Goal: Contribute content: Contribute content

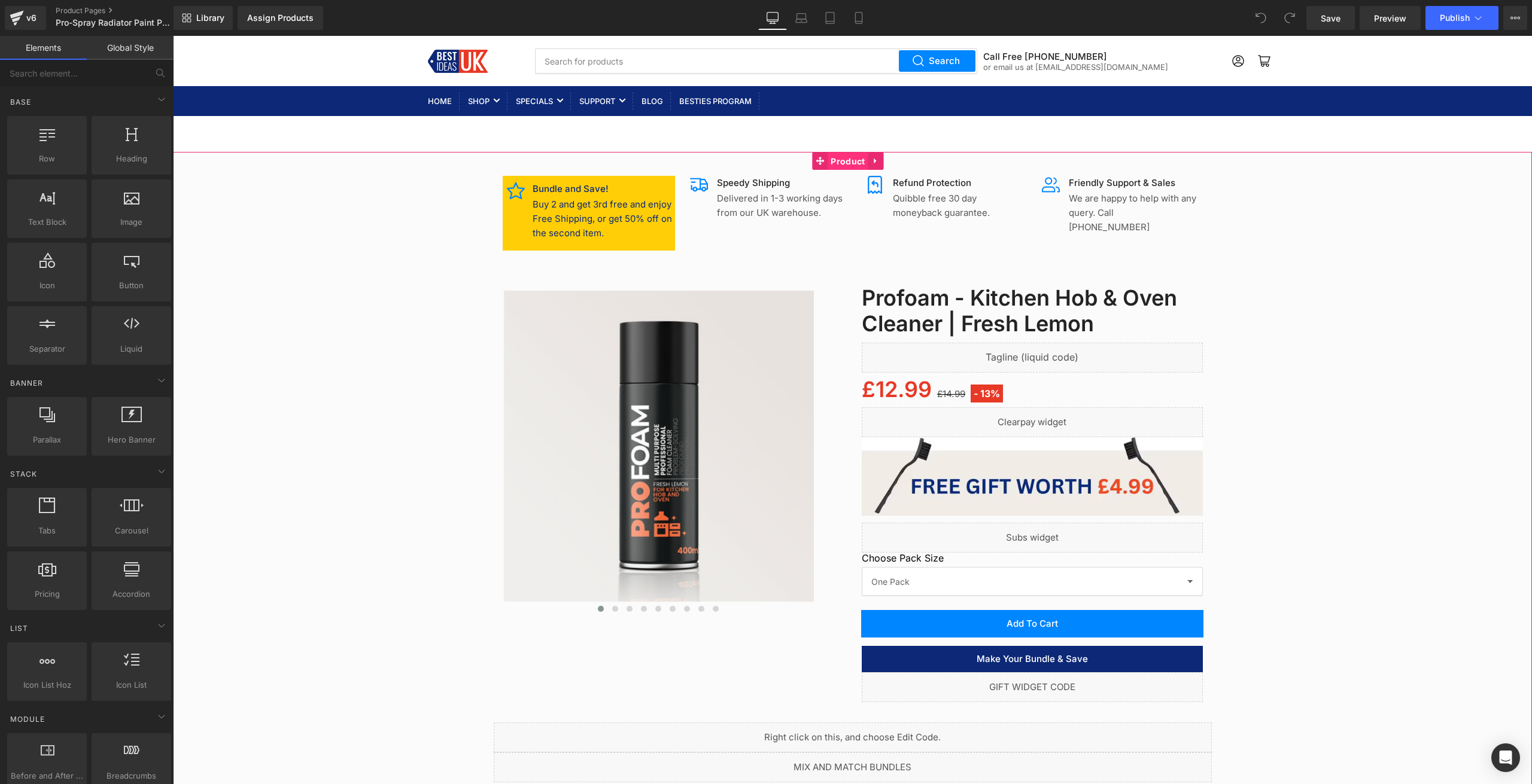
click at [846, 165] on span "Product" at bounding box center [847, 161] width 40 height 18
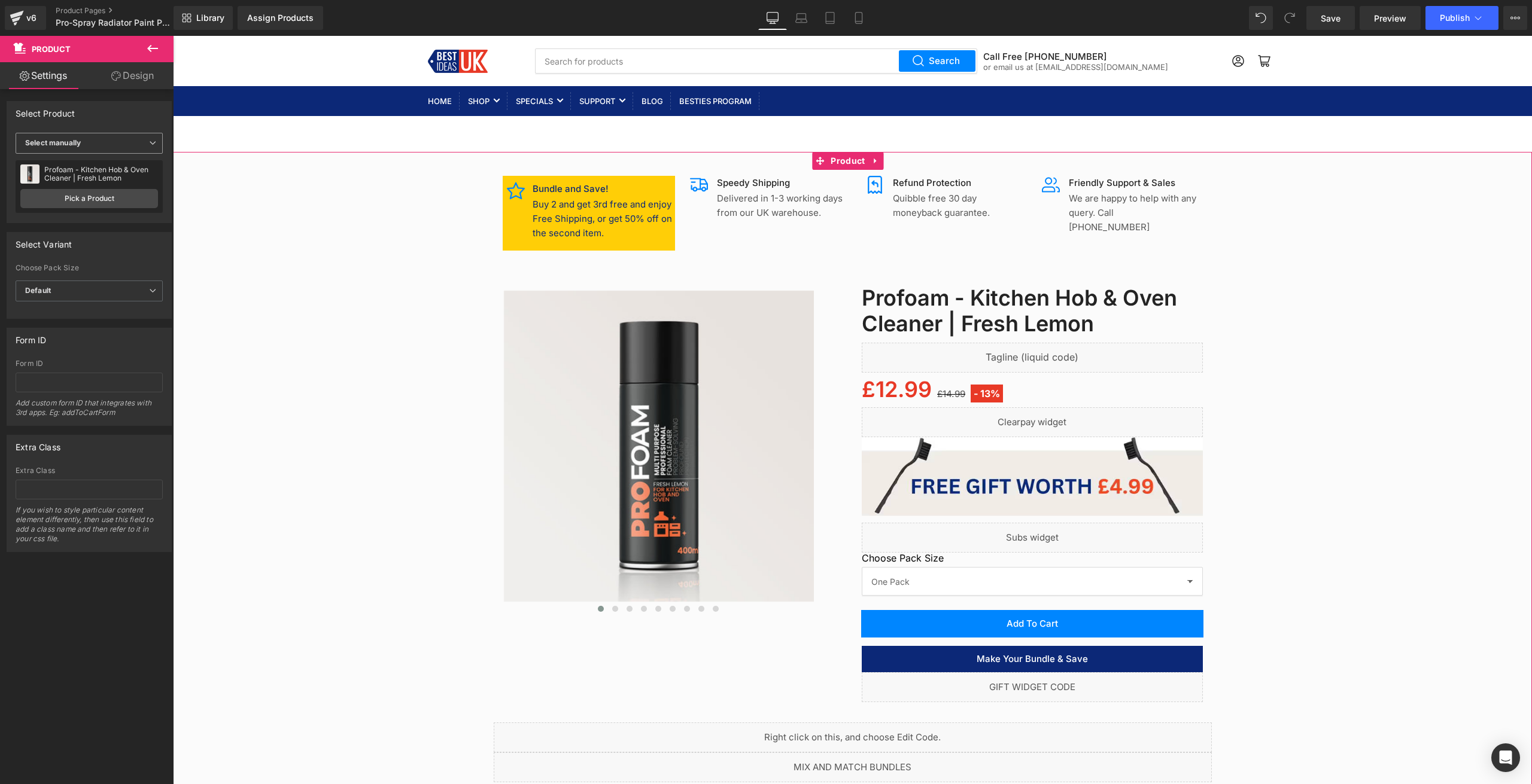
click at [137, 135] on span "Select manually" at bounding box center [89, 143] width 147 height 21
click at [103, 175] on li "Select manually" at bounding box center [87, 179] width 142 height 18
click at [124, 153] on div "Select manually Display by assigned product Select manually" at bounding box center [89, 145] width 147 height 25
click at [127, 148] on span "Select manually" at bounding box center [89, 143] width 147 height 21
drag, startPoint x: 95, startPoint y: 166, endPoint x: 141, endPoint y: 133, distance: 56.6
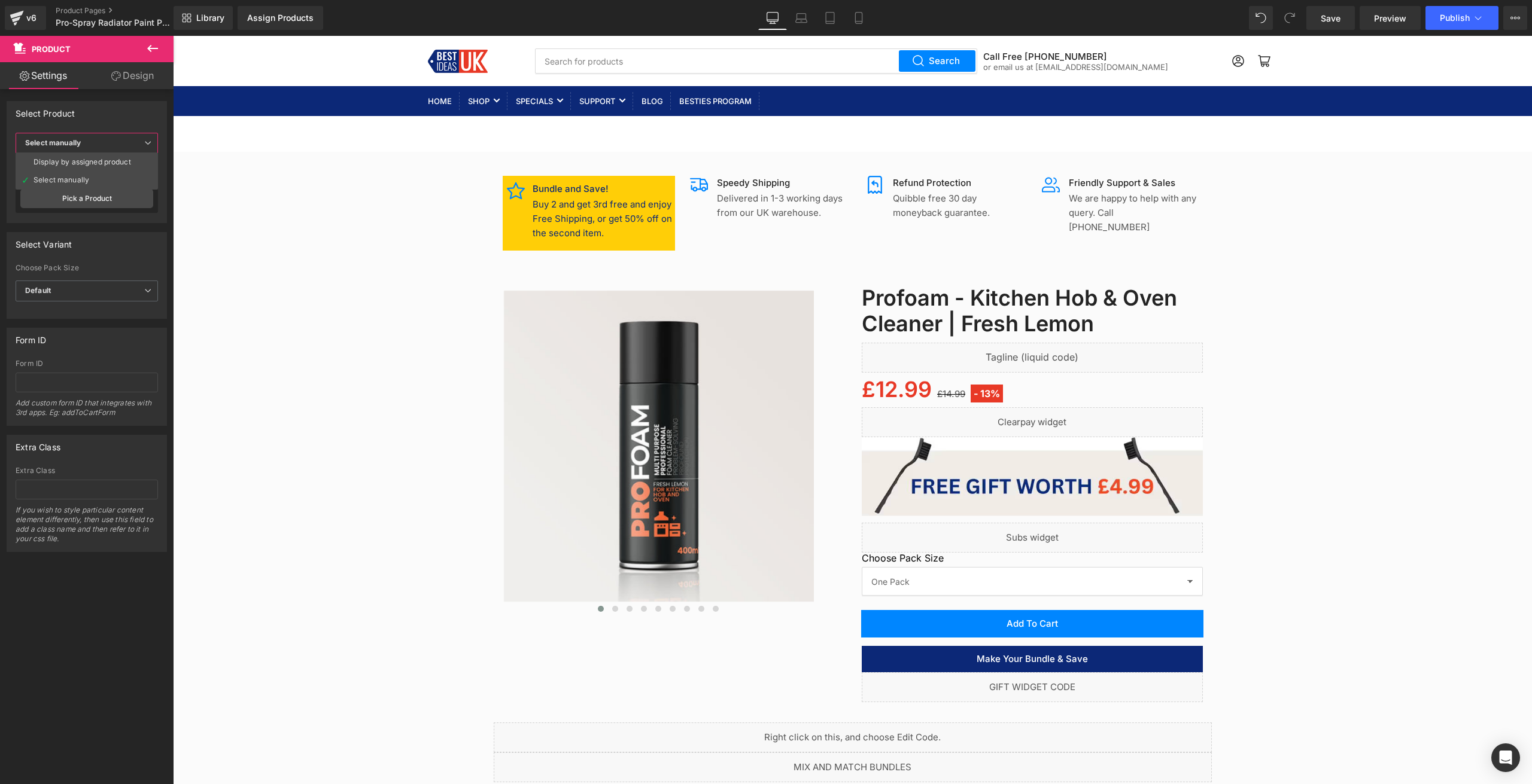
click at [95, 166] on li "Display by assigned product" at bounding box center [87, 162] width 142 height 18
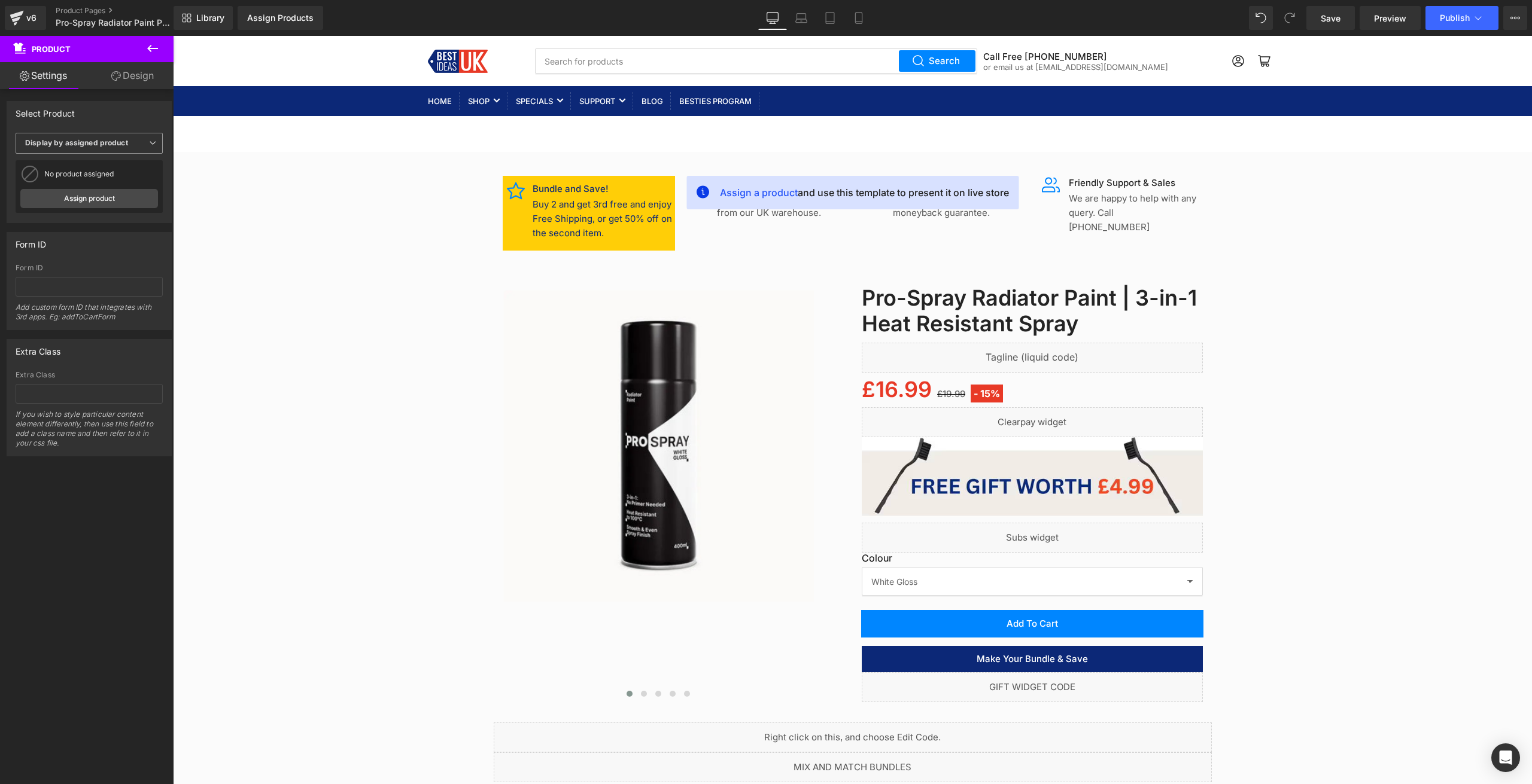
click at [143, 144] on span "Display by assigned product" at bounding box center [89, 143] width 147 height 21
drag, startPoint x: 89, startPoint y: 177, endPoint x: 106, endPoint y: 195, distance: 24.8
click at [90, 176] on li "Select manually" at bounding box center [87, 179] width 142 height 18
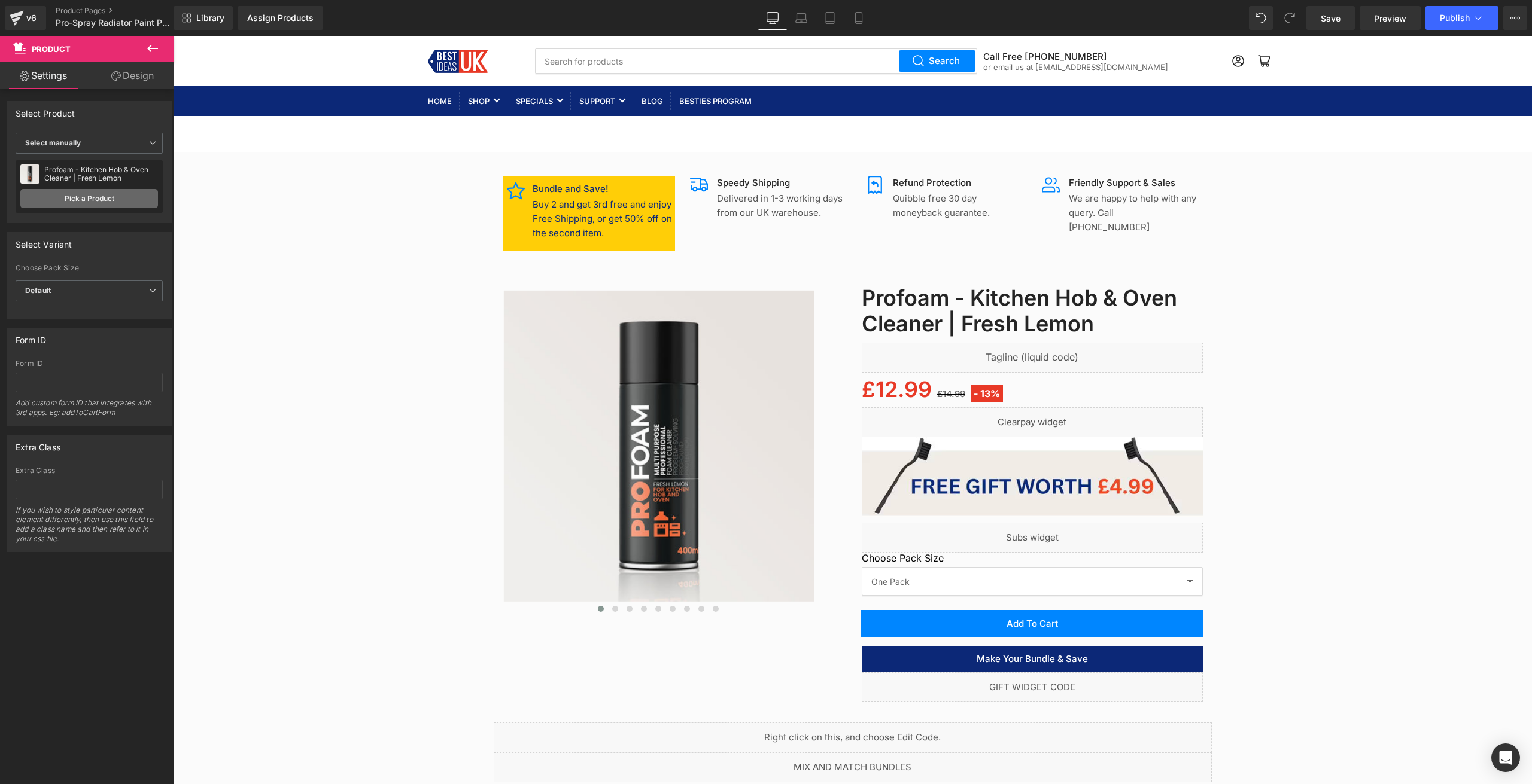
click at [106, 195] on link "Pick a Product" at bounding box center [89, 199] width 138 height 19
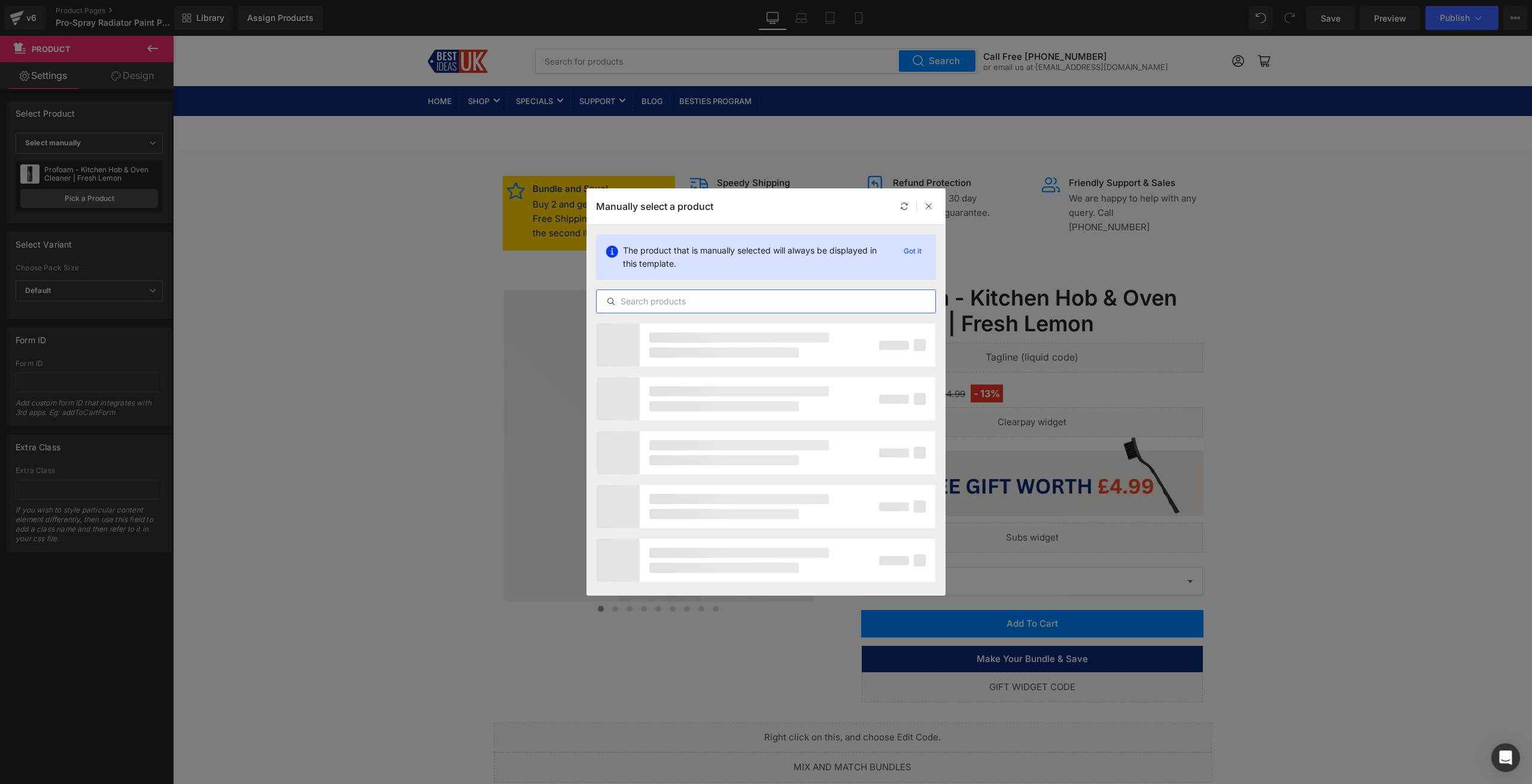
click at [661, 304] on input "text" at bounding box center [766, 302] width 339 height 15
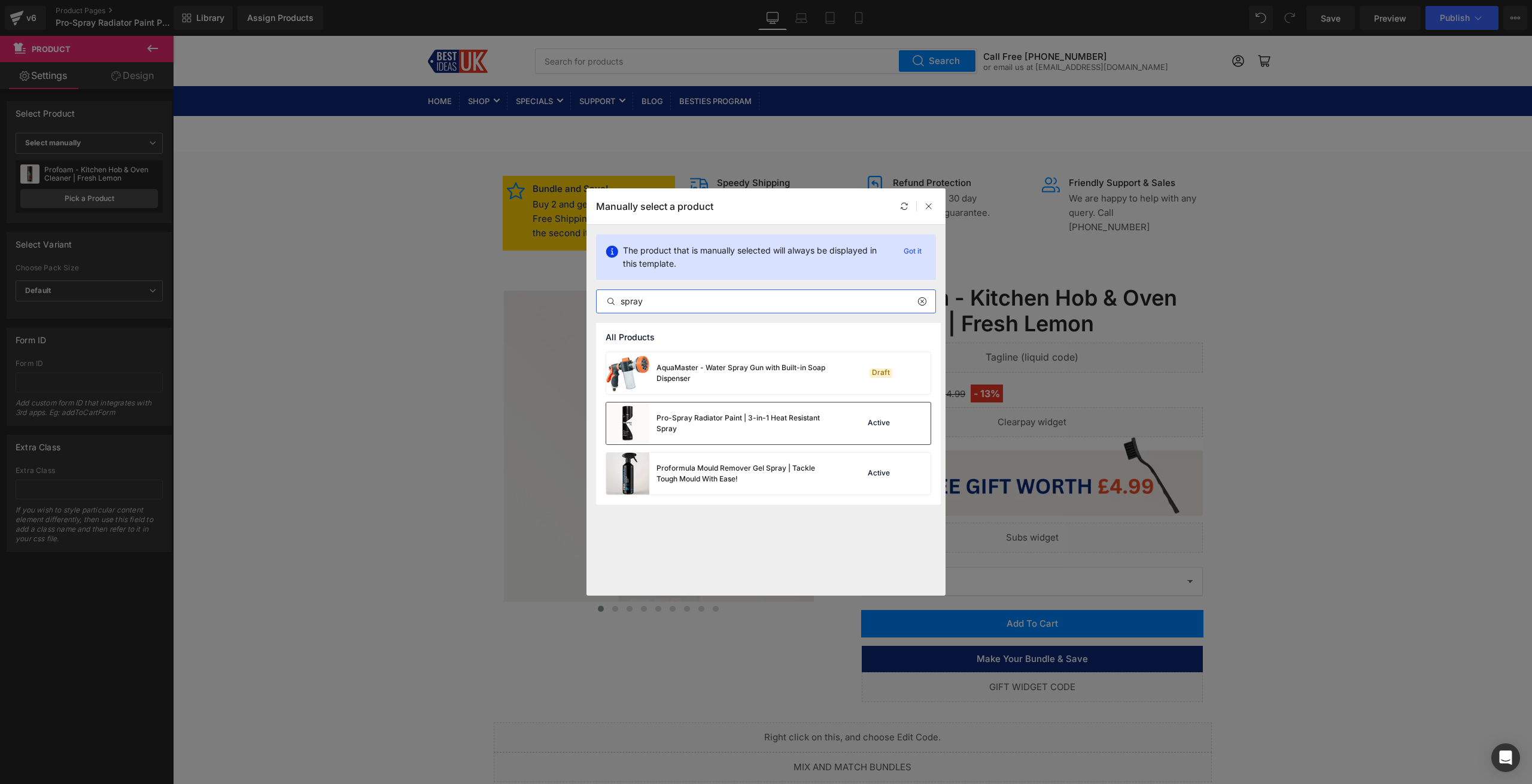
type input "spray"
click at [833, 431] on div "Pro-Spray Radiator Paint | 3-in-1 Heat Resistant Spray" at bounding box center [746, 423] width 179 height 21
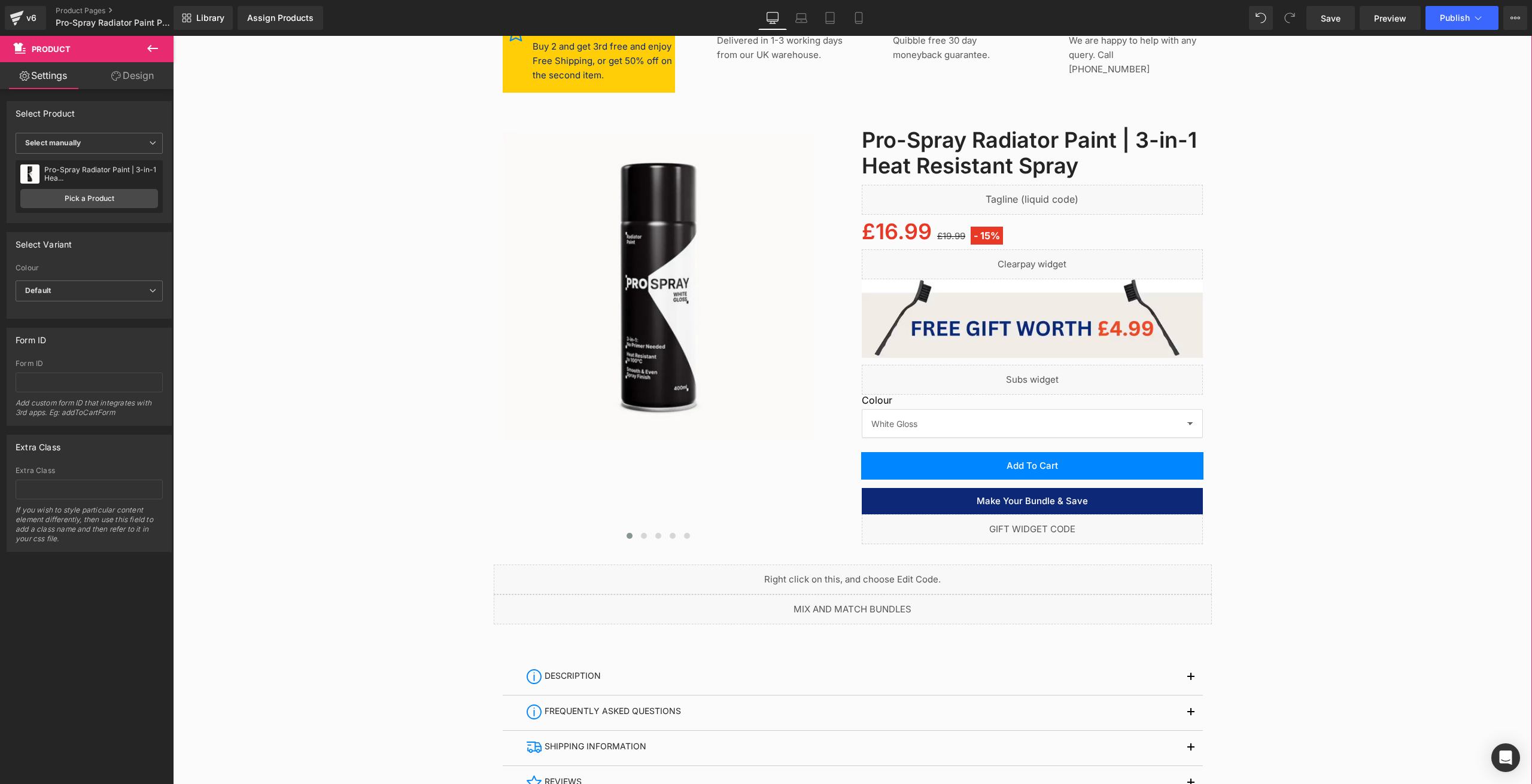
scroll to position [120, 0]
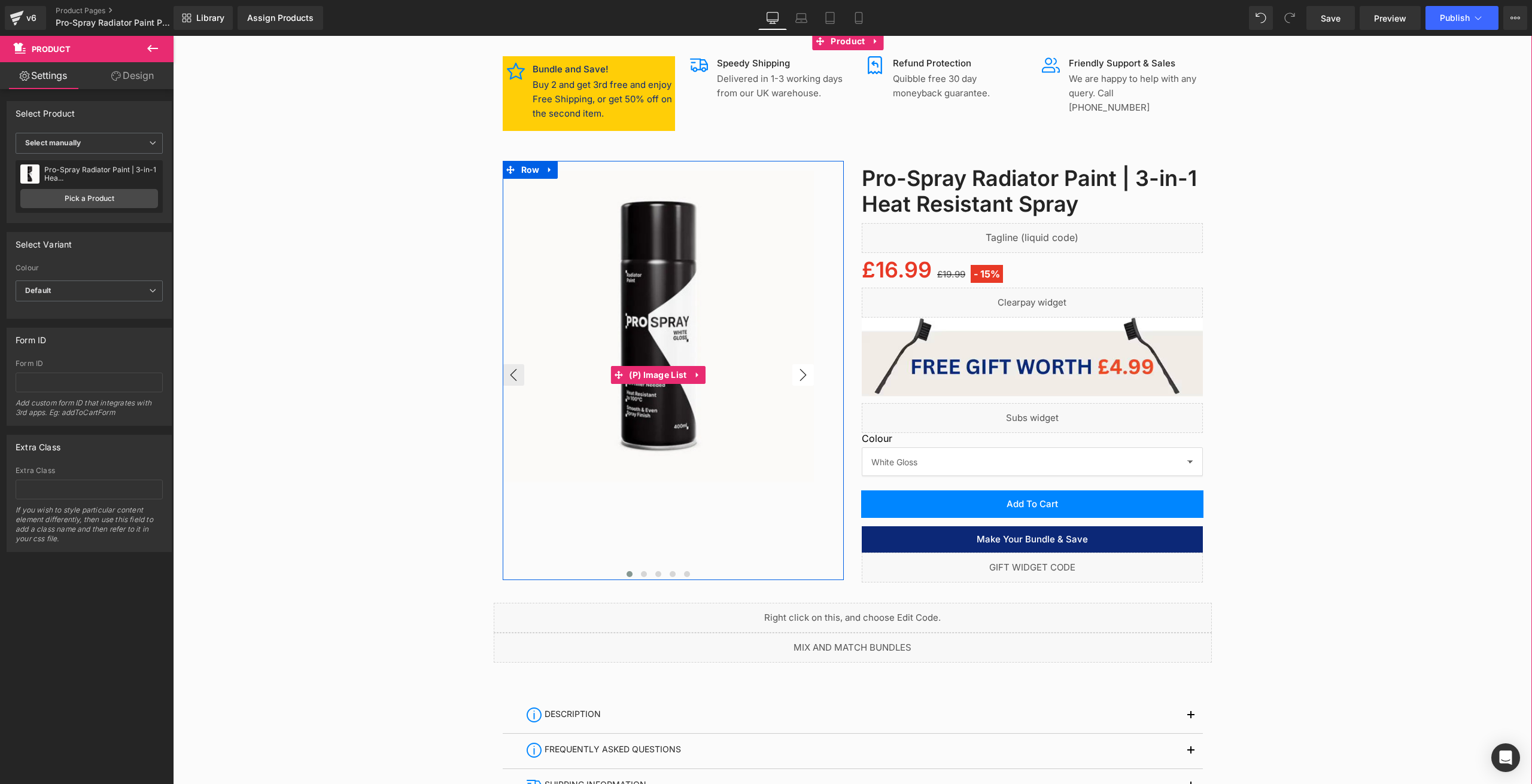
click at [798, 380] on button "›" at bounding box center [802, 374] width 21 height 21
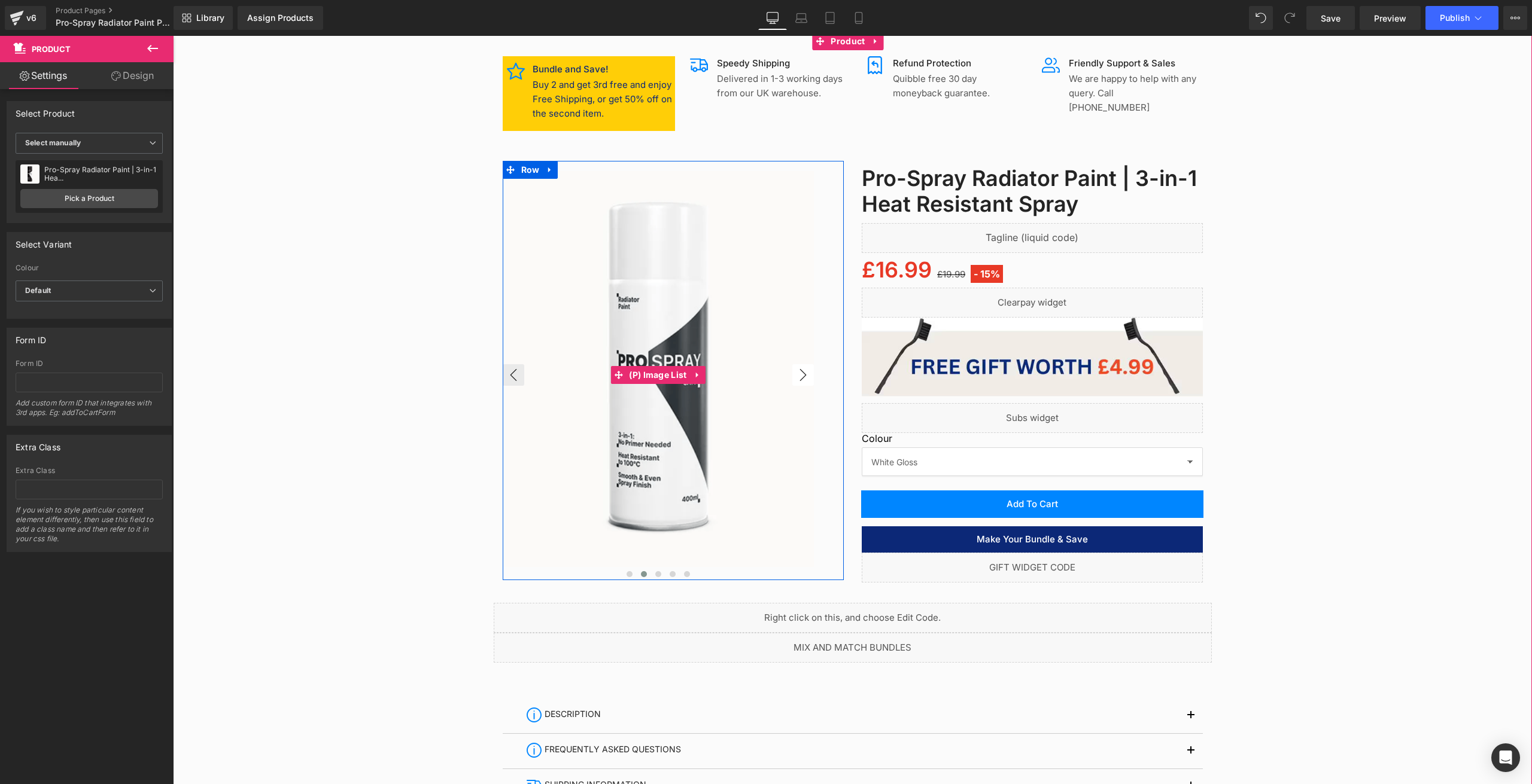
click at [798, 380] on button "›" at bounding box center [802, 374] width 21 height 21
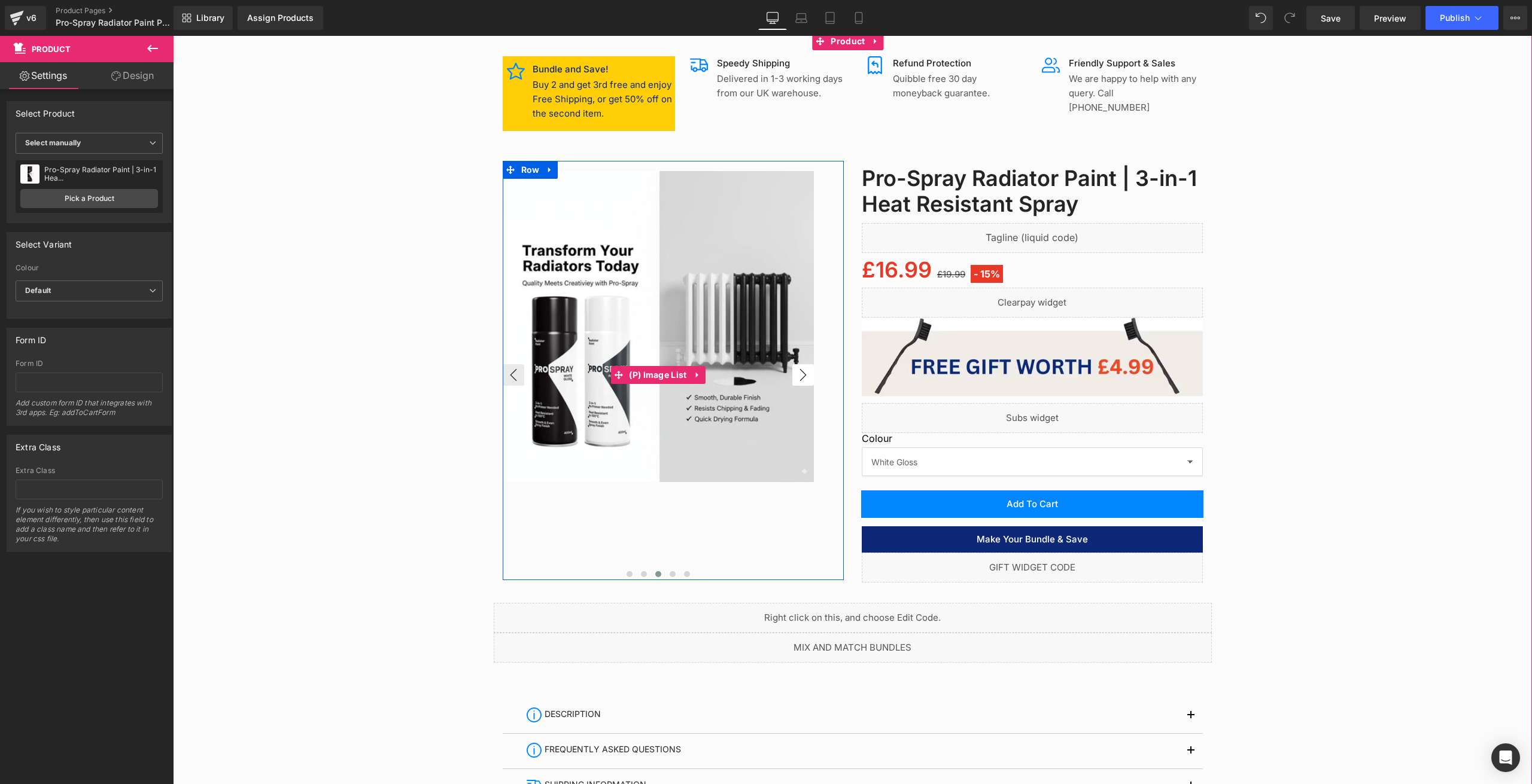
click at [797, 380] on button "›" at bounding box center [802, 374] width 21 height 21
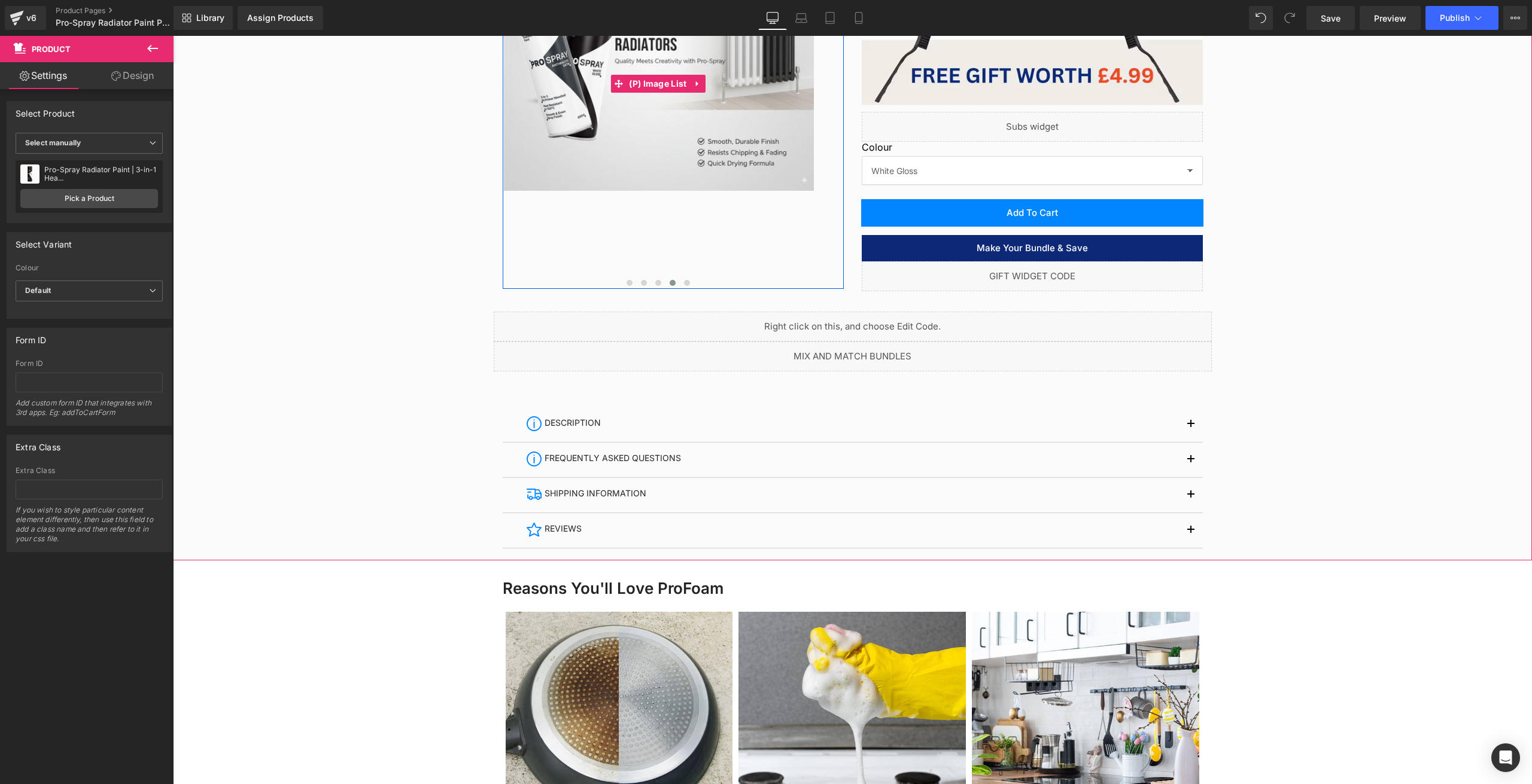
scroll to position [478, 0]
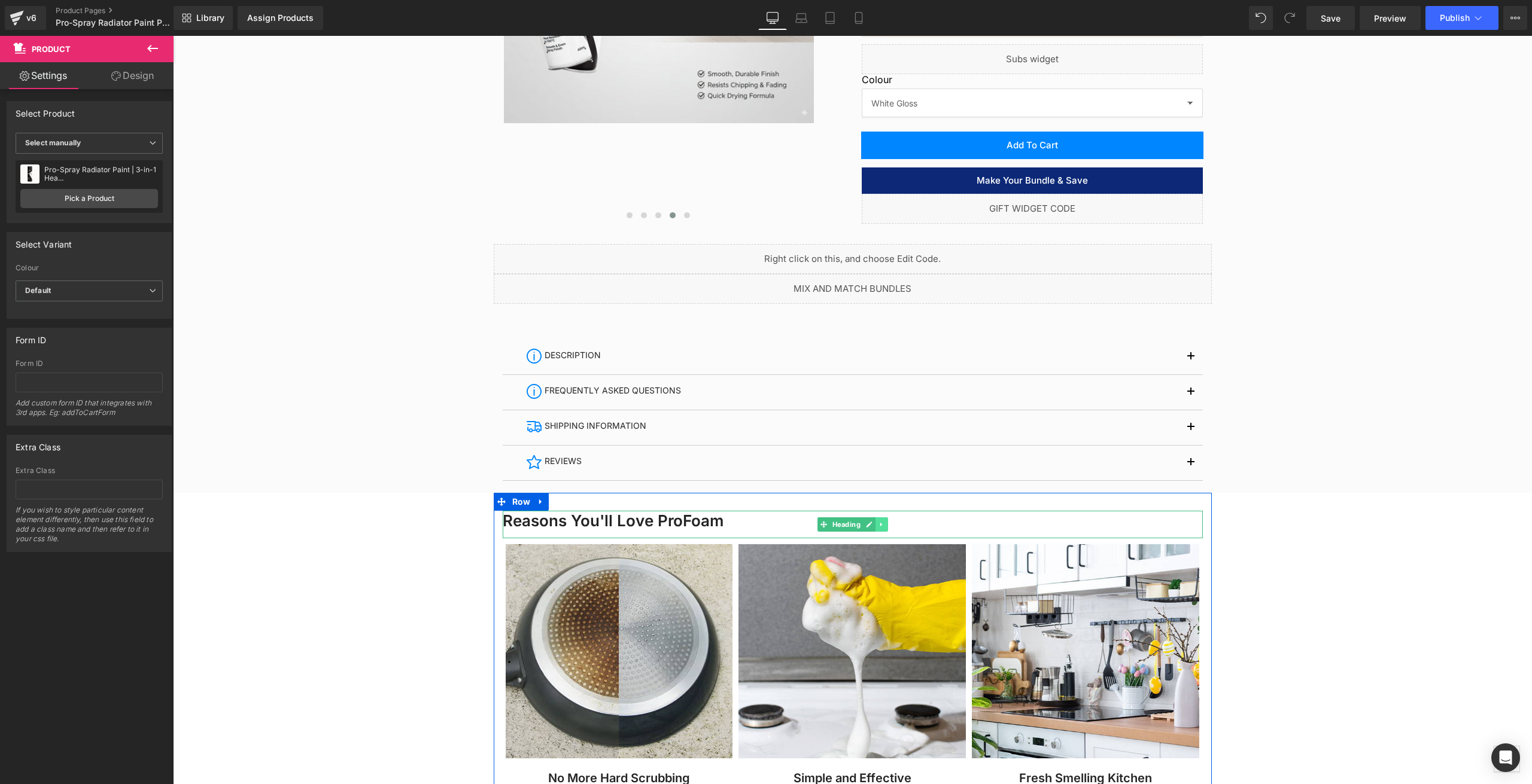
click at [875, 519] on link at bounding box center [882, 525] width 13 height 15
click at [847, 524] on icon at bounding box center [850, 525] width 6 height 6
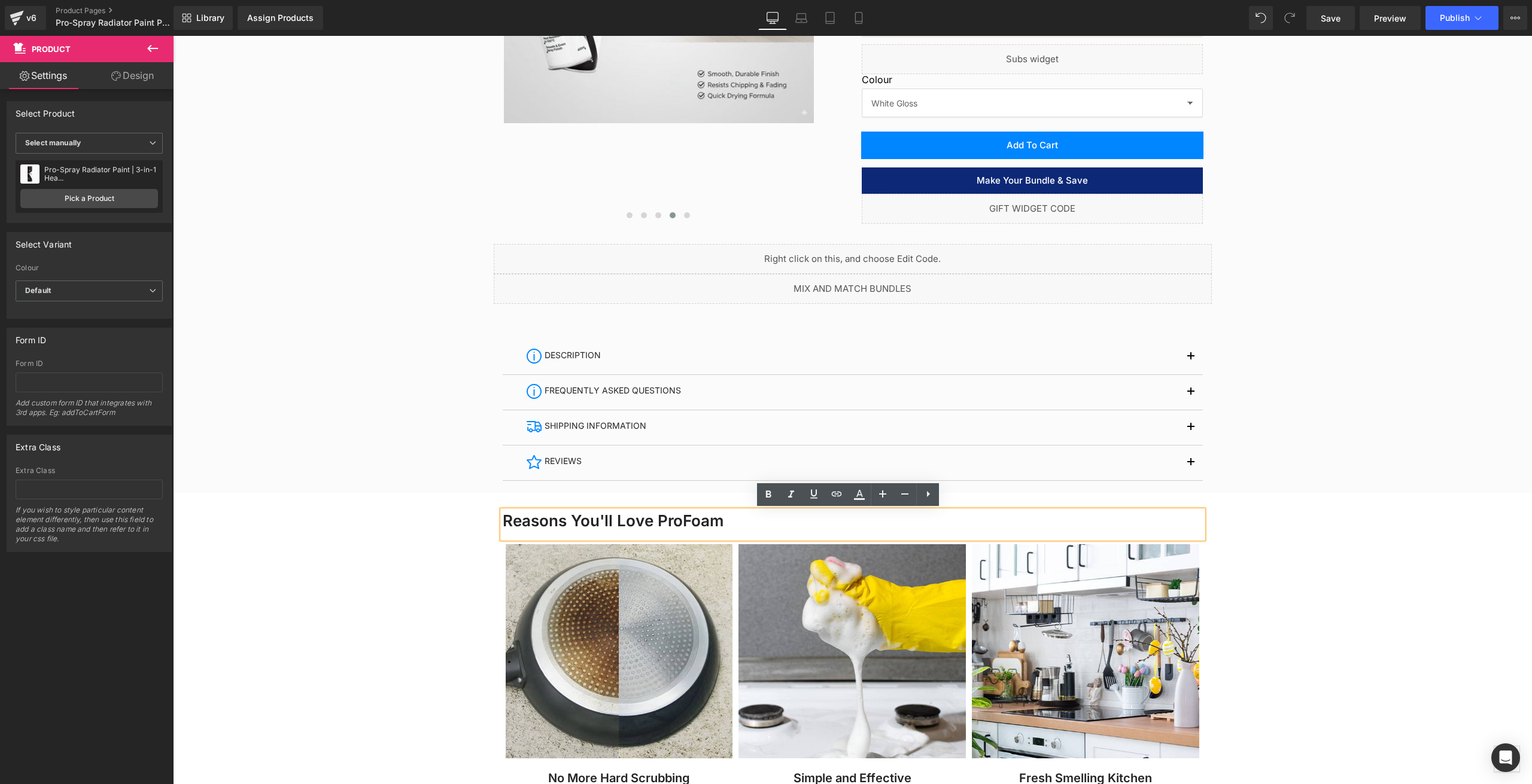
click at [695, 530] on h1 "Reasons You'll Love ProFoam" at bounding box center [853, 521] width 700 height 20
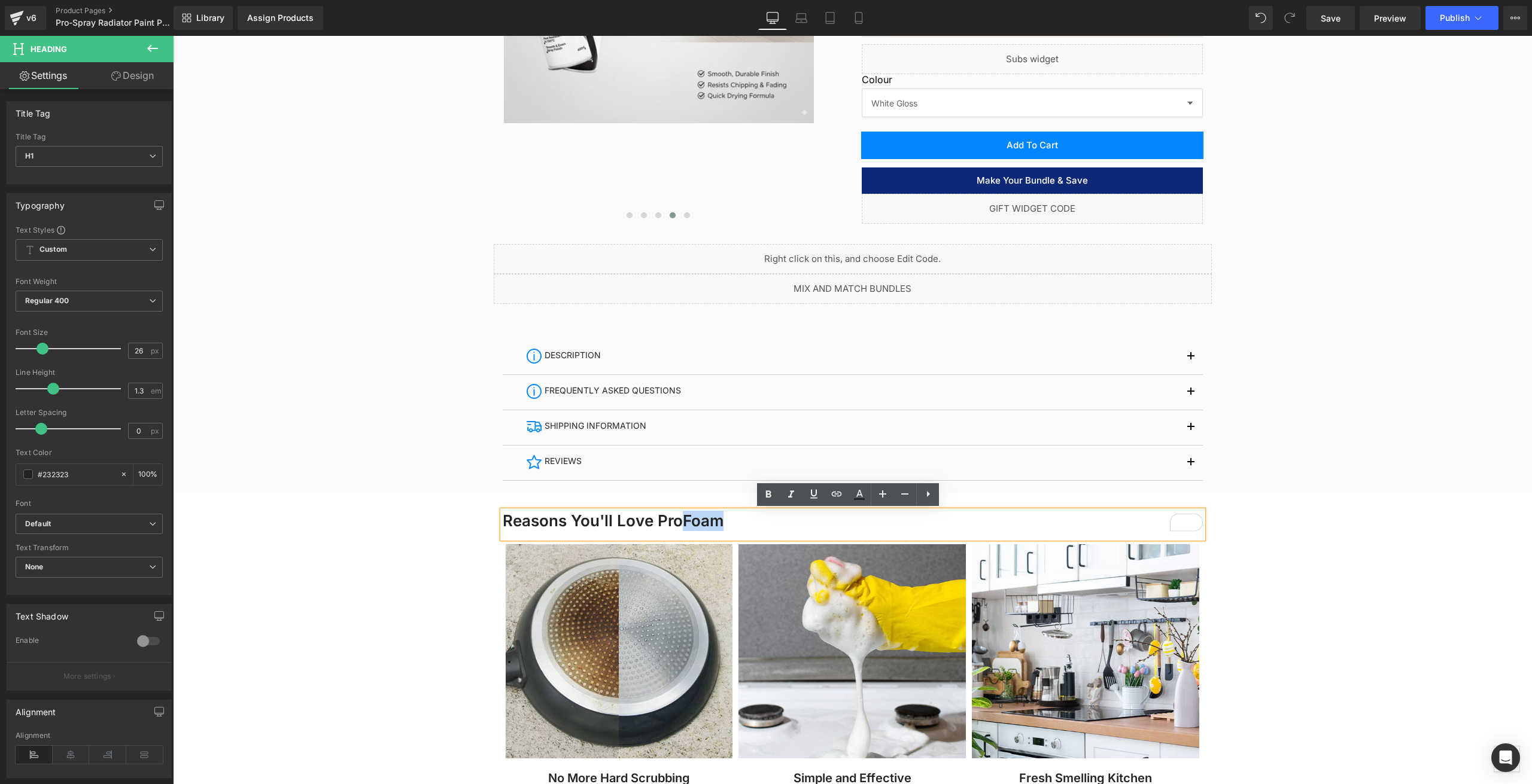
drag, startPoint x: 677, startPoint y: 518, endPoint x: 712, endPoint y: 522, distance: 35.2
click at [712, 522] on h1 "Reasons You'll Love ProFoam" at bounding box center [853, 521] width 700 height 20
paste div "To enrich screen reader interactions, please activate Accessibility in Grammarl…"
click at [676, 522] on h1 "Reasons You'll Love ProPro-Spray Radiator Paint" at bounding box center [853, 521] width 700 height 20
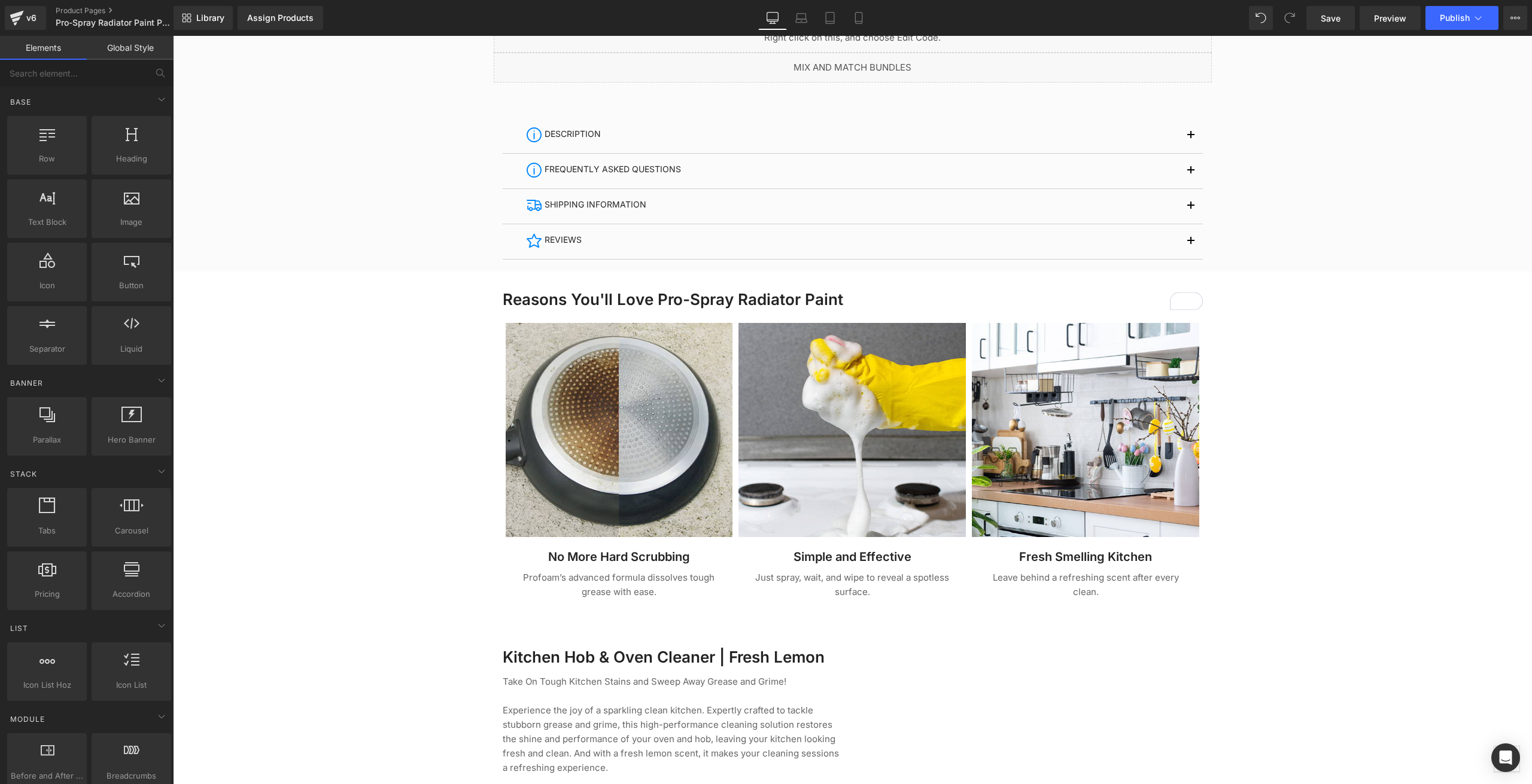
scroll to position [718, 0]
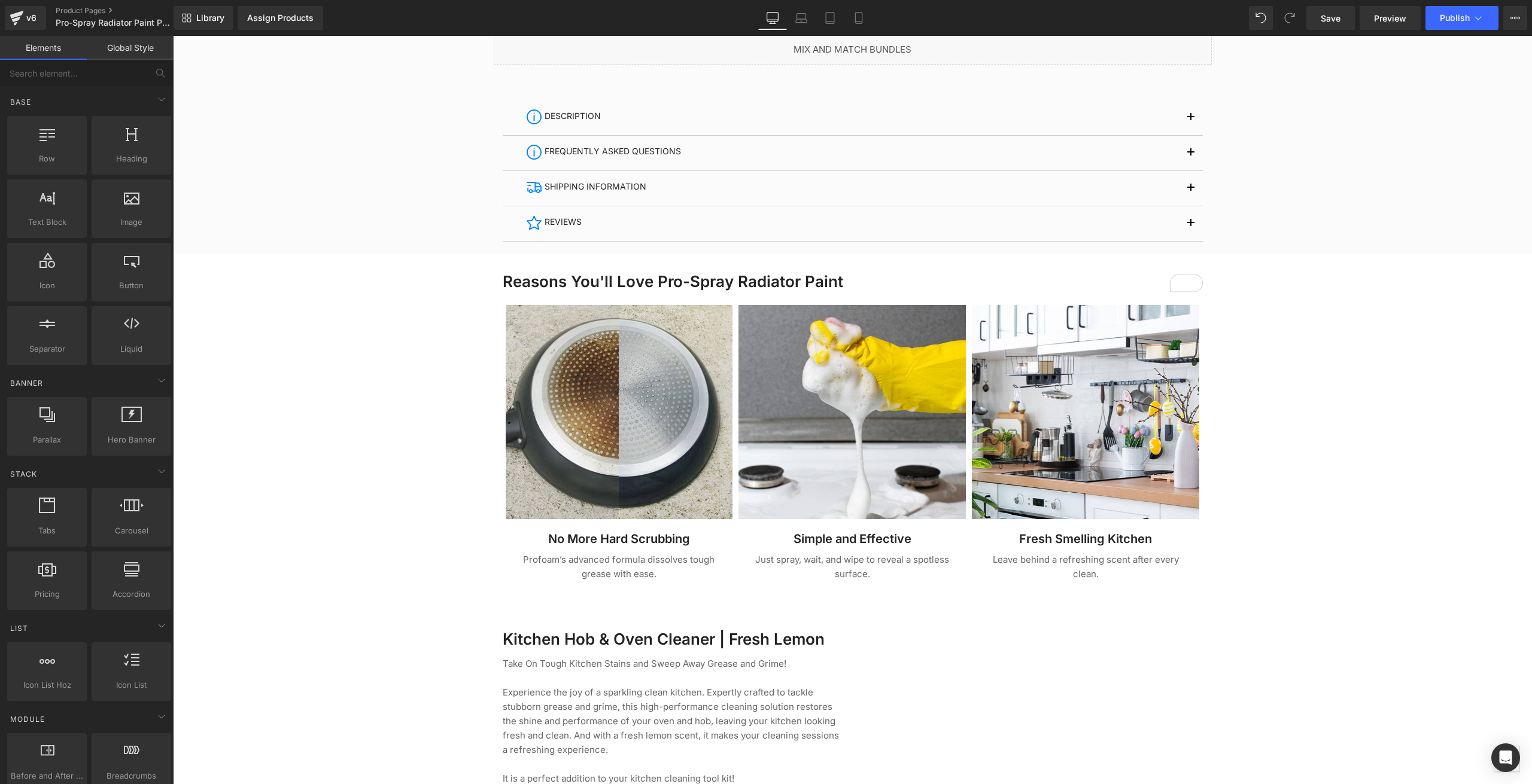
click at [615, 415] on div "Image" at bounding box center [619, 412] width 227 height 214
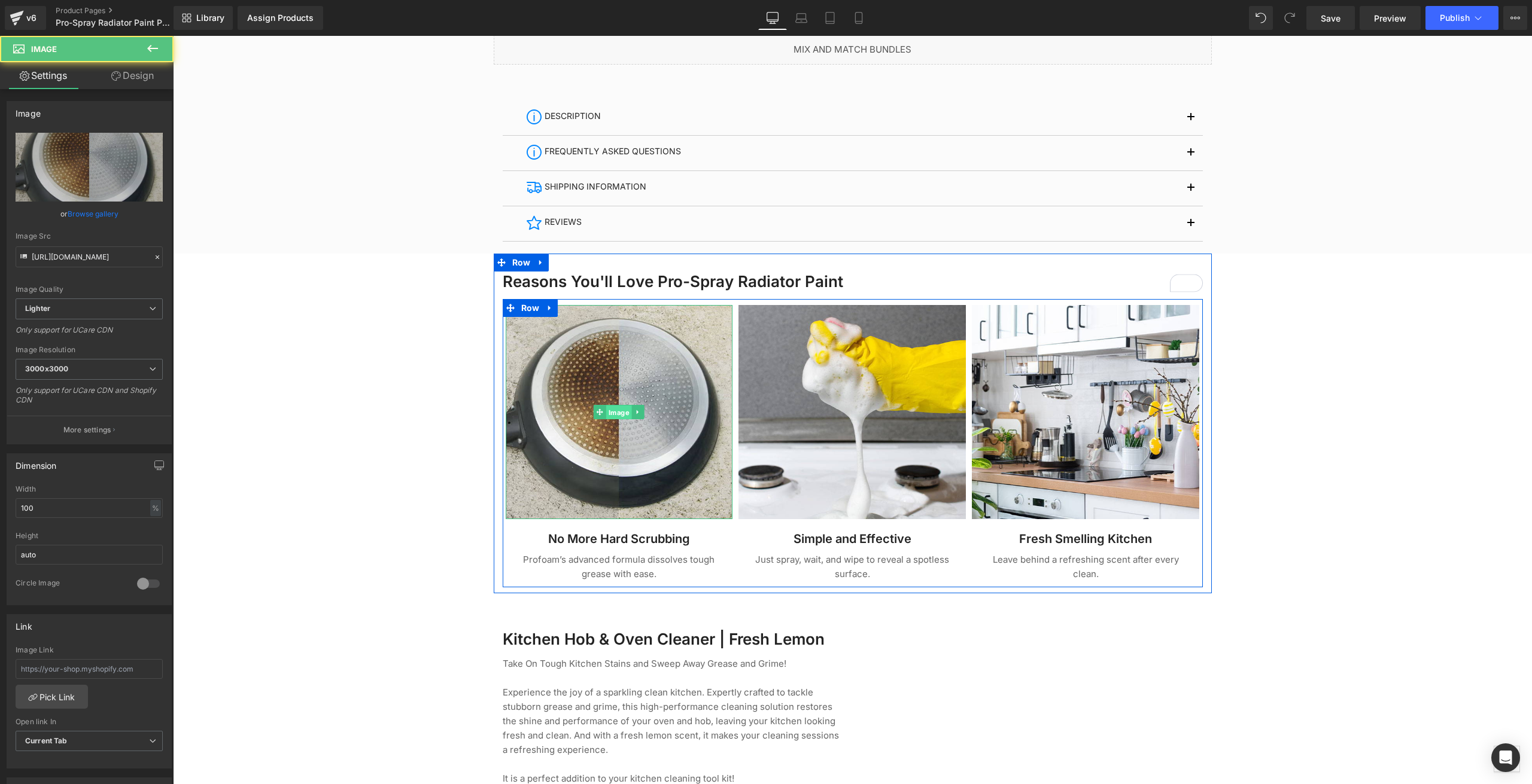
click at [615, 415] on span "Image" at bounding box center [619, 413] width 26 height 15
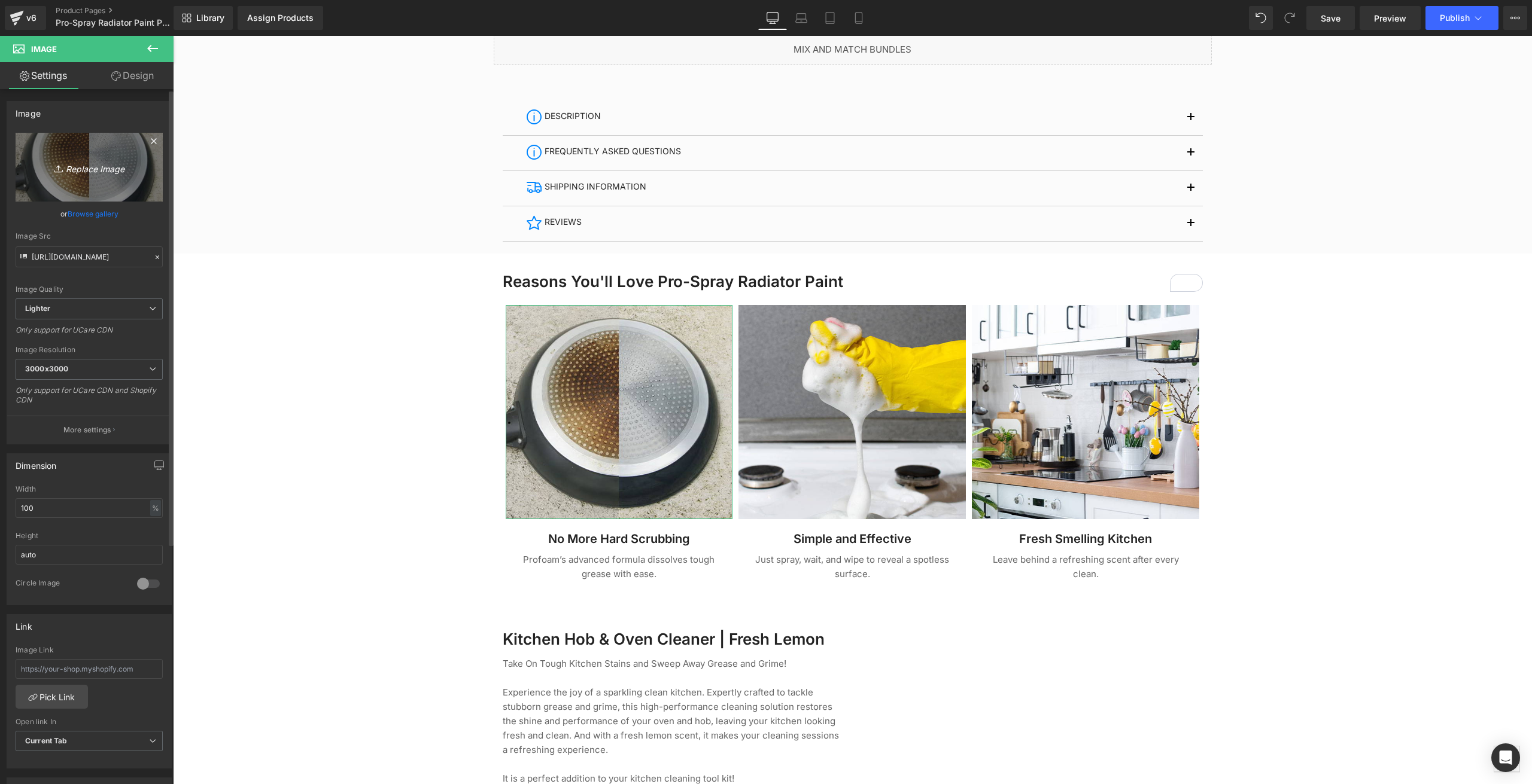
click at [103, 169] on icon "Replace Image" at bounding box center [90, 167] width 96 height 15
type input "C:\fakepath\ProSpray_AnthractieSatin.png"
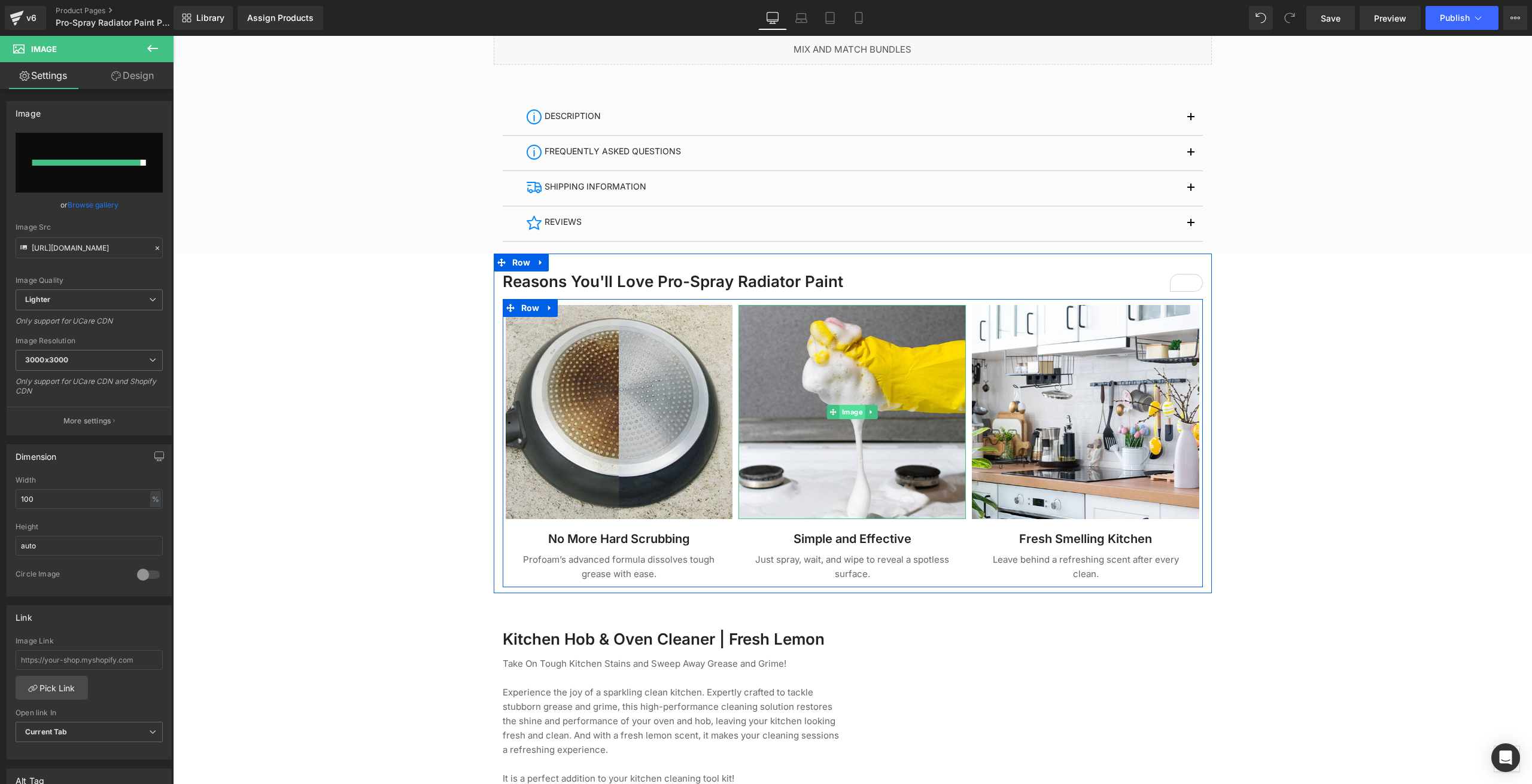
click at [846, 413] on span "Image" at bounding box center [853, 412] width 26 height 15
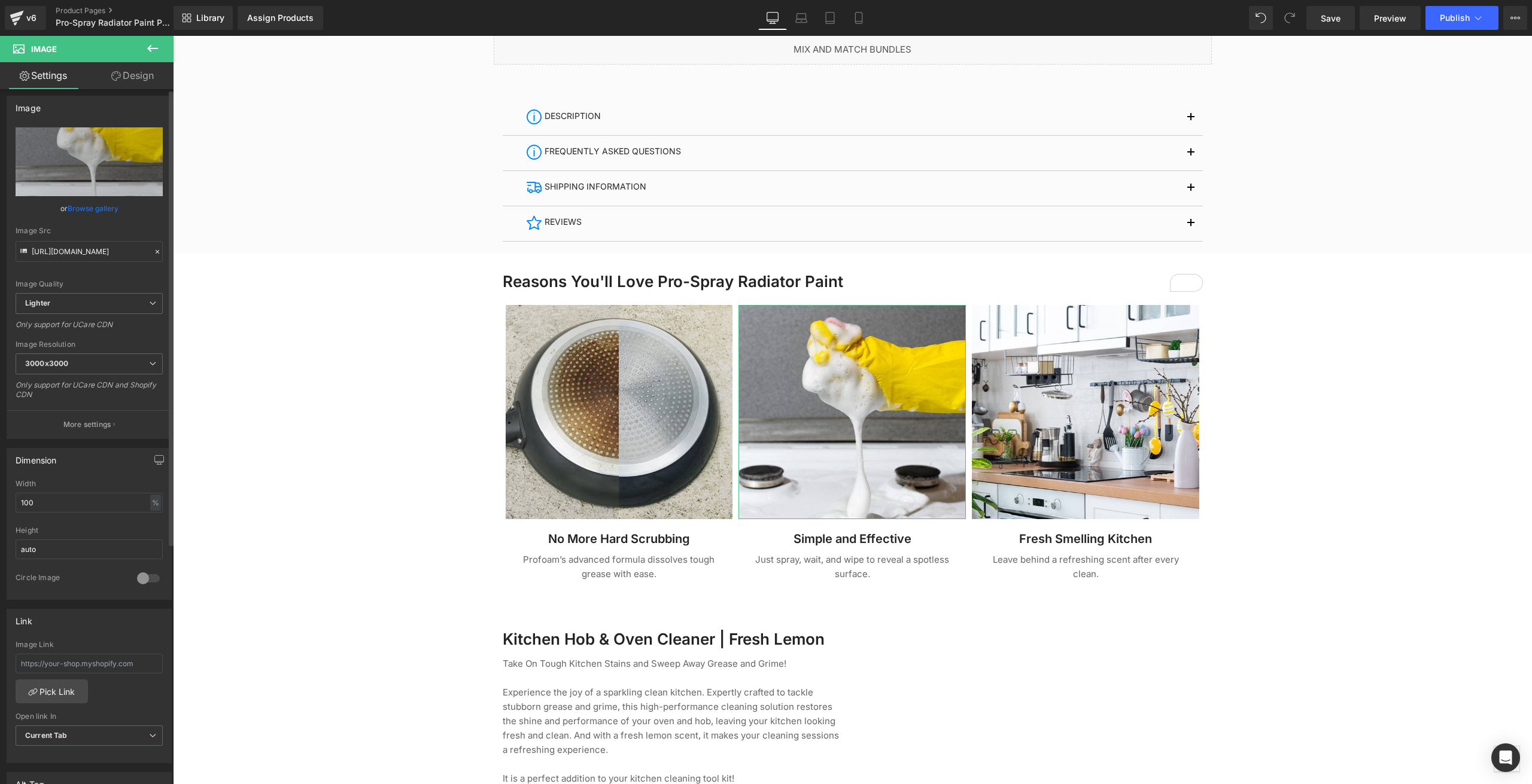
scroll to position [0, 0]
click at [109, 255] on input "https://ucarecdn.com/7733db58-3644-4391-a8af-06effa98bee8/-/format/auto/-/previ…" at bounding box center [89, 257] width 147 height 21
click at [109, 256] on input "https://ucarecdn.com/7733db58-3644-4391-a8af-06effa98bee8/-/format/auto/-/previ…" at bounding box center [89, 257] width 147 height 21
click at [109, 255] on input "https://ucarecdn.com/7733db58-3644-4391-a8af-06effa98bee8/-/format/auto/-/previ…" at bounding box center [89, 257] width 147 height 21
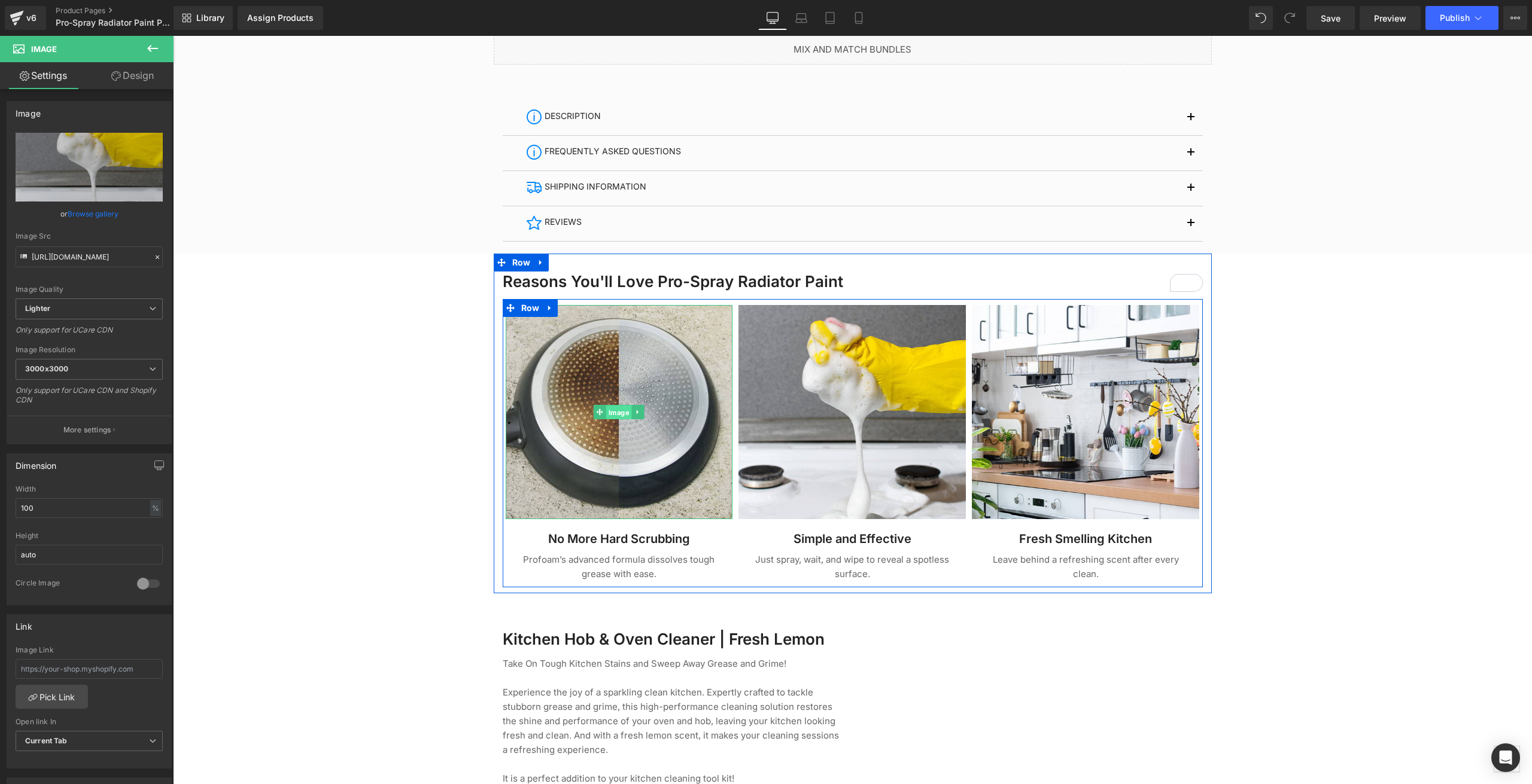
click at [621, 410] on span "Image" at bounding box center [619, 413] width 26 height 15
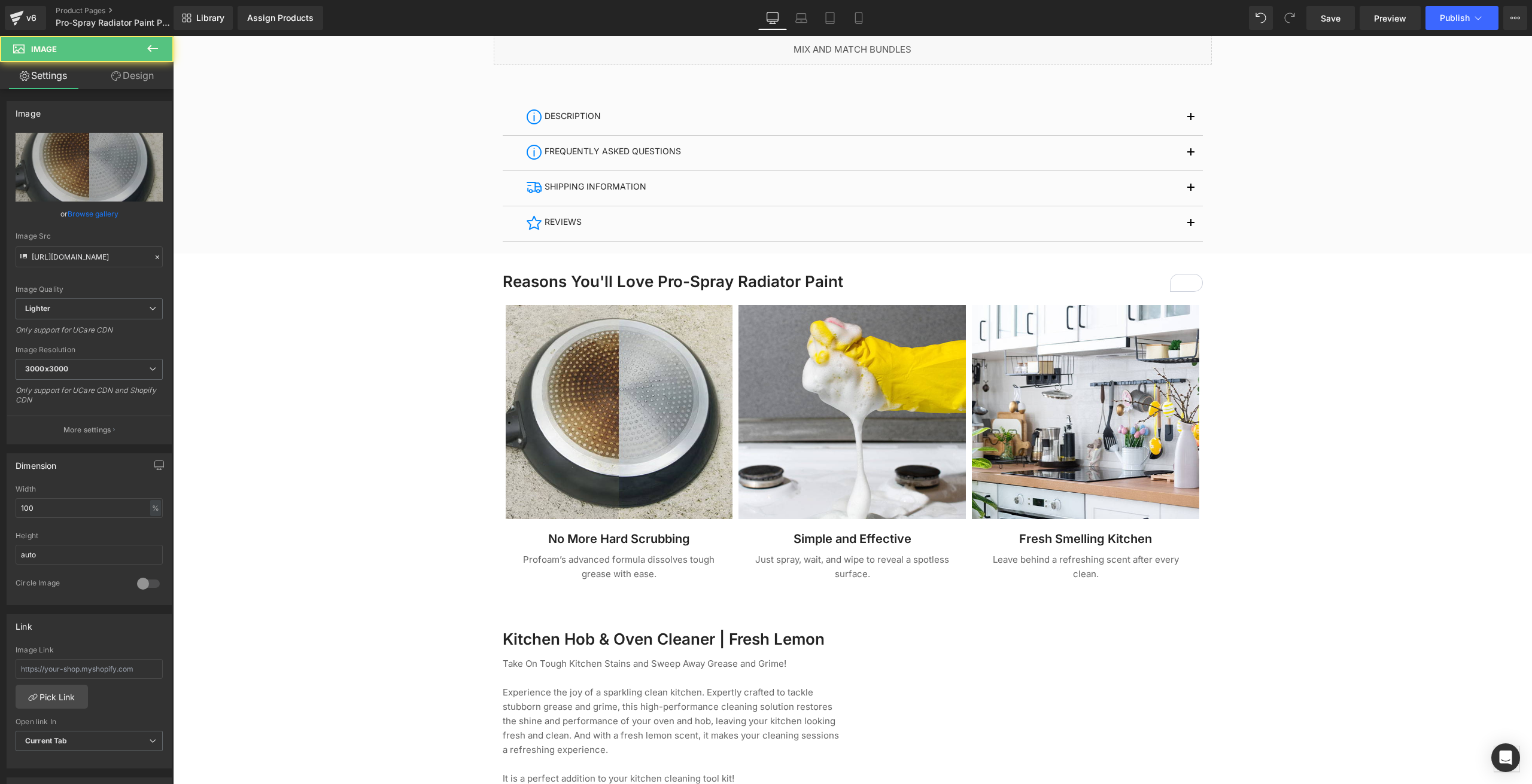
click at [358, 419] on div at bounding box center [852, 595] width 1359 height 2322
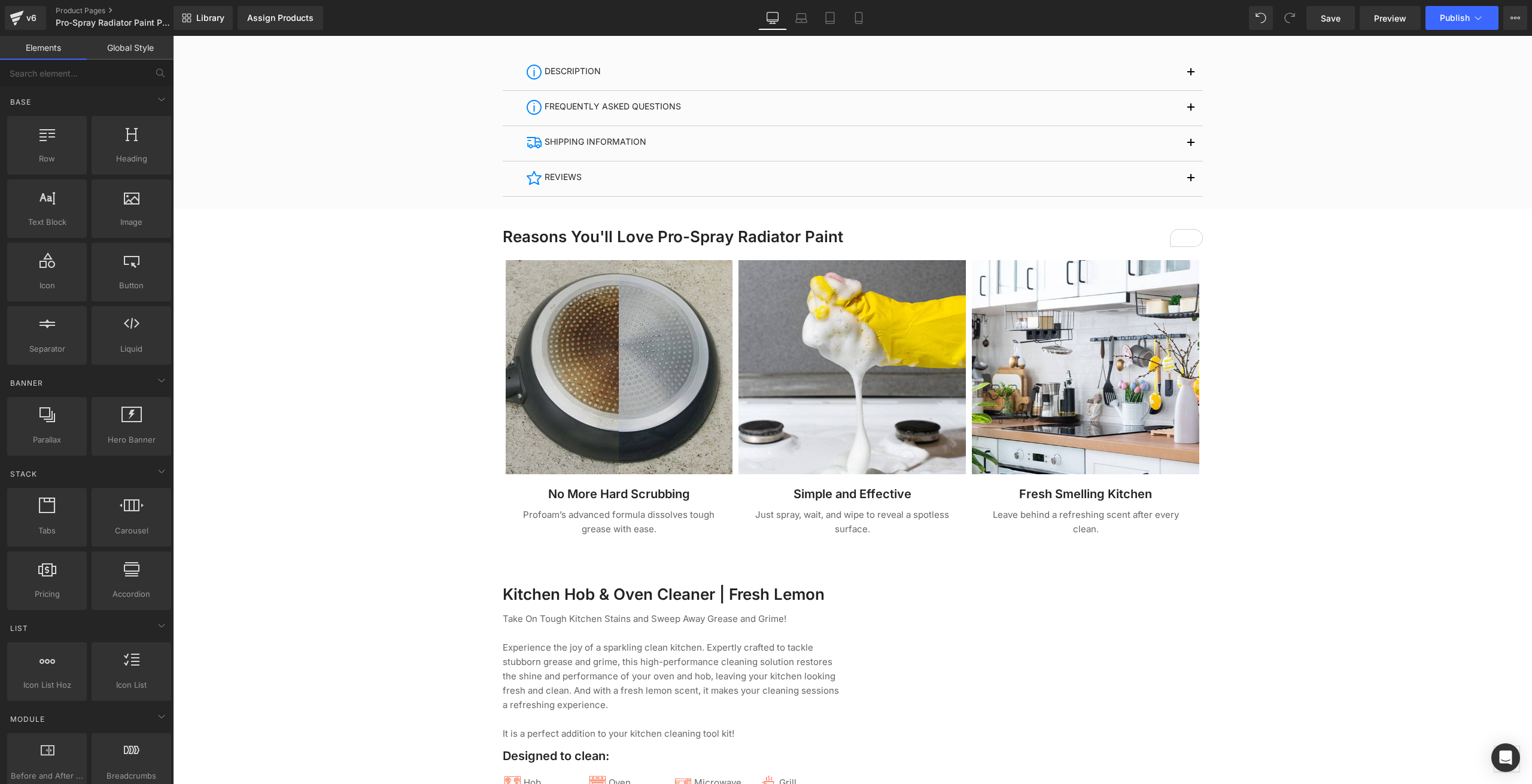
scroll to position [778, 0]
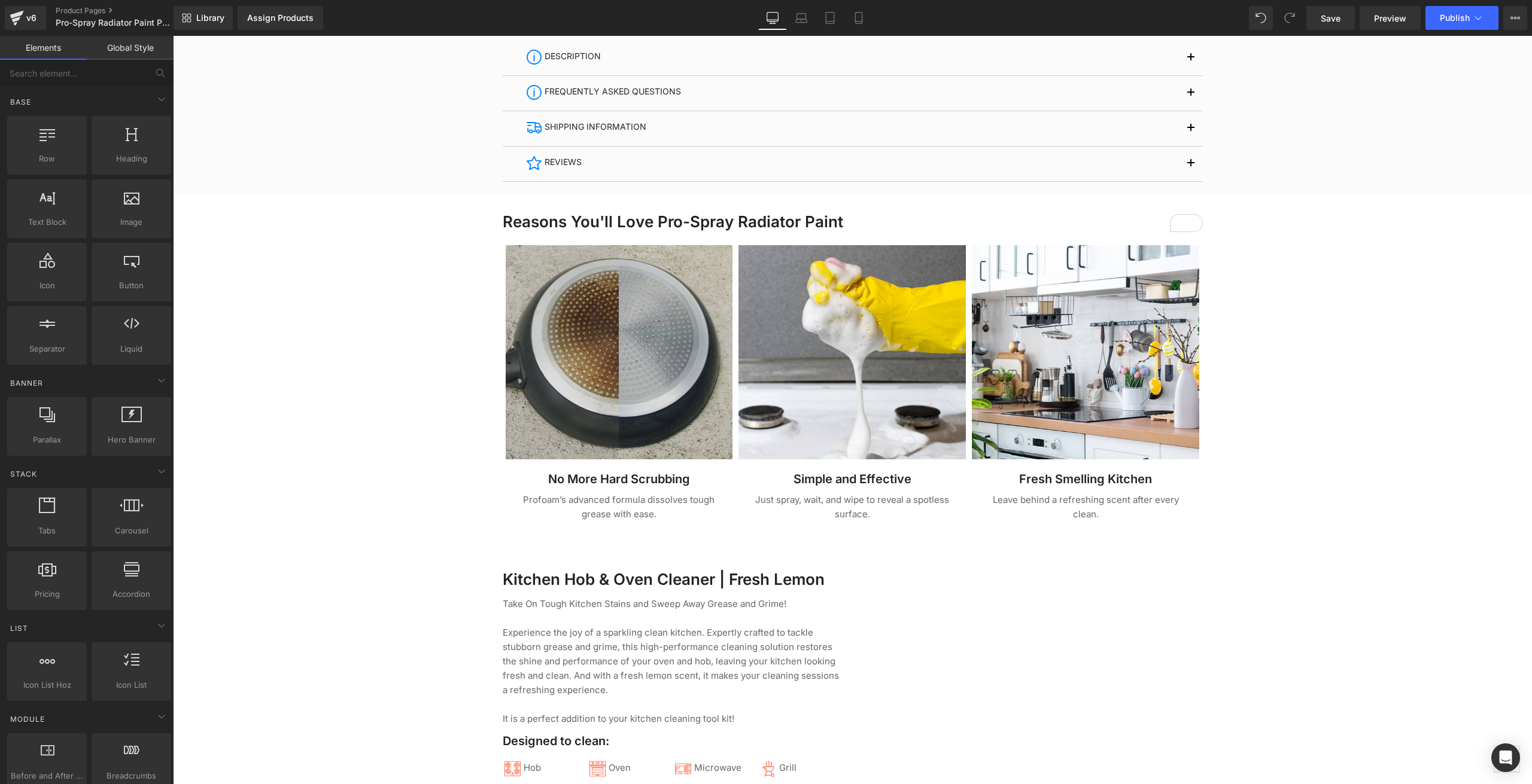
click at [609, 337] on img at bounding box center [619, 353] width 227 height 214
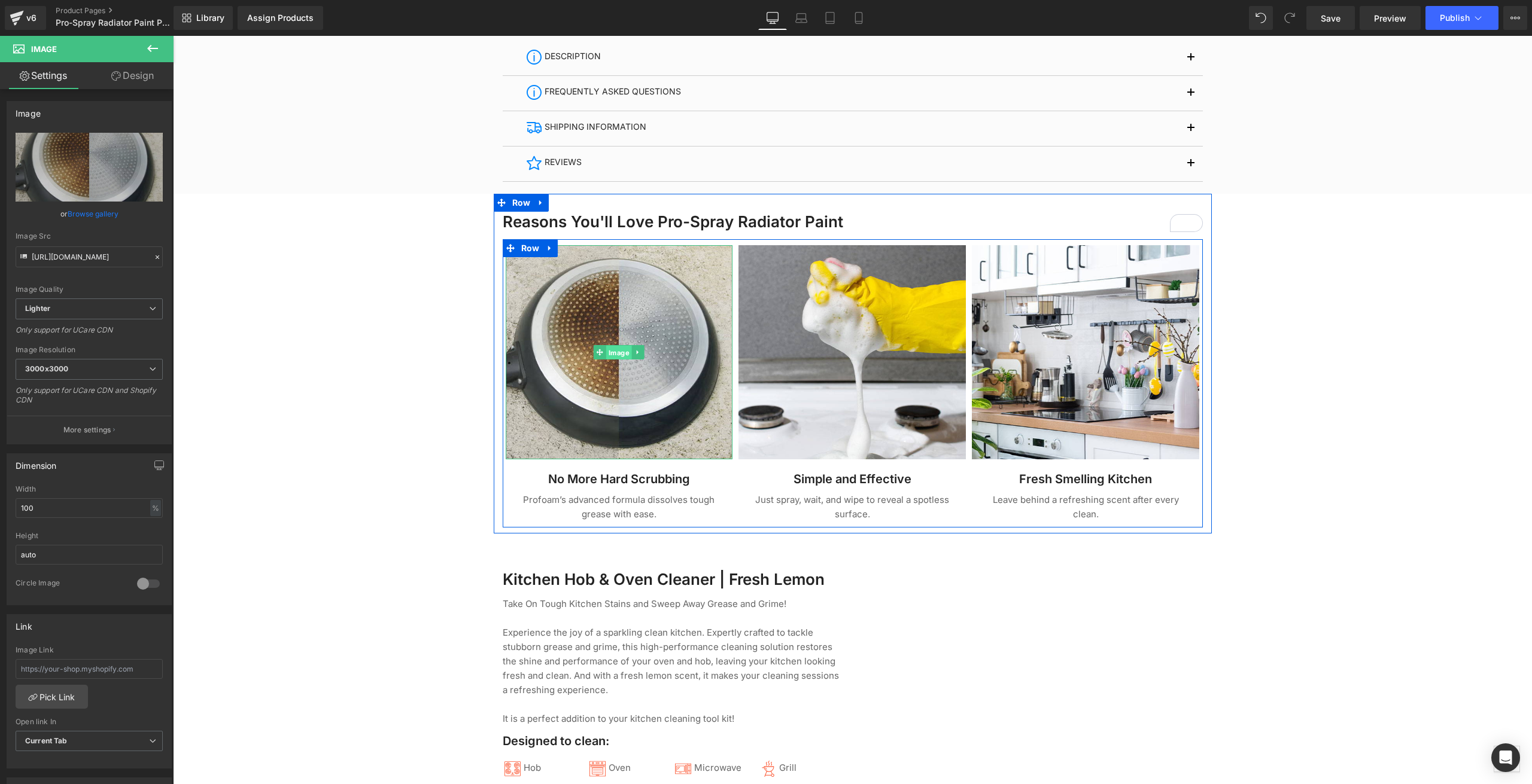
click at [615, 352] on span "Image" at bounding box center [619, 353] width 26 height 15
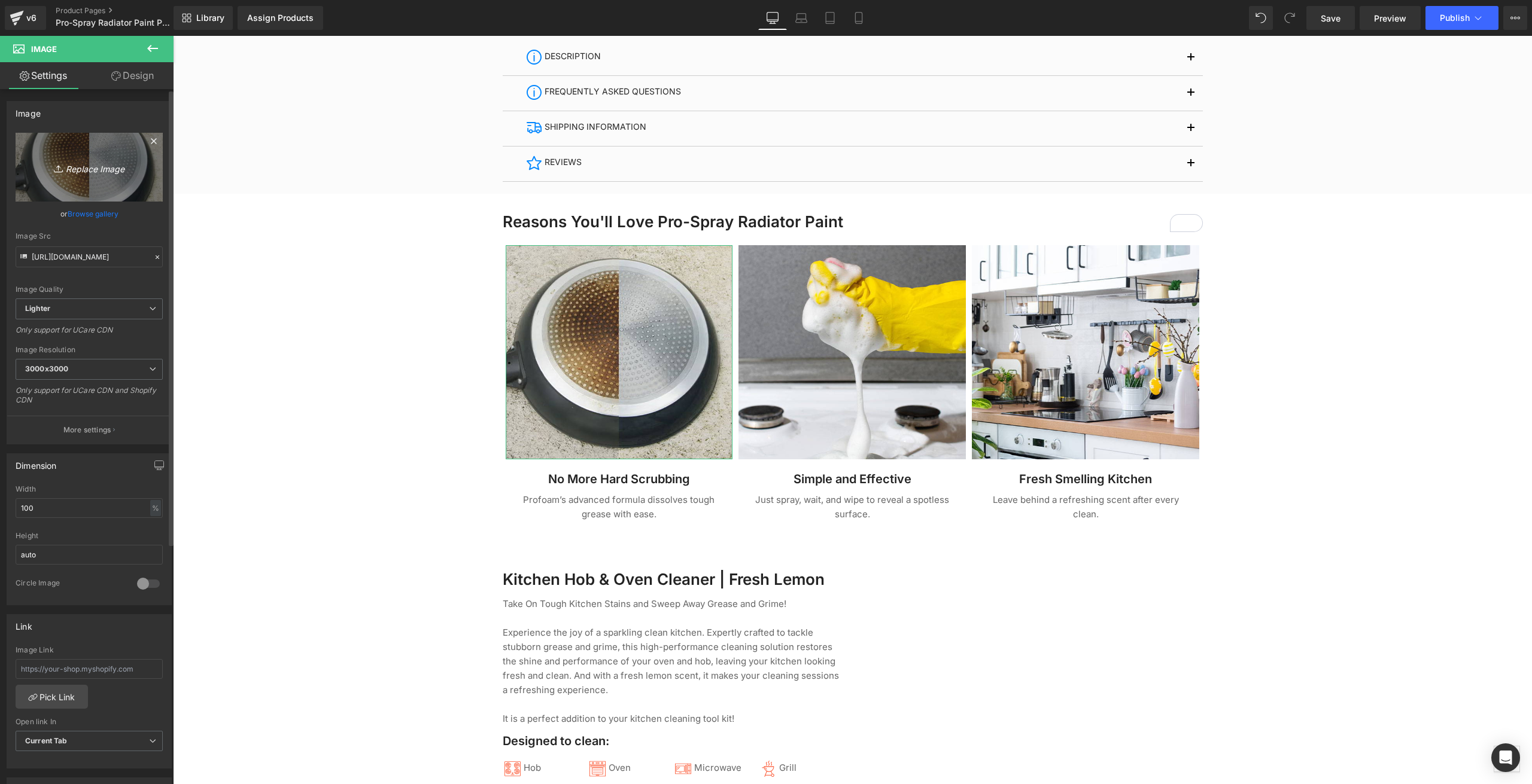
click at [92, 169] on icon "Replace Image" at bounding box center [90, 167] width 96 height 15
type input "C:\fakepath\ProSpray_AnthractieSatin.jpg"
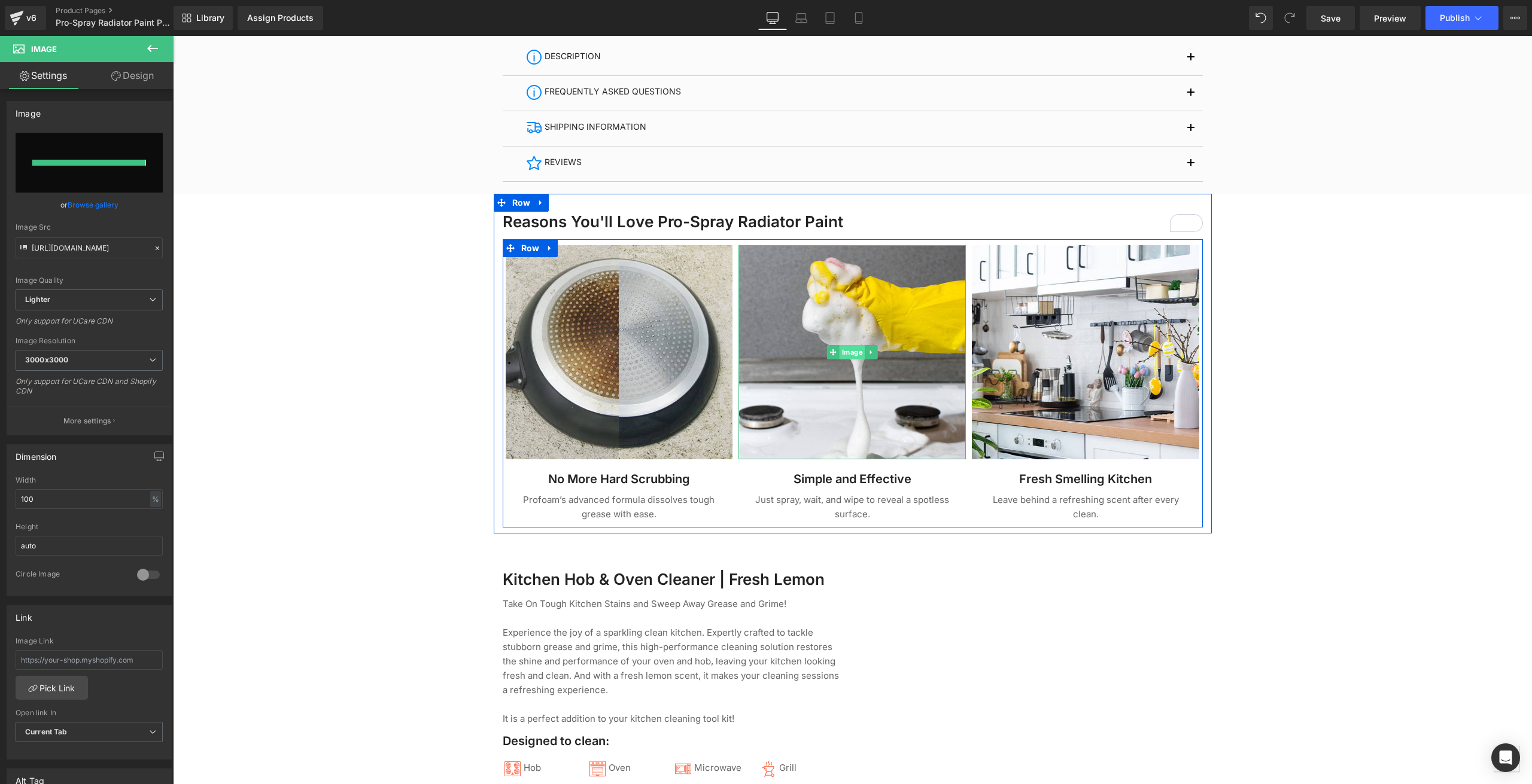
type input "https://ucarecdn.com/ee0582bb-8b56-4fbc-b443-5e9be6060e13/-/format/auto/-/previ…"
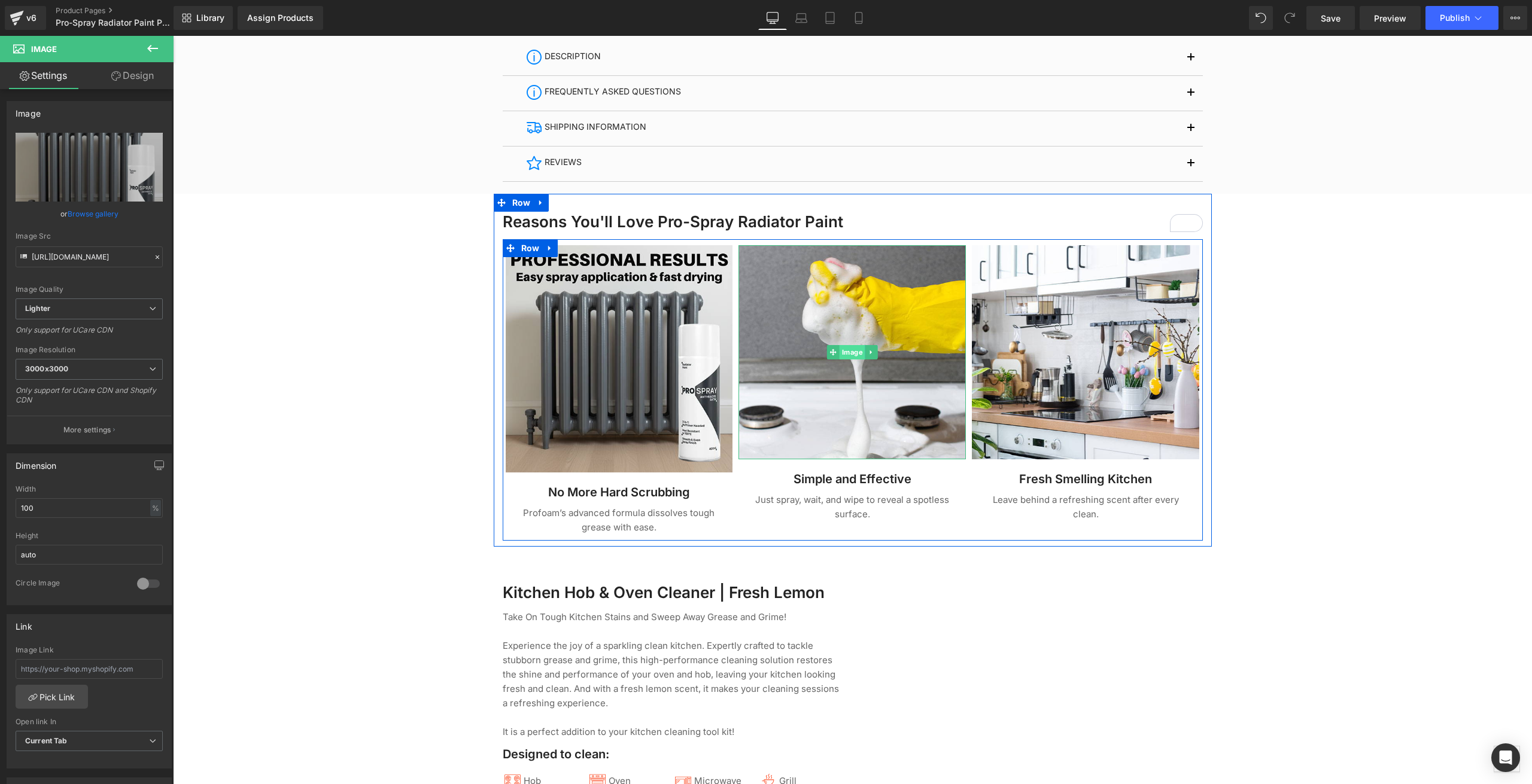
click at [844, 350] on span "Image" at bounding box center [853, 353] width 26 height 15
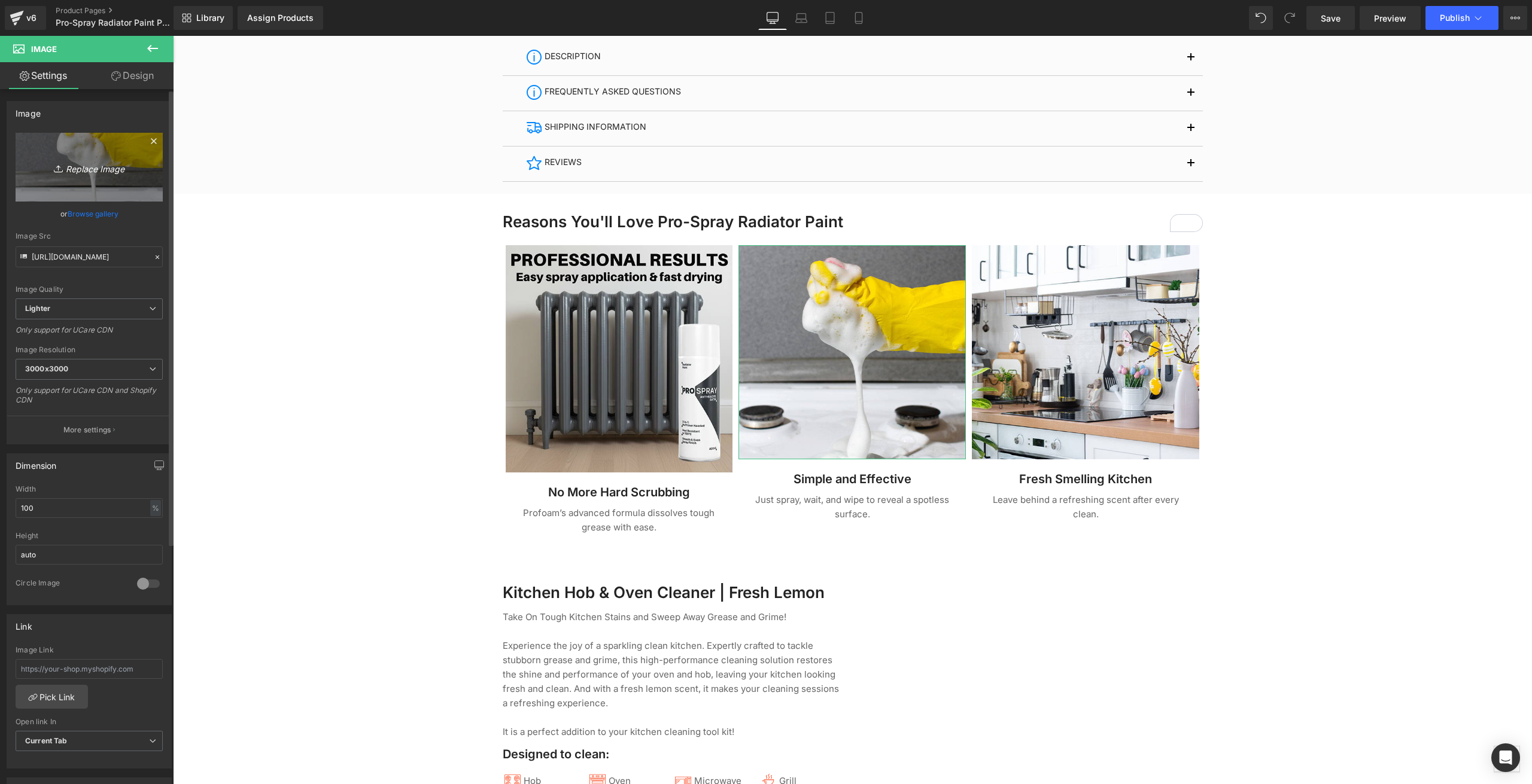
click at [111, 163] on icon "Replace Image" at bounding box center [90, 167] width 96 height 15
type input "C:\fakepath\ProSpray_Both2.jpg"
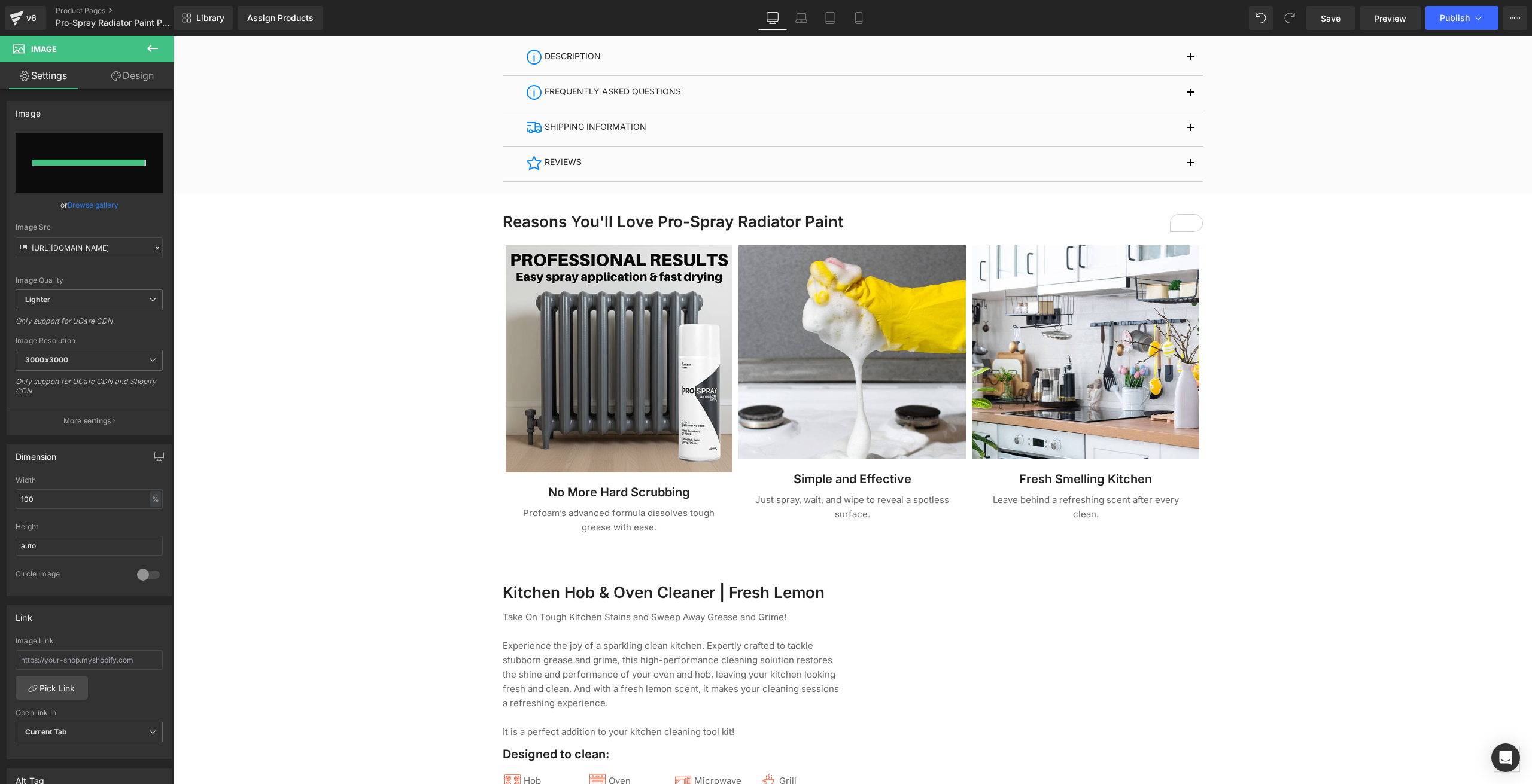
type input "https://ucarecdn.com/41621be2-d761-4a4f-9a2f-e9dab2c2dbdc/-/format/auto/-/previ…"
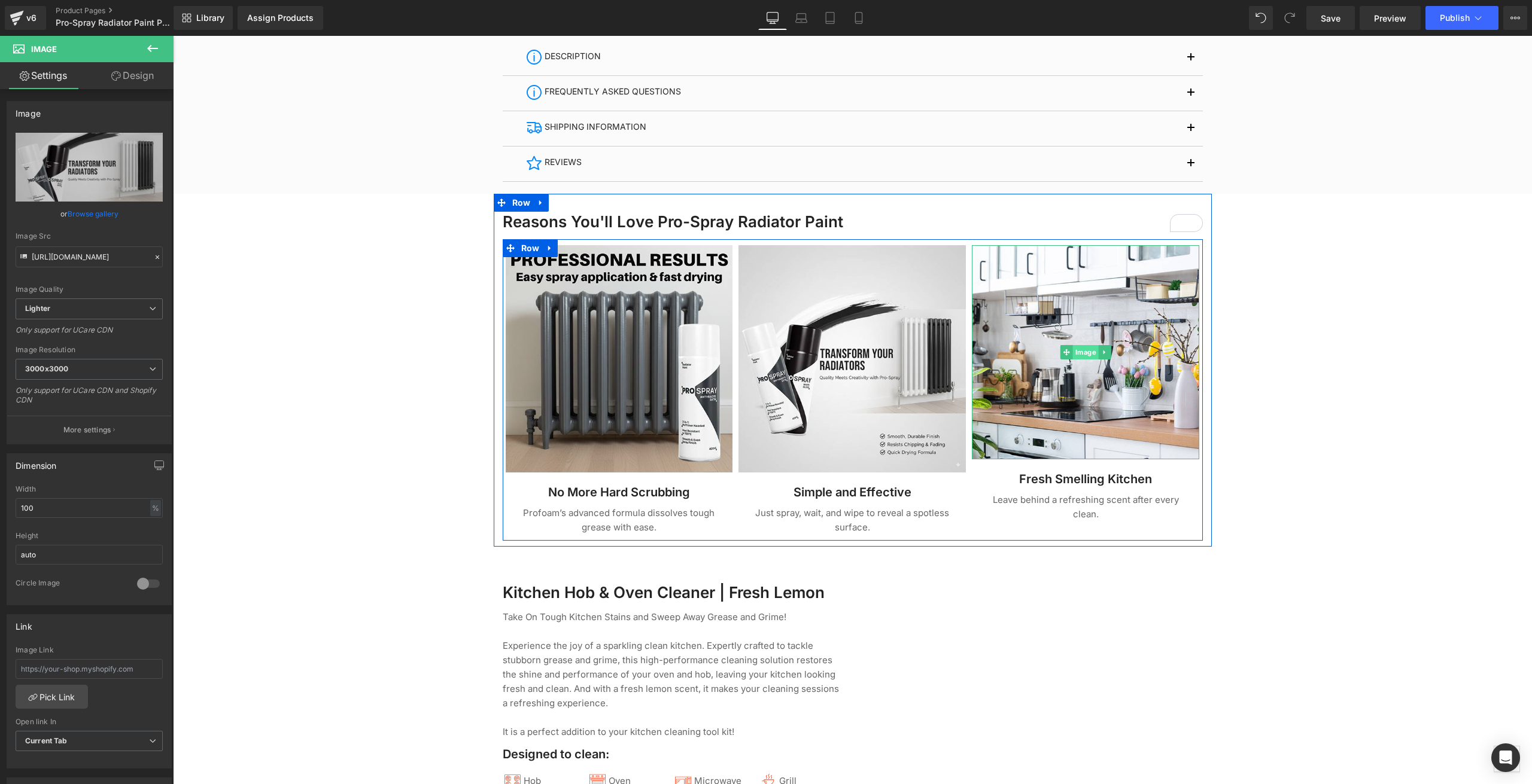
click at [1077, 355] on span "Image" at bounding box center [1086, 353] width 26 height 15
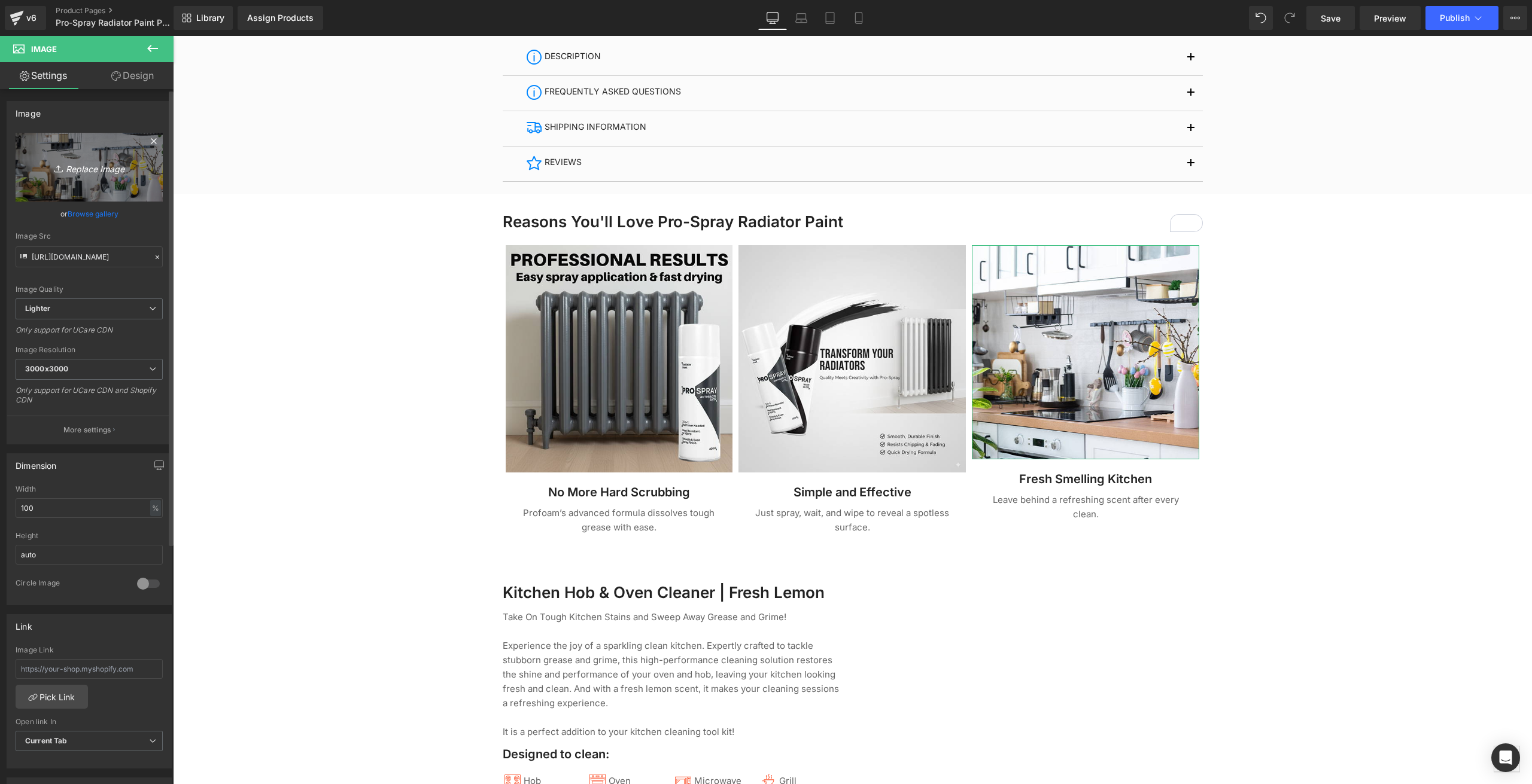
click at [79, 166] on icon "Replace Image" at bounding box center [90, 167] width 96 height 15
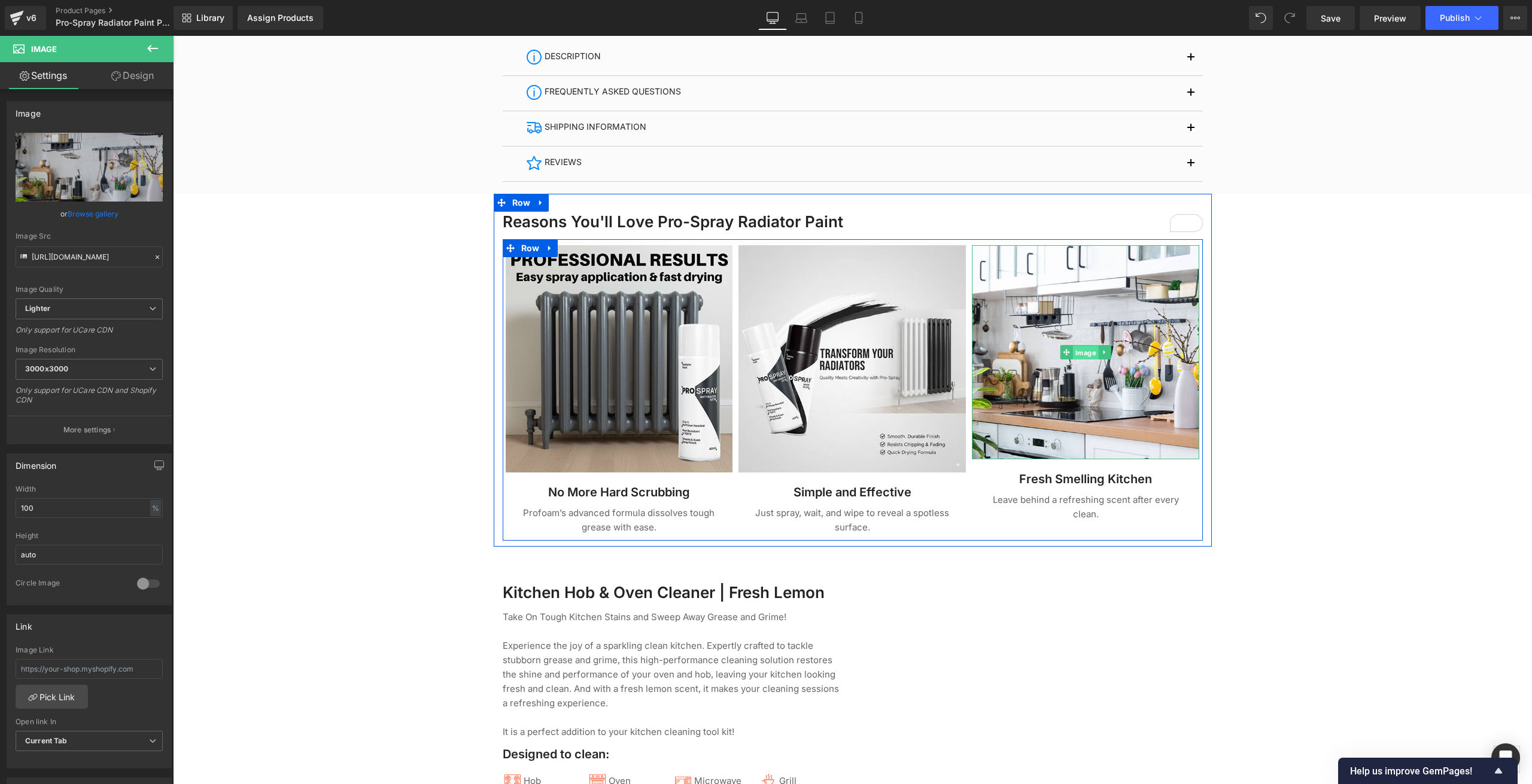
click at [1082, 350] on span "Image" at bounding box center [1086, 353] width 26 height 15
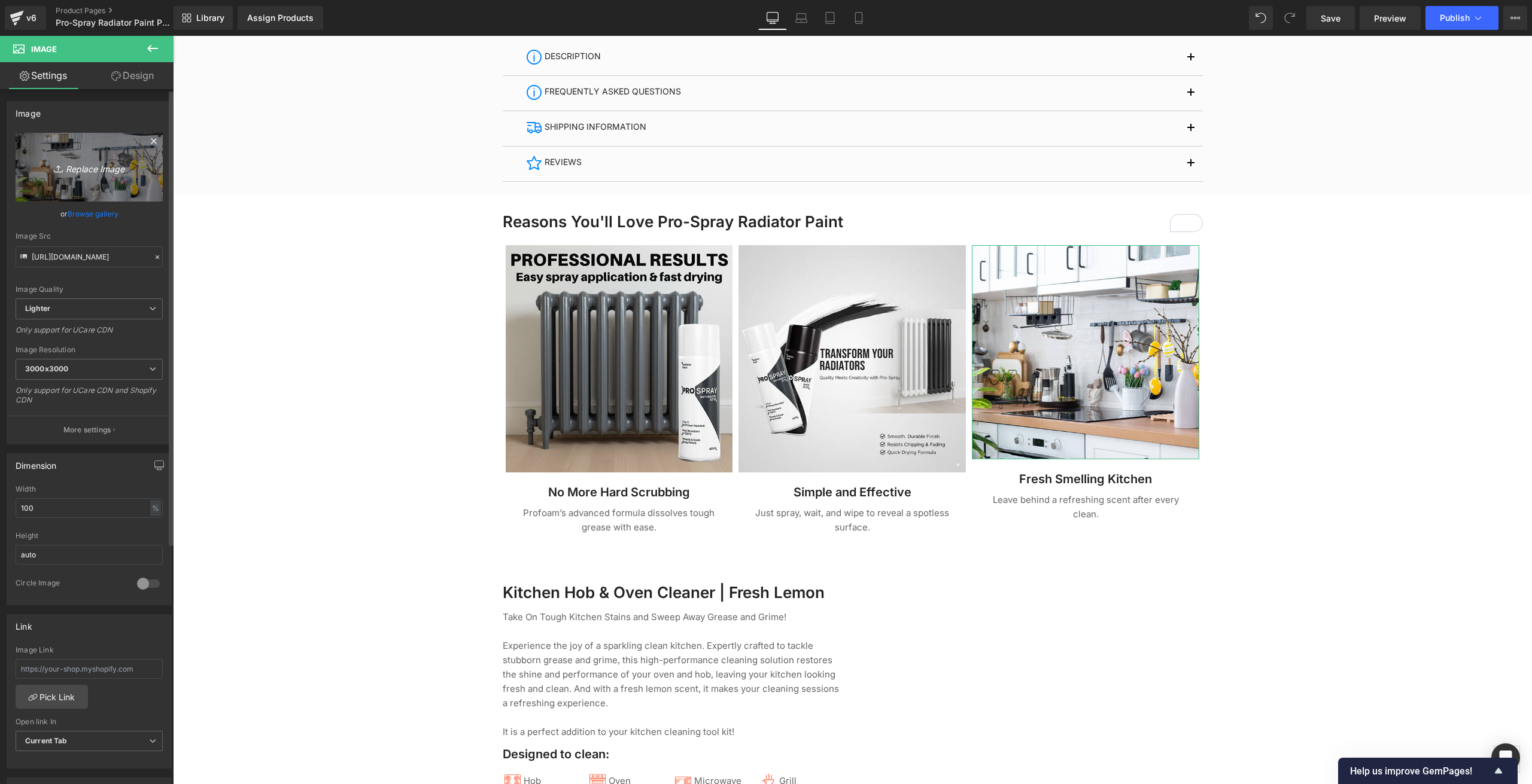
click at [87, 165] on icon "Replace Image" at bounding box center [90, 167] width 96 height 15
type input "C:\fakepath\pro-spray-radiator-paint-6630363.jpg"
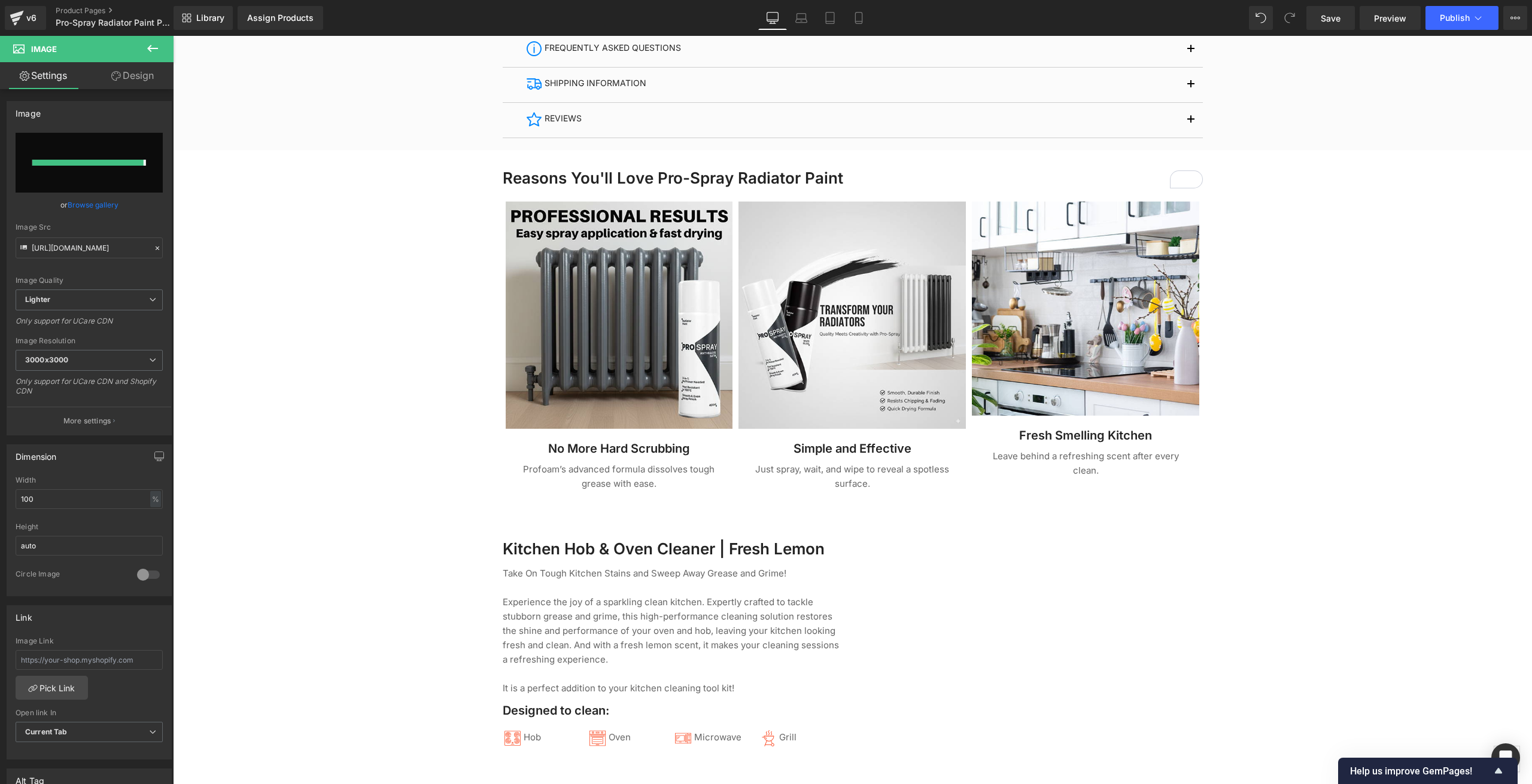
type input "https://ucarecdn.com/edb78b5b-d7f5-4619-8c8a-74fe66f3e0f6/-/format/auto/-/previ…"
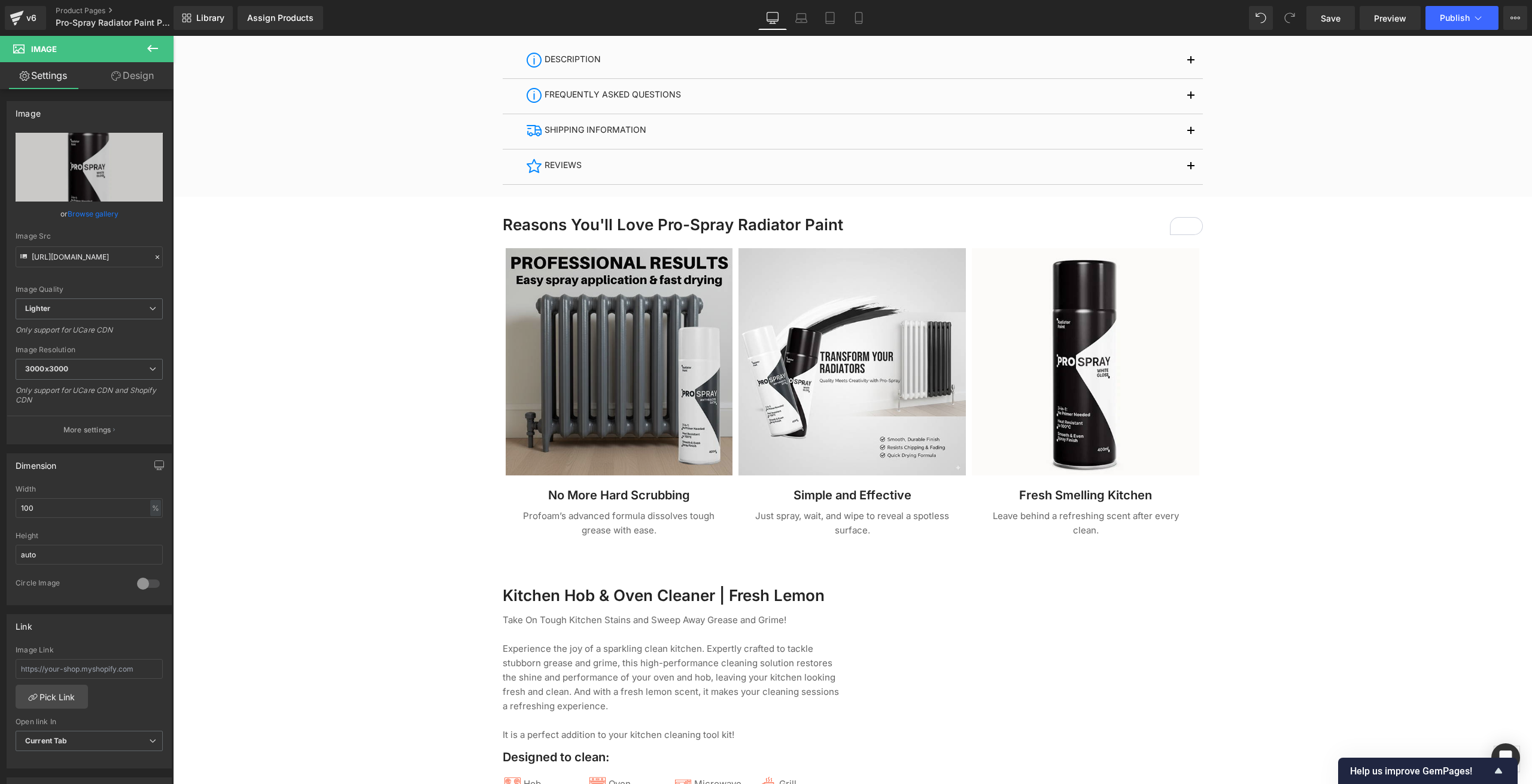
scroll to position [718, 0]
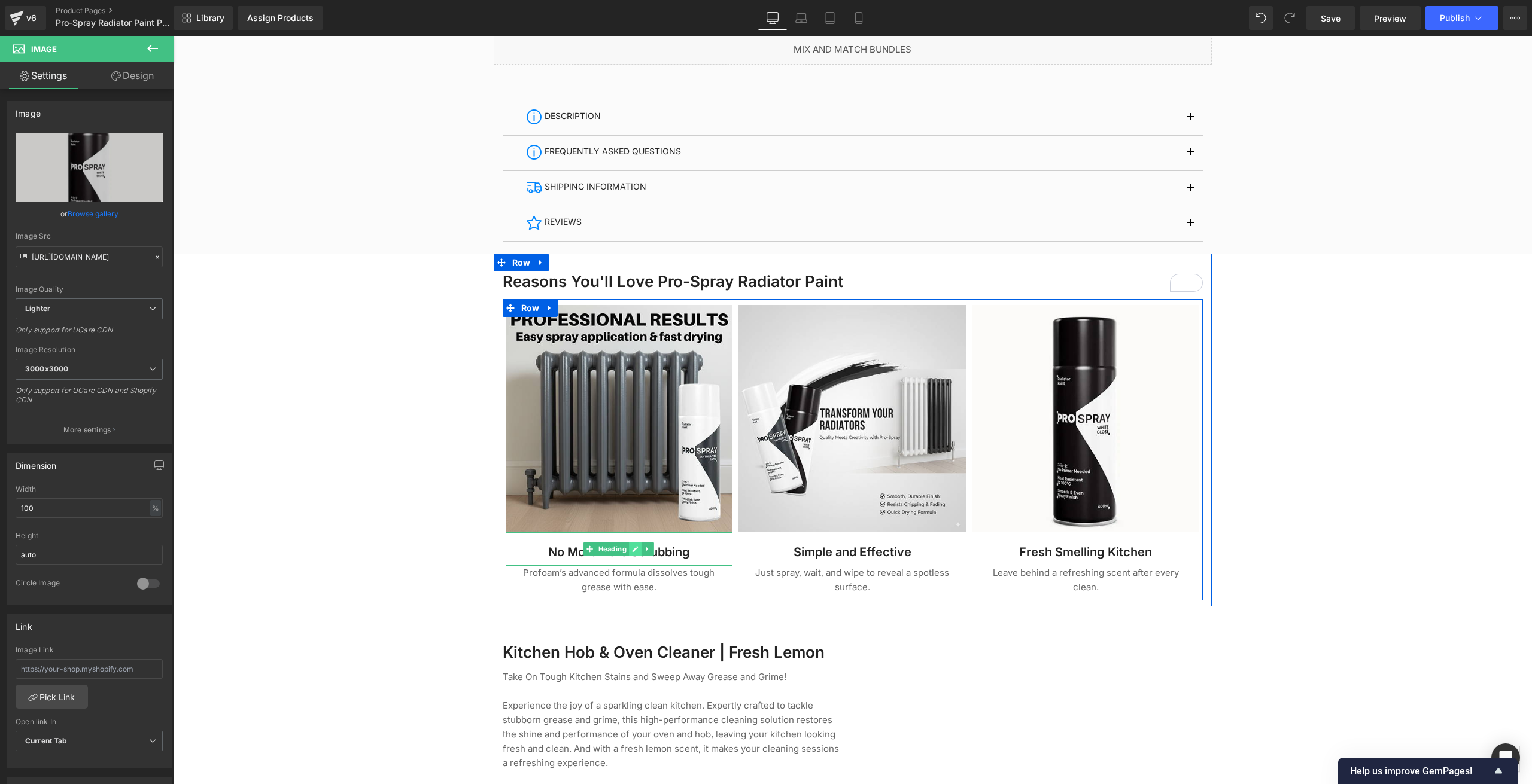
click at [629, 550] on link at bounding box center [636, 549] width 13 height 15
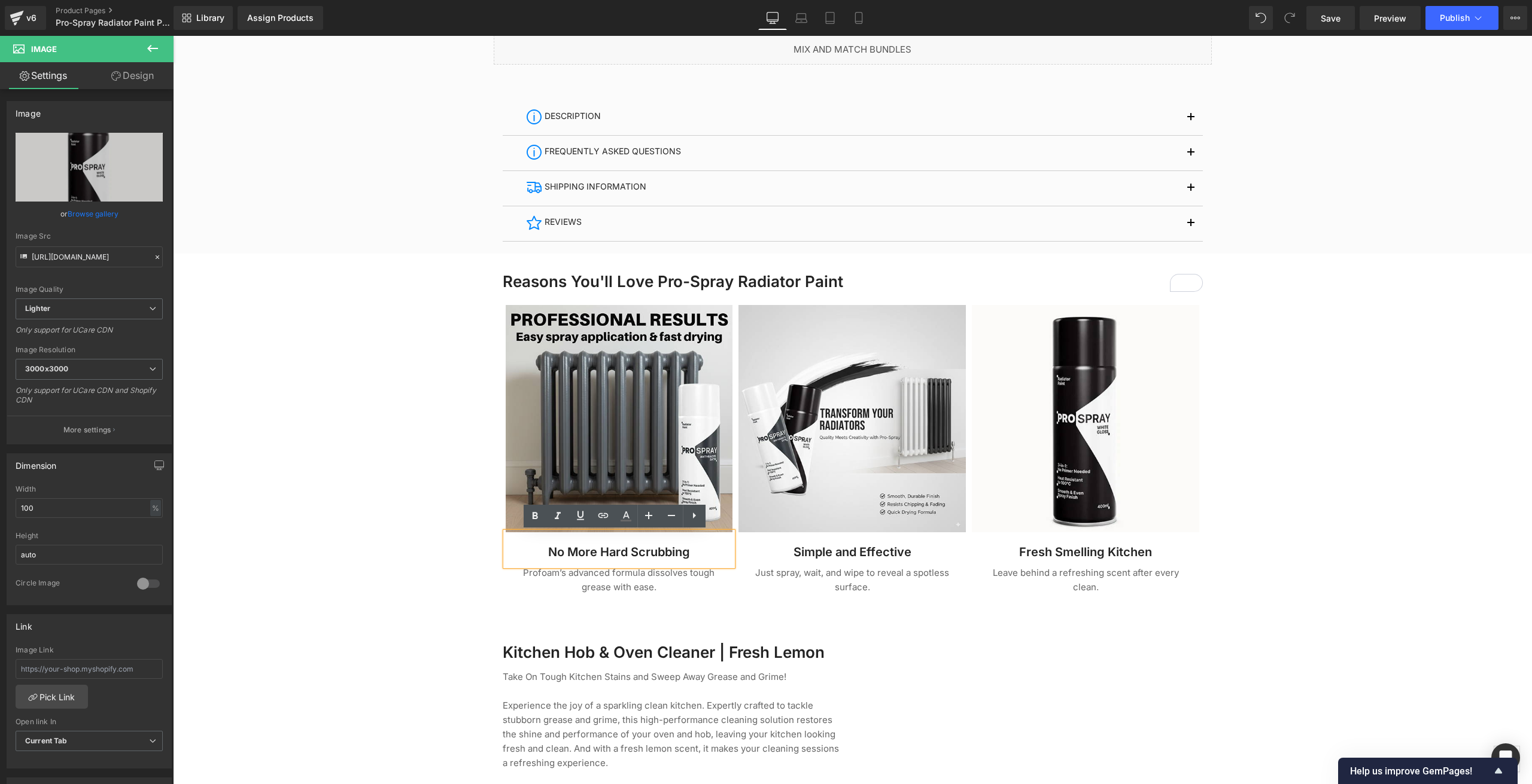
click at [298, 413] on div at bounding box center [852, 601] width 1359 height 2335
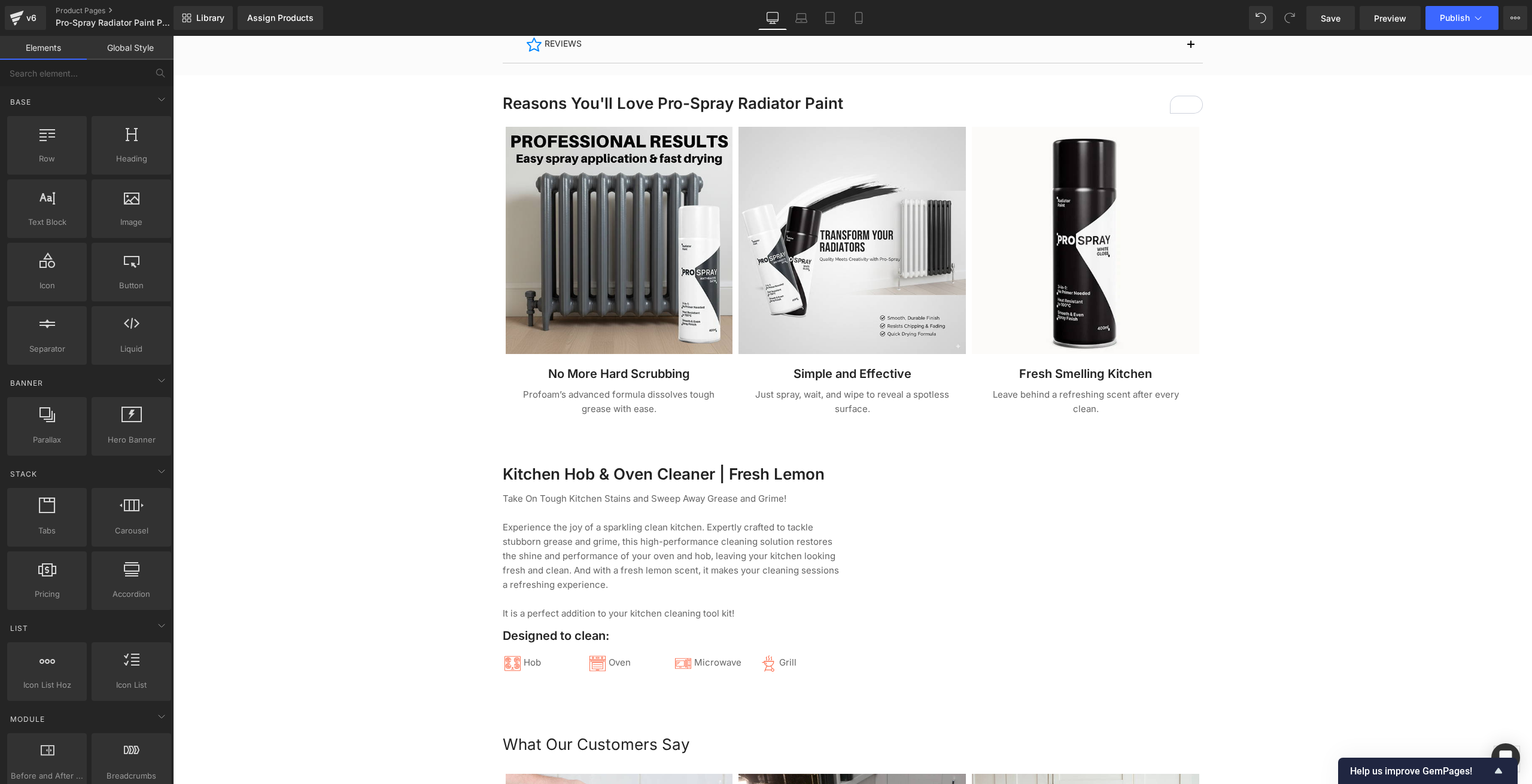
scroll to position [957, 0]
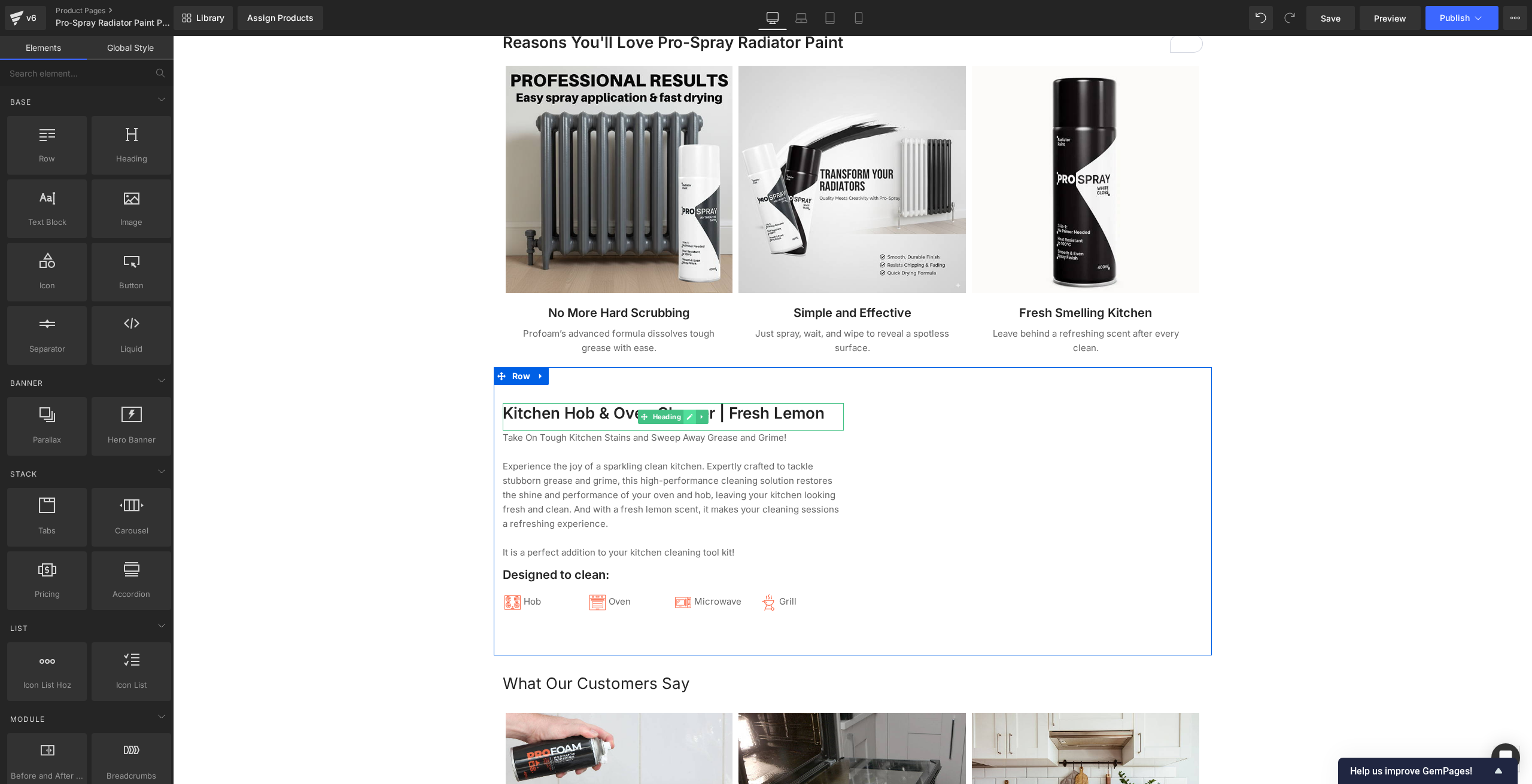
click at [687, 417] on icon at bounding box center [689, 416] width 6 height 7
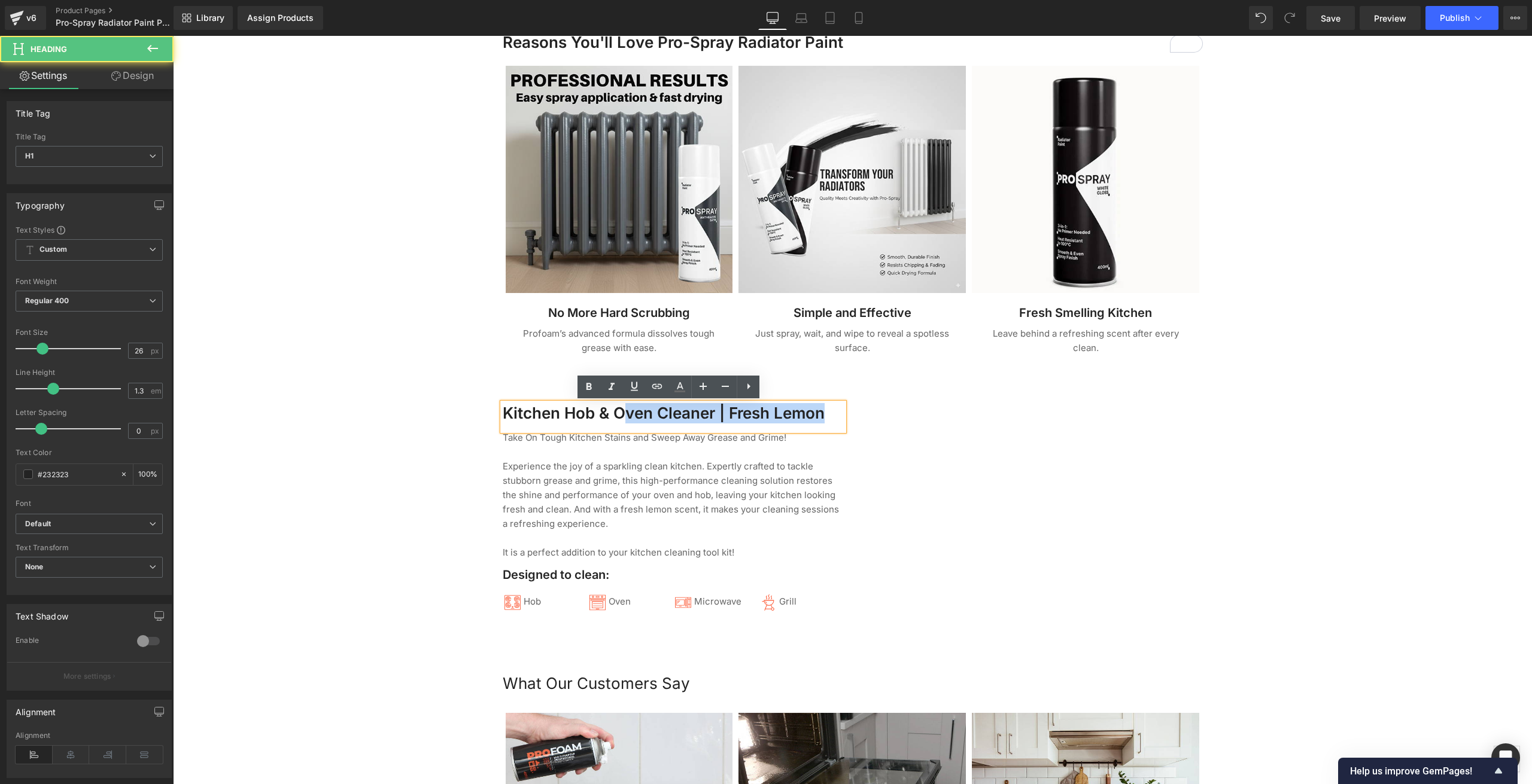
click at [617, 409] on h1 "Kitchen Hob & Oven Cleaner | Fresh Lemon" at bounding box center [673, 413] width 341 height 20
click at [663, 410] on h1 "Kitchen Hob & Oven Cleaner | Fresh Lemon" at bounding box center [673, 413] width 341 height 20
click at [823, 413] on icon "Open Grammarly. 0 Suggestions." at bounding box center [830, 415] width 13 height 13
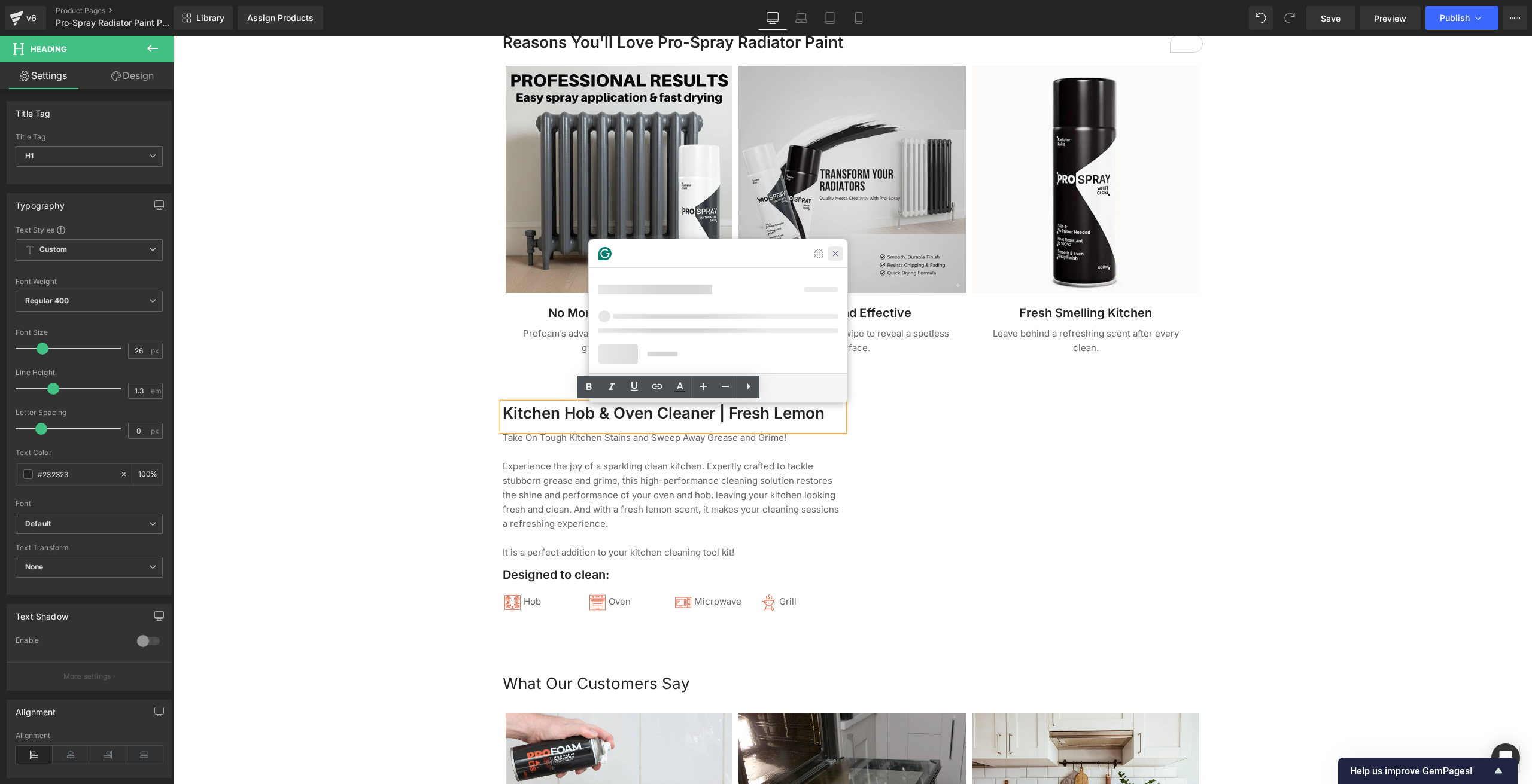
click at [831, 259] on icon "Close Grammarly Assistant" at bounding box center [835, 253] width 9 height 9
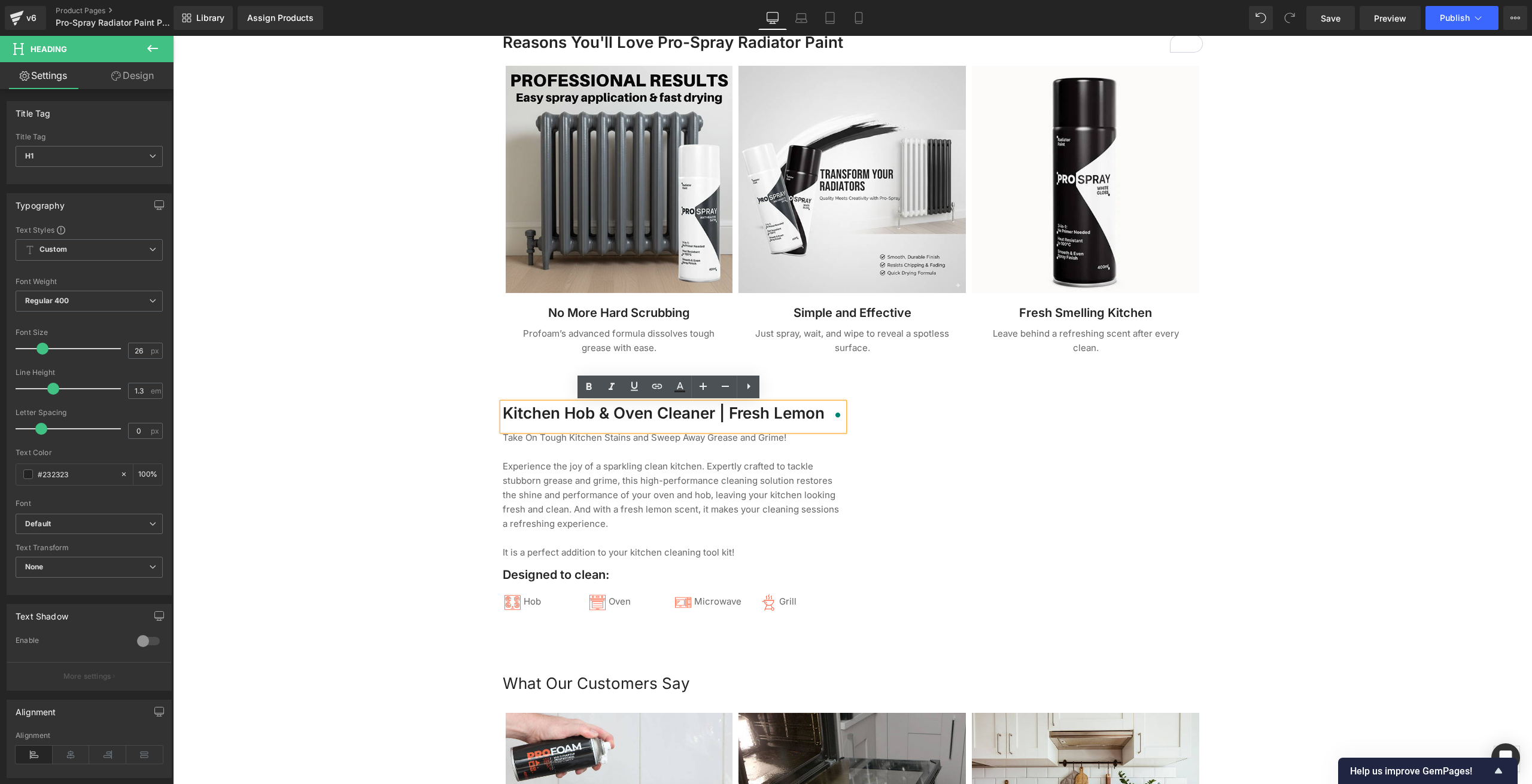
click at [783, 423] on div "Kitchen Hob & Oven Cleaner | Fresh Lemon" at bounding box center [673, 416] width 341 height 28
drag, startPoint x: 818, startPoint y: 413, endPoint x: 500, endPoint y: 411, distance: 318.0
click at [503, 411] on h1 "Kitchen Hob & Oven Cleaner | Fresh Lemon" at bounding box center [673, 413] width 341 height 20
paste div "To enrich screen reader interactions, please activate Accessibility in Grammarl…"
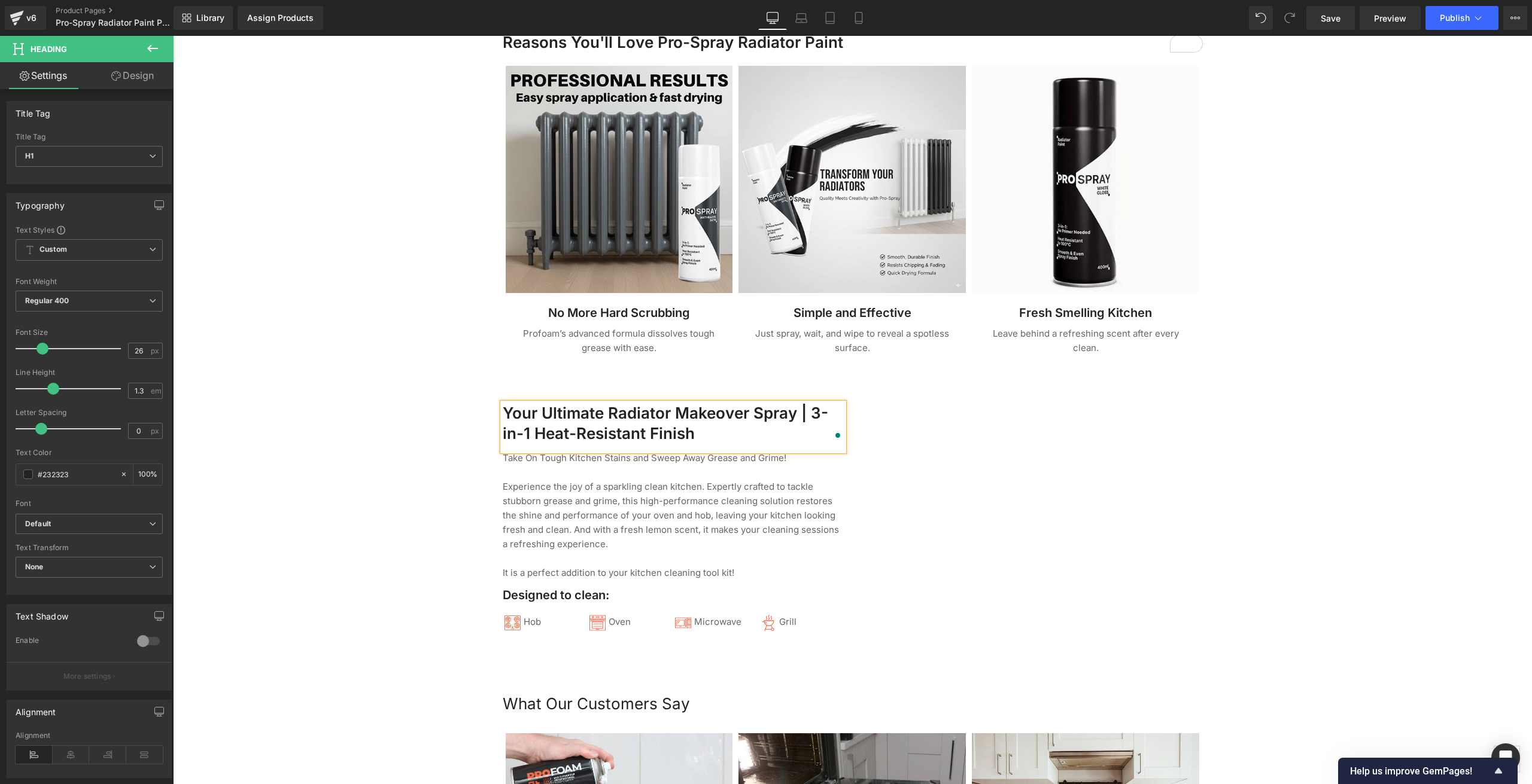
click at [392, 465] on div at bounding box center [852, 372] width 1359 height 2356
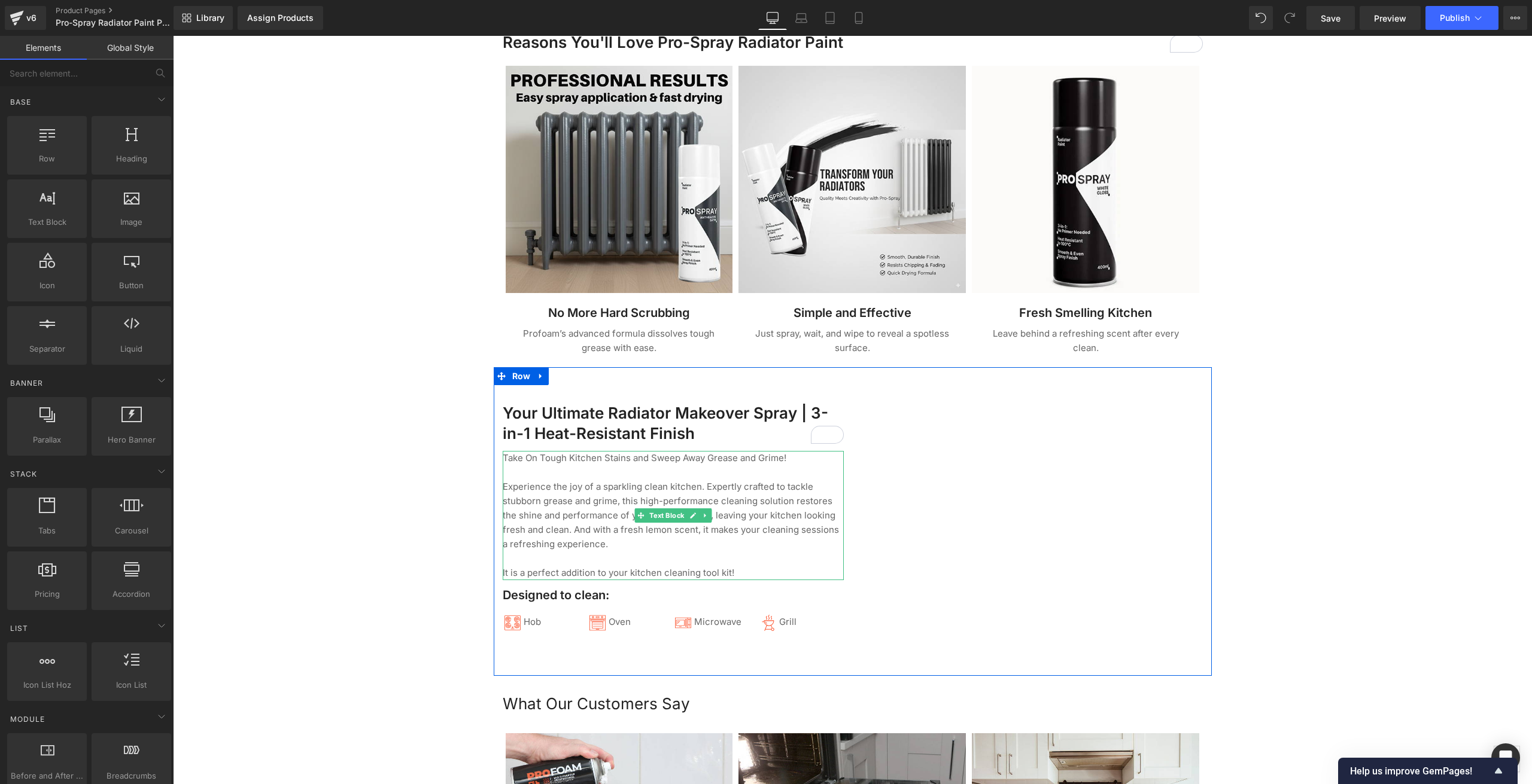
click at [689, 515] on icon at bounding box center [692, 515] width 6 height 7
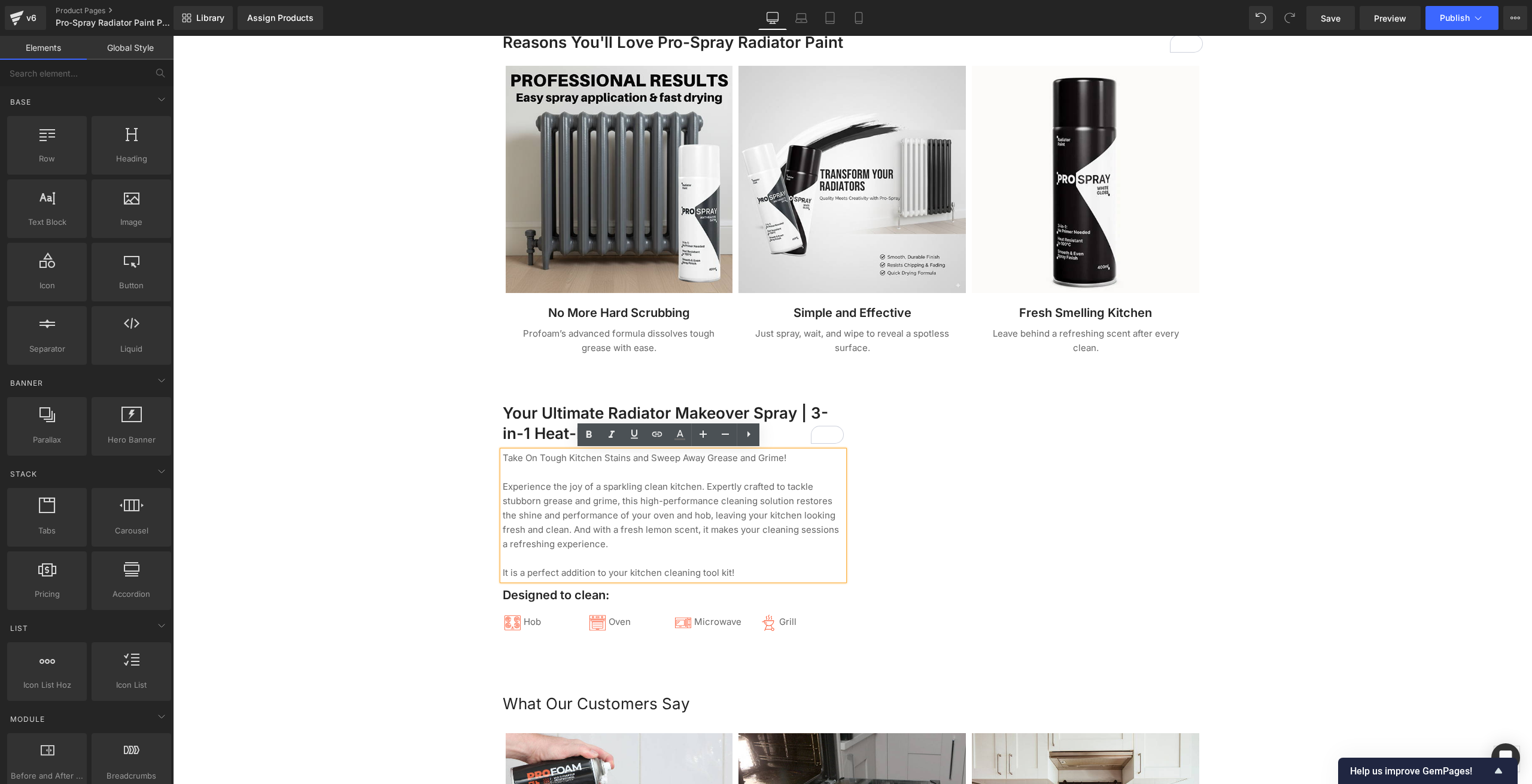
drag, startPoint x: 622, startPoint y: 525, endPoint x: 672, endPoint y: 495, distance: 58.3
click at [622, 525] on p "Experience the joy of a sparkling clean kitchen. Expertly crafted to tackle stu…" at bounding box center [673, 515] width 341 height 72
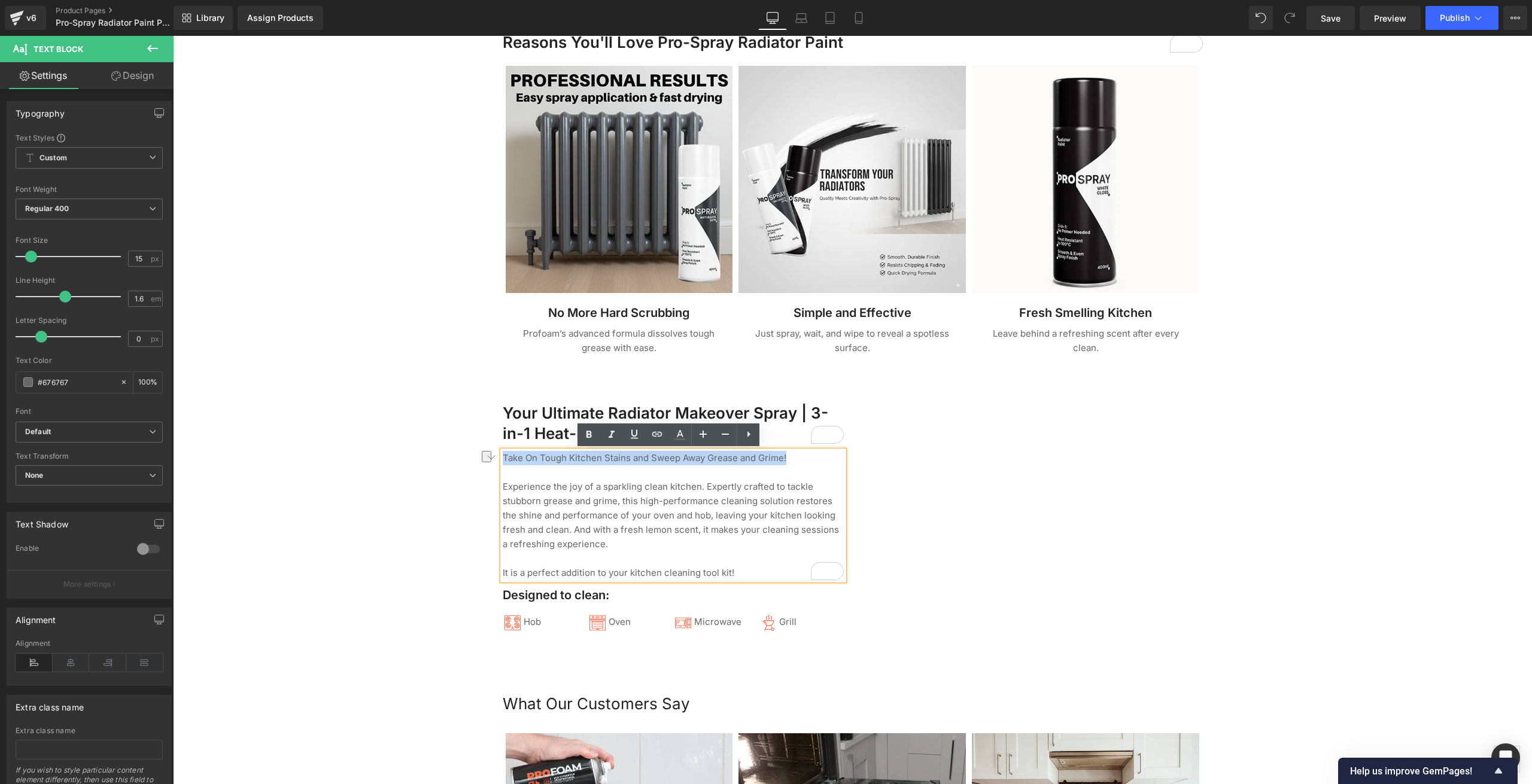
drag, startPoint x: 785, startPoint y: 459, endPoint x: 499, endPoint y: 461, distance: 286.0
click at [503, 461] on p "Take On Tough Kitchen Stains and Sweep Away Grease and Grime!" at bounding box center [673, 458] width 341 height 15
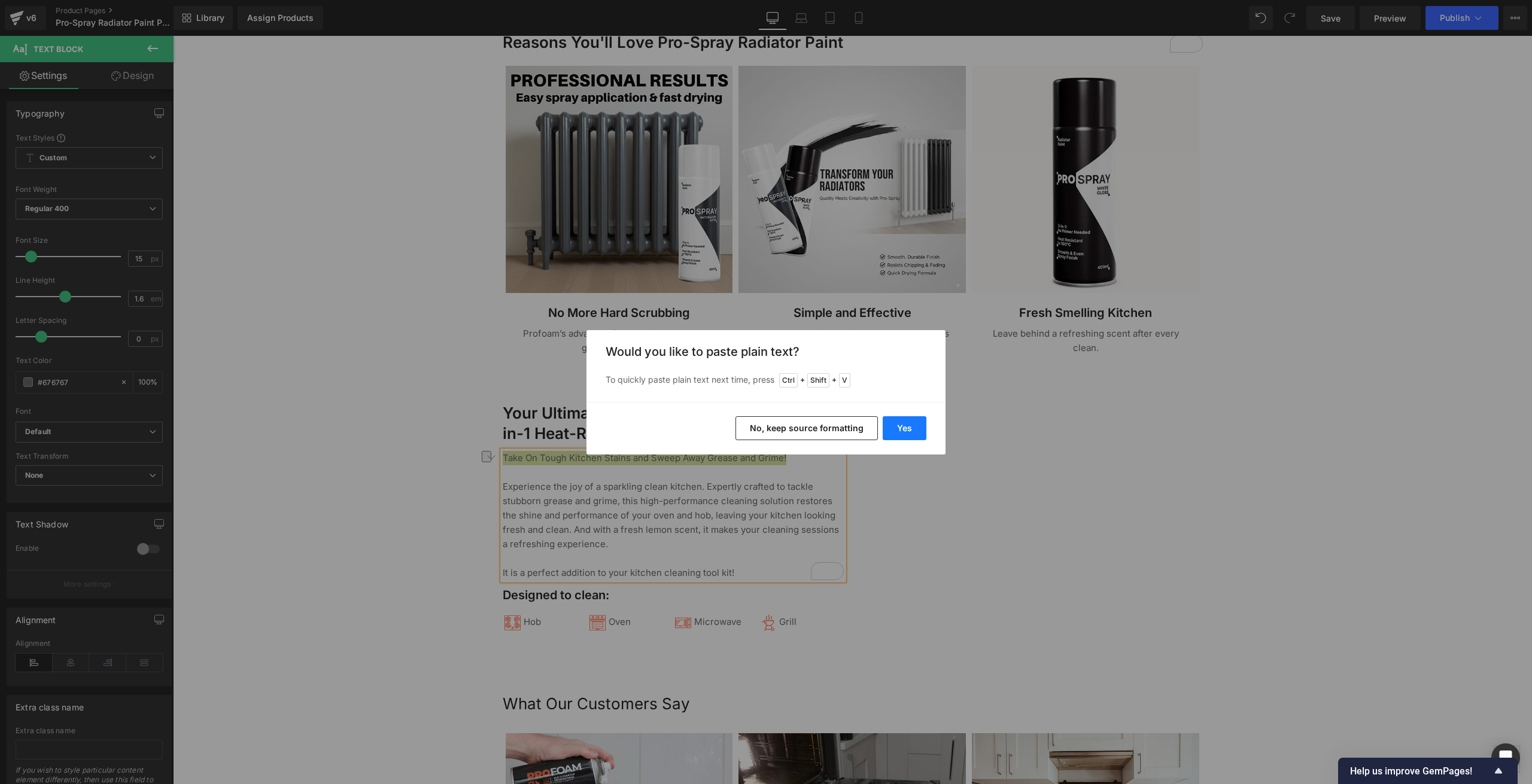
drag, startPoint x: 720, startPoint y: 388, endPoint x: 894, endPoint y: 423, distance: 177.5
click at [894, 423] on button "Yes" at bounding box center [904, 428] width 43 height 24
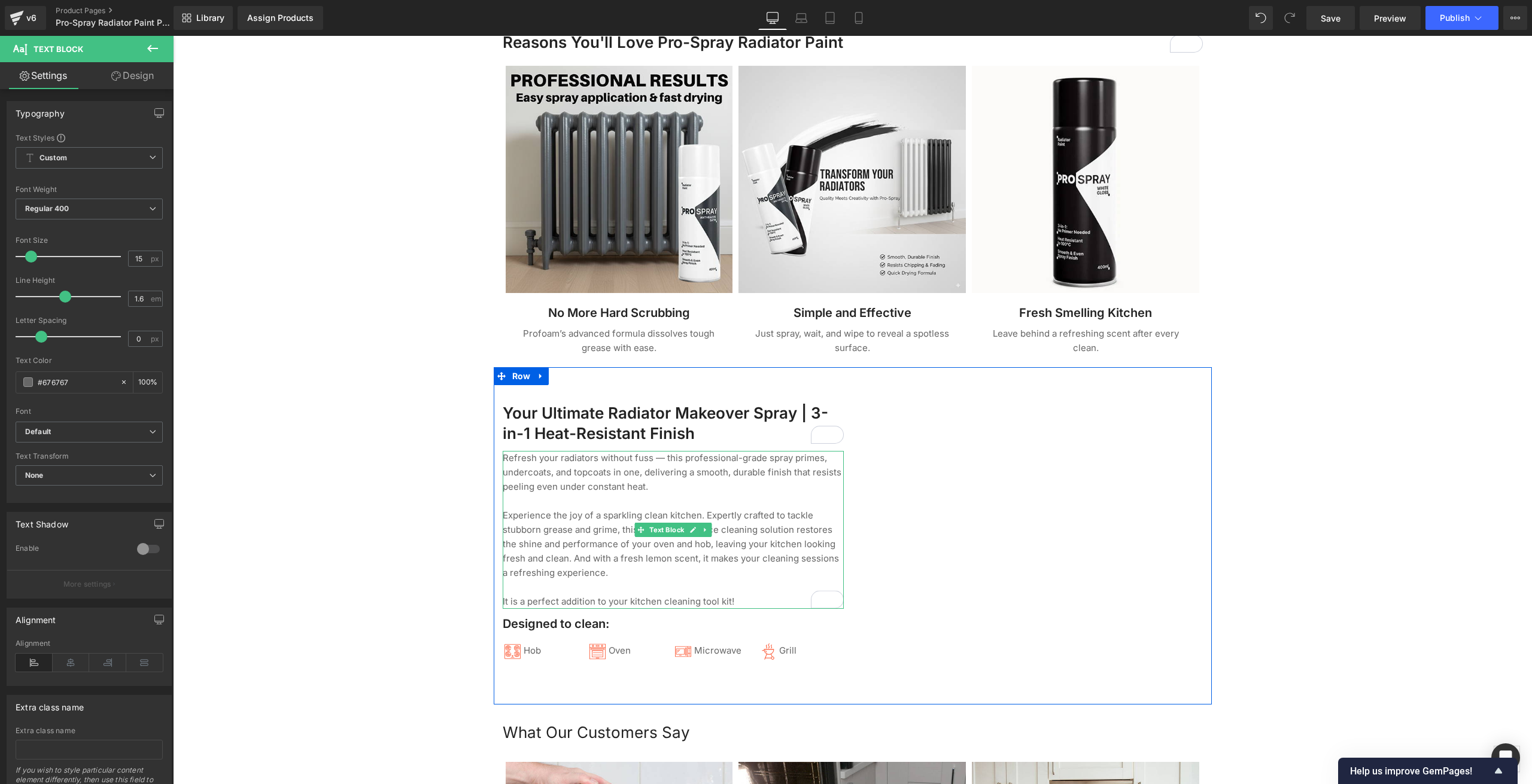
click at [657, 454] on p "Refresh your radiators without fuss — this professional-grade spray primes, und…" at bounding box center [673, 472] width 341 height 43
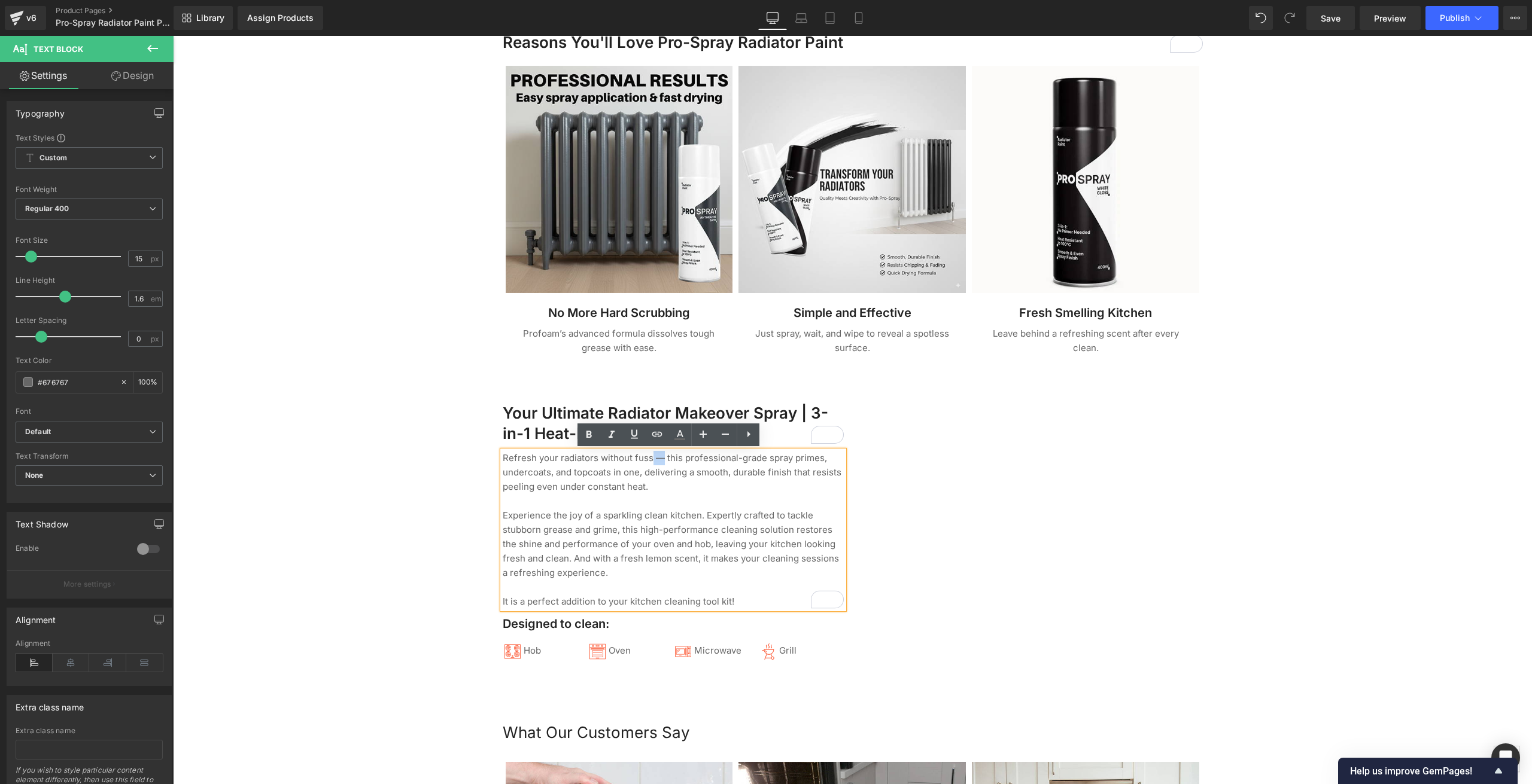
drag, startPoint x: 653, startPoint y: 455, endPoint x: 647, endPoint y: 456, distance: 6.1
click at [647, 456] on p "Refresh your radiators without fuss — this professional-grade spray primes, und…" at bounding box center [673, 472] width 341 height 43
click at [668, 486] on p "Refresh your radiators without fuss! This professional-grade spray primes, unde…" at bounding box center [673, 472] width 341 height 43
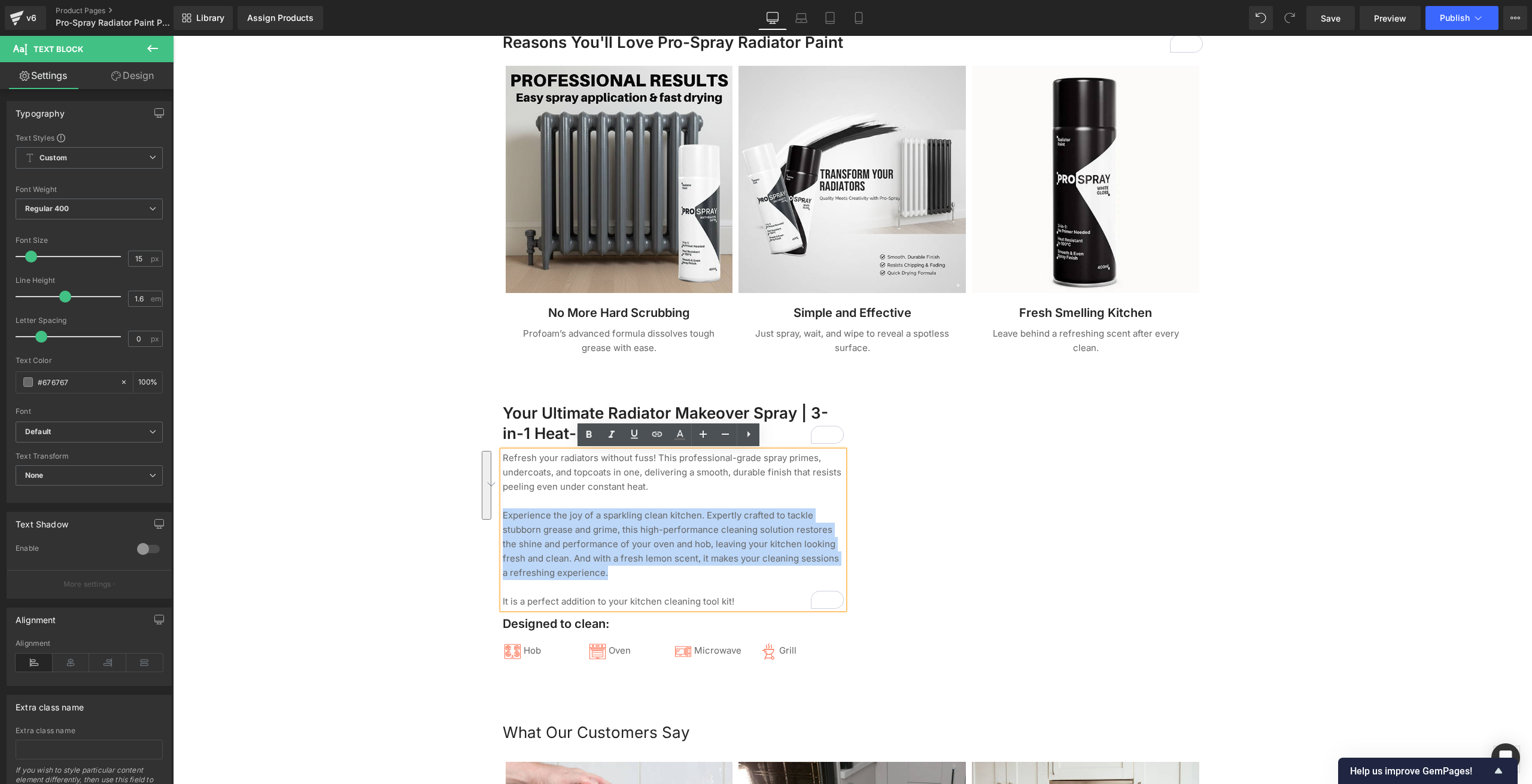
drag, startPoint x: 608, startPoint y: 573, endPoint x: 493, endPoint y: 516, distance: 128.4
click at [493, 516] on div "Your Ultimate Radiator Makeover Spray | 3-in-1 Heat-Resistant Finish Heading Re…" at bounding box center [673, 544] width 359 height 283
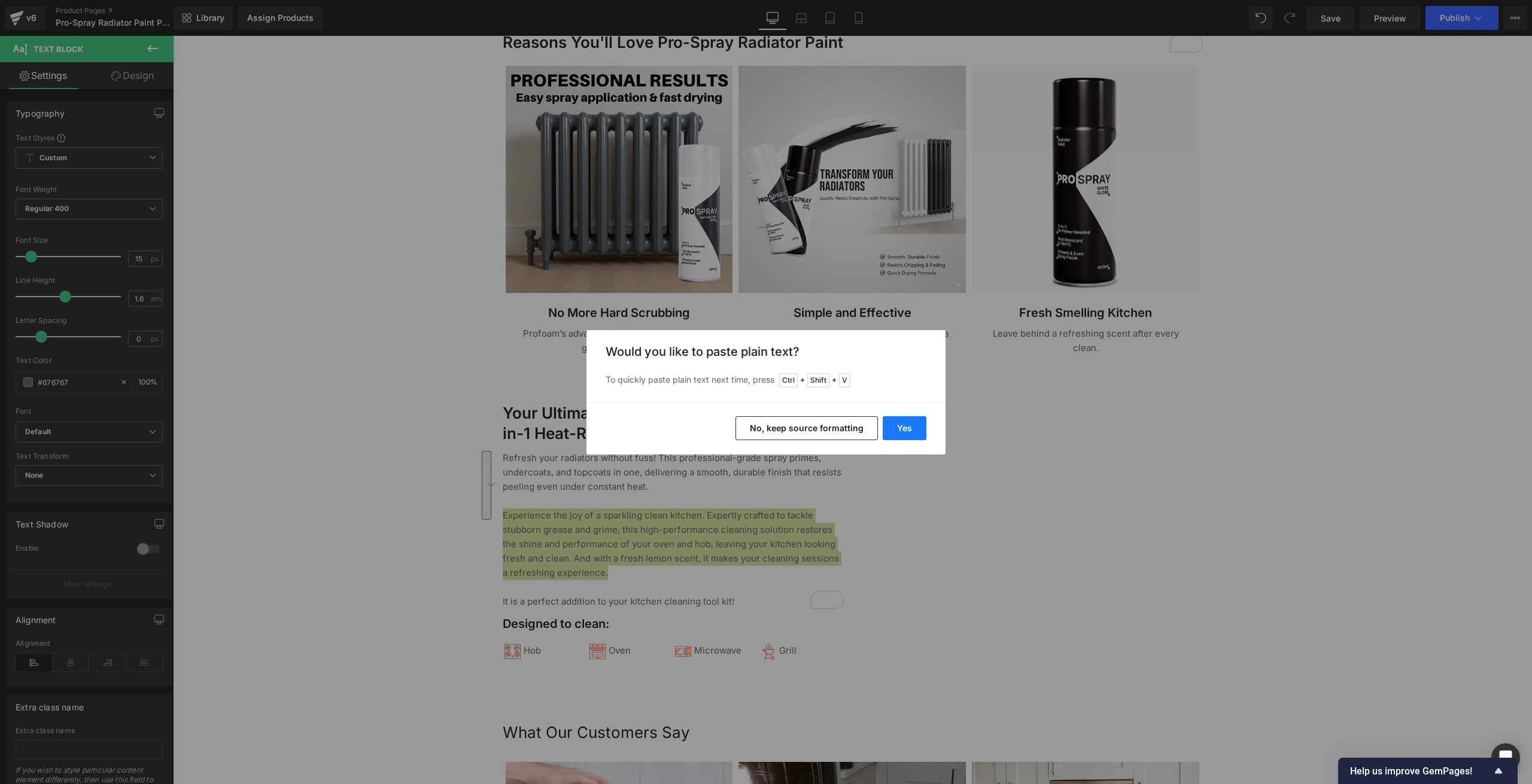
drag, startPoint x: 909, startPoint y: 418, endPoint x: 736, endPoint y: 382, distance: 176.7
click at [909, 418] on button "Yes" at bounding box center [904, 428] width 43 height 24
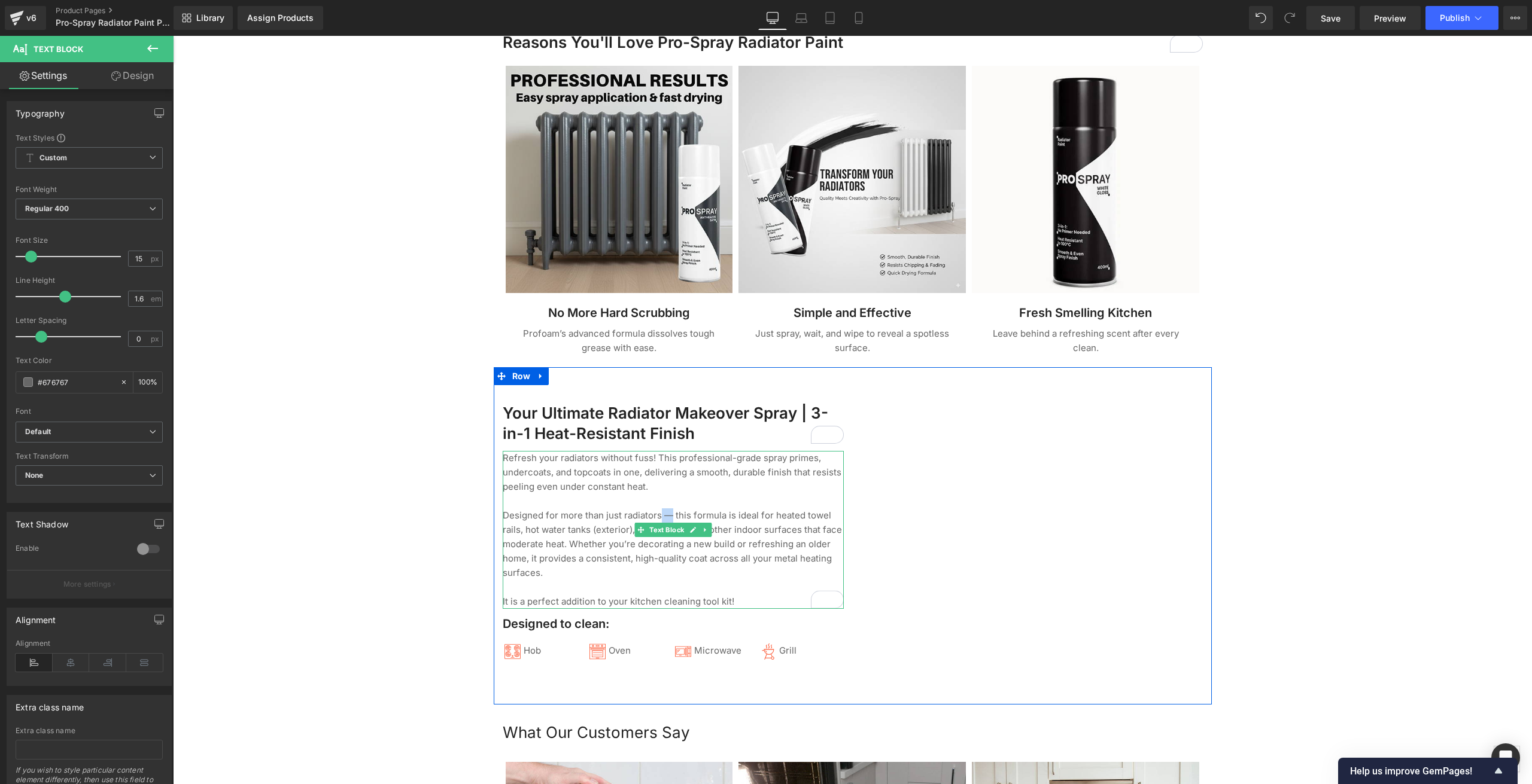
drag, startPoint x: 663, startPoint y: 514, endPoint x: 655, endPoint y: 513, distance: 8.1
click at [655, 513] on p "Designed for more than just radiators — this formula is ideal for heated towel …" at bounding box center [673, 544] width 341 height 72
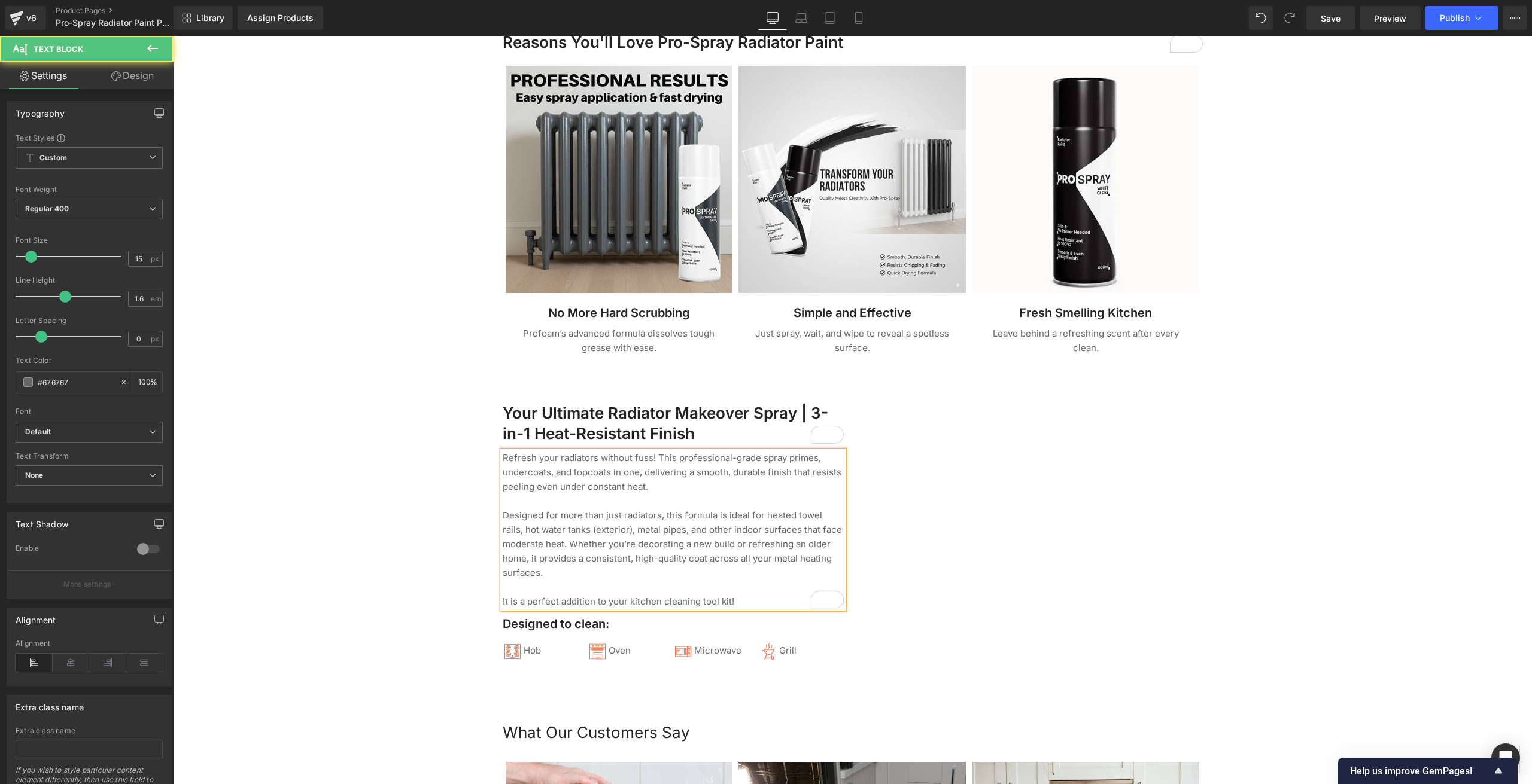
click at [672, 570] on p "Designed for more than just radiators, this formula is ideal for heated towel r…" at bounding box center [673, 544] width 341 height 72
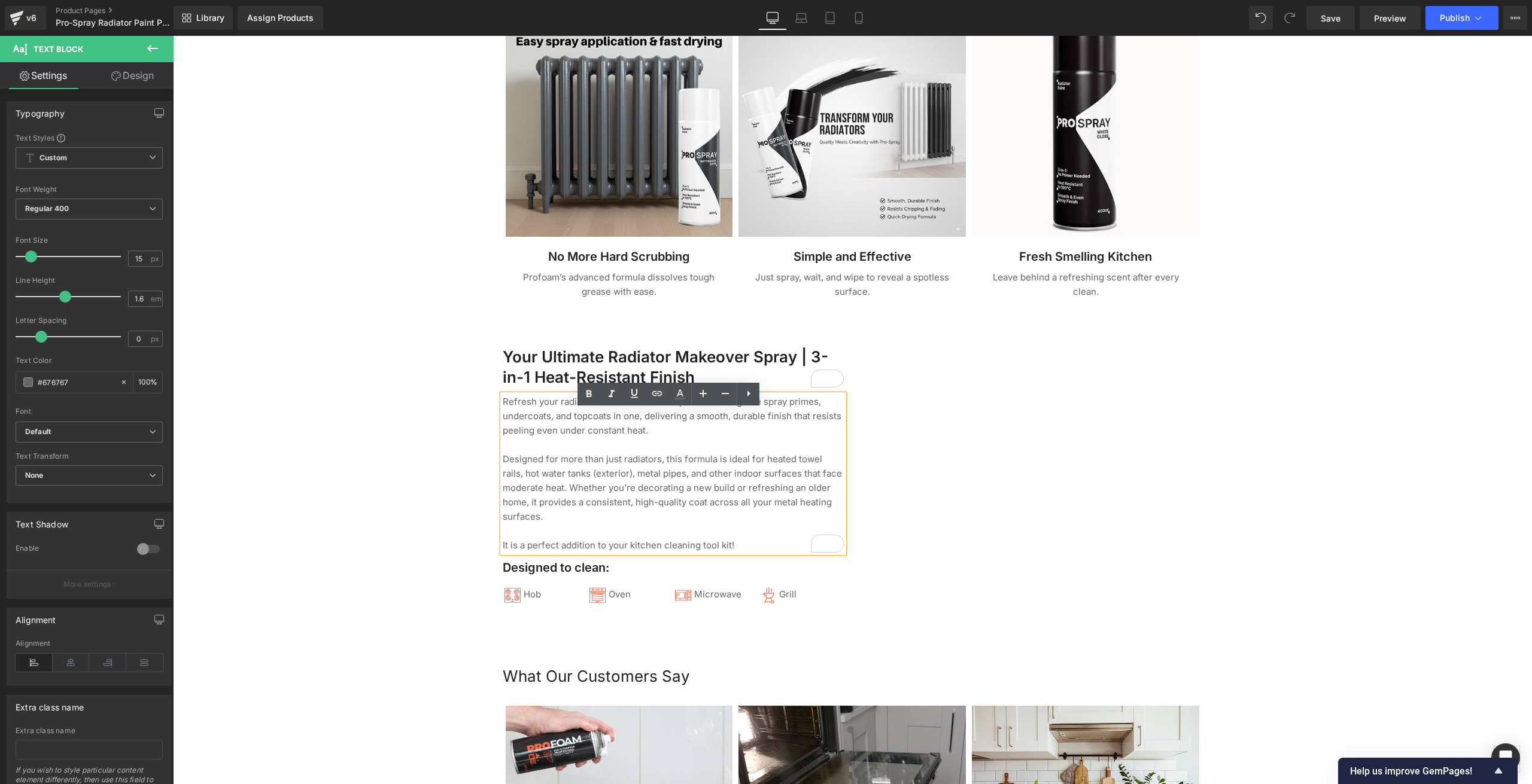
scroll to position [1017, 0]
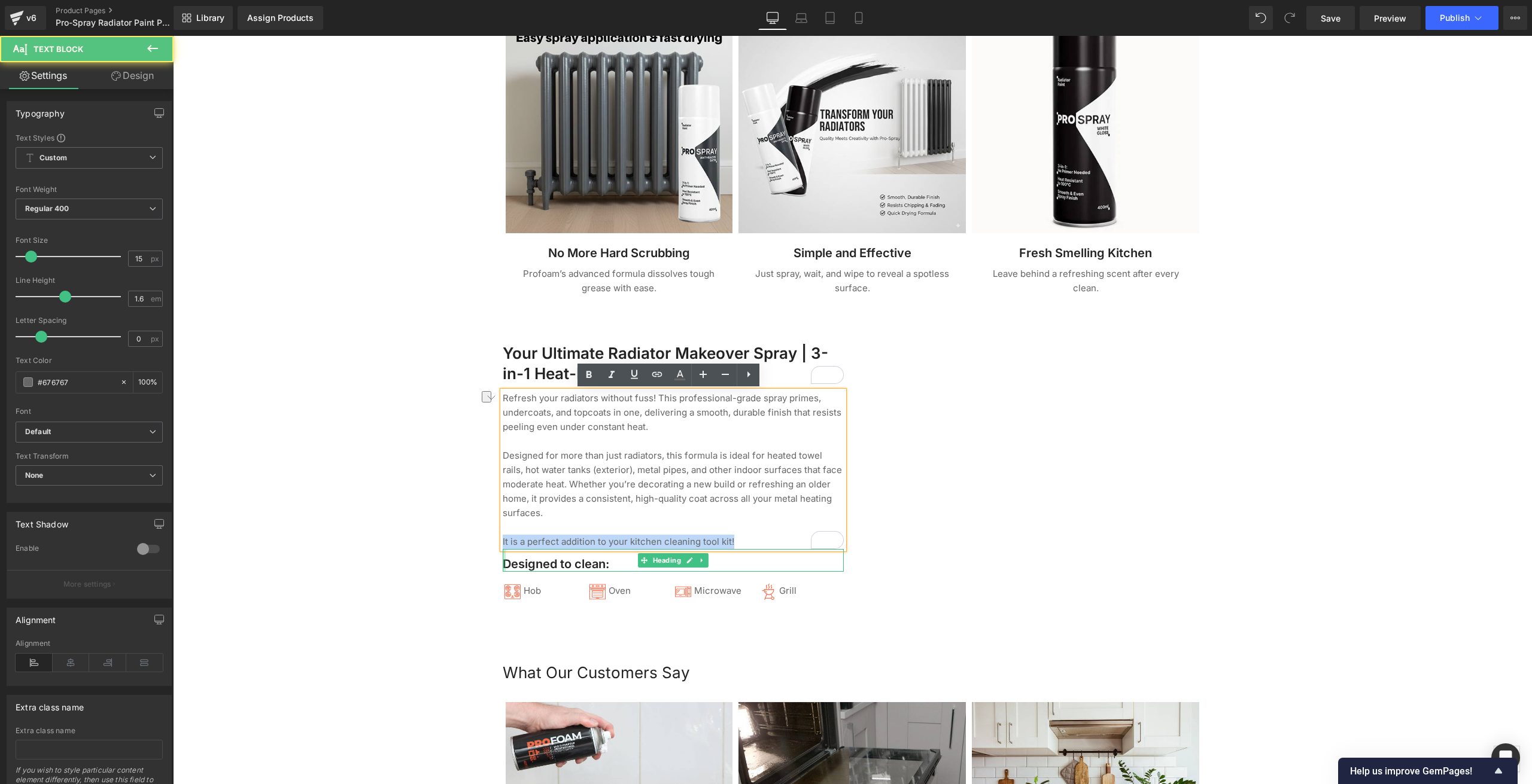
drag, startPoint x: 740, startPoint y: 544, endPoint x: 498, endPoint y: 553, distance: 242.2
click at [498, 553] on div "Your Ultimate Radiator Makeover Spray | 3-in-1 Heat-Resistant Finish Heading Re…" at bounding box center [673, 485] width 359 height 283
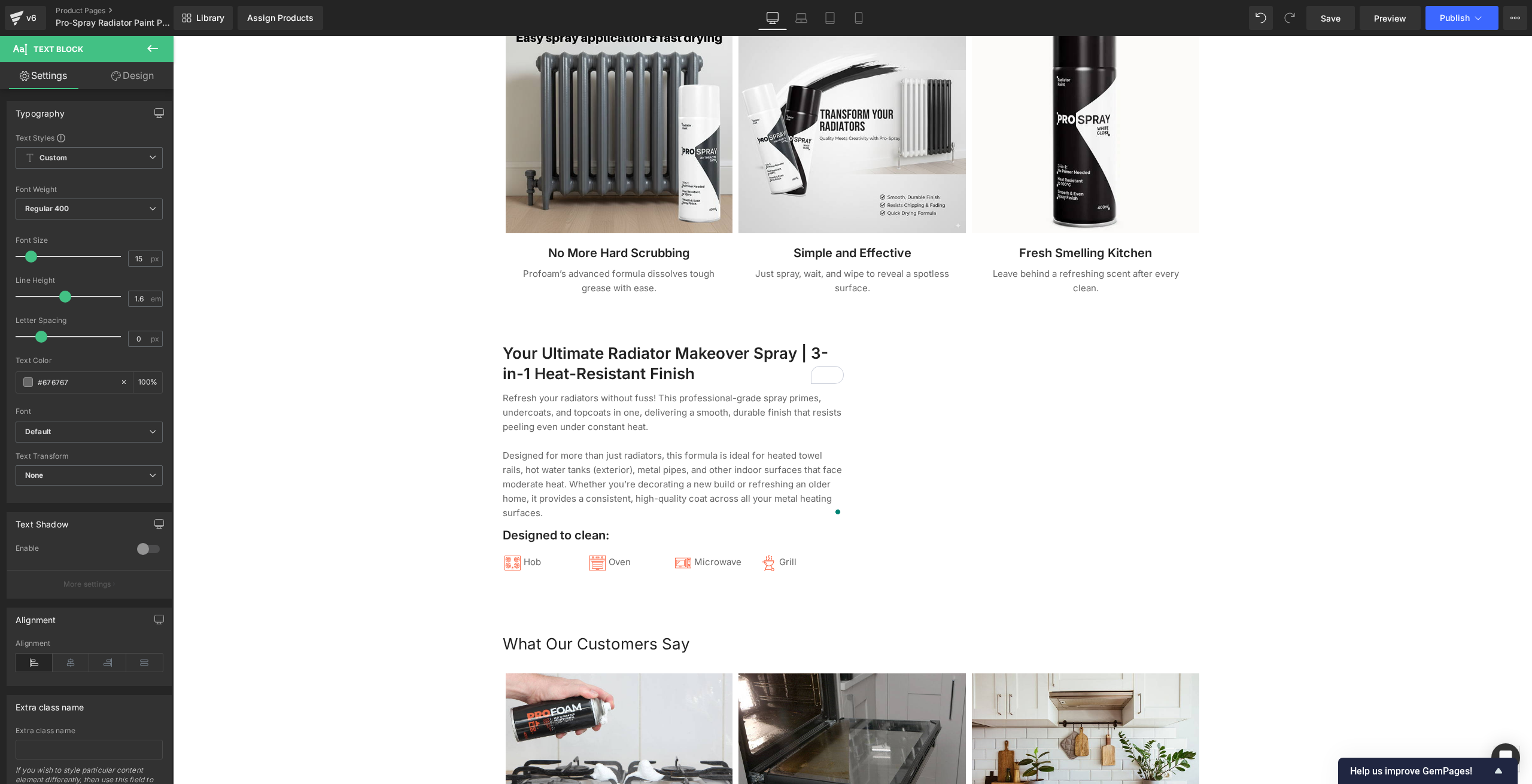
click at [415, 548] on div at bounding box center [852, 313] width 1359 height 2356
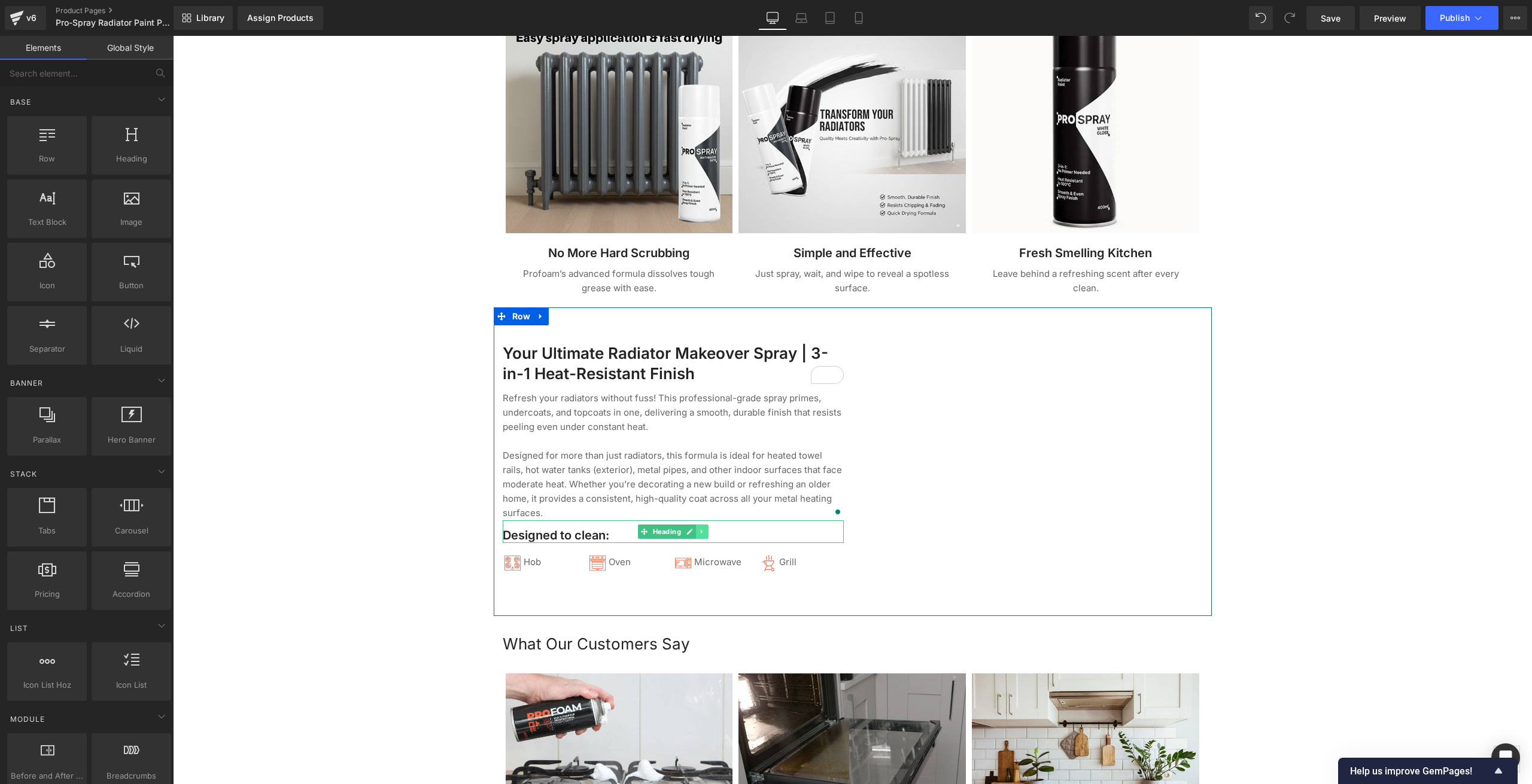
click at [700, 536] on link at bounding box center [702, 532] width 13 height 15
click at [702, 536] on link at bounding box center [709, 532] width 13 height 15
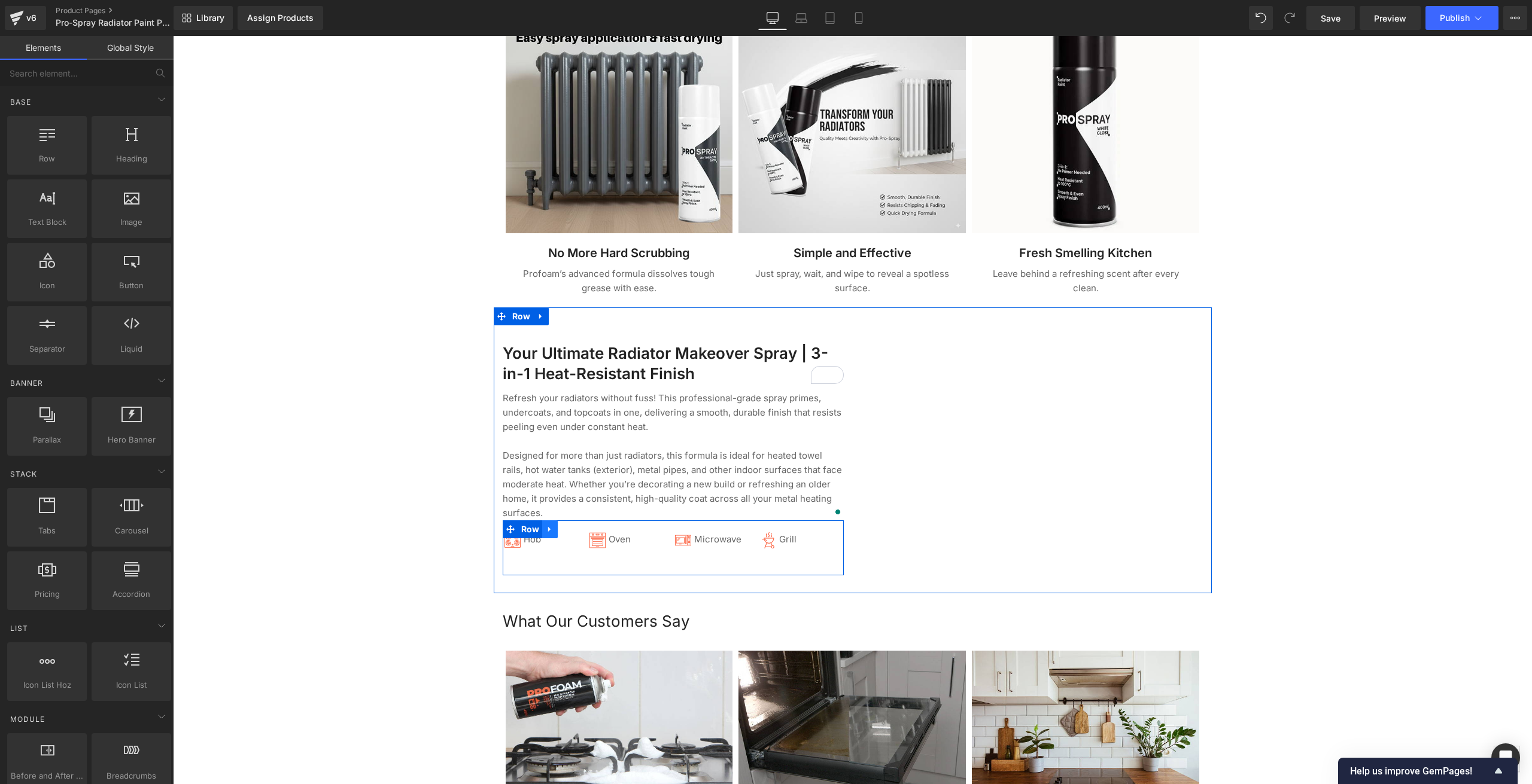
click at [549, 530] on icon at bounding box center [550, 529] width 8 height 9
click at [577, 529] on icon at bounding box center [580, 529] width 8 height 8
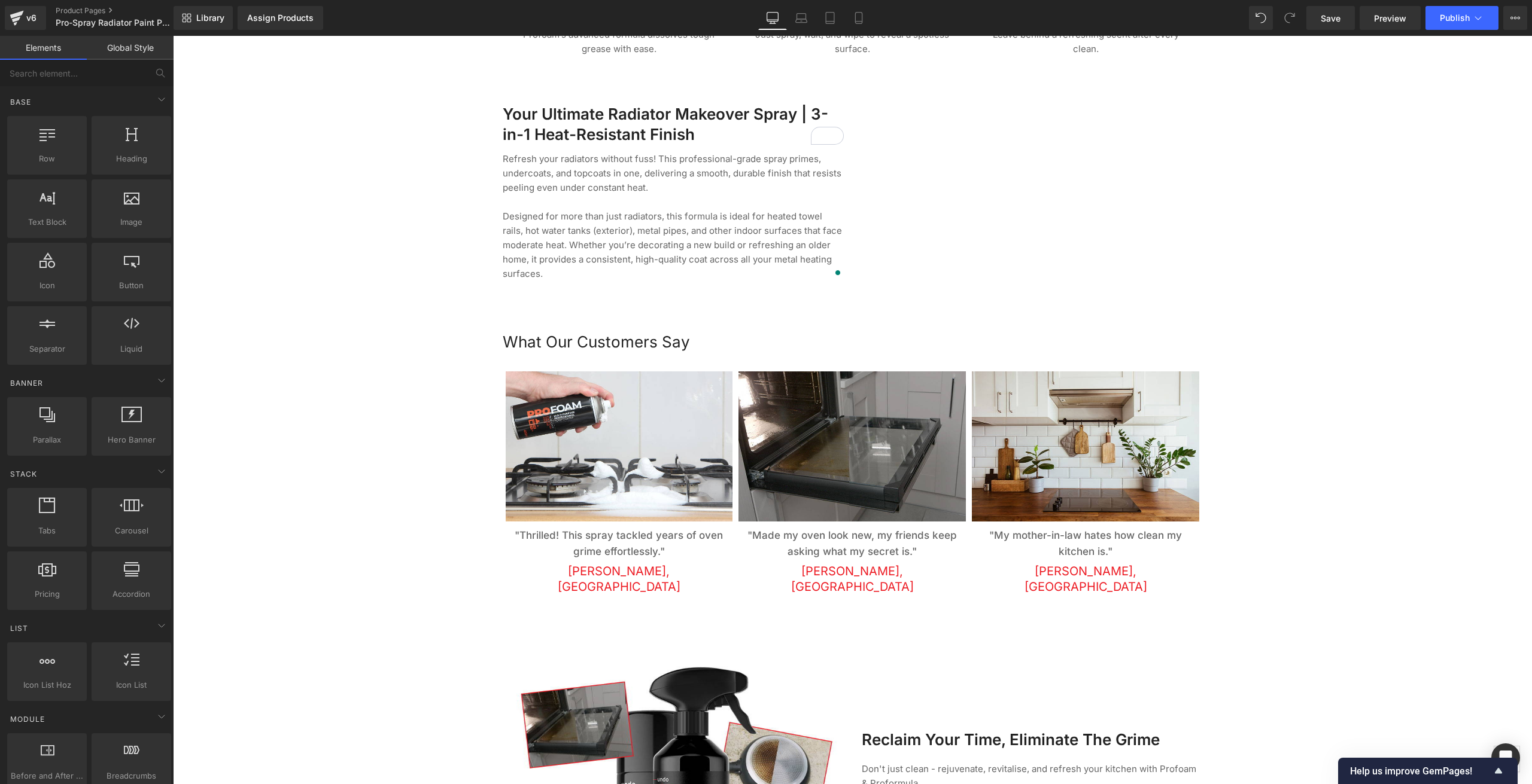
click at [374, 432] on div at bounding box center [852, 42] width 1359 height 2293
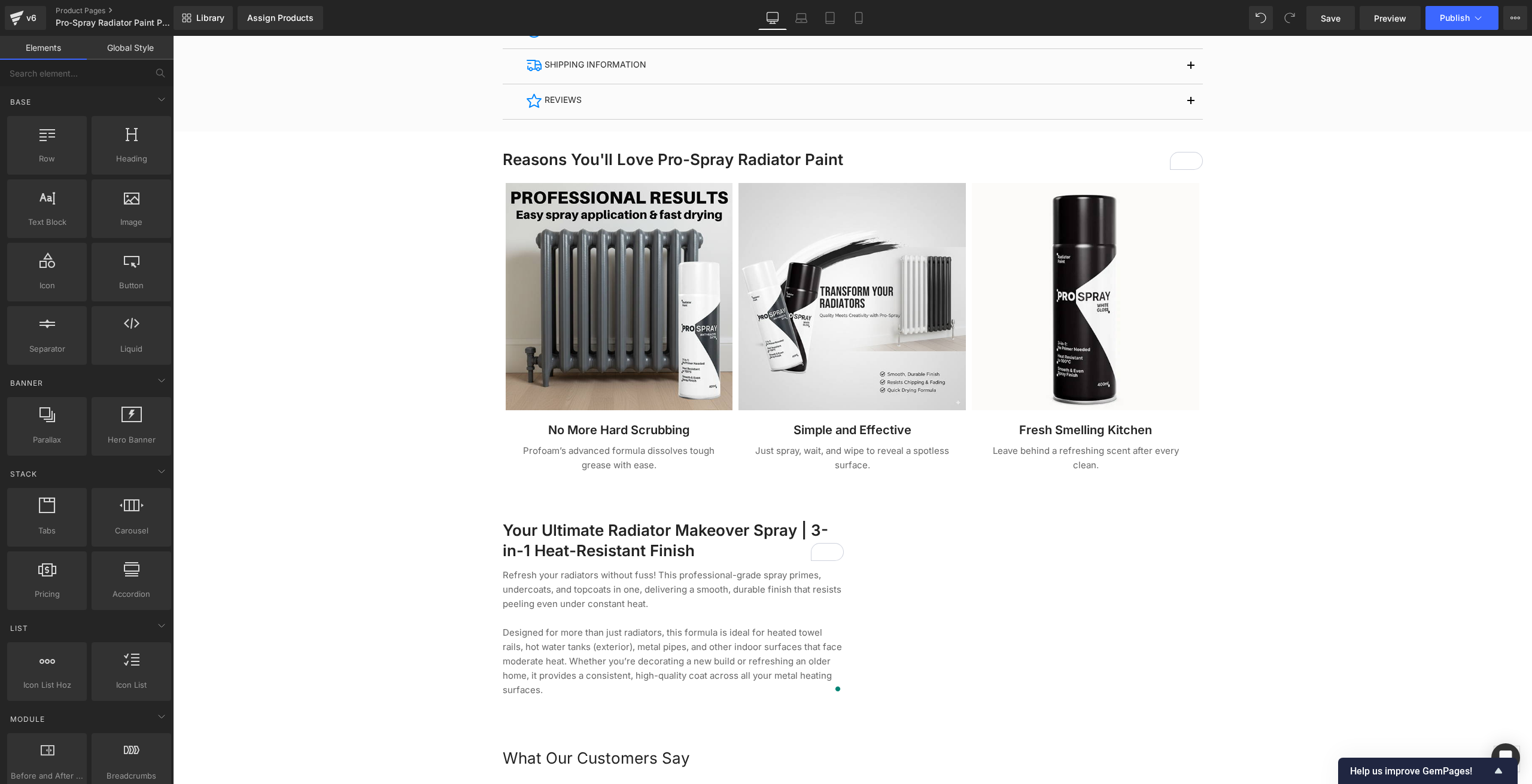
scroll to position [657, 0]
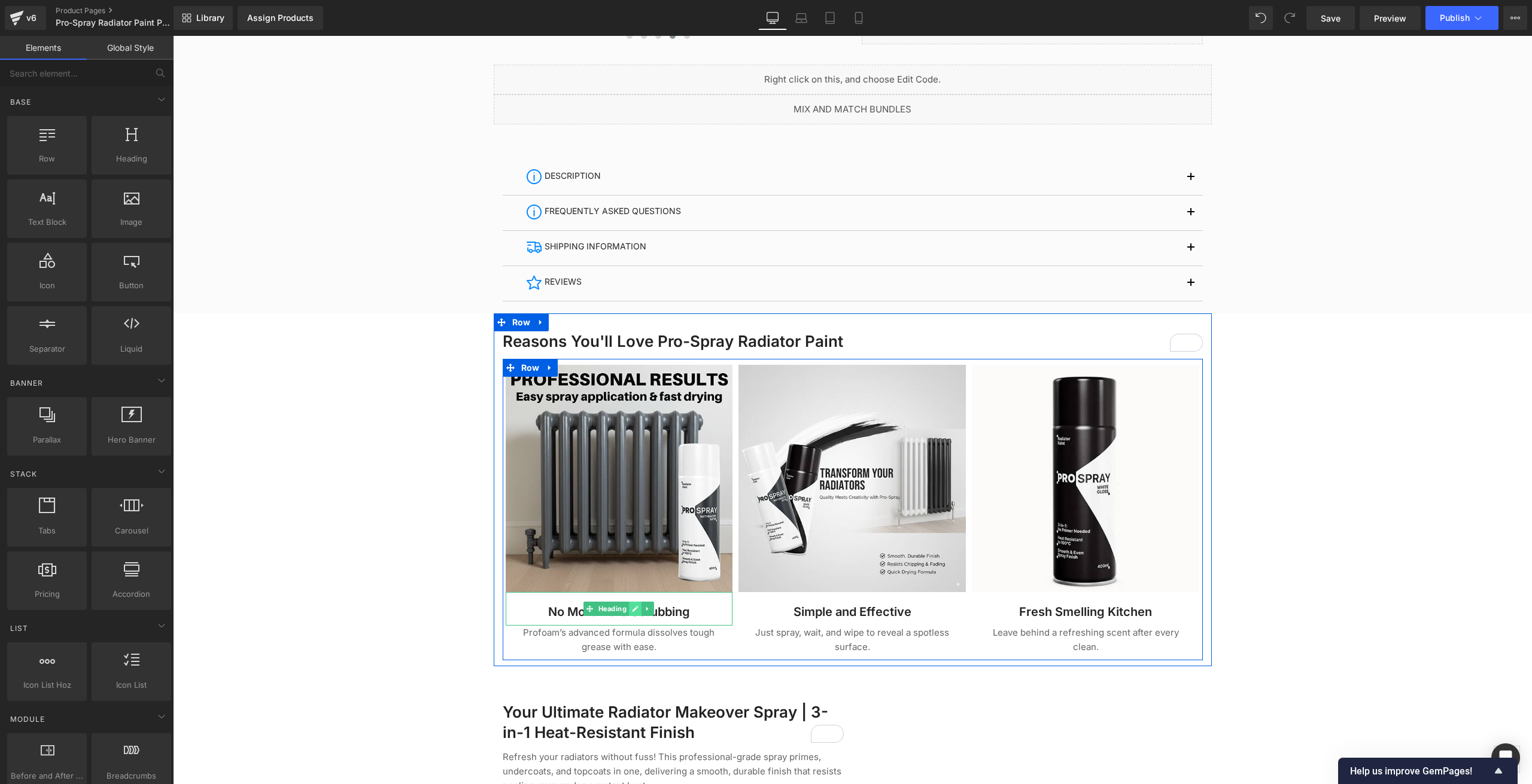
click at [629, 610] on link at bounding box center [636, 609] width 13 height 15
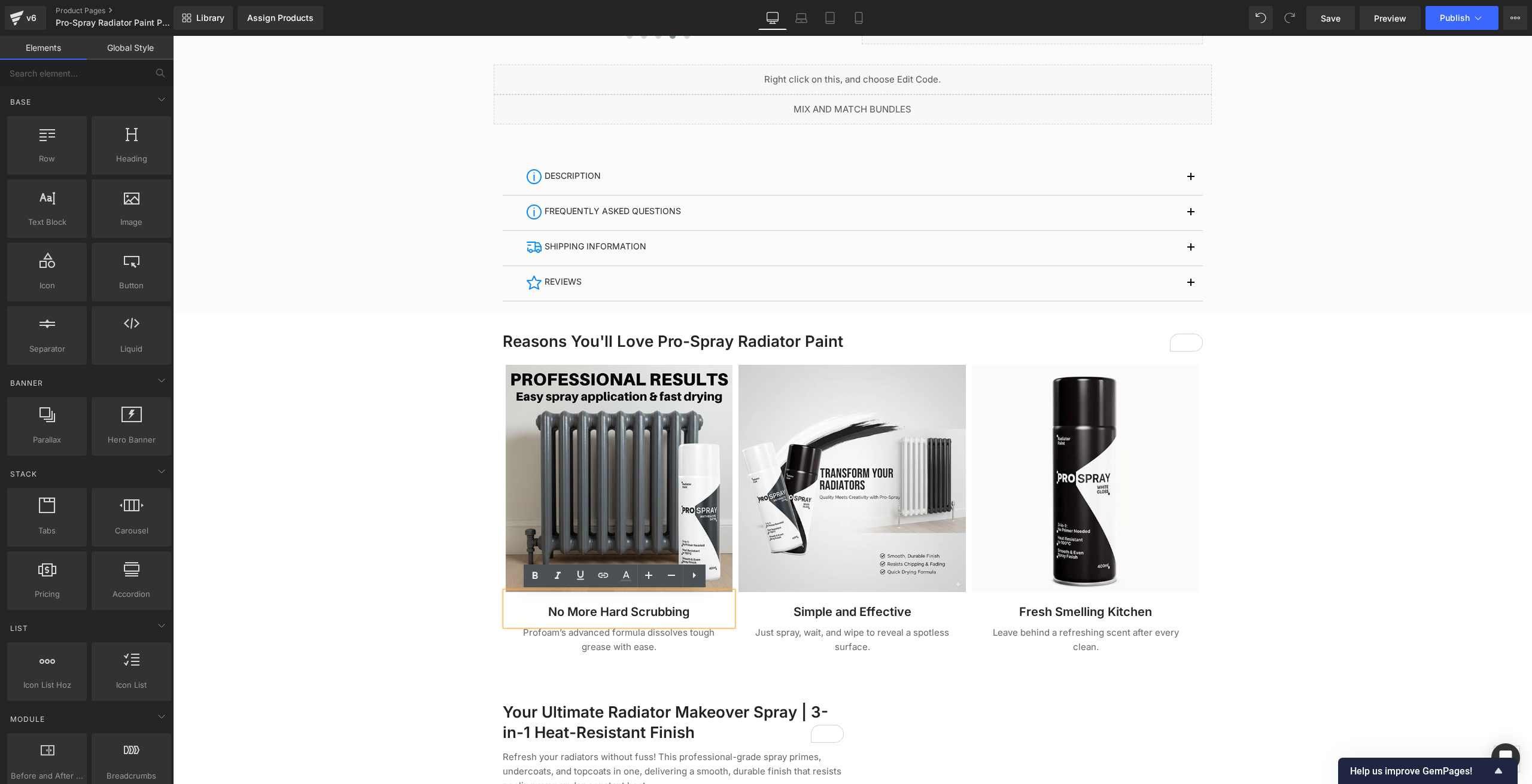
drag, startPoint x: 687, startPoint y: 613, endPoint x: 559, endPoint y: 611, distance: 128.0
click at [559, 611] on h3 "No More Hard Scrubbing" at bounding box center [619, 611] width 227 height 16
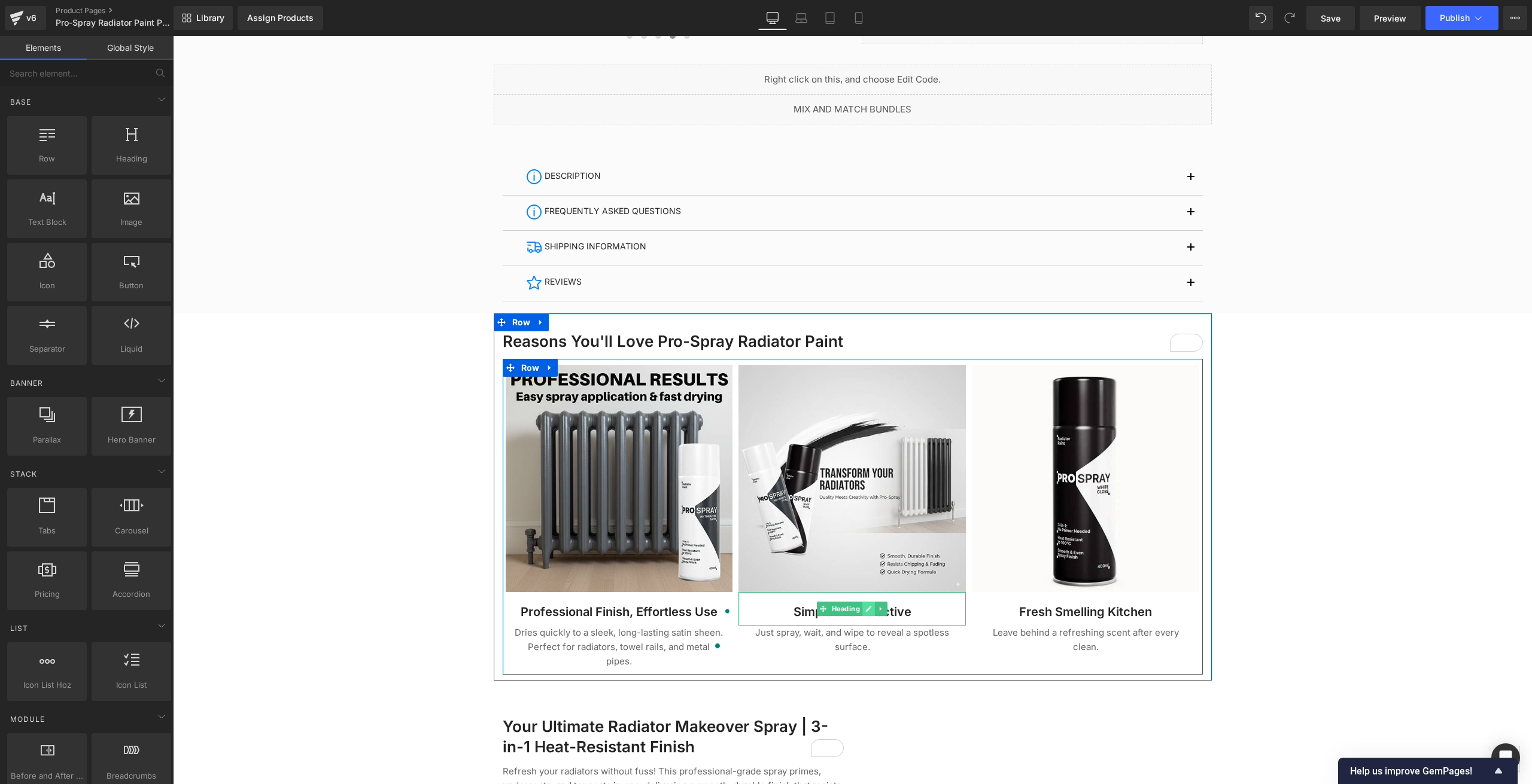
click at [869, 611] on link at bounding box center [869, 609] width 13 height 15
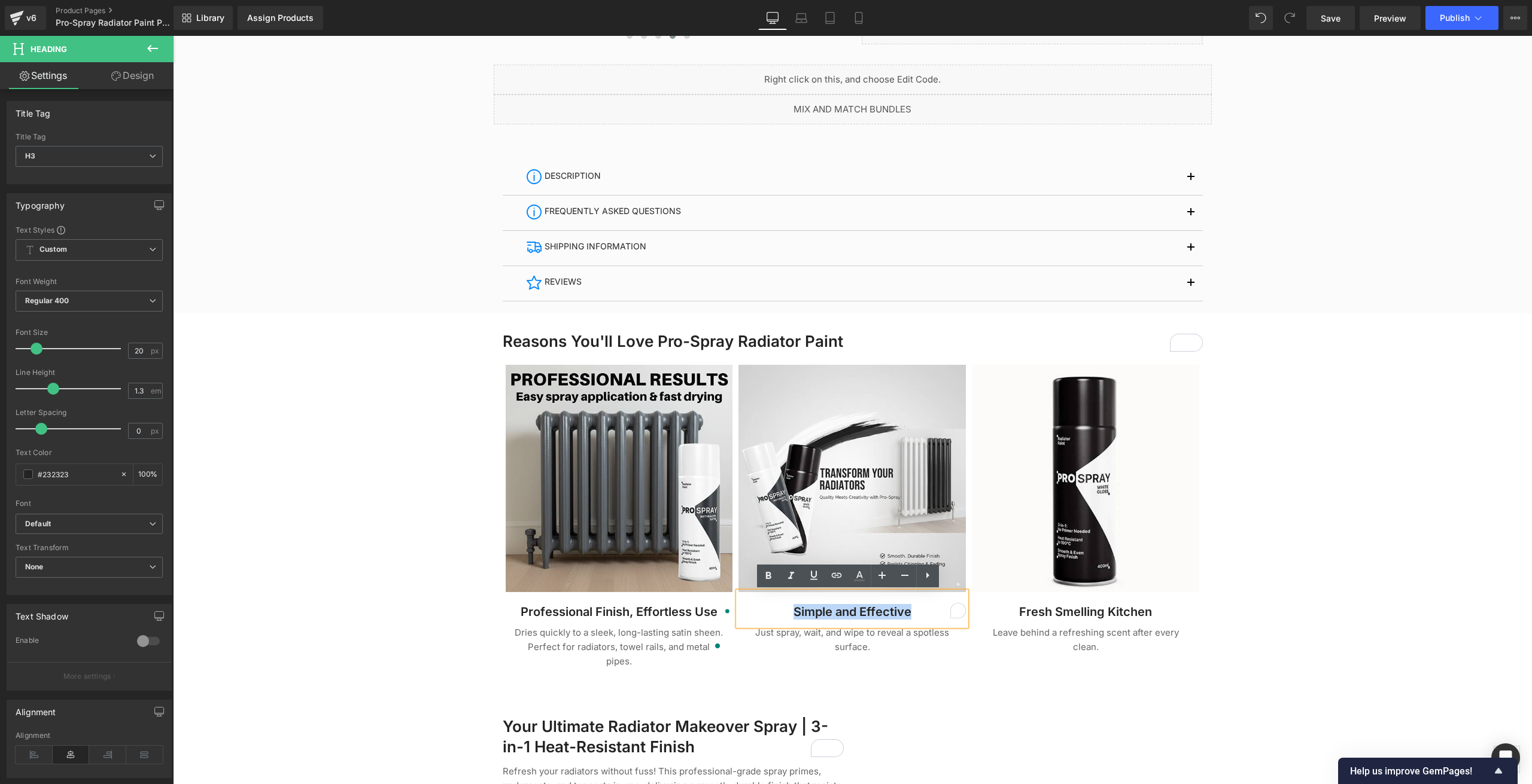
drag, startPoint x: 828, startPoint y: 613, endPoint x: 790, endPoint y: 612, distance: 38.0
click at [790, 612] on h3 "Simple and Effective" at bounding box center [852, 611] width 227 height 16
paste div "To enrich screen reader interactions, please activate Accessibility in Grammarl…"
click at [387, 597] on div at bounding box center [852, 647] width 1359 height 2307
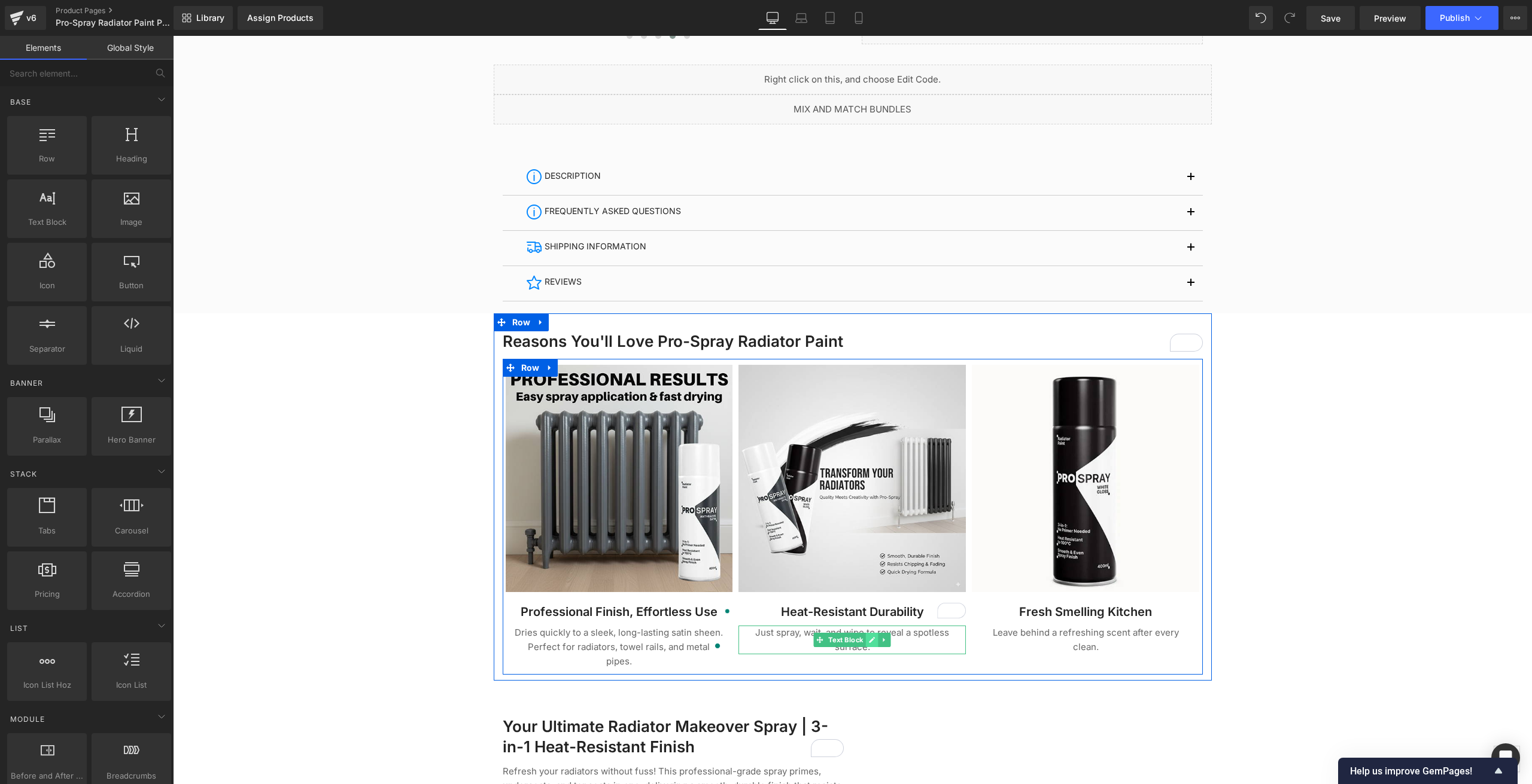
click at [869, 644] on link at bounding box center [872, 640] width 13 height 15
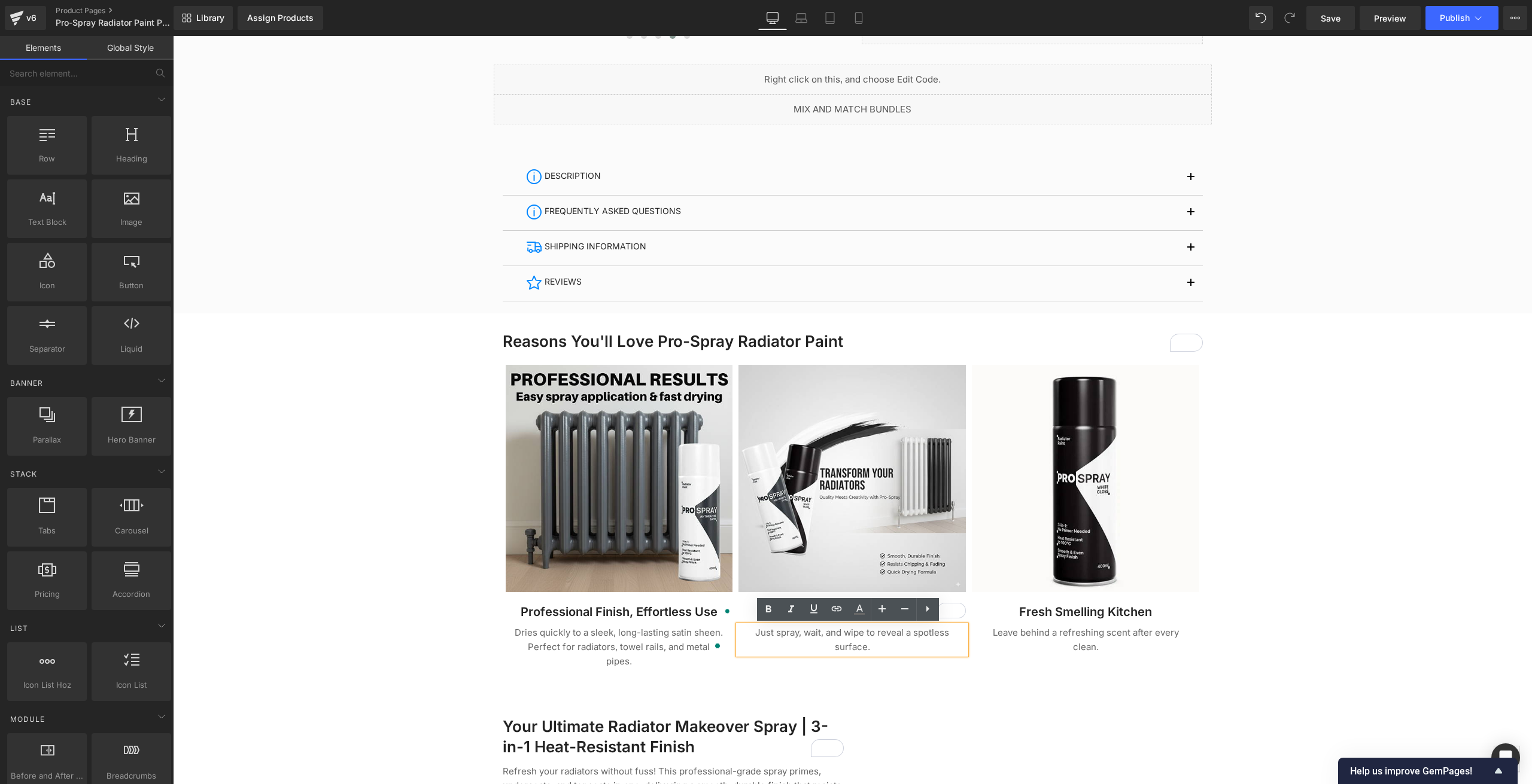
click at [872, 650] on p "Just spray, wait, and wipe to reveal a spotless surface." at bounding box center [852, 639] width 210 height 29
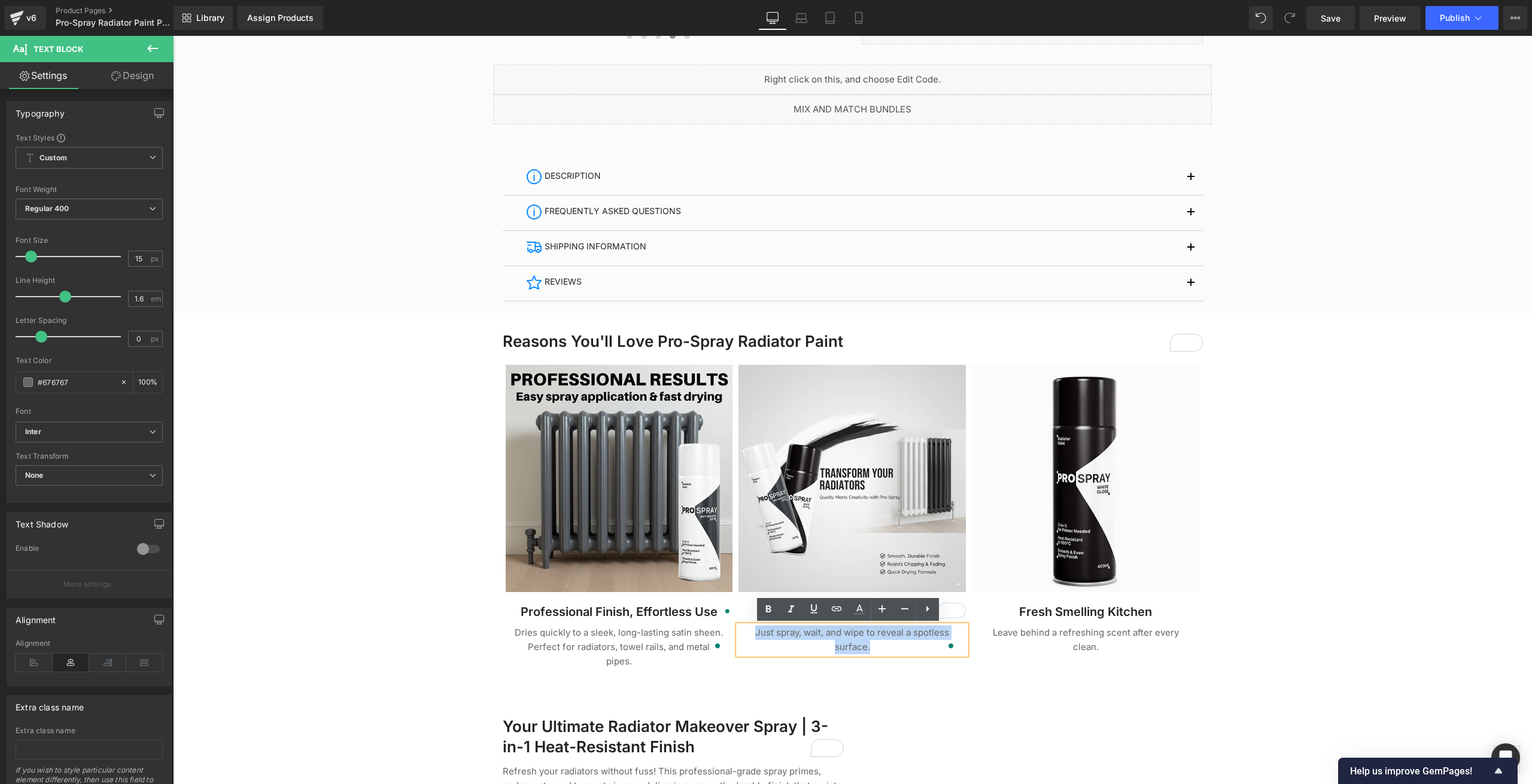
drag, startPoint x: 869, startPoint y: 645, endPoint x: 748, endPoint y: 632, distance: 121.7
click at [748, 632] on p "Just spray, wait, and wipe to reveal a spotless surface." at bounding box center [852, 639] width 210 height 29
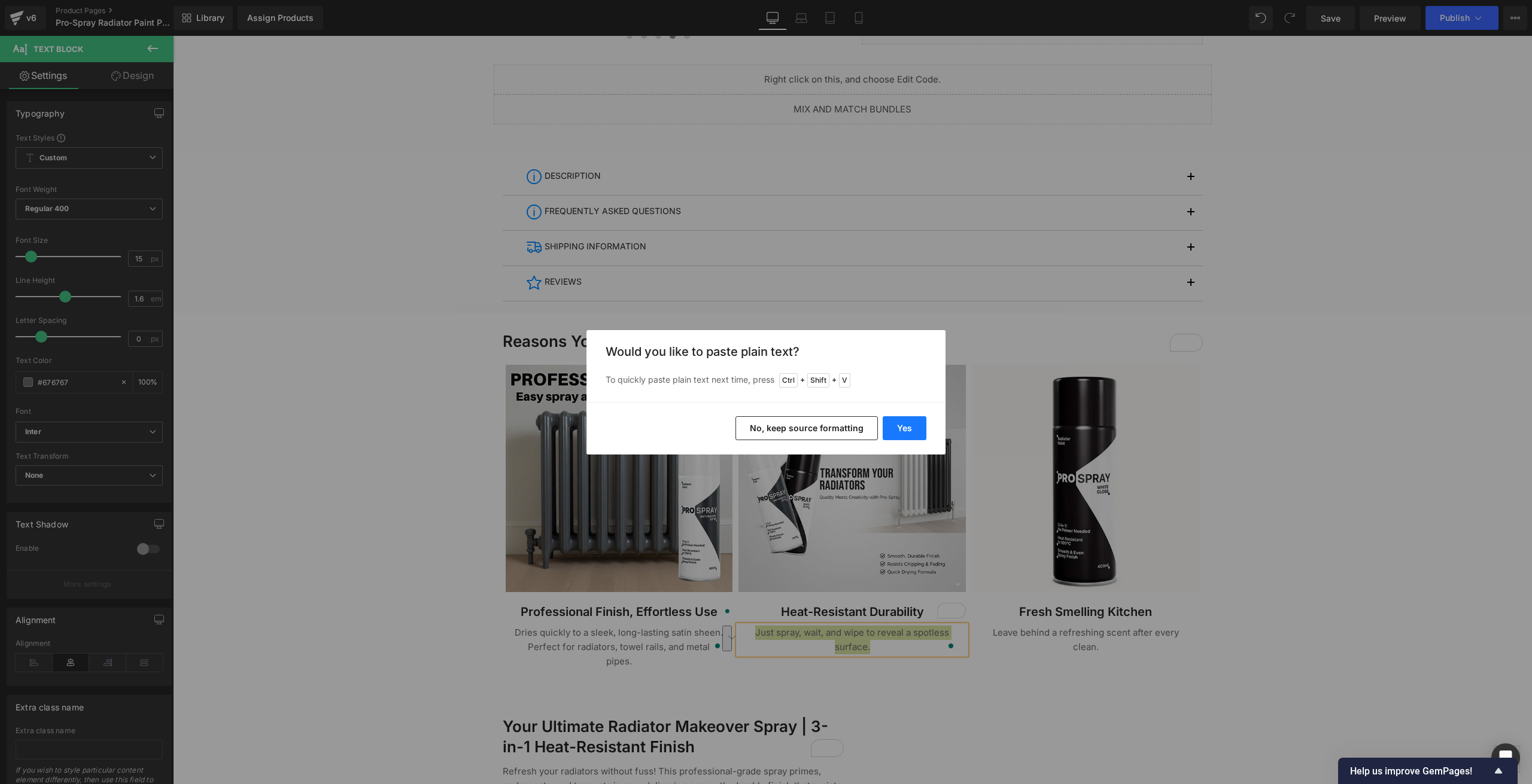
click at [895, 432] on button "Yes" at bounding box center [904, 428] width 43 height 24
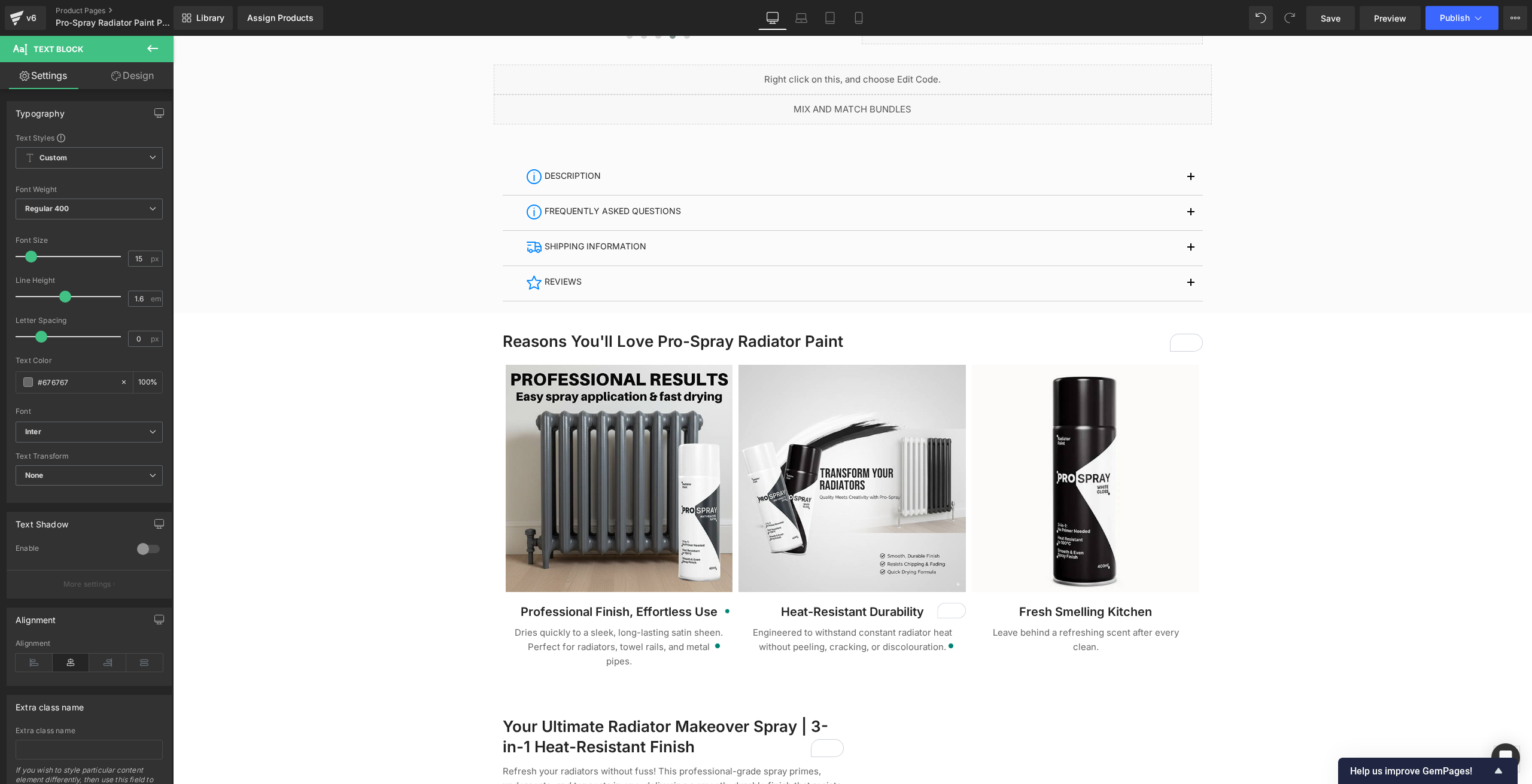
click at [374, 567] on div at bounding box center [852, 647] width 1359 height 2307
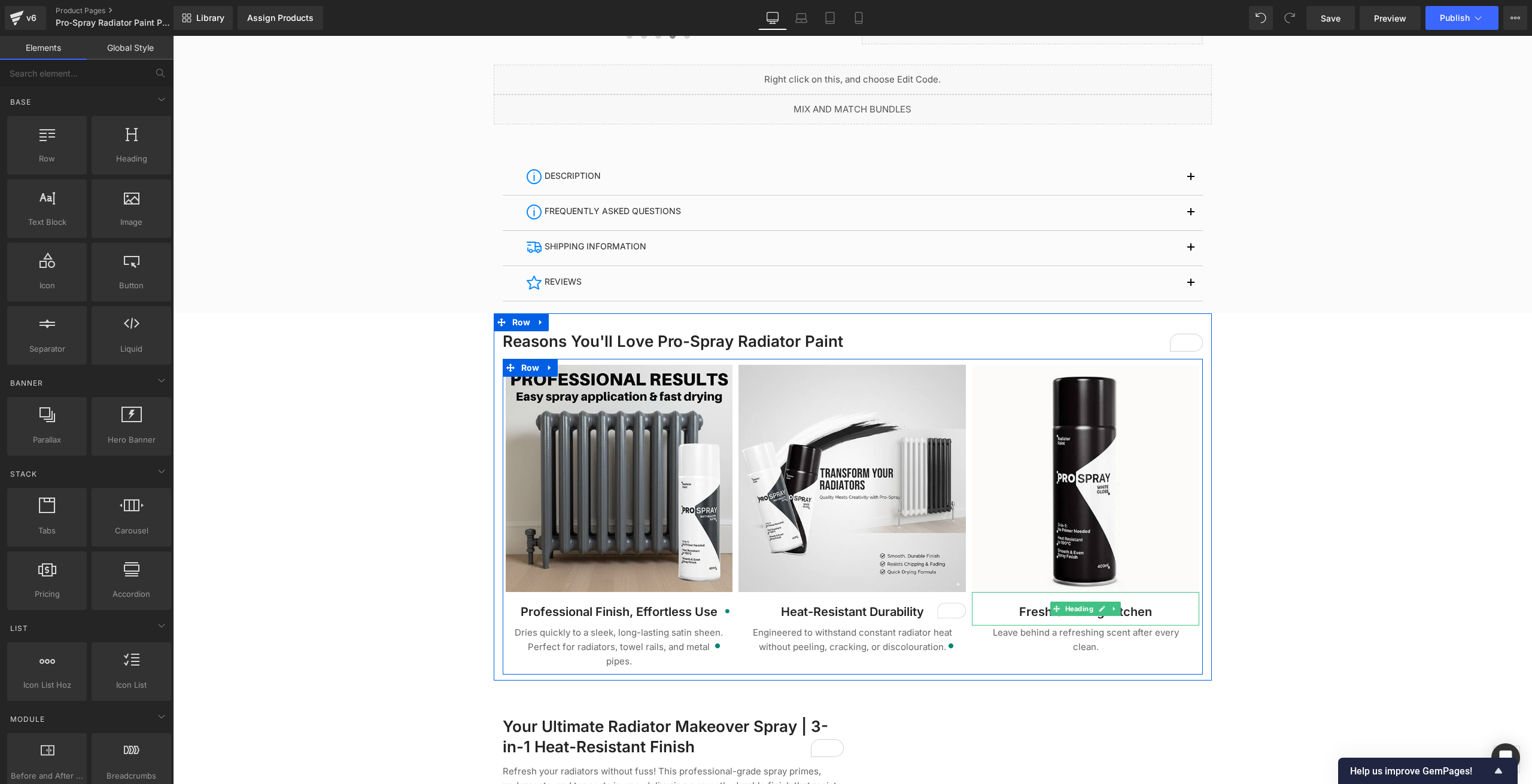
click at [1096, 611] on link at bounding box center [1102, 609] width 13 height 15
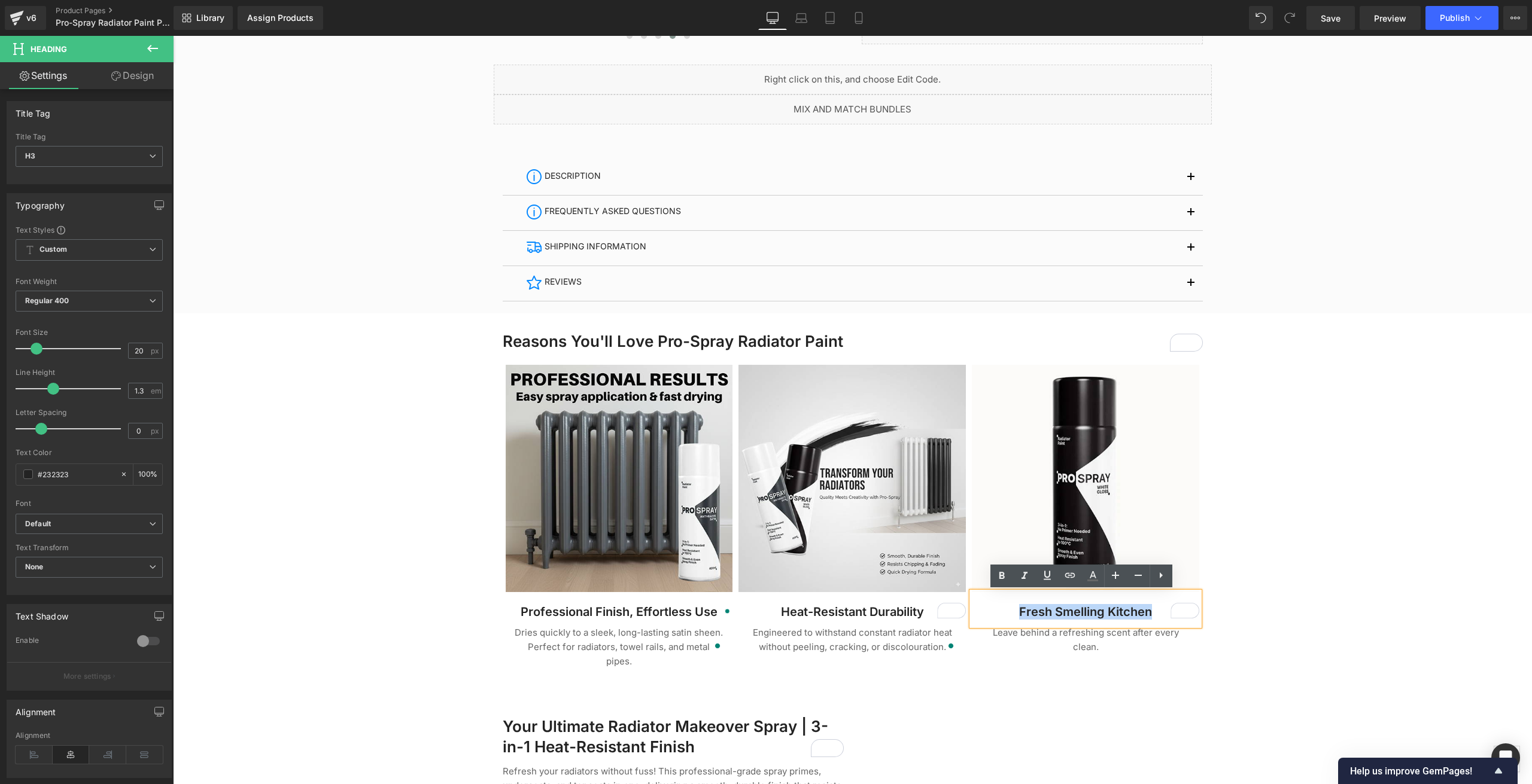
drag, startPoint x: 1148, startPoint y: 617, endPoint x: 1013, endPoint y: 611, distance: 135.1
click at [1013, 611] on h3 "Fresh Smelling Kitchen" at bounding box center [1086, 611] width 227 height 16
paste div "To enrich screen reader interactions, please activate Accessibility in Grammarl…"
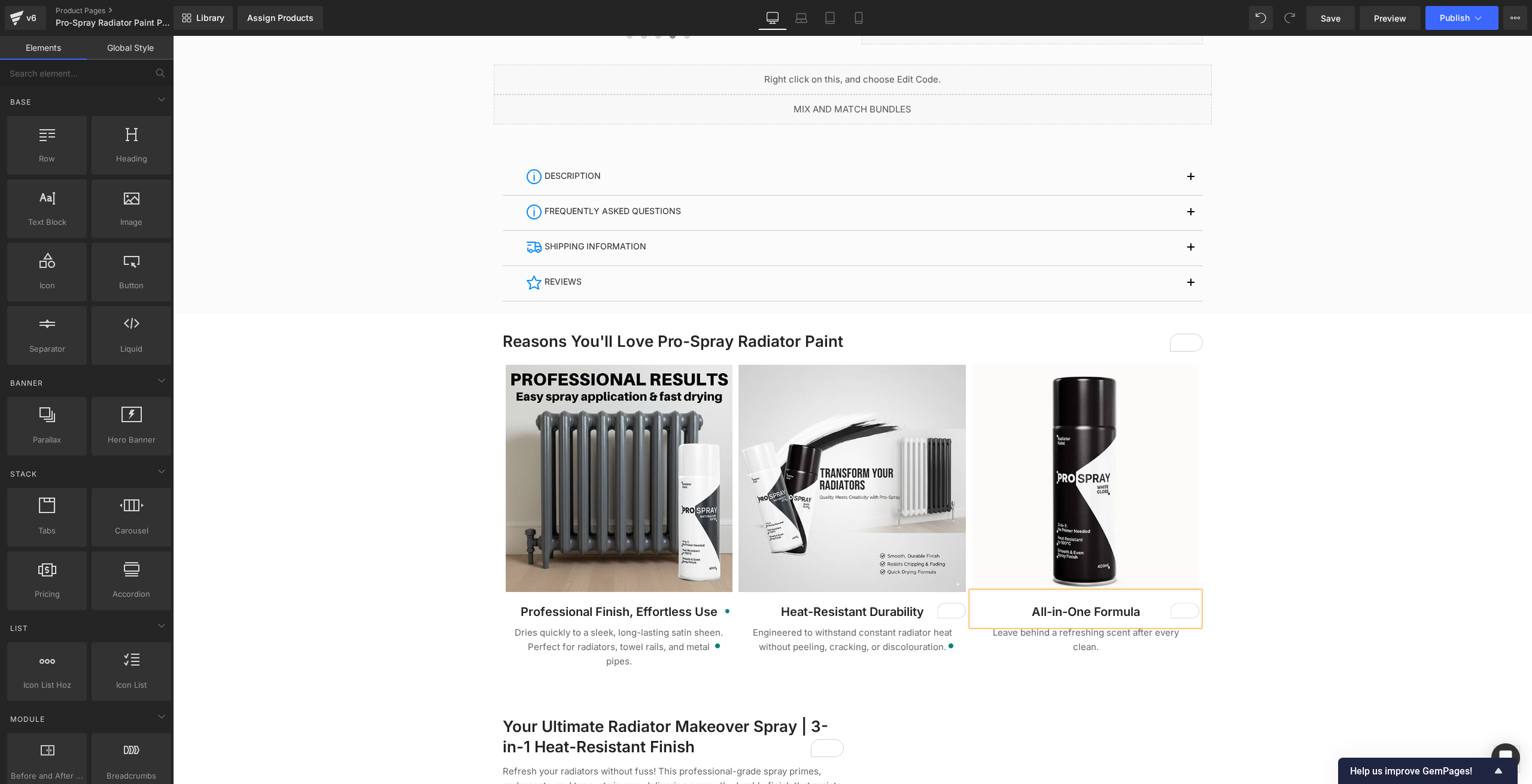
click at [478, 609] on div at bounding box center [852, 647] width 1359 height 2307
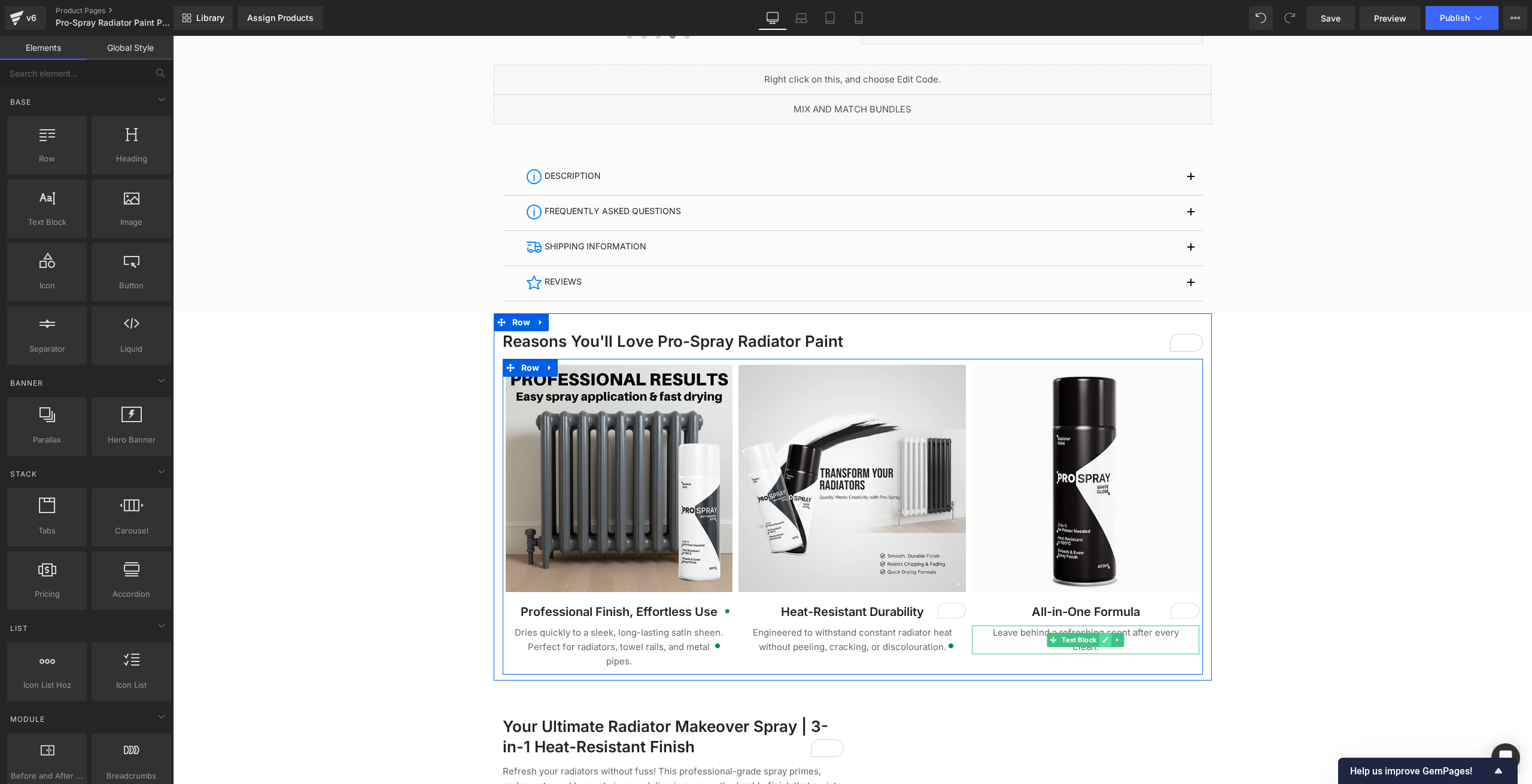
click at [1106, 641] on link at bounding box center [1106, 640] width 13 height 15
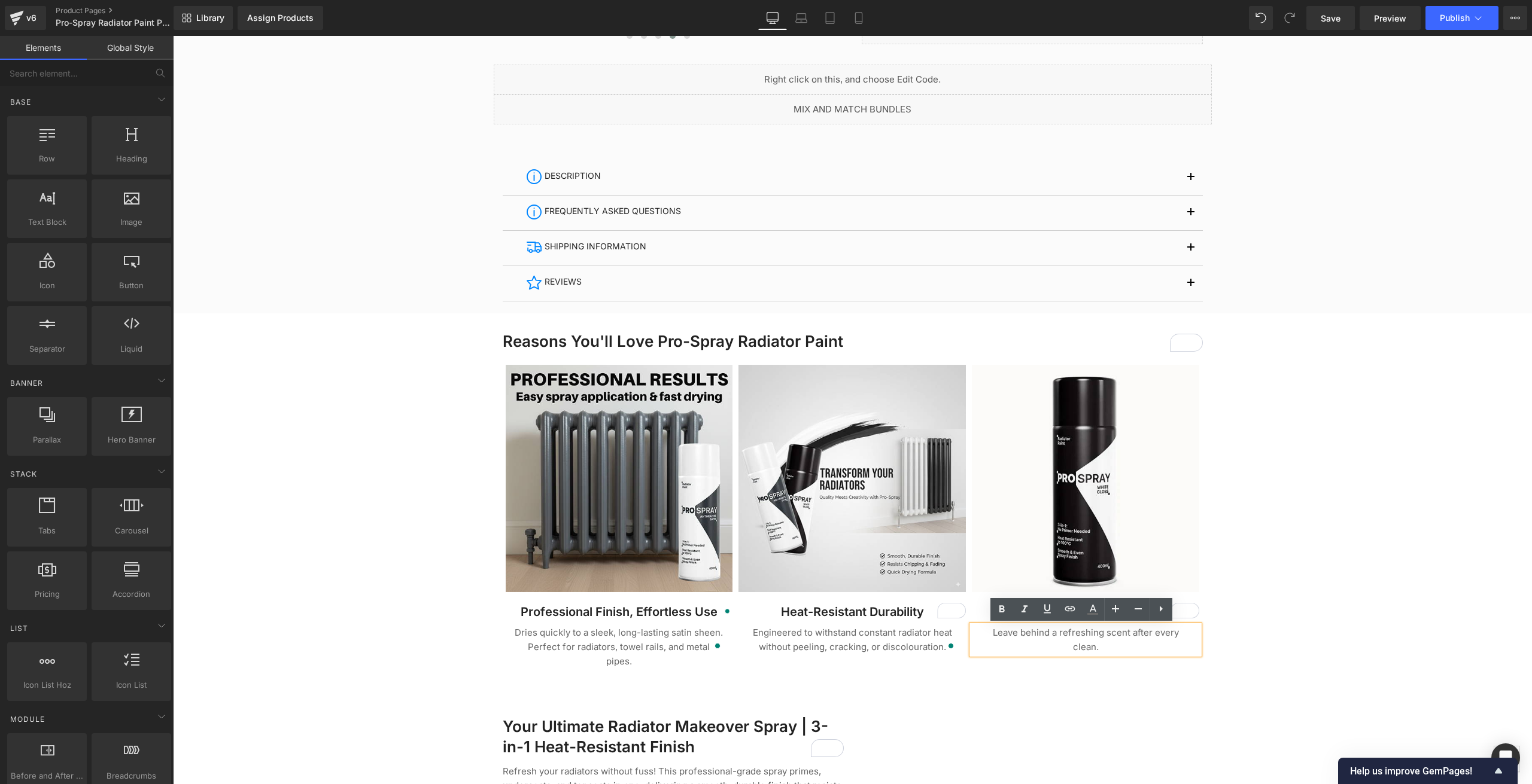
drag, startPoint x: 1104, startPoint y: 644, endPoint x: 1096, endPoint y: 649, distance: 9.4
click at [1104, 644] on p "Leave behind a refreshing scent after every clean." at bounding box center [1085, 639] width 210 height 29
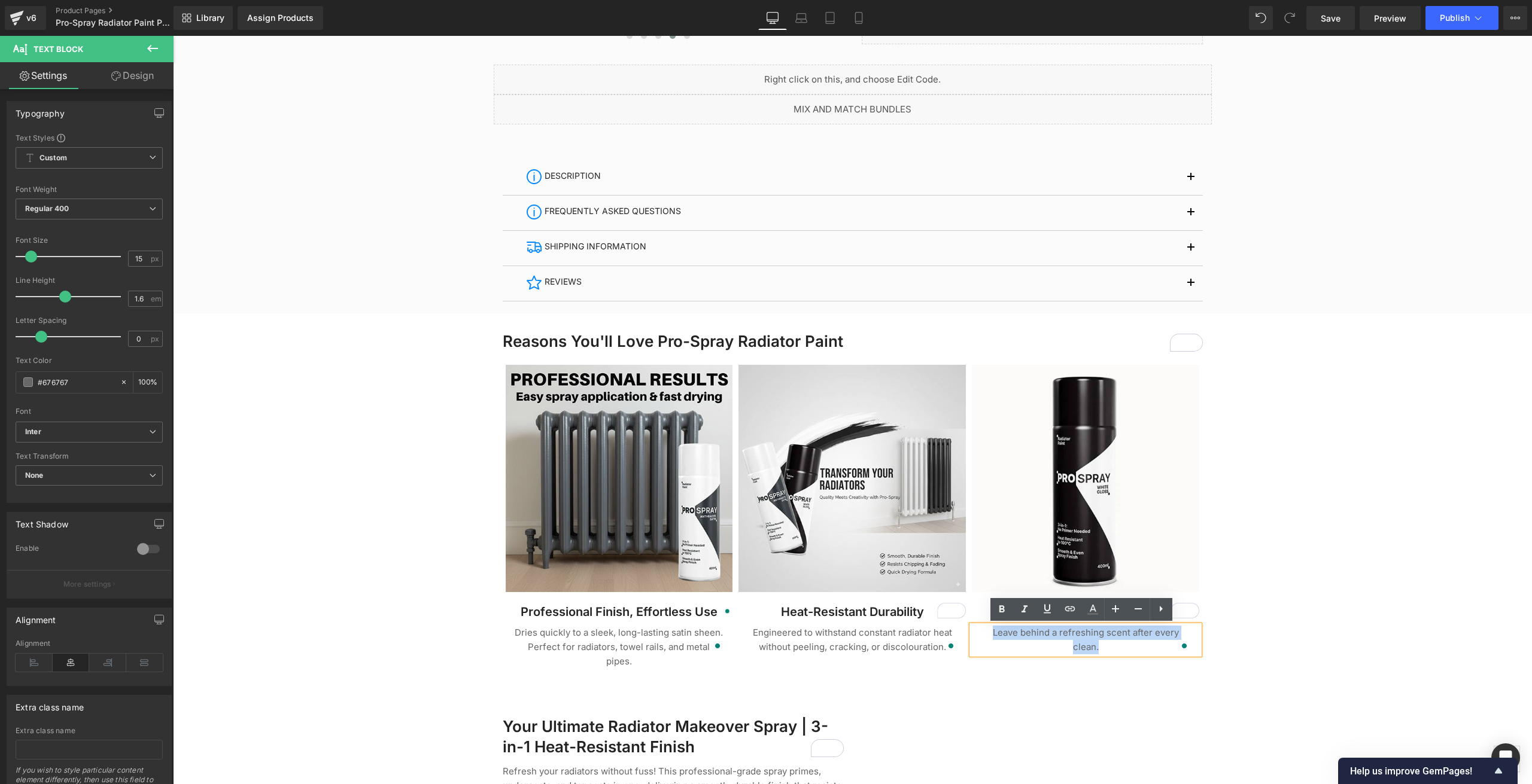
drag, startPoint x: 1096, startPoint y: 649, endPoint x: 988, endPoint y: 635, distance: 108.9
click at [988, 635] on p "Leave behind a refreshing scent after every clean." at bounding box center [1085, 639] width 210 height 29
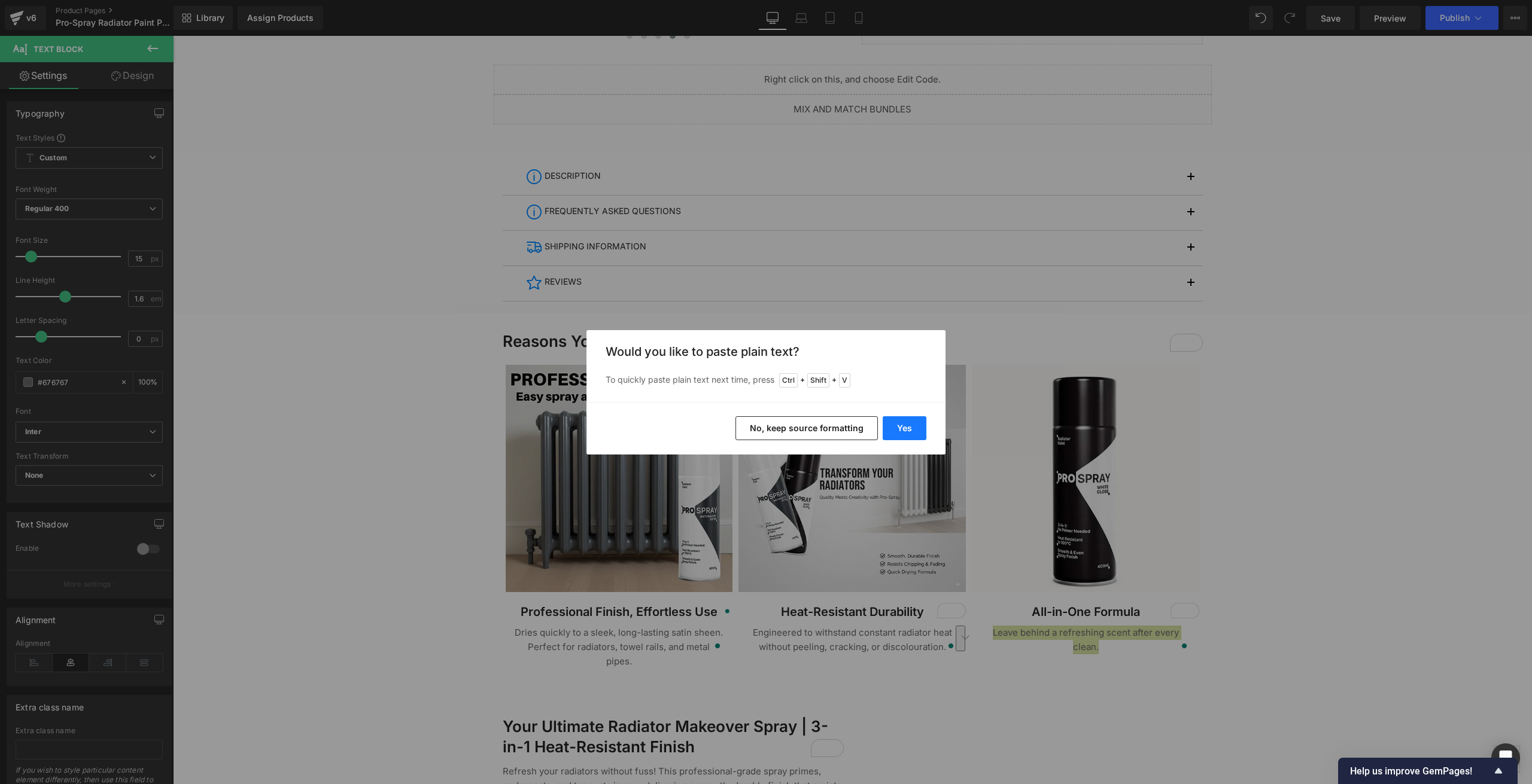
click at [894, 425] on button "Yes" at bounding box center [904, 428] width 43 height 24
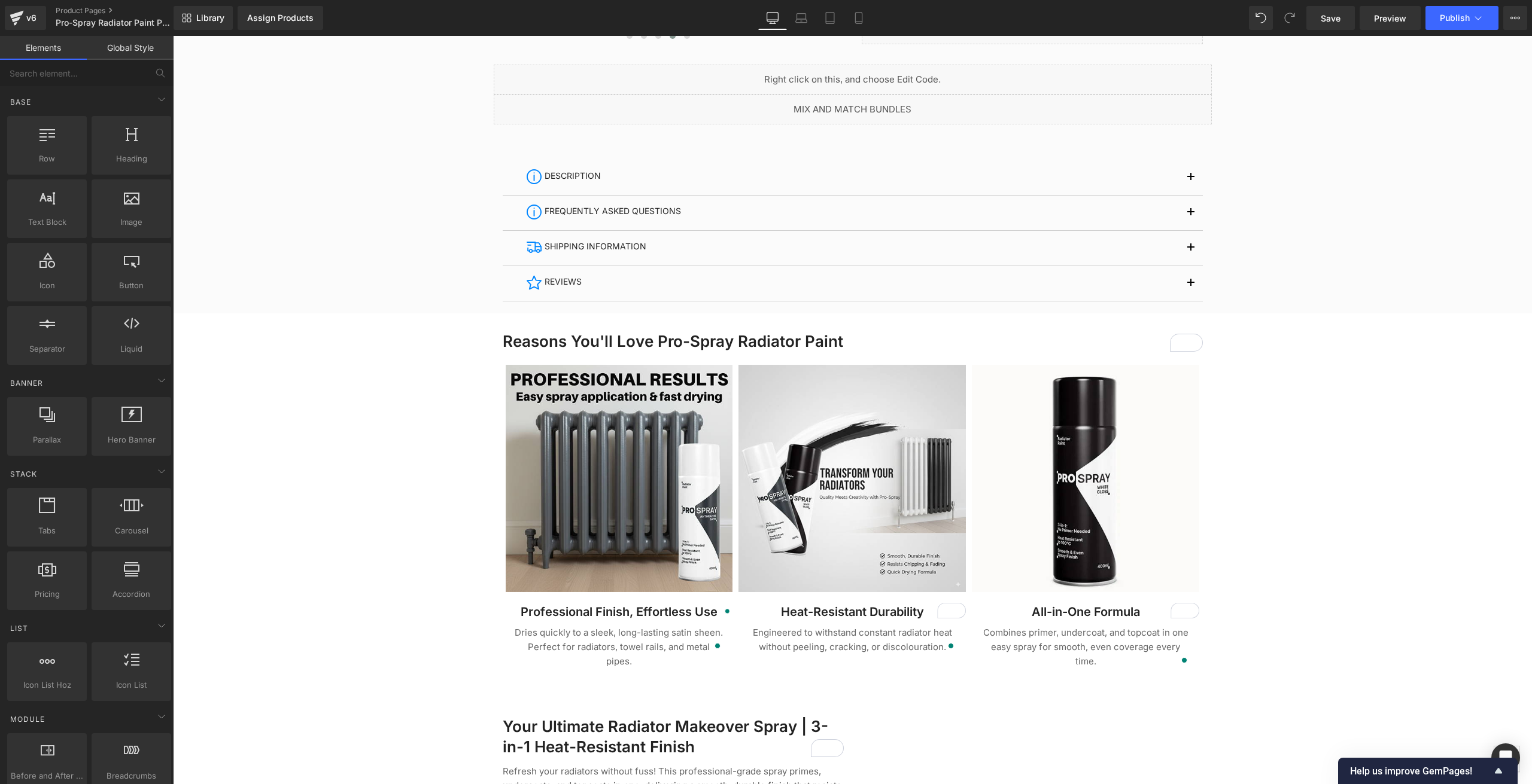
click at [290, 525] on div at bounding box center [852, 647] width 1359 height 2307
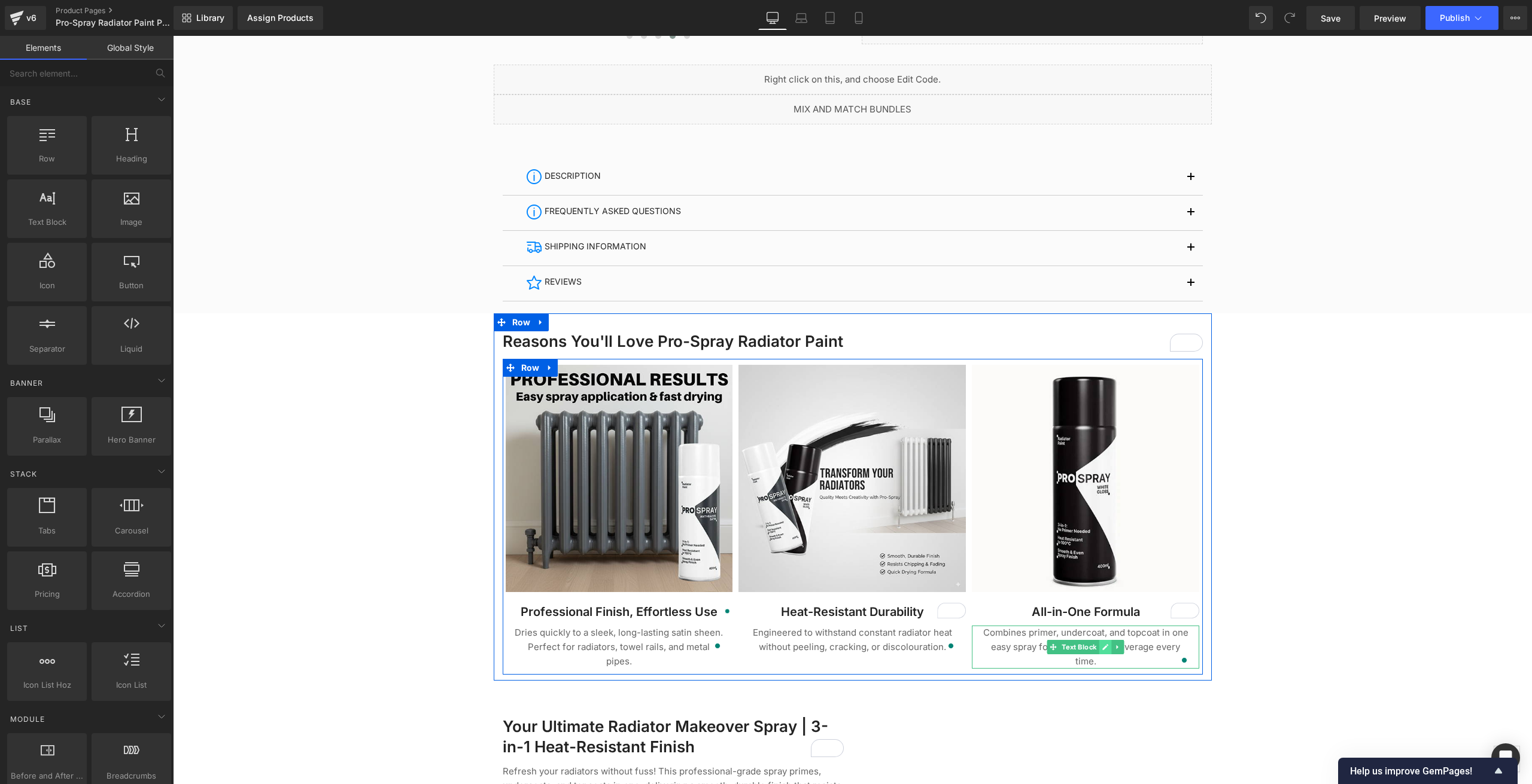
click at [1103, 646] on icon at bounding box center [1106, 646] width 6 height 6
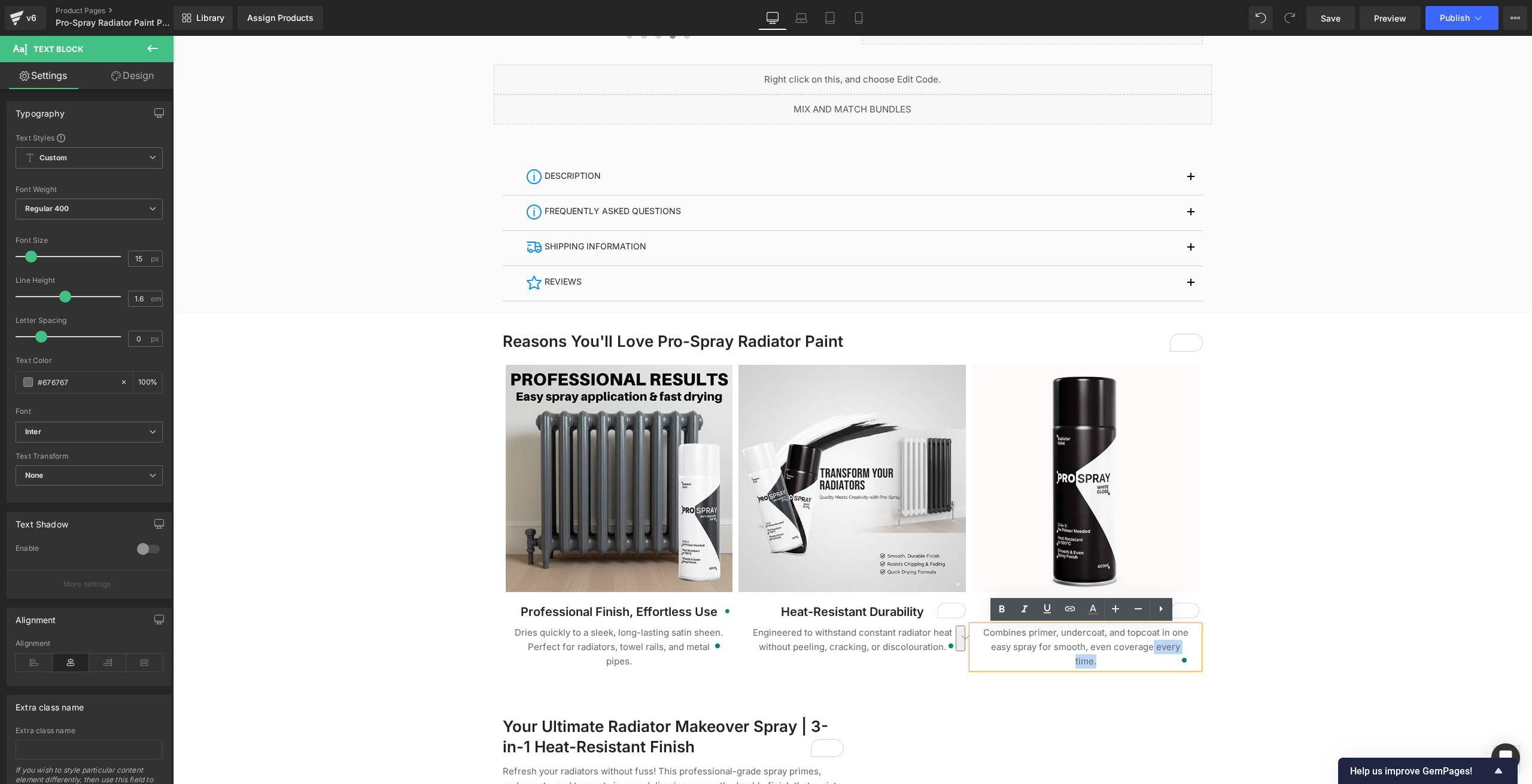
drag, startPoint x: 1149, startPoint y: 649, endPoint x: 1103, endPoint y: 661, distance: 47.5
click at [1103, 661] on p "Combines primer, undercoat, and topcoat in one easy spray for smooth, even cove…" at bounding box center [1085, 646] width 210 height 43
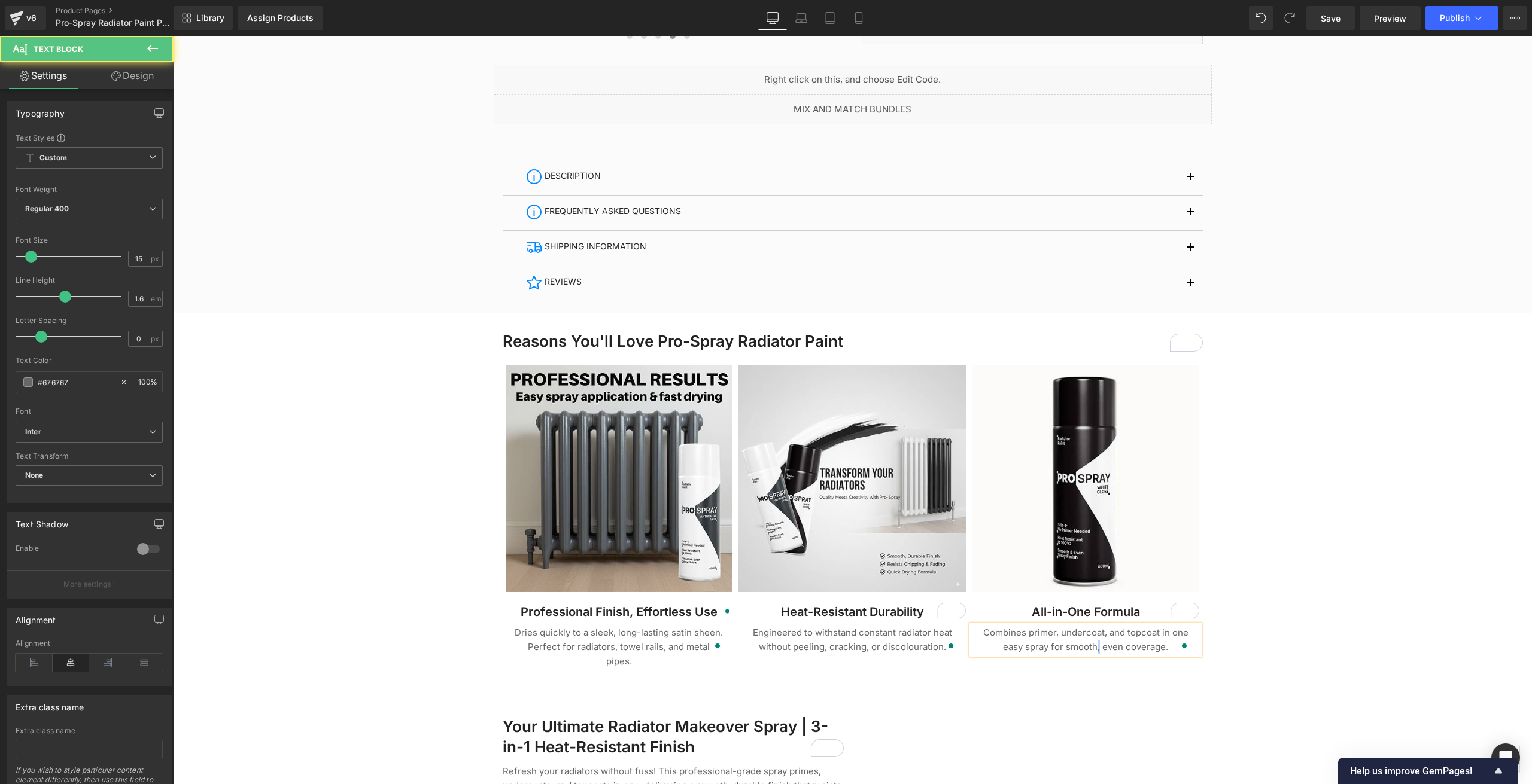
click at [1092, 650] on p "Combines primer, undercoat, and topcoat in one easy spray for smooth, even cove…" at bounding box center [1085, 639] width 210 height 29
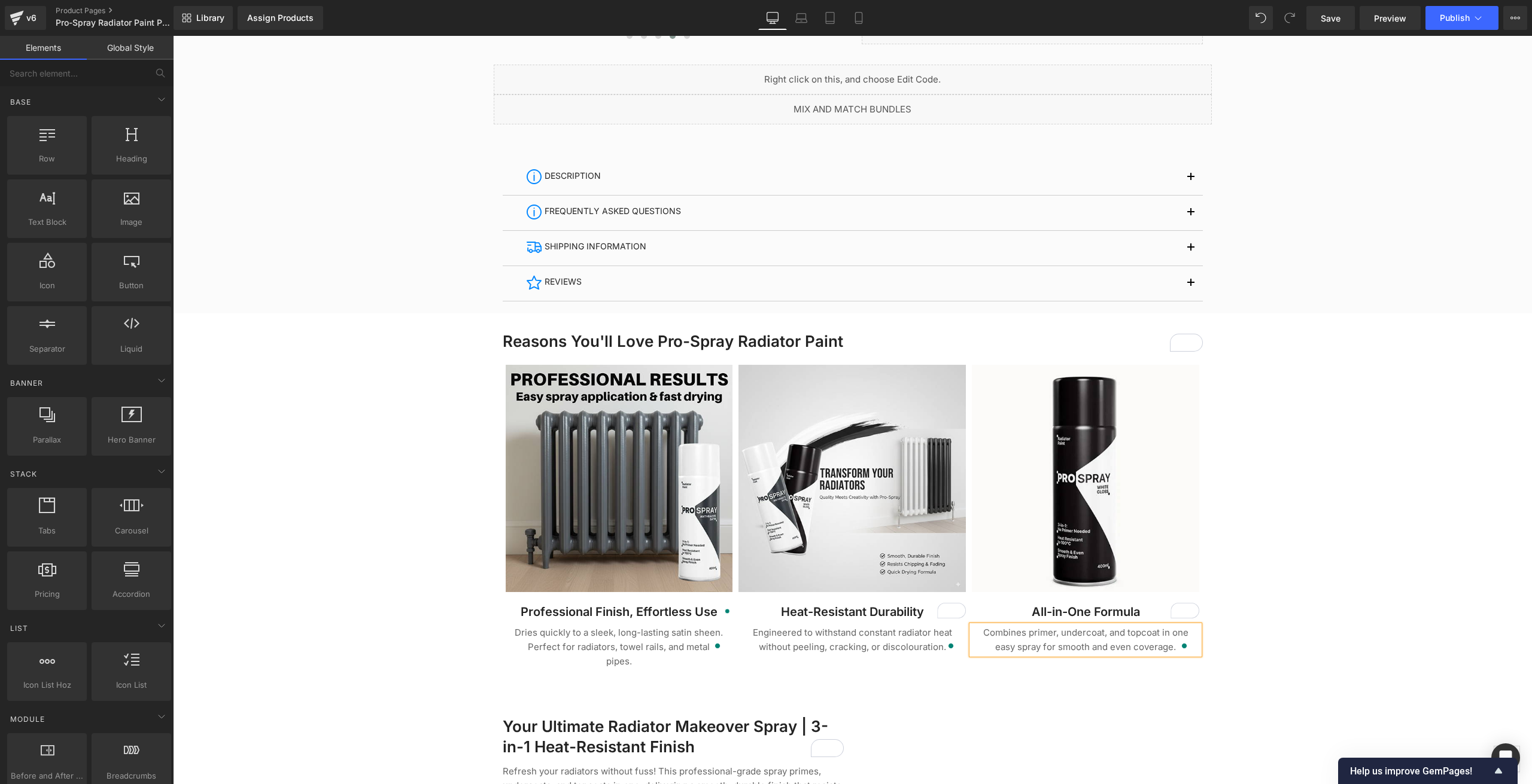
click at [351, 415] on div at bounding box center [852, 647] width 1359 height 2307
click at [359, 428] on div at bounding box center [852, 647] width 1359 height 2307
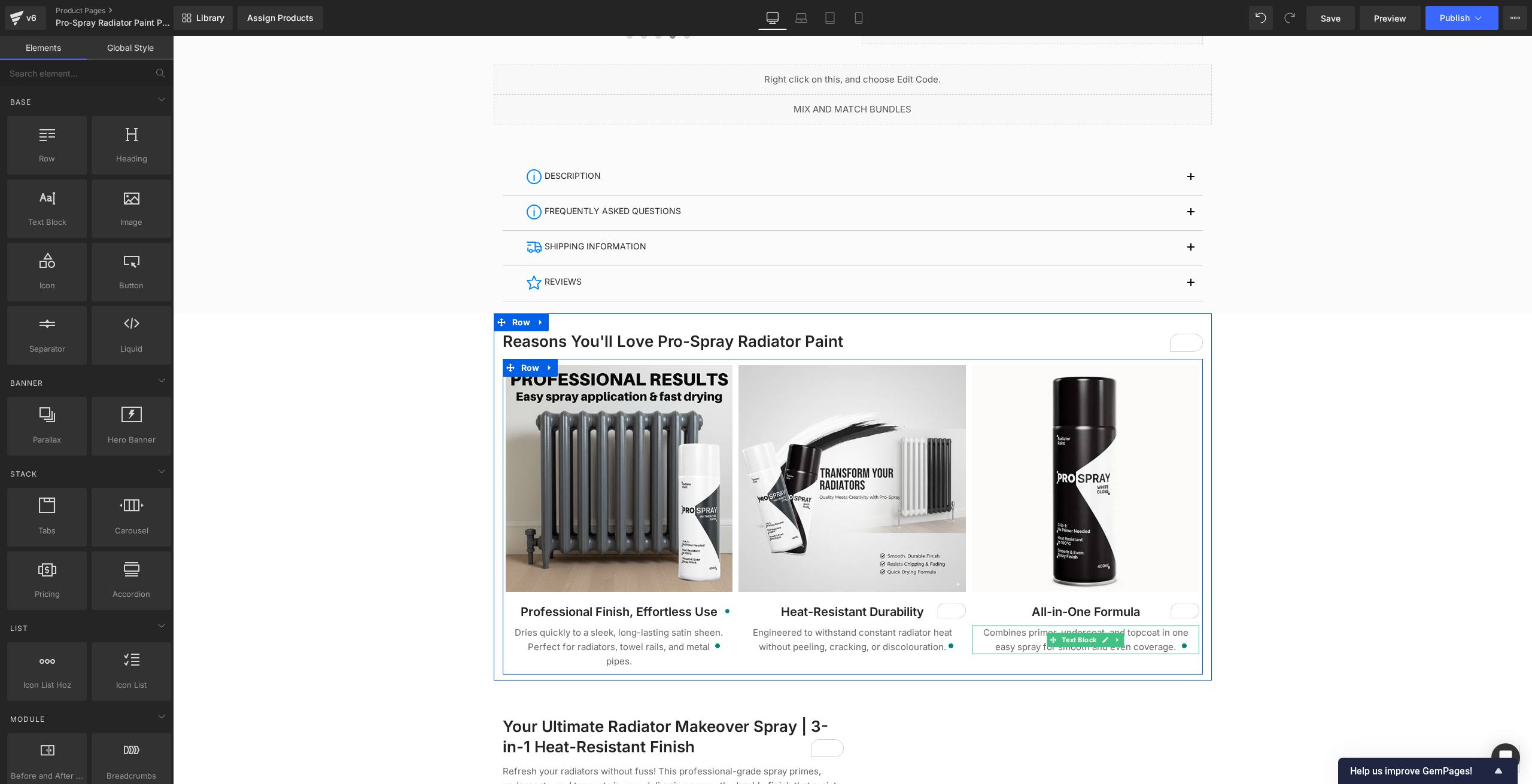
click at [1106, 649] on p "Combines primer, undercoat, and topcoat in one easy spray for smooth and even c…" at bounding box center [1085, 639] width 210 height 29
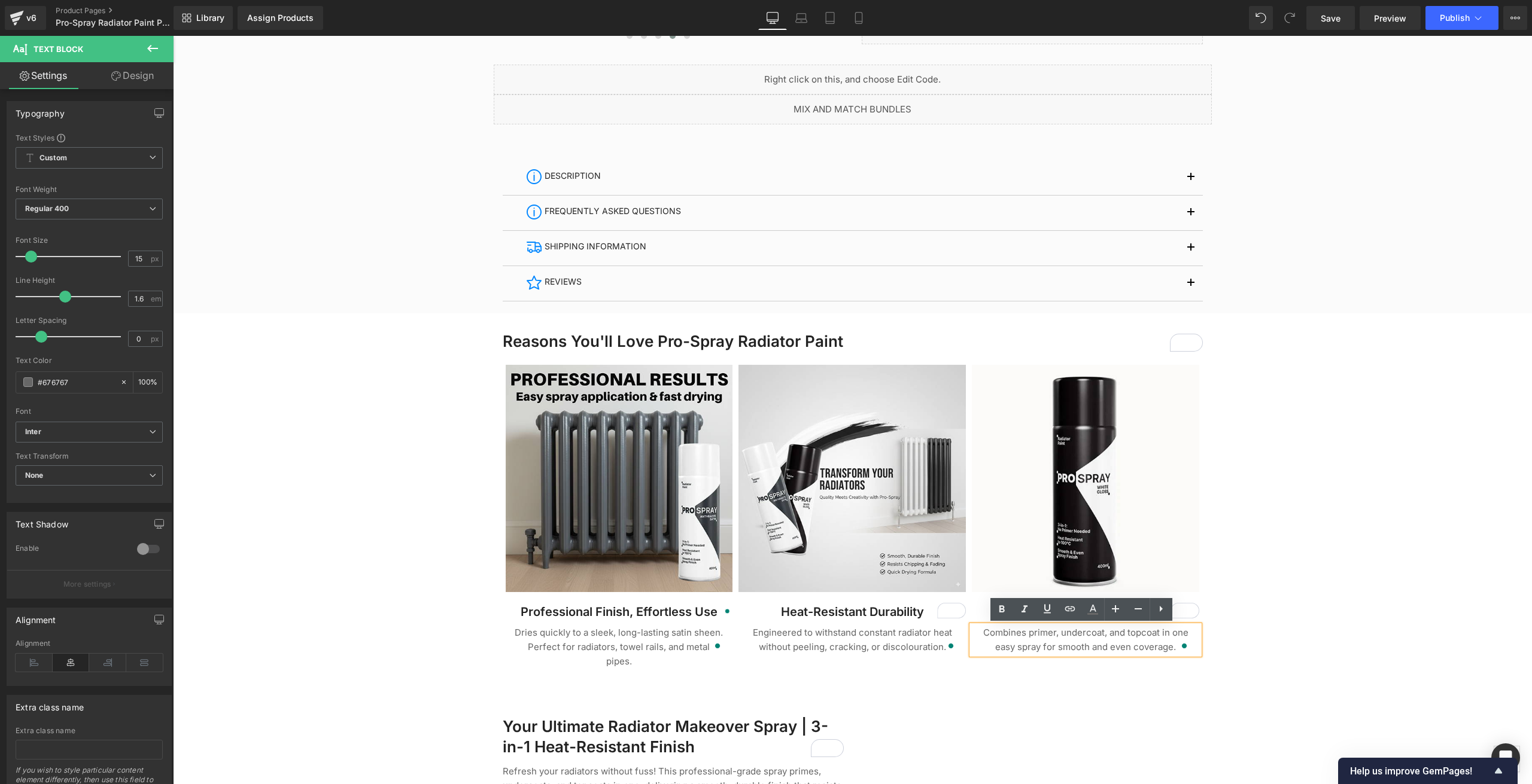
click at [368, 535] on div at bounding box center [852, 647] width 1359 height 2307
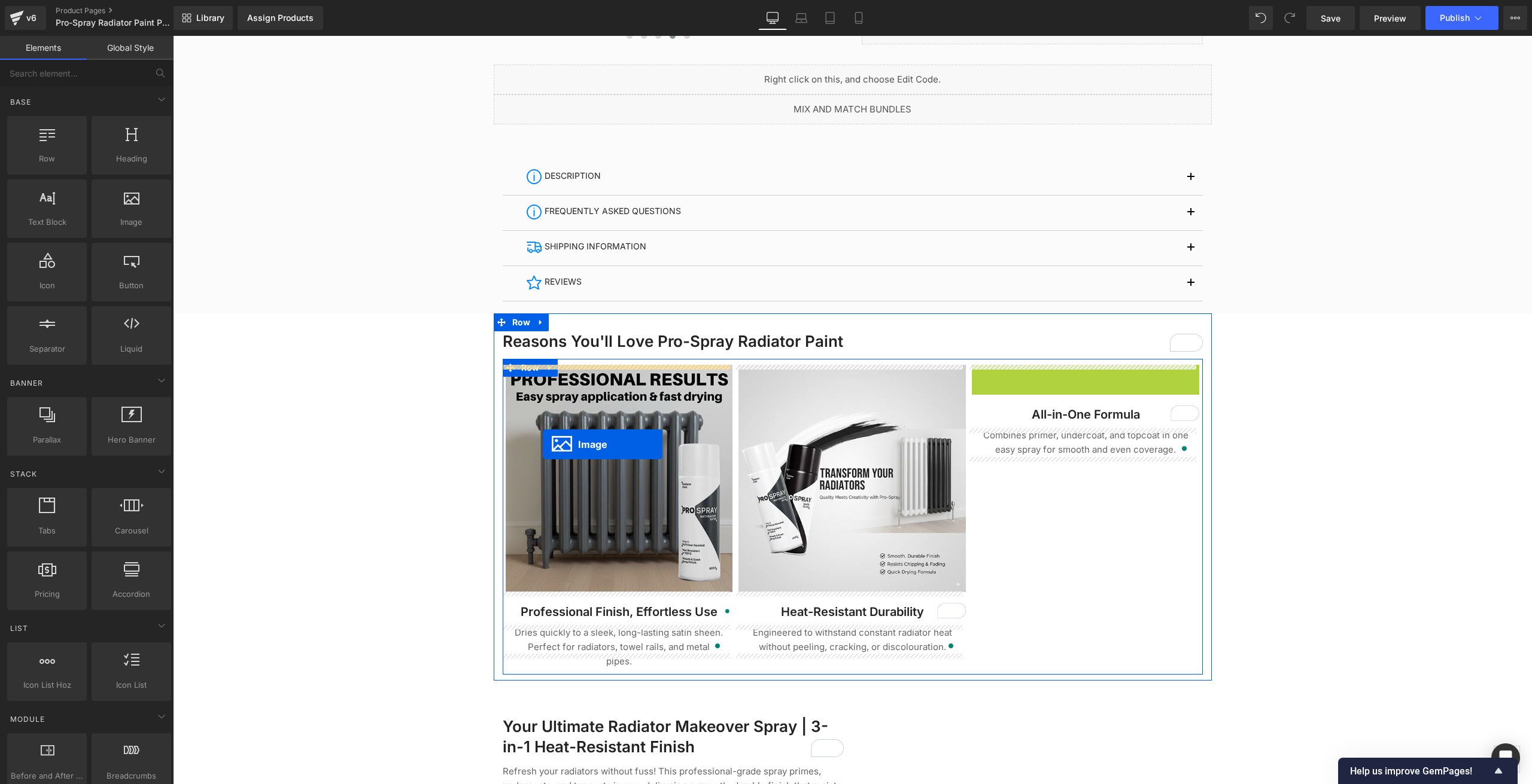
drag, startPoint x: 1059, startPoint y: 479, endPoint x: 542, endPoint y: 444, distance: 518.2
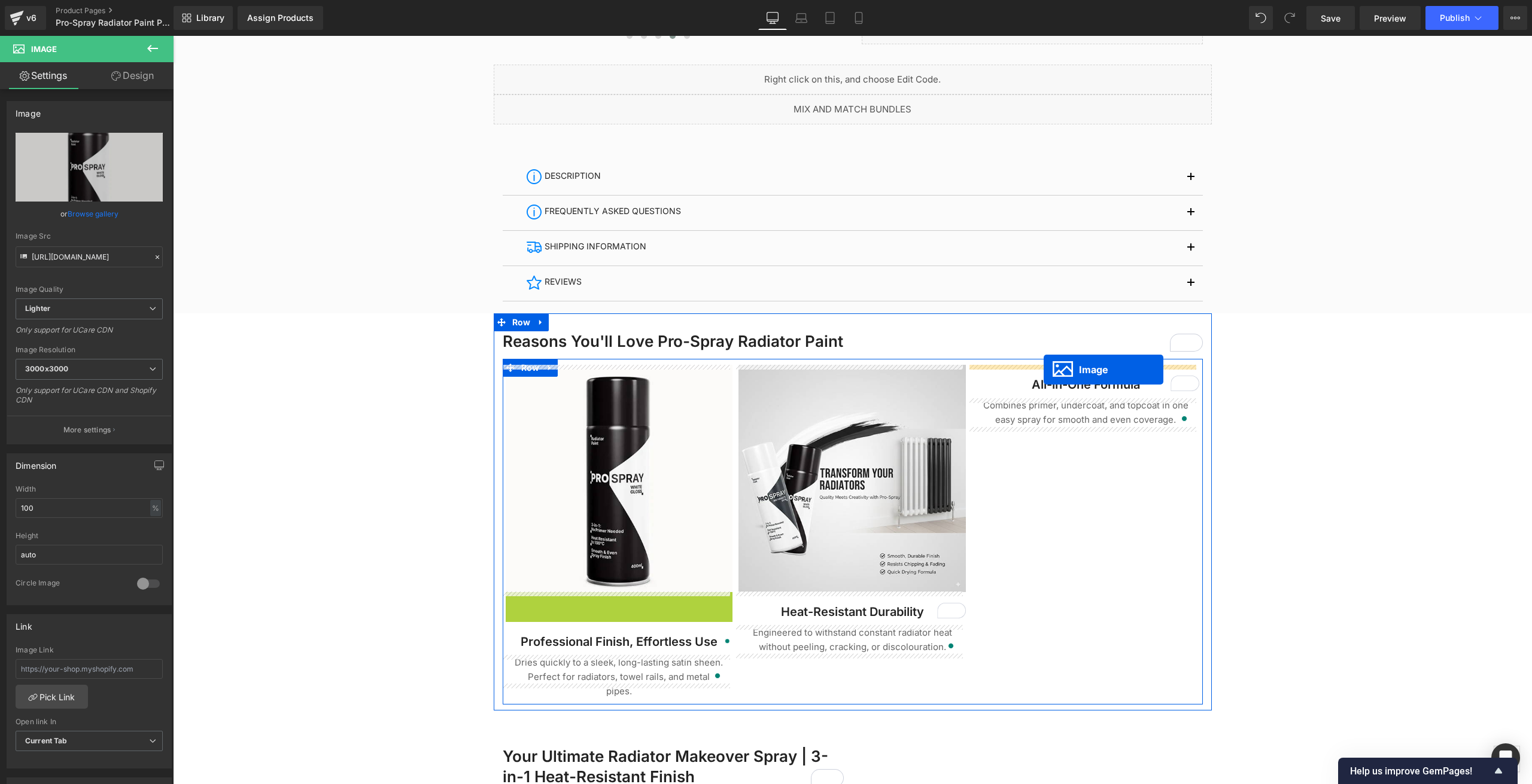
drag, startPoint x: 595, startPoint y: 708, endPoint x: 1043, endPoint y: 369, distance: 561.8
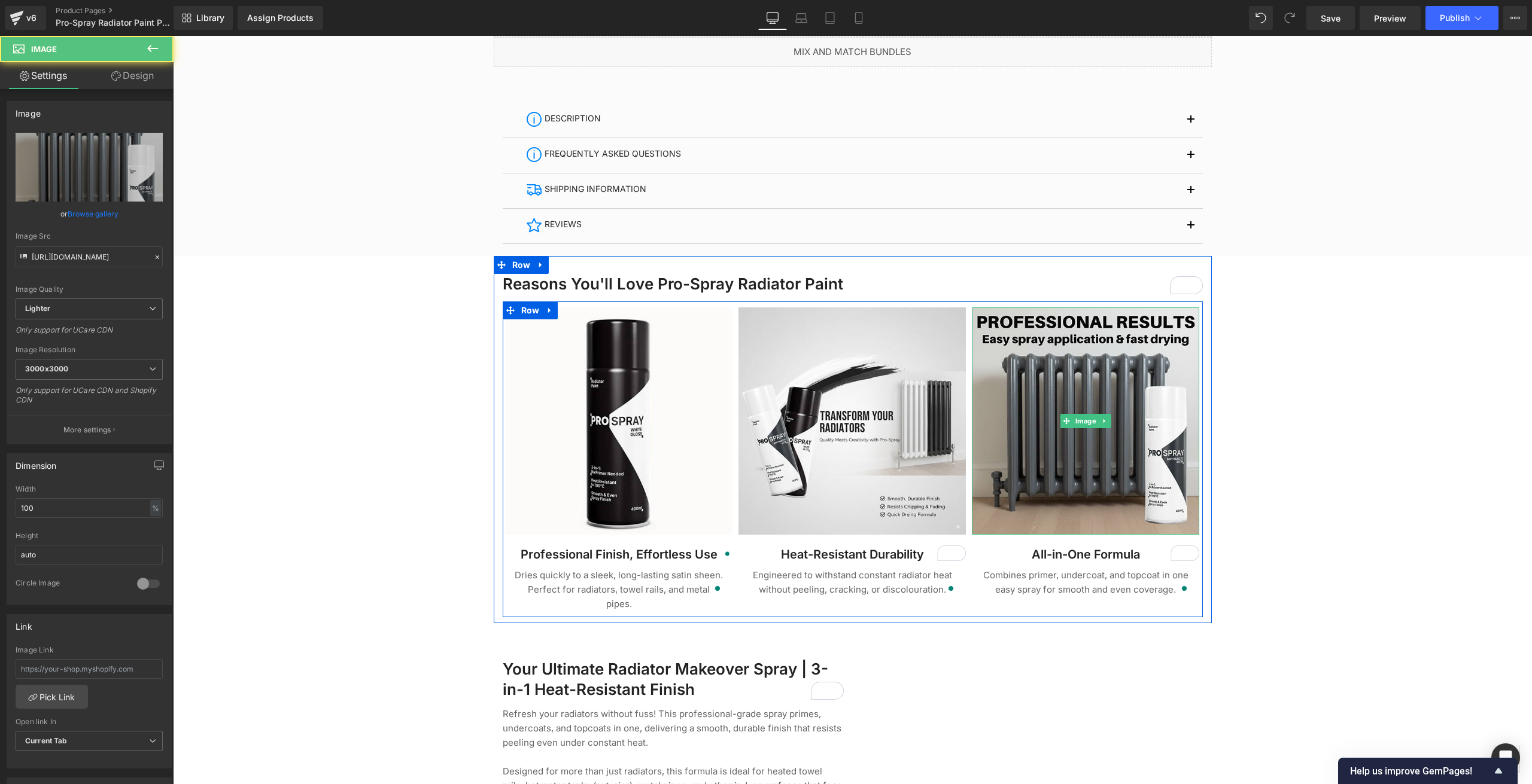
scroll to position [718, 0]
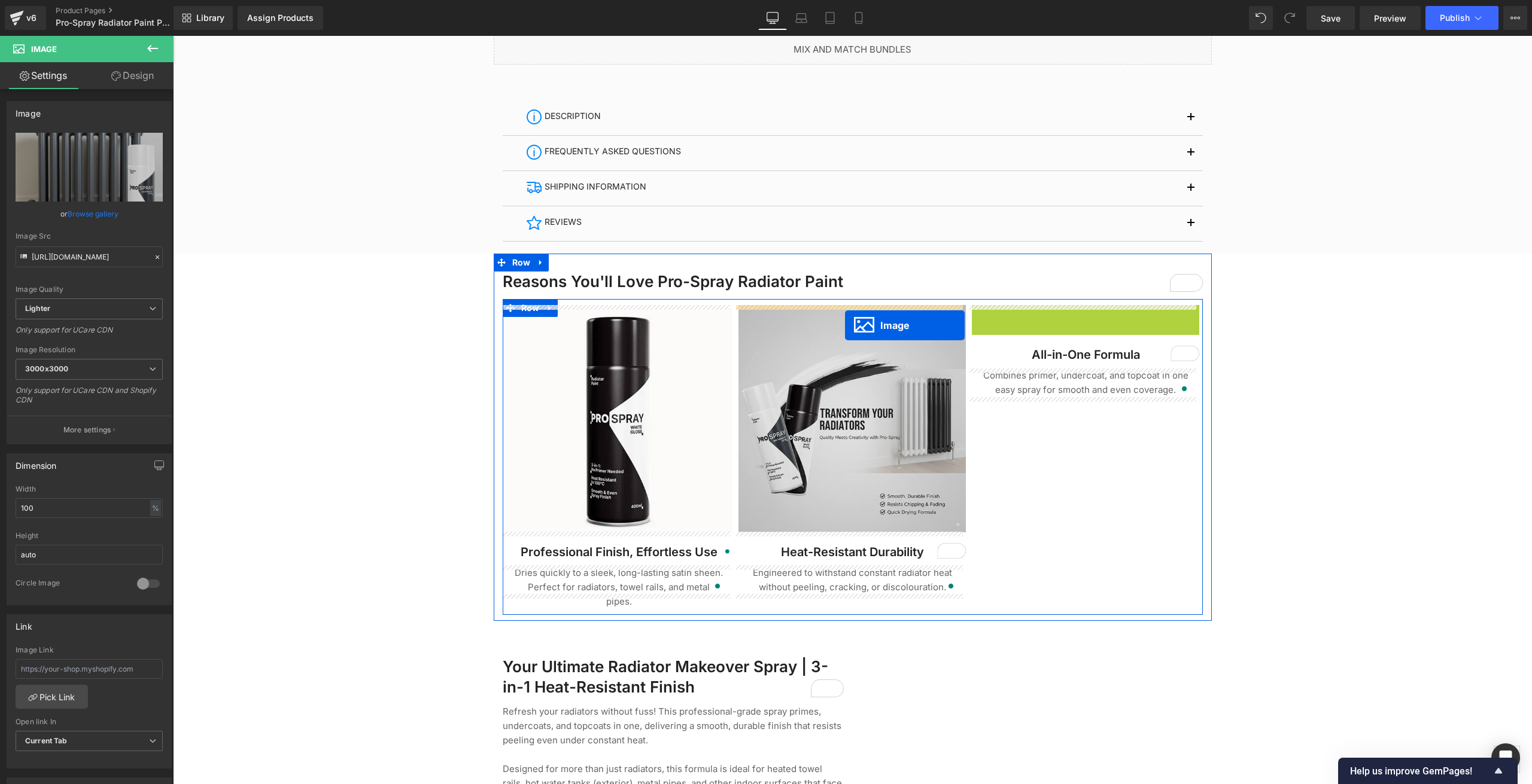
drag, startPoint x: 1069, startPoint y: 415, endPoint x: 845, endPoint y: 325, distance: 241.4
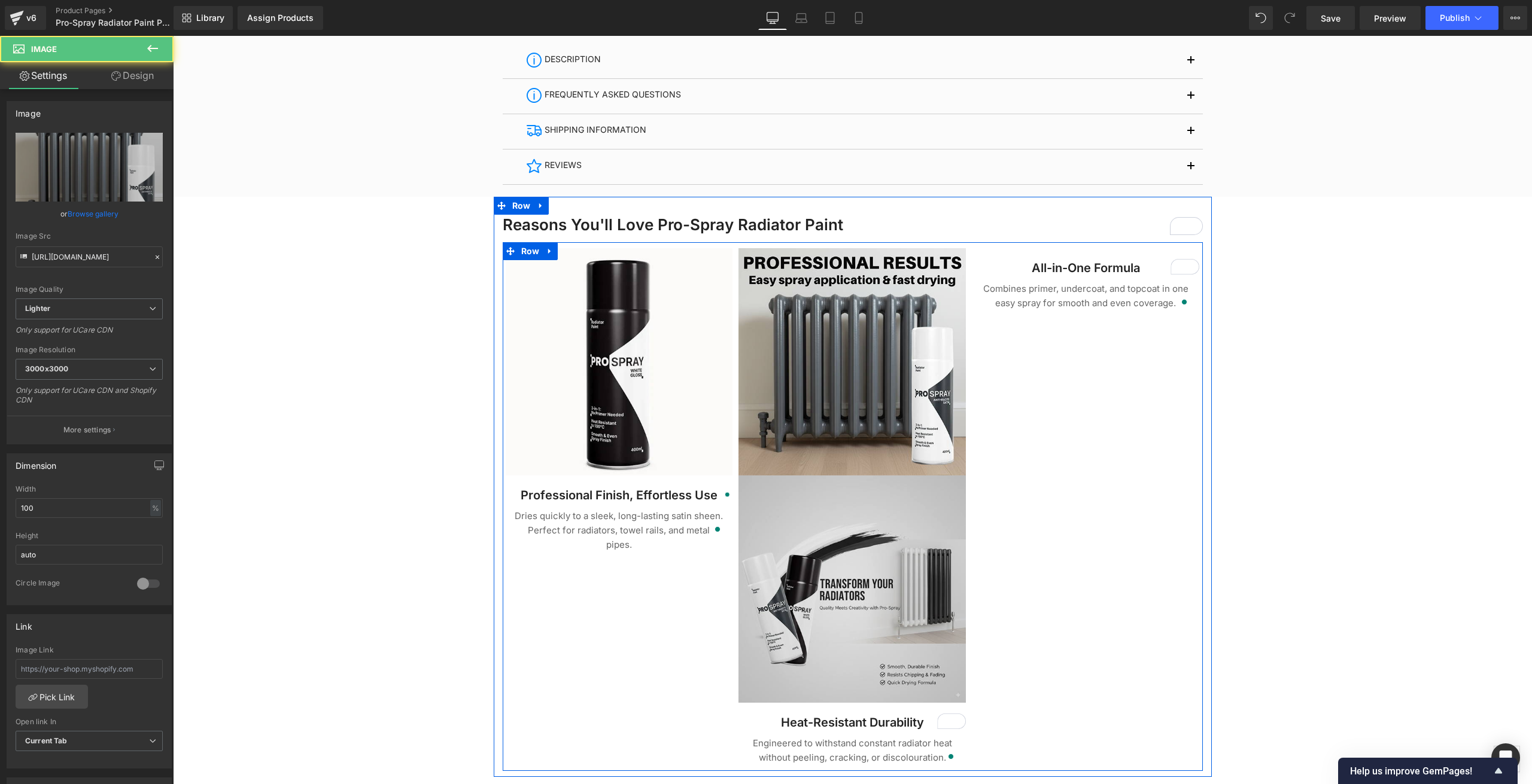
scroll to position [778, 0]
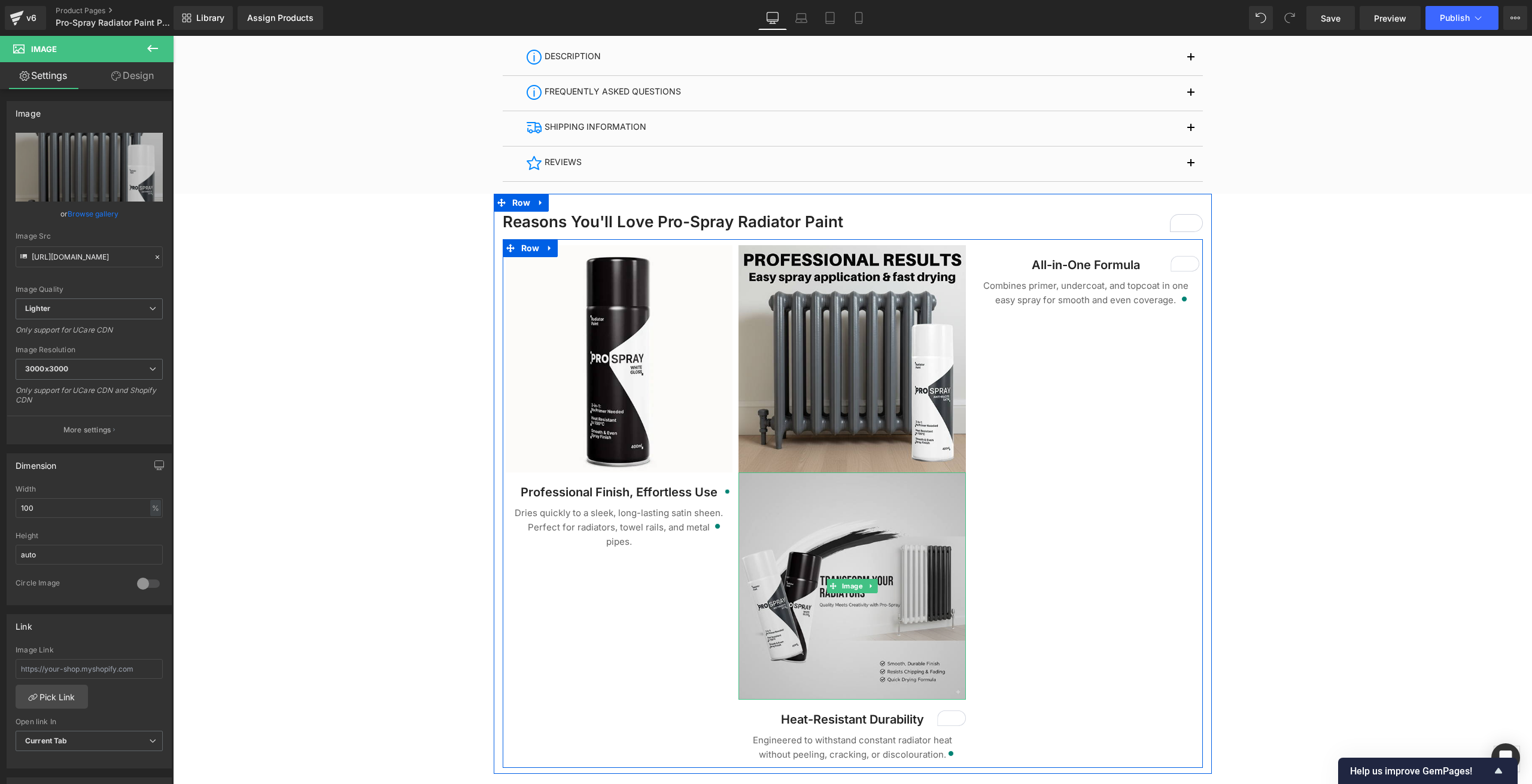
drag, startPoint x: 870, startPoint y: 561, endPoint x: 862, endPoint y: 566, distance: 9.4
click at [870, 561] on img at bounding box center [852, 586] width 227 height 227
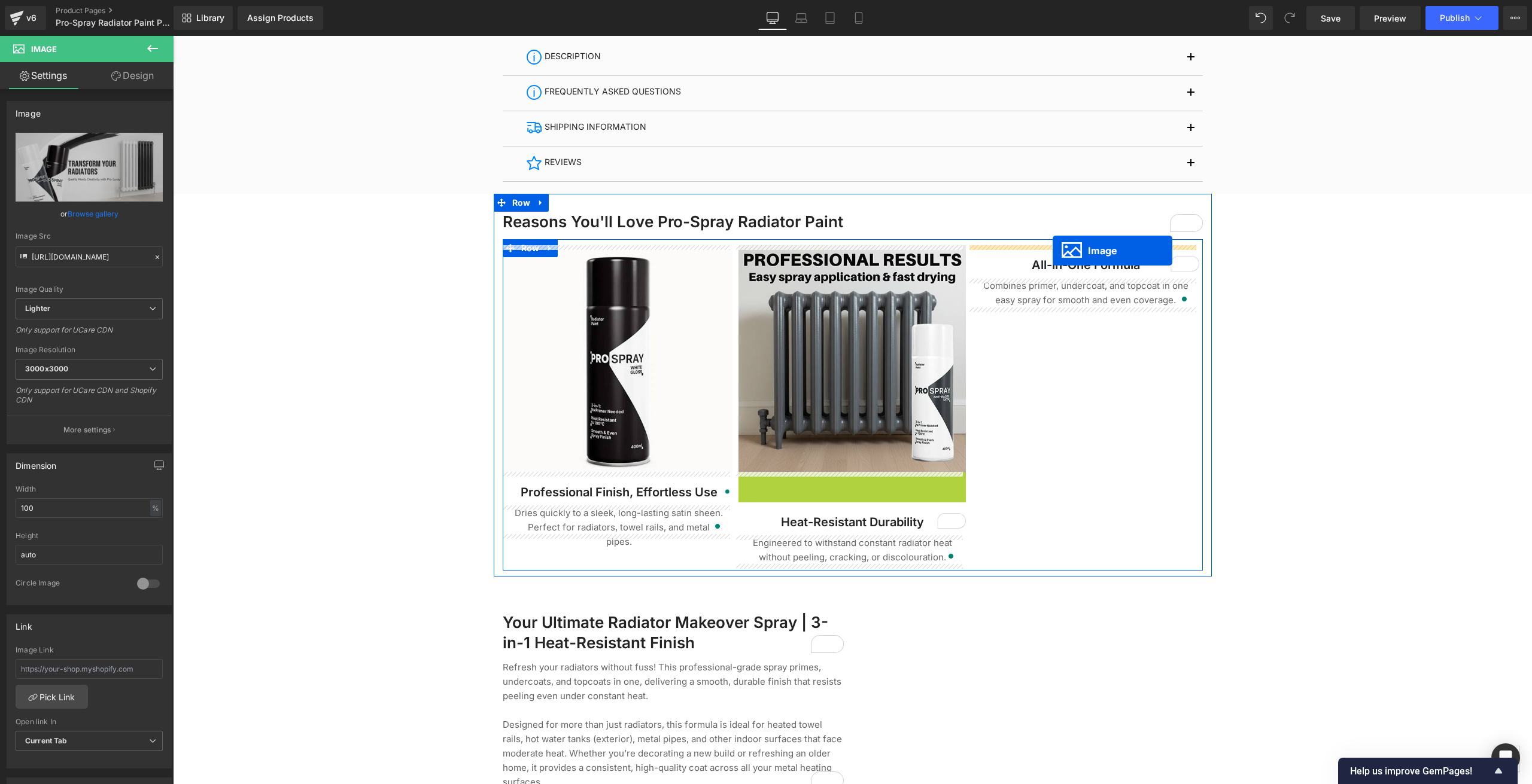
drag, startPoint x: 832, startPoint y: 591, endPoint x: 1052, endPoint y: 250, distance: 405.8
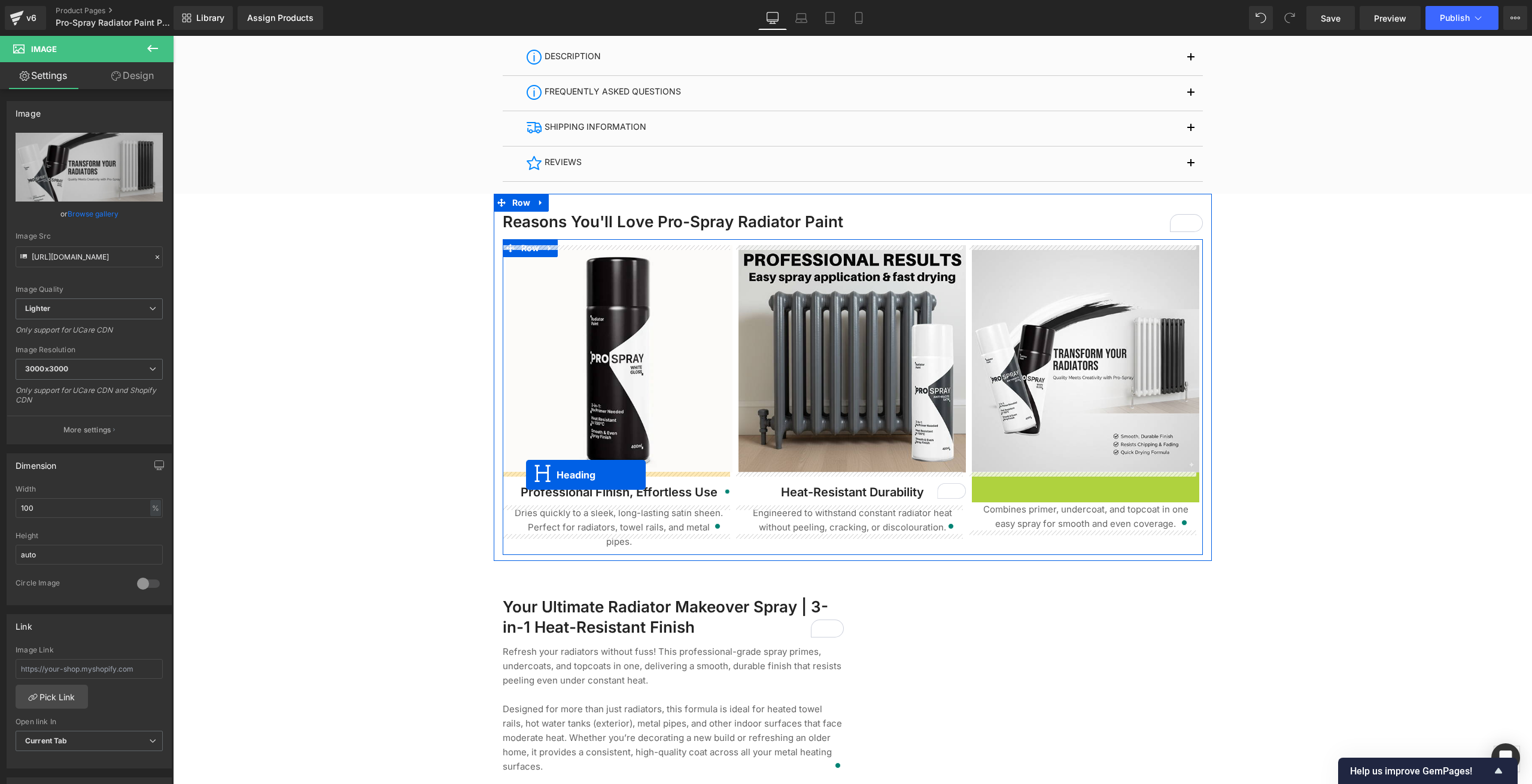
drag, startPoint x: 1052, startPoint y: 491, endPoint x: 526, endPoint y: 475, distance: 526.2
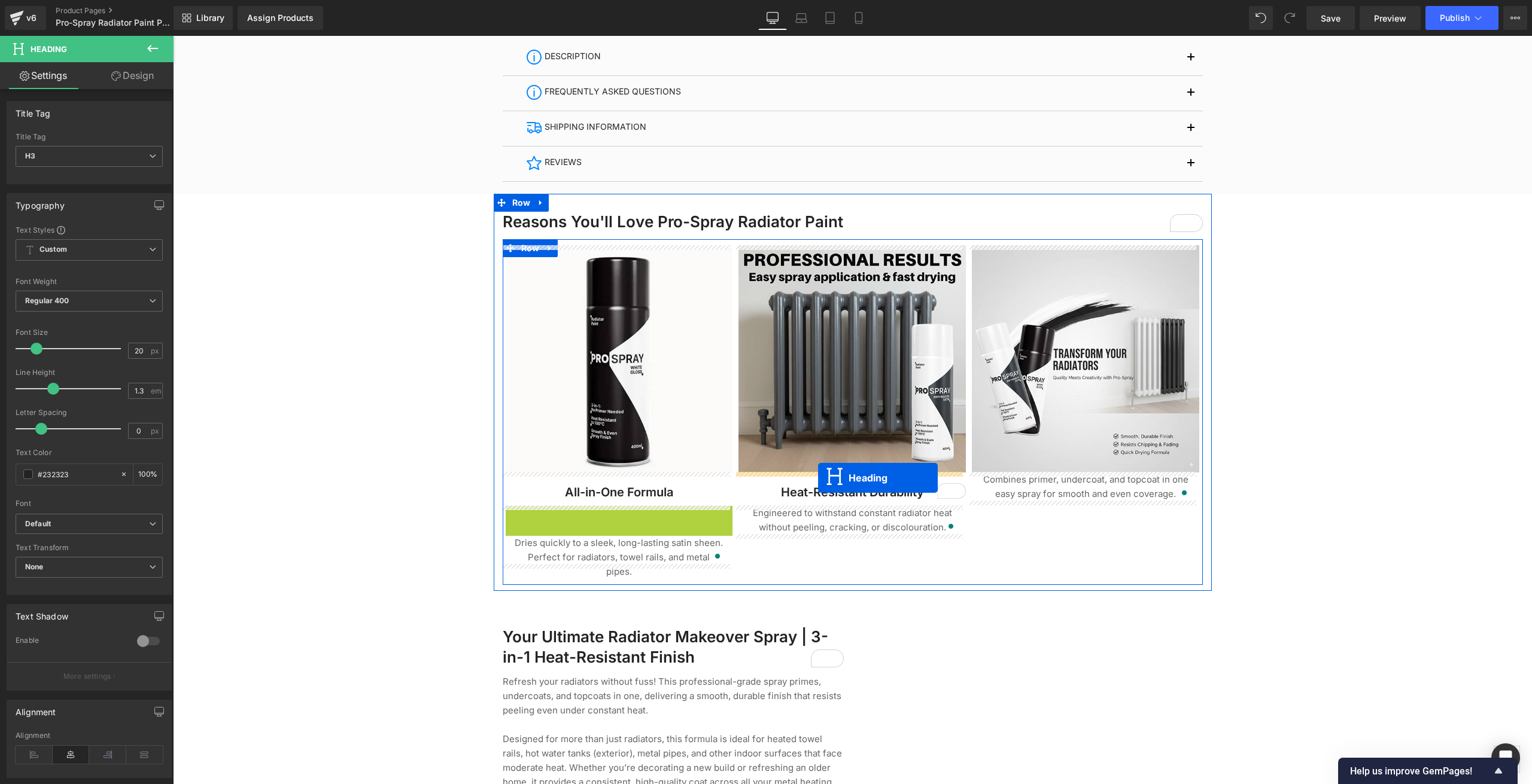
drag, startPoint x: 584, startPoint y: 522, endPoint x: 818, endPoint y: 477, distance: 238.3
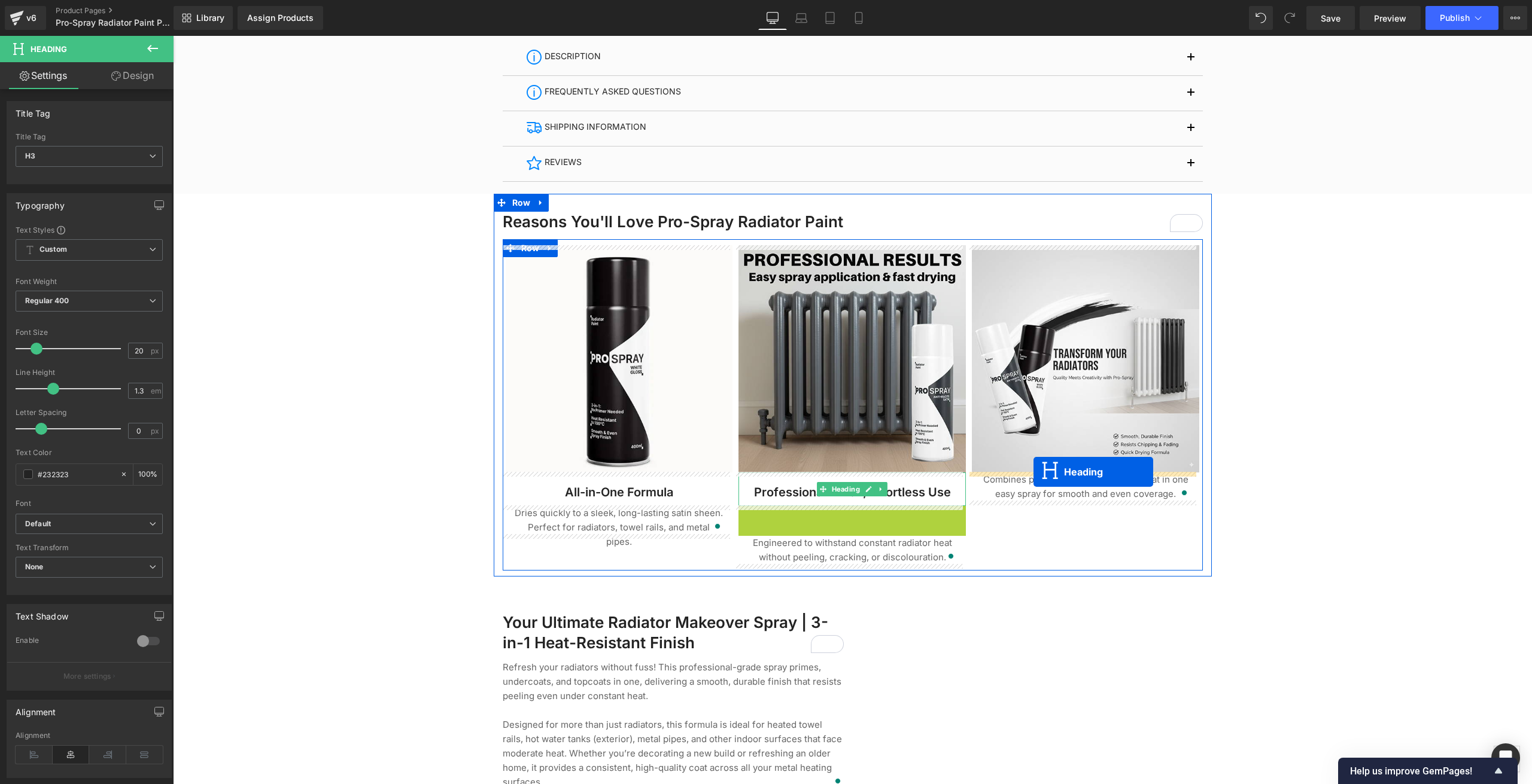
drag, startPoint x: 819, startPoint y: 522, endPoint x: 1076, endPoint y: 506, distance: 257.5
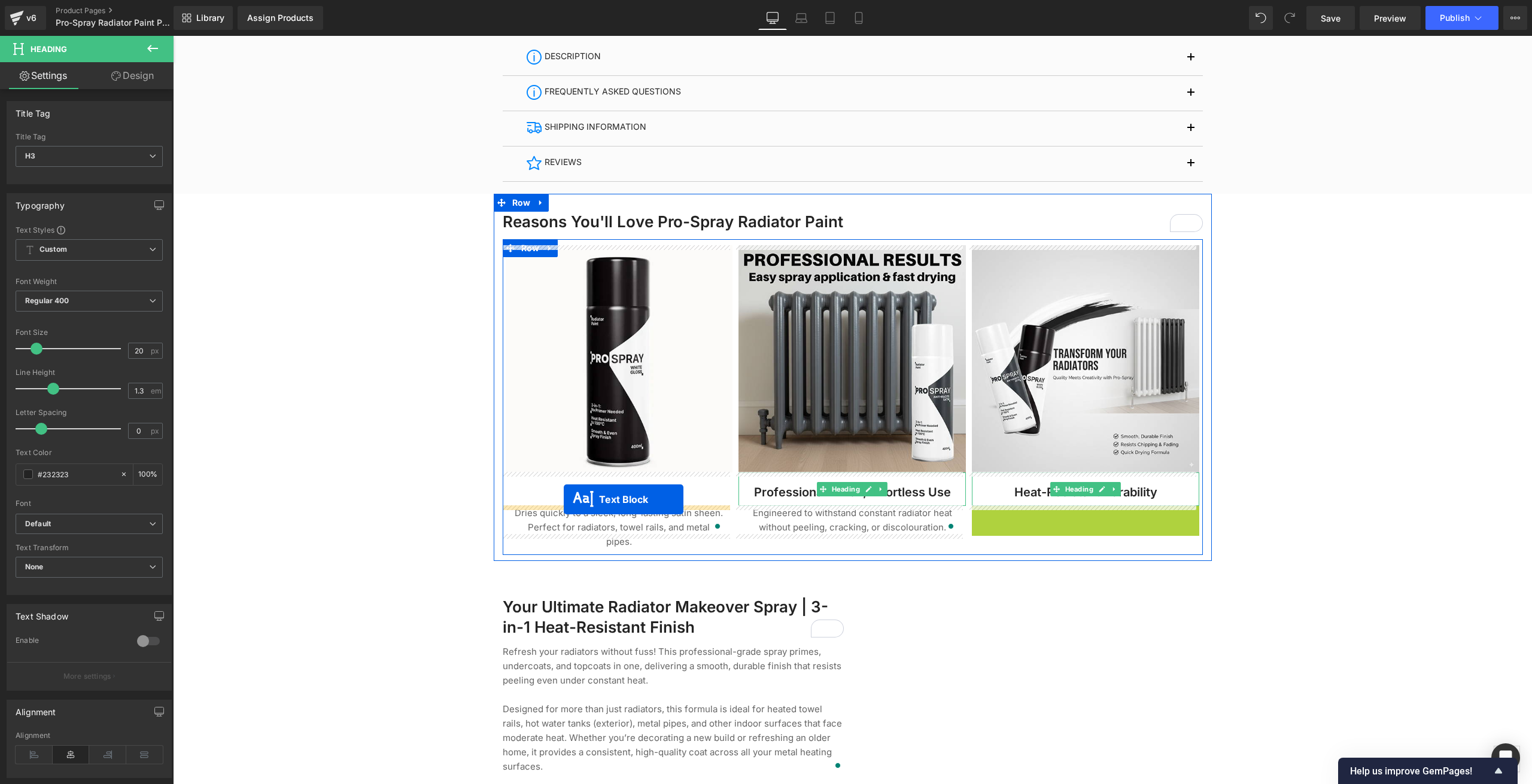
drag, startPoint x: 1052, startPoint y: 521, endPoint x: 564, endPoint y: 500, distance: 488.5
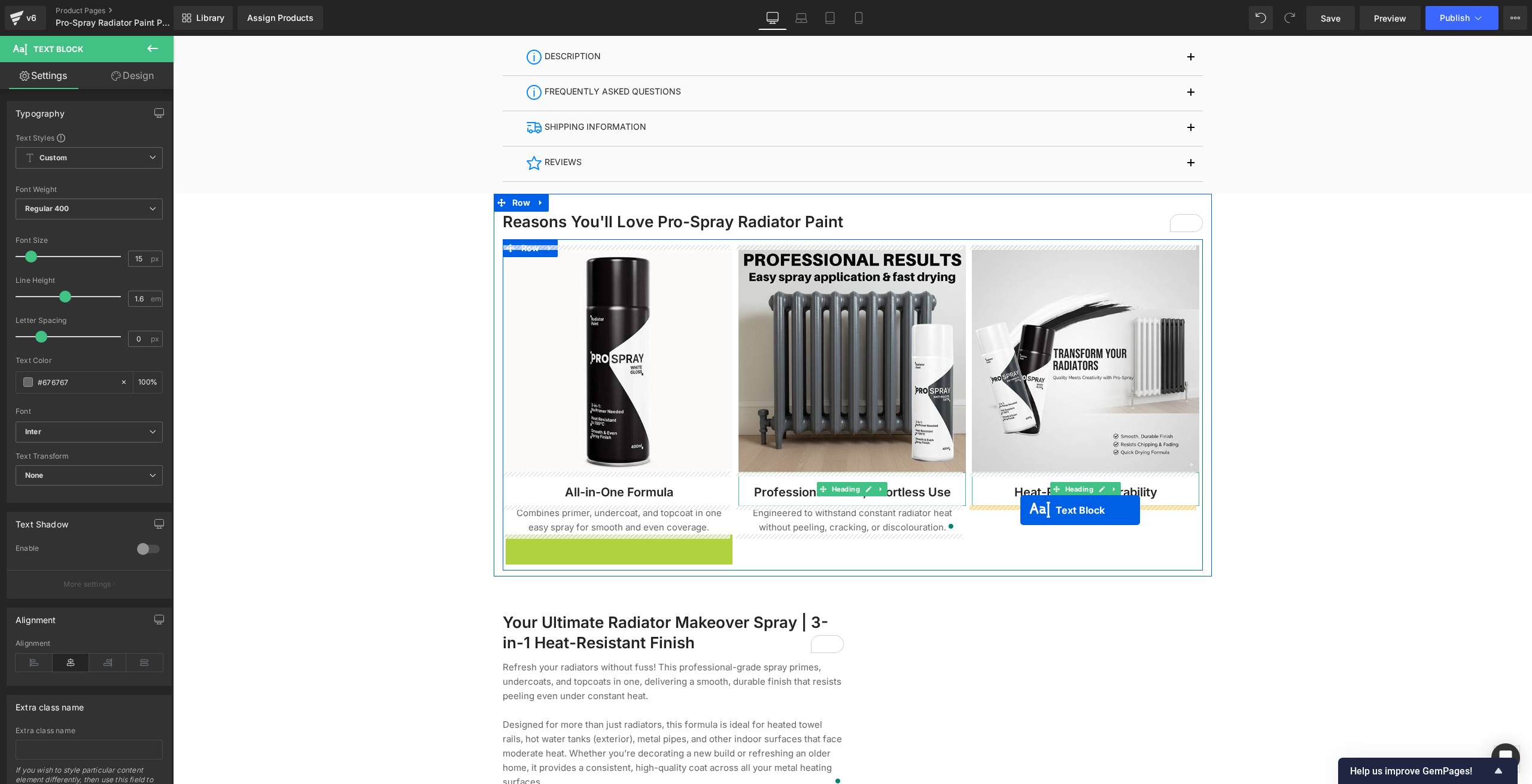
drag, startPoint x: 585, startPoint y: 551, endPoint x: 1020, endPoint y: 510, distance: 436.9
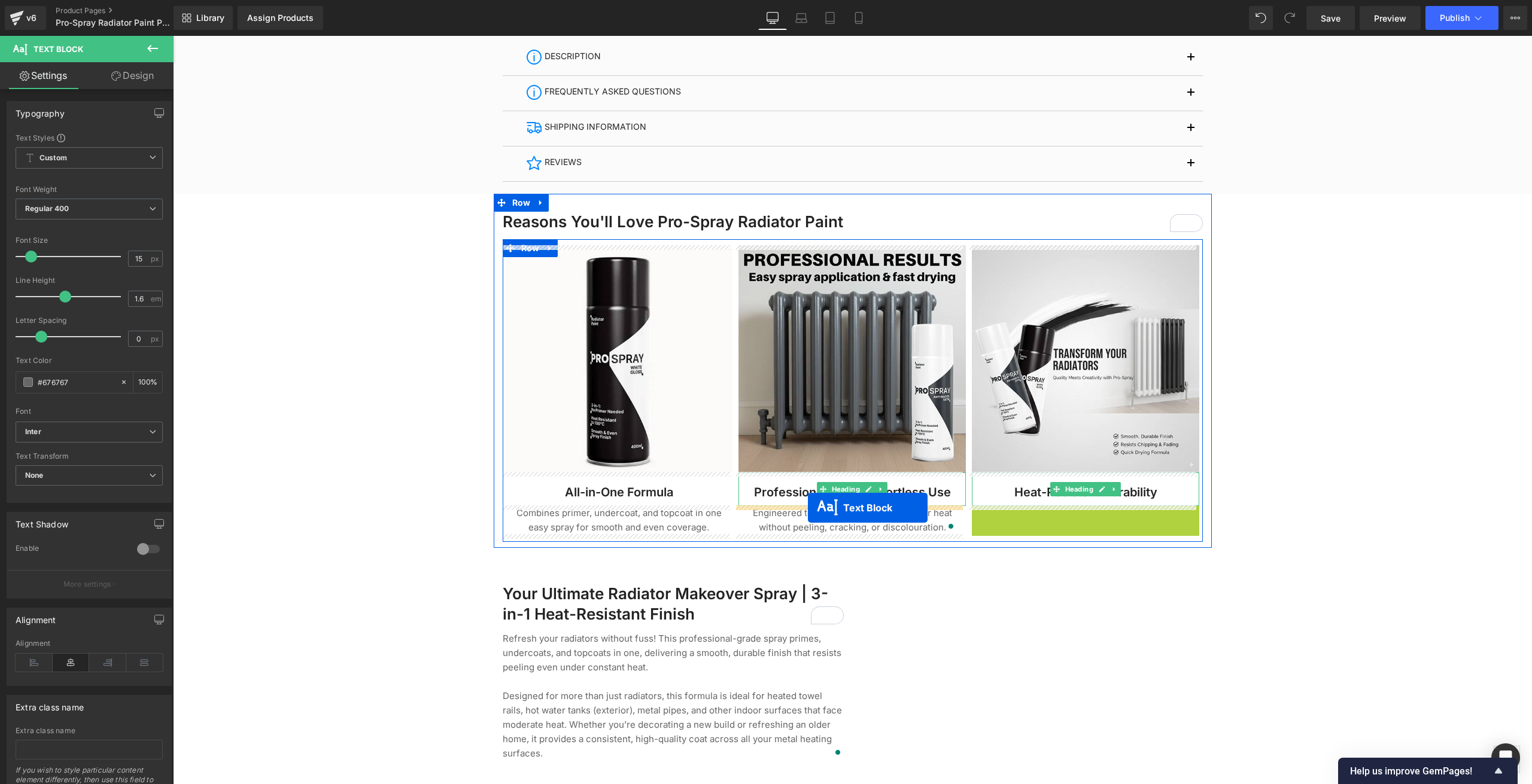
drag, startPoint x: 1052, startPoint y: 522, endPoint x: 808, endPoint y: 508, distance: 244.4
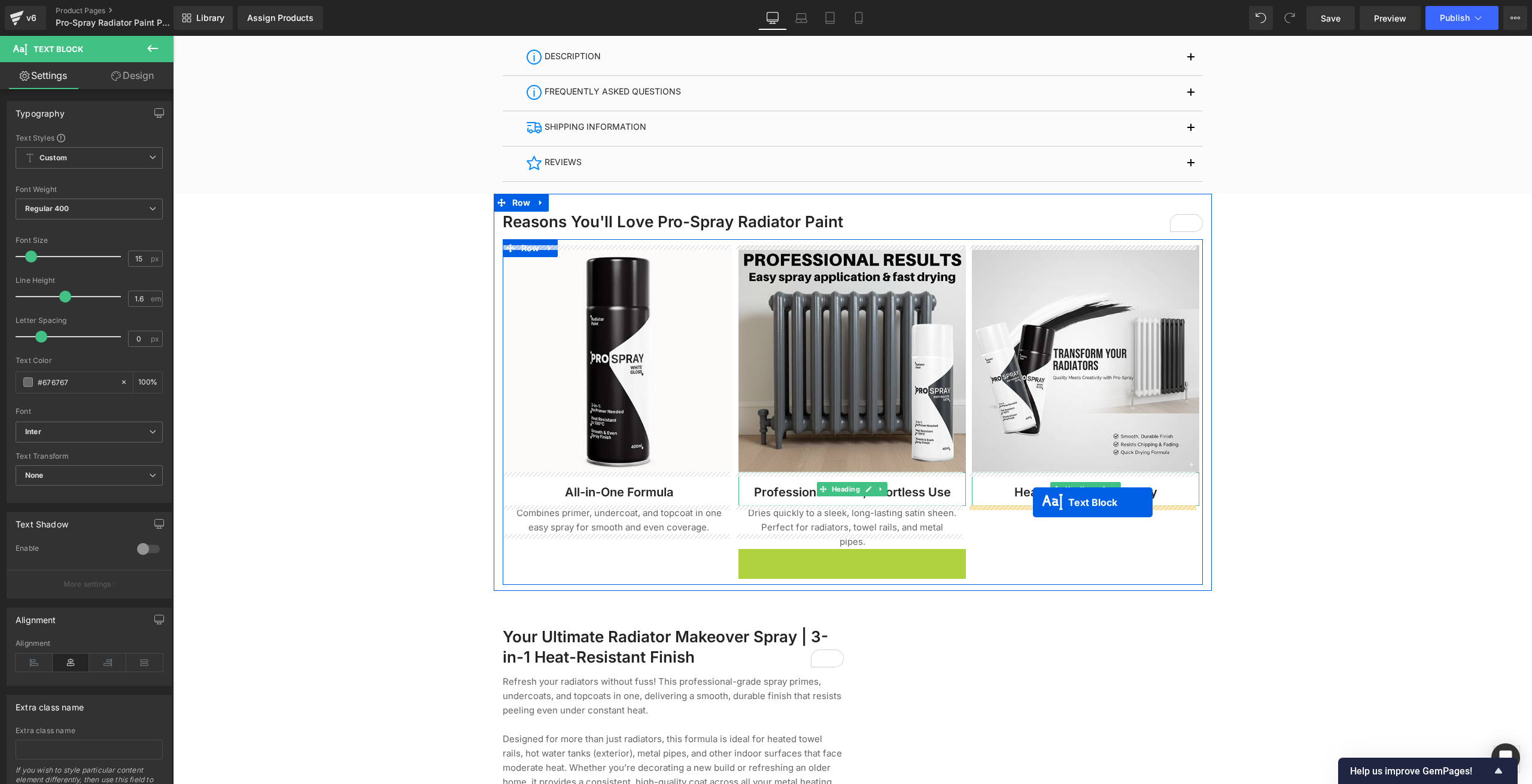
drag, startPoint x: 816, startPoint y: 550, endPoint x: 1033, endPoint y: 502, distance: 222.2
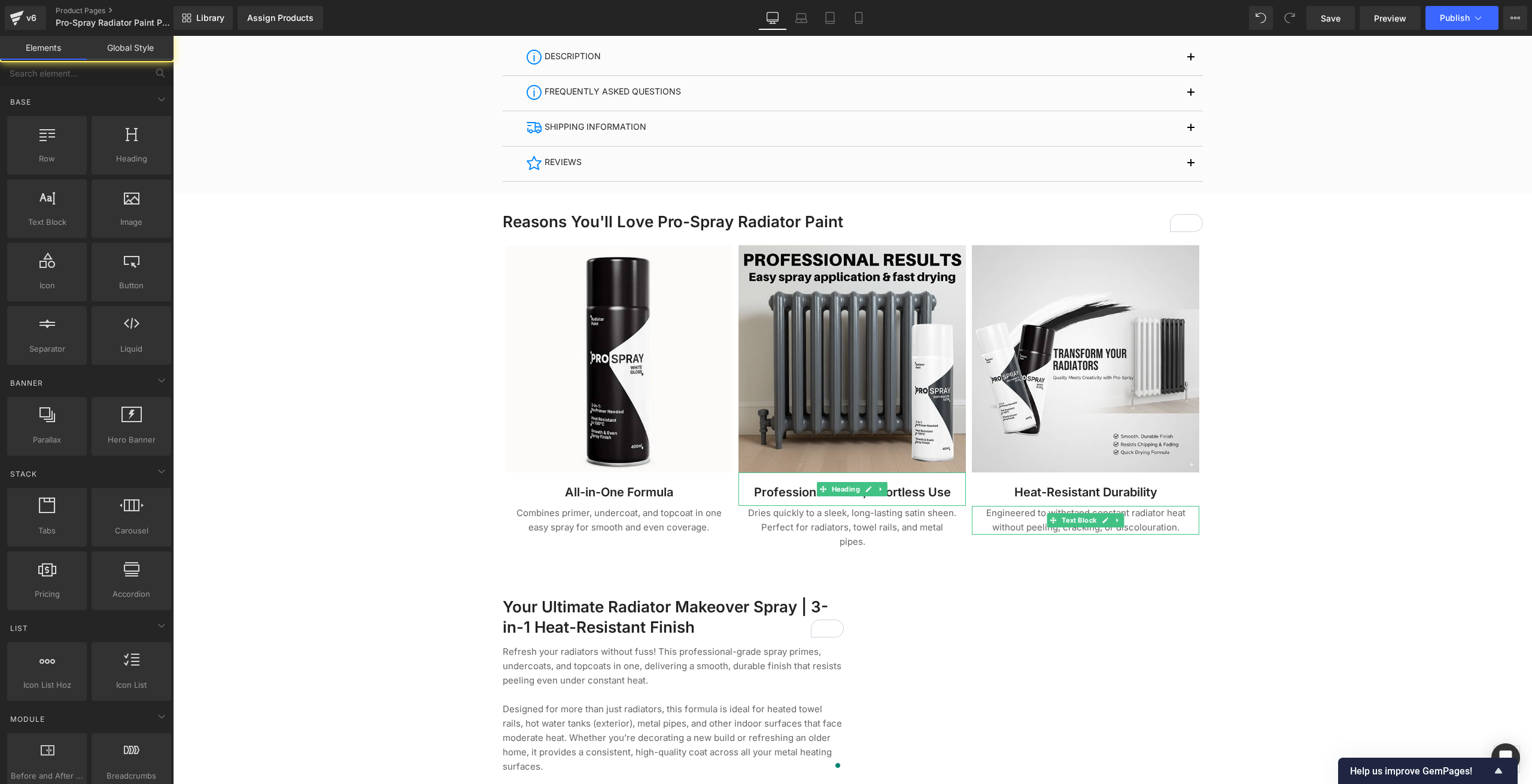
click at [1312, 462] on div at bounding box center [852, 528] width 1359 height 2307
click at [889, 527] on p "Dries quickly to a sleek, long-lasting satin sheen. Perfect for radiators, towe…" at bounding box center [852, 527] width 210 height 43
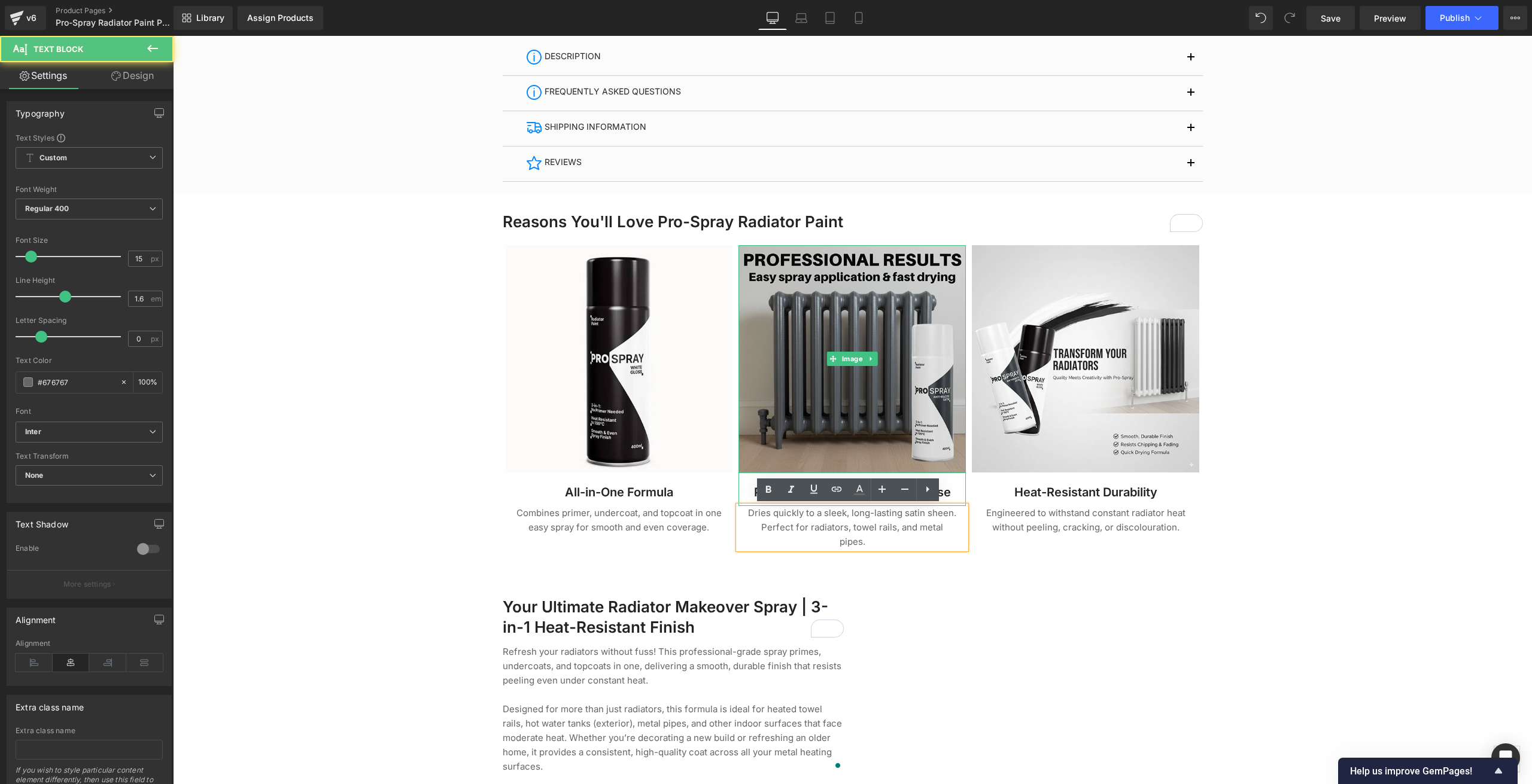
drag, startPoint x: 867, startPoint y: 388, endPoint x: 846, endPoint y: 392, distance: 21.4
click at [867, 388] on img at bounding box center [852, 359] width 227 height 227
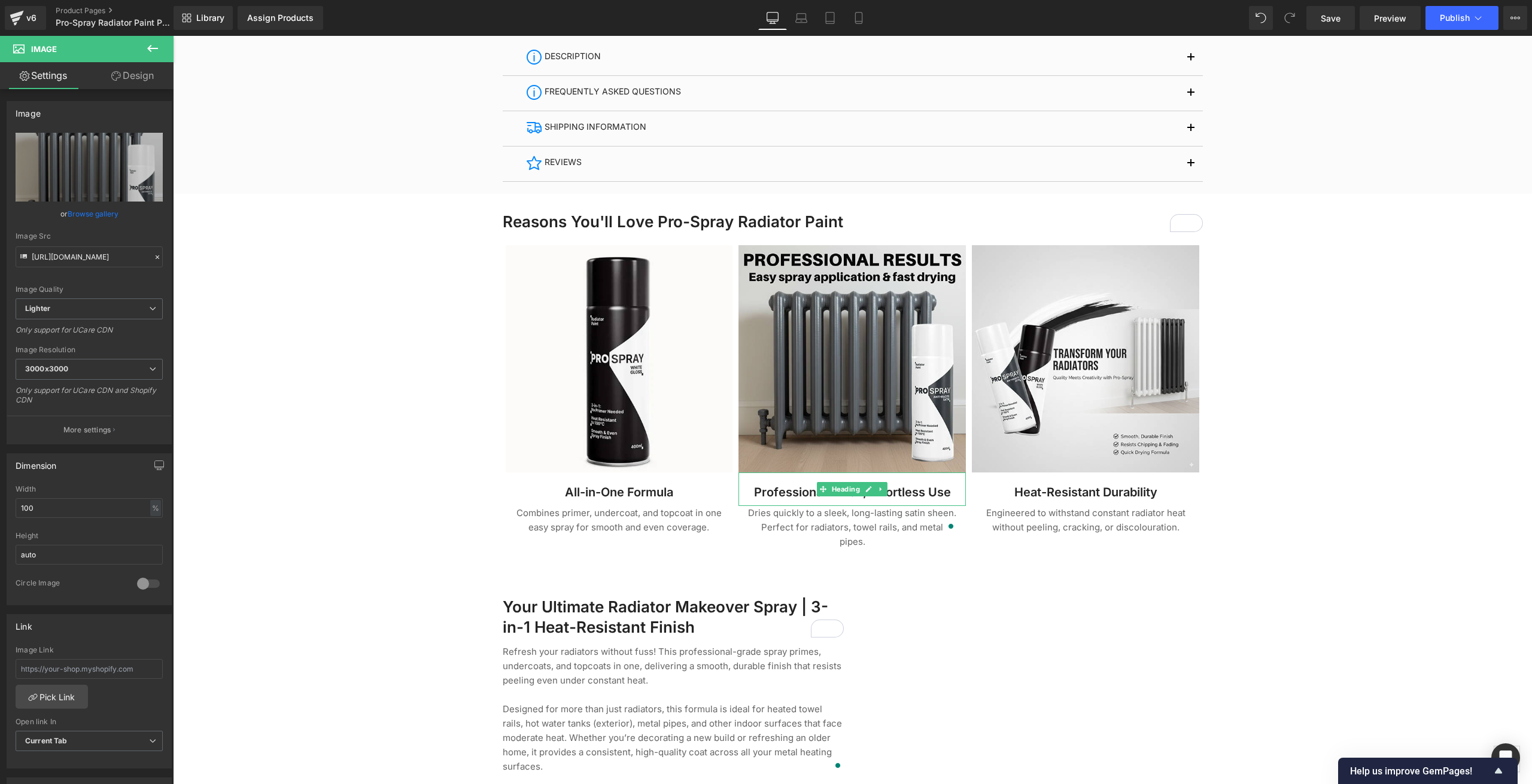
click at [381, 402] on div at bounding box center [852, 528] width 1359 height 2307
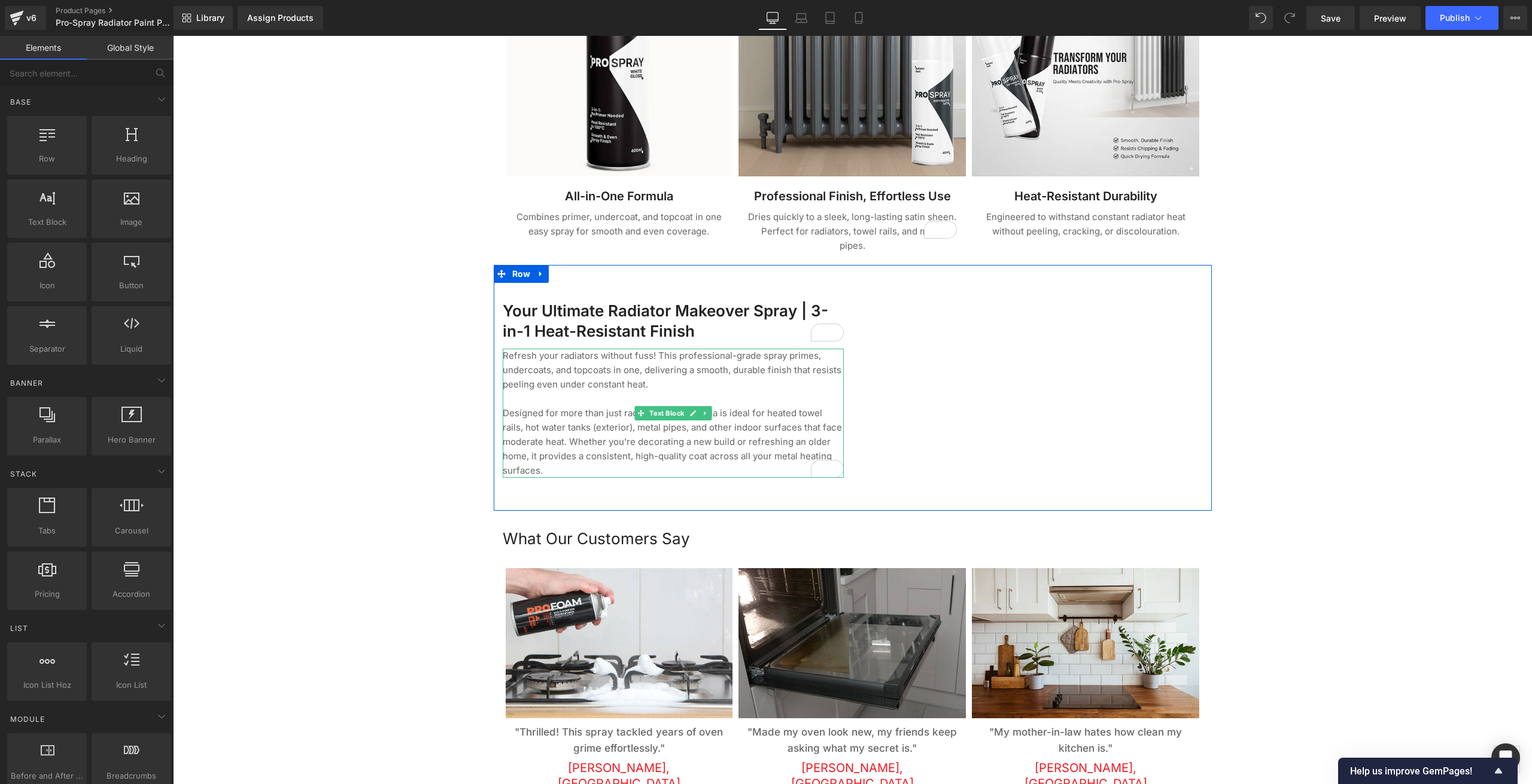
scroll to position [1077, 0]
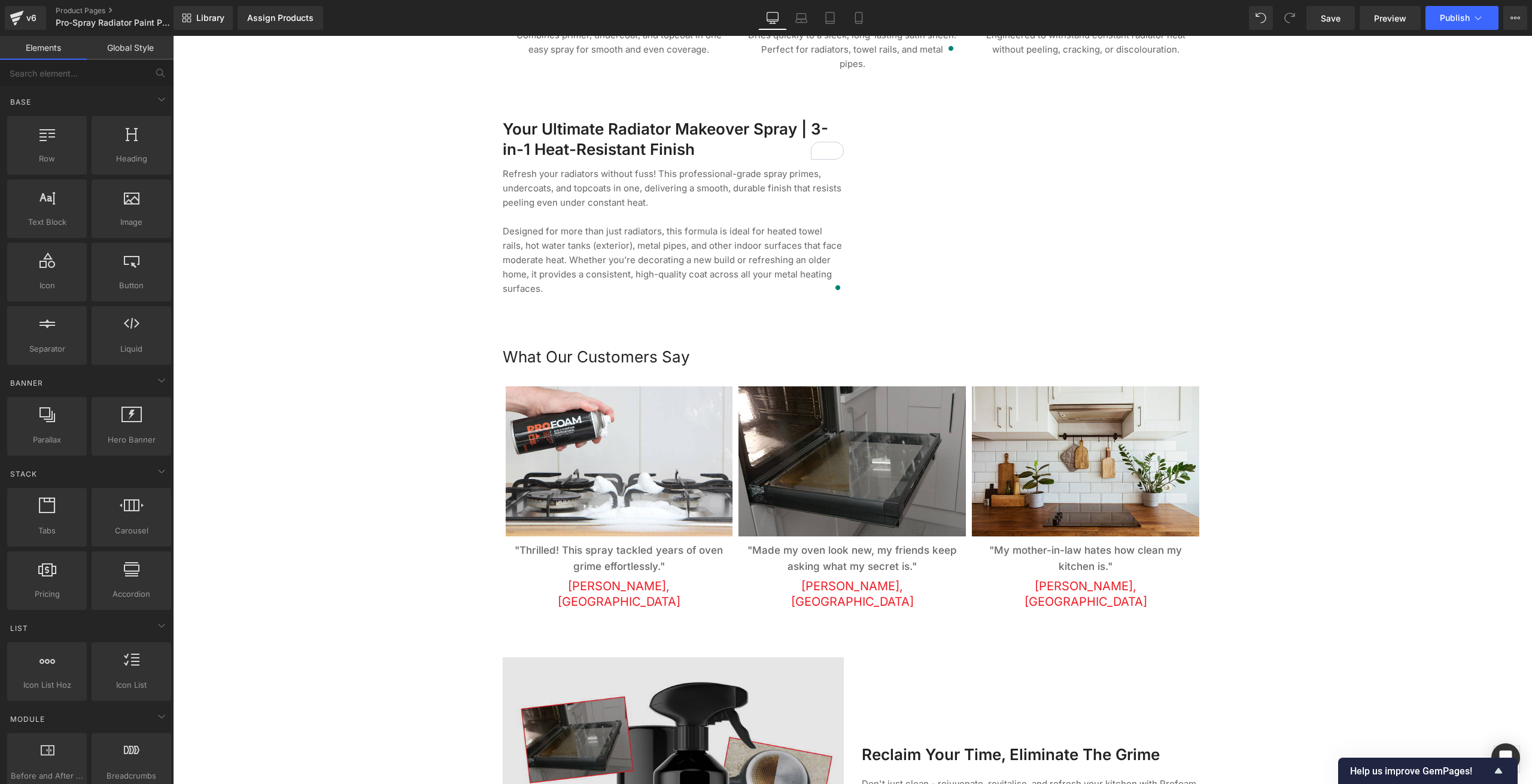
scroll to position [1256, 0]
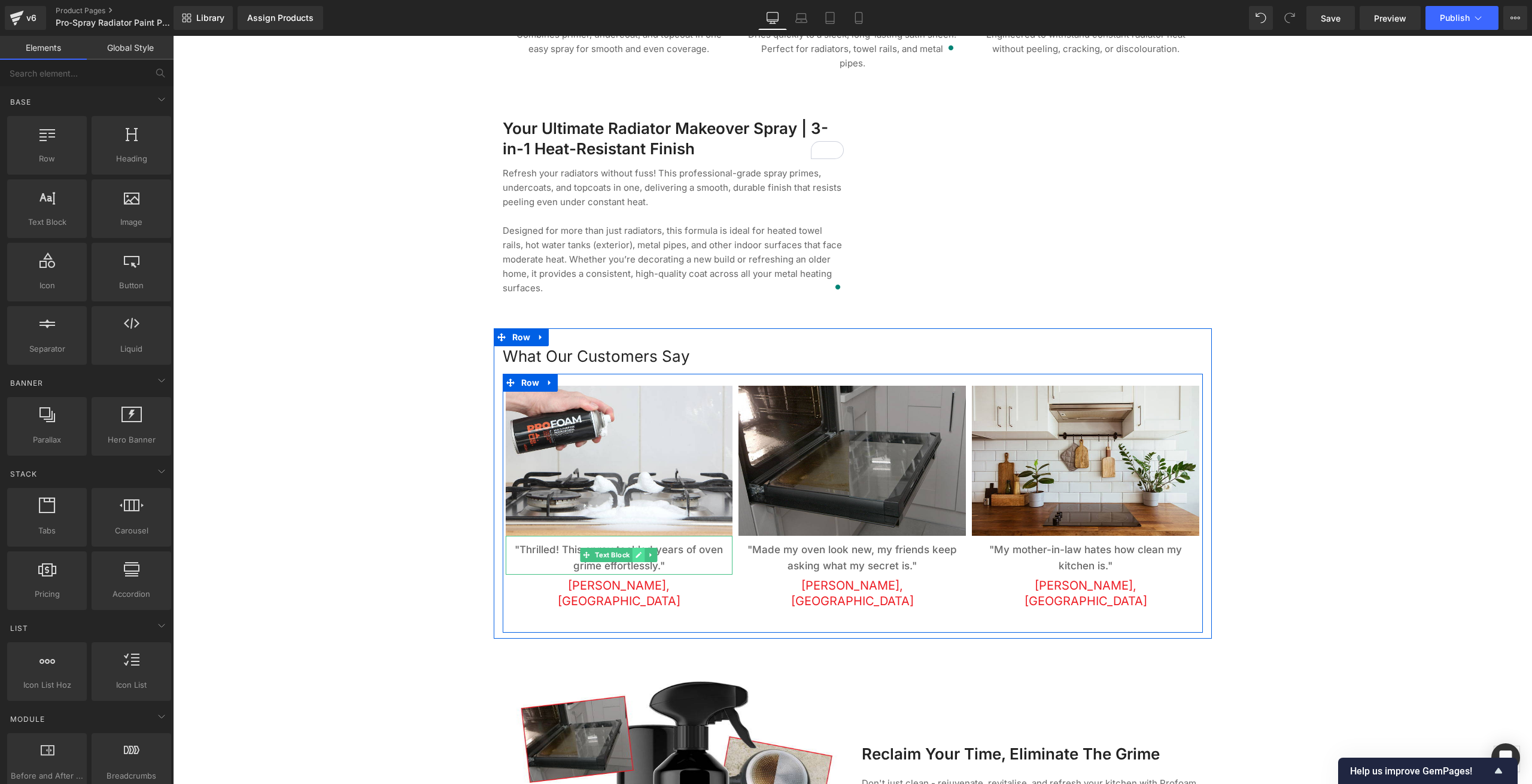
click at [639, 548] on link at bounding box center [639, 555] width 13 height 15
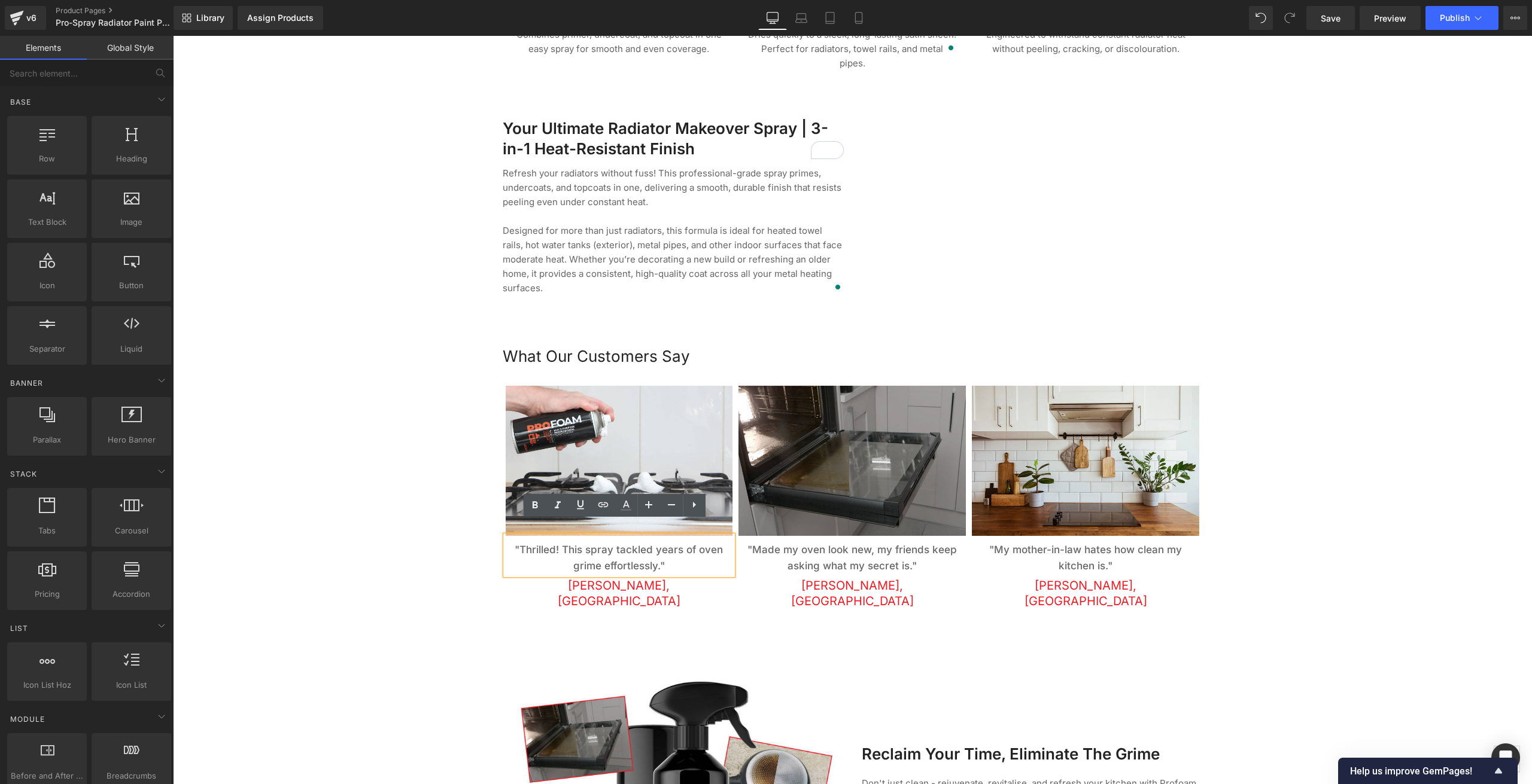
click at [674, 550] on p ""Thrilled! This spray tackled years of oven grime effortlessly."" at bounding box center [619, 558] width 210 height 32
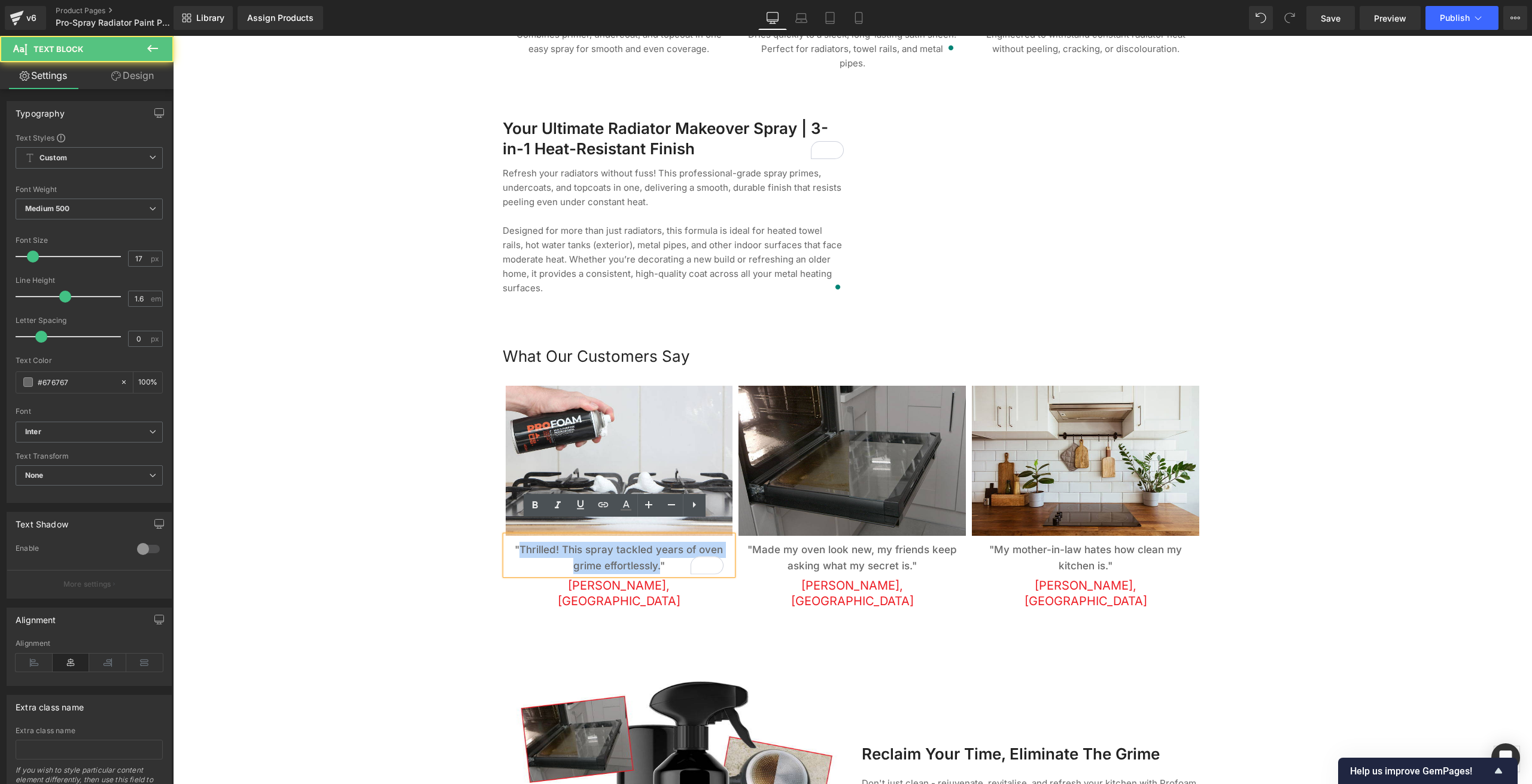
drag, startPoint x: 655, startPoint y: 550, endPoint x: 517, endPoint y: 534, distance: 138.9
click at [517, 542] on p ""Thrilled! This spray tackled years of oven grime effortlessly."" at bounding box center [619, 558] width 210 height 32
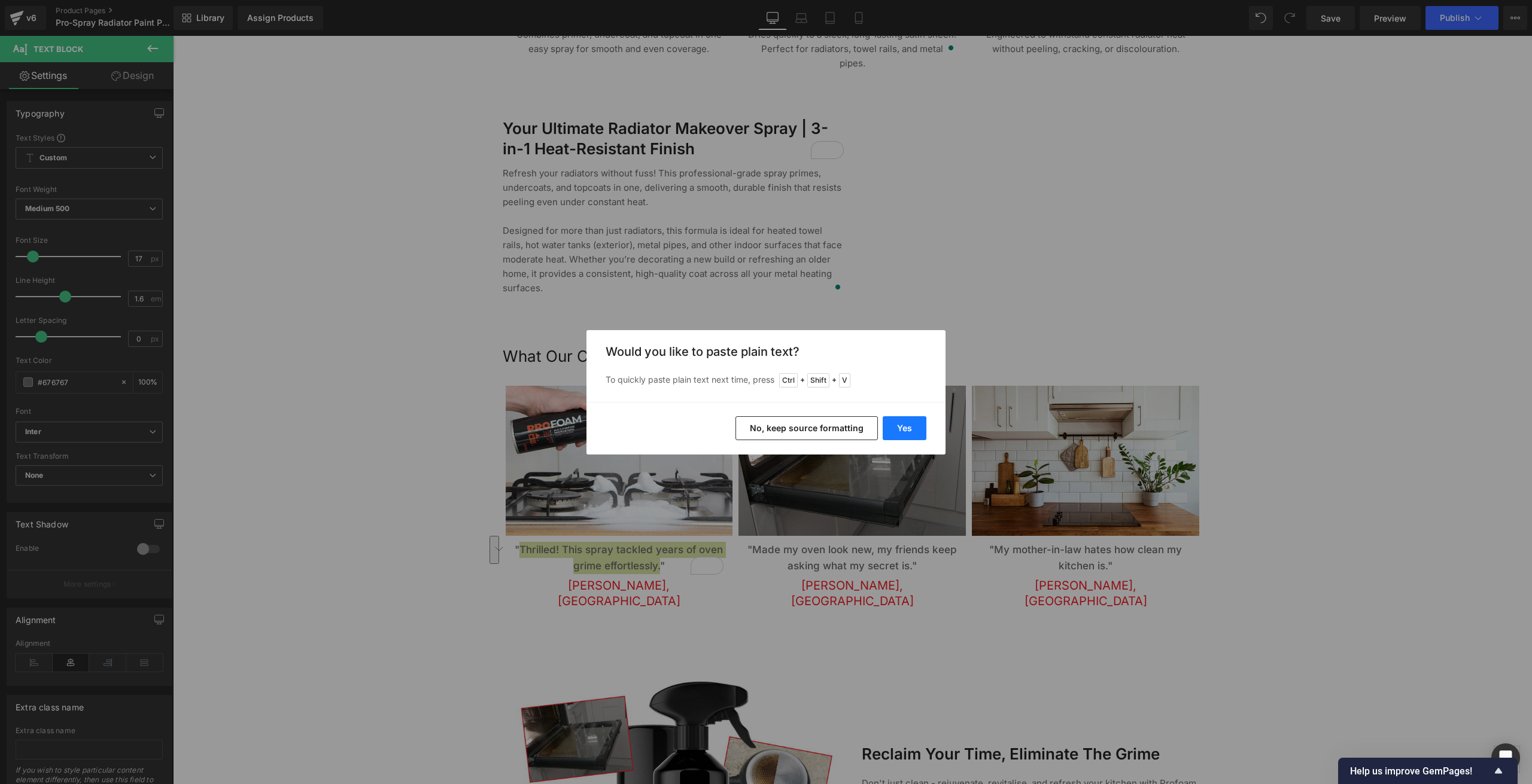
drag, startPoint x: 899, startPoint y: 423, endPoint x: 701, endPoint y: 407, distance: 198.6
click at [899, 423] on button "Yes" at bounding box center [904, 428] width 43 height 24
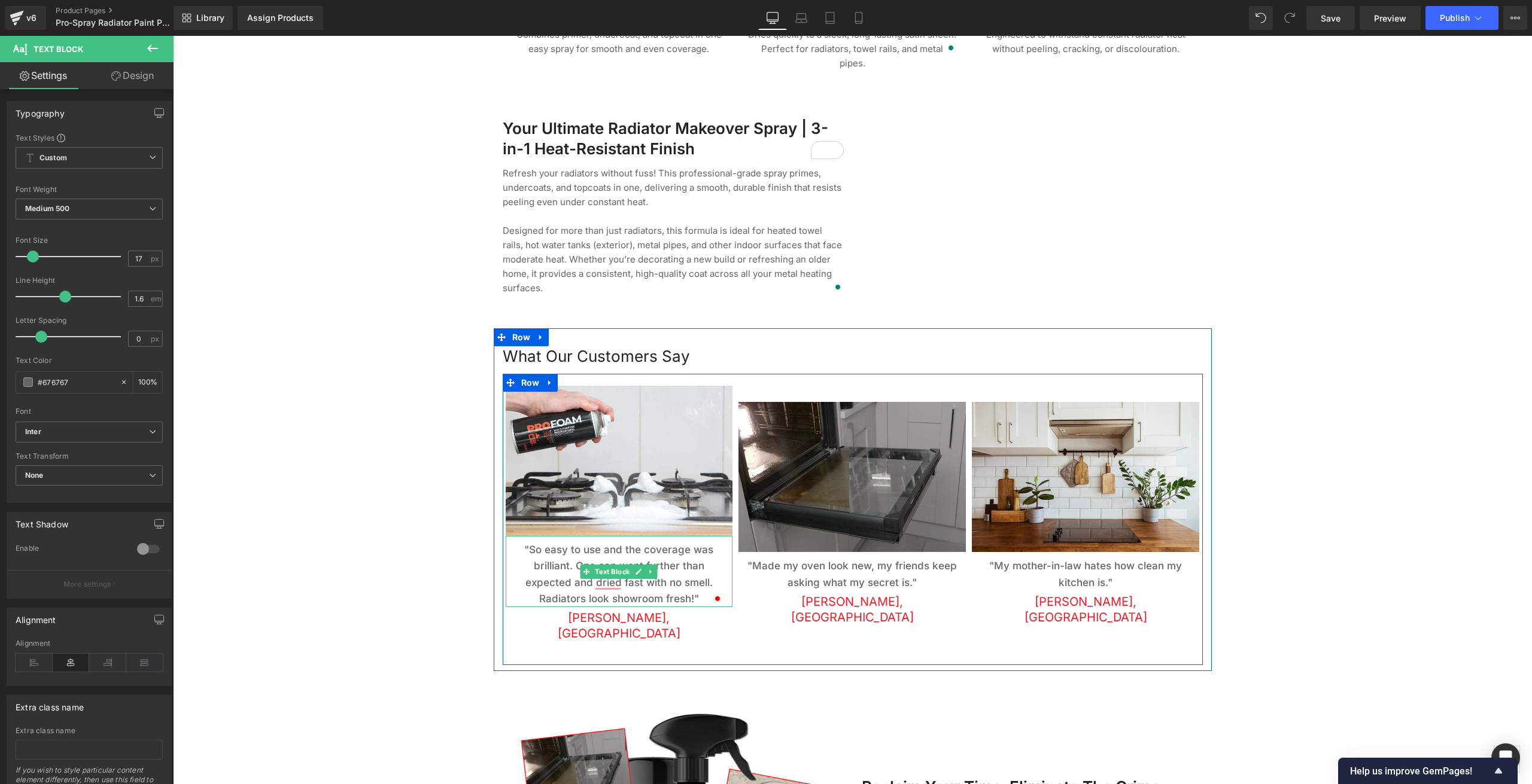
click at [568, 546] on p ""So easy to use and the coverage was brilliant. One can went further than expec…" at bounding box center [619, 574] width 210 height 66
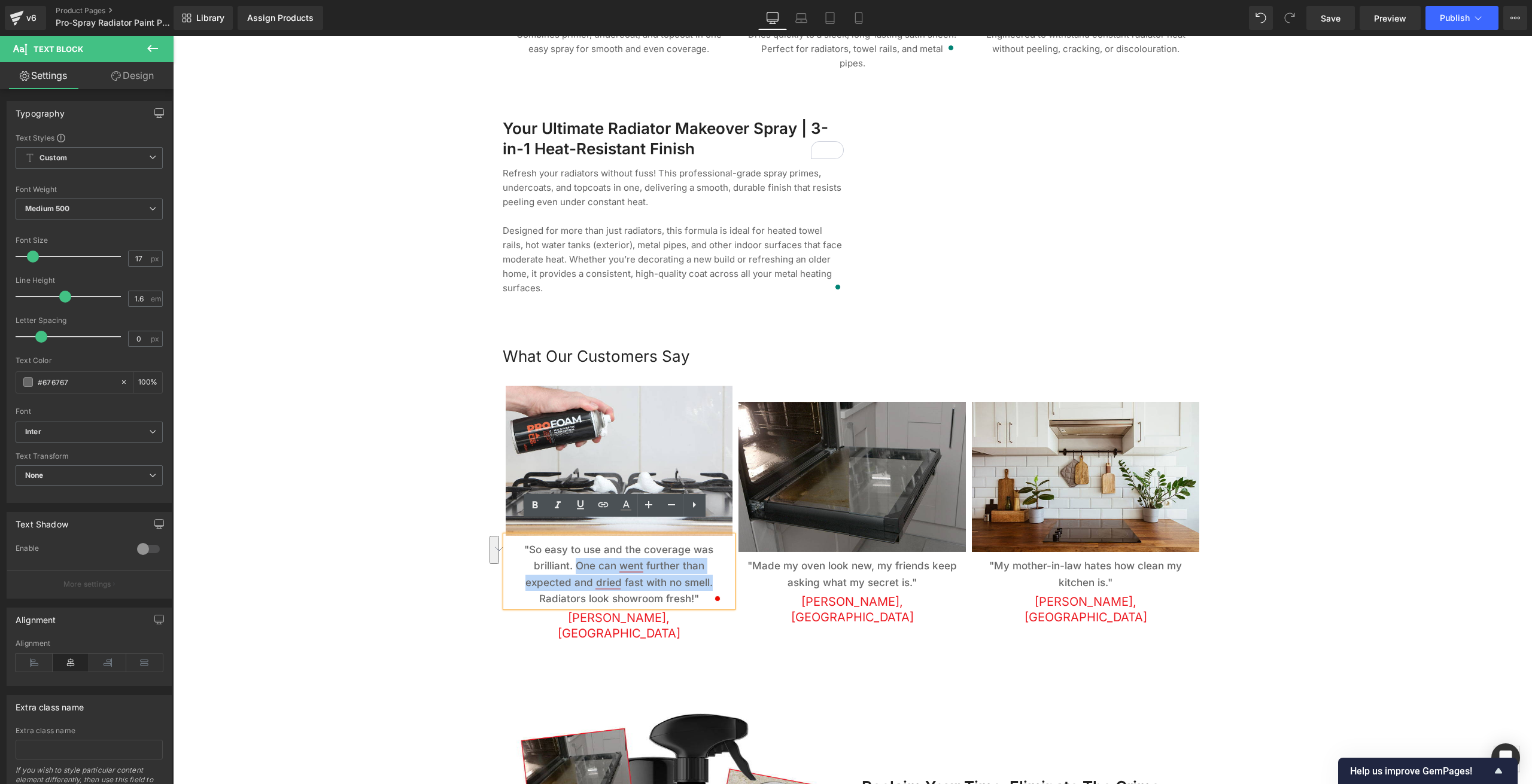
drag, startPoint x: 571, startPoint y: 549, endPoint x: 706, endPoint y: 562, distance: 135.6
click at [706, 562] on p ""So easy to use and the coverage was brilliant. One can went further than expec…" at bounding box center [619, 574] width 210 height 66
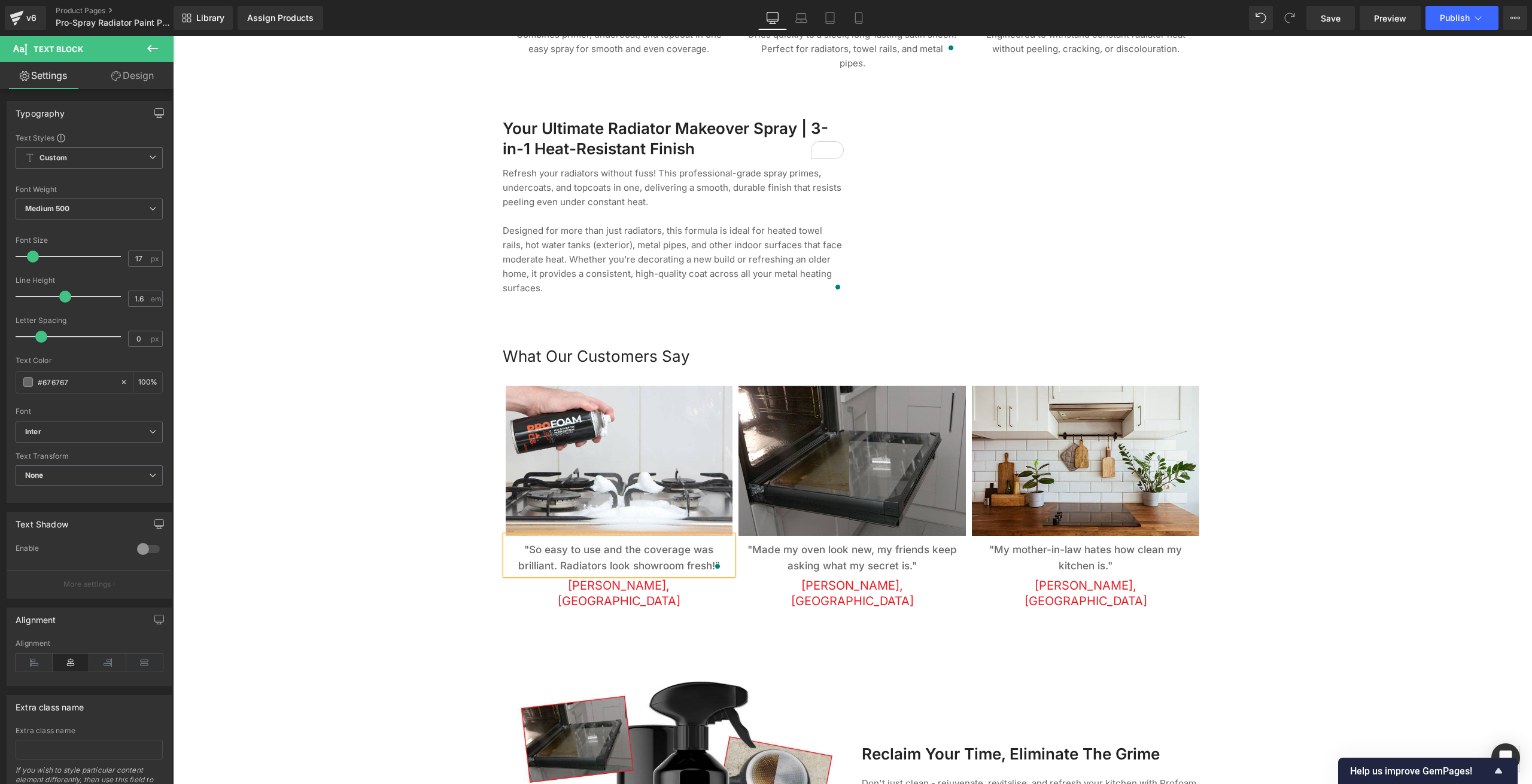
click at [392, 564] on div at bounding box center [852, 50] width 1359 height 2307
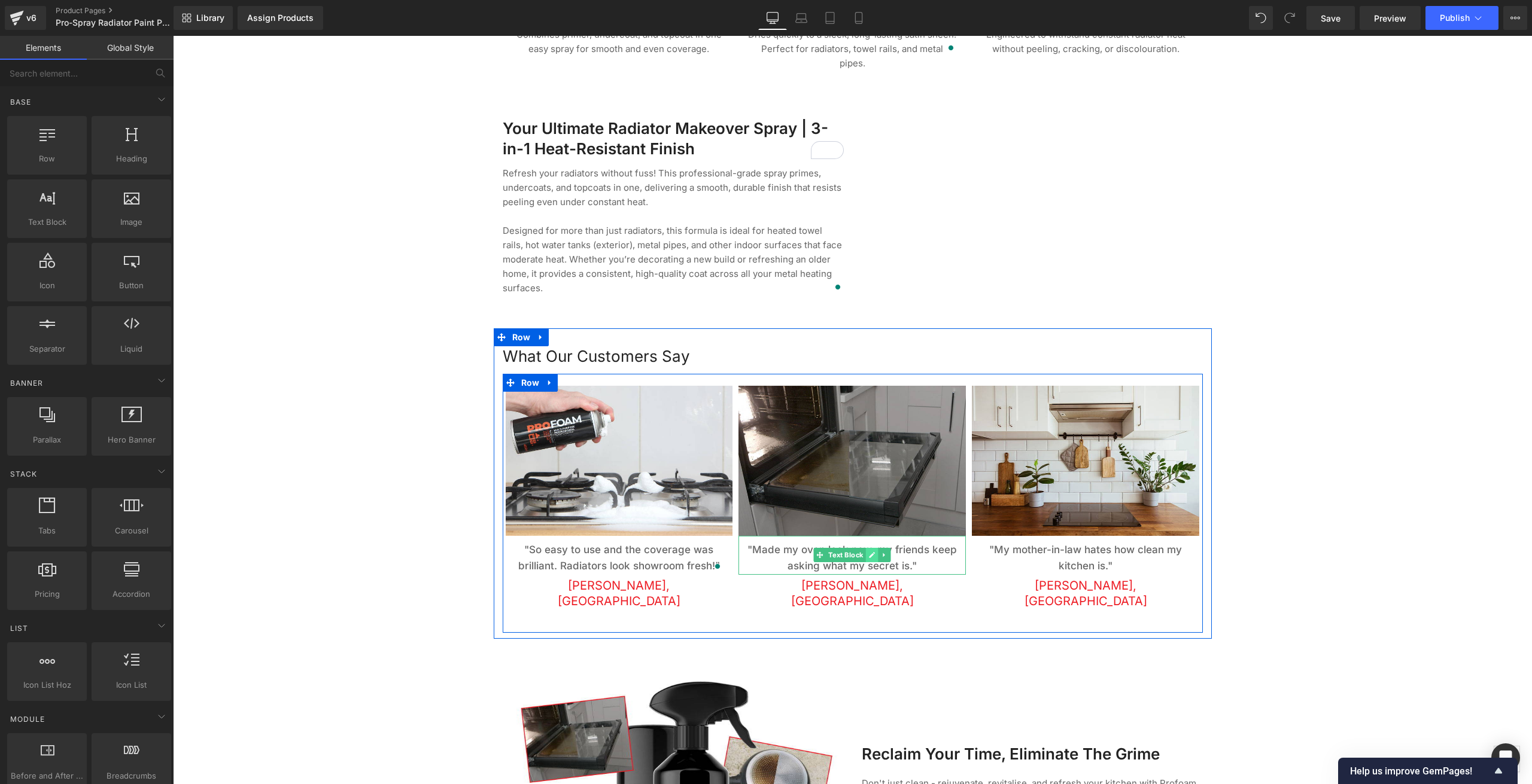
click at [866, 548] on link at bounding box center [872, 555] width 13 height 15
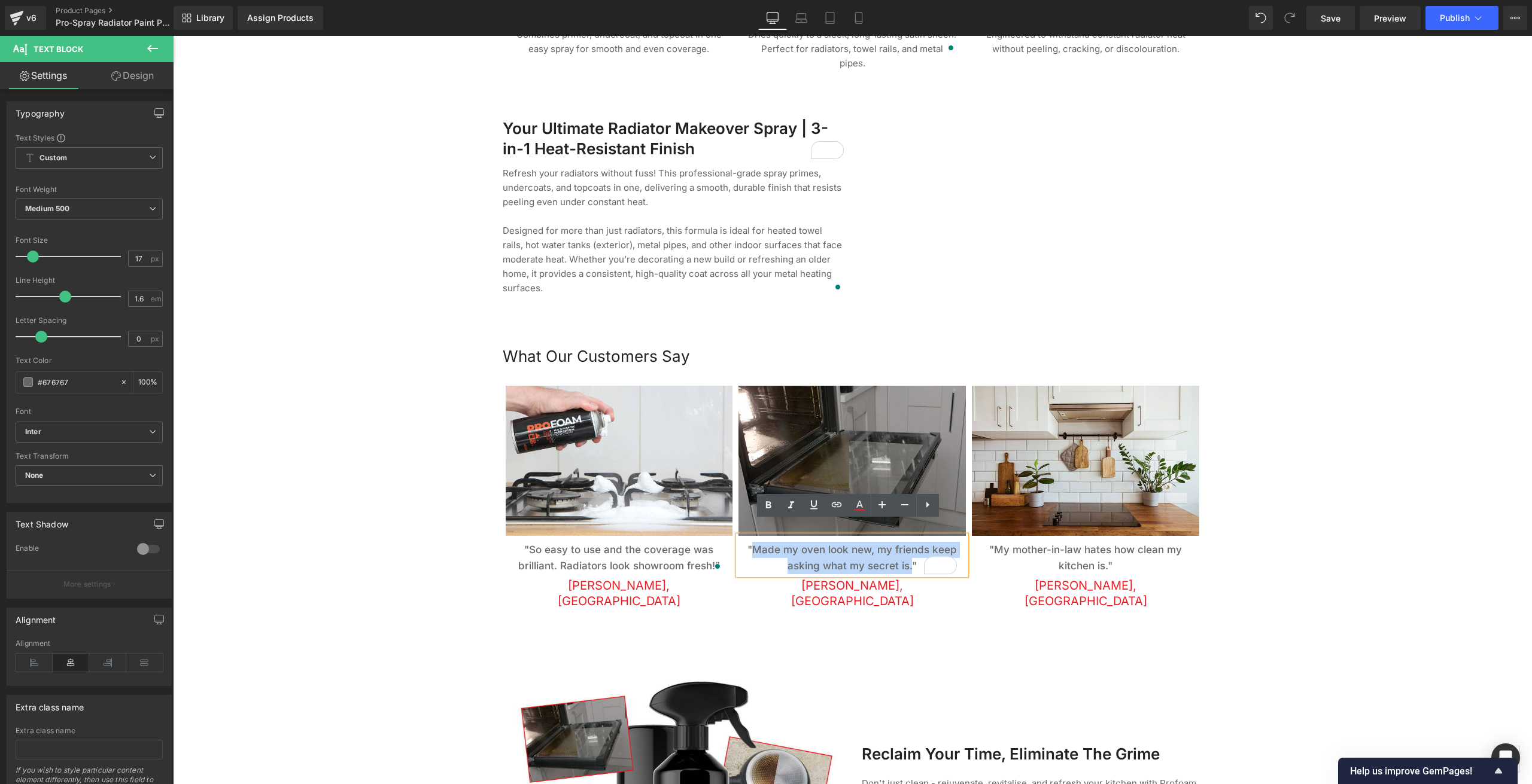
drag, startPoint x: 752, startPoint y: 536, endPoint x: 906, endPoint y: 549, distance: 154.5
click at [906, 549] on p ""Made my oven look new, my friends keep asking what my secret is."" at bounding box center [852, 558] width 210 height 32
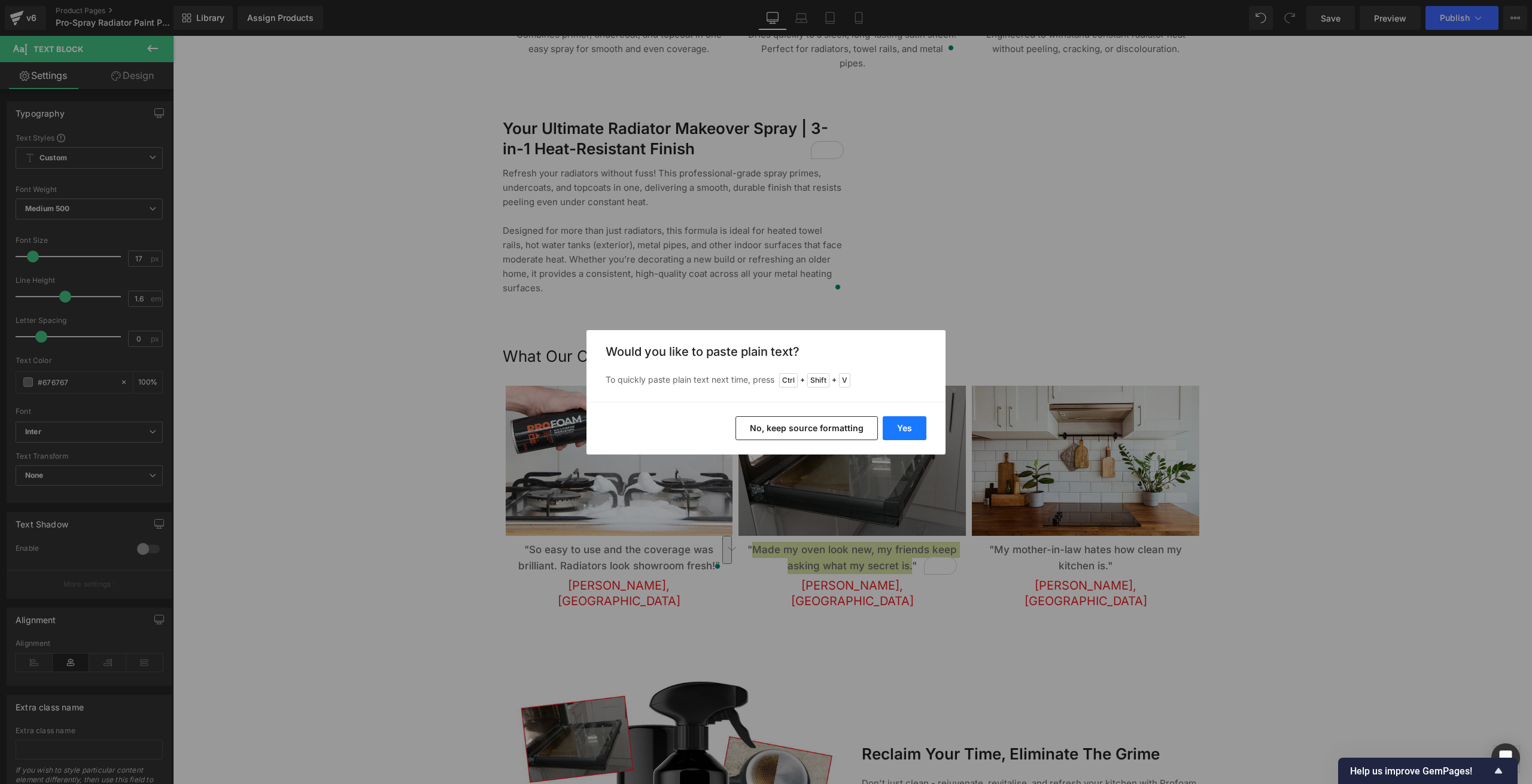
click at [909, 430] on button "Yes" at bounding box center [904, 428] width 43 height 24
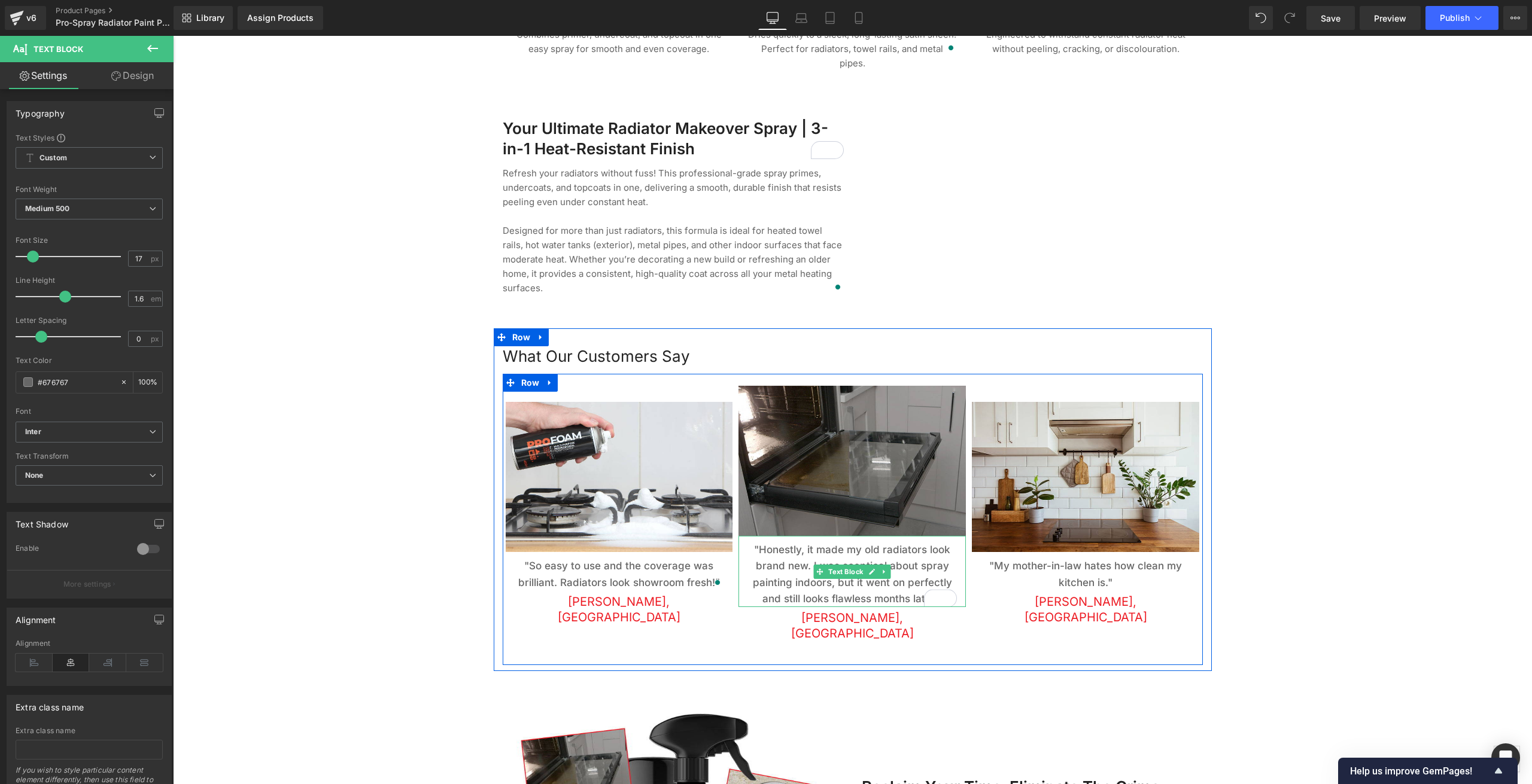
click at [830, 546] on p ""Honestly, it made my old radiators look brand new. I was sceptical about spray…" at bounding box center [852, 574] width 210 height 66
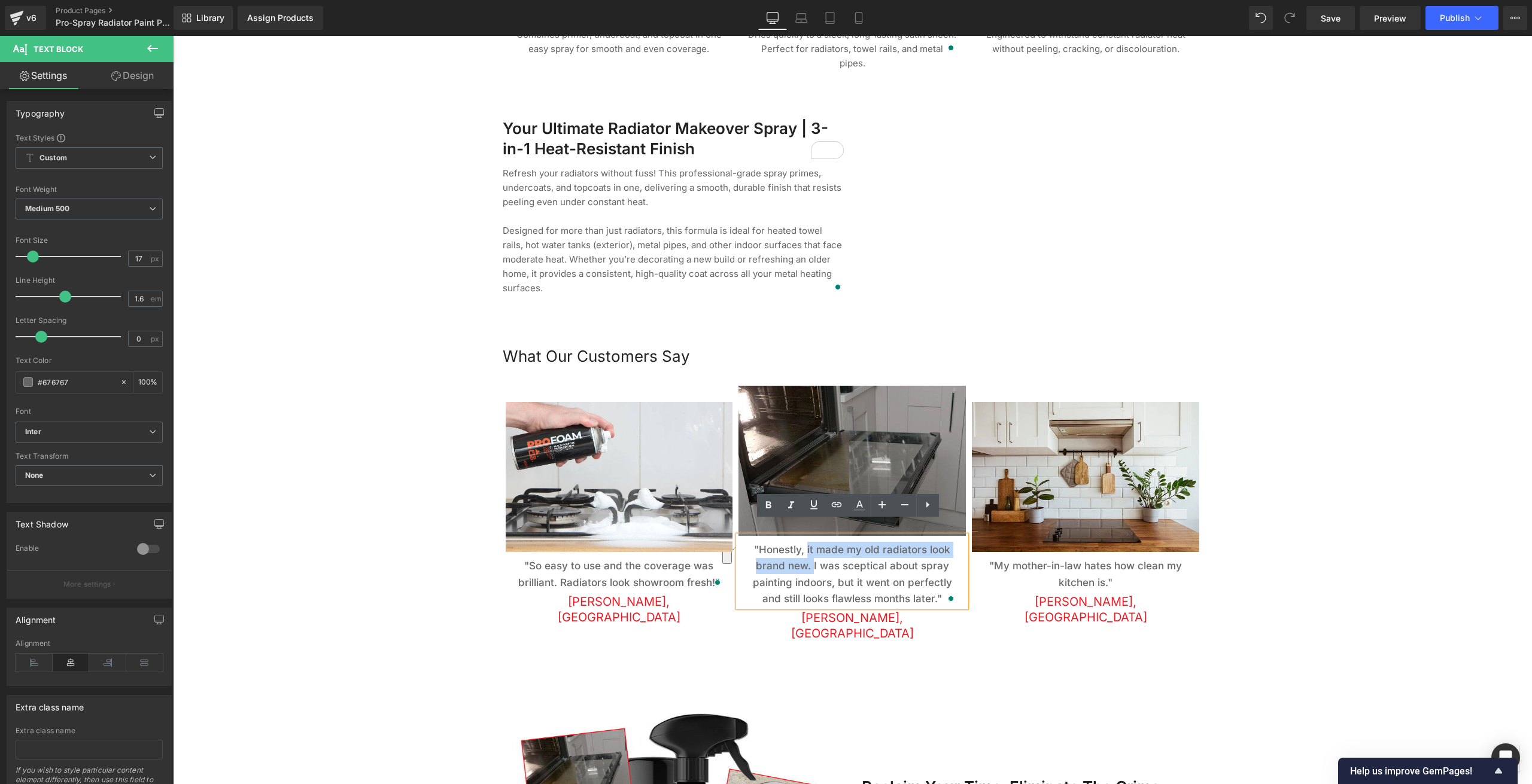
drag, startPoint x: 804, startPoint y: 534, endPoint x: 810, endPoint y: 558, distance: 24.7
click at [810, 558] on p ""Honestly, it made my old radiators look brand new. I was sceptical about spray…" at bounding box center [852, 574] width 210 height 66
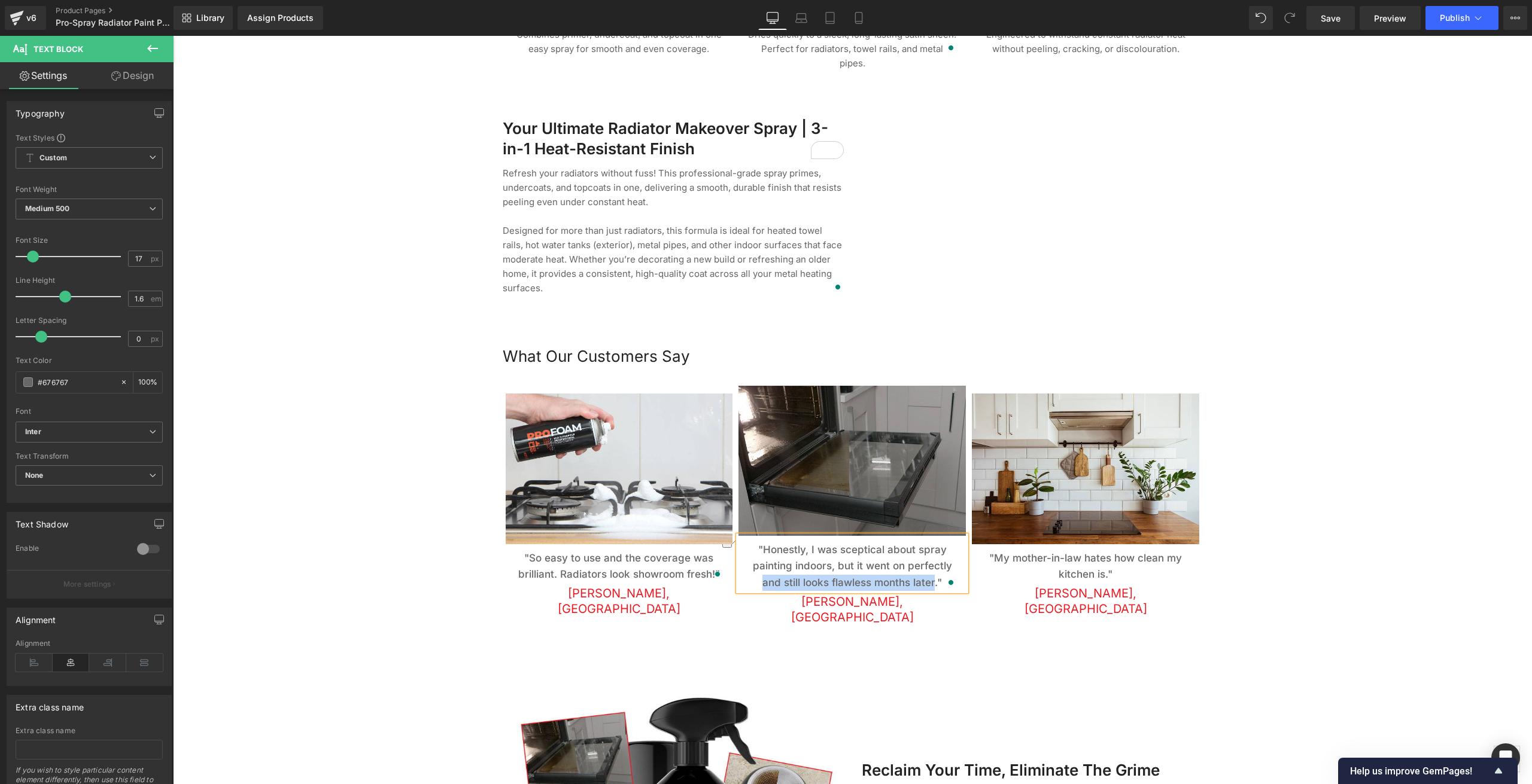
drag, startPoint x: 930, startPoint y: 567, endPoint x: 760, endPoint y: 571, distance: 170.0
click at [760, 571] on p ""Honestly, I was sceptical about spray painting indoors, but it went on perfect…" at bounding box center [852, 566] width 210 height 49
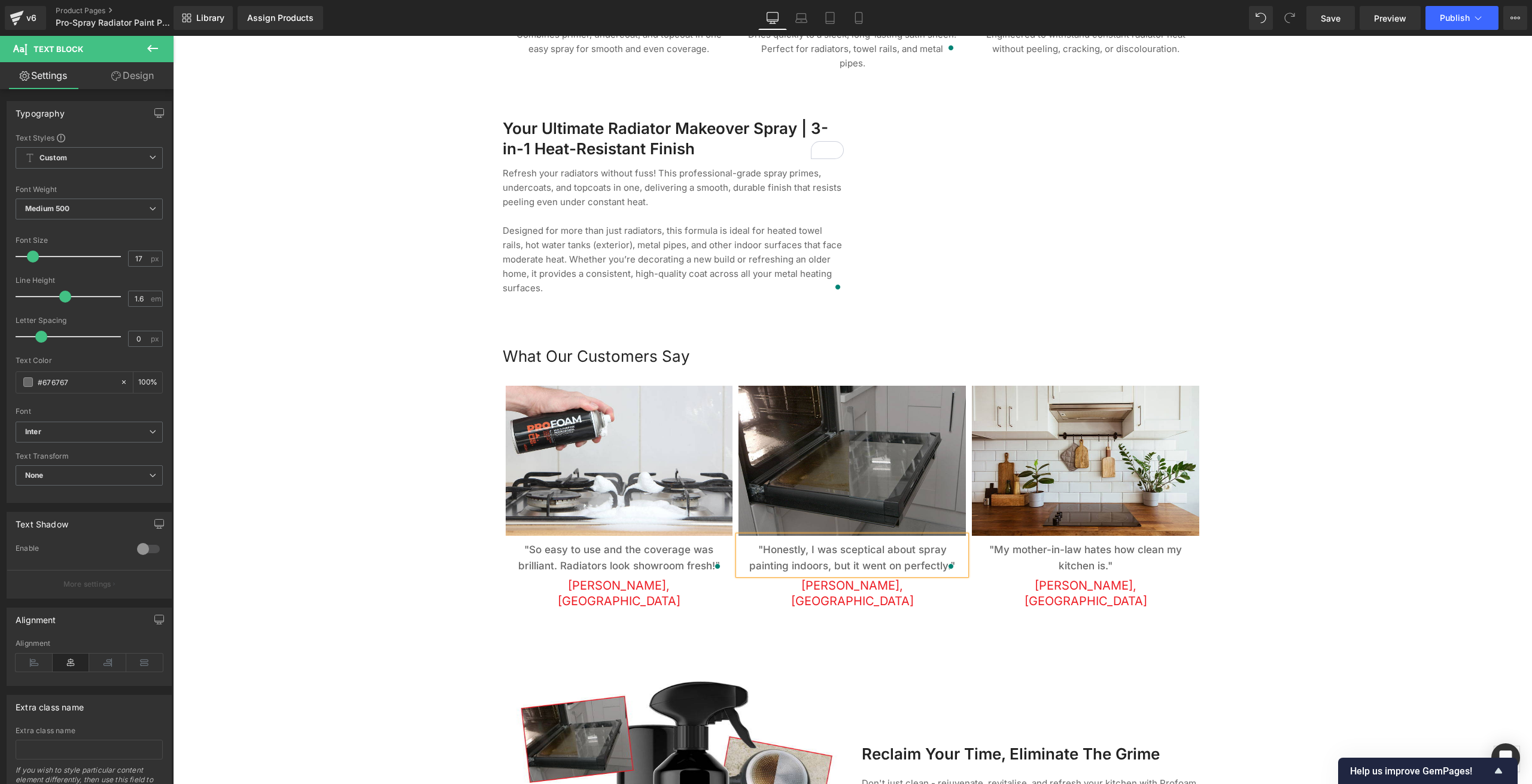
click at [397, 551] on div at bounding box center [852, 50] width 1359 height 2307
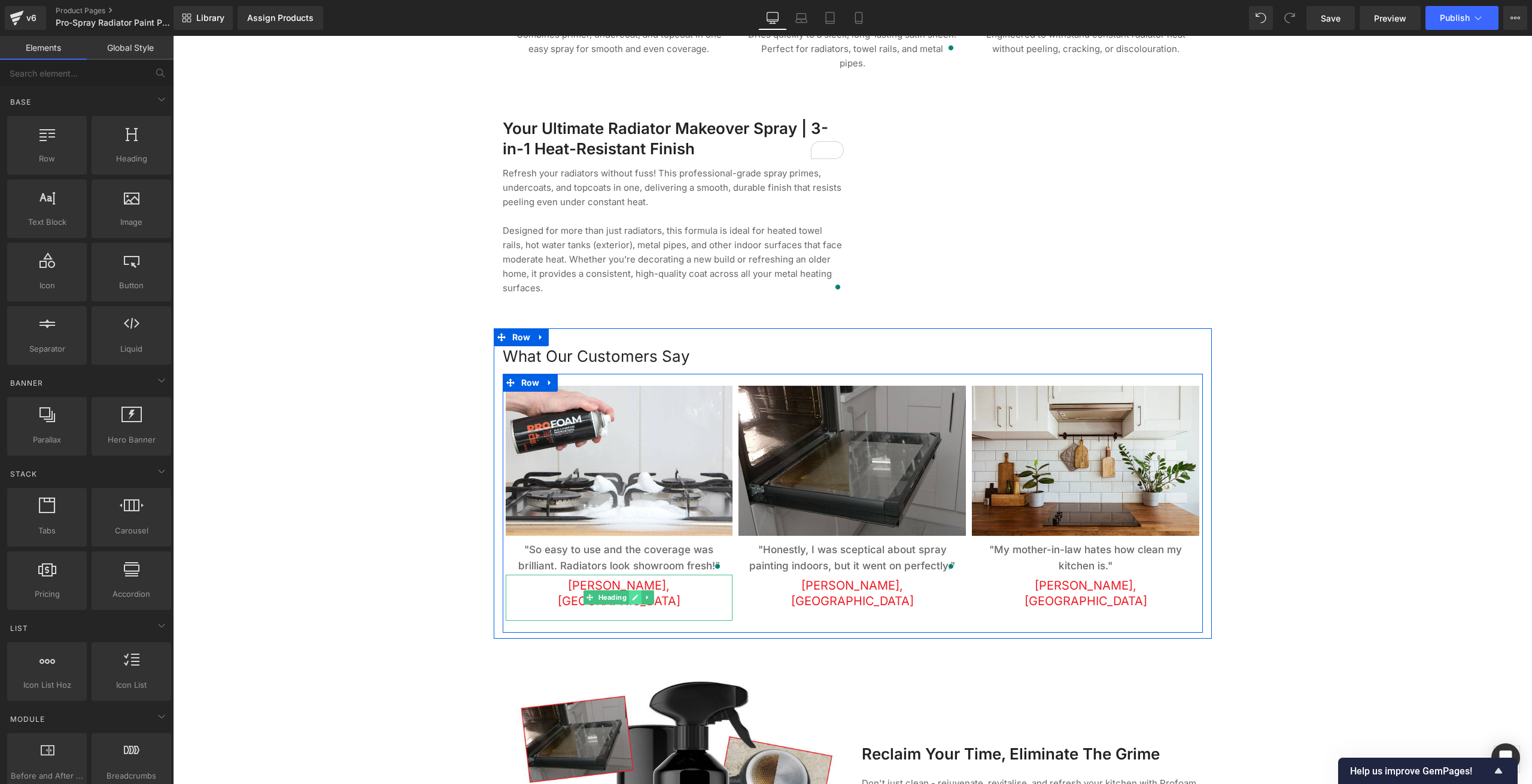
click at [633, 594] on icon at bounding box center [636, 597] width 6 height 7
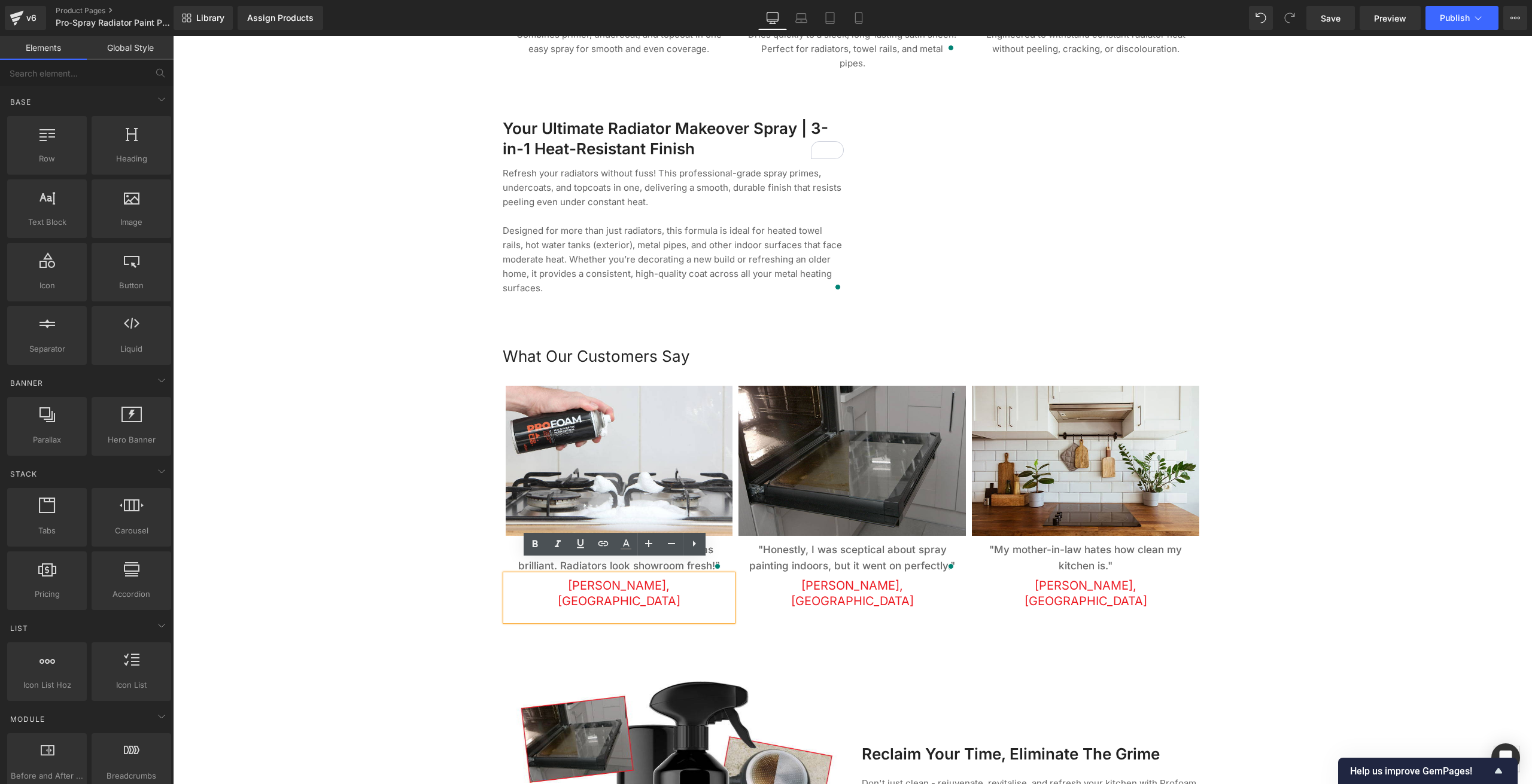
click at [581, 578] on span "[PERSON_NAME], [GEOGRAPHIC_DATA]" at bounding box center [619, 593] width 123 height 30
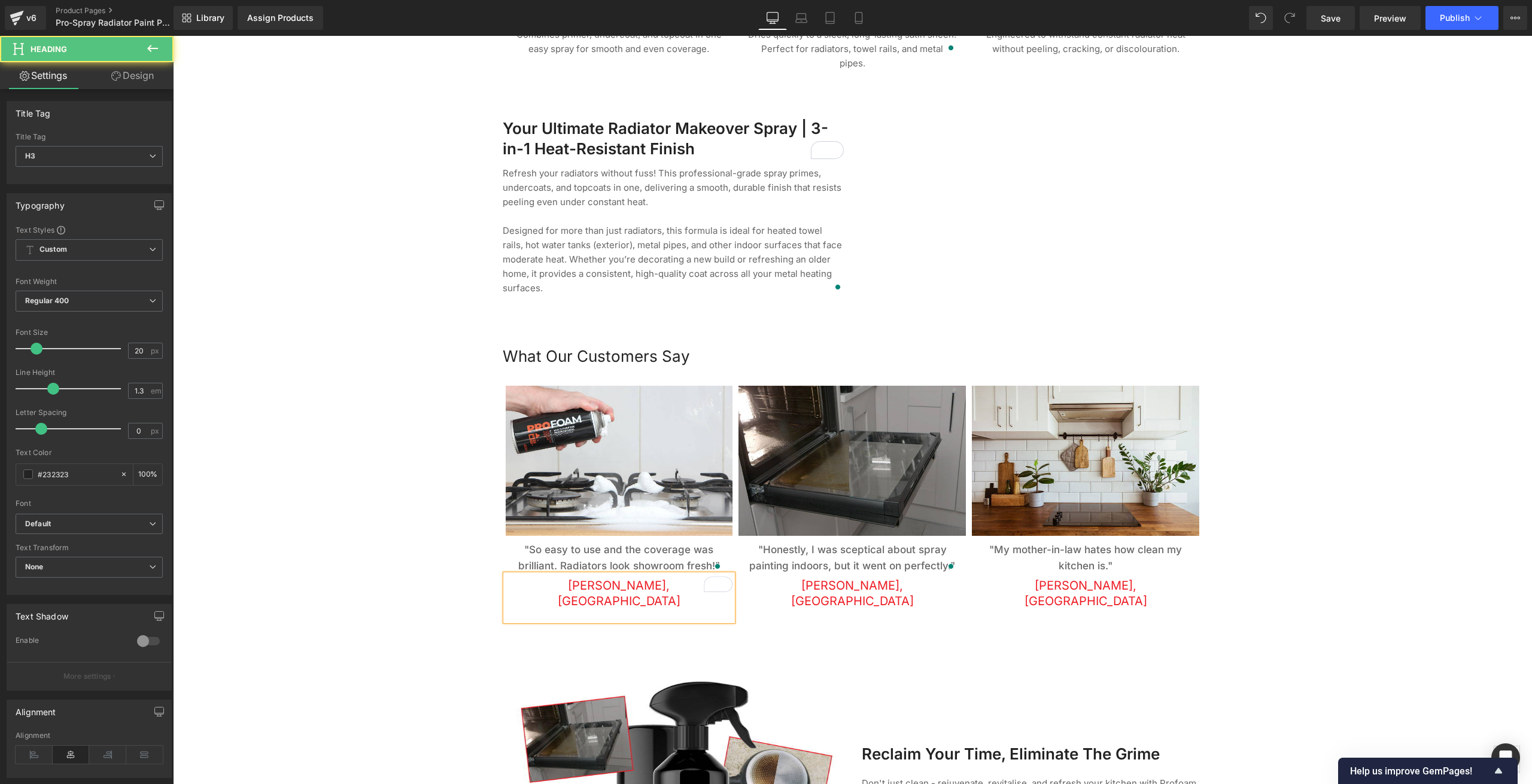
click at [625, 578] on span "Emma, Shrewsbury" at bounding box center [619, 593] width 123 height 30
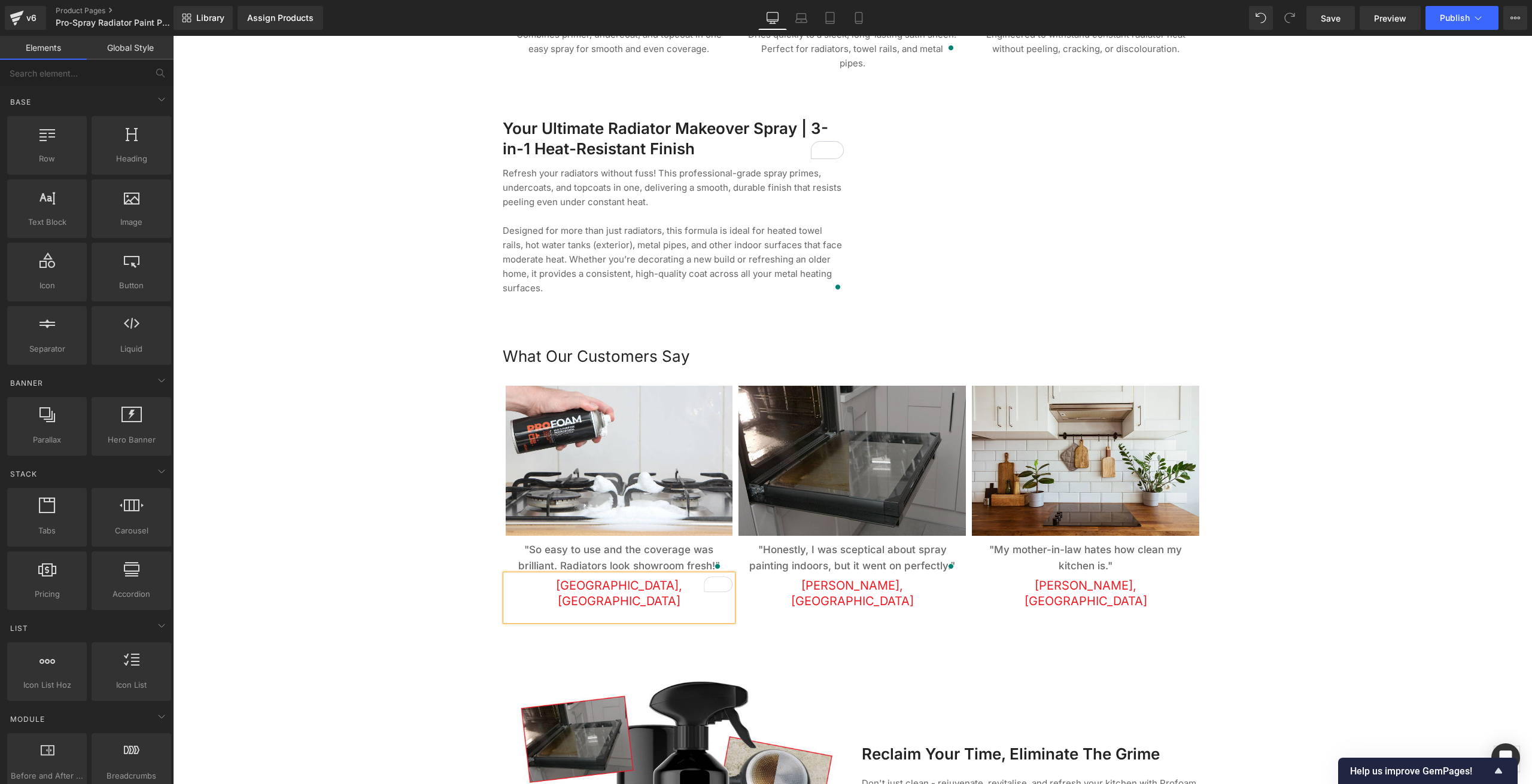
click at [419, 511] on div at bounding box center [852, 50] width 1359 height 2307
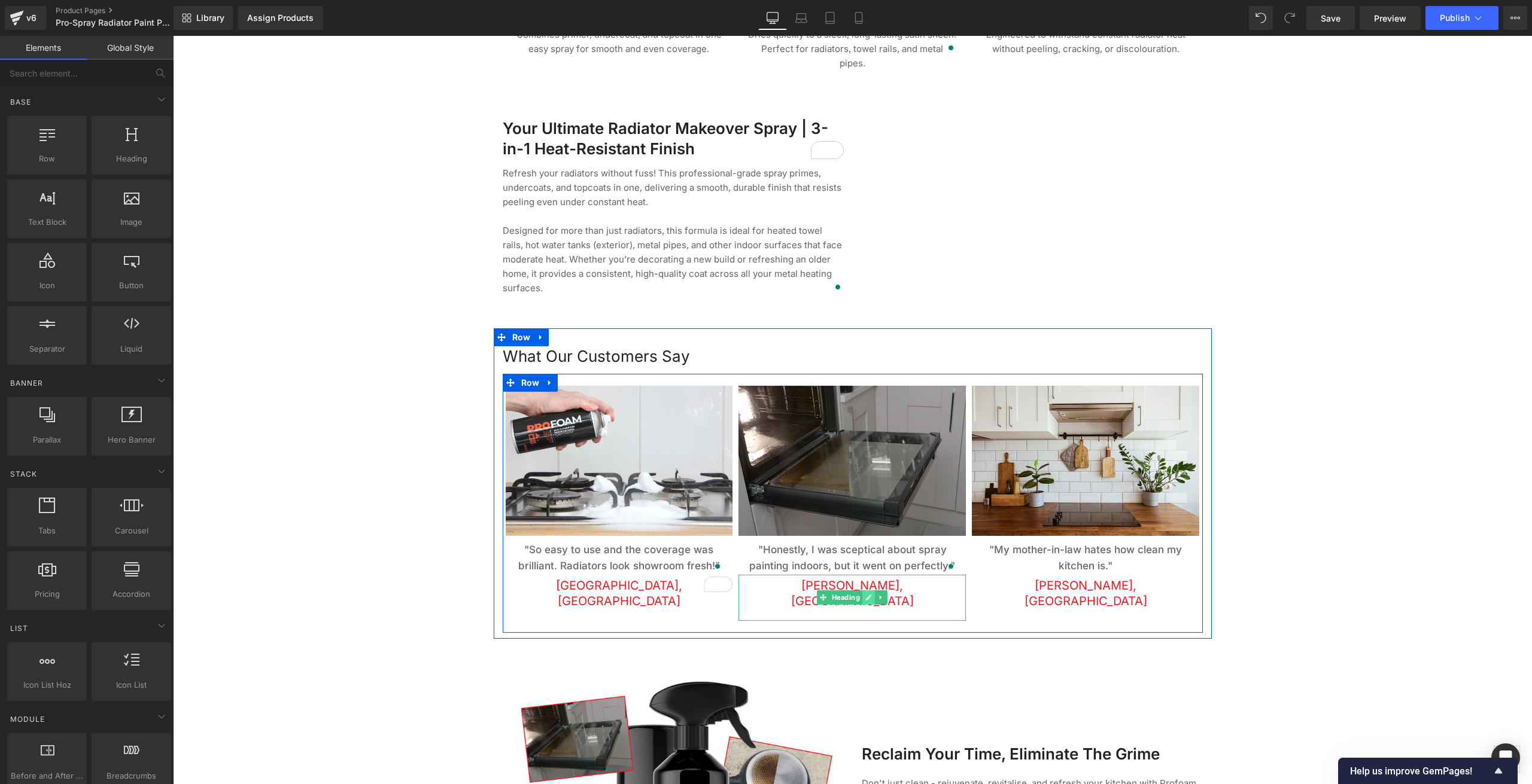
click at [863, 590] on link at bounding box center [869, 597] width 13 height 15
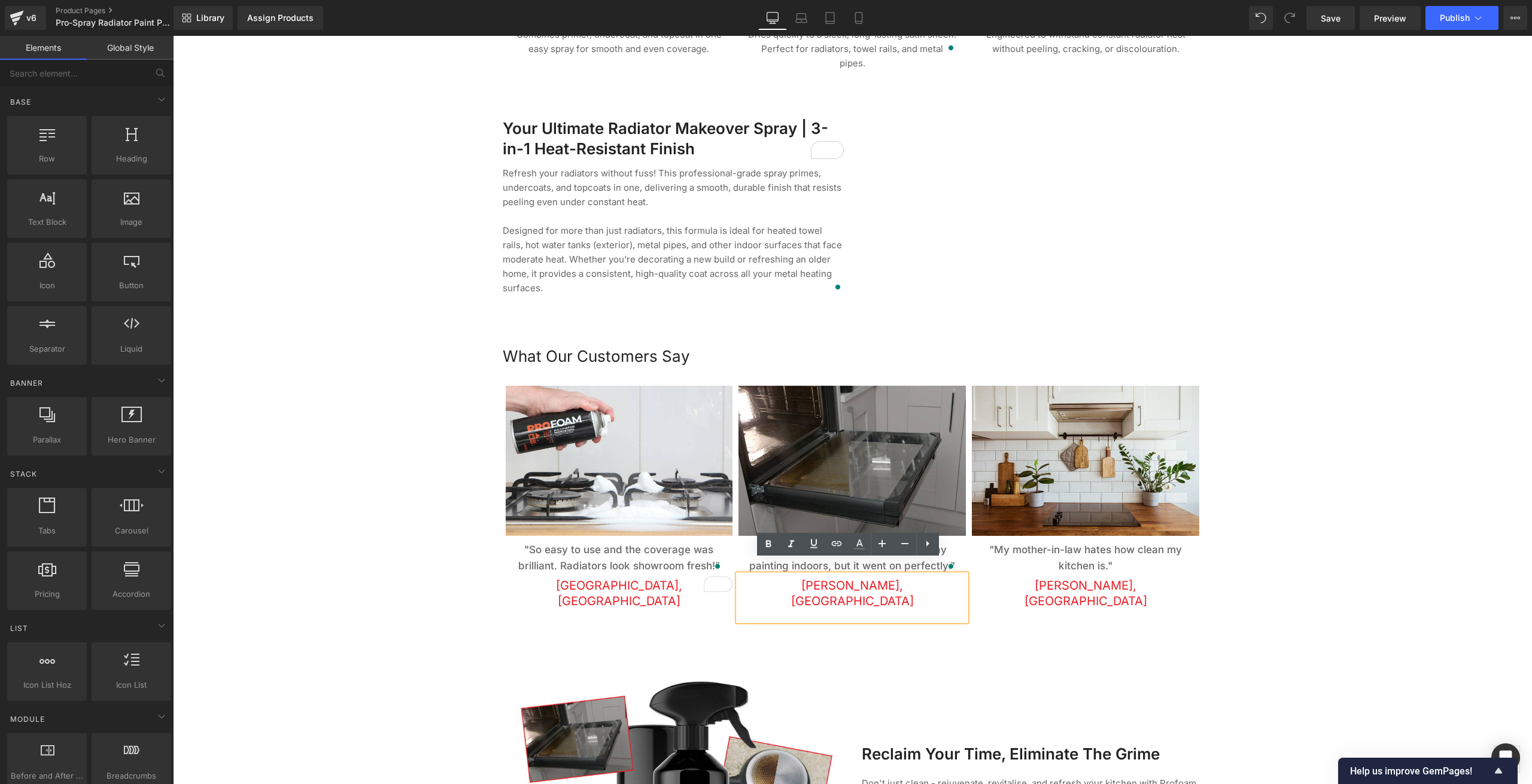
click at [824, 578] on span "Sarah, Cheshire" at bounding box center [852, 593] width 123 height 30
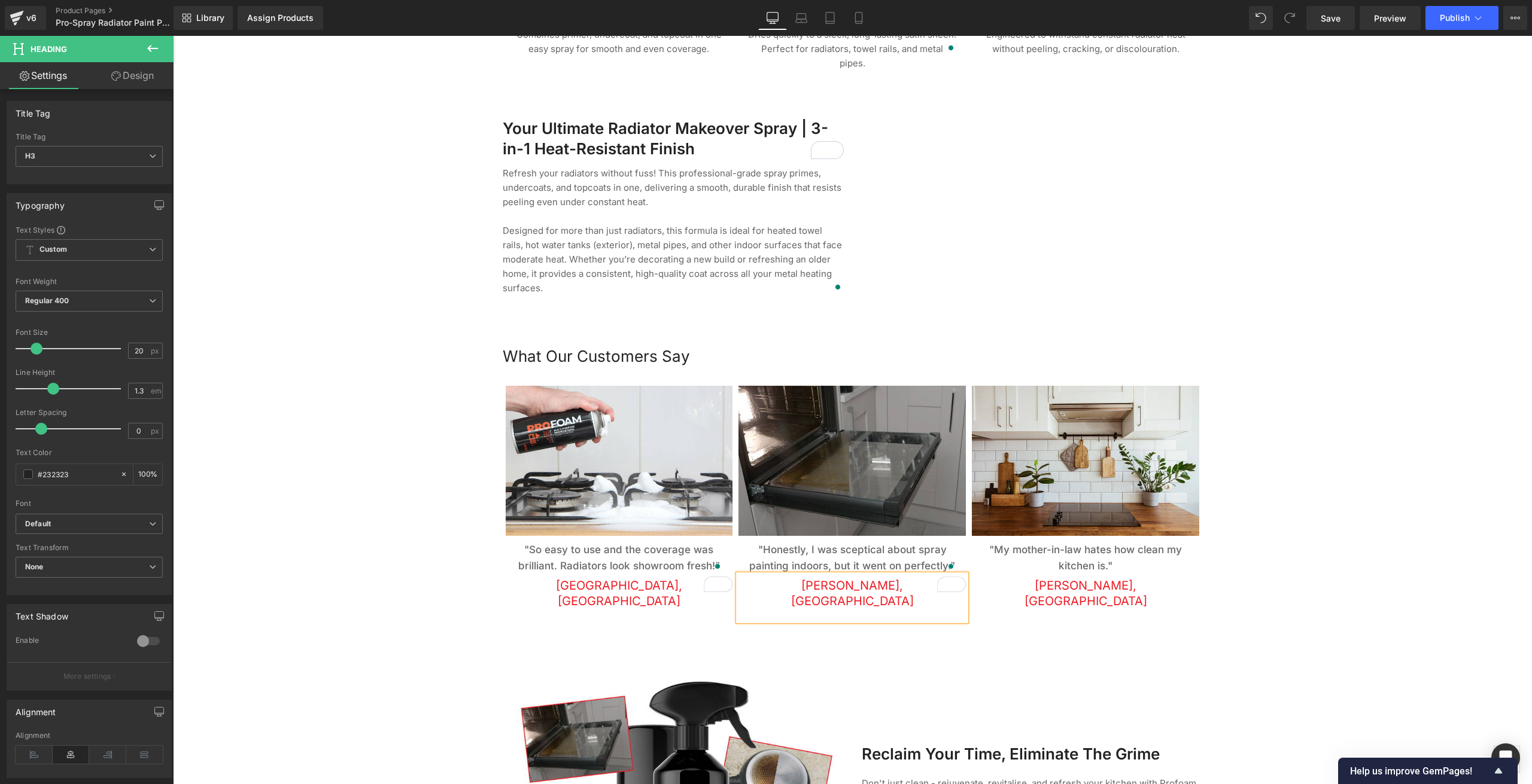
click at [852, 578] on span "Liam, Cheshire" at bounding box center [852, 593] width 123 height 30
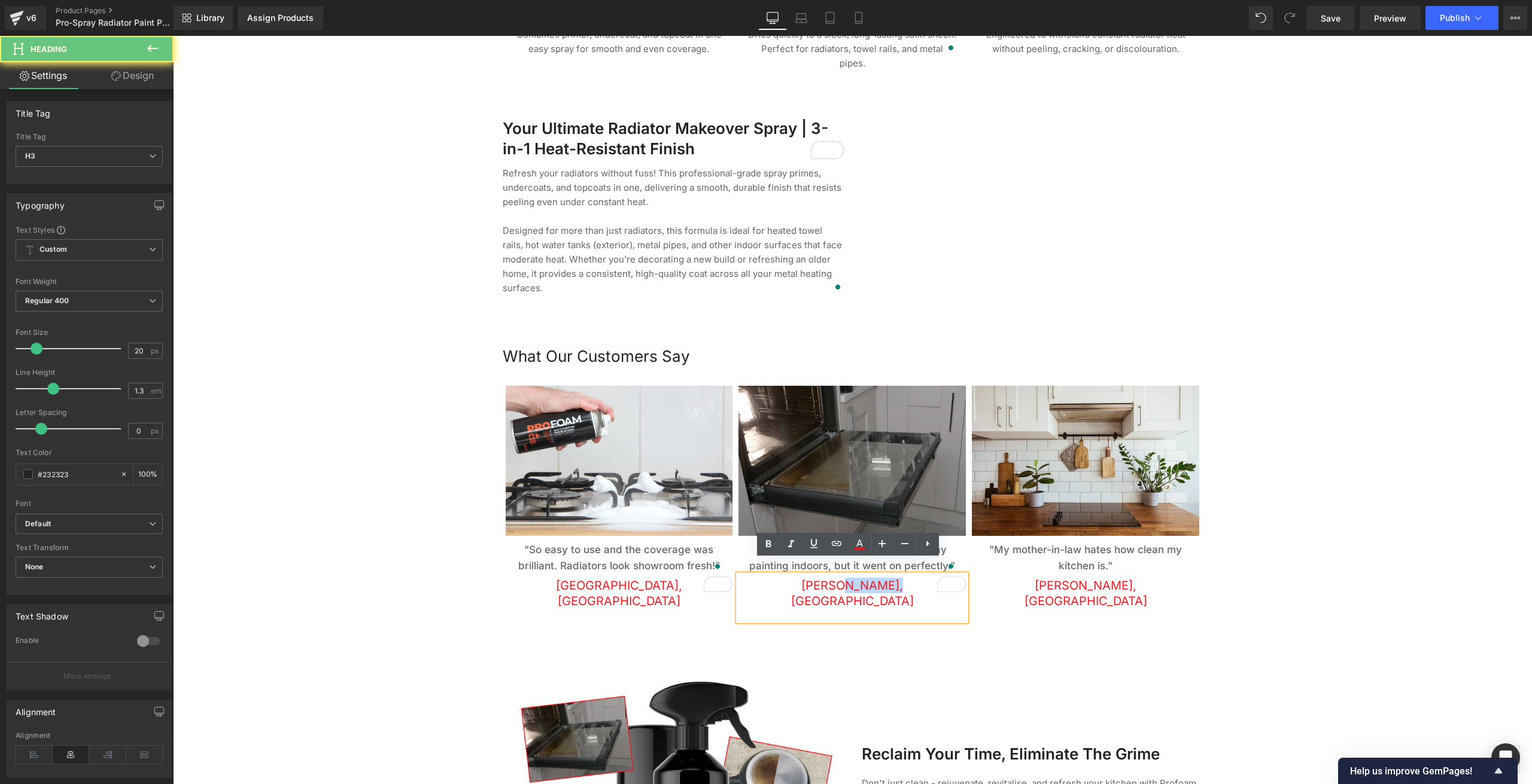
click at [852, 578] on span "Liam, Cheshire" at bounding box center [852, 593] width 123 height 30
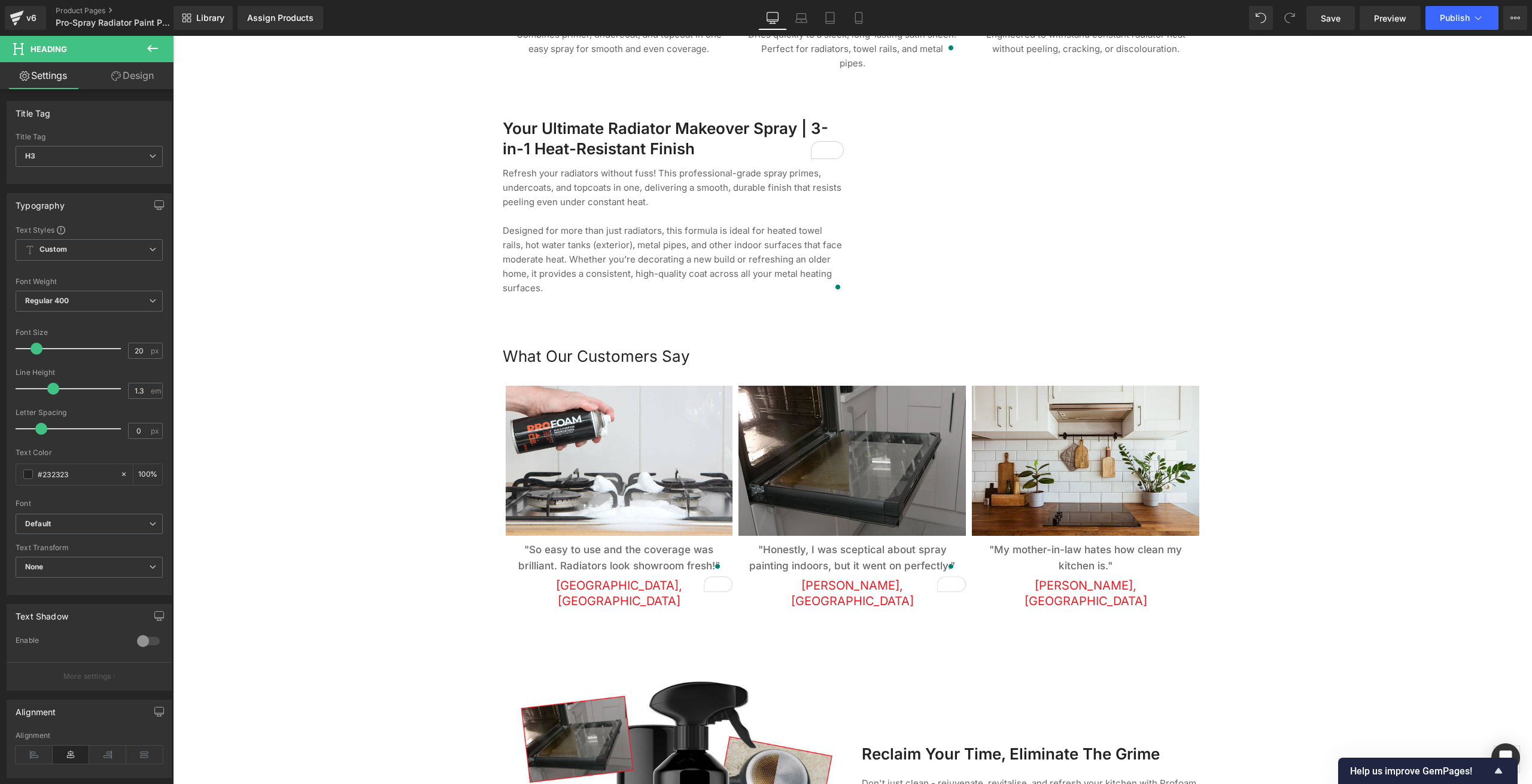
click at [258, 372] on div at bounding box center [852, 50] width 1359 height 2307
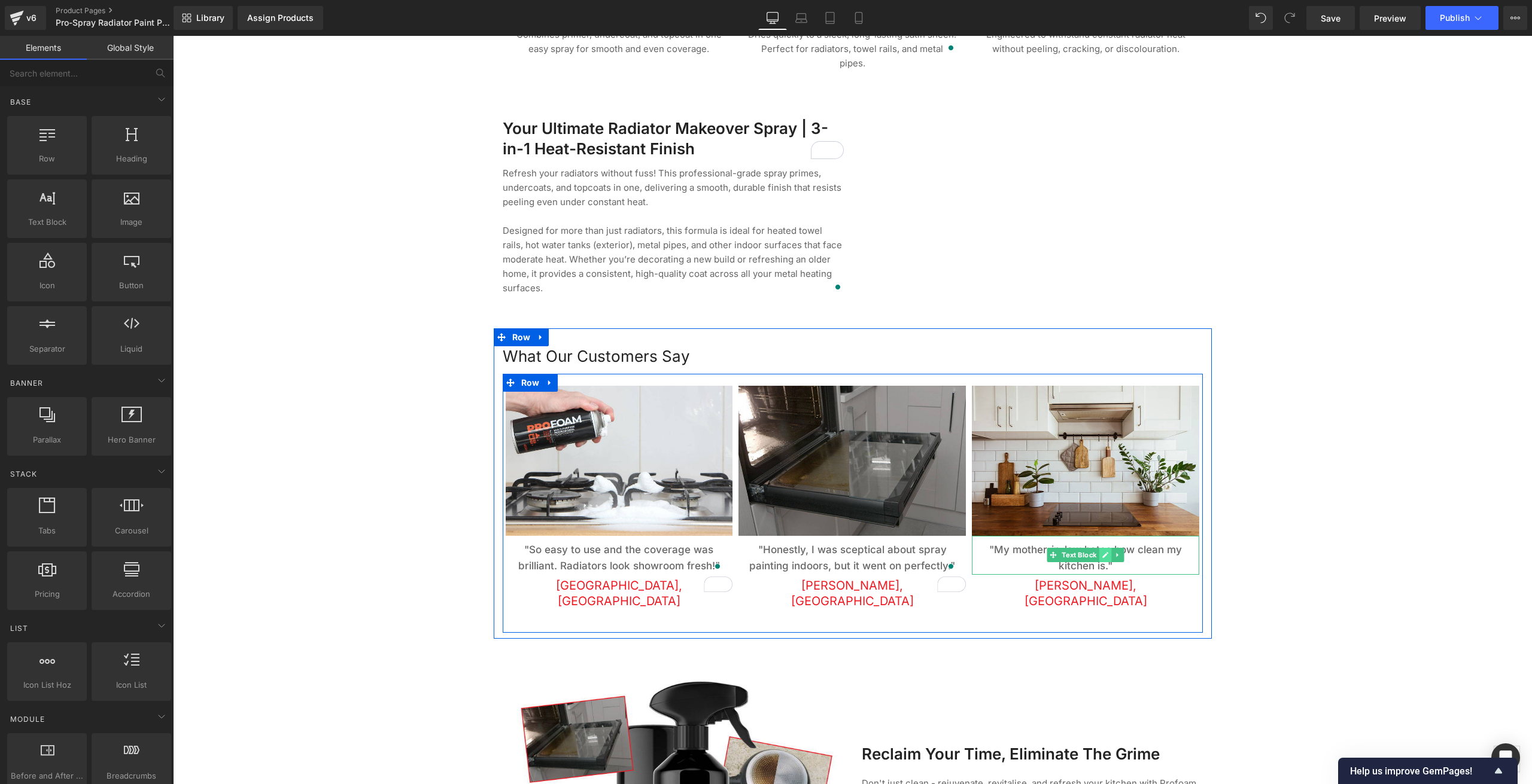
click at [1103, 552] on icon at bounding box center [1106, 555] width 6 height 6
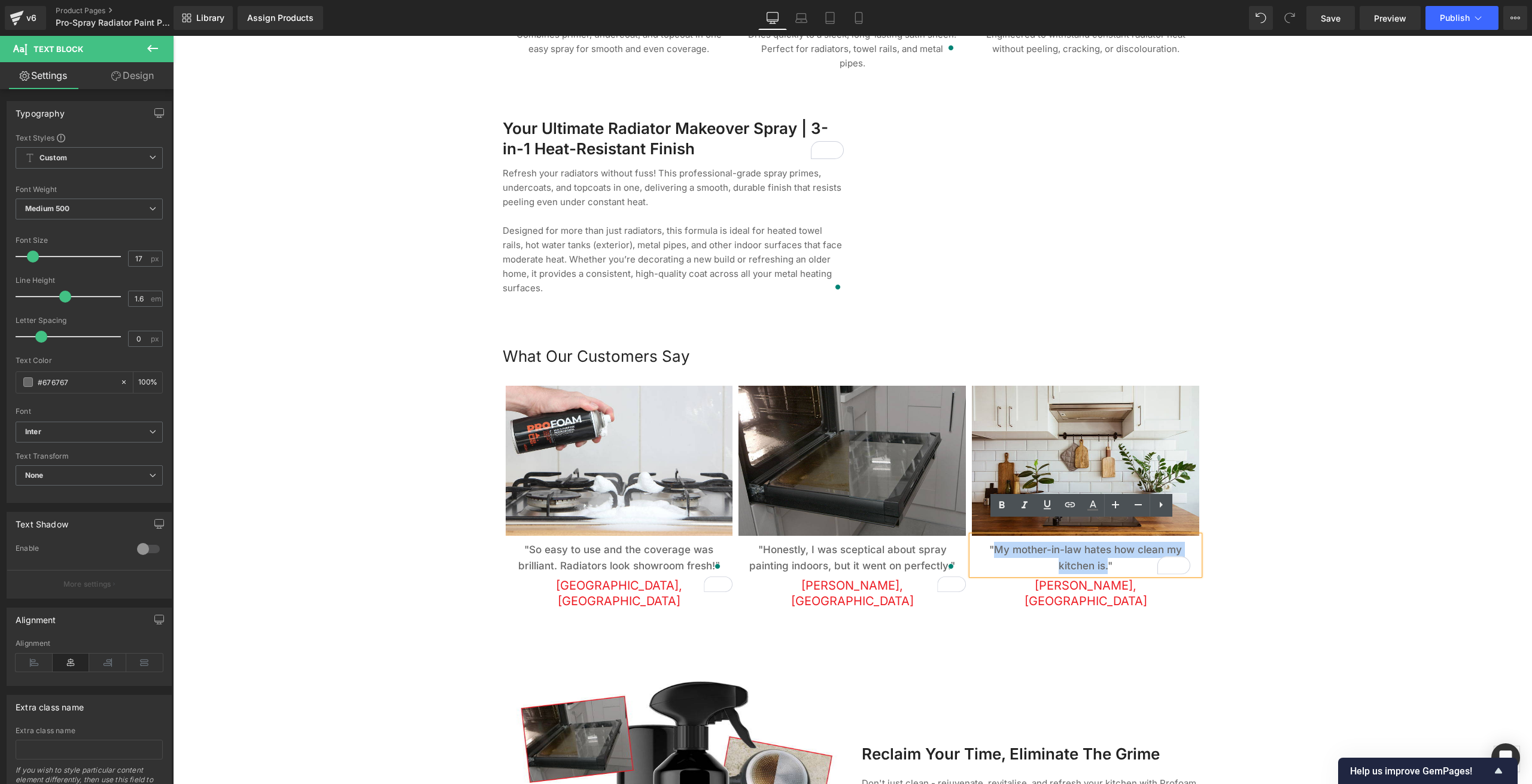
drag, startPoint x: 1103, startPoint y: 552, endPoint x: 992, endPoint y: 539, distance: 111.8
click at [992, 542] on p ""My mother-in-law hates how clean my kitchen is."" at bounding box center [1085, 558] width 210 height 32
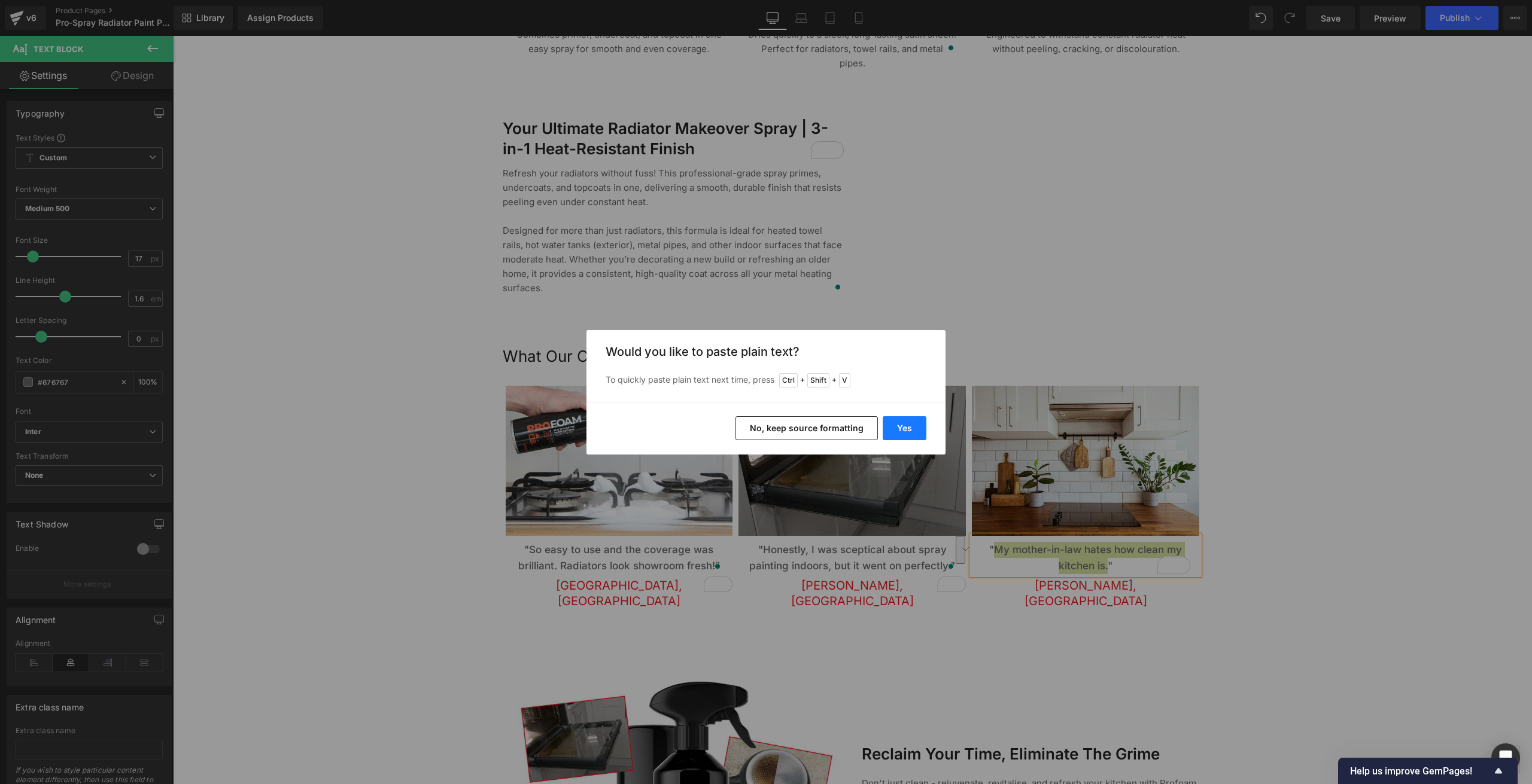
drag, startPoint x: 904, startPoint y: 434, endPoint x: 744, endPoint y: 414, distance: 161.2
click at [904, 434] on button "Yes" at bounding box center [904, 428] width 43 height 24
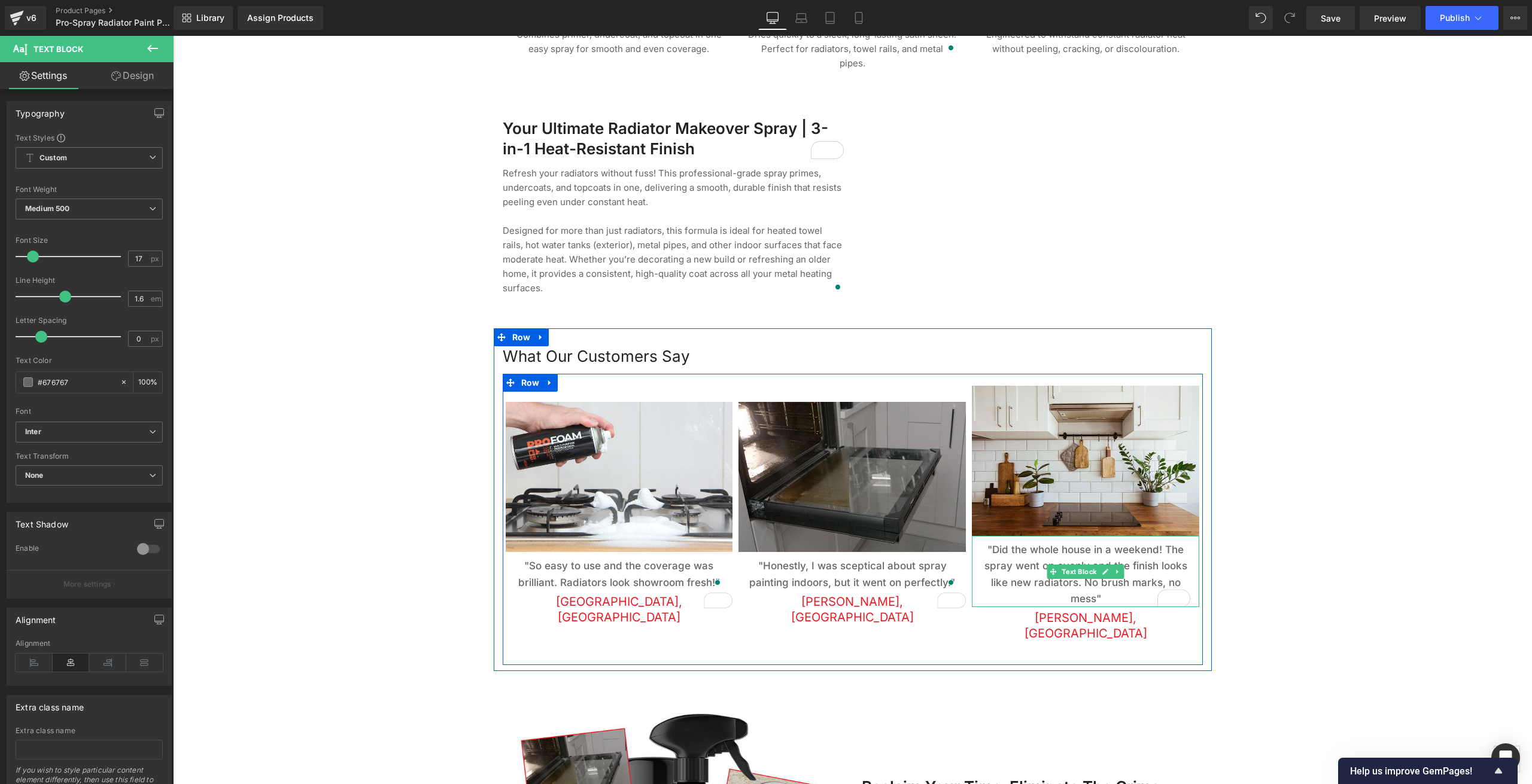
click at [1076, 542] on p ""Did the whole house in a weekend! The spray went on evenly and the finish look…" at bounding box center [1085, 574] width 210 height 66
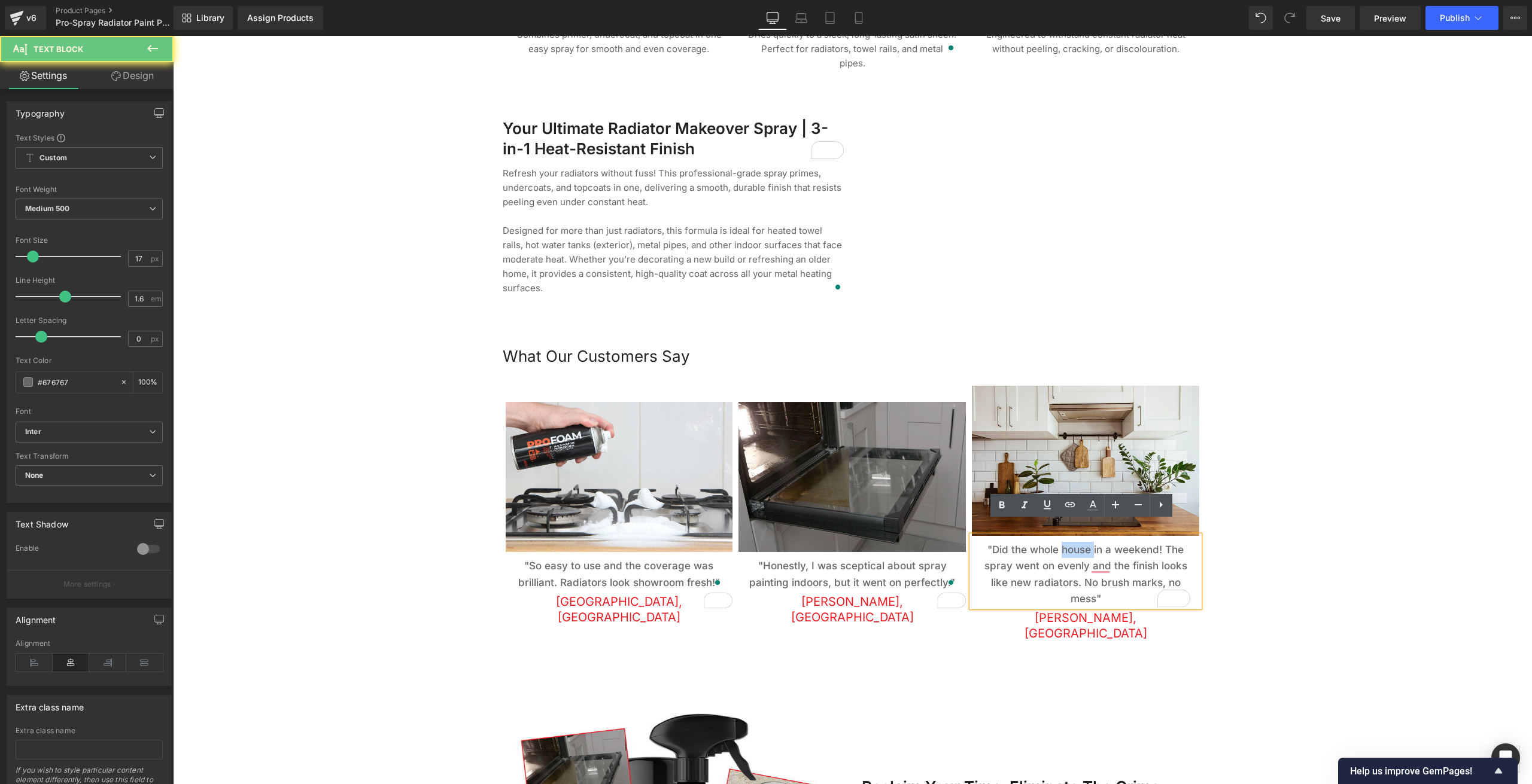
click at [1076, 542] on p ""Did the whole house in a weekend! The spray went on evenly and the finish look…" at bounding box center [1085, 574] width 210 height 66
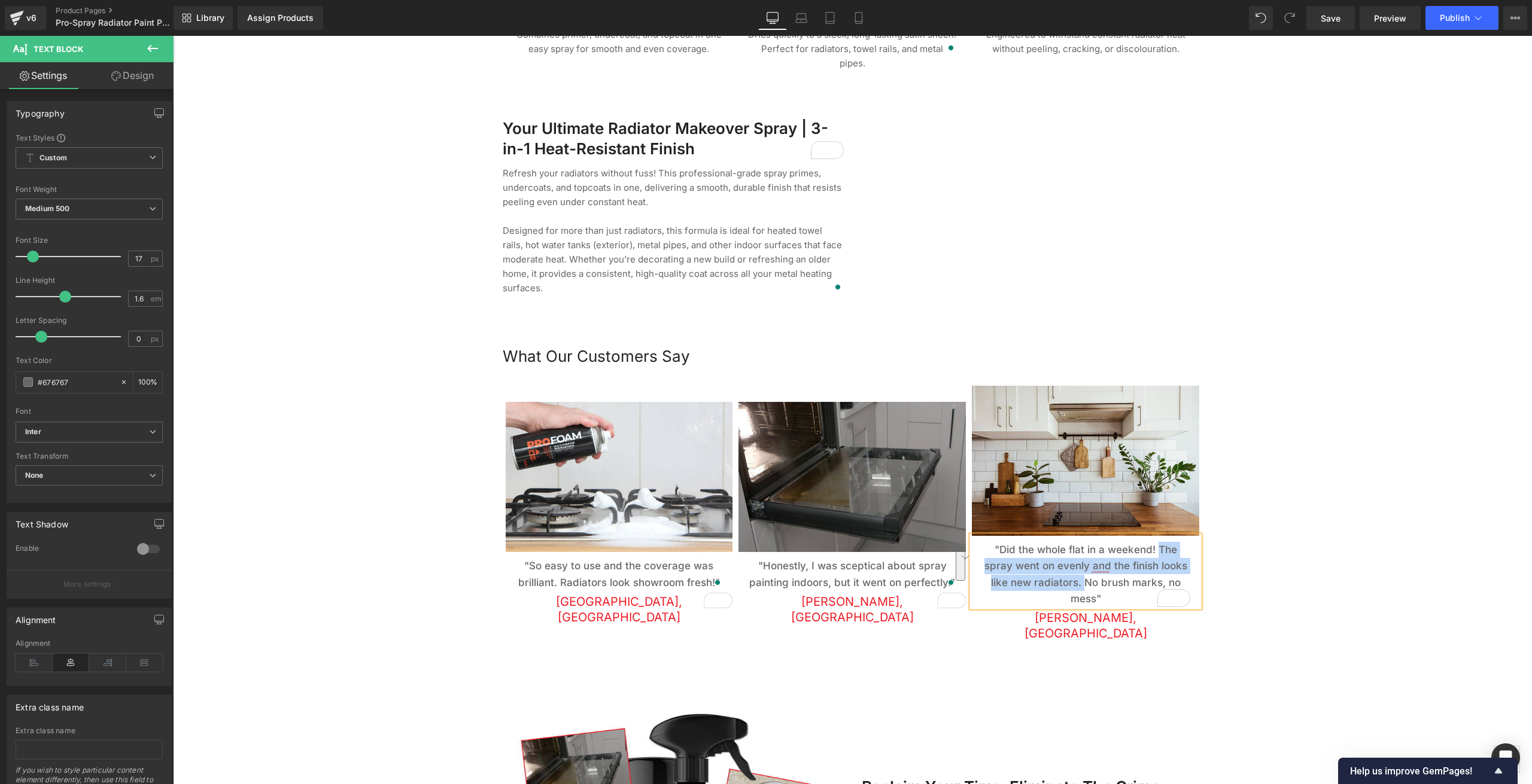
drag, startPoint x: 1078, startPoint y: 566, endPoint x: 1152, endPoint y: 528, distance: 83.2
click at [1152, 542] on p ""Did the whole flat in a weekend! The spray went on evenly and the finish looks…" at bounding box center [1085, 574] width 210 height 66
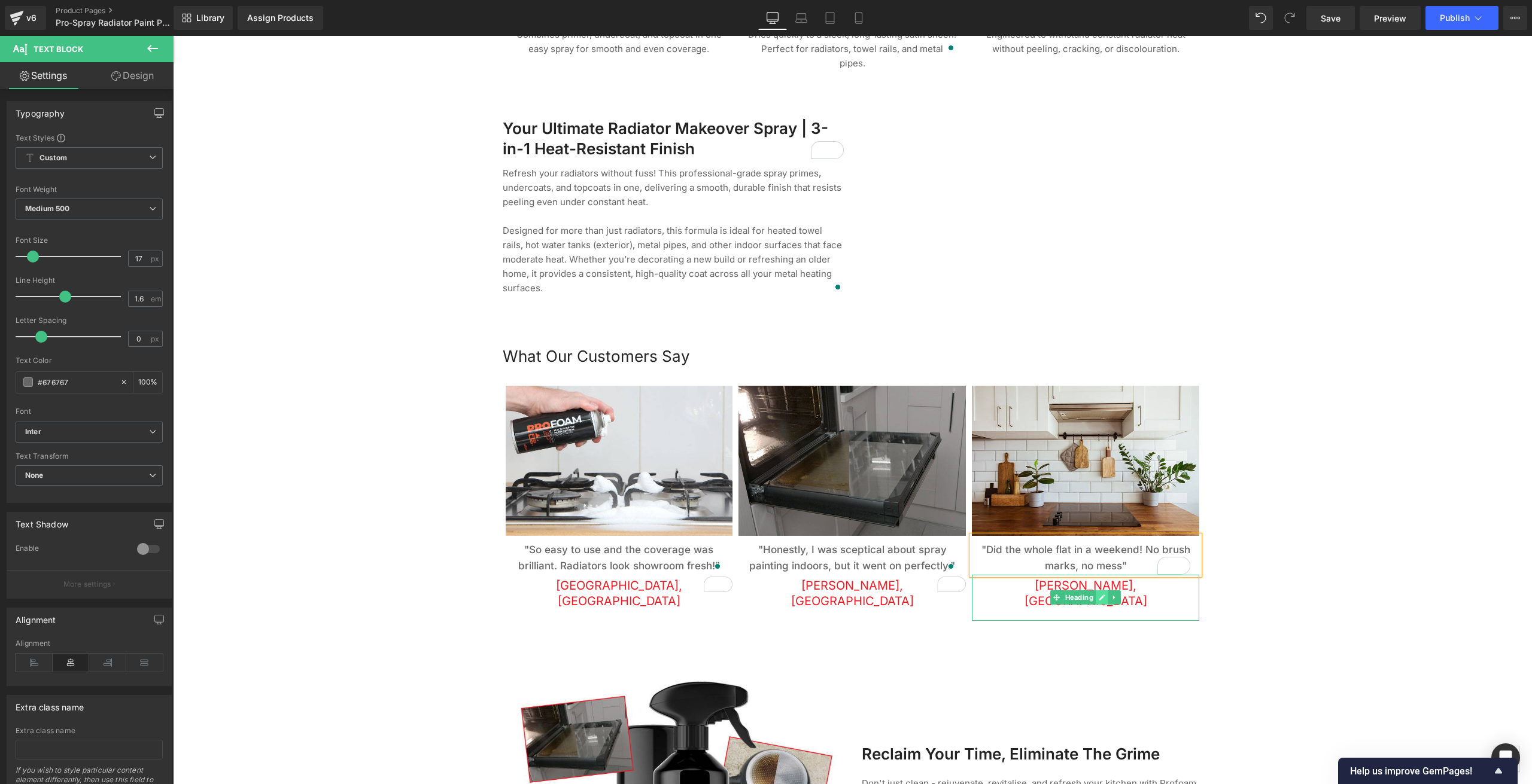
click at [1096, 590] on link at bounding box center [1102, 597] width 13 height 15
click at [1060, 578] on span "Tom, Sussex" at bounding box center [1086, 593] width 123 height 30
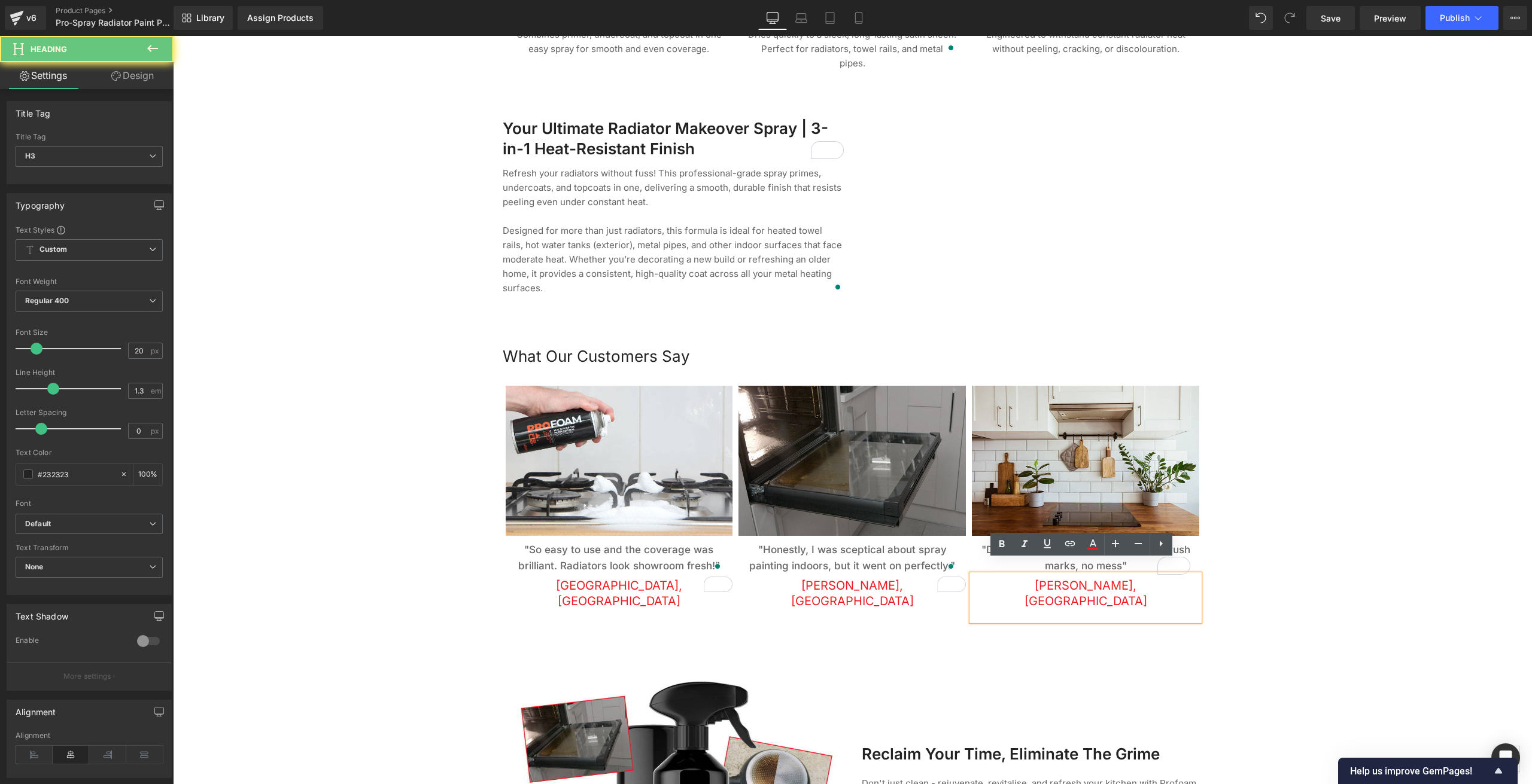
click at [1060, 578] on span "Tom, Sussex" at bounding box center [1086, 593] width 123 height 30
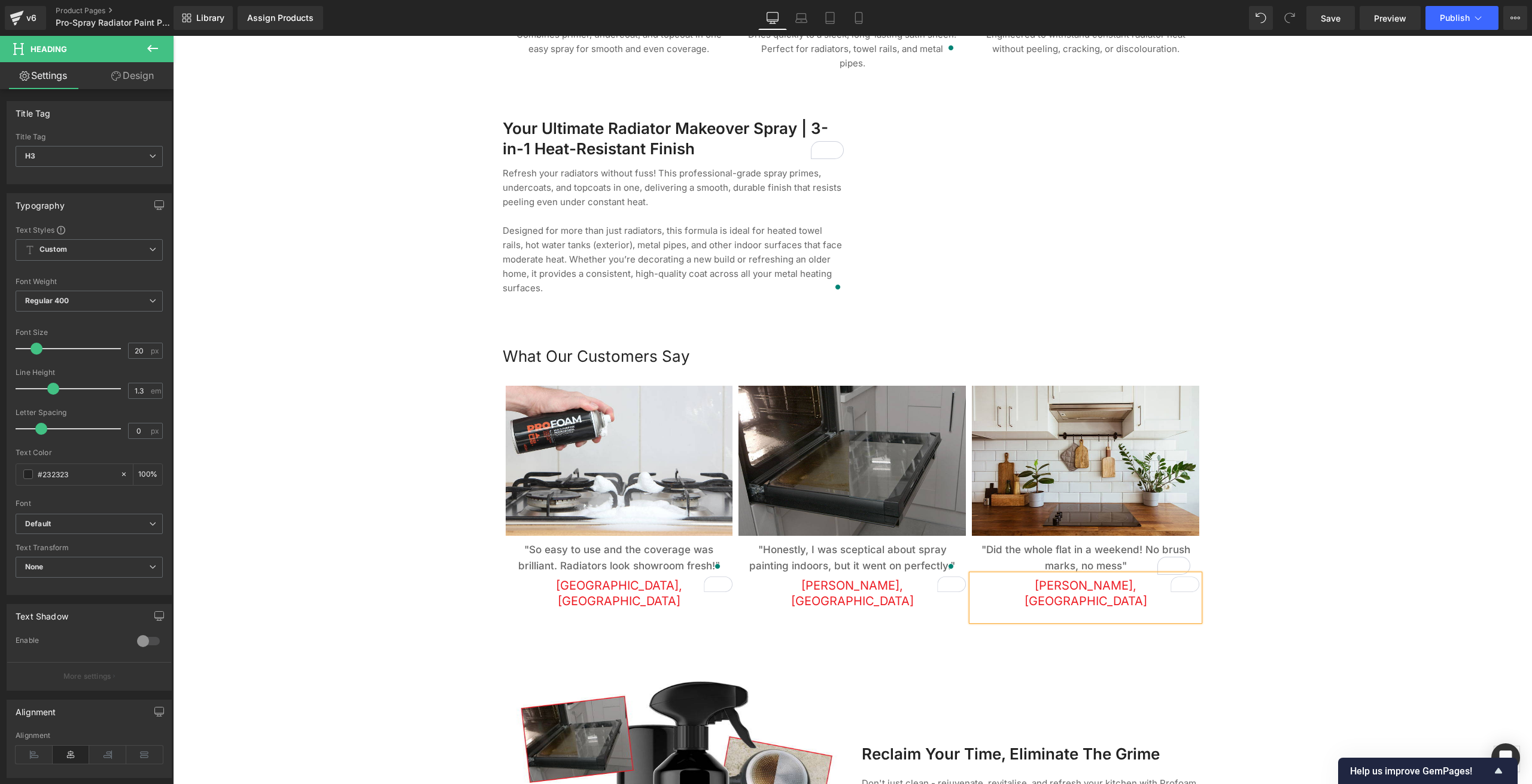
click at [1113, 578] on span "Daniel, Sussex" at bounding box center [1086, 593] width 123 height 30
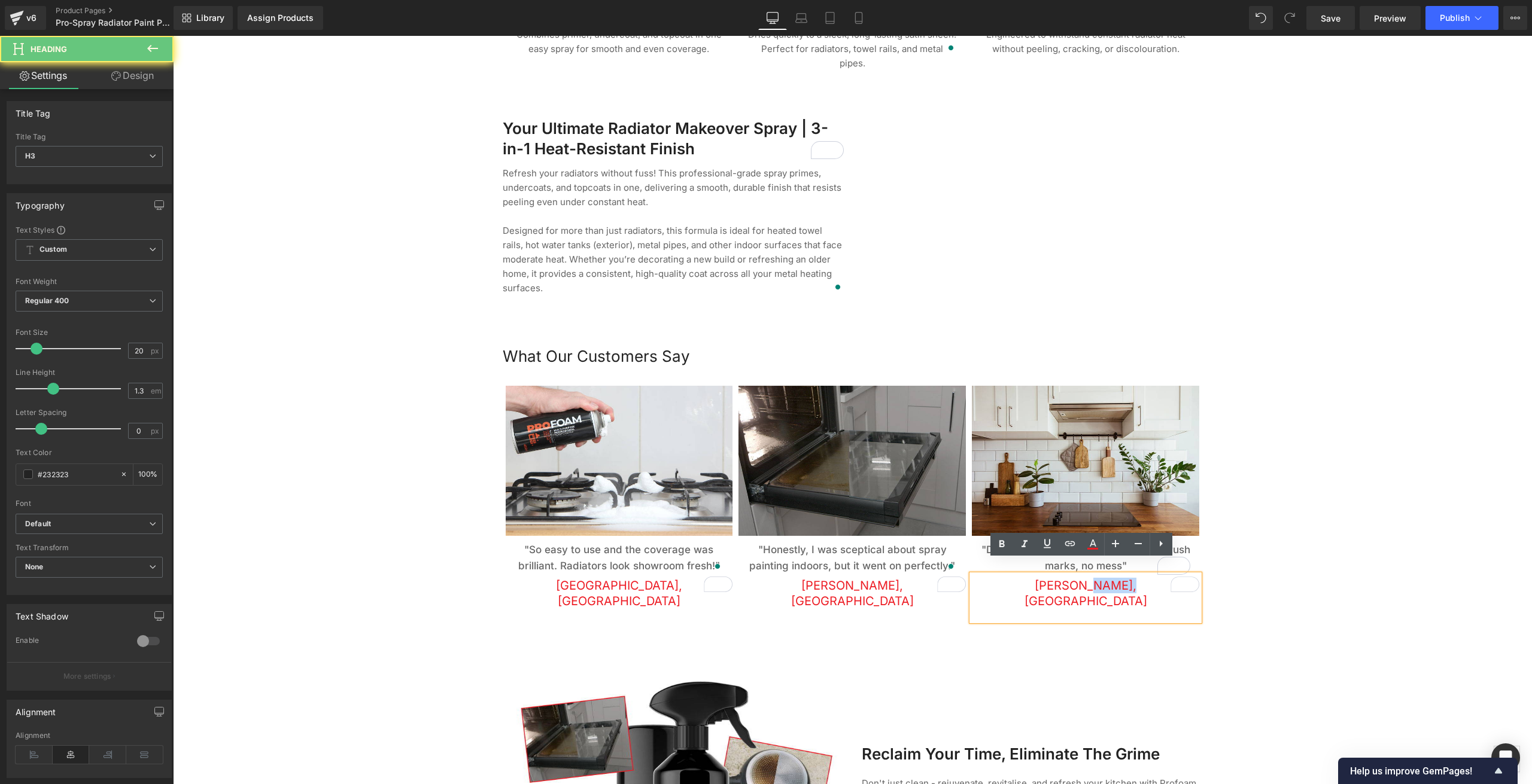
click at [1113, 578] on span "Daniel, Sussex" at bounding box center [1086, 593] width 123 height 30
click at [1067, 578] on span "Daniel, Sussex" at bounding box center [1086, 593] width 123 height 30
click at [1053, 578] on span "Daniel, Sussex" at bounding box center [1086, 593] width 123 height 30
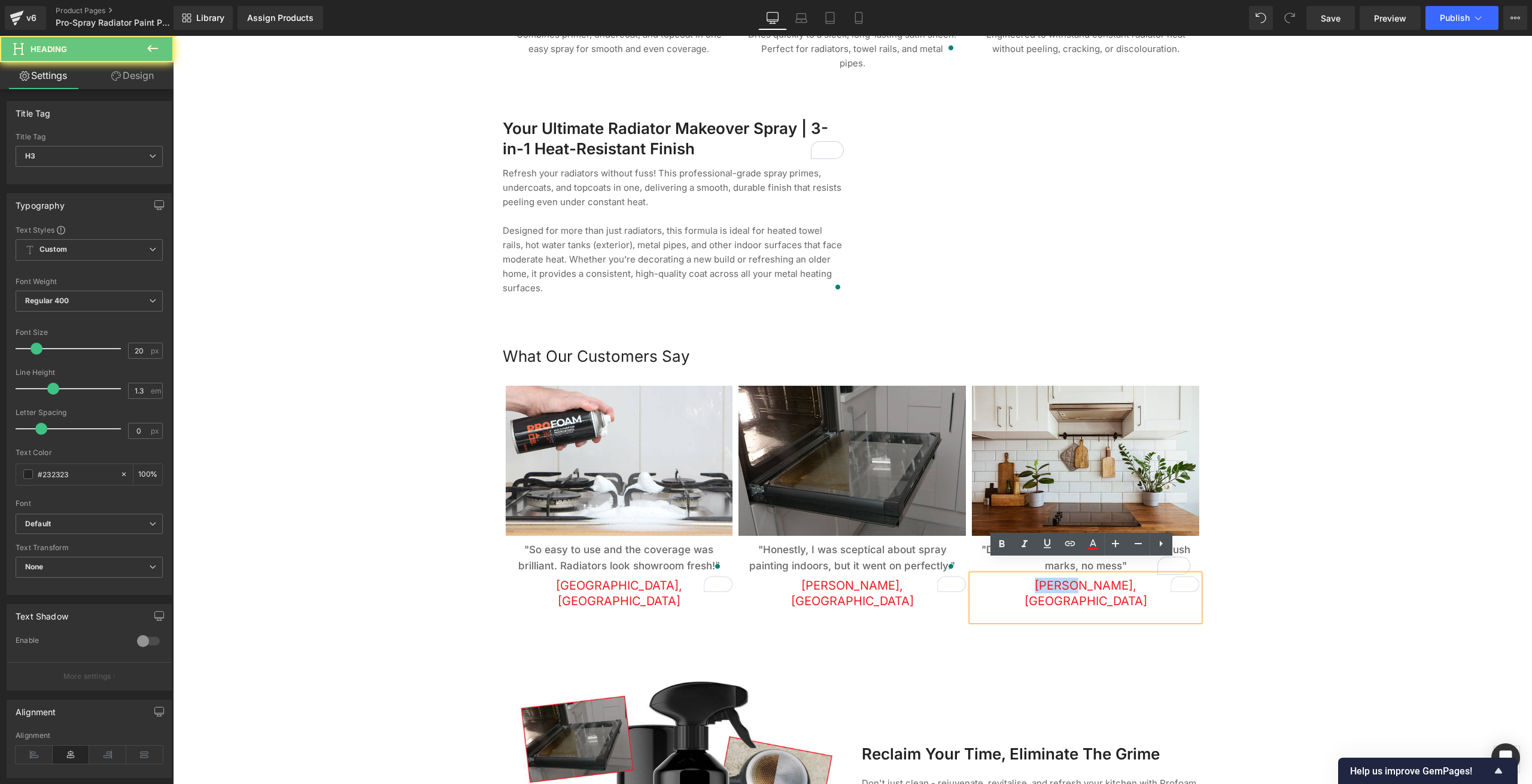
scroll to position [1256, 0]
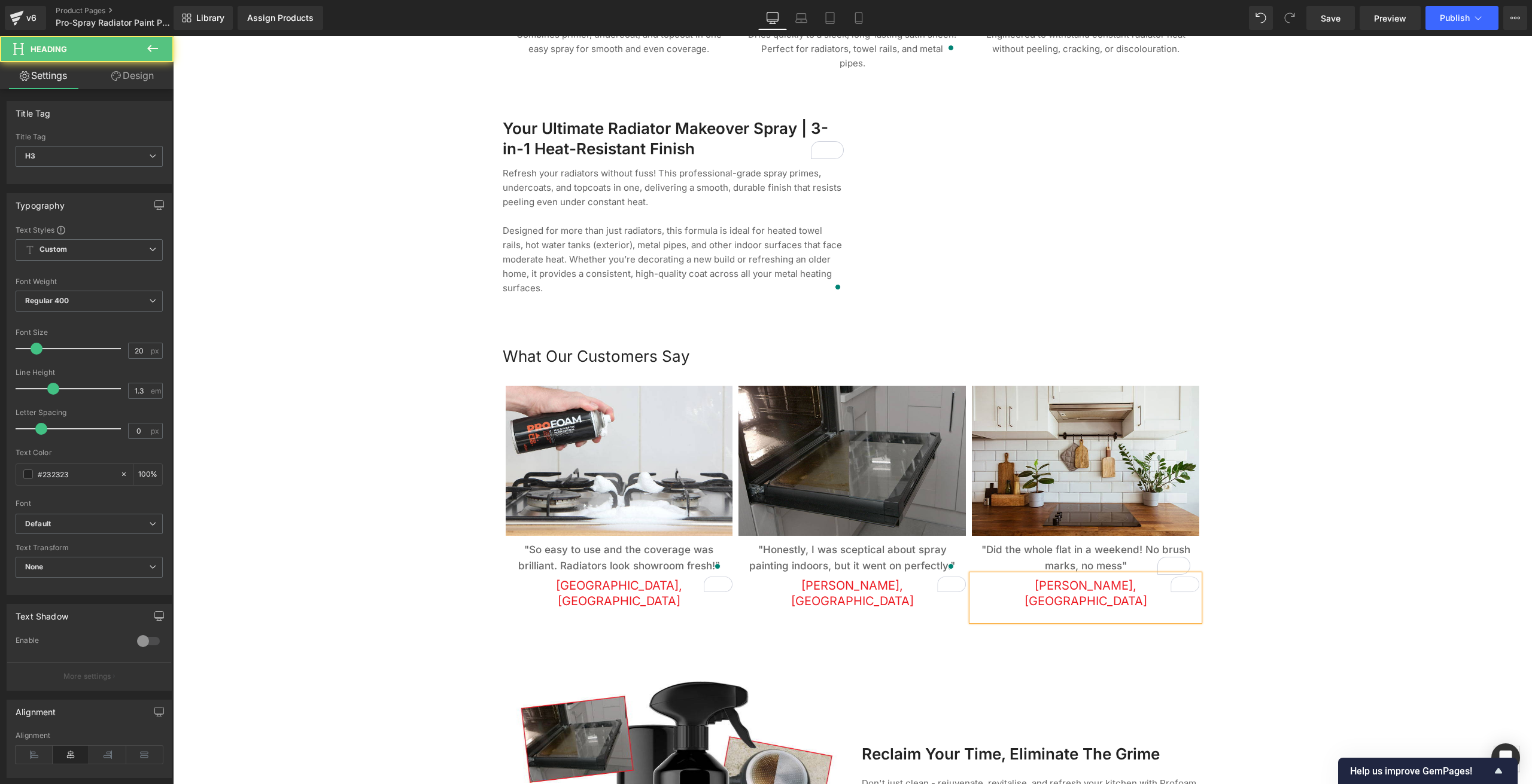
click at [1088, 578] on span "Alice, Sussex" at bounding box center [1086, 593] width 123 height 30
click at [1398, 335] on div at bounding box center [852, 50] width 1359 height 2307
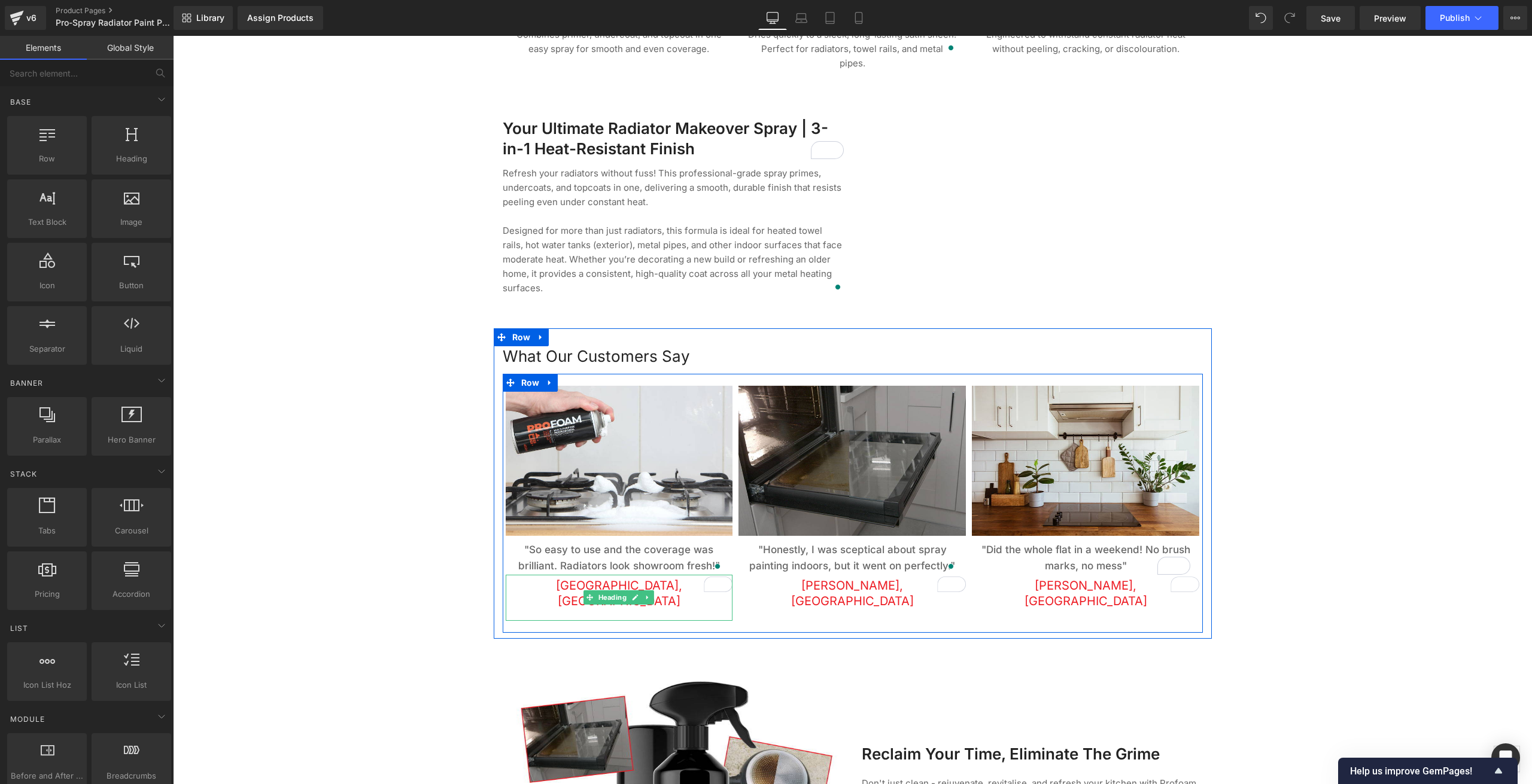
click at [657, 578] on span "Emma, Oxfordshire" at bounding box center [619, 593] width 127 height 30
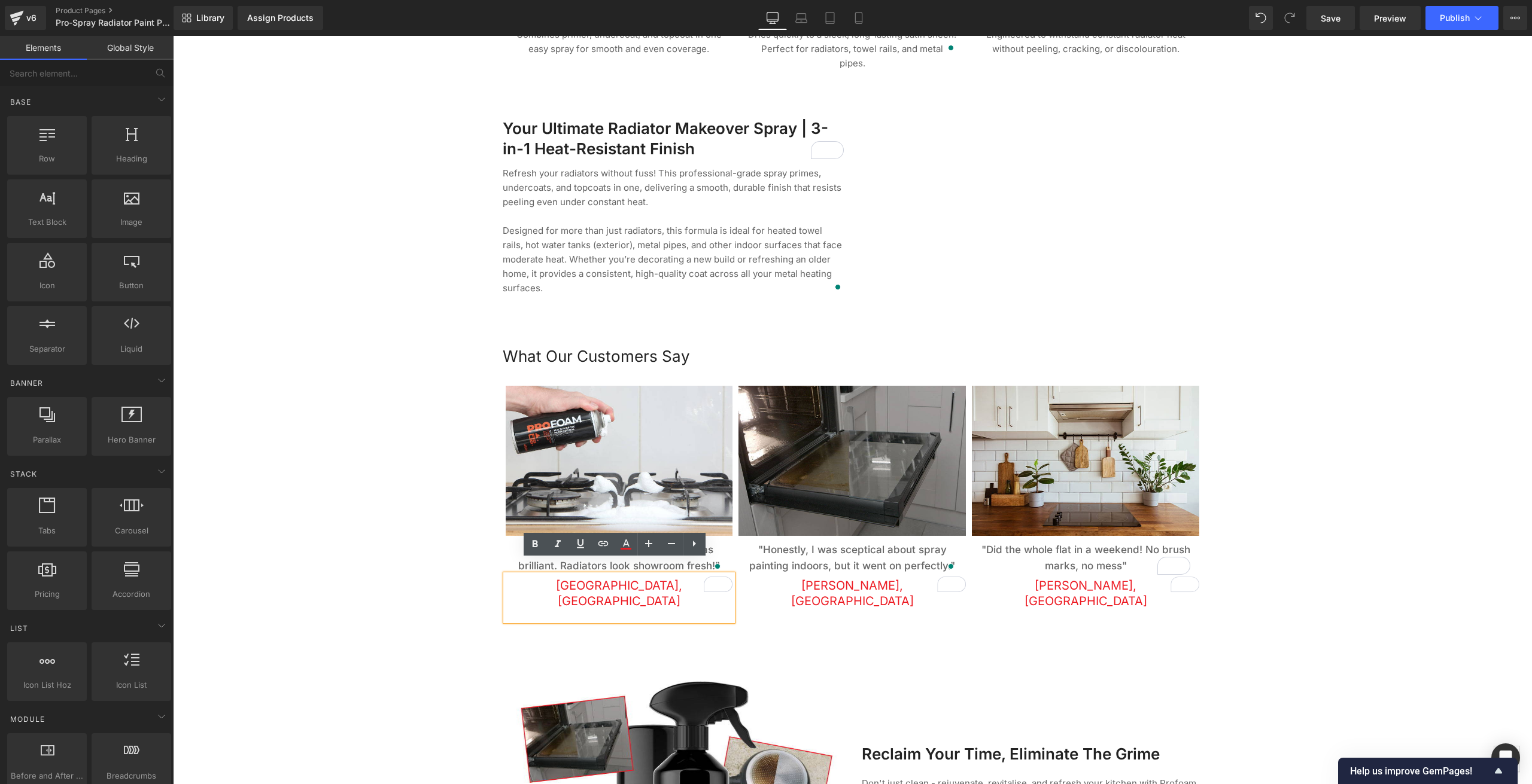
click at [1347, 386] on div at bounding box center [852, 50] width 1359 height 2307
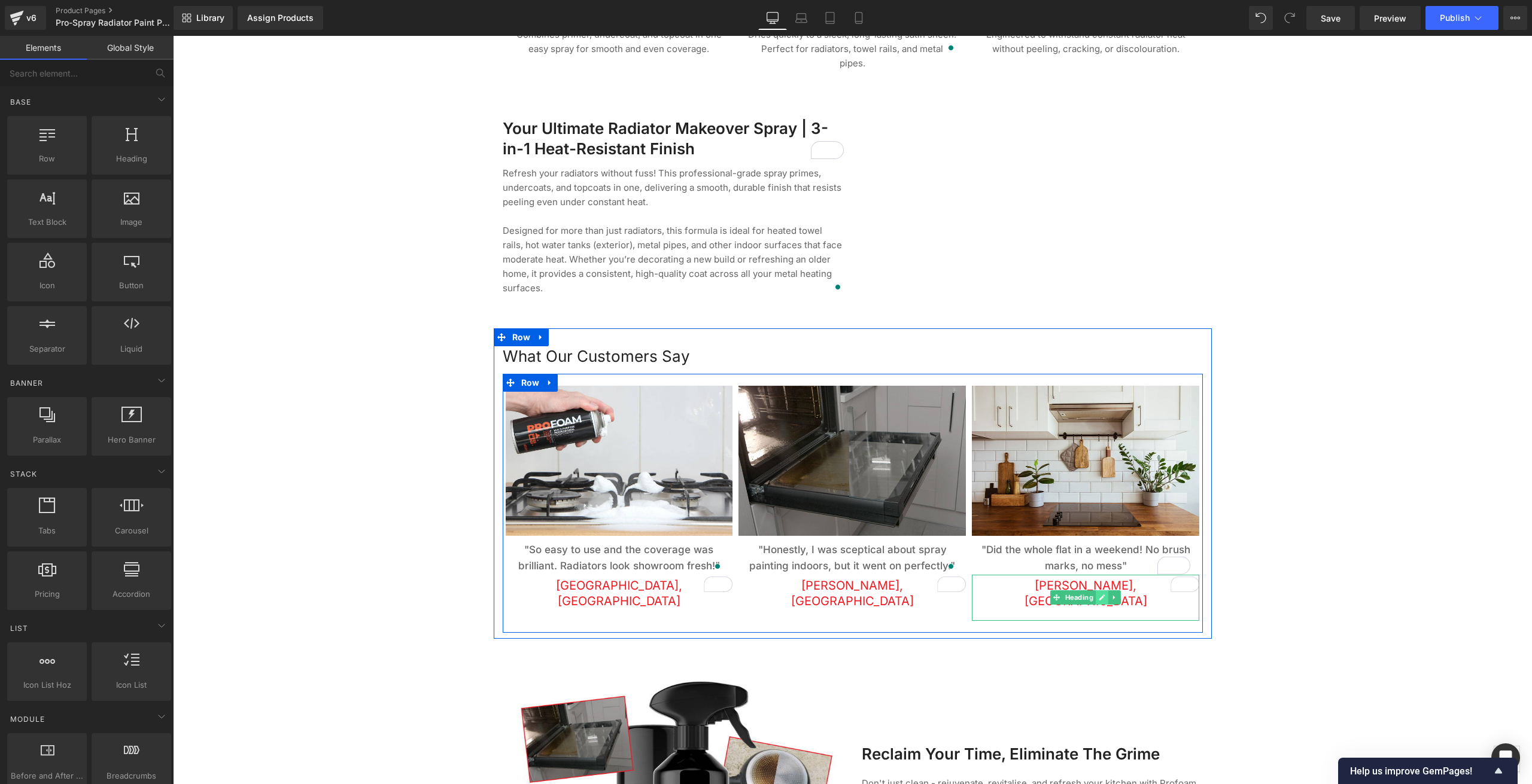
click at [1099, 594] on icon at bounding box center [1101, 597] width 6 height 7
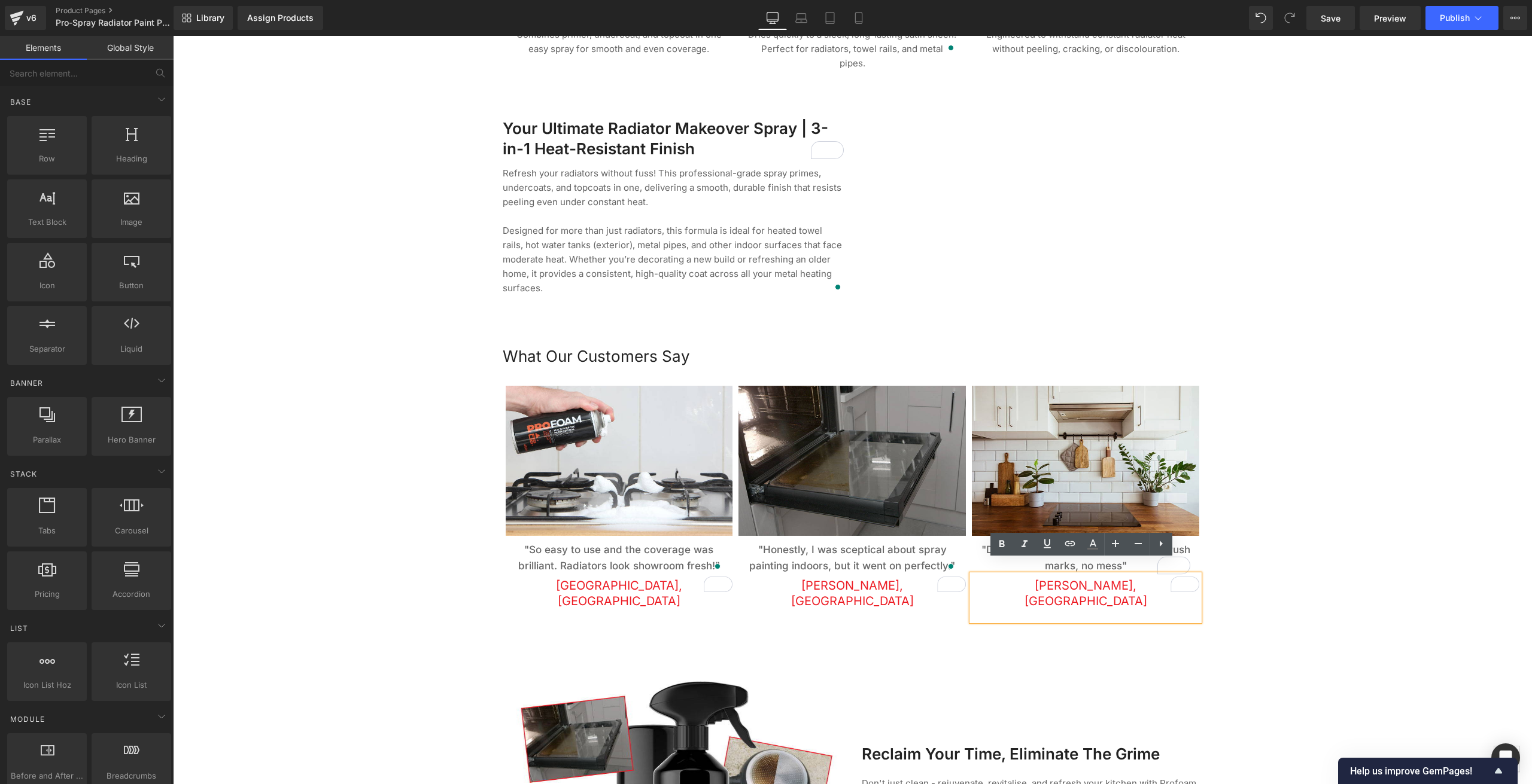
click at [1110, 578] on span "Alice, York" at bounding box center [1086, 593] width 123 height 30
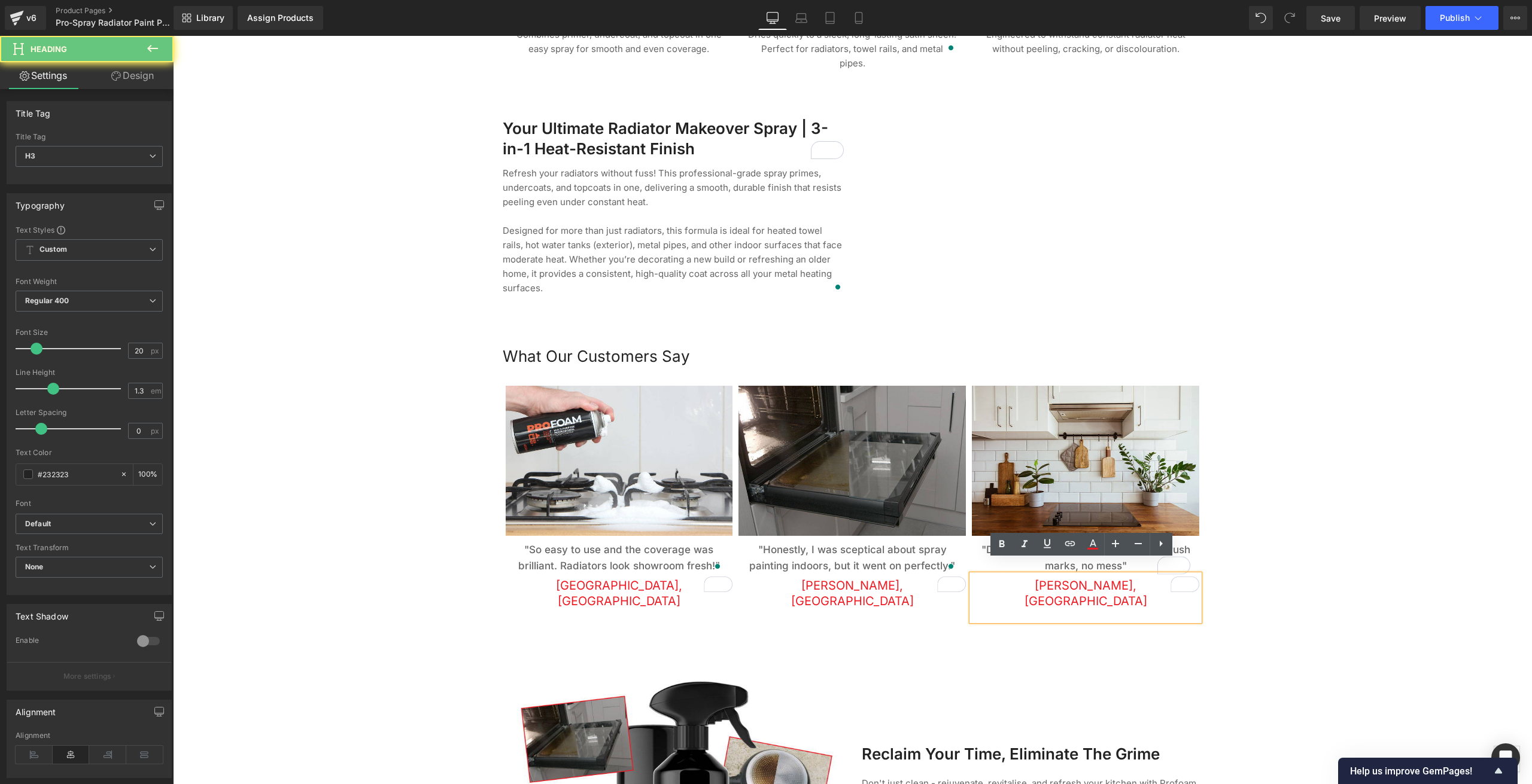
click at [1109, 578] on span "Alice, York" at bounding box center [1086, 593] width 123 height 30
click at [1106, 578] on span "Alice, York" at bounding box center [1086, 593] width 123 height 30
click at [1107, 578] on span "Alice, York" at bounding box center [1086, 593] width 123 height 30
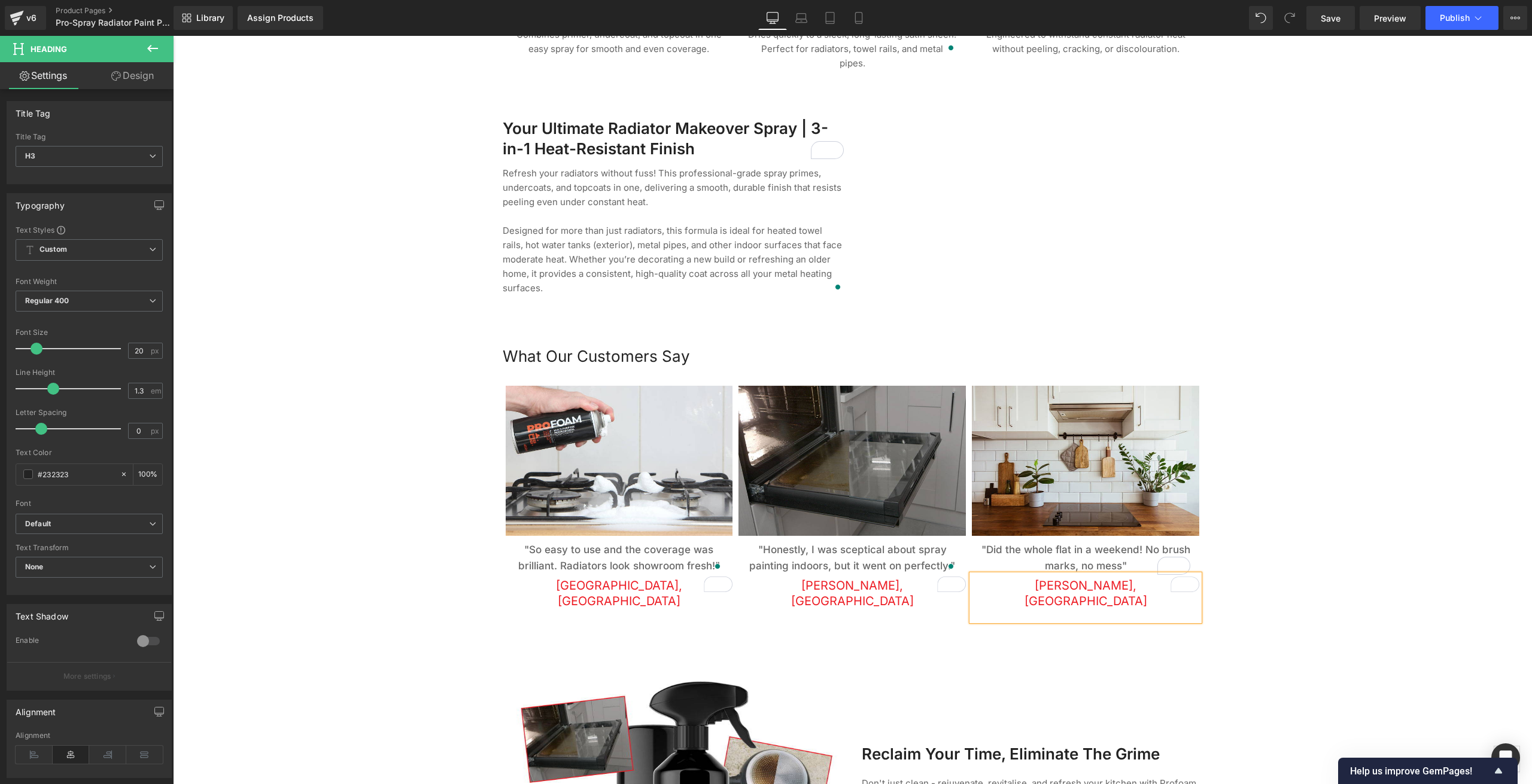
click at [1240, 404] on div at bounding box center [852, 50] width 1359 height 2307
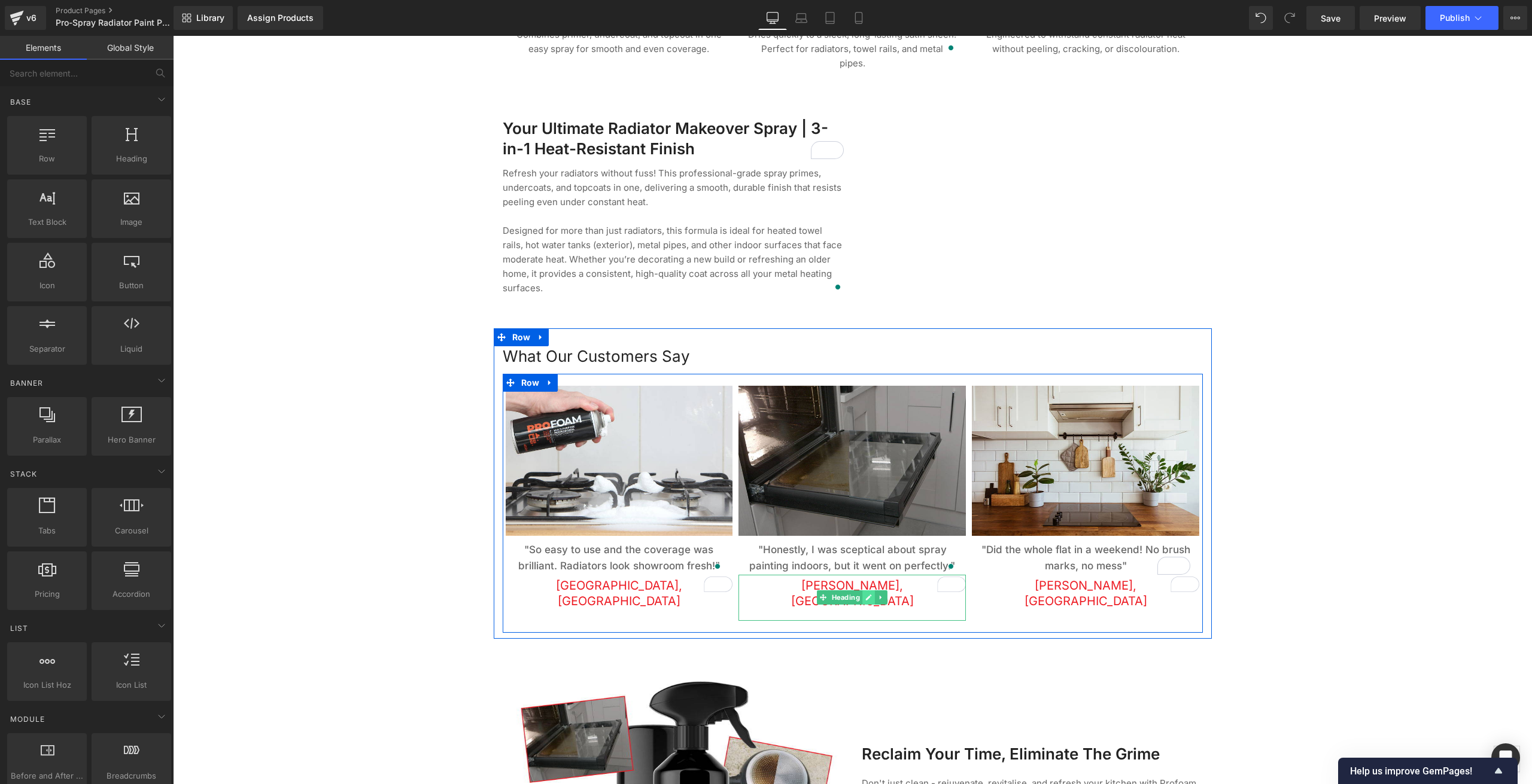
click at [866, 594] on icon at bounding box center [869, 597] width 6 height 7
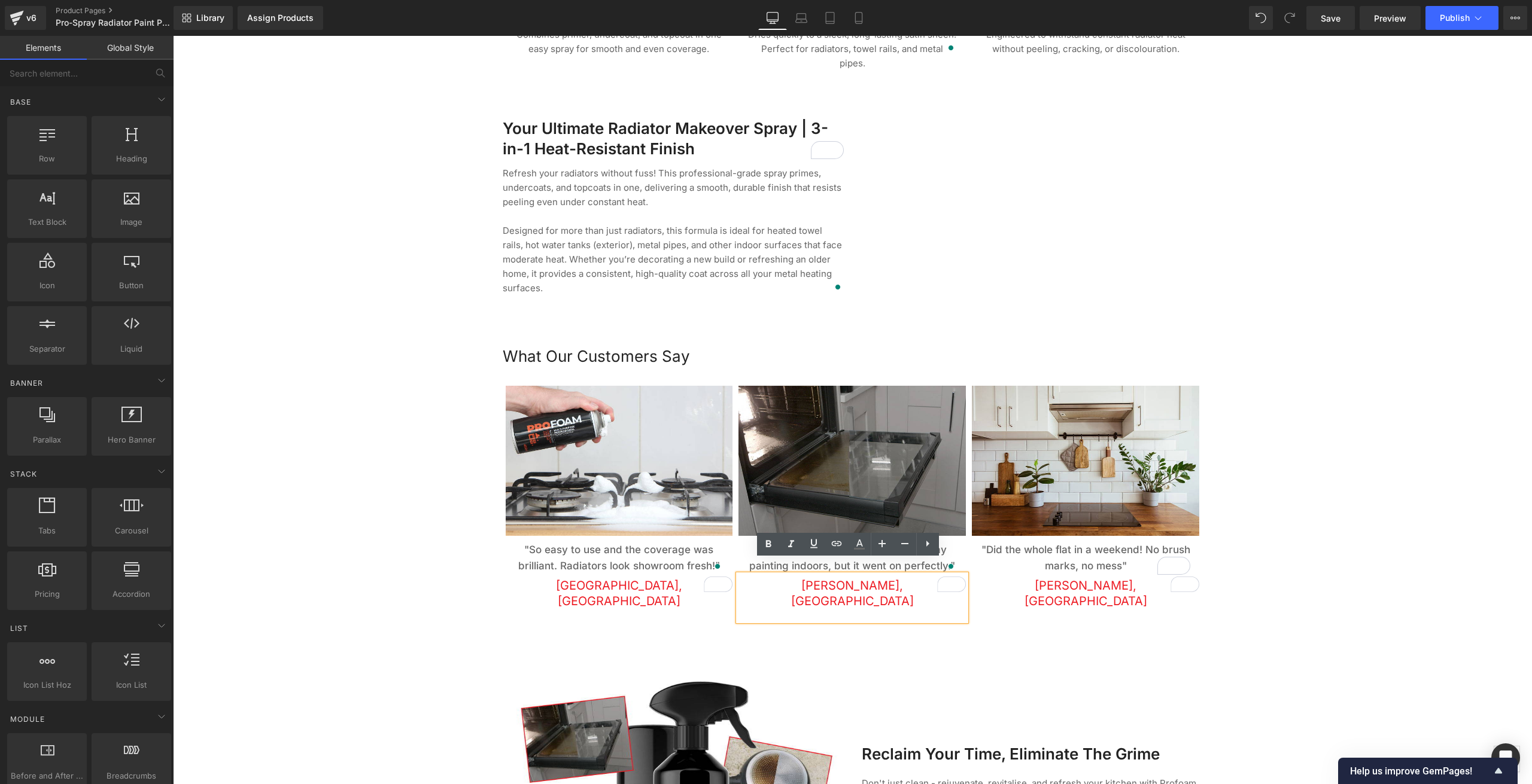
click at [862, 578] on span "Liam, Derby" at bounding box center [852, 593] width 123 height 30
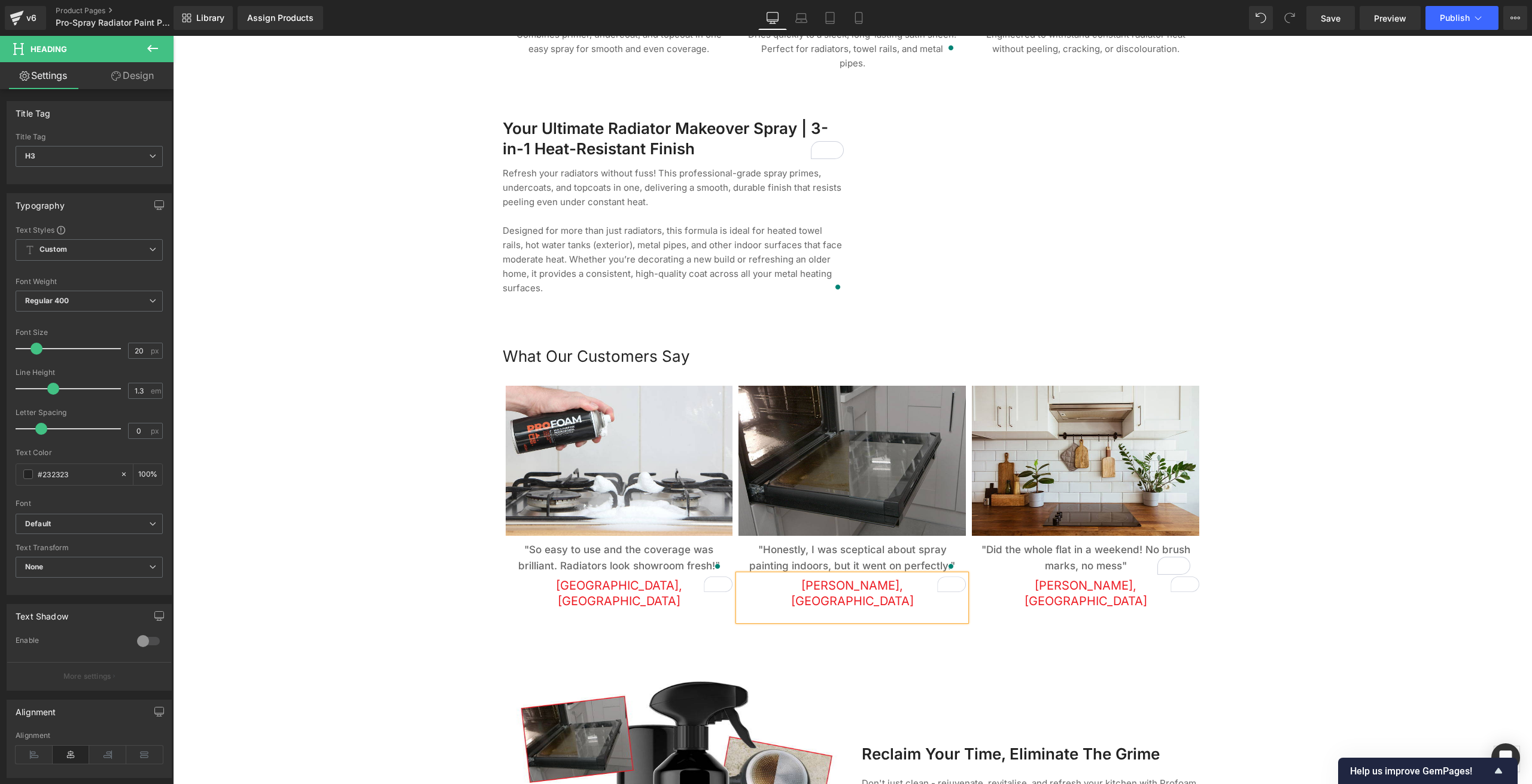
click at [1301, 259] on div at bounding box center [852, 50] width 1359 height 2307
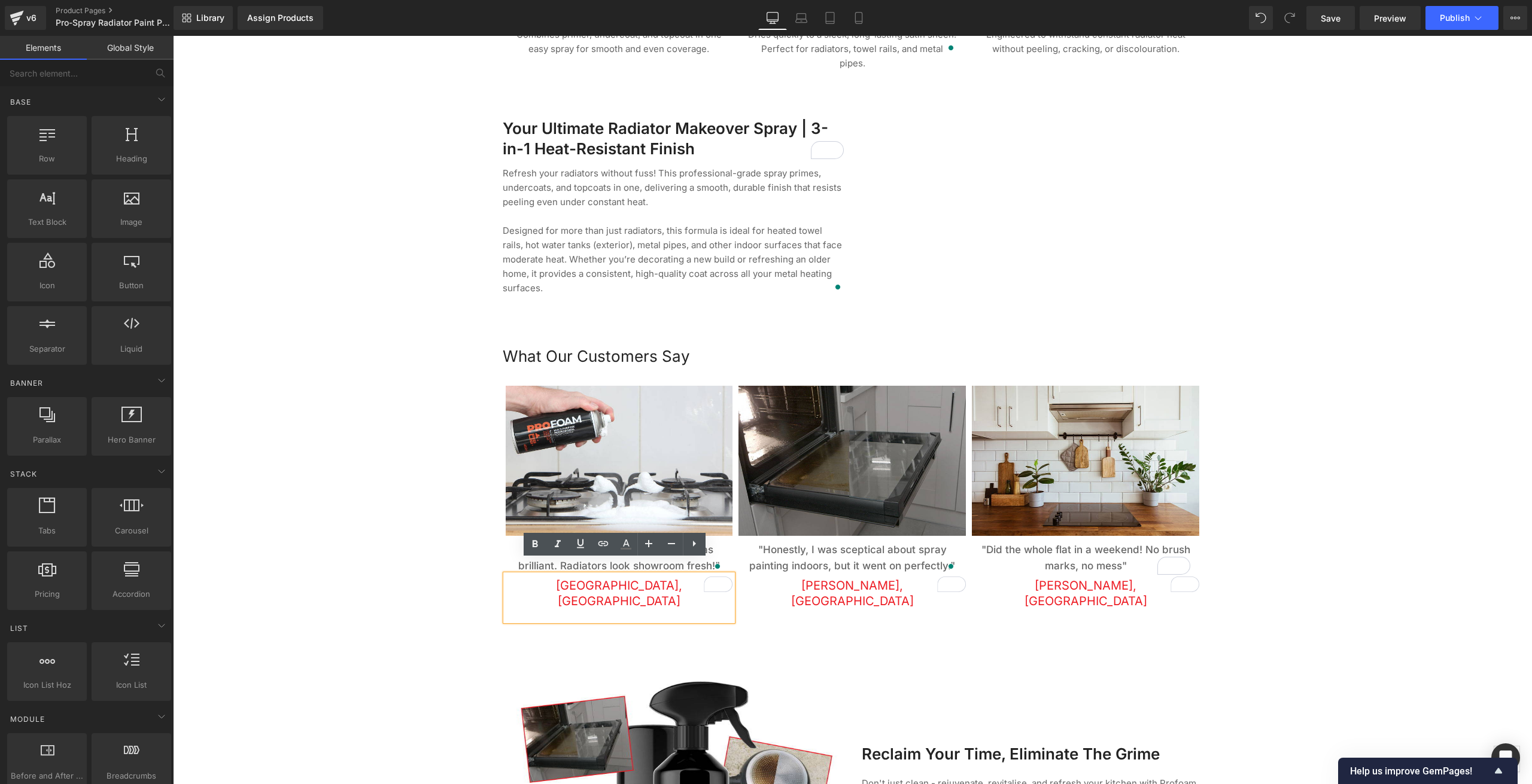
click at [635, 578] on span "[GEOGRAPHIC_DATA], [GEOGRAPHIC_DATA]" at bounding box center [619, 593] width 127 height 30
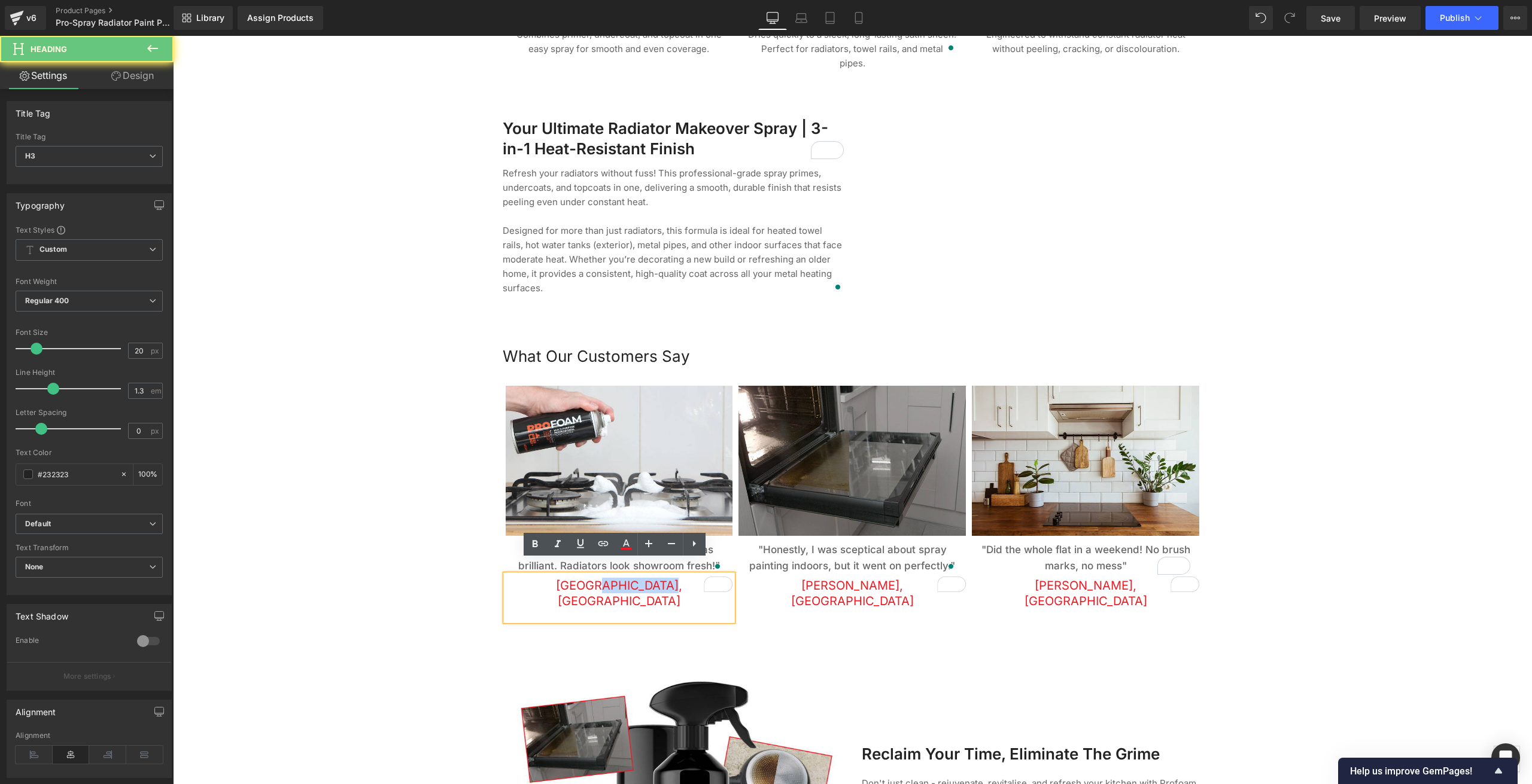
click at [635, 578] on span "[GEOGRAPHIC_DATA], [GEOGRAPHIC_DATA]" at bounding box center [619, 593] width 127 height 30
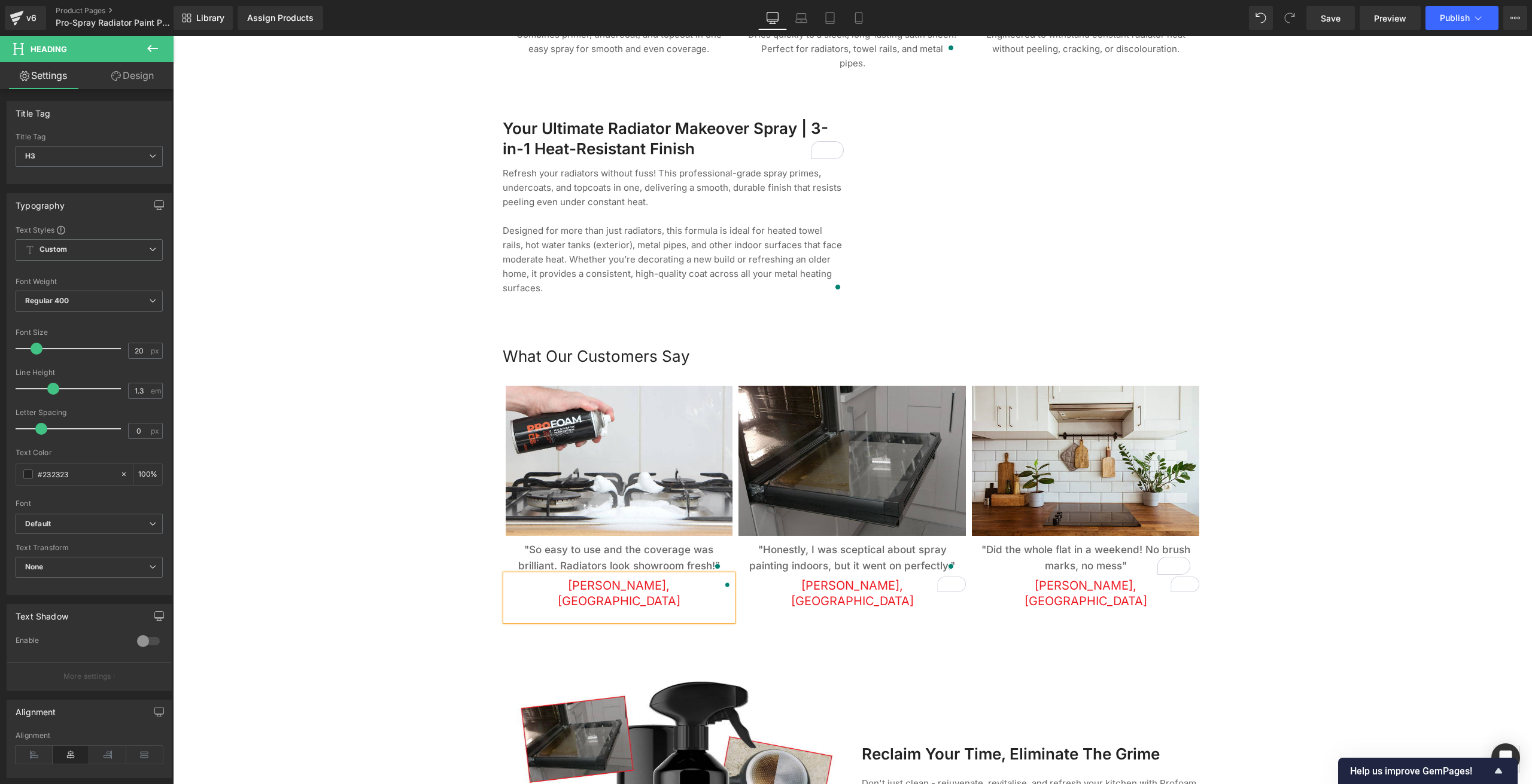
click at [341, 475] on div at bounding box center [852, 50] width 1359 height 2307
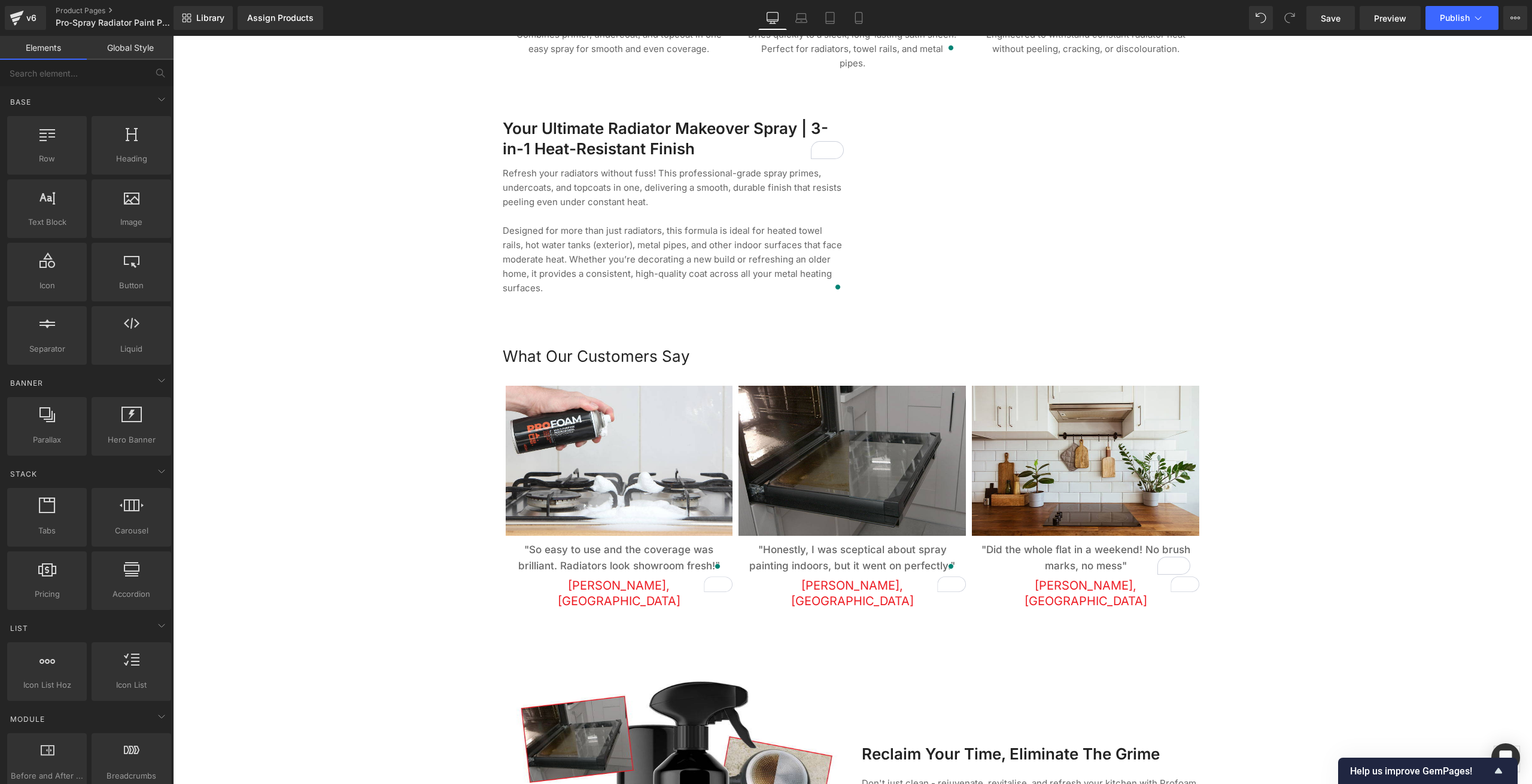
click at [382, 454] on div at bounding box center [852, 50] width 1359 height 2307
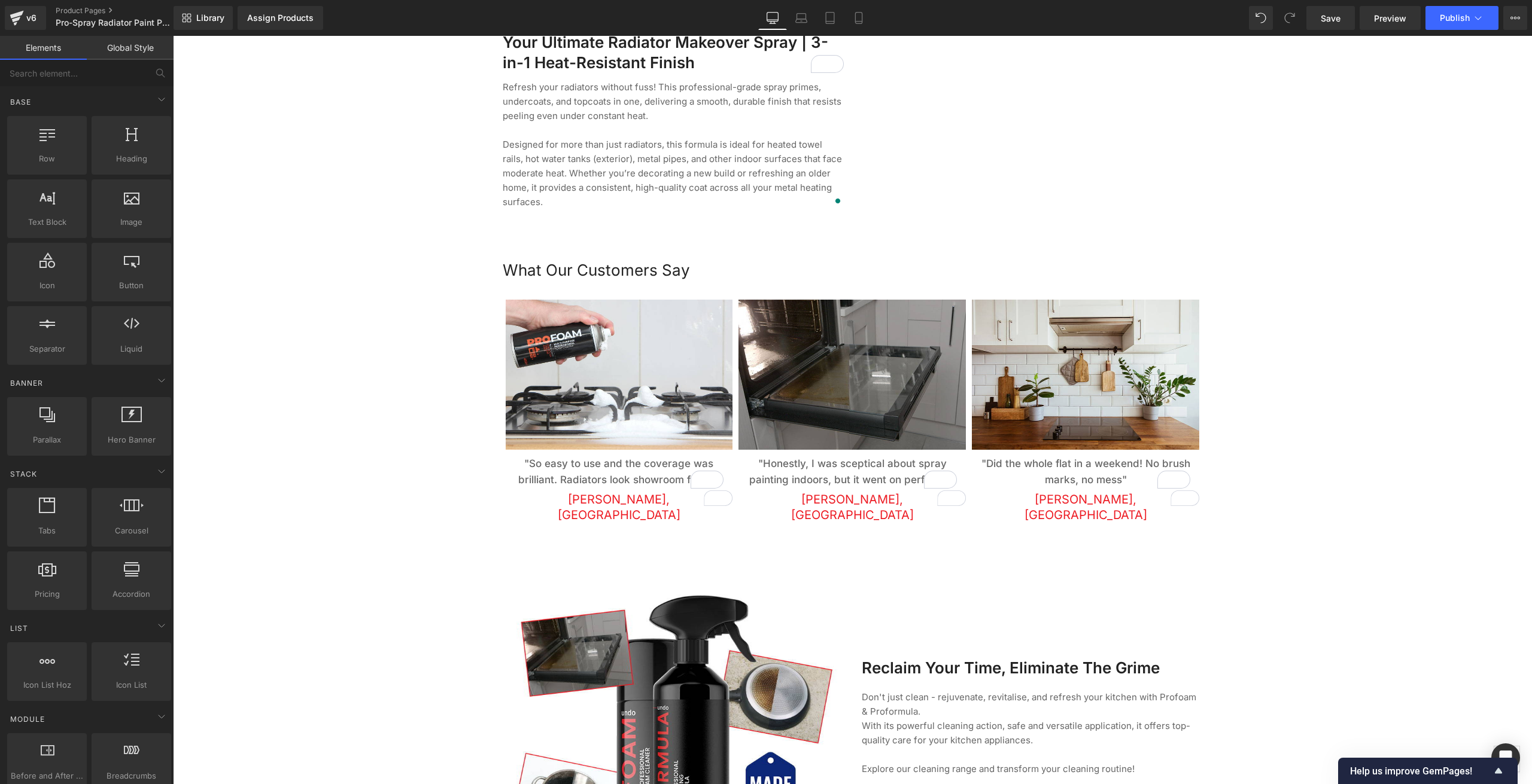
scroll to position [1375, 0]
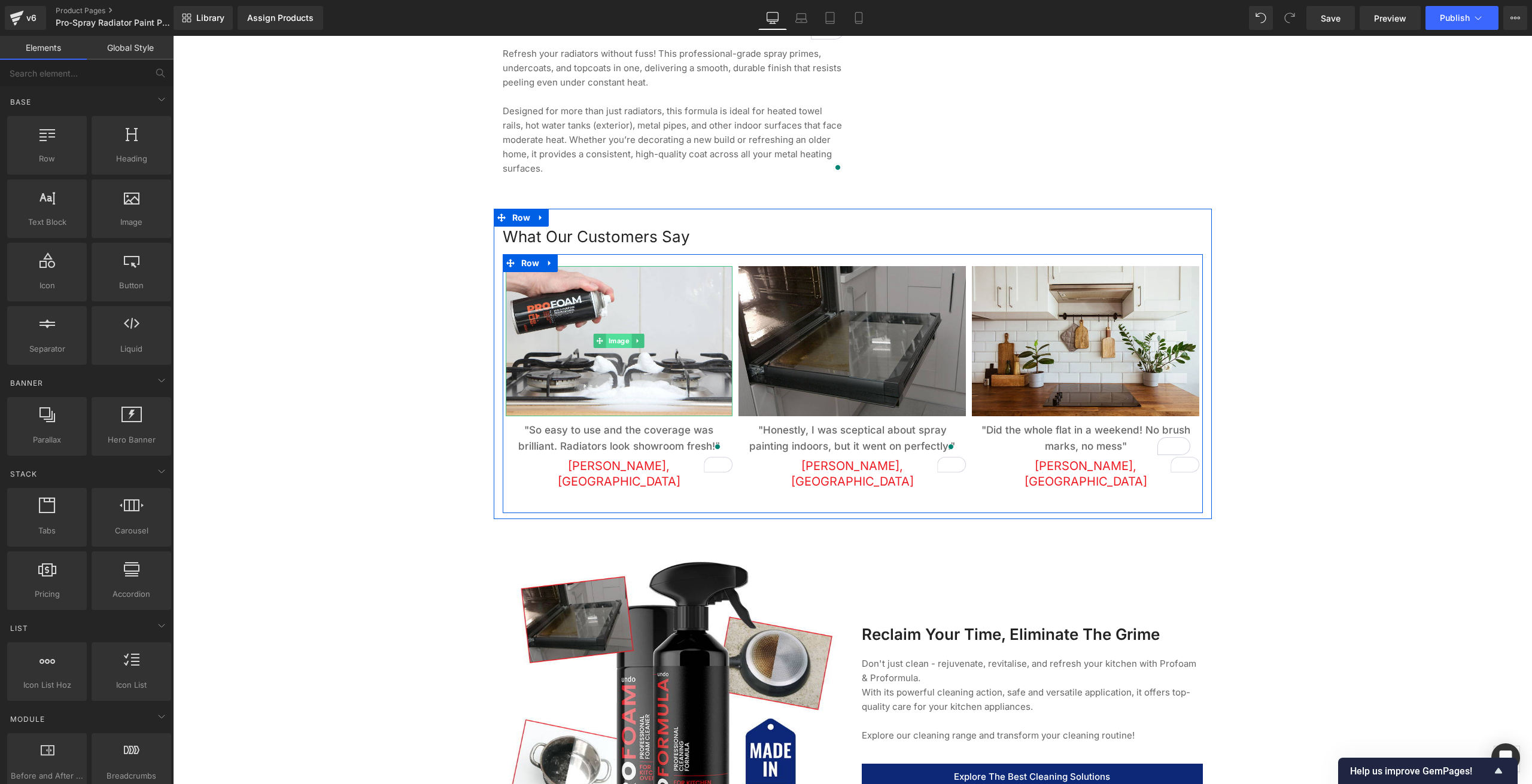
click at [621, 333] on span "Image" at bounding box center [619, 341] width 26 height 15
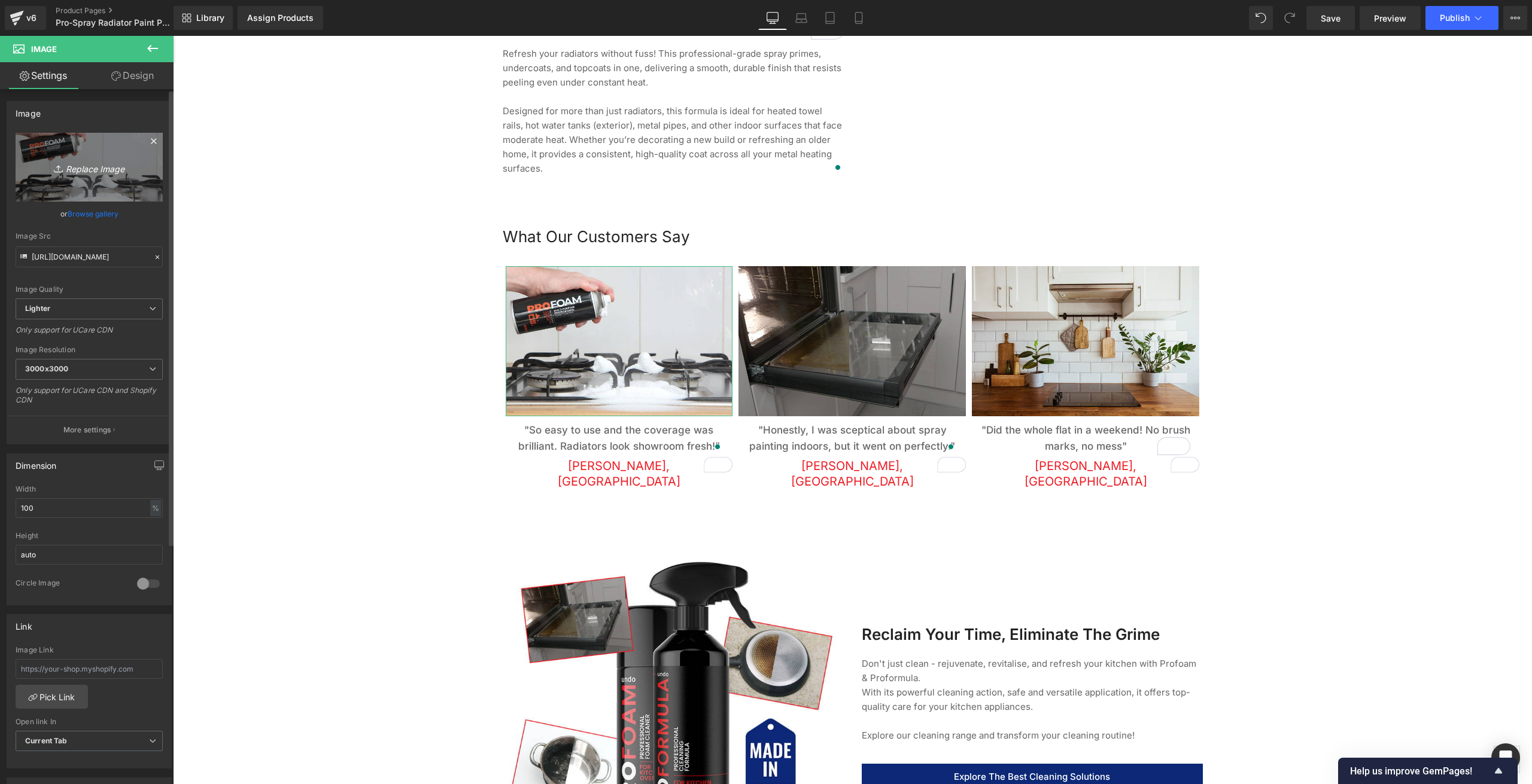
click at [91, 173] on icon "Replace Image" at bounding box center [90, 167] width 96 height 15
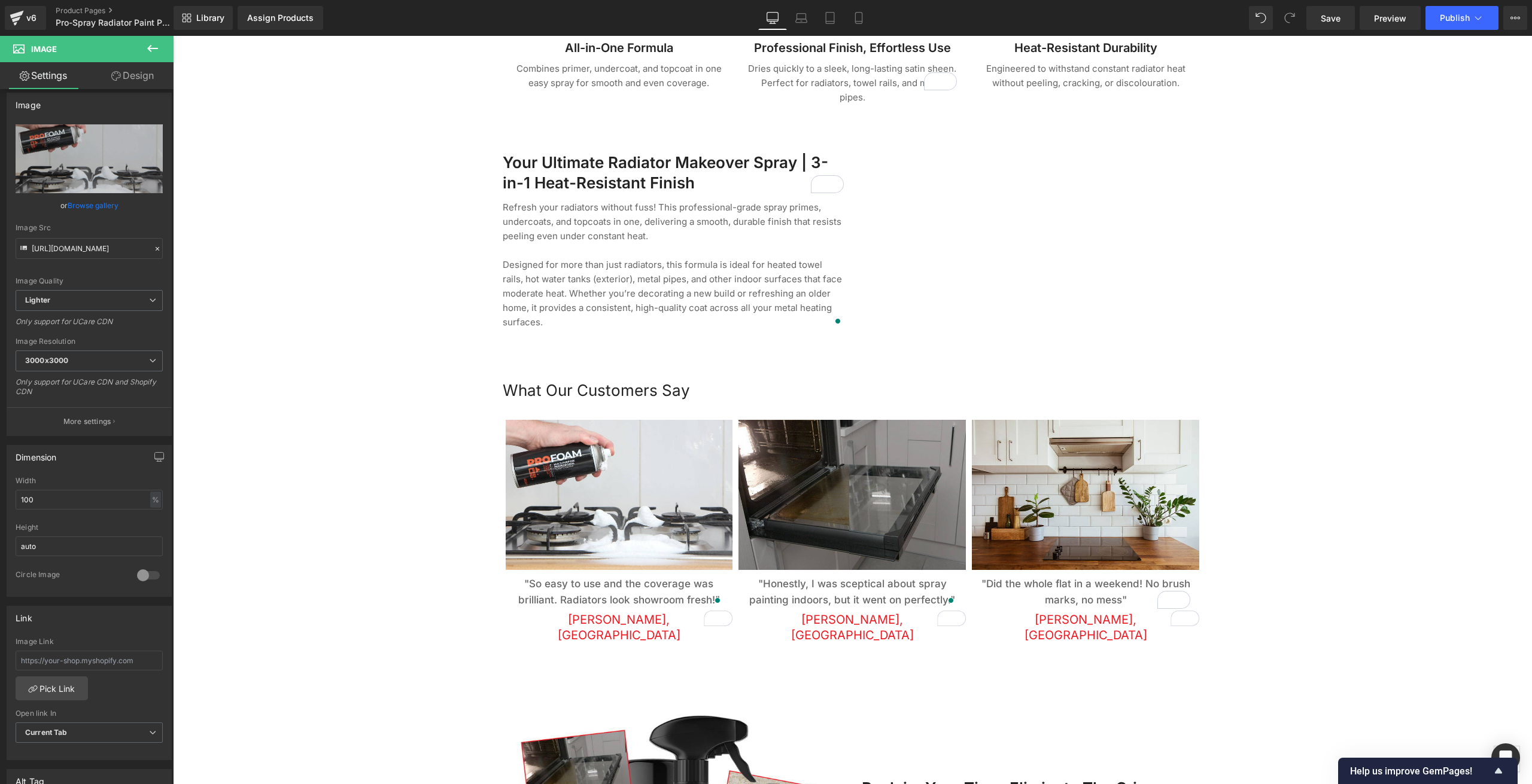
scroll to position [1196, 0]
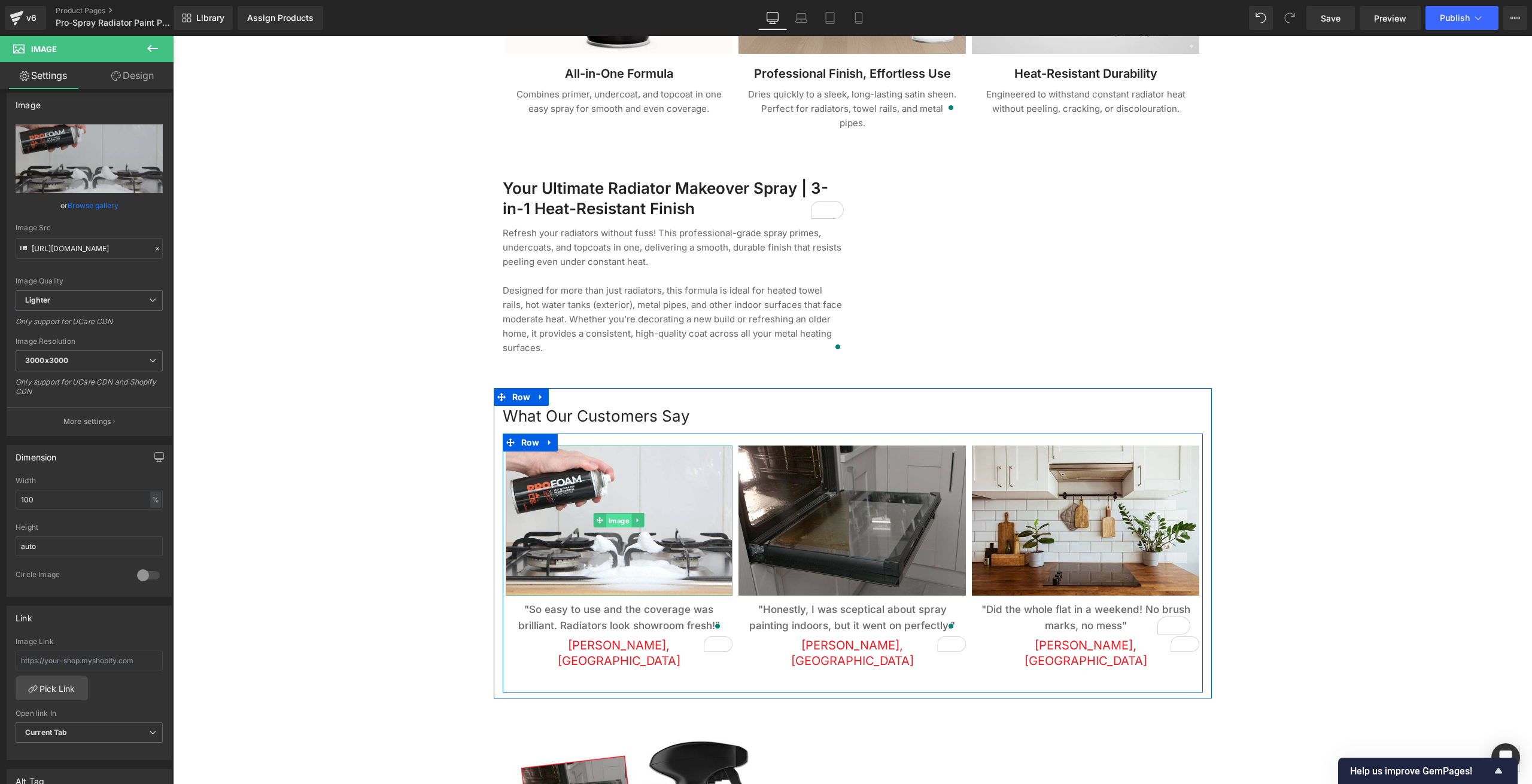
click at [617, 513] on span "Image" at bounding box center [619, 521] width 26 height 15
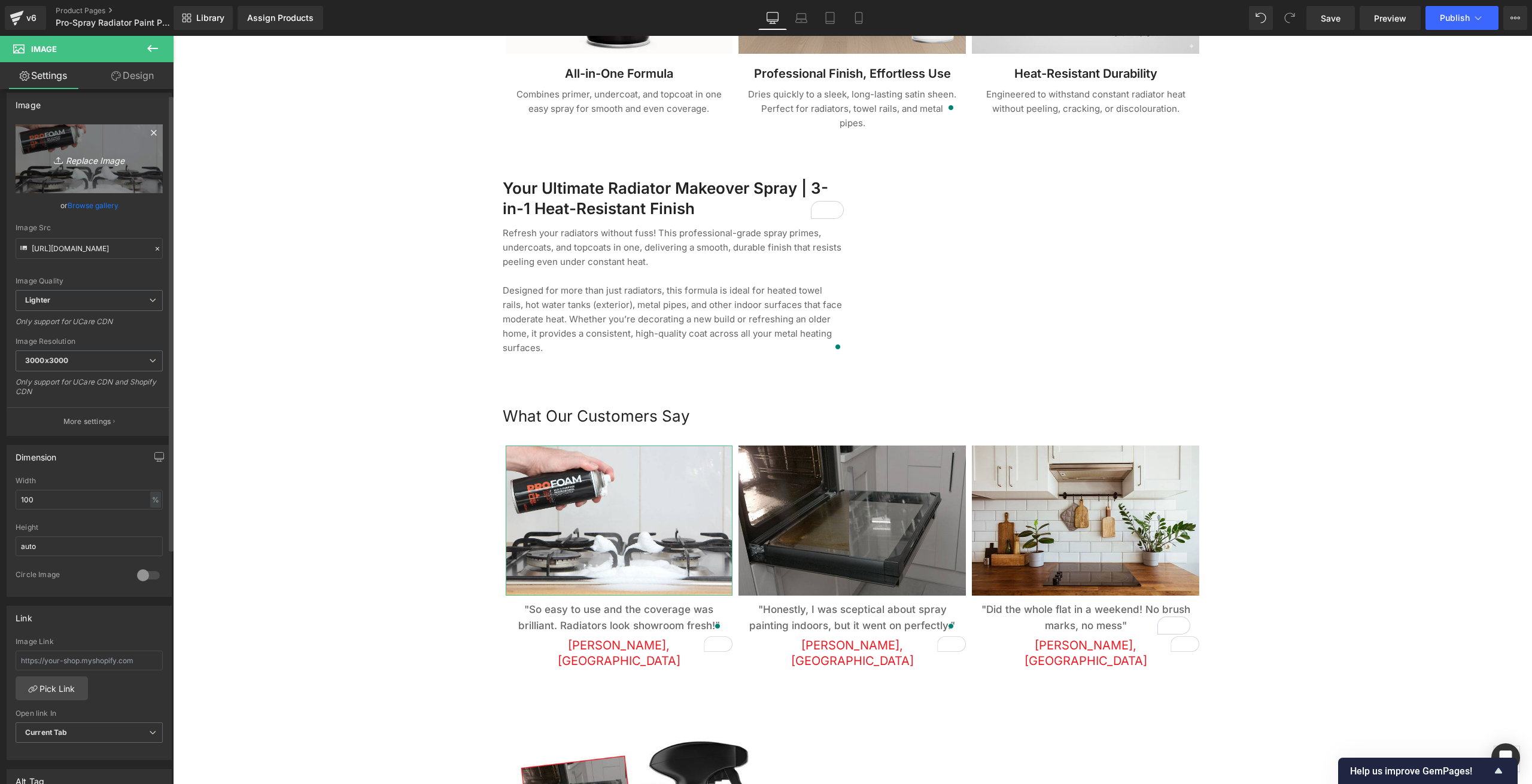
click at [92, 158] on icon "Replace Image" at bounding box center [90, 159] width 96 height 15
type input "C:\fakepath\yomi-ajilore-Cix3FBitiD0-unsplash.jpg"
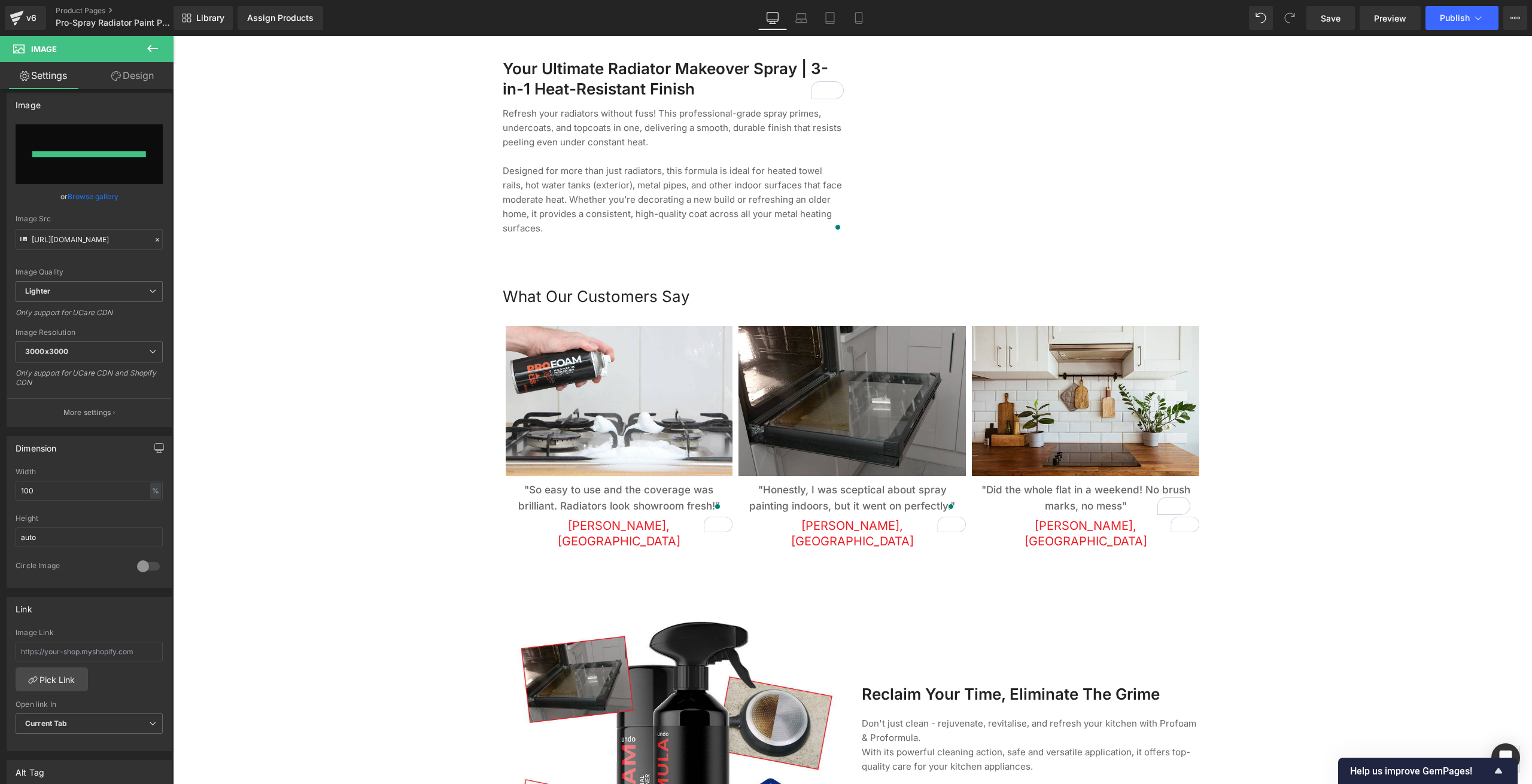
type input "[URL][DOMAIN_NAME]"
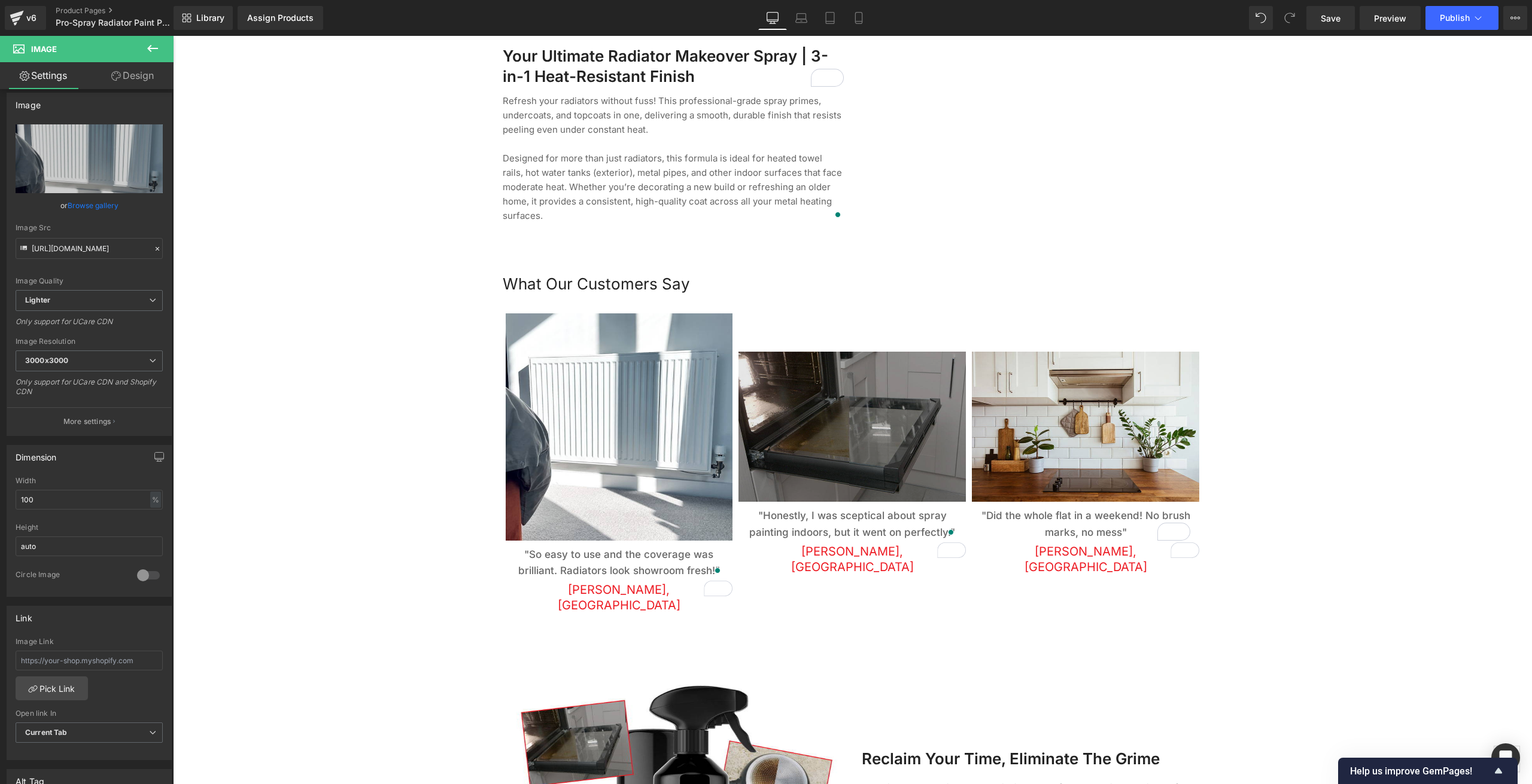
scroll to position [1316, 0]
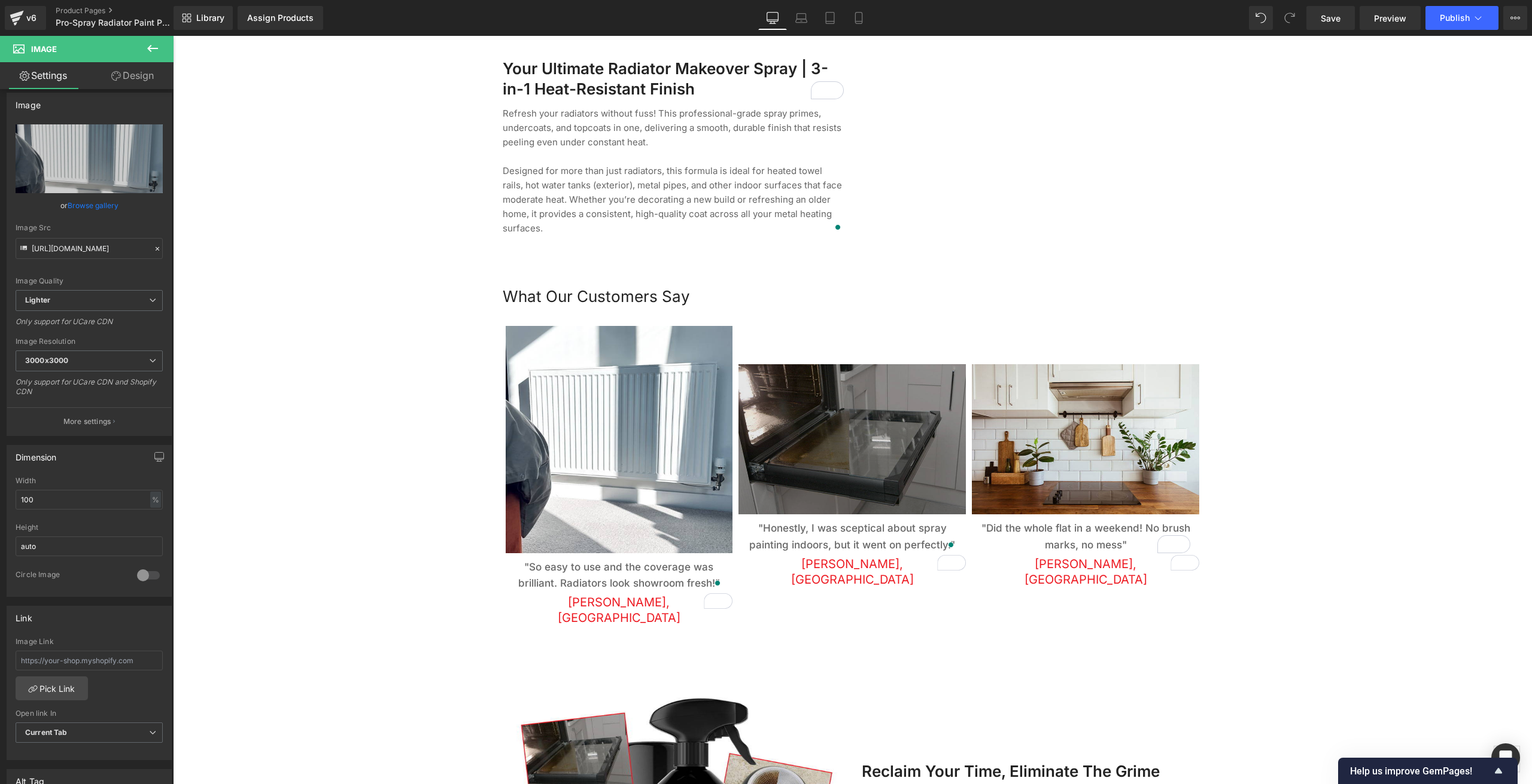
click at [814, 435] on img at bounding box center [852, 439] width 227 height 151
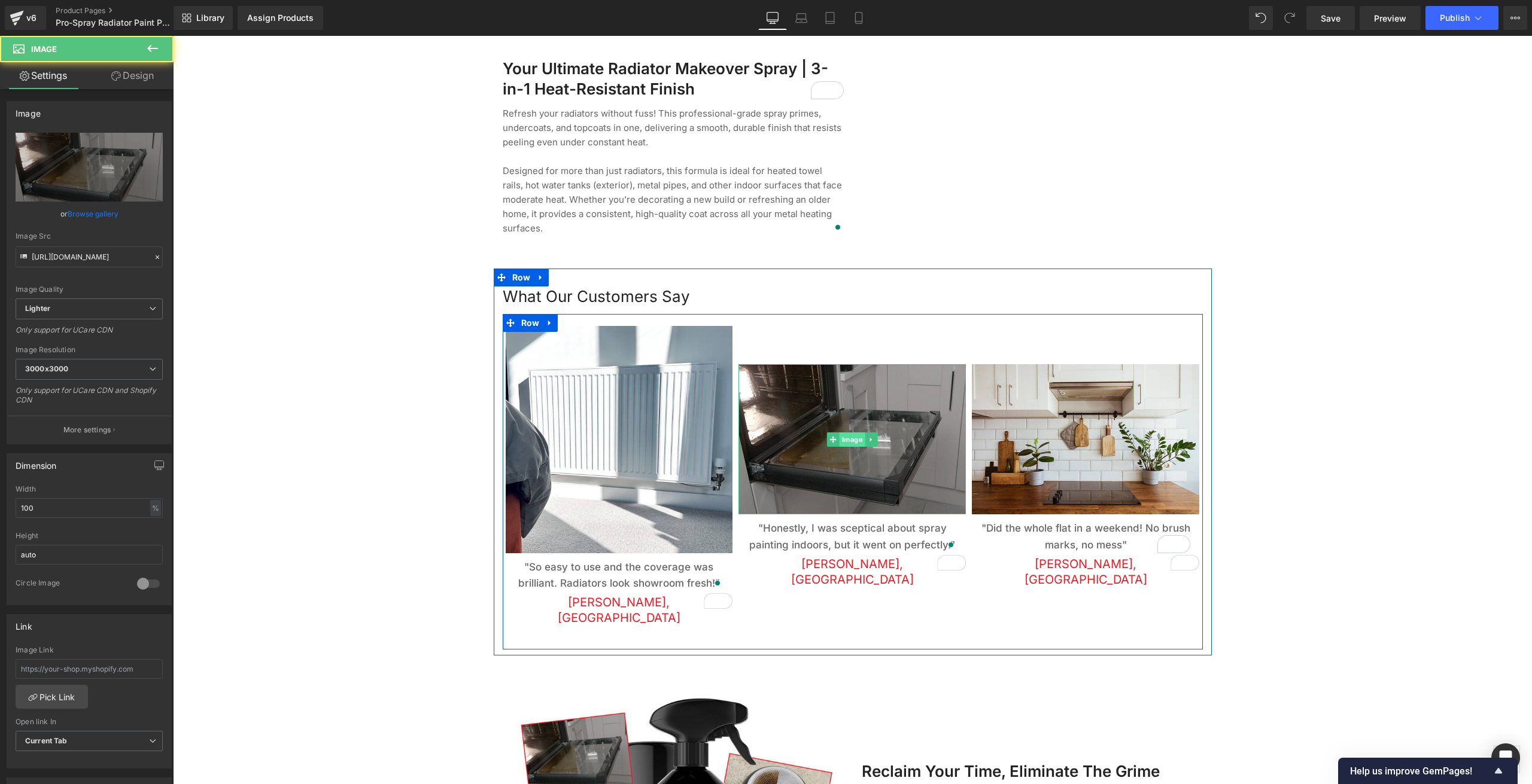
click at [842, 432] on span "Image" at bounding box center [853, 440] width 26 height 15
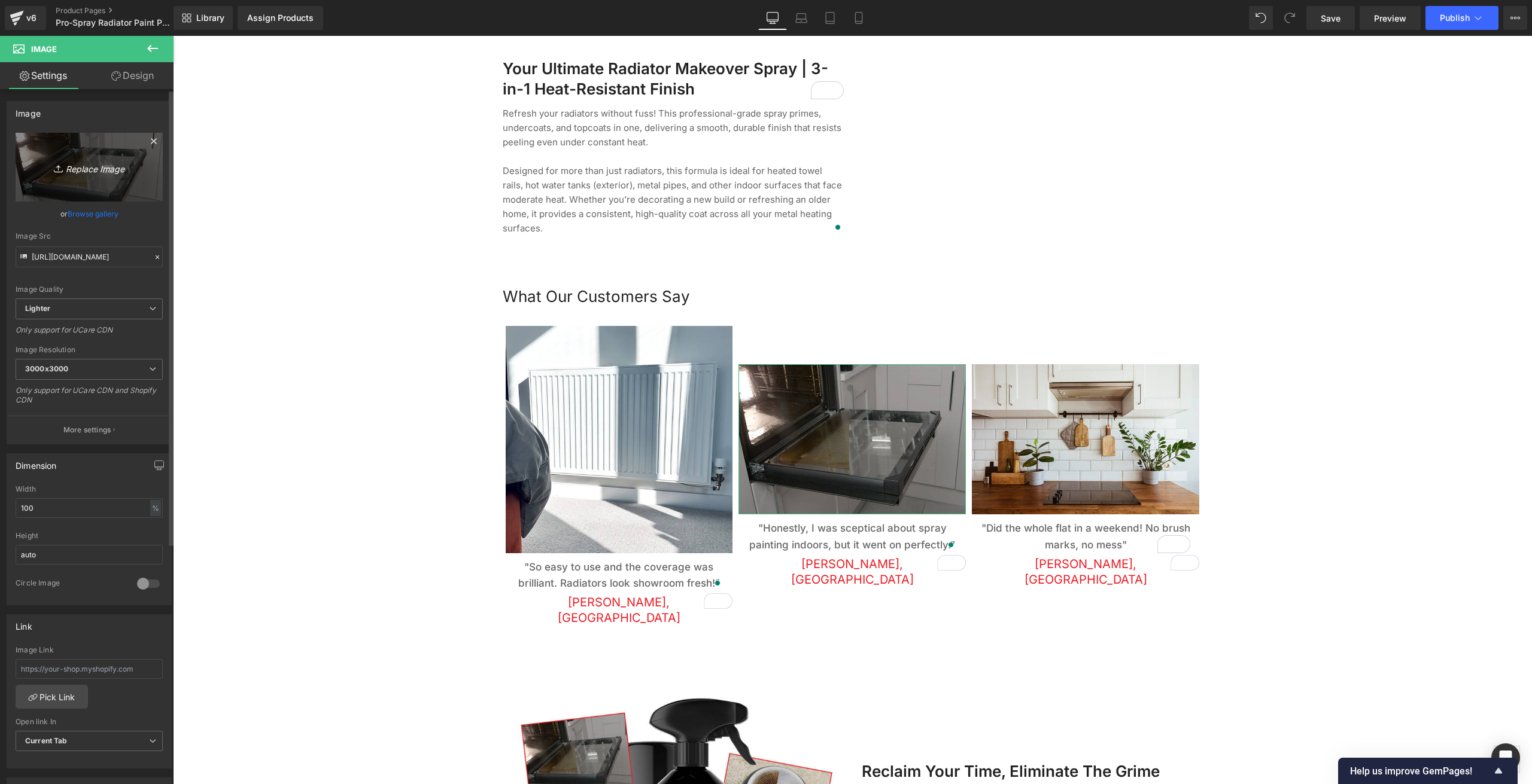
click at [109, 171] on icon "Replace Image" at bounding box center [90, 167] width 96 height 15
type input "C:\fakepath\james-hollingworth-wQkIGp6uK0A-unsplash.jpg"
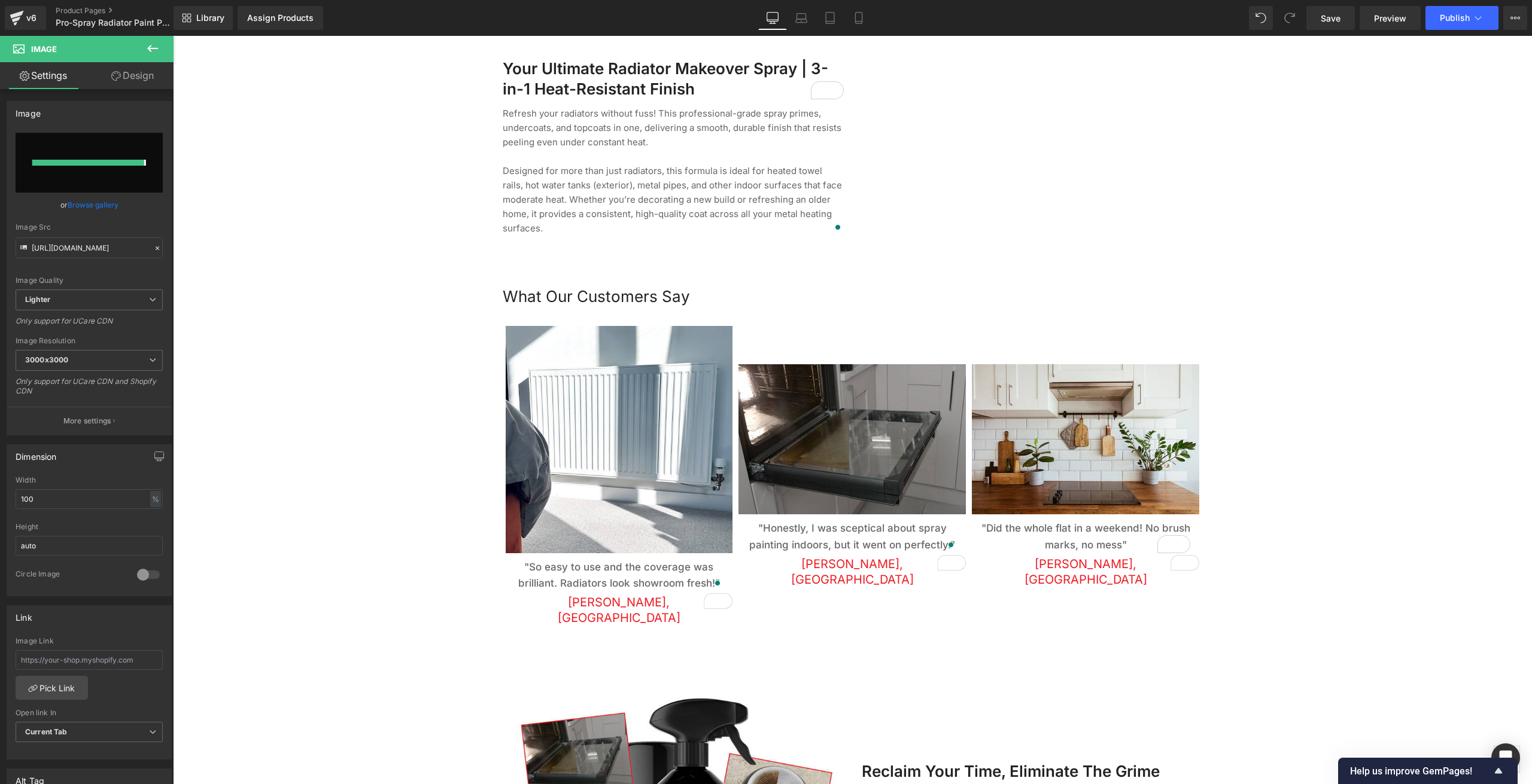
type input "https://ucarecdn.com/a948f963-09cf-4901-b1c5-1b1d5d704bc4/-/format/auto/-/previ…"
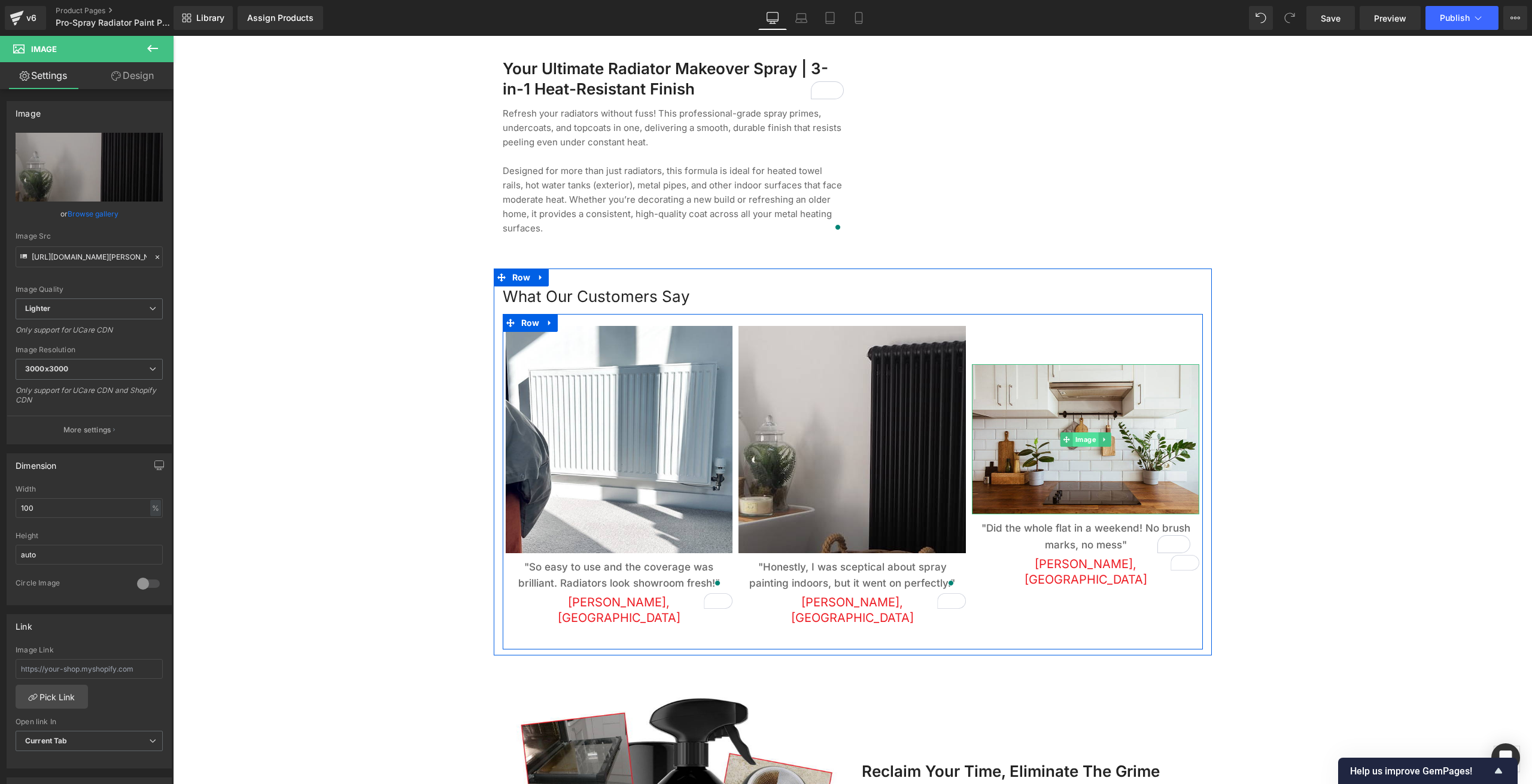
click at [1073, 432] on span "Image" at bounding box center [1086, 440] width 26 height 15
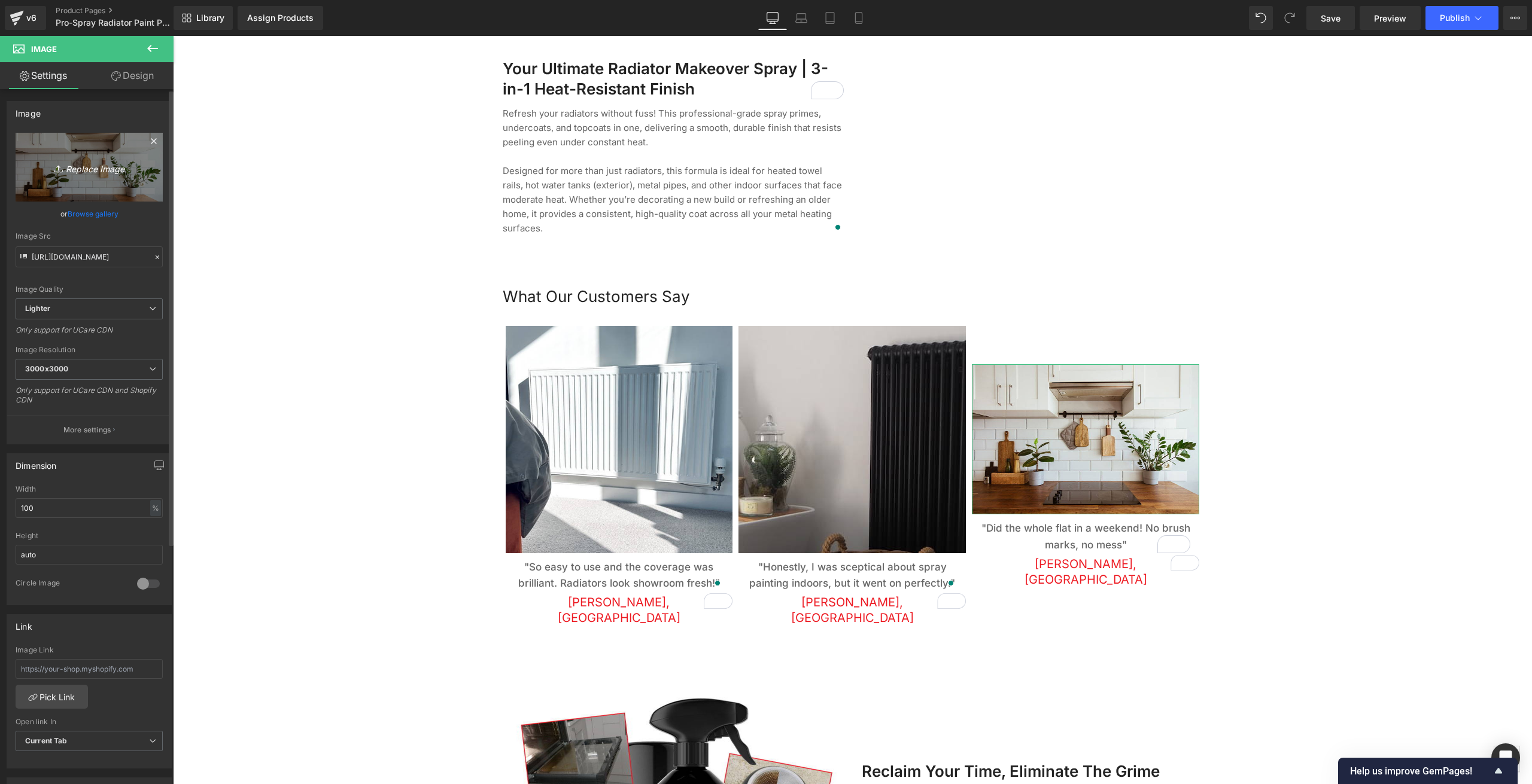
click at [84, 174] on icon "Replace Image" at bounding box center [90, 167] width 96 height 15
type input "C:\fakepath\e24-N6KVqGA44ZI-unsplash (1).jpg"
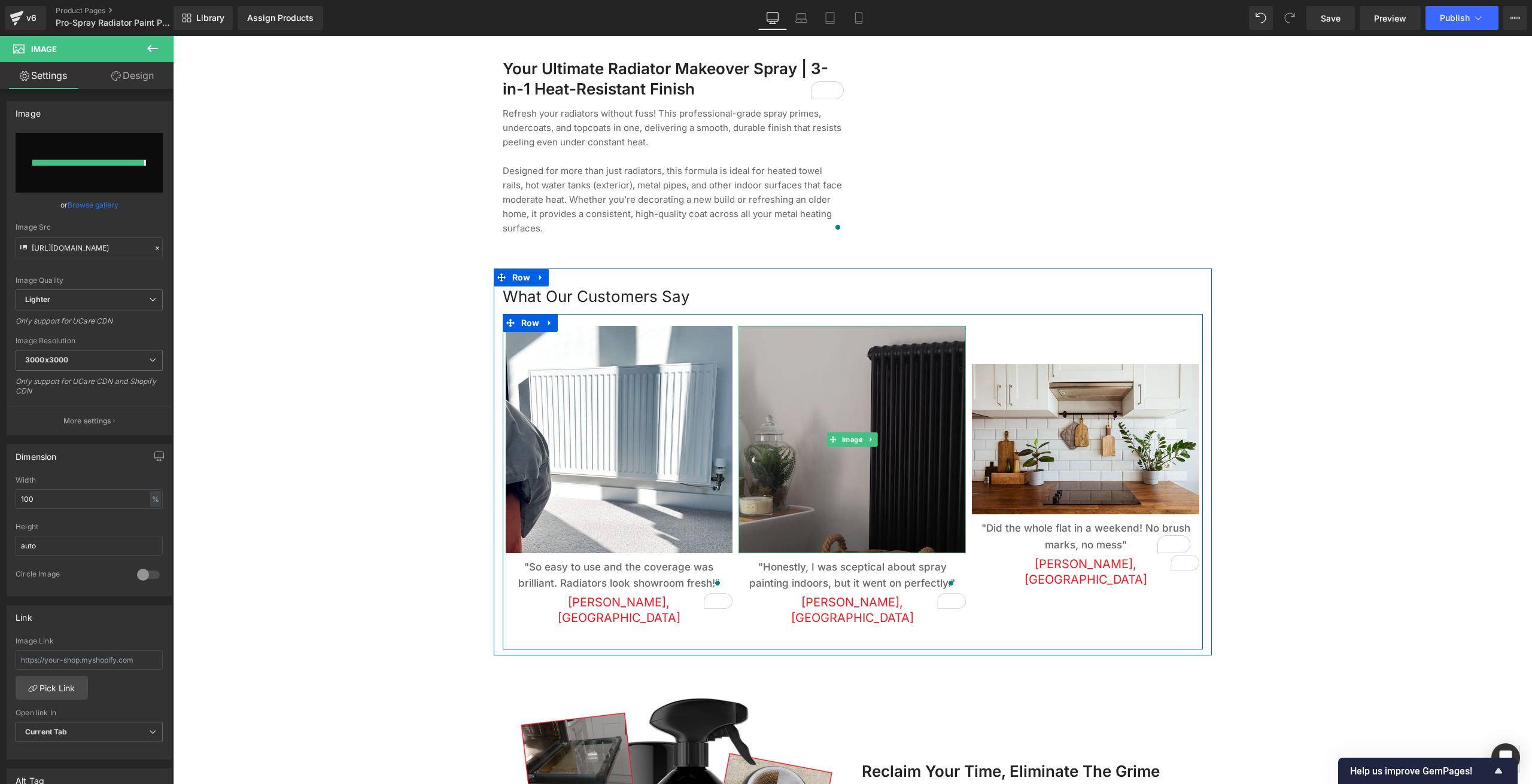
type input "[URL][DOMAIN_NAME]"
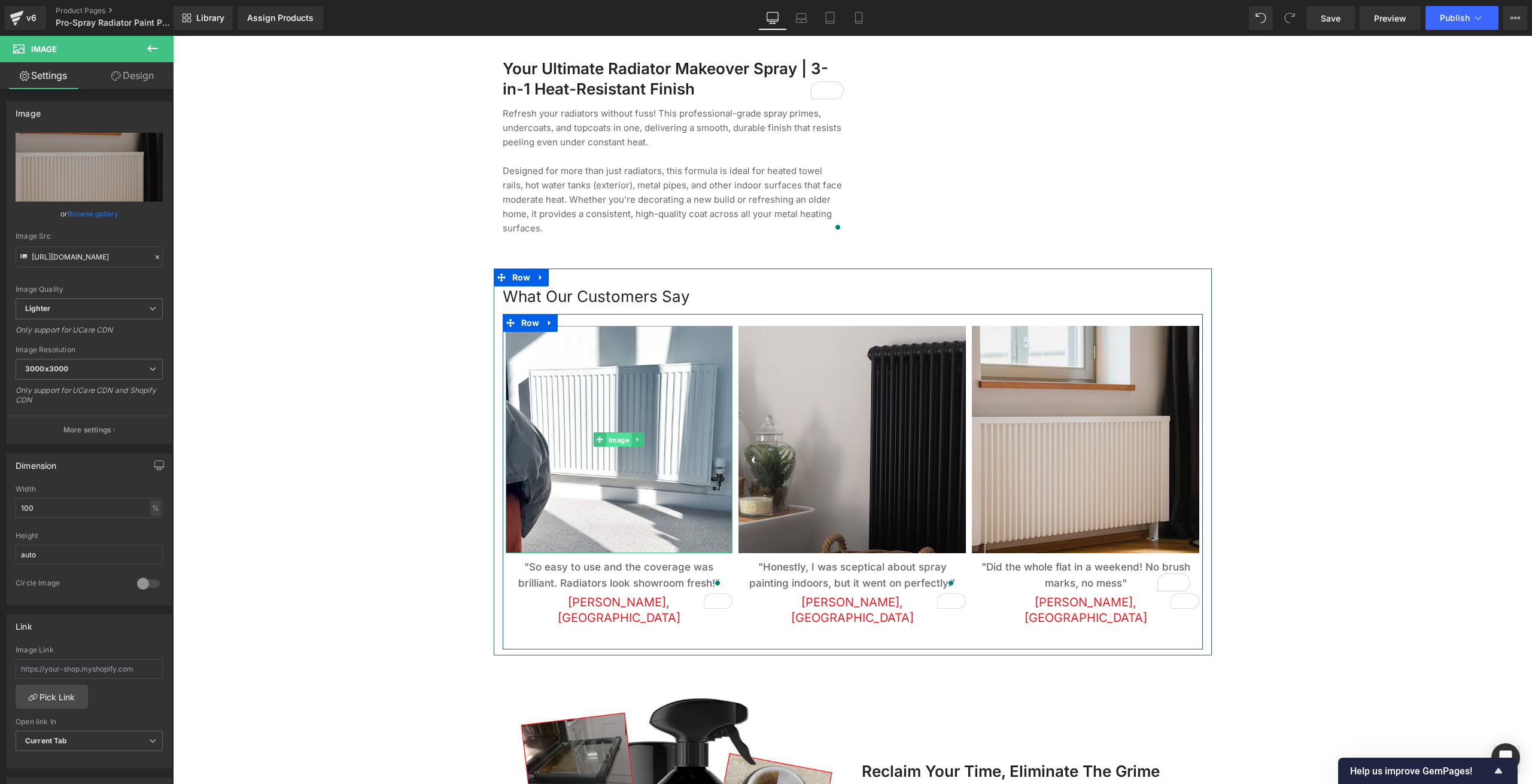
click at [614, 432] on span "Image" at bounding box center [619, 440] width 26 height 15
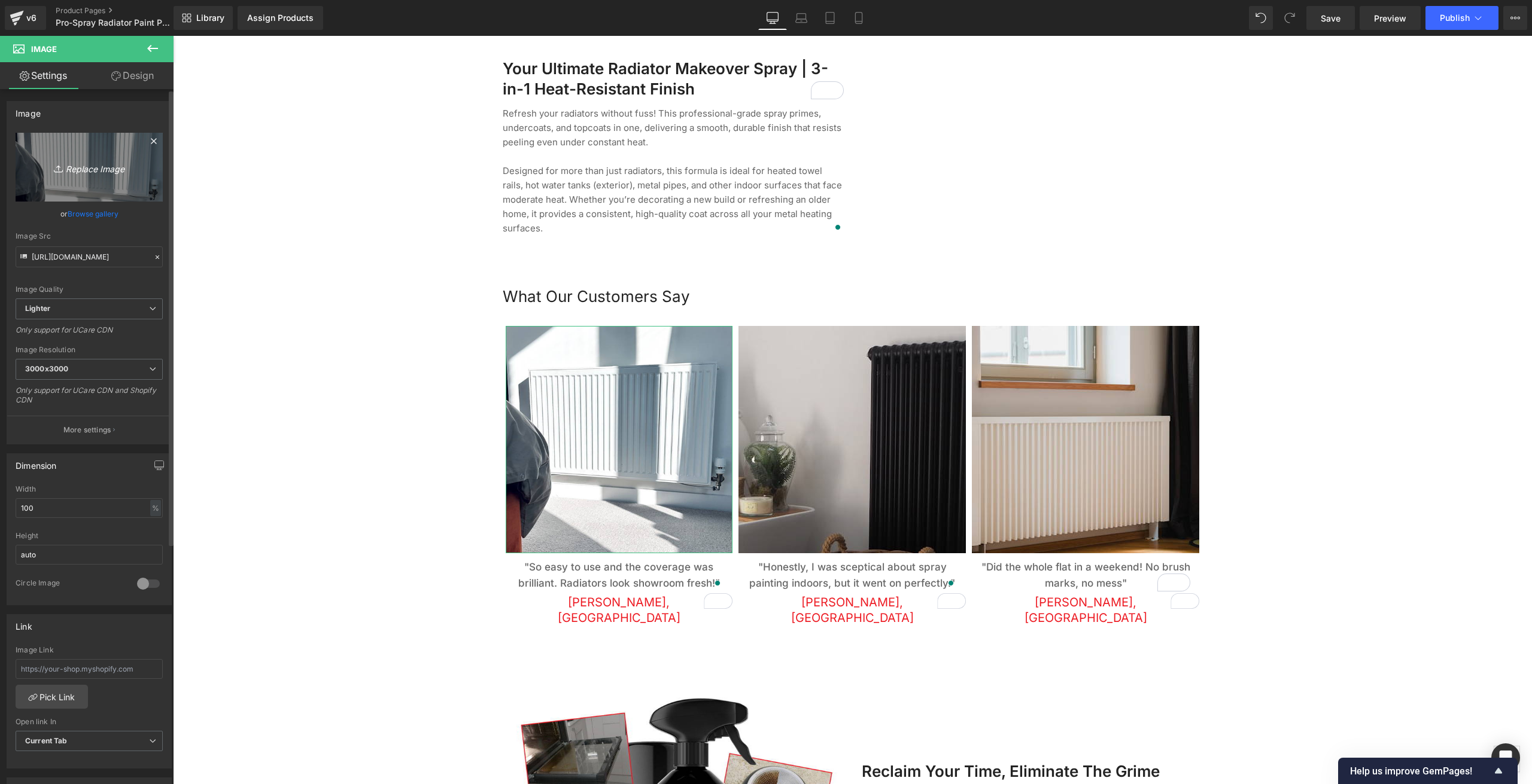
click at [95, 174] on icon "Replace Image" at bounding box center [90, 167] width 96 height 15
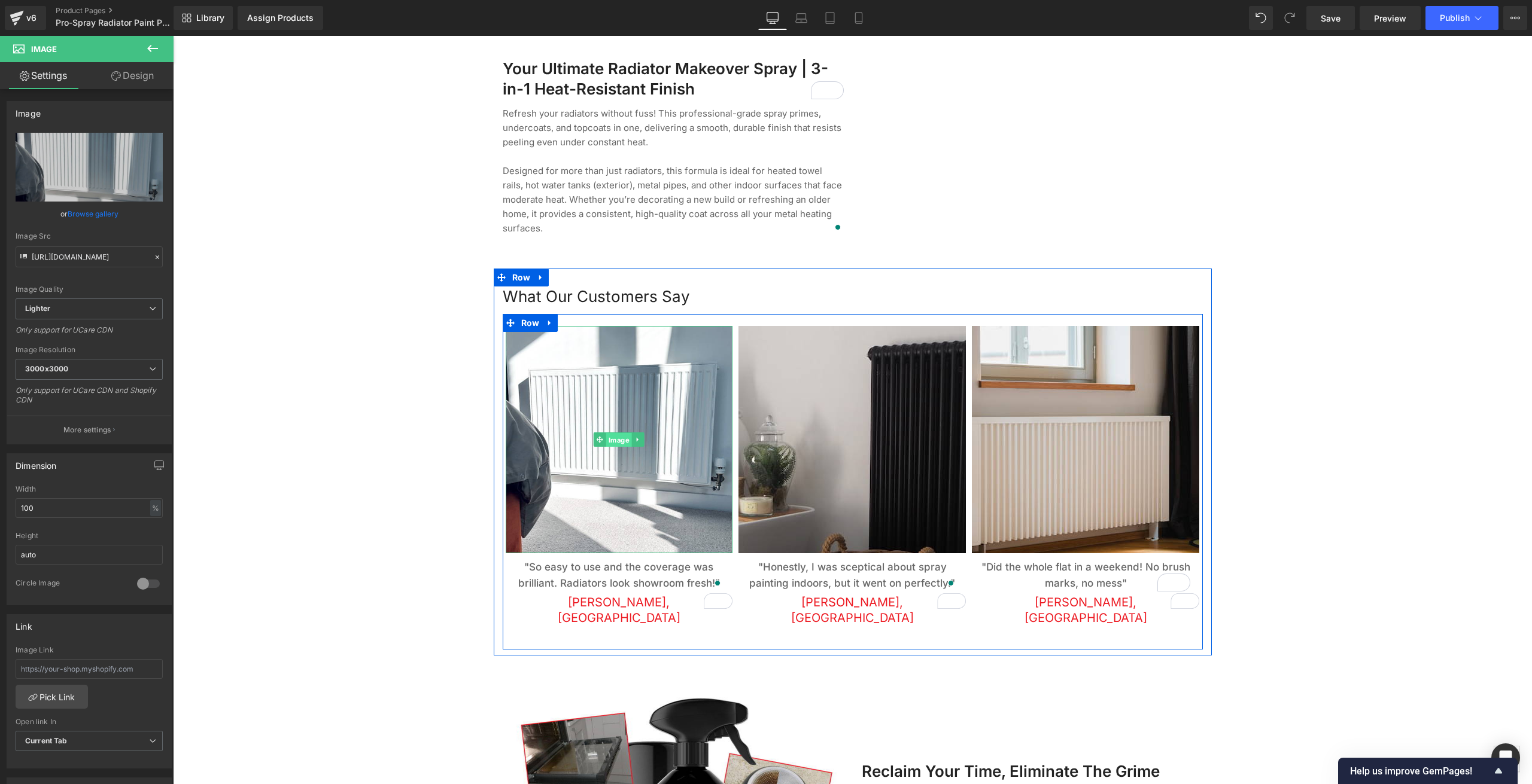
click at [609, 432] on span "Image" at bounding box center [619, 440] width 26 height 15
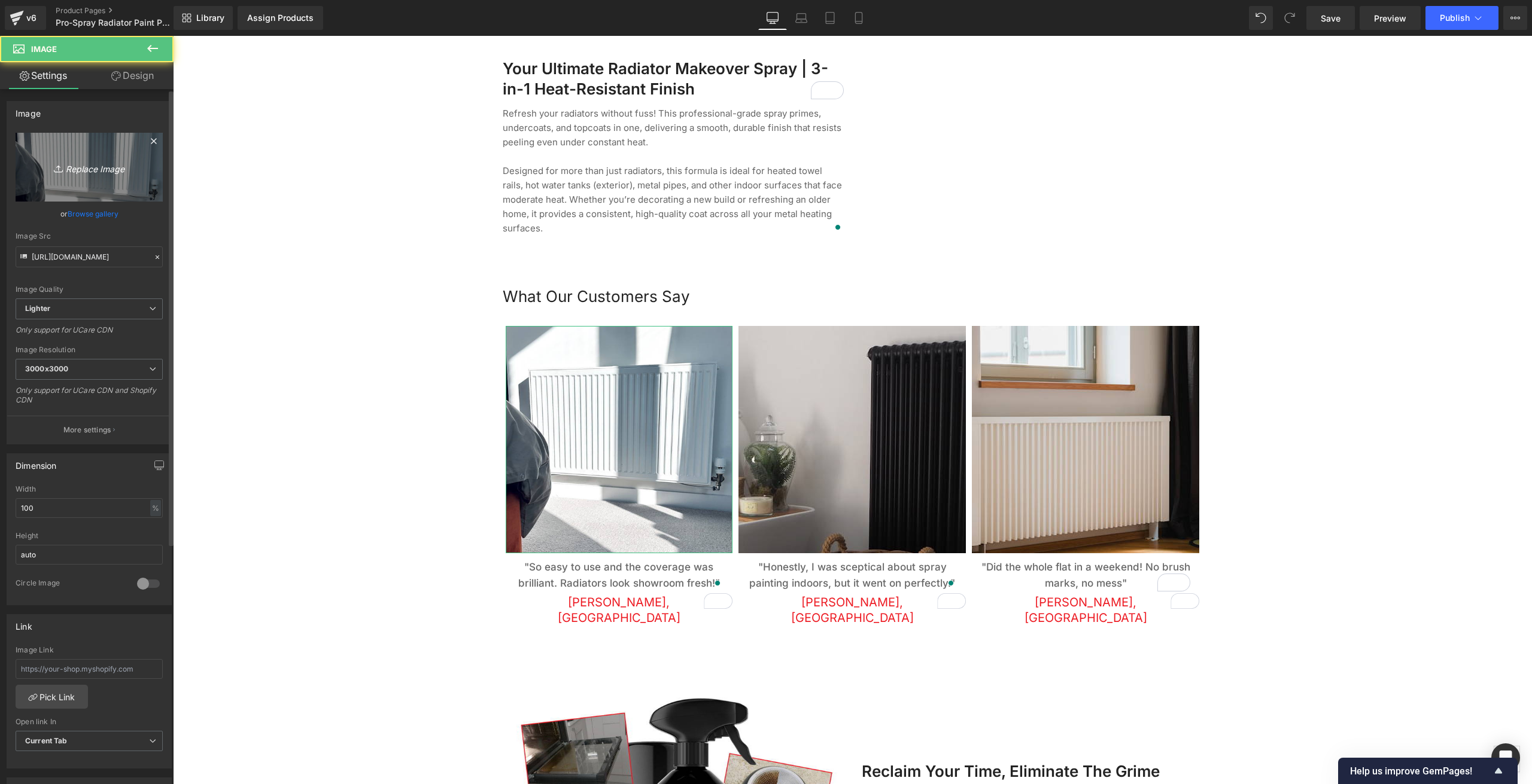
click at [79, 165] on icon "Replace Image" at bounding box center [90, 167] width 96 height 15
type input "C:\fakepath\yomi-ajilore-Cix3FBitiD0-unsplash.jpg"
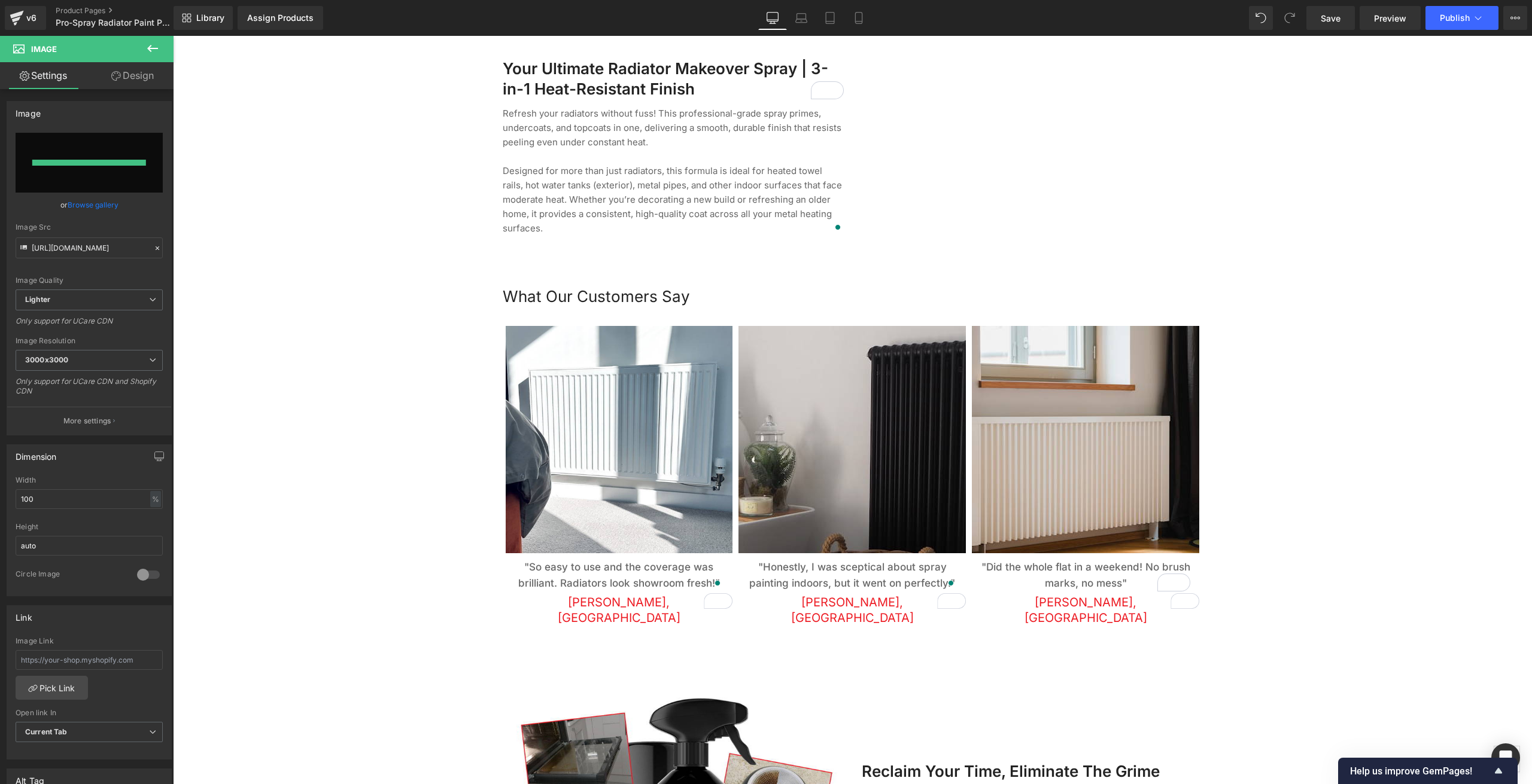
type input "[URL][DOMAIN_NAME]"
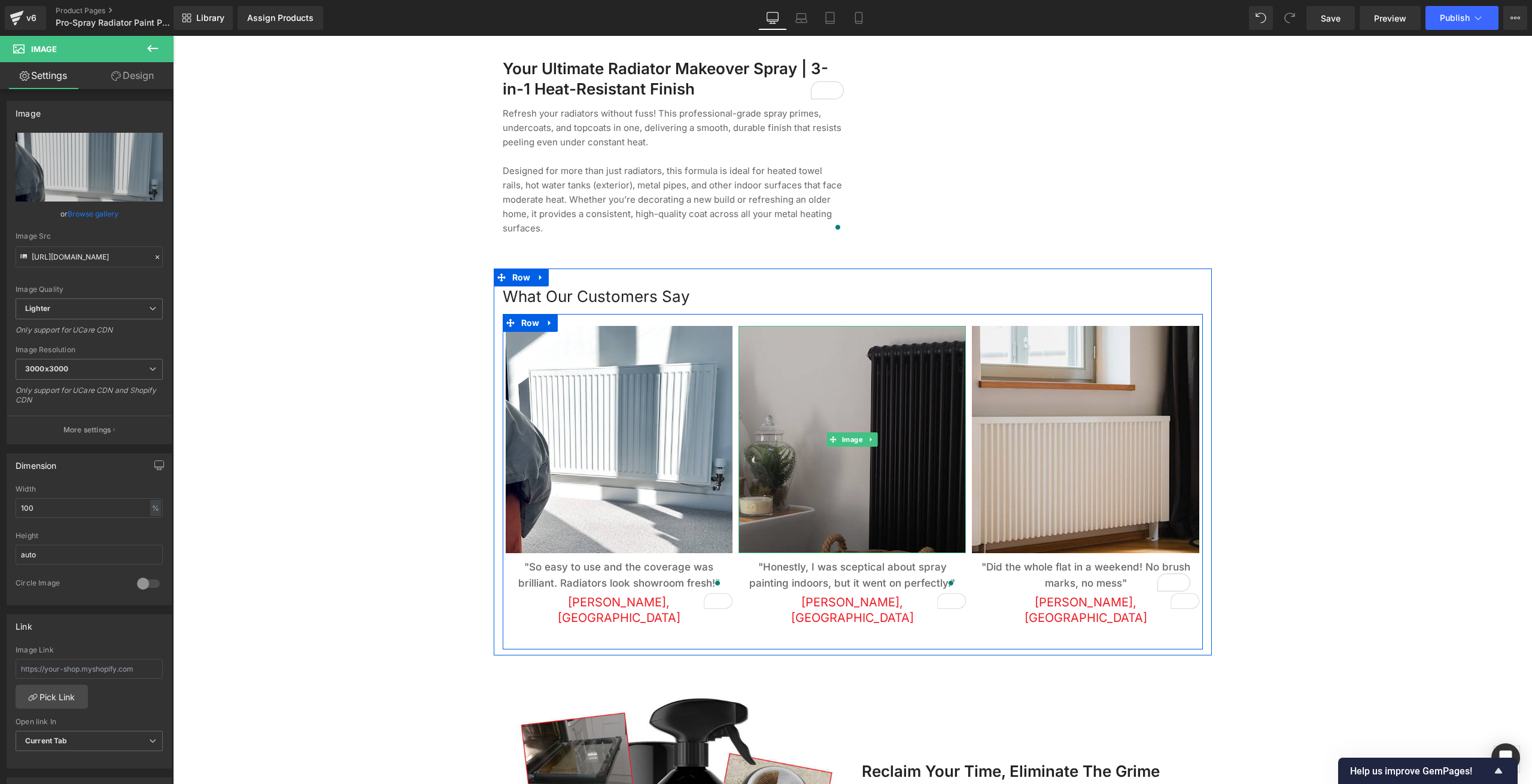
click at [852, 432] on span "Image" at bounding box center [853, 440] width 26 height 15
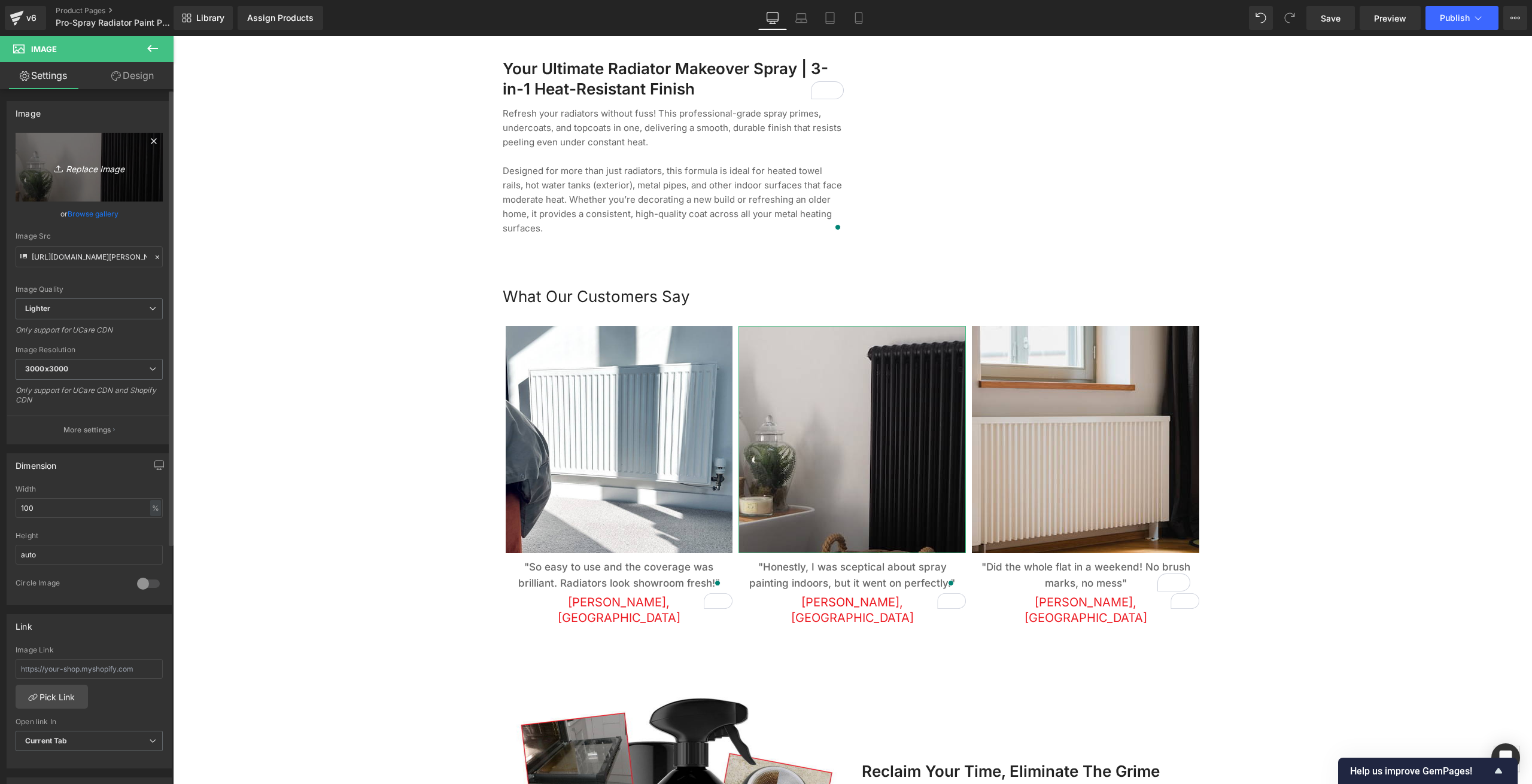
click at [83, 169] on icon "Replace Image" at bounding box center [90, 167] width 96 height 15
type input "C:\fakepath\pexels-heyho-7746102.jpg"
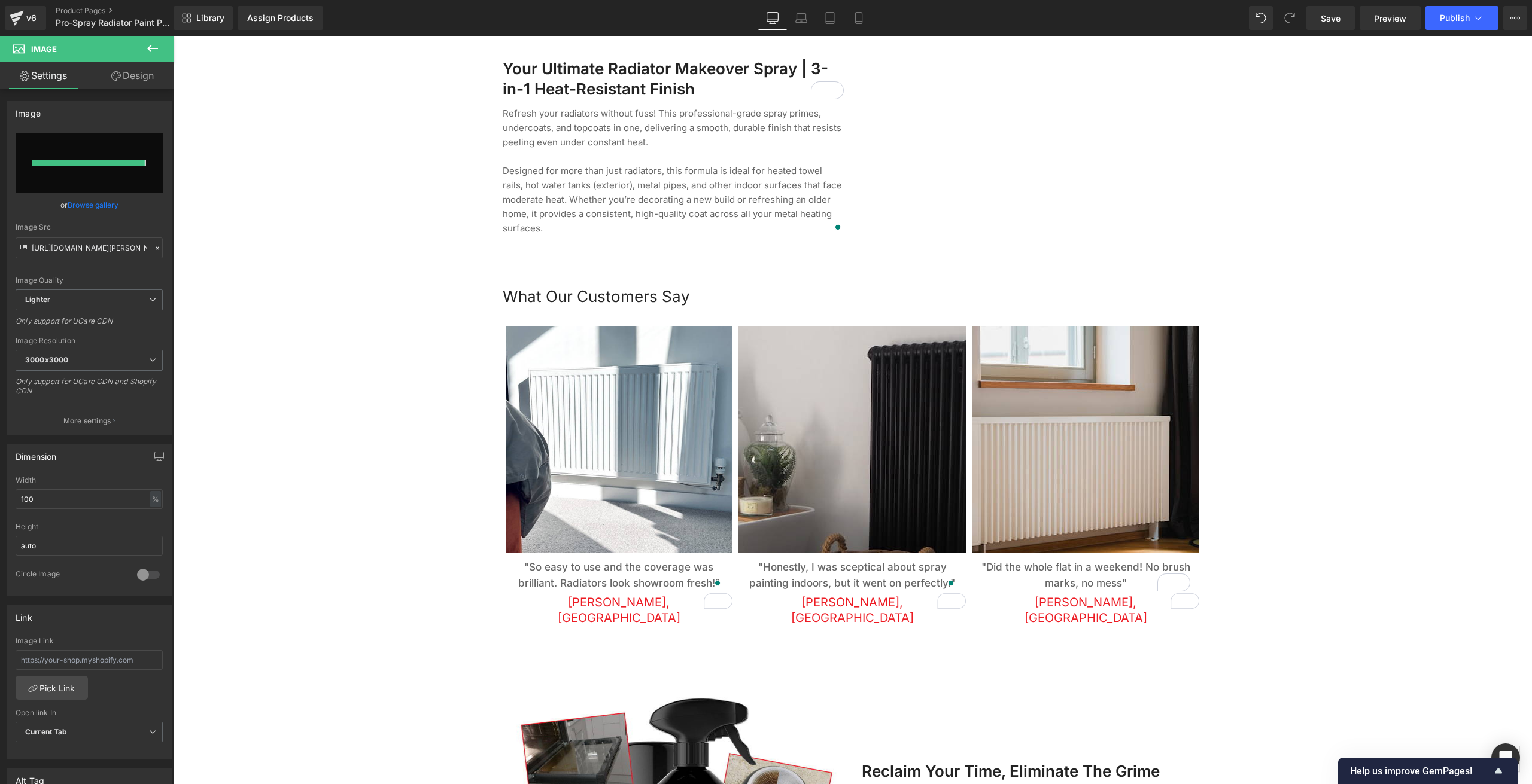
type input "[URL][DOMAIN_NAME]"
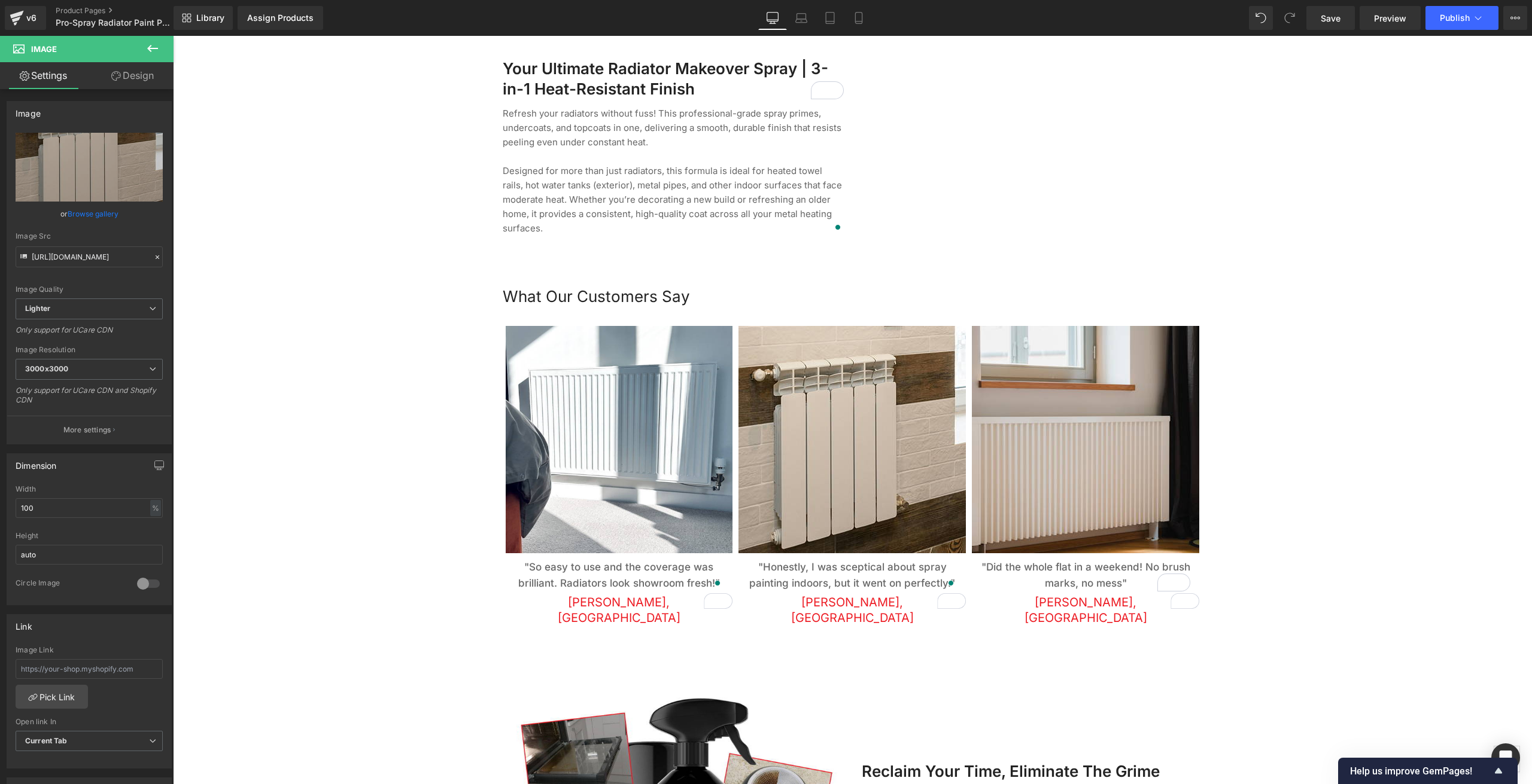
click at [409, 321] on div at bounding box center [852, 28] width 1359 height 2383
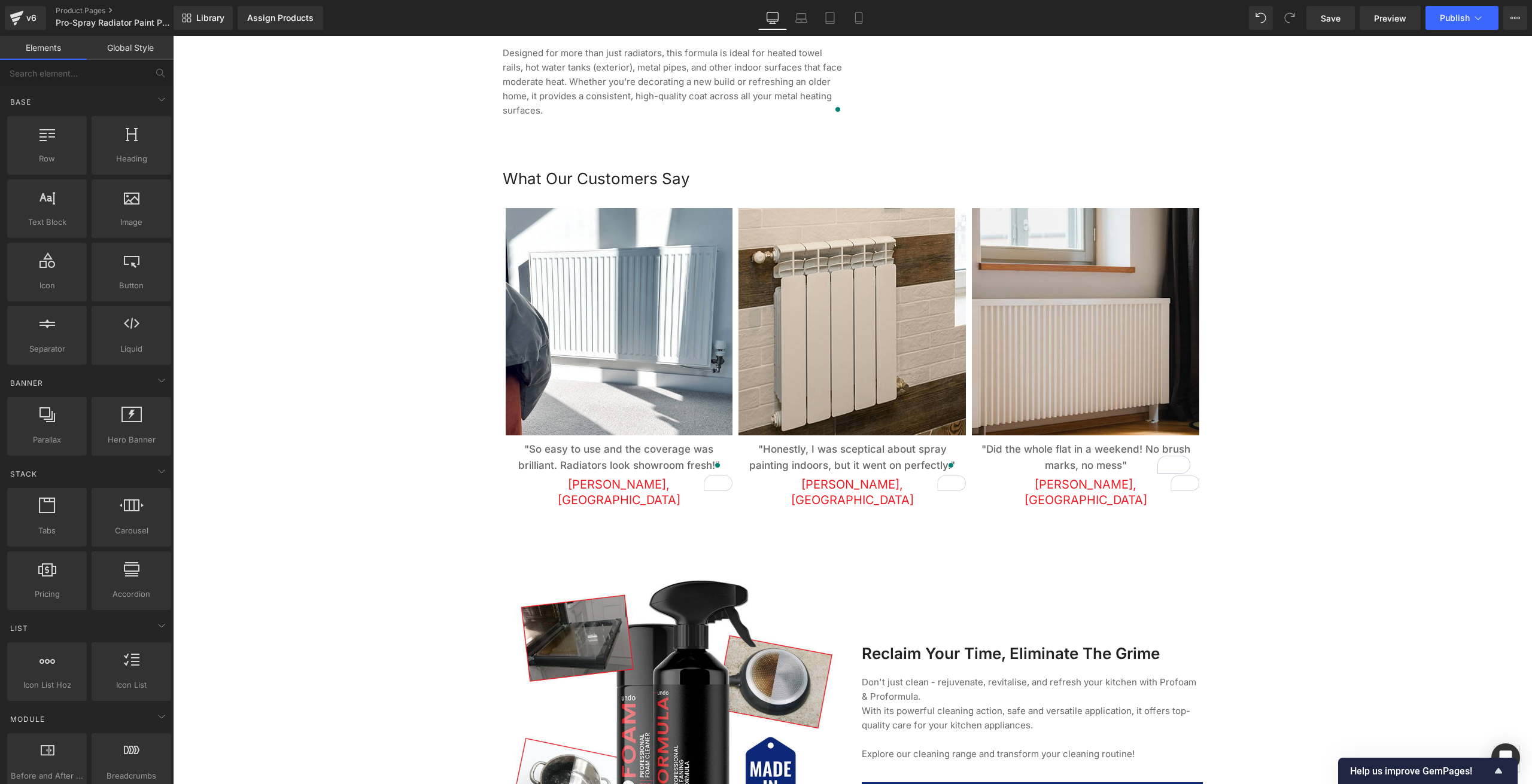
scroll to position [1435, 0]
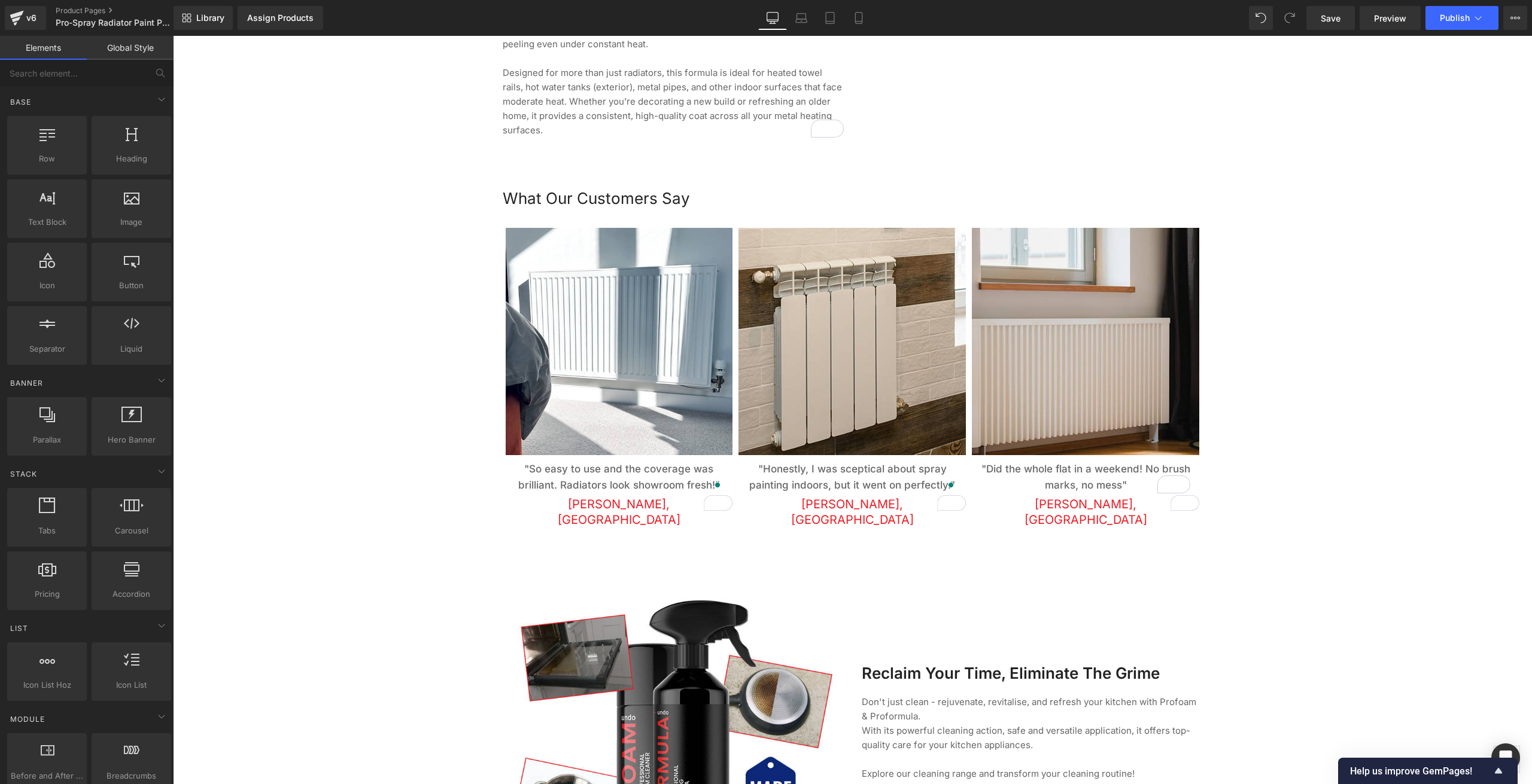
scroll to position [1375, 0]
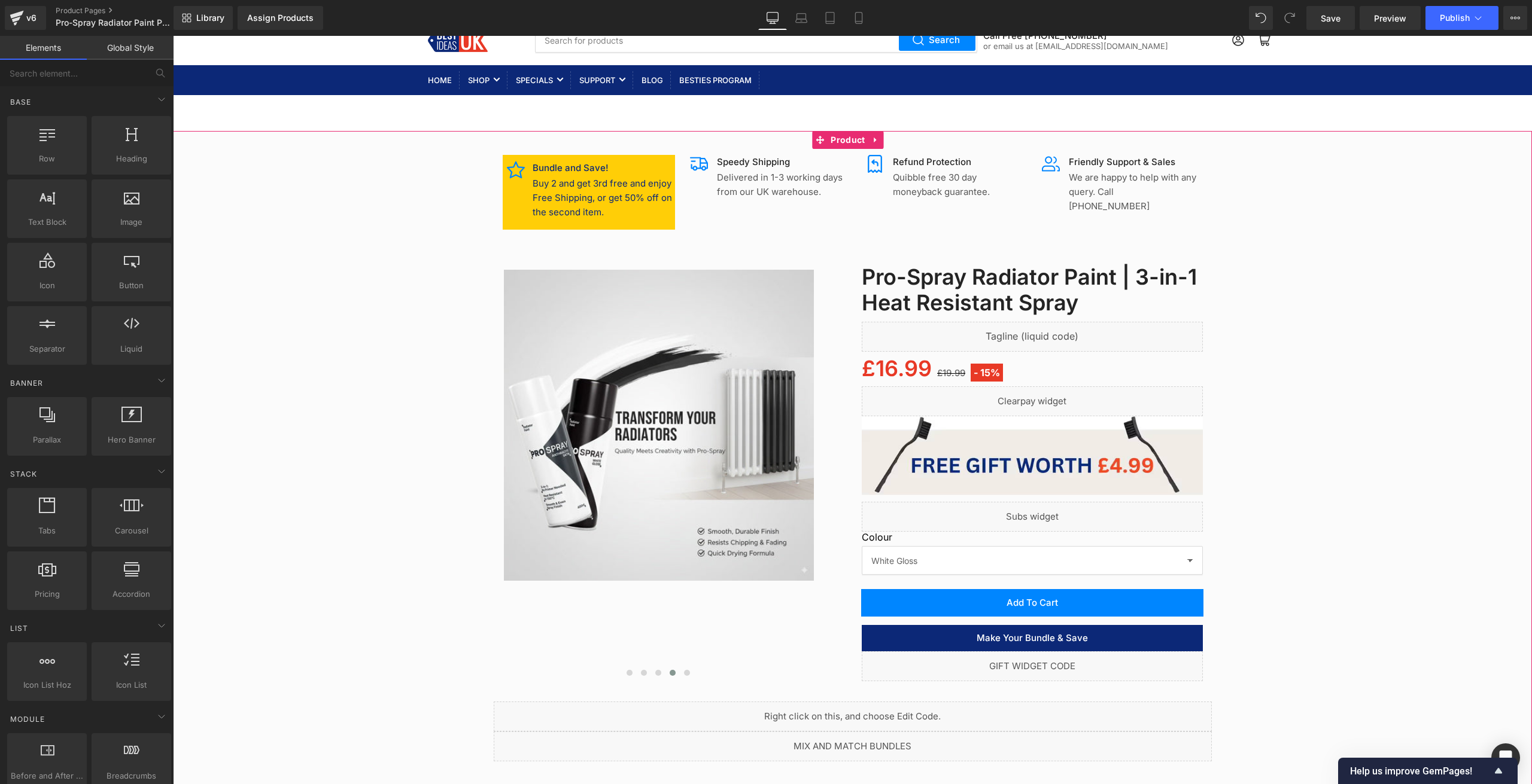
scroll to position [0, 0]
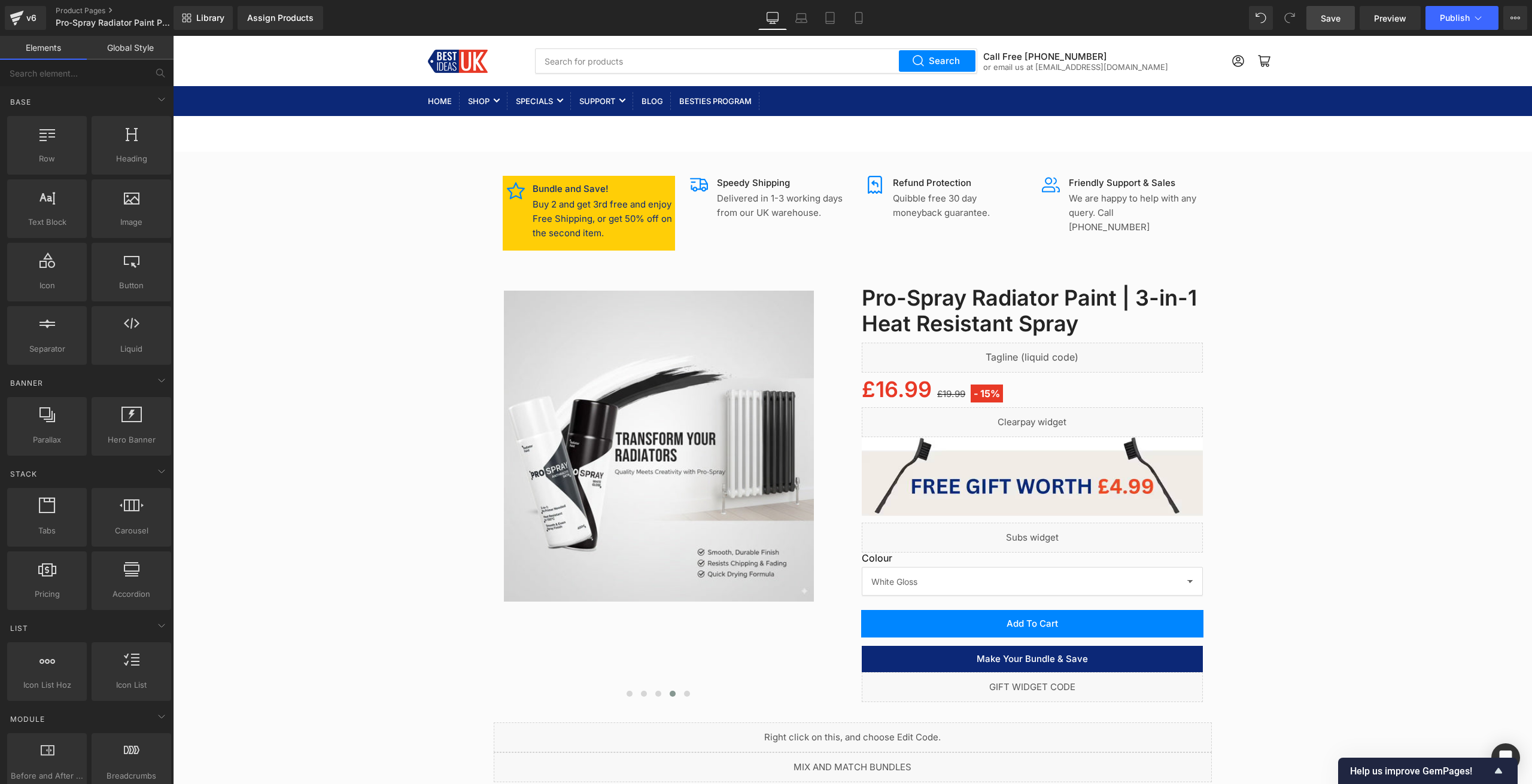
click at [1327, 19] on span "Save" at bounding box center [1330, 18] width 19 height 13
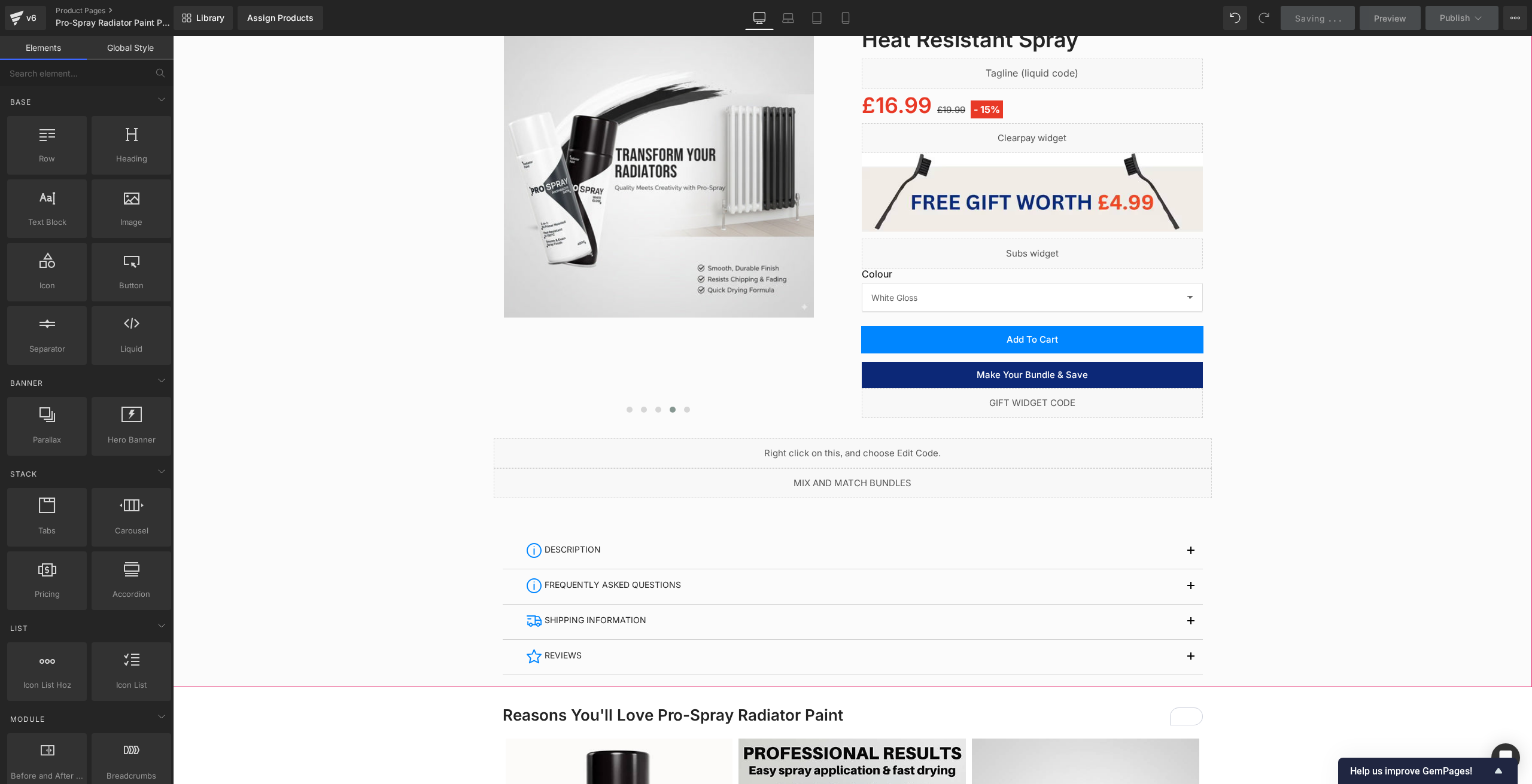
scroll to position [299, 0]
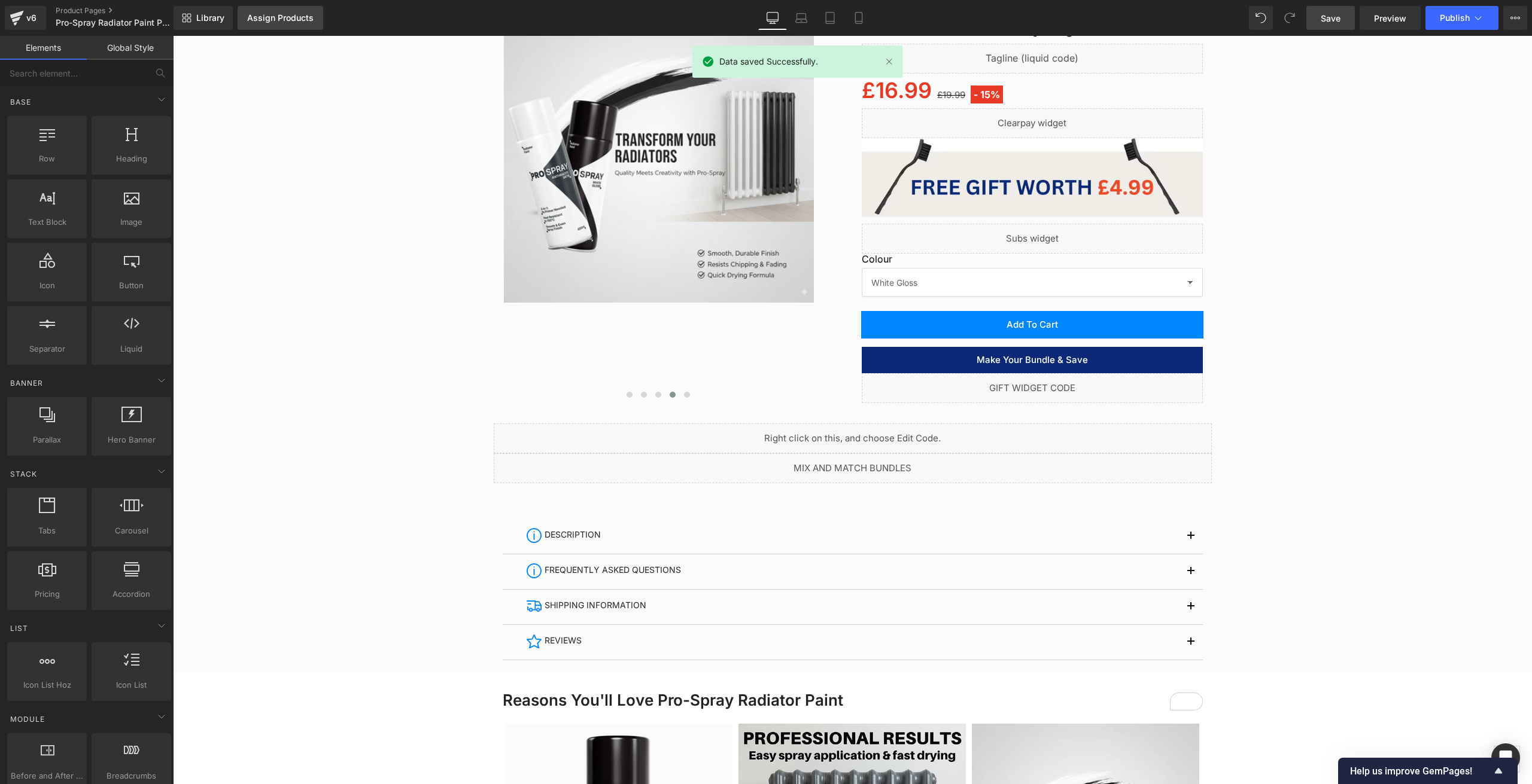
click at [299, 21] on div "Assign Products" at bounding box center [280, 18] width 67 height 9
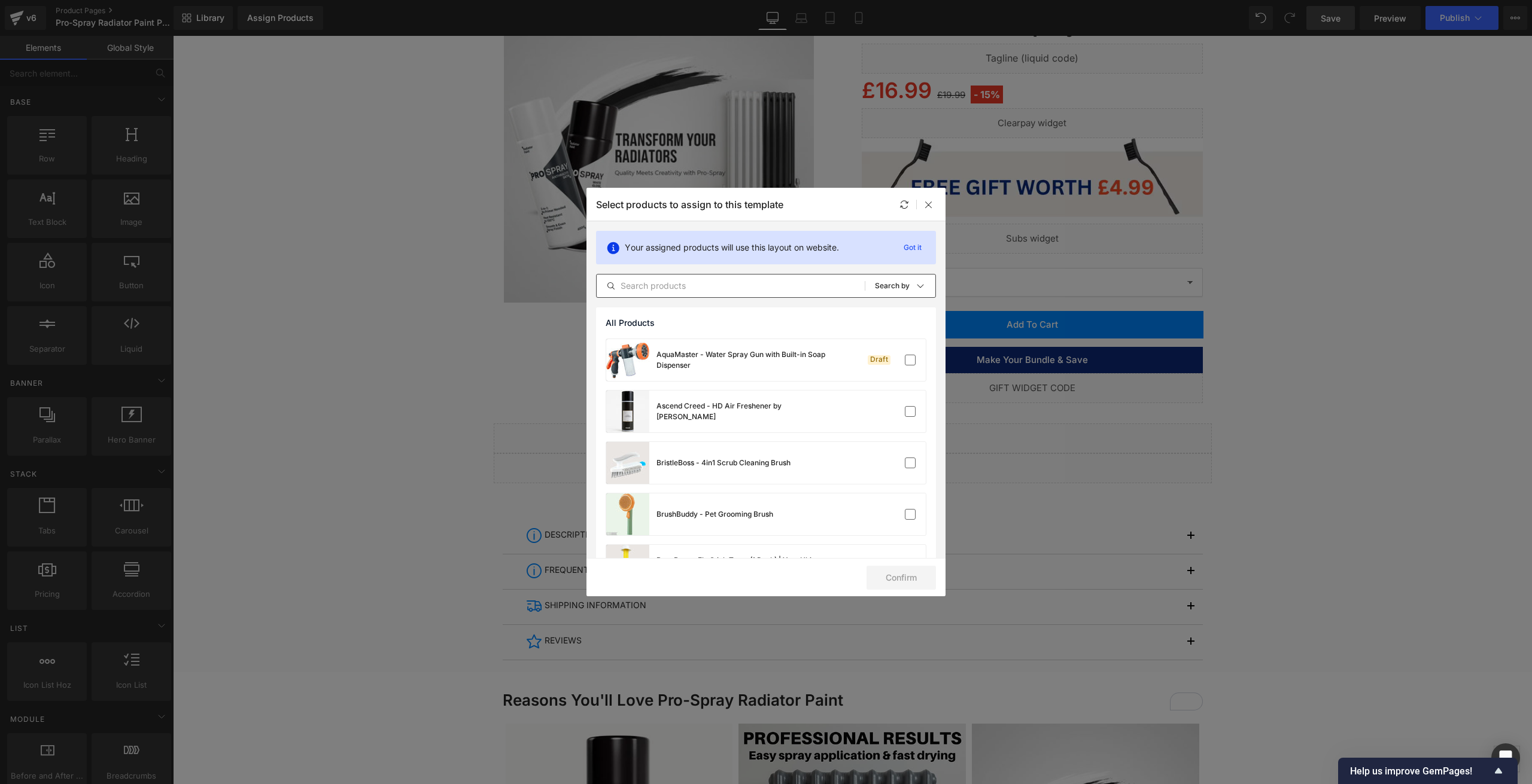
click at [797, 283] on input "text" at bounding box center [731, 286] width 268 height 15
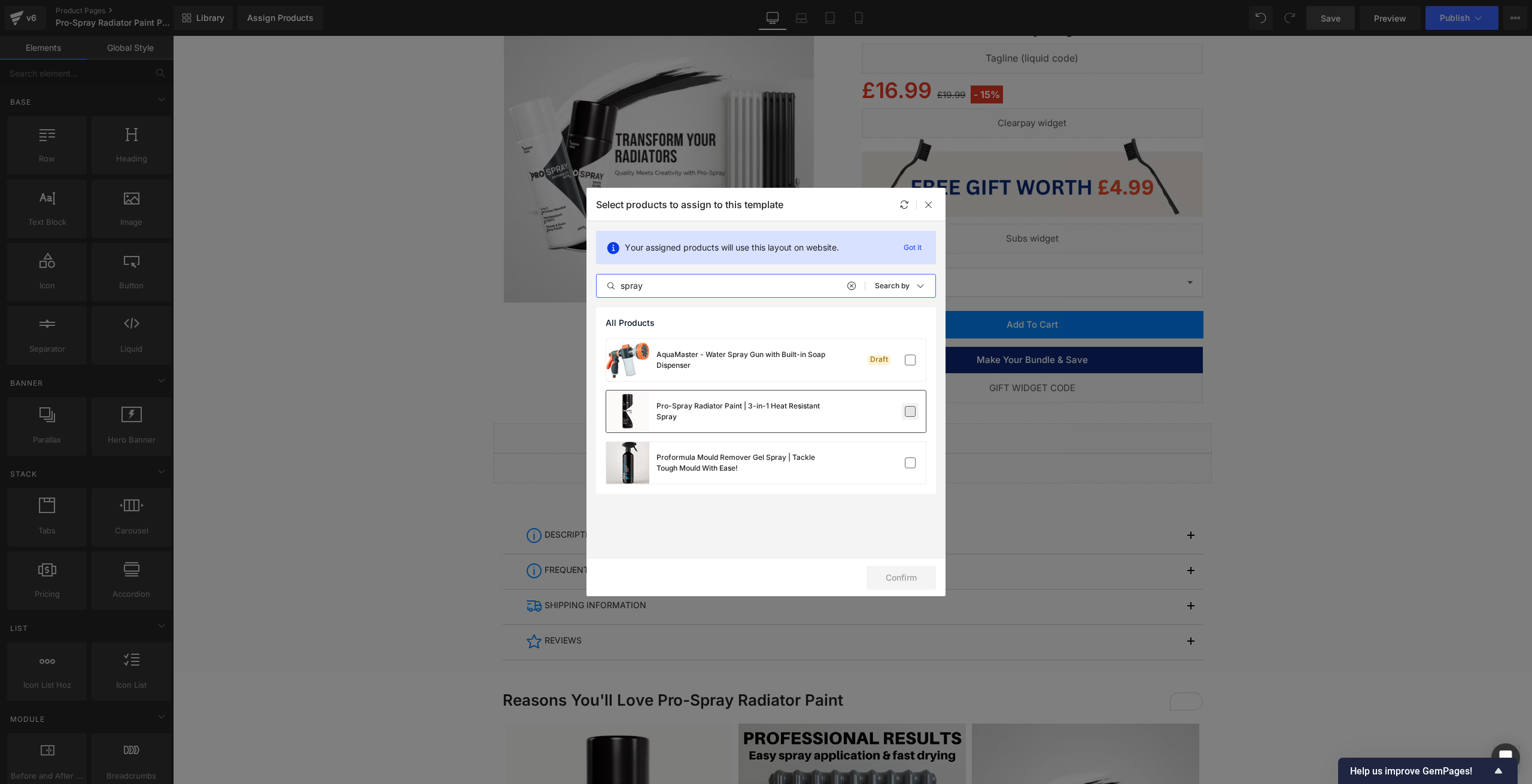
type input "spray"
drag, startPoint x: 914, startPoint y: 411, endPoint x: 906, endPoint y: 427, distance: 17.9
click at [914, 411] on label at bounding box center [910, 412] width 11 height 11
click at [910, 412] on input "checkbox" at bounding box center [910, 412] width 0 height 0
click at [909, 580] on button "Confirm" at bounding box center [901, 578] width 69 height 24
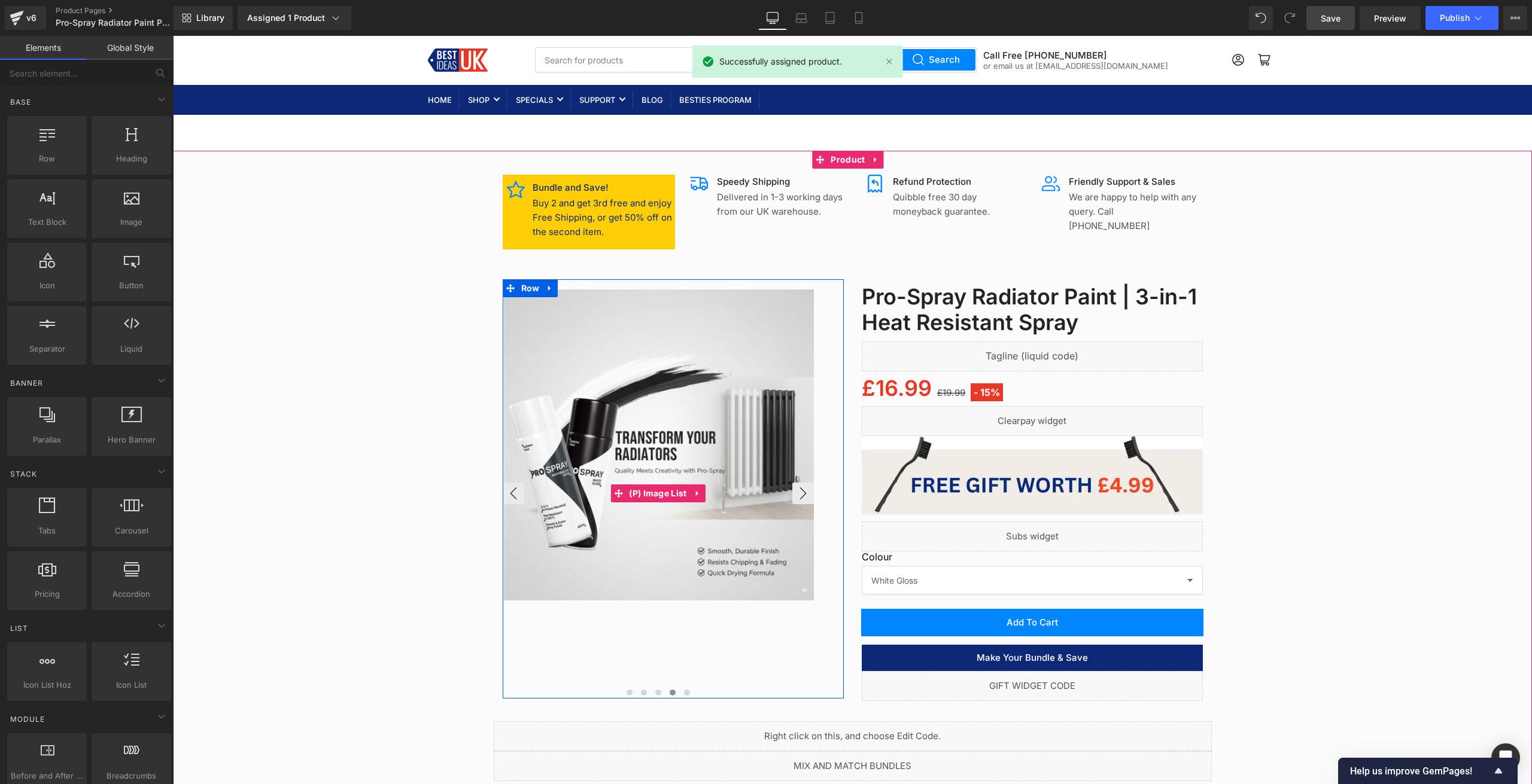
scroll to position [0, 0]
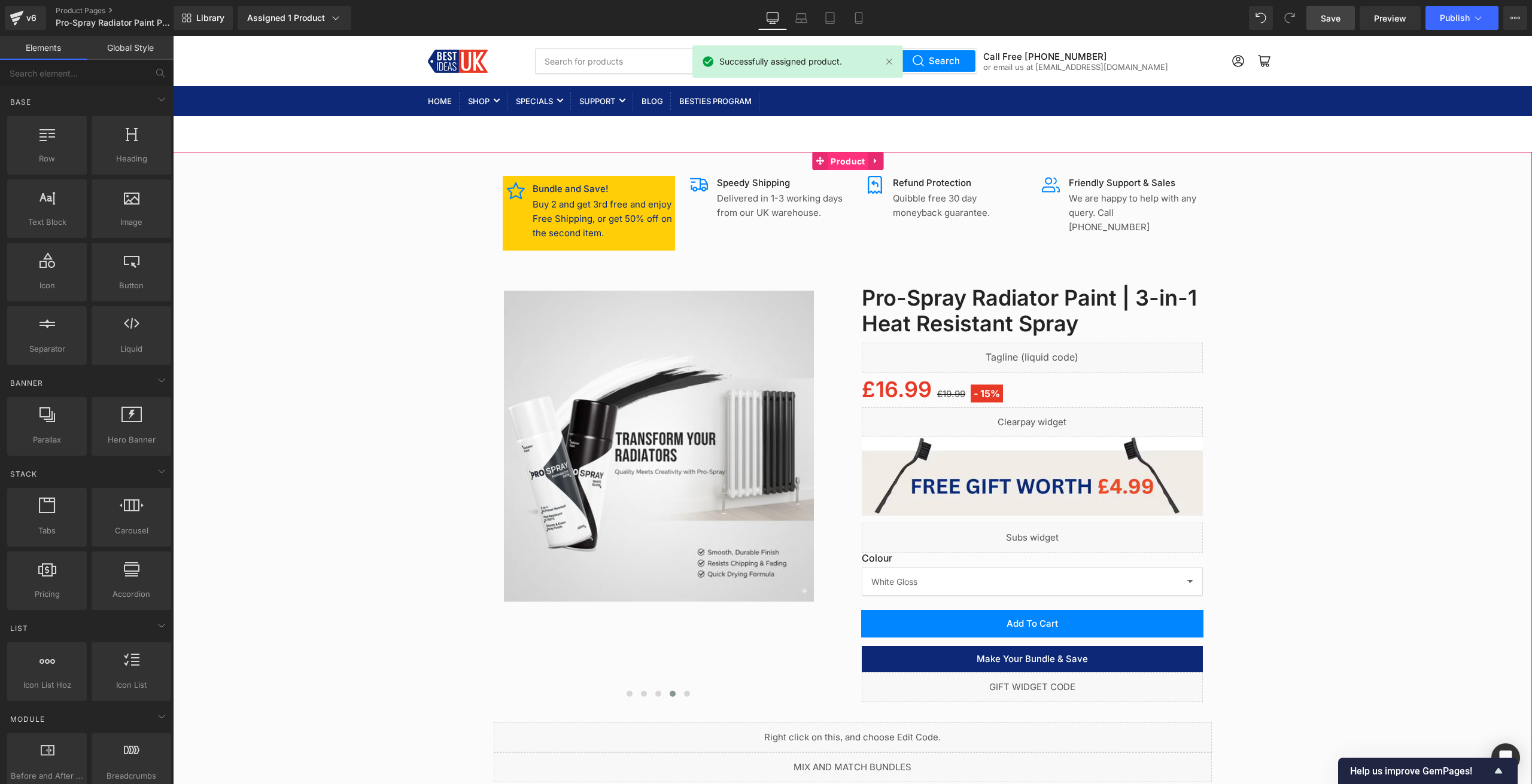
click at [853, 157] on span "Product" at bounding box center [847, 161] width 40 height 18
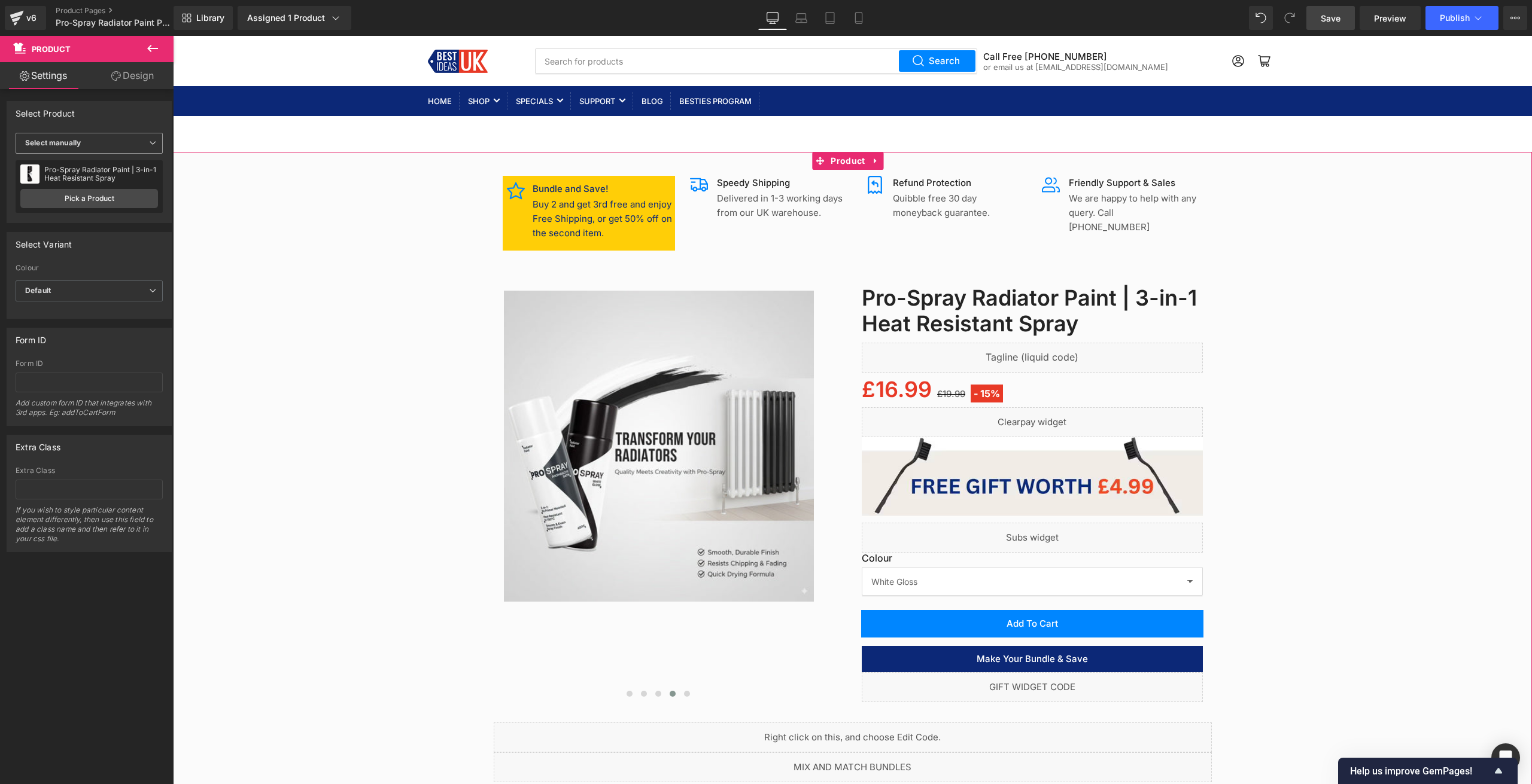
click at [135, 145] on span "Select manually" at bounding box center [89, 143] width 147 height 21
click at [103, 162] on div "Display by assigned product" at bounding box center [82, 162] width 98 height 8
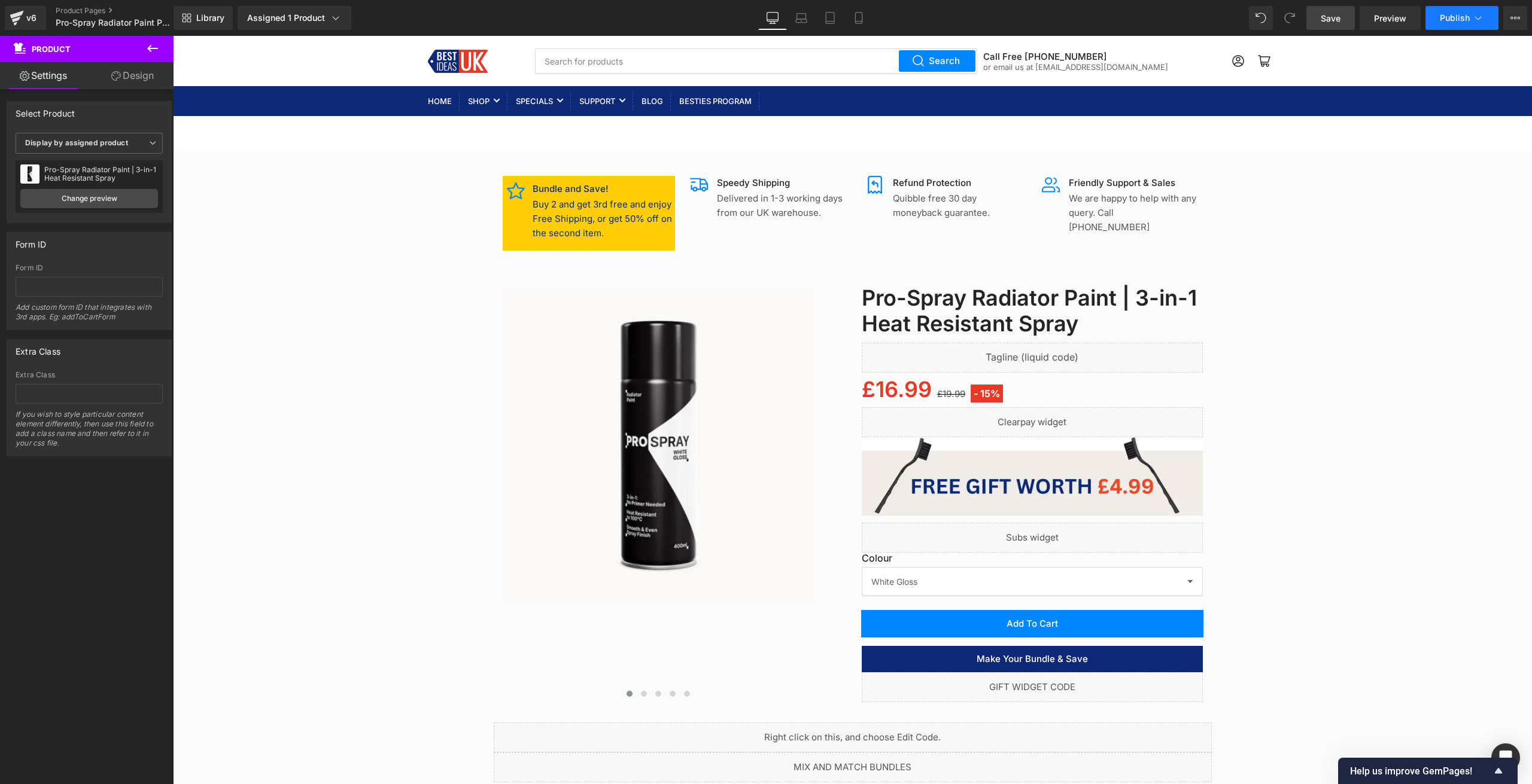
click at [1458, 18] on span "Publish" at bounding box center [1454, 18] width 30 height 9
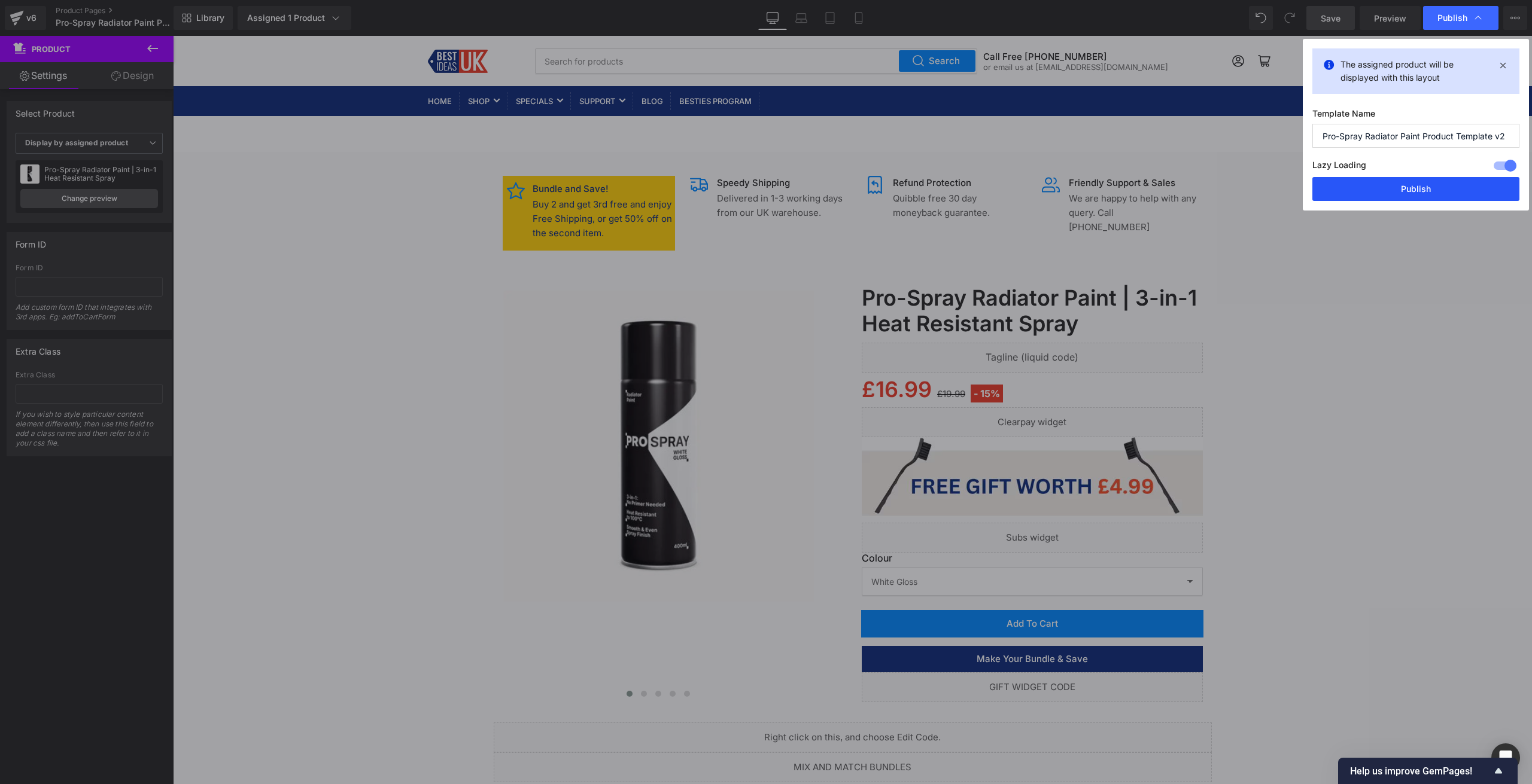
click at [1418, 193] on button "Publish" at bounding box center [1416, 189] width 207 height 24
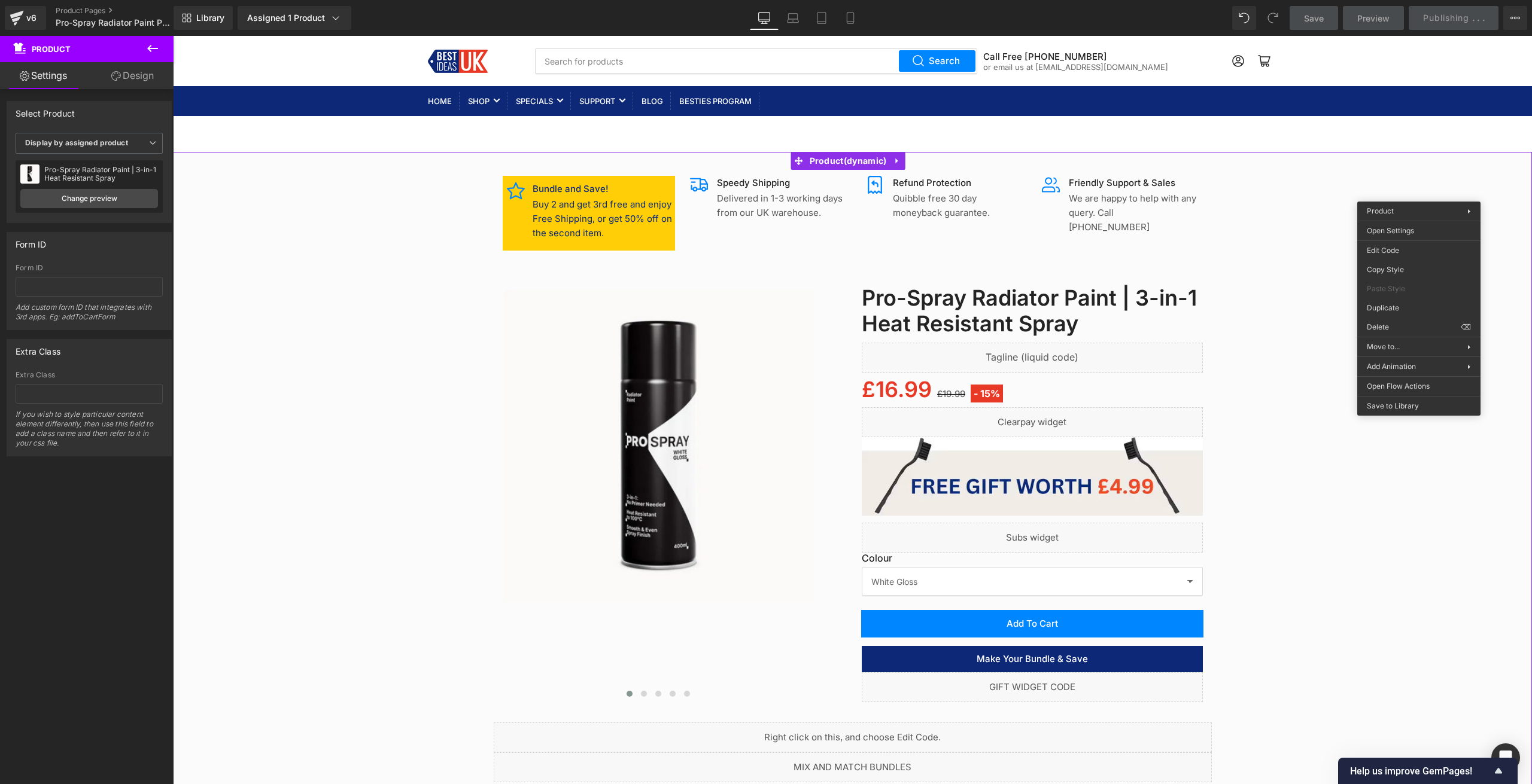
click at [1185, 23] on div "Library Assigned 1 Product Product Preview Pro-Spray Radiator Paint | 3-in-1 He…" at bounding box center [853, 18] width 1358 height 24
click at [1159, 25] on div "Library Assigned 1 Product Product Preview Pro-Spray Radiator Paint | 3-in-1 He…" at bounding box center [853, 18] width 1358 height 24
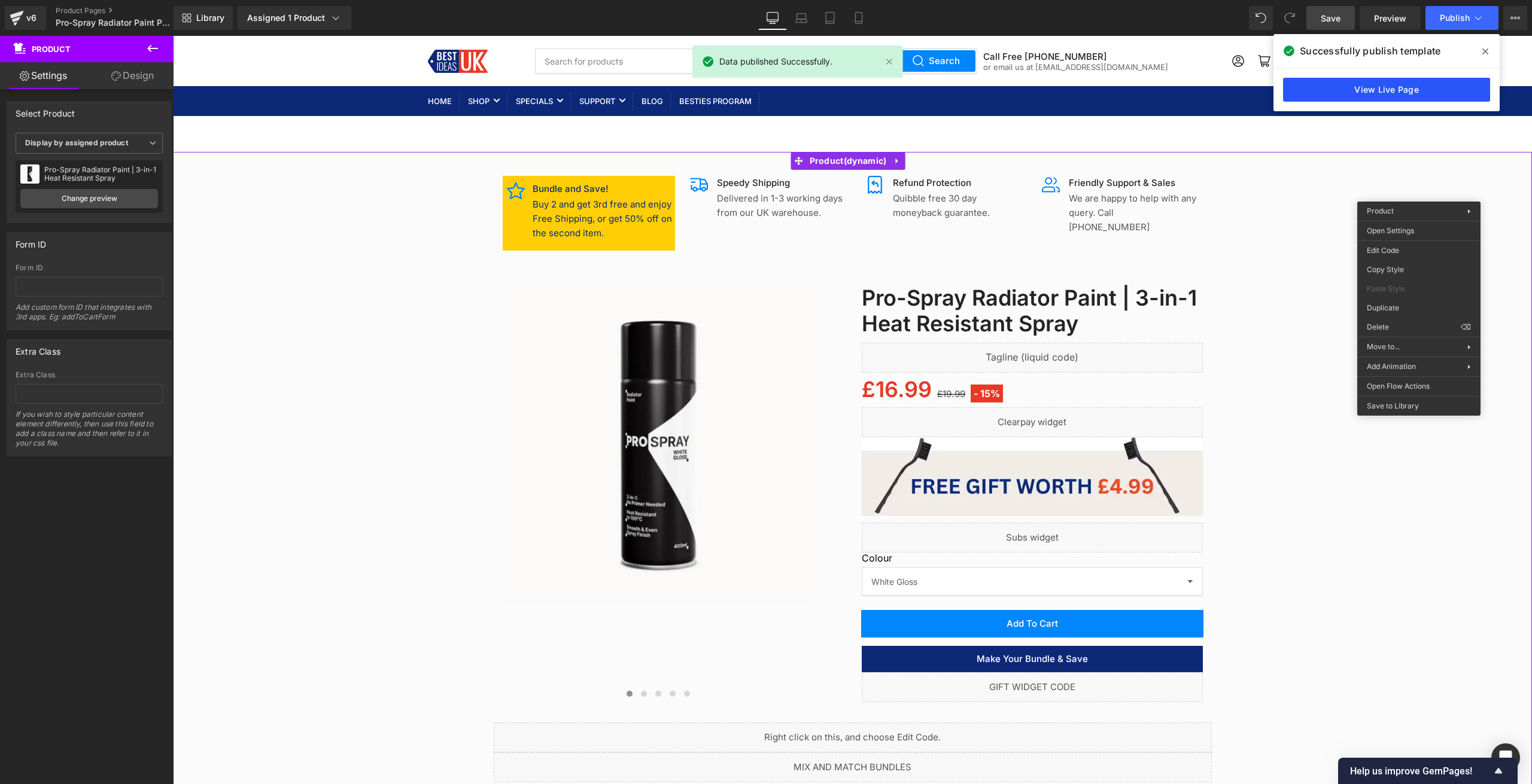
click at [1402, 92] on link "View Live Page" at bounding box center [1386, 90] width 207 height 24
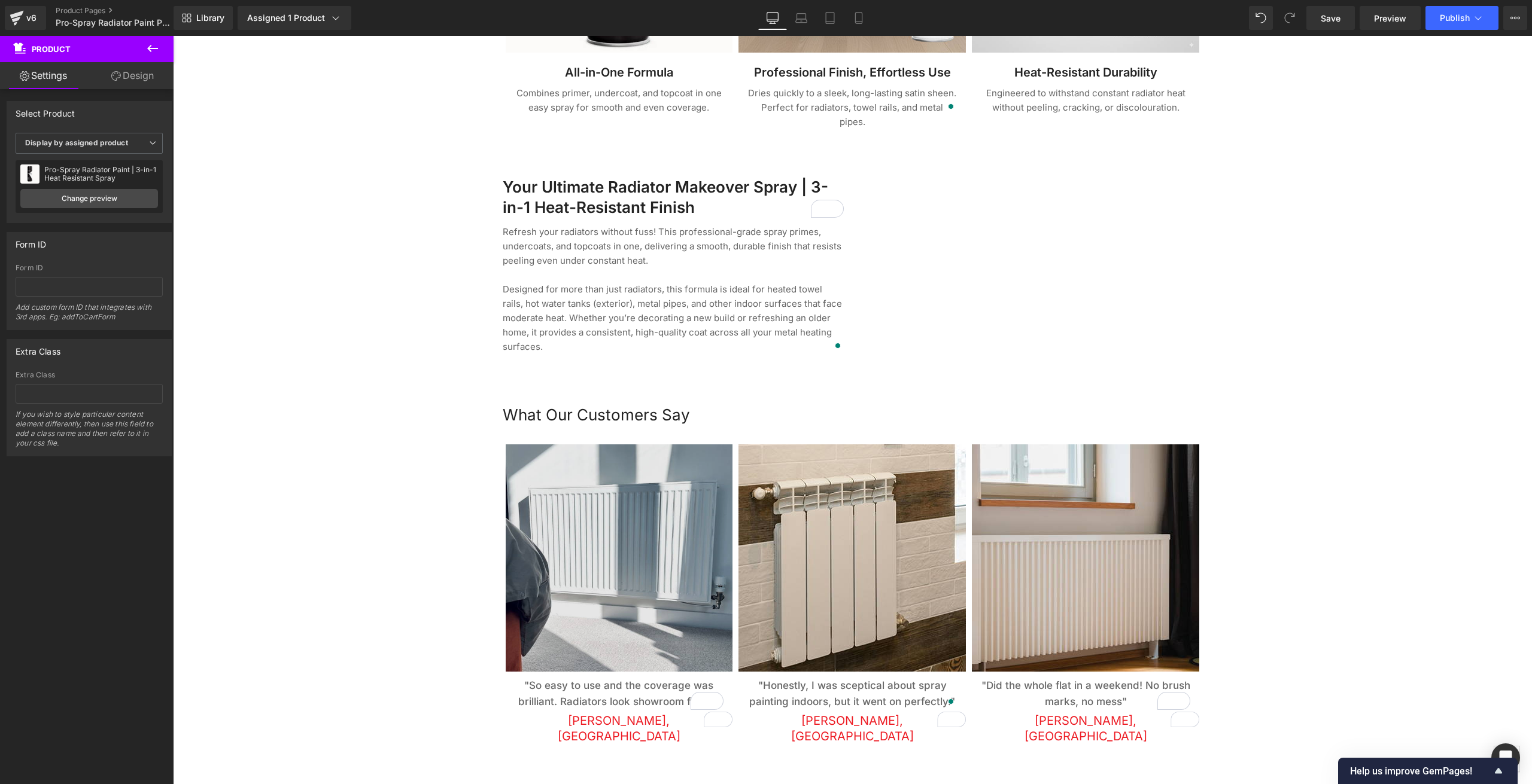
scroll to position [1196, 0]
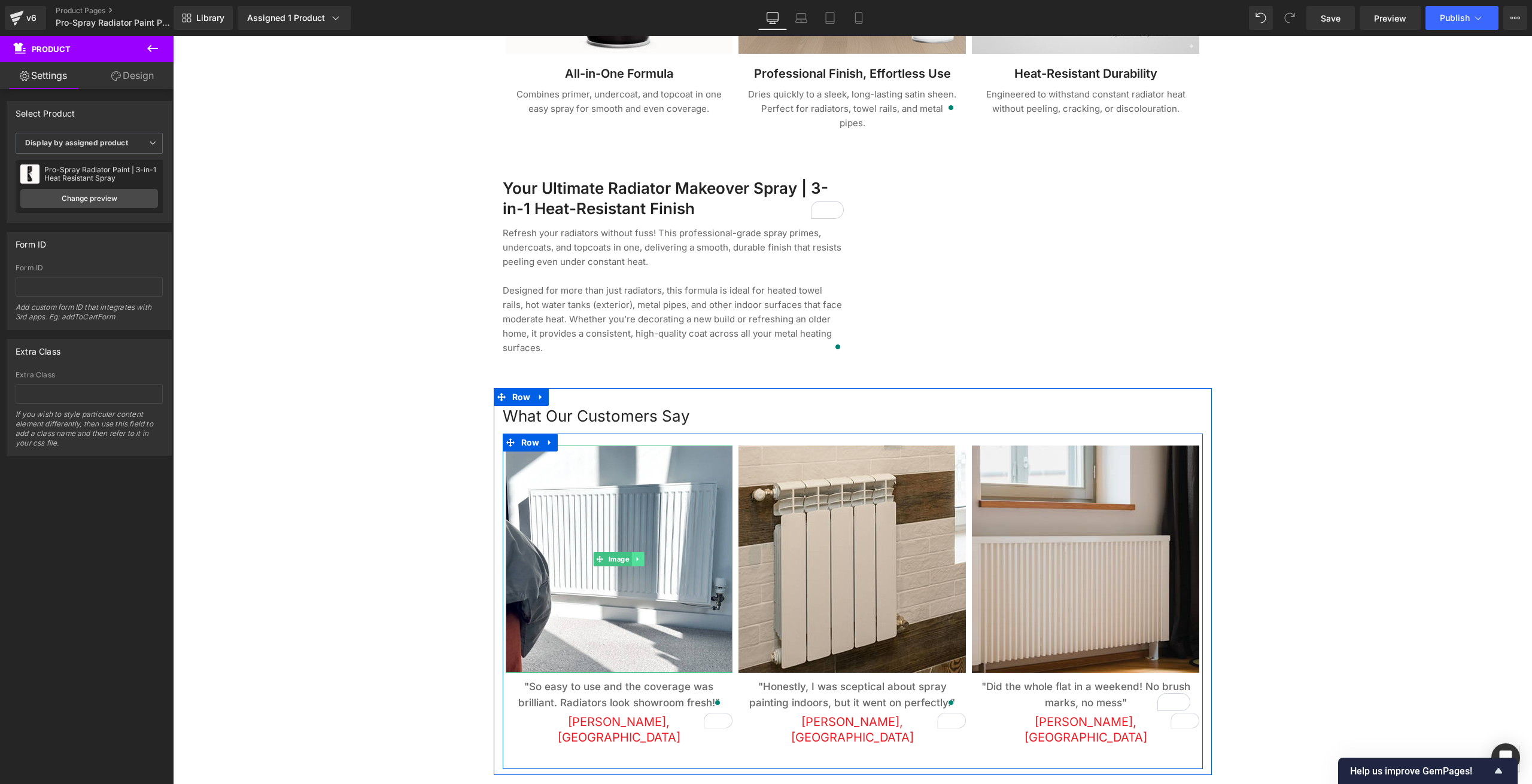
click at [635, 556] on icon at bounding box center [638, 560] width 6 height 7
click at [628, 556] on icon at bounding box center [631, 560] width 6 height 7
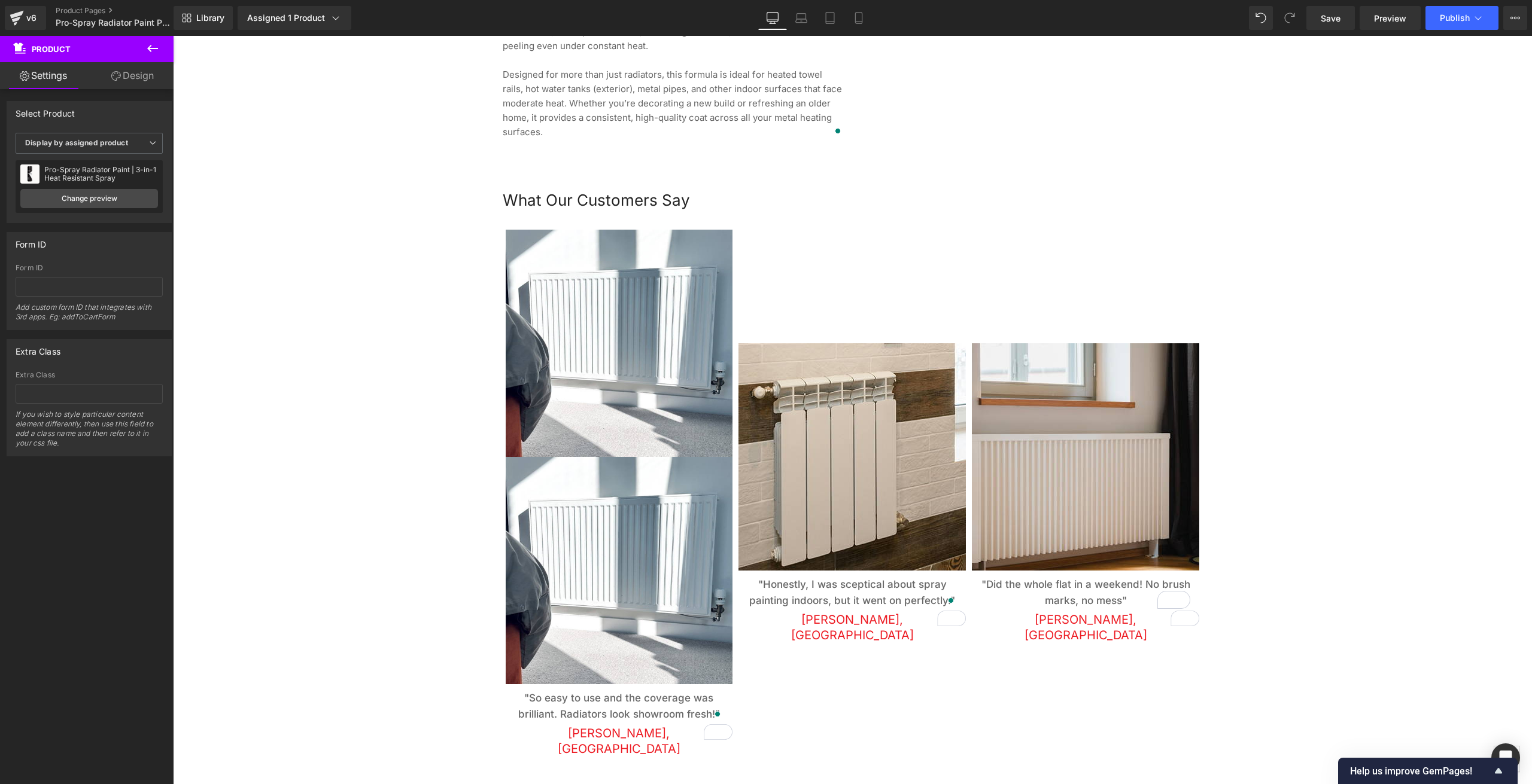
scroll to position [1173, 0]
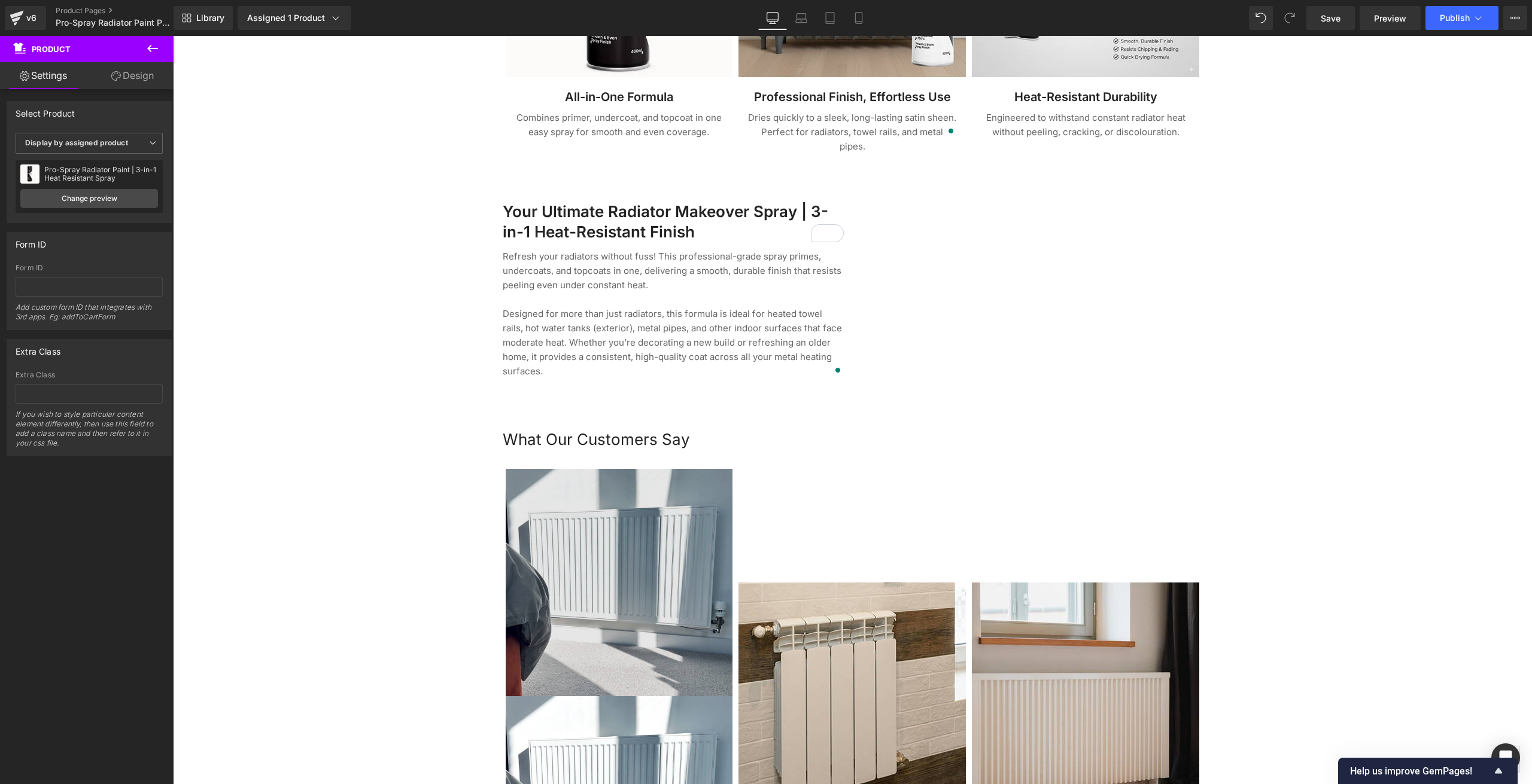
click at [603, 539] on img at bounding box center [619, 583] width 227 height 227
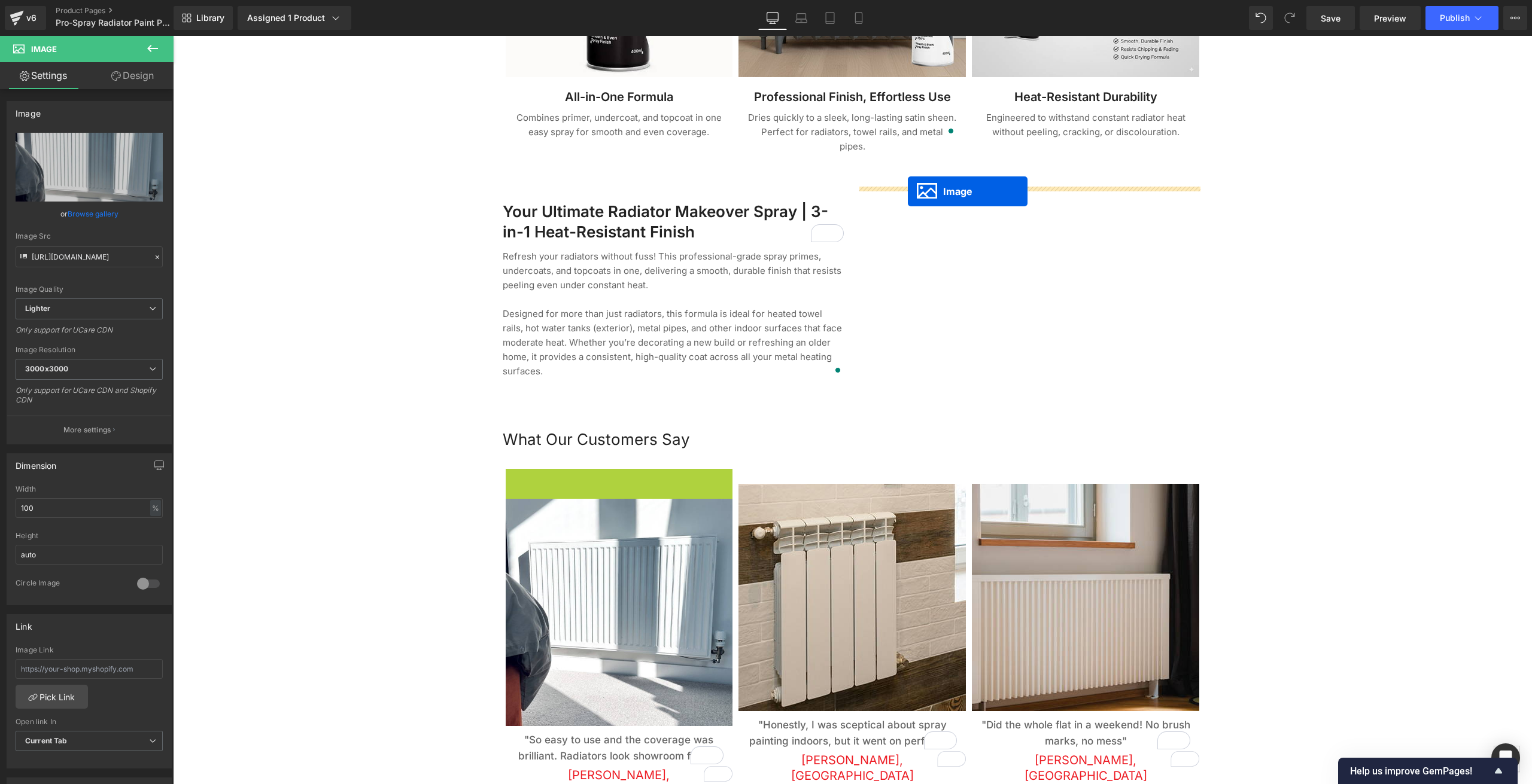
drag, startPoint x: 578, startPoint y: 571, endPoint x: 908, endPoint y: 191, distance: 503.3
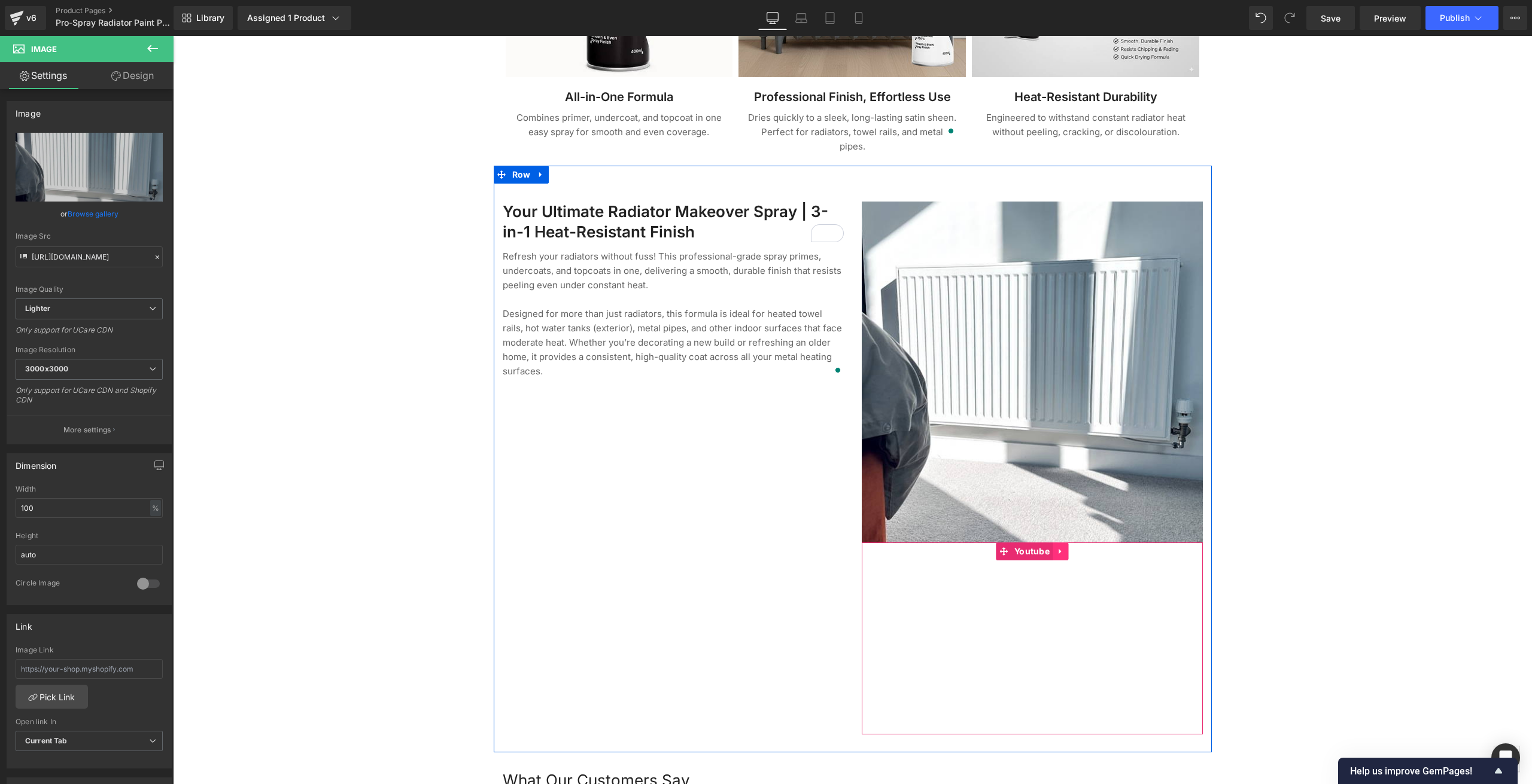
click at [1057, 547] on icon at bounding box center [1060, 551] width 8 height 9
click at [1064, 548] on icon at bounding box center [1067, 551] width 8 height 8
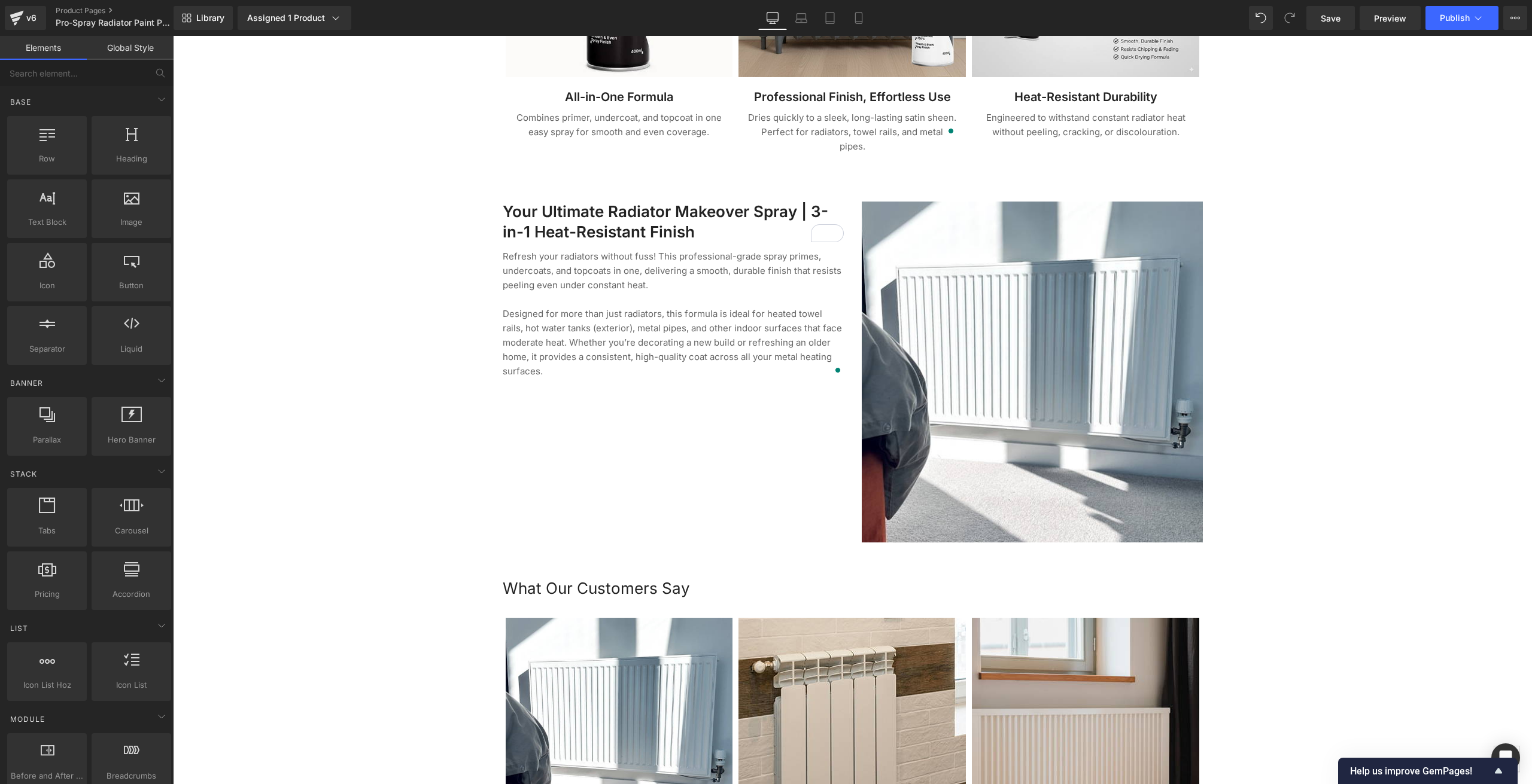
click at [402, 397] on div at bounding box center [852, 246] width 1359 height 2533
click at [189, 442] on div at bounding box center [852, 246] width 1359 height 2533
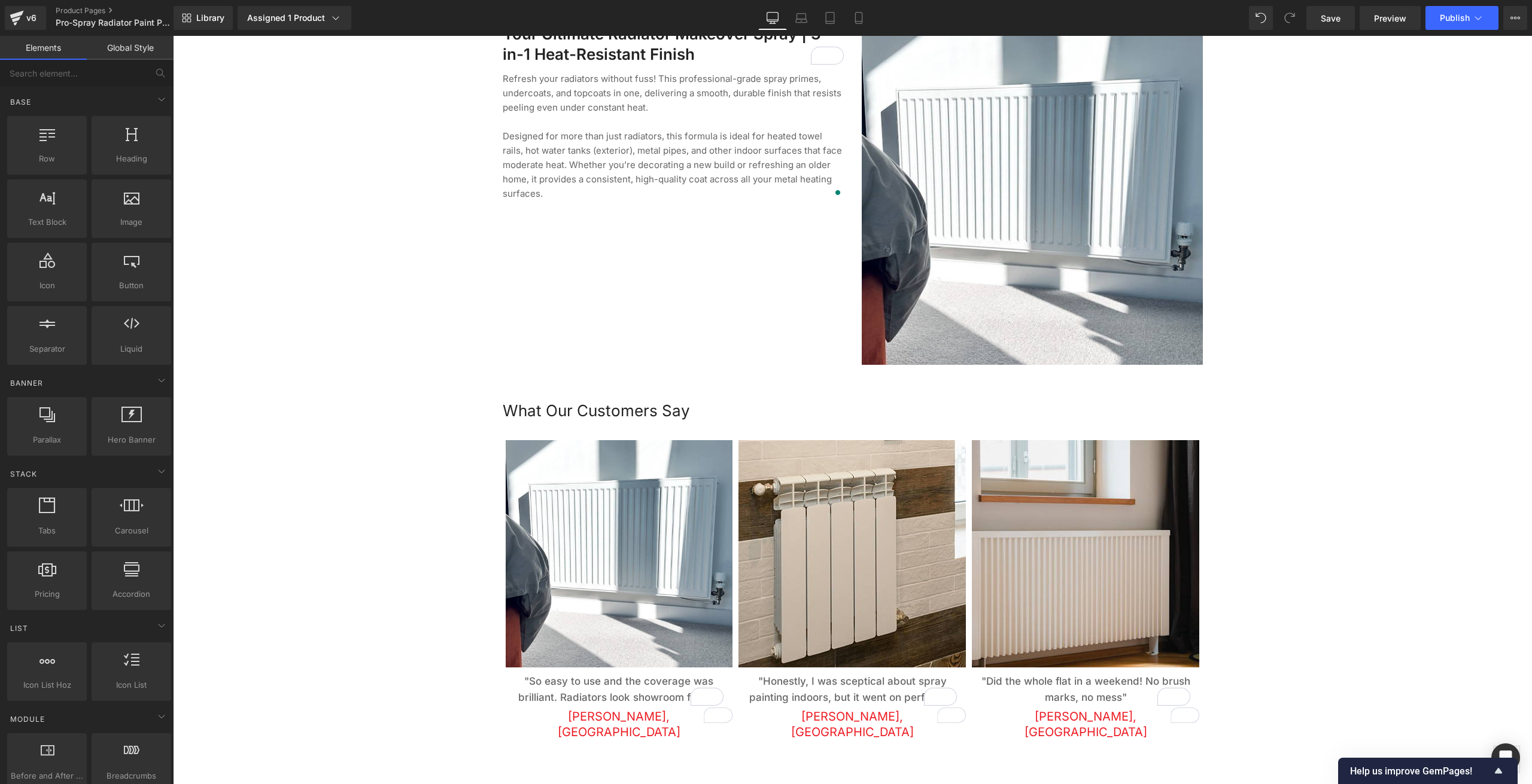
scroll to position [1352, 0]
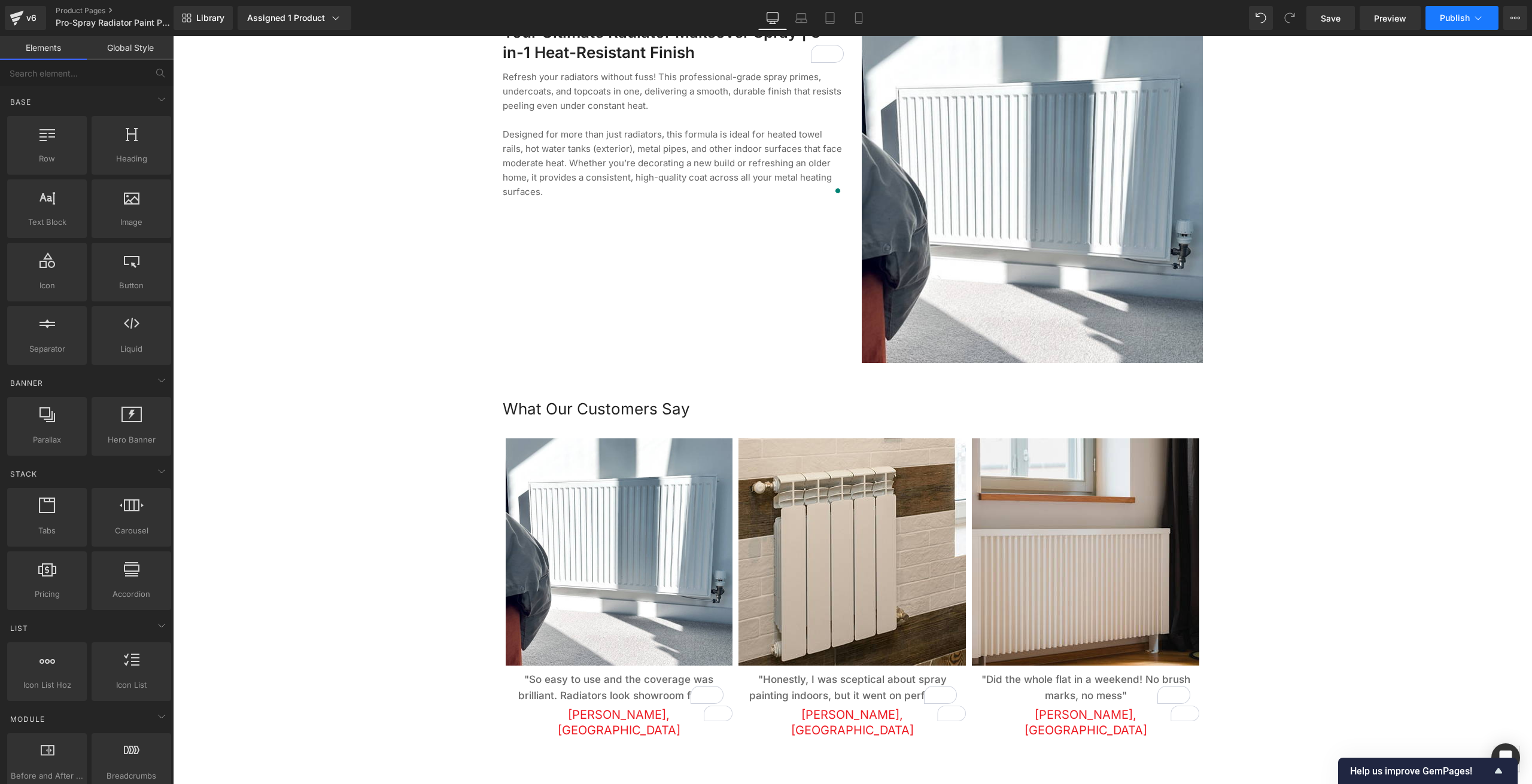
click at [1467, 16] on span "Publish" at bounding box center [1454, 18] width 30 height 9
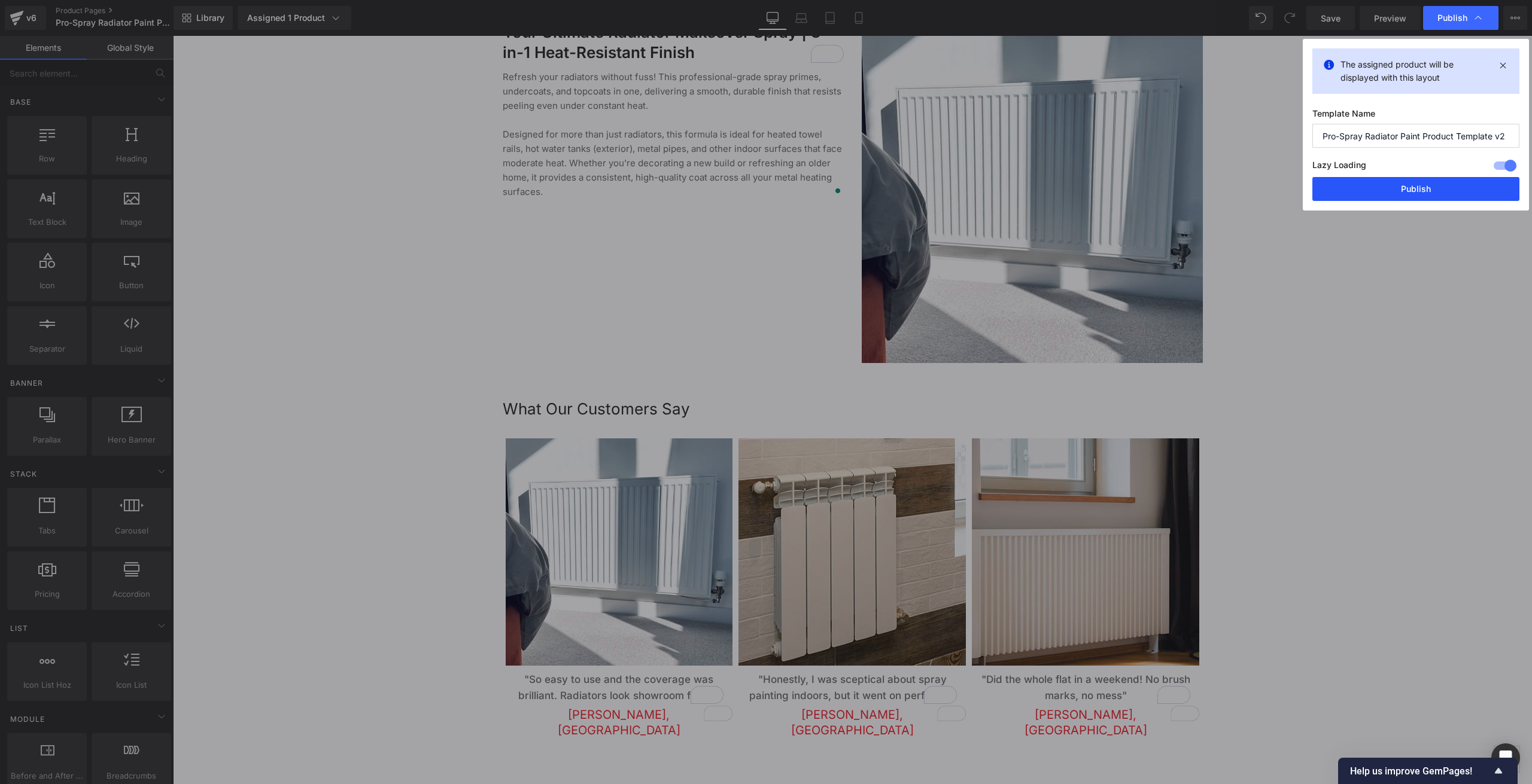
drag, startPoint x: 1429, startPoint y: 194, endPoint x: 458, endPoint y: 311, distance: 978.0
click at [1429, 194] on button "Publish" at bounding box center [1416, 189] width 207 height 24
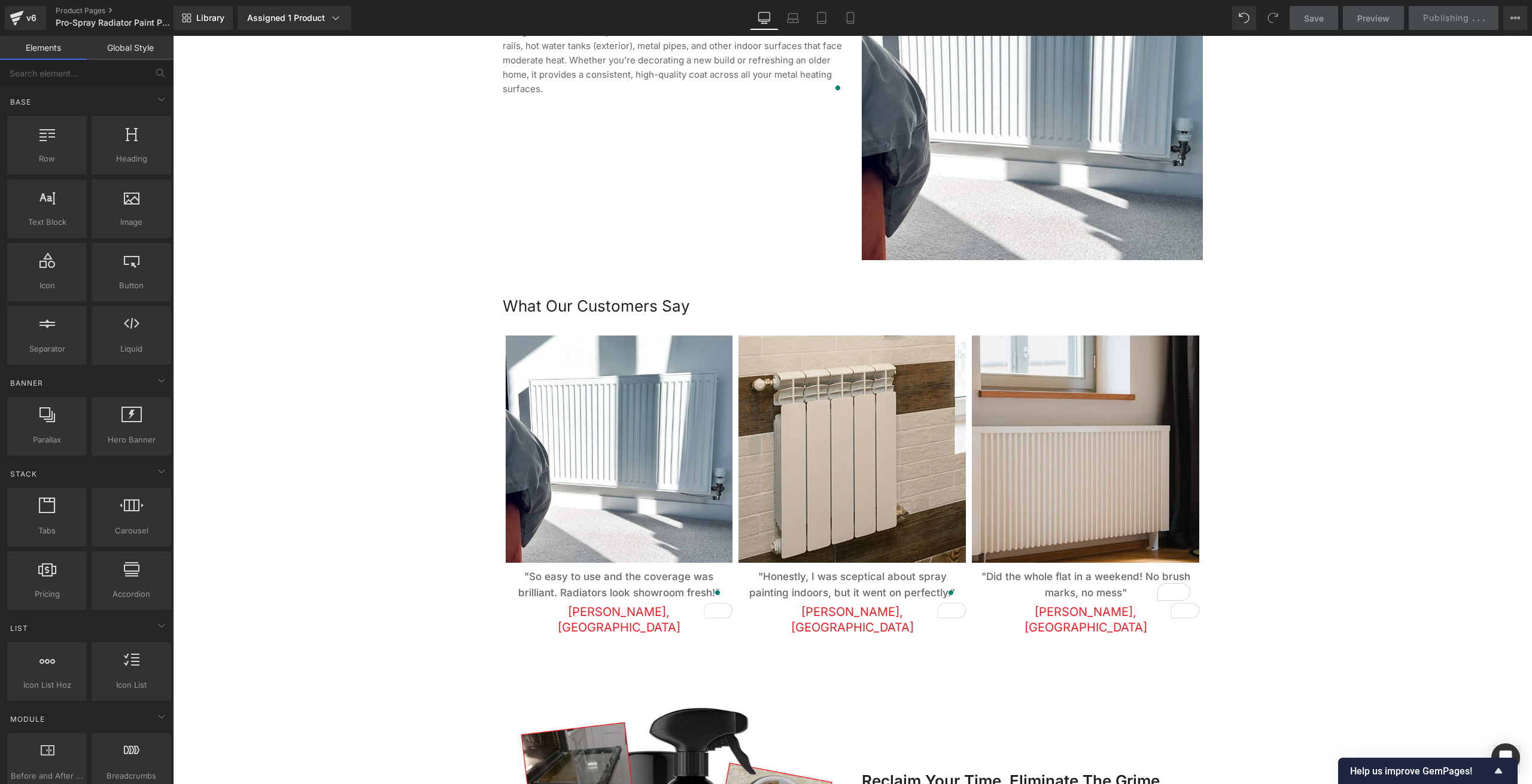
scroll to position [1292, 0]
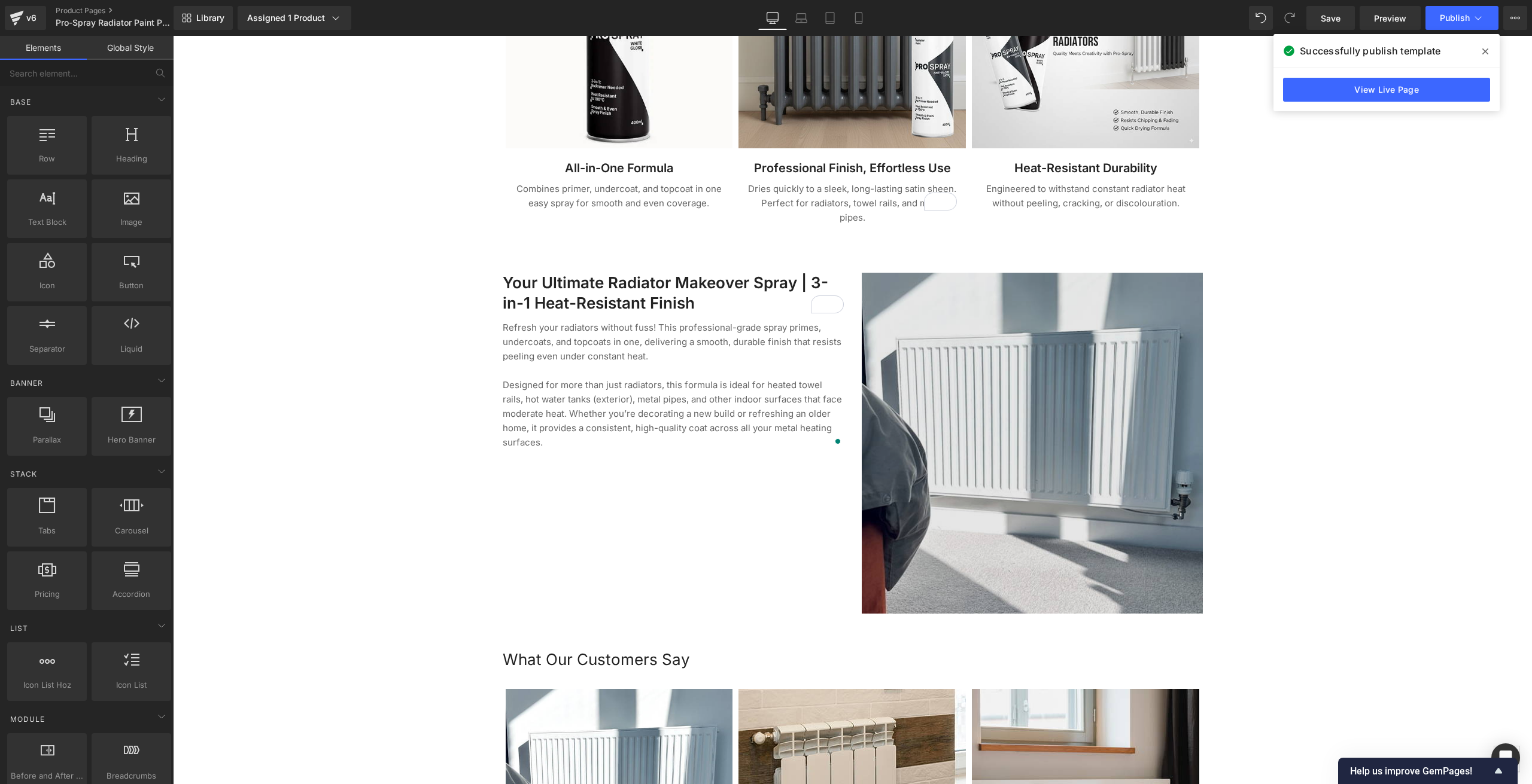
scroll to position [1113, 0]
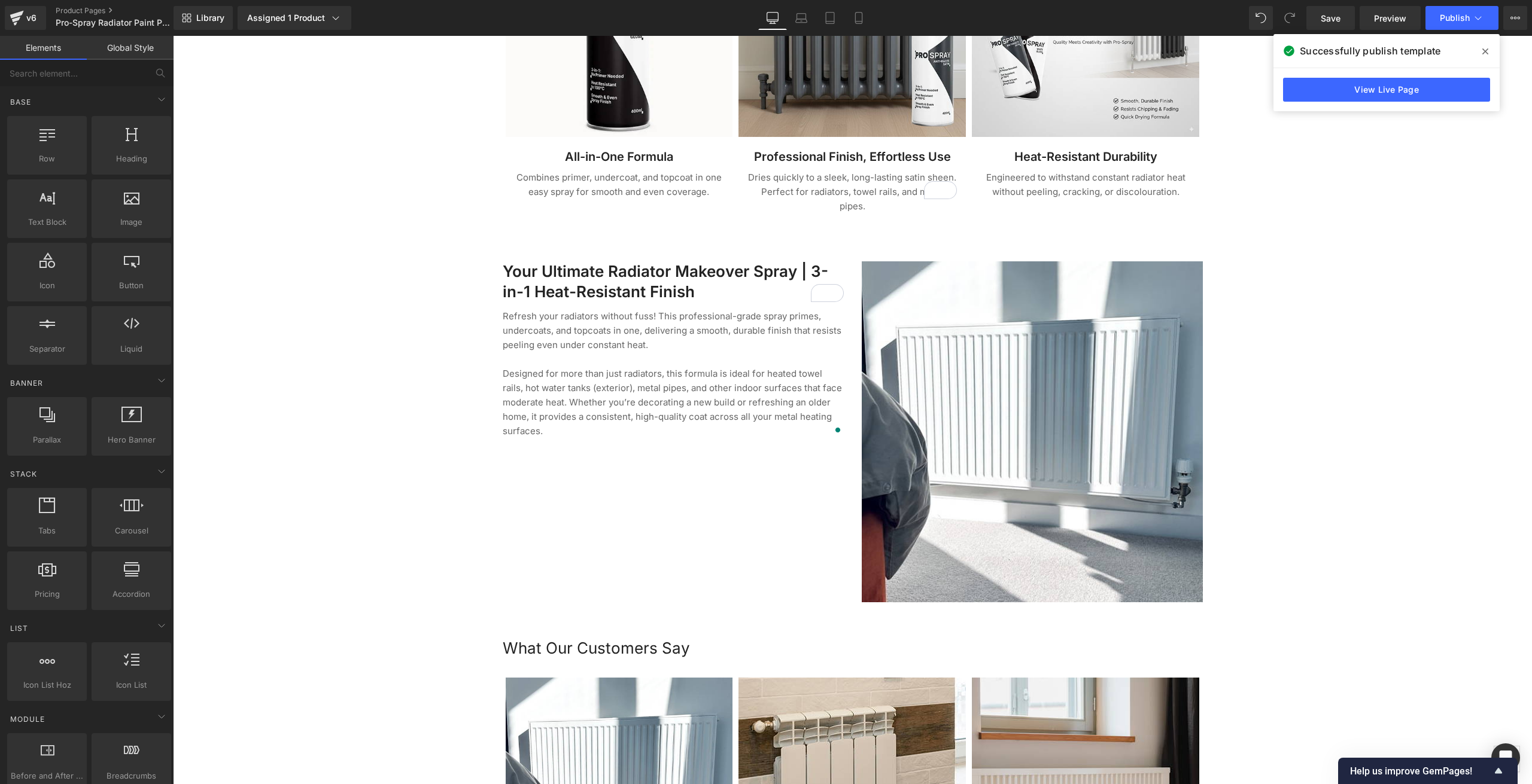
click at [1041, 416] on div "Image" at bounding box center [1032, 431] width 341 height 341
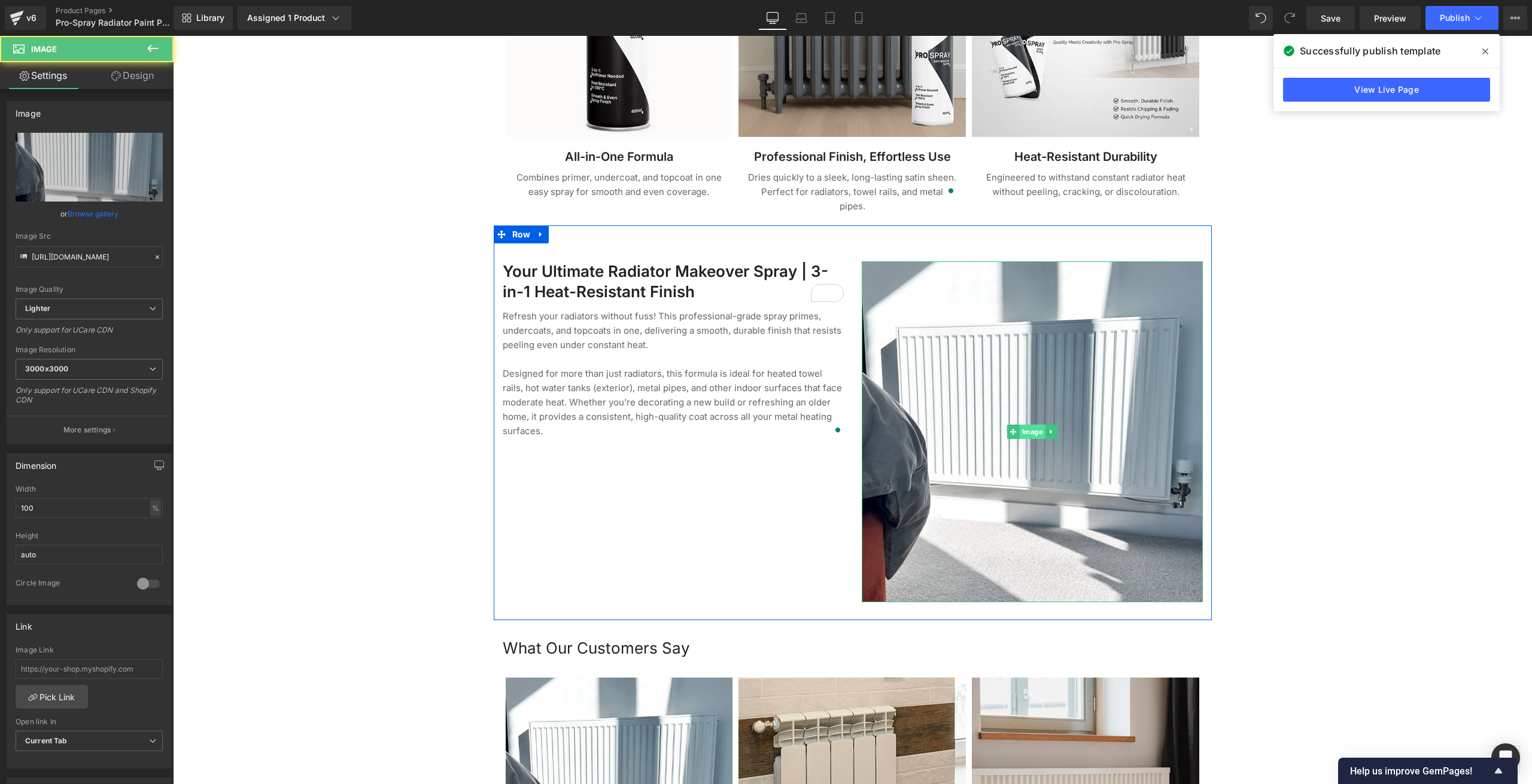
click at [1025, 425] on span "Image" at bounding box center [1032, 432] width 26 height 15
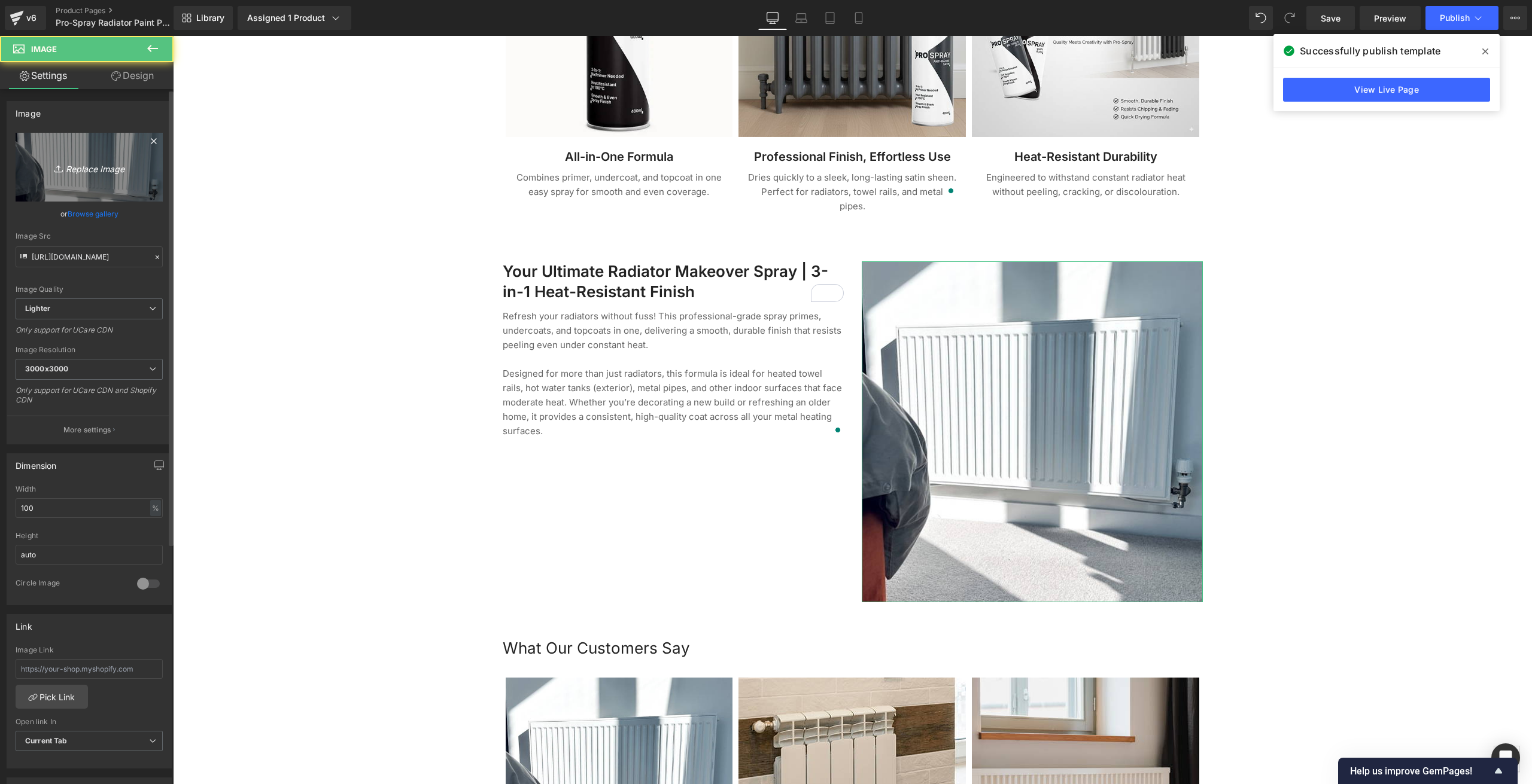
click at [109, 162] on icon "Replace Image" at bounding box center [90, 167] width 96 height 15
type input "C:\fakepath\ProSpray_Both3.jpg"
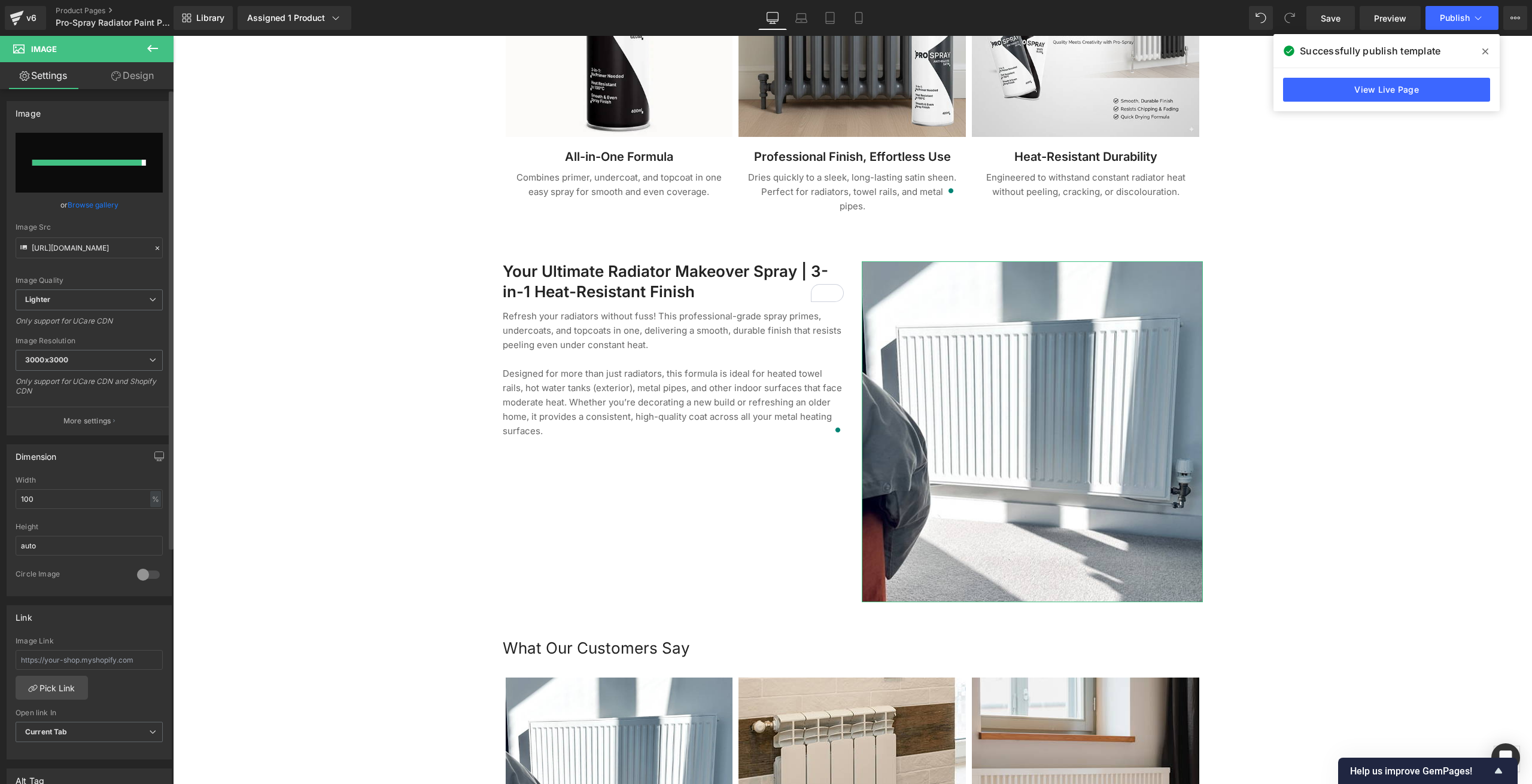
type input "[URL][DOMAIN_NAME]"
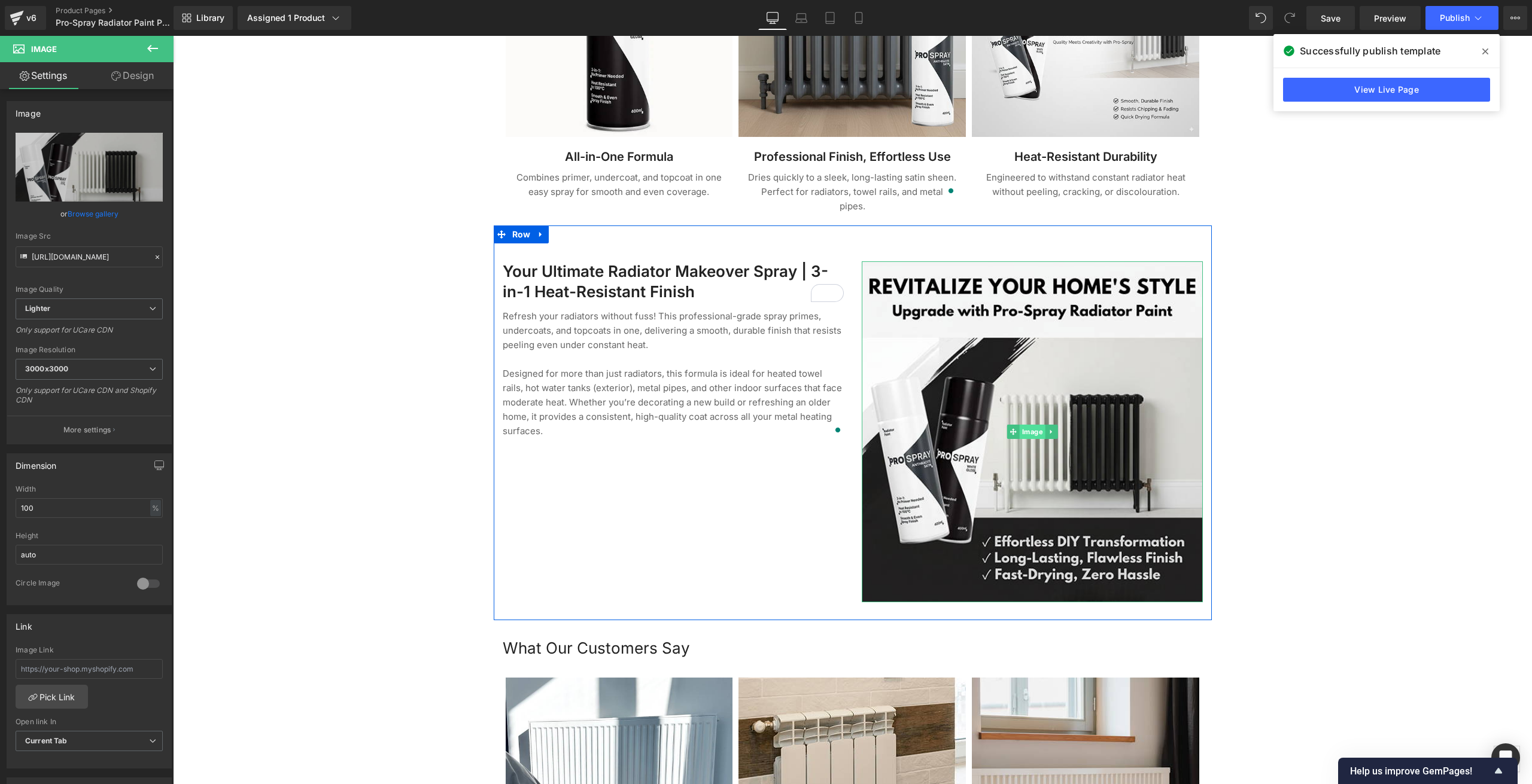
click at [1035, 425] on span "Image" at bounding box center [1032, 432] width 26 height 15
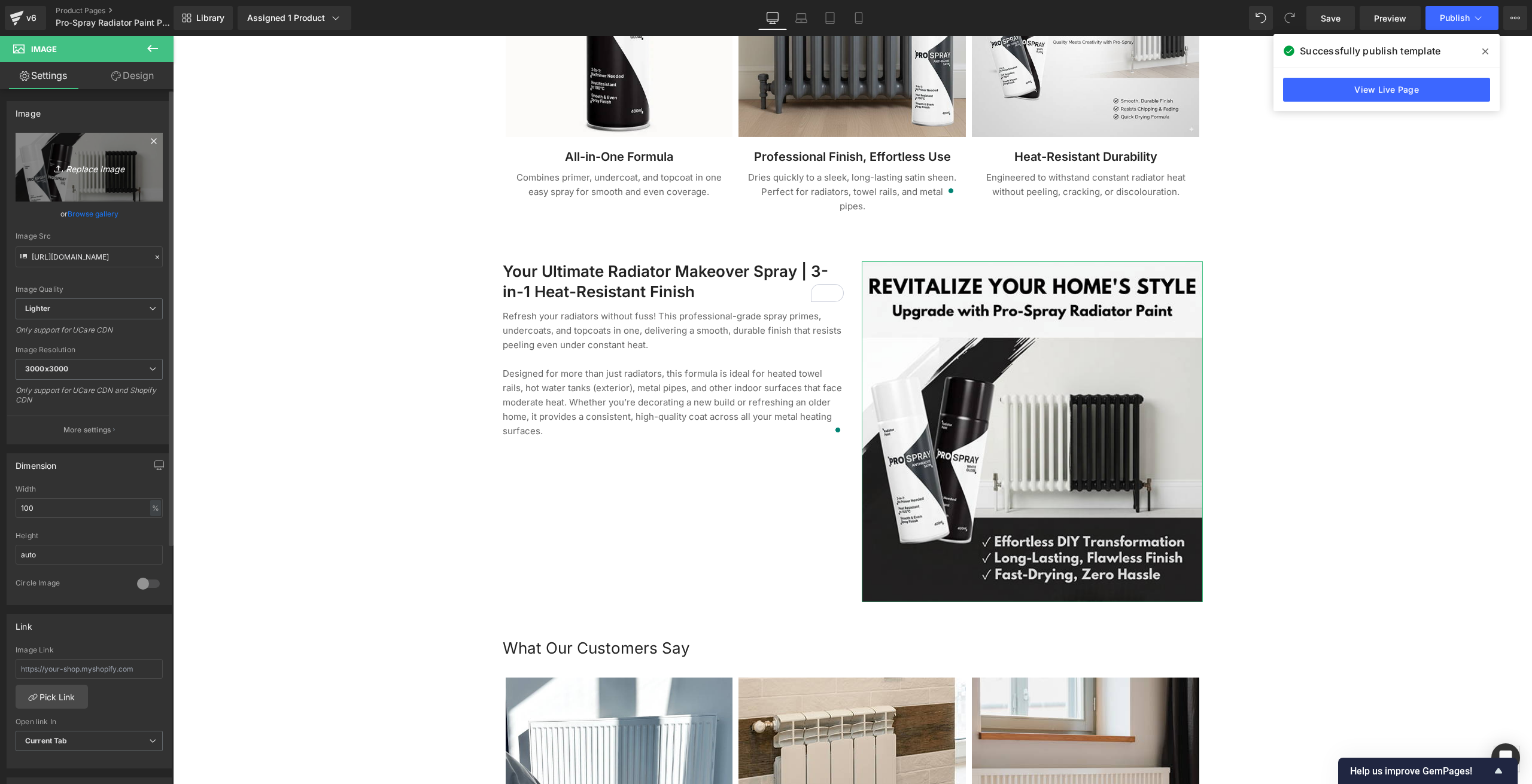
click at [89, 168] on icon "Replace Image" at bounding box center [90, 167] width 96 height 15
type input "C:\fakepath\ProSpray_Both3.jpg"
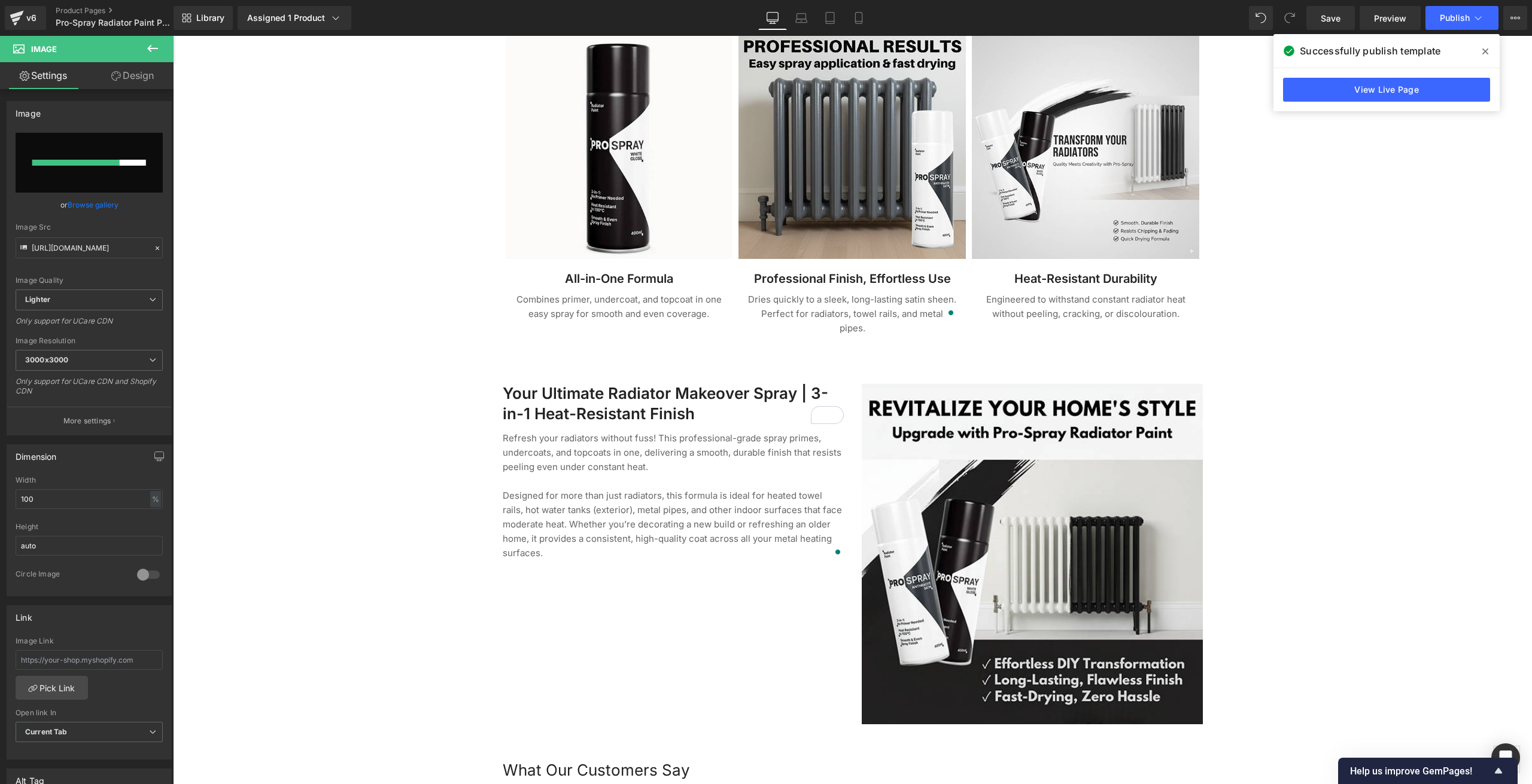
scroll to position [994, 0]
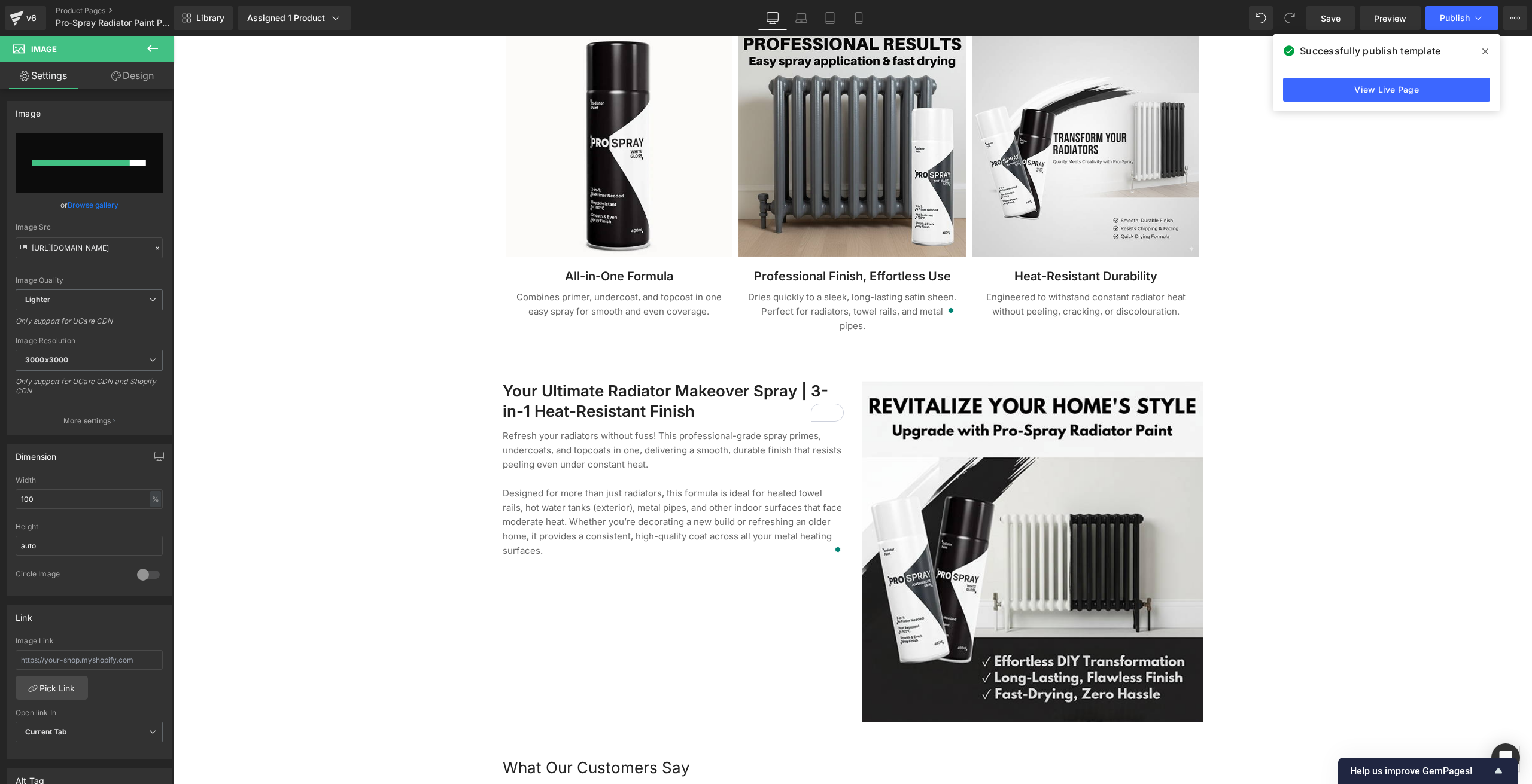
click at [1485, 47] on icon at bounding box center [1485, 52] width 6 height 9
click at [325, 412] on div at bounding box center [852, 425] width 1359 height 2533
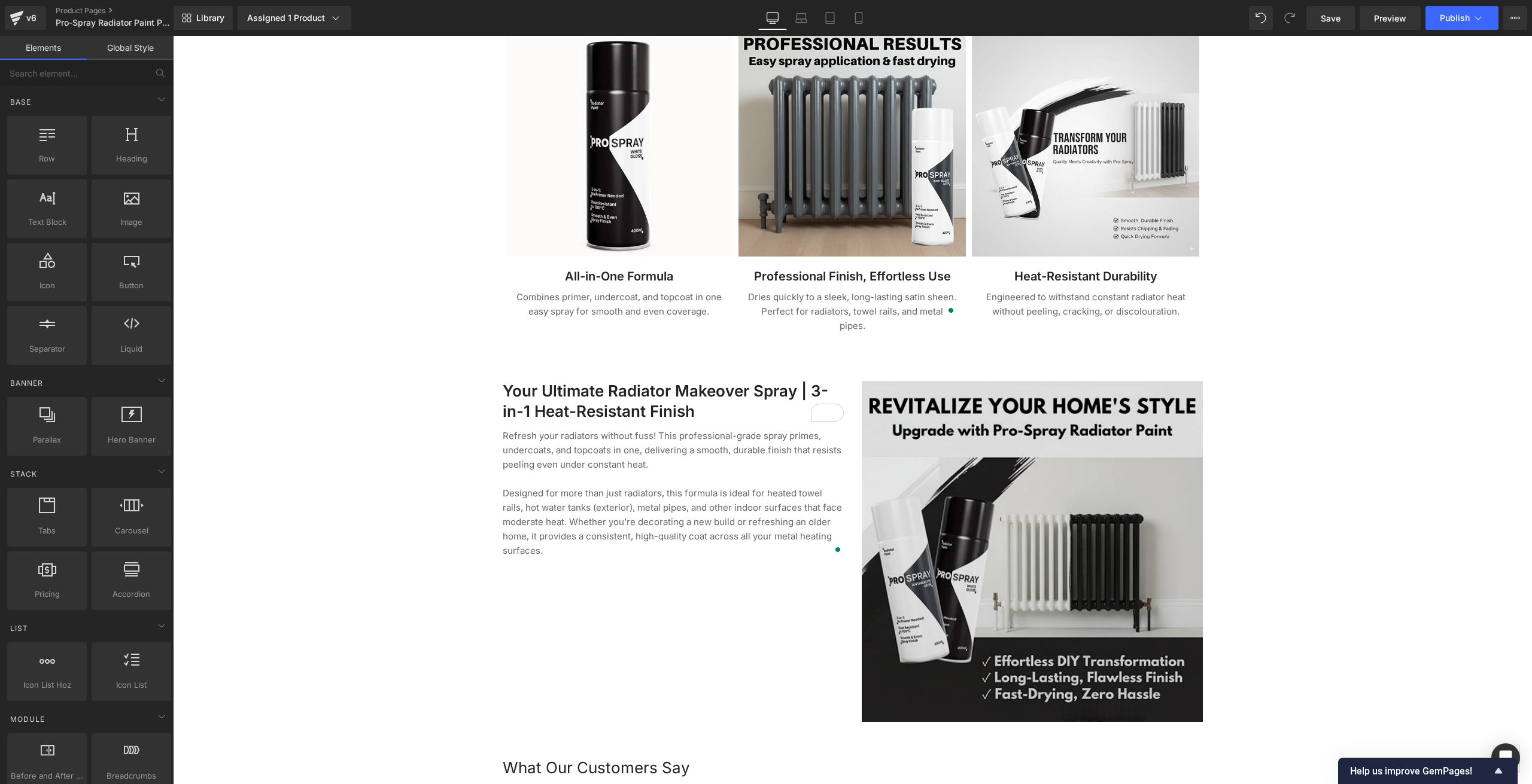
click at [1027, 550] on img at bounding box center [1032, 551] width 341 height 341
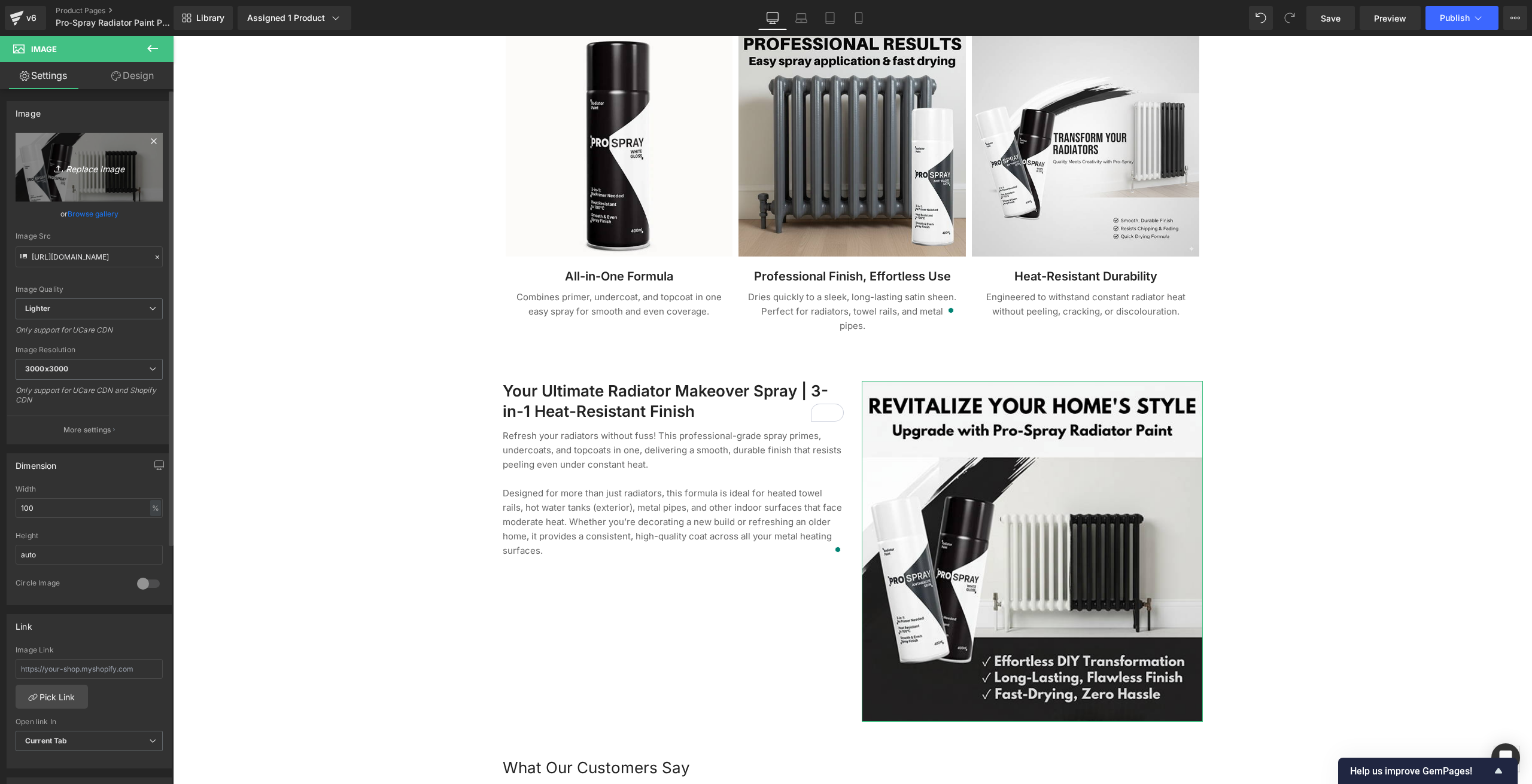
click at [79, 172] on icon "Replace Image" at bounding box center [90, 167] width 96 height 15
type input "C:\fakepath\ProSpray_Both3.jpg"
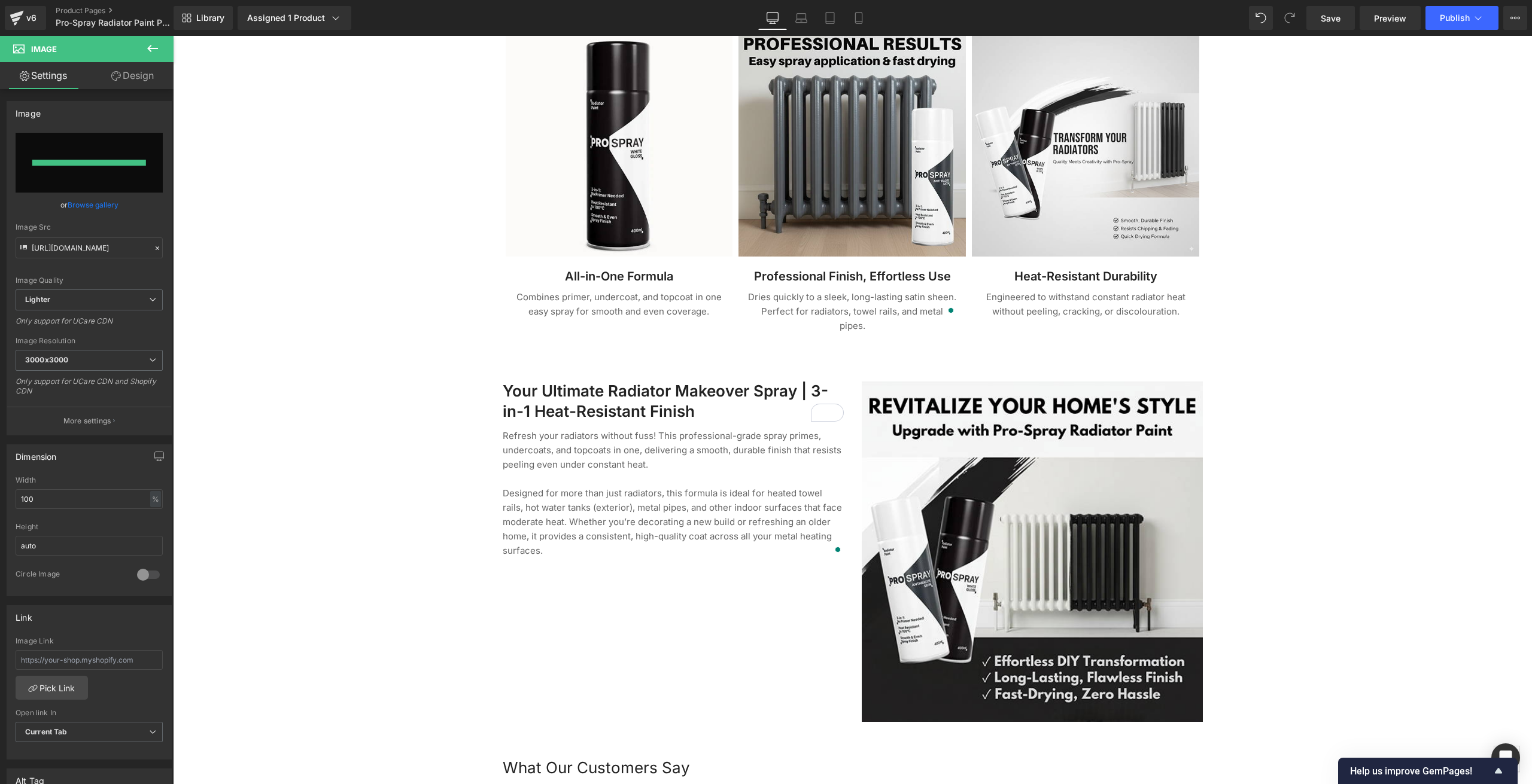
type input "[URL][DOMAIN_NAME]"
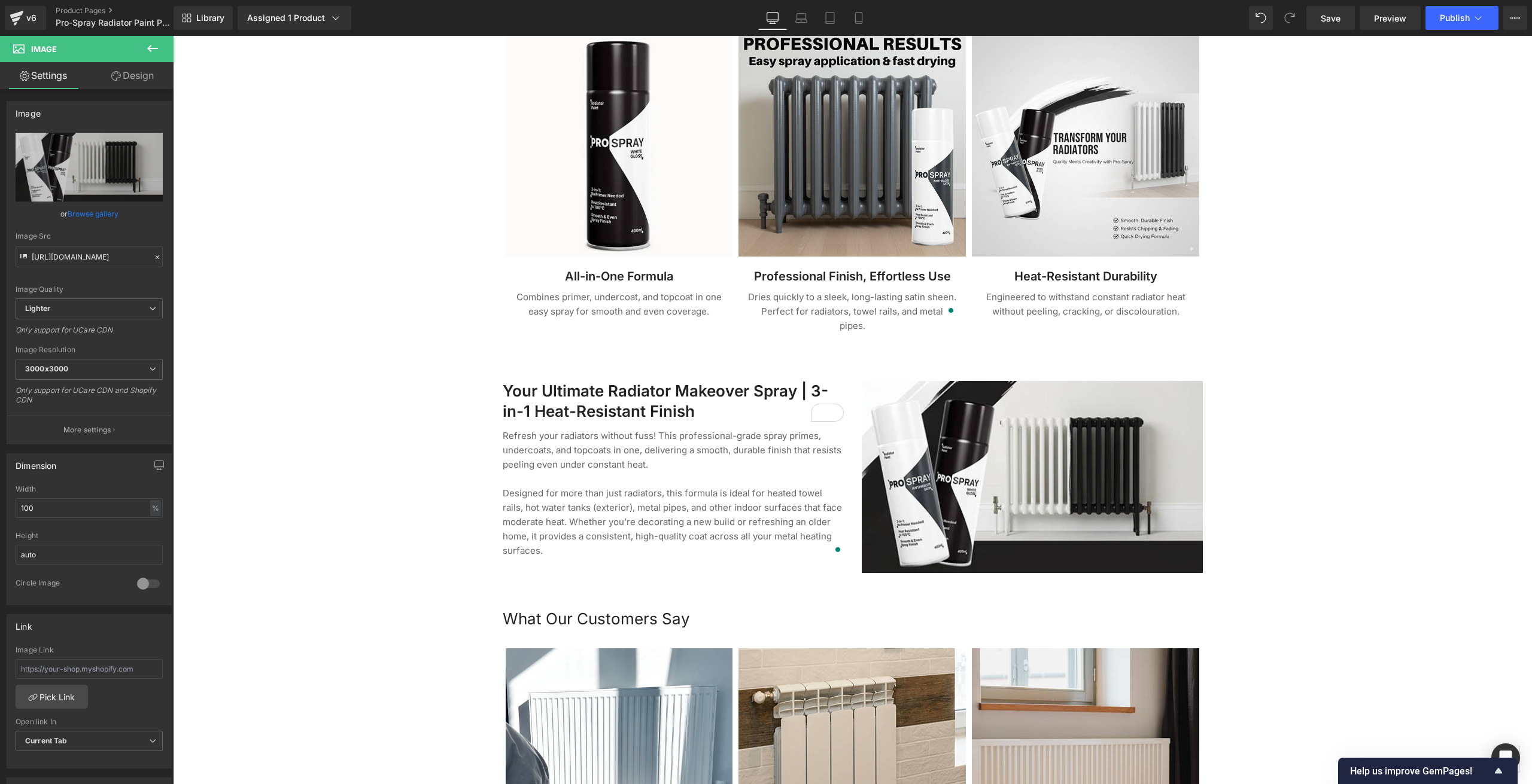
click at [325, 284] on div at bounding box center [852, 350] width 1359 height 2383
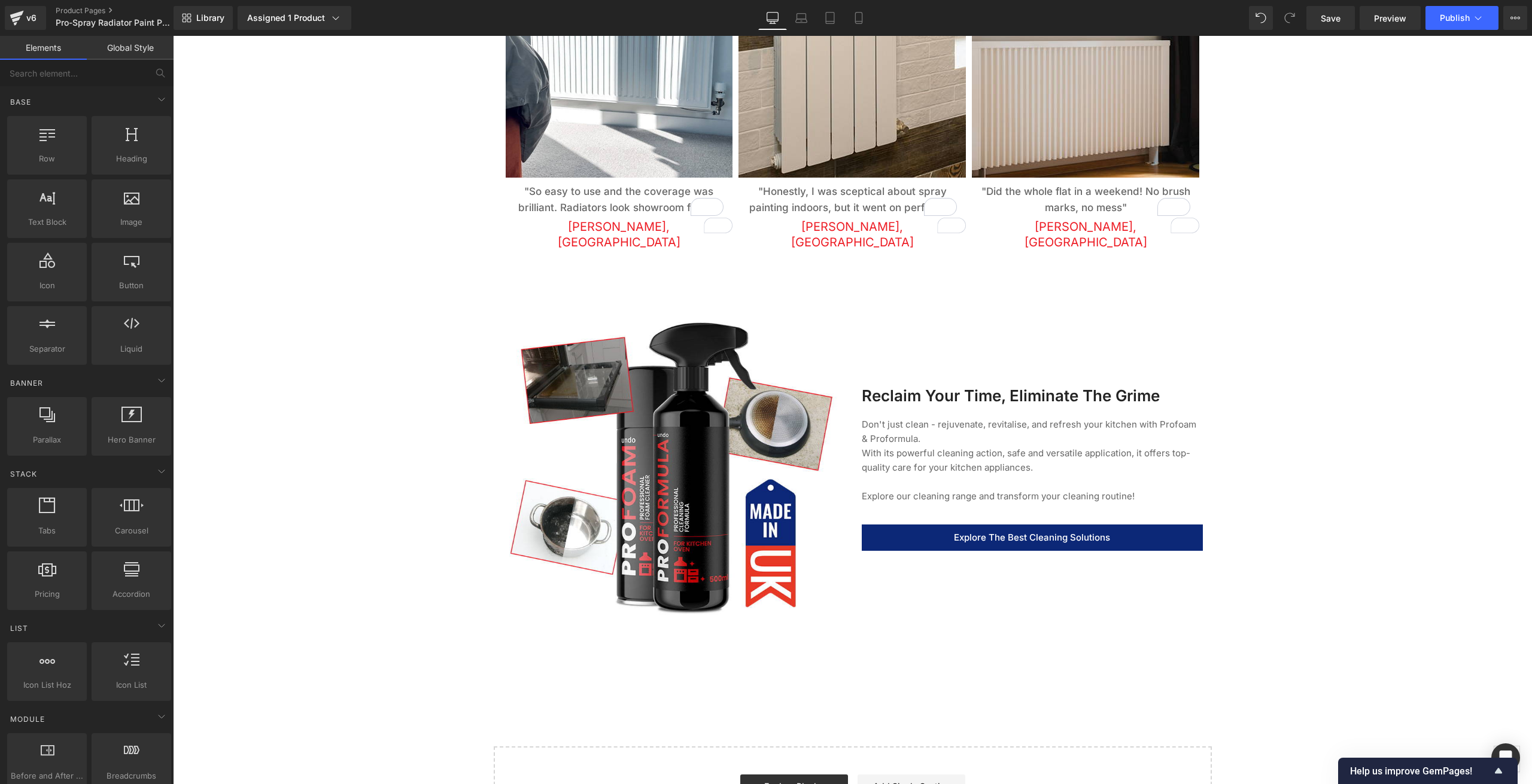
scroll to position [1890, 0]
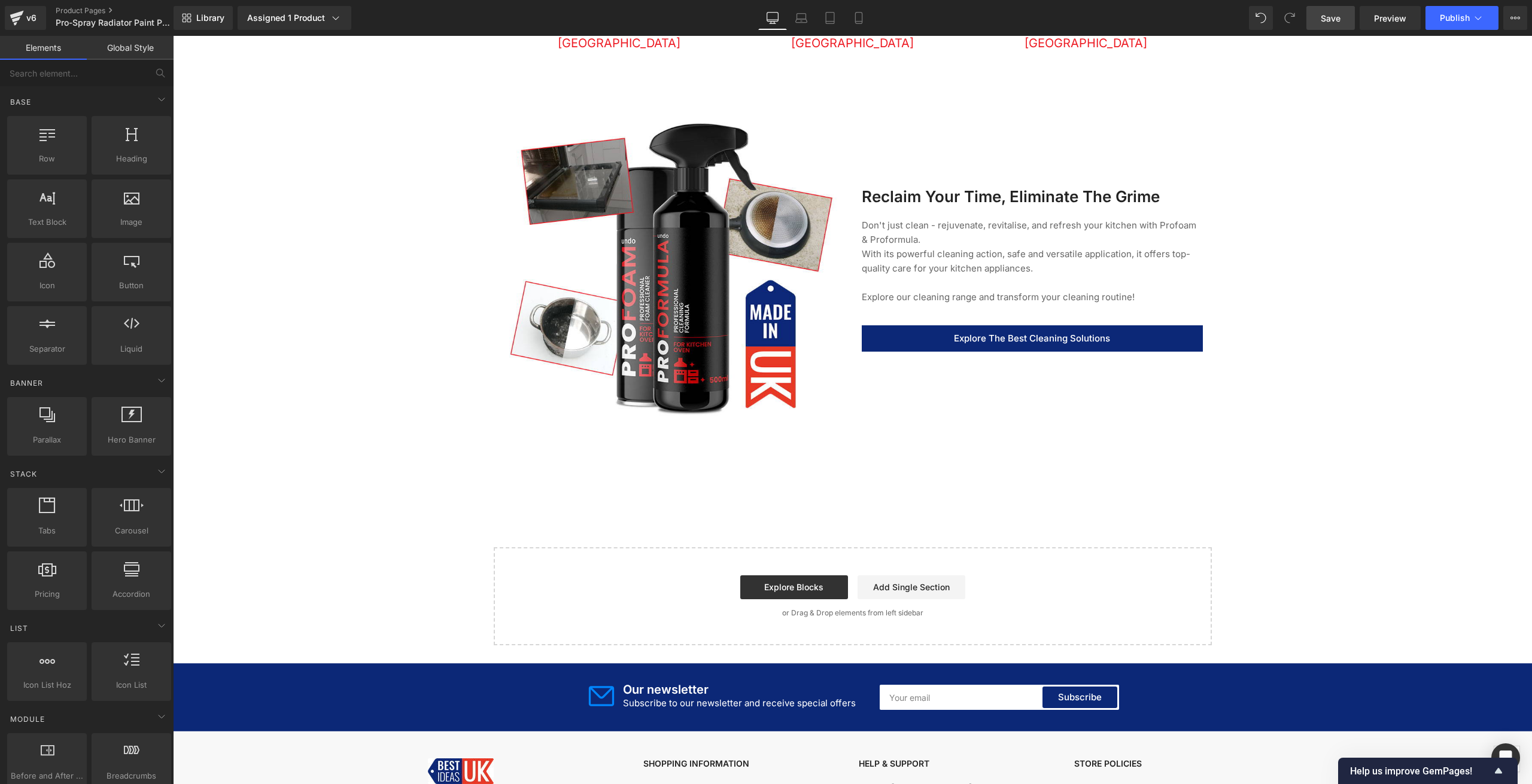
click at [1344, 25] on link "Save" at bounding box center [1331, 18] width 48 height 24
click at [1465, 23] on button "Publish" at bounding box center [1462, 18] width 73 height 24
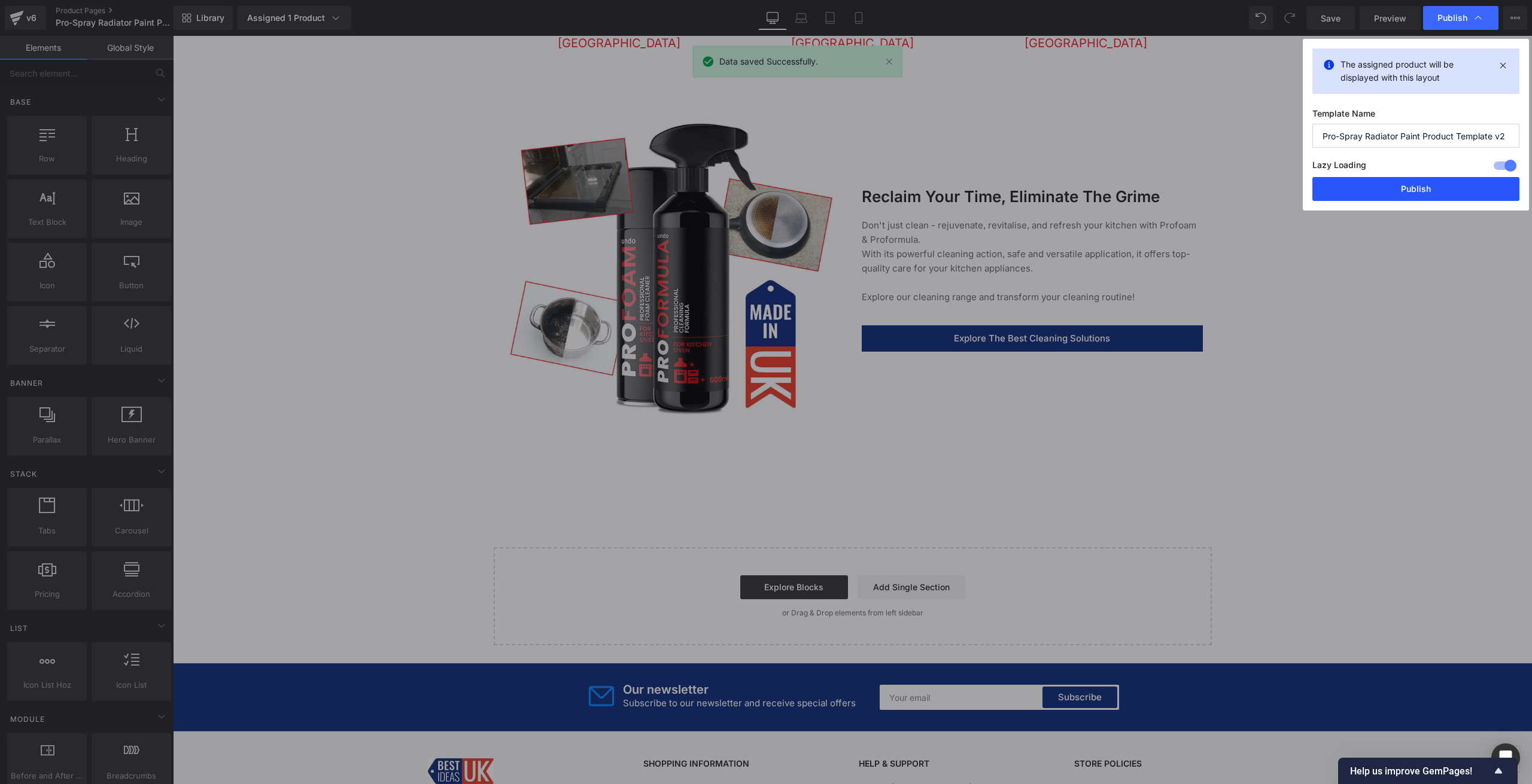
click at [1417, 185] on button "Publish" at bounding box center [1416, 189] width 207 height 24
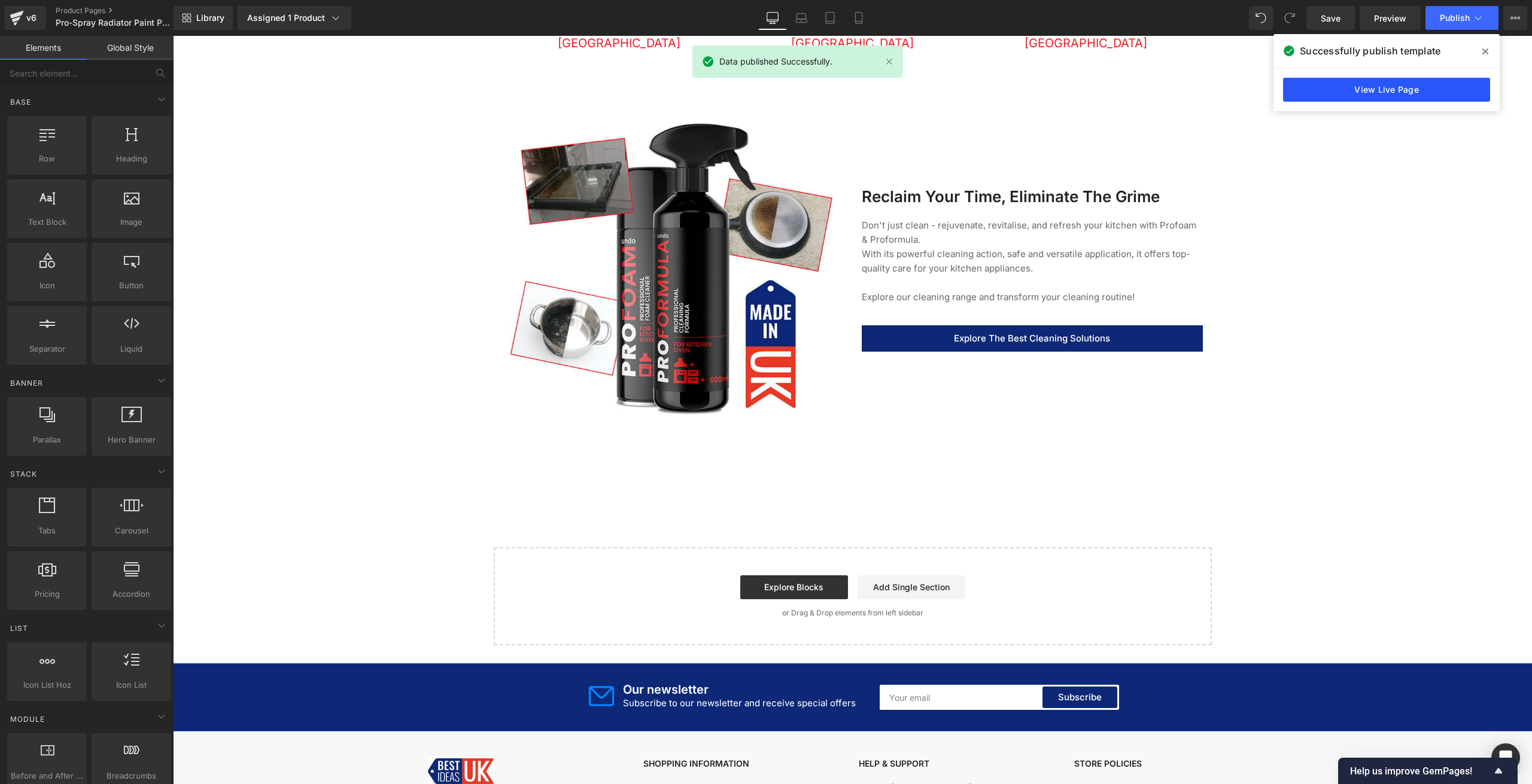
click at [1418, 83] on link "View Live Page" at bounding box center [1386, 90] width 207 height 24
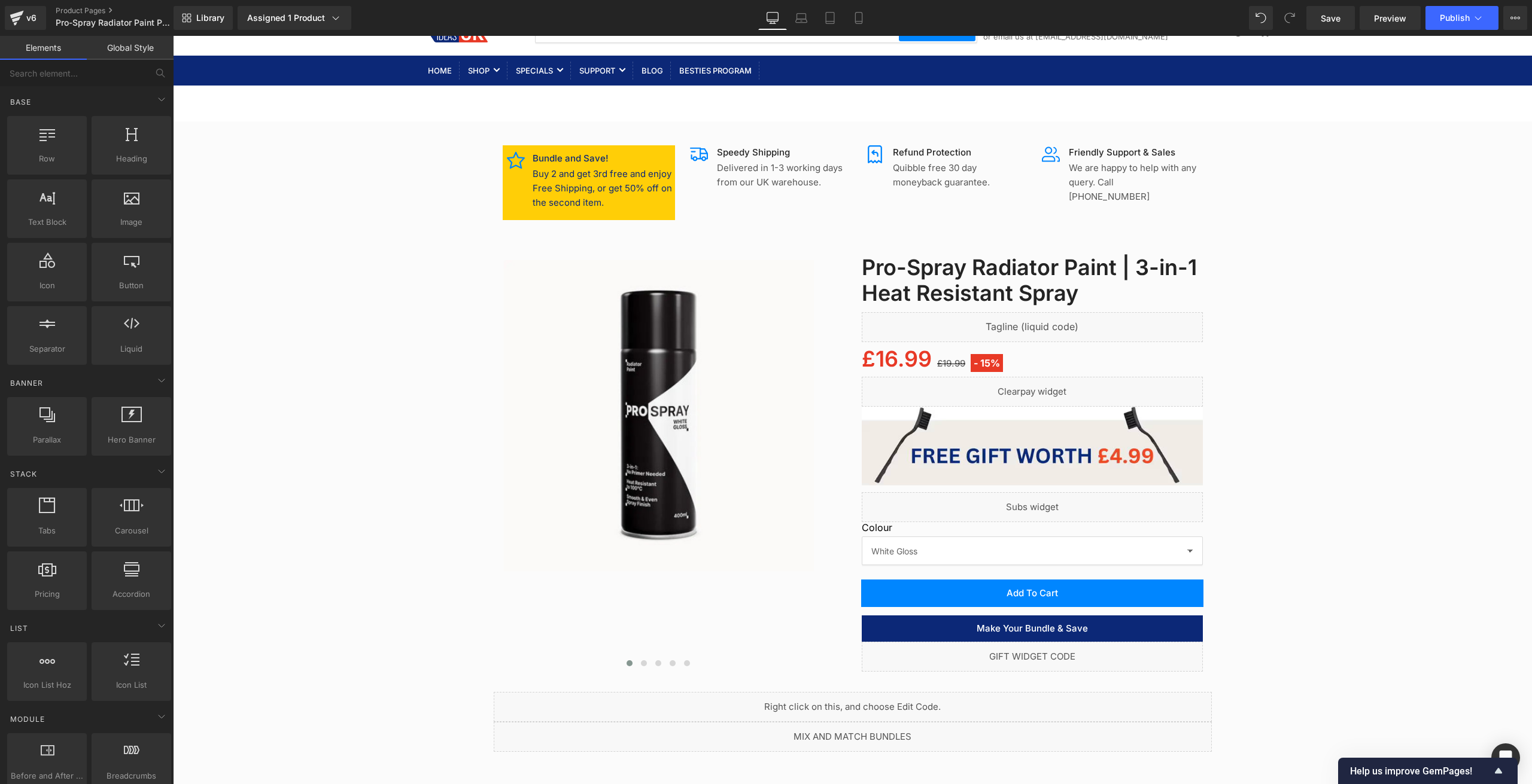
scroll to position [0, 0]
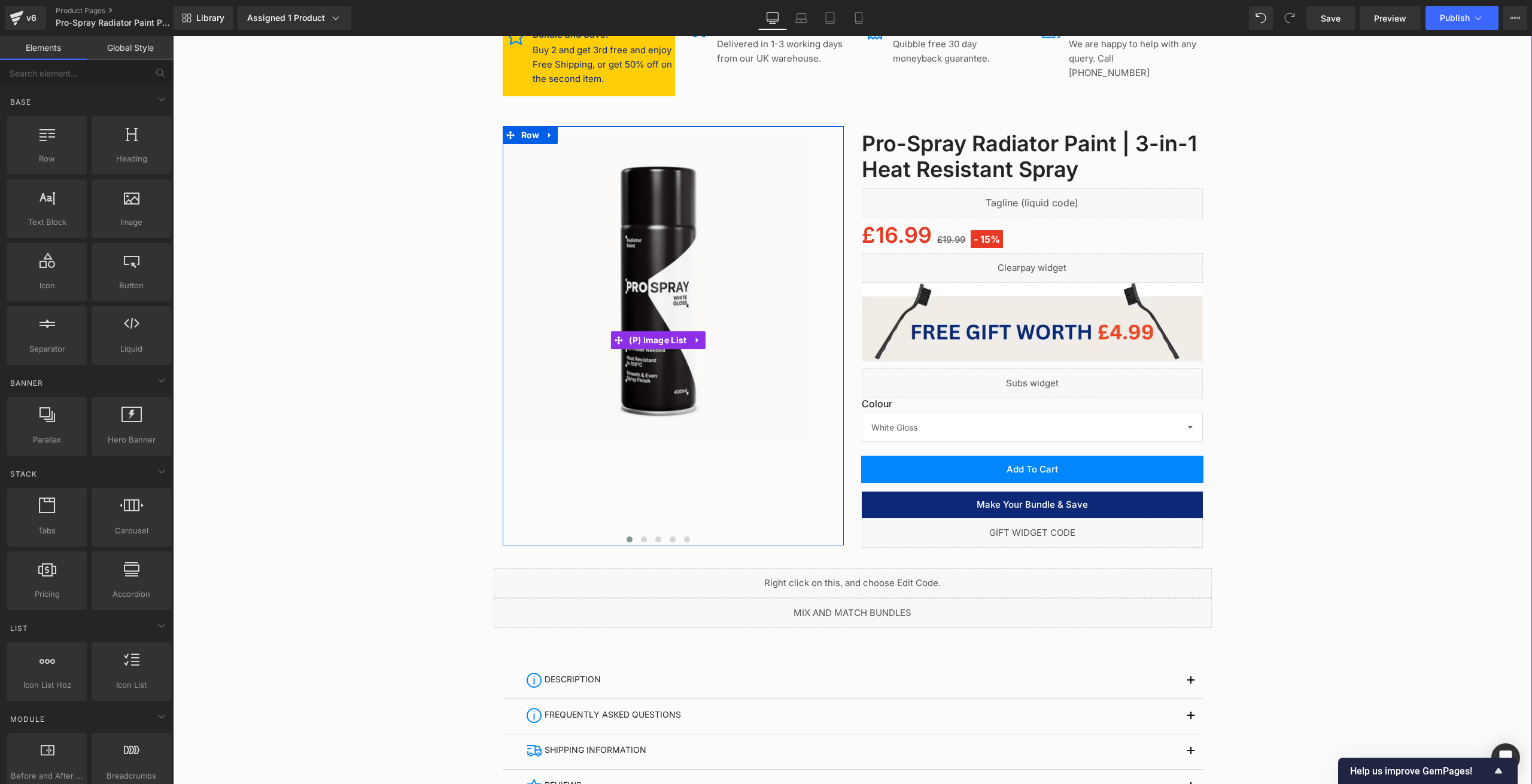
scroll to position [179, 0]
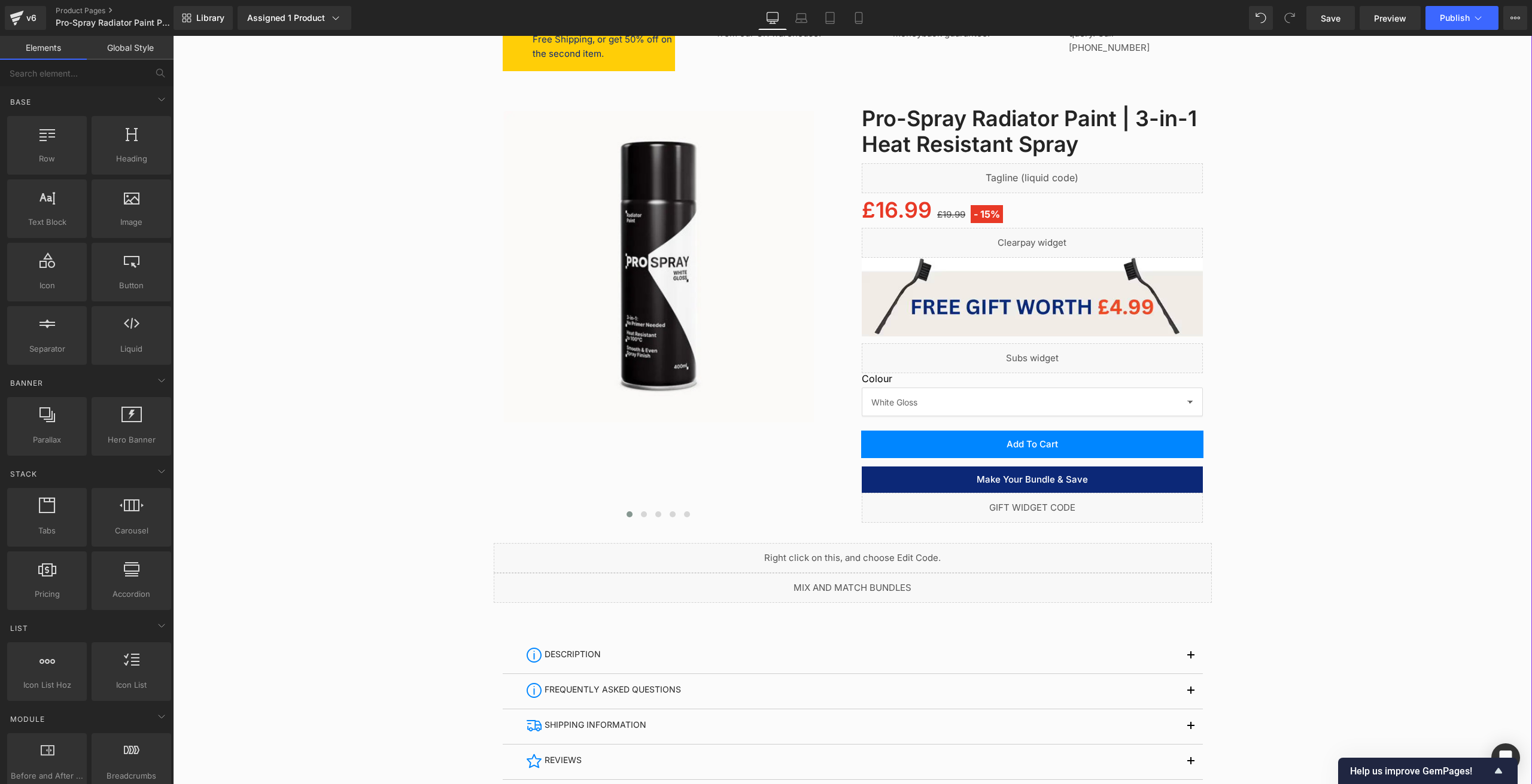
click at [858, 585] on div "Liquid" at bounding box center [852, 587] width 718 height 30
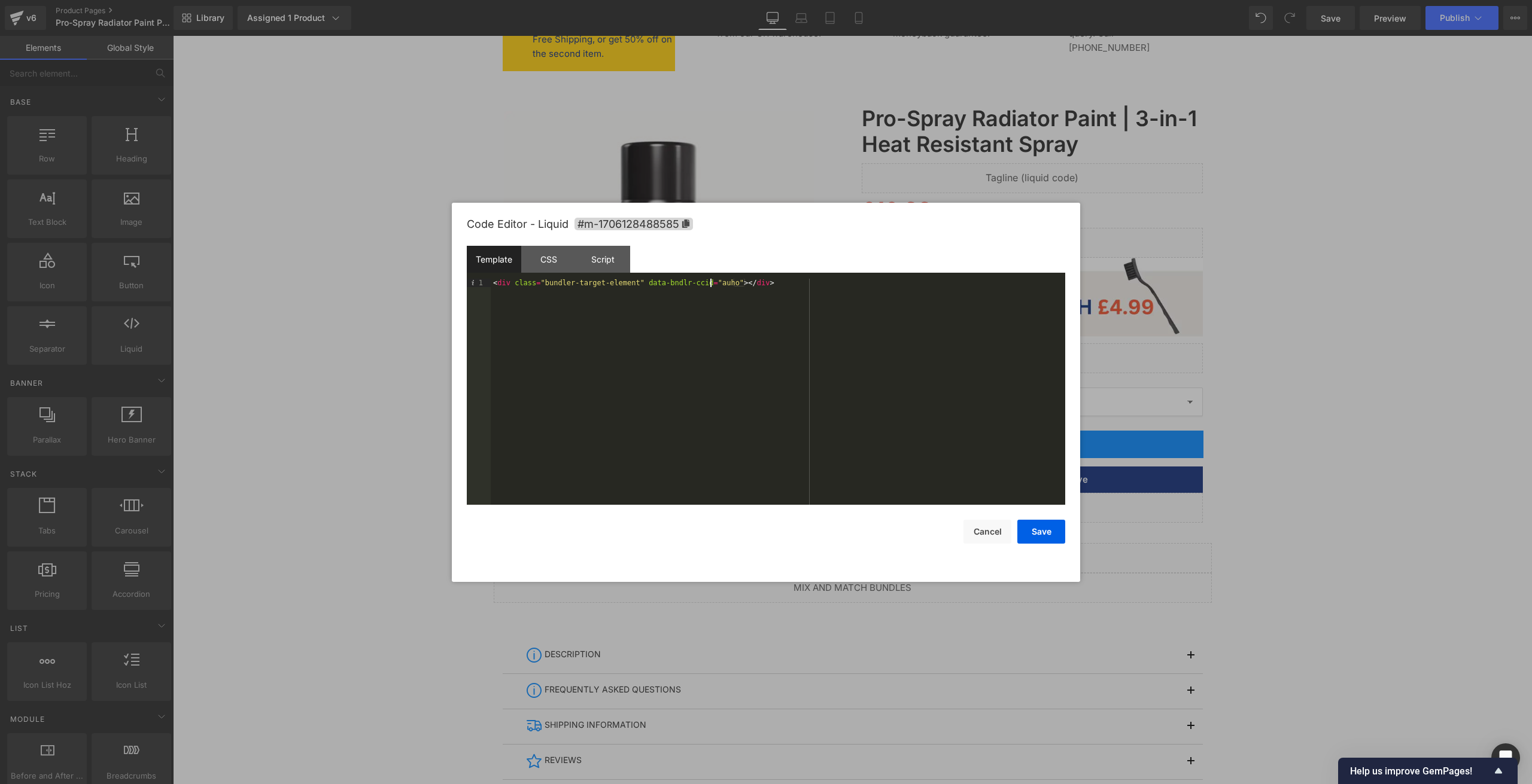
click at [711, 280] on div "< div class = "bundler-target-element" data-bndlr-ccid = "auho" > </ div >" at bounding box center [778, 400] width 575 height 243
drag, startPoint x: 1054, startPoint y: 528, endPoint x: 1061, endPoint y: 525, distance: 7.6
click at [1053, 528] on button "Save" at bounding box center [1041, 532] width 48 height 24
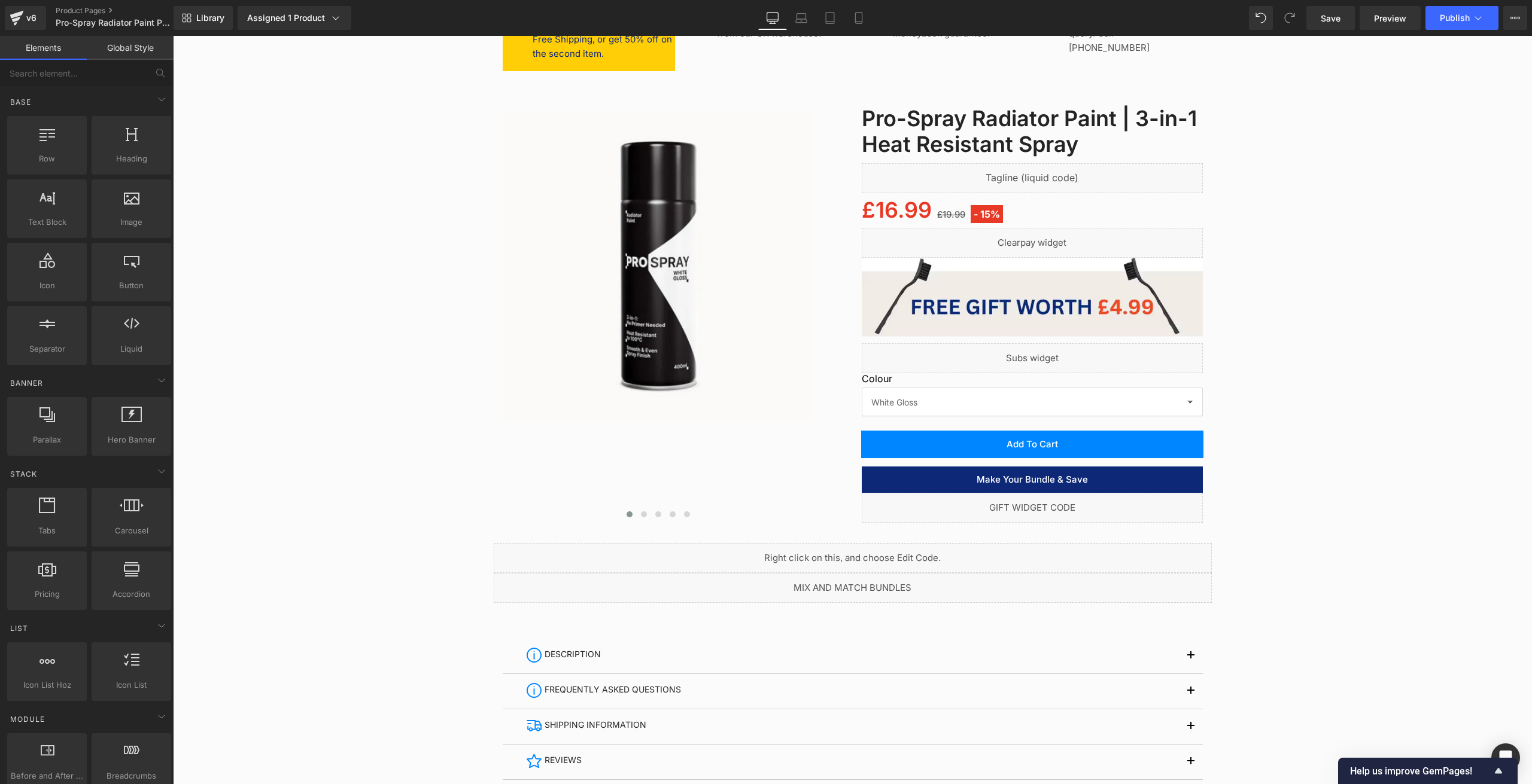
click at [1471, 35] on div "Library Assigned 1 Product Product Preview Pro-Spray Radiator Paint | 3-in-1 He…" at bounding box center [853, 18] width 1358 height 36
click at [1476, 24] on button "Publish" at bounding box center [1462, 18] width 73 height 24
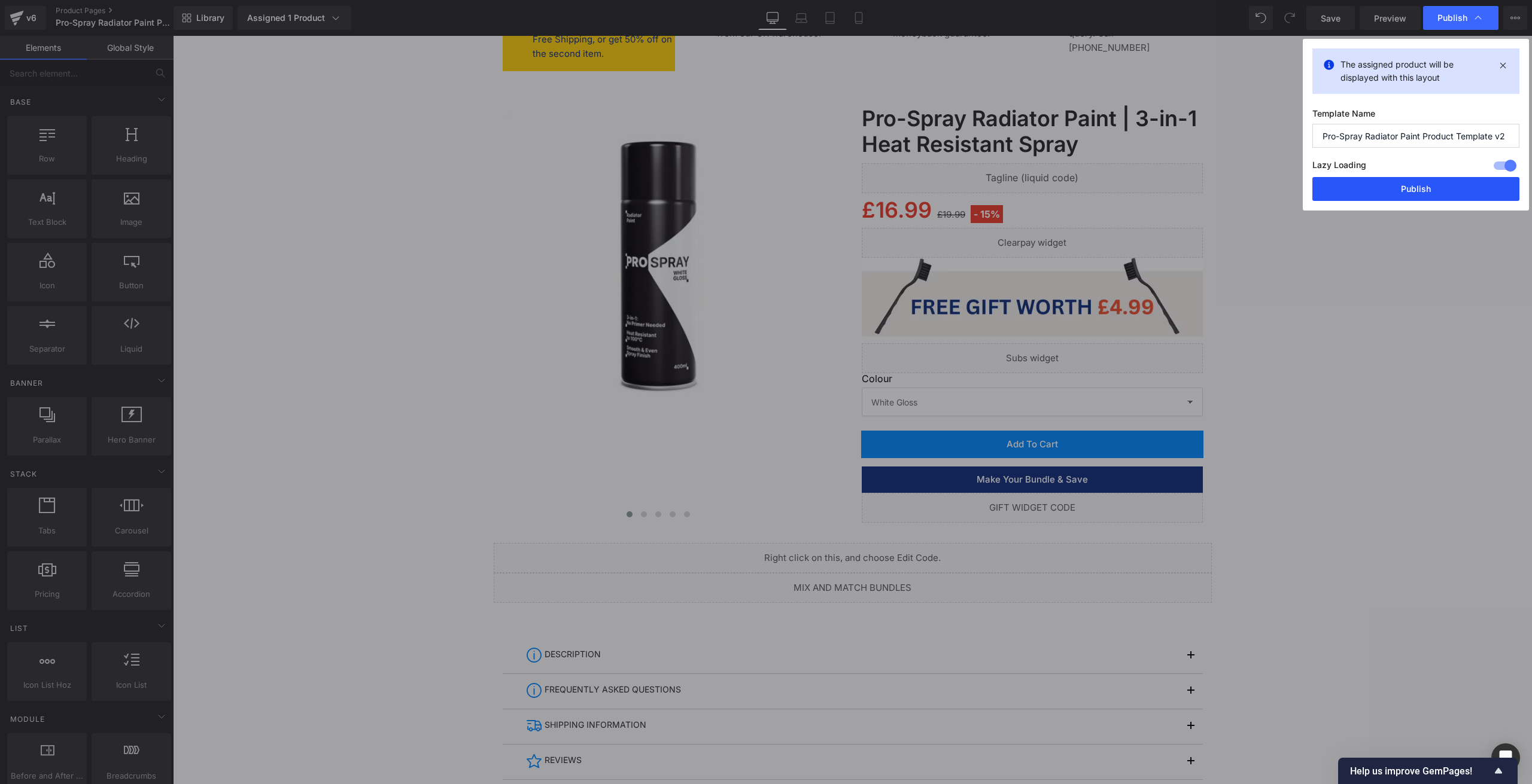
click at [1428, 189] on button "Publish" at bounding box center [1416, 189] width 207 height 24
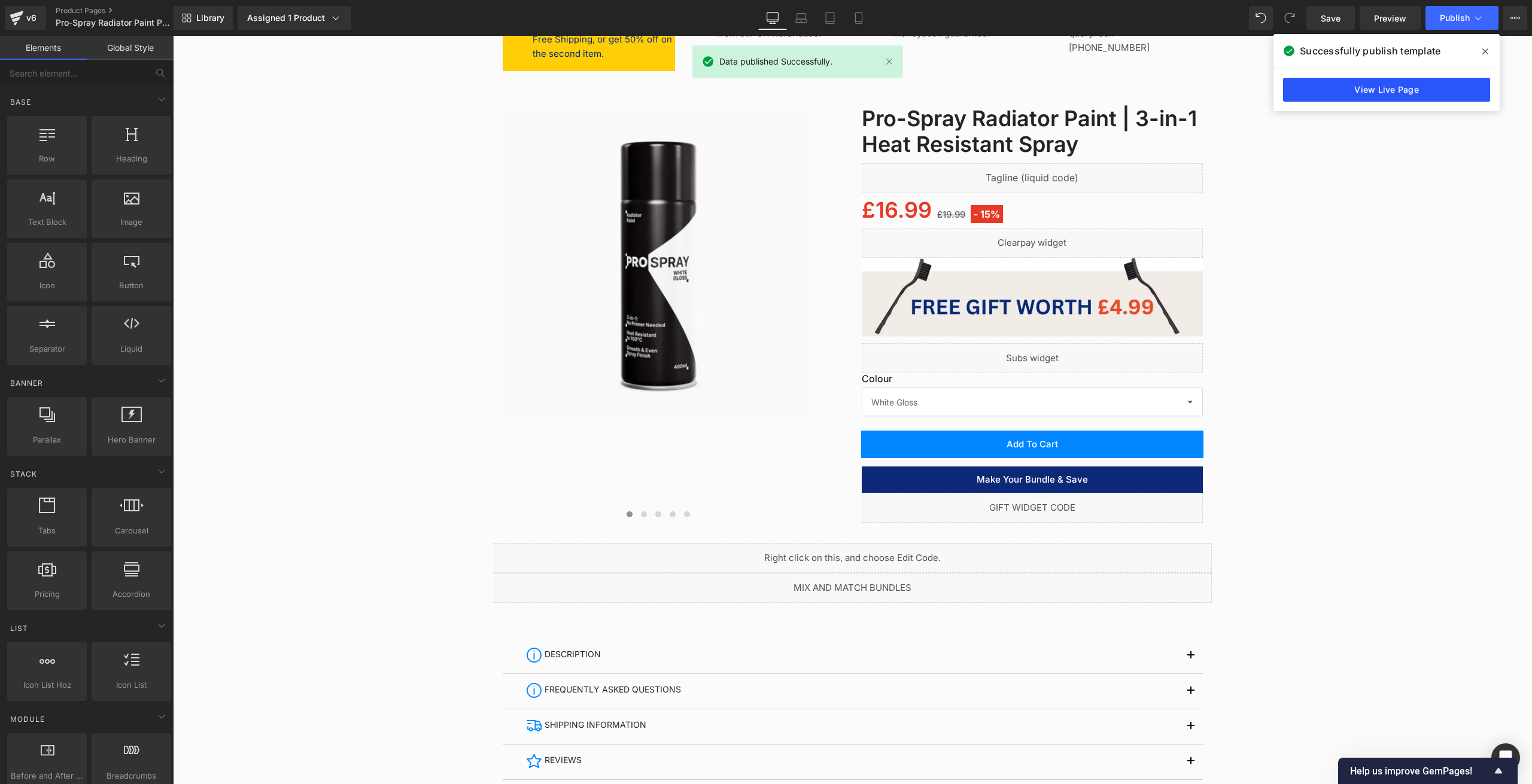
click at [1354, 87] on link "View Live Page" at bounding box center [1386, 90] width 207 height 24
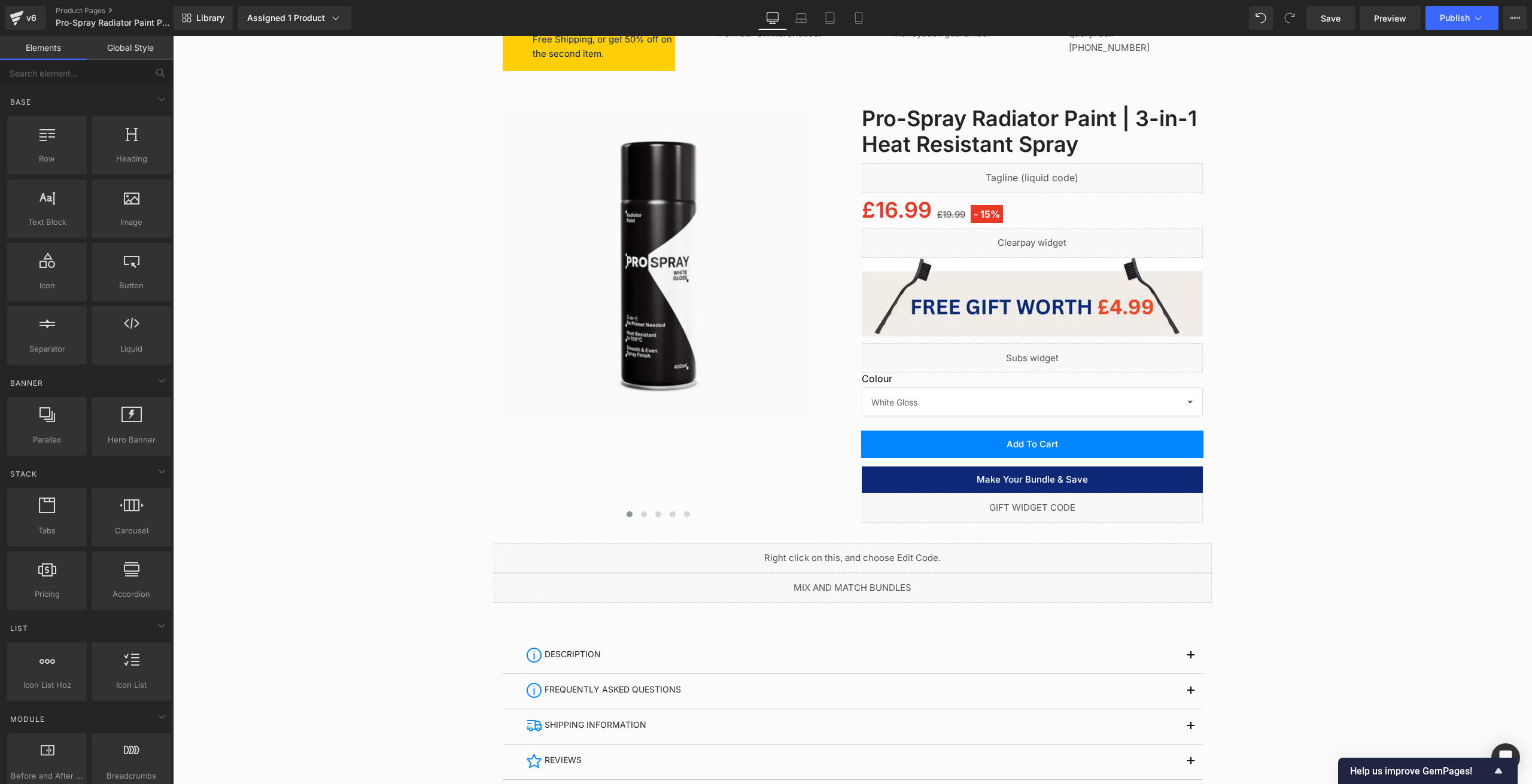
scroll to position [179, 0]
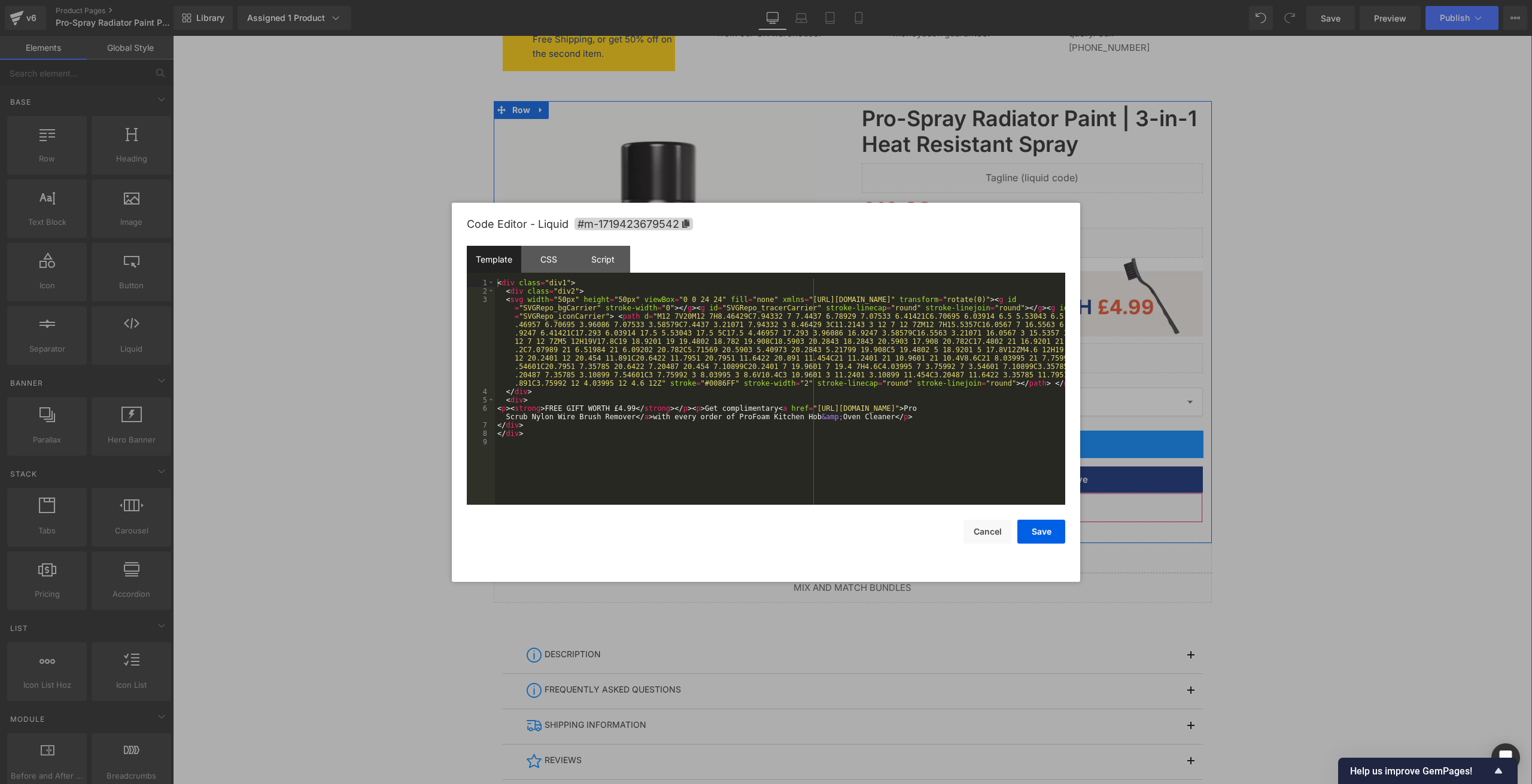
click at [1042, 496] on link at bounding box center [1049, 501] width 16 height 18
click at [607, 418] on div "< div class = "div1" > < div class = "div2" > < svg width = "50px" height = "50…" at bounding box center [780, 400] width 570 height 243
click at [1033, 530] on button "Save" at bounding box center [1041, 532] width 48 height 24
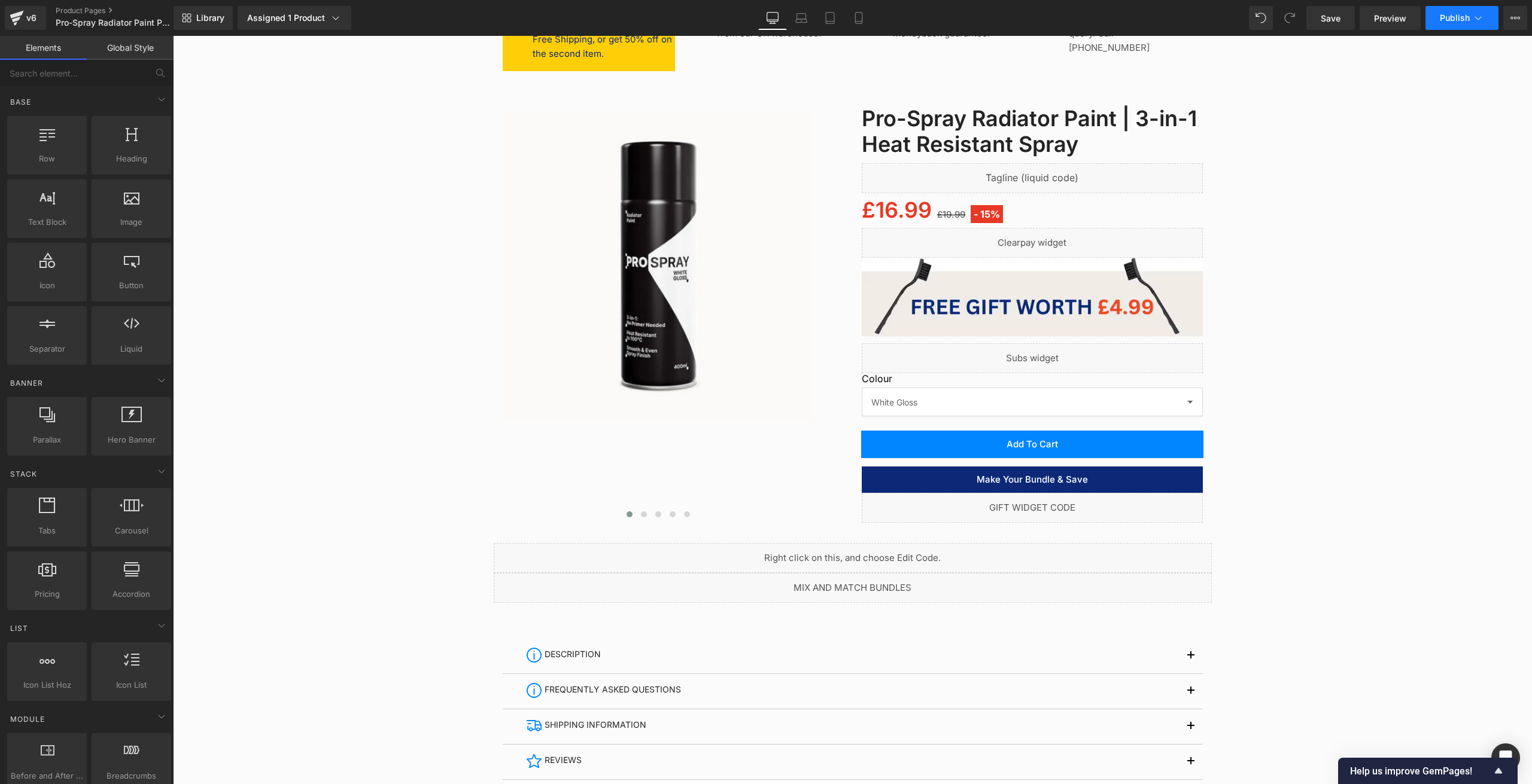
click at [1477, 9] on button "Publish" at bounding box center [1462, 18] width 73 height 24
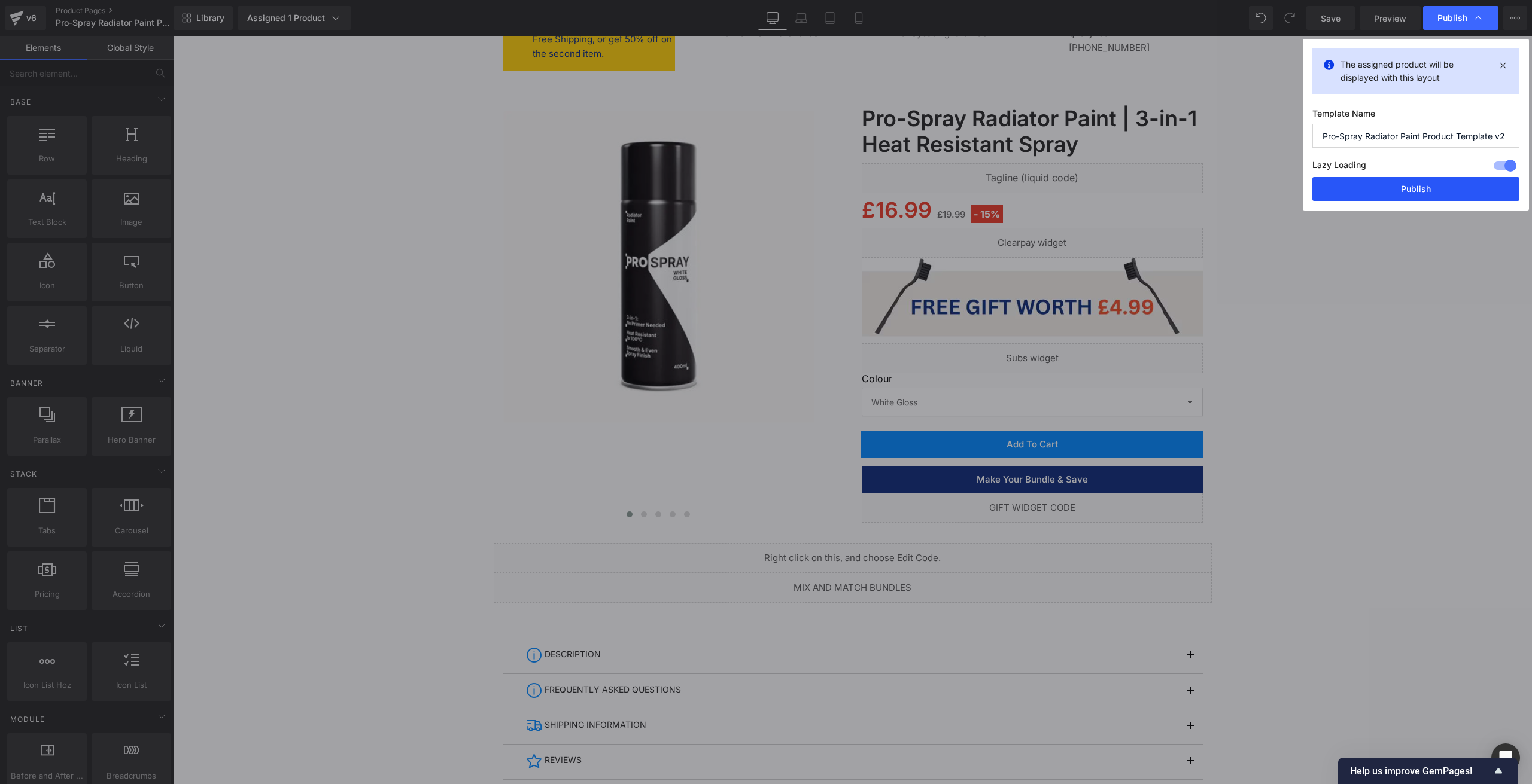
click at [1437, 182] on button "Publish" at bounding box center [1416, 189] width 207 height 24
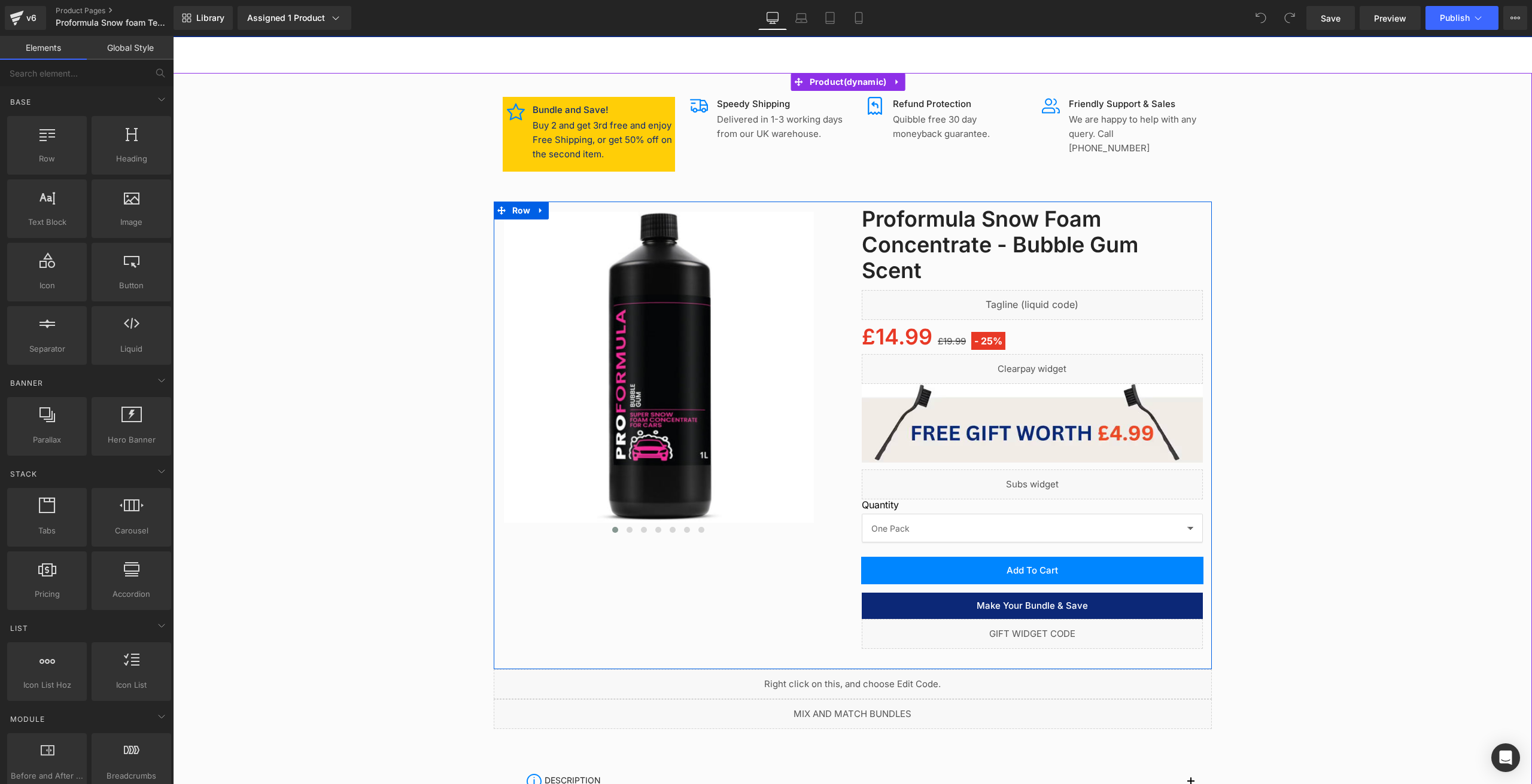
scroll to position [120, 0]
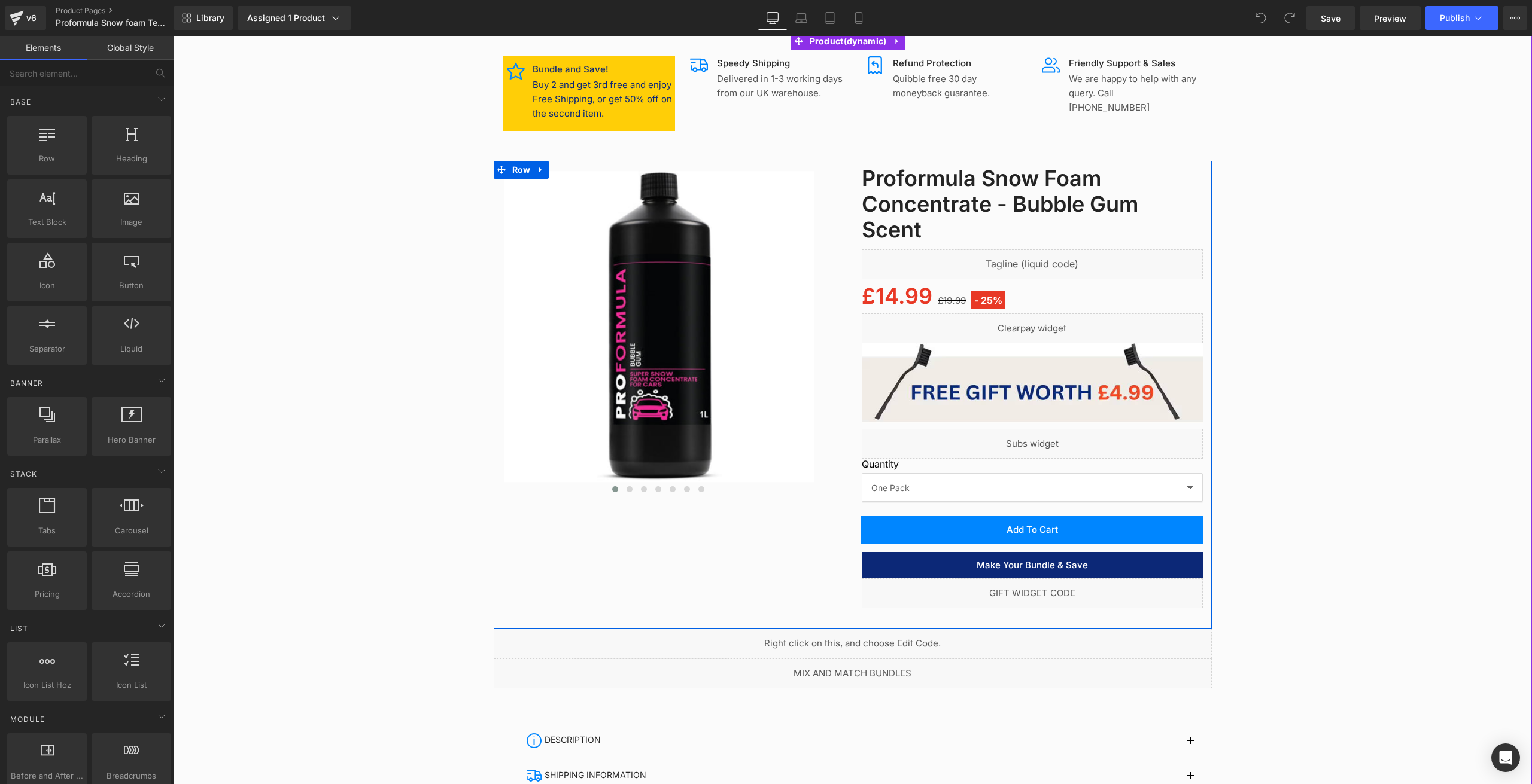
drag, startPoint x: 1019, startPoint y: 601, endPoint x: 1022, endPoint y: 566, distance: 35.1
click at [1018, 601] on div "Liquid" at bounding box center [1032, 593] width 341 height 30
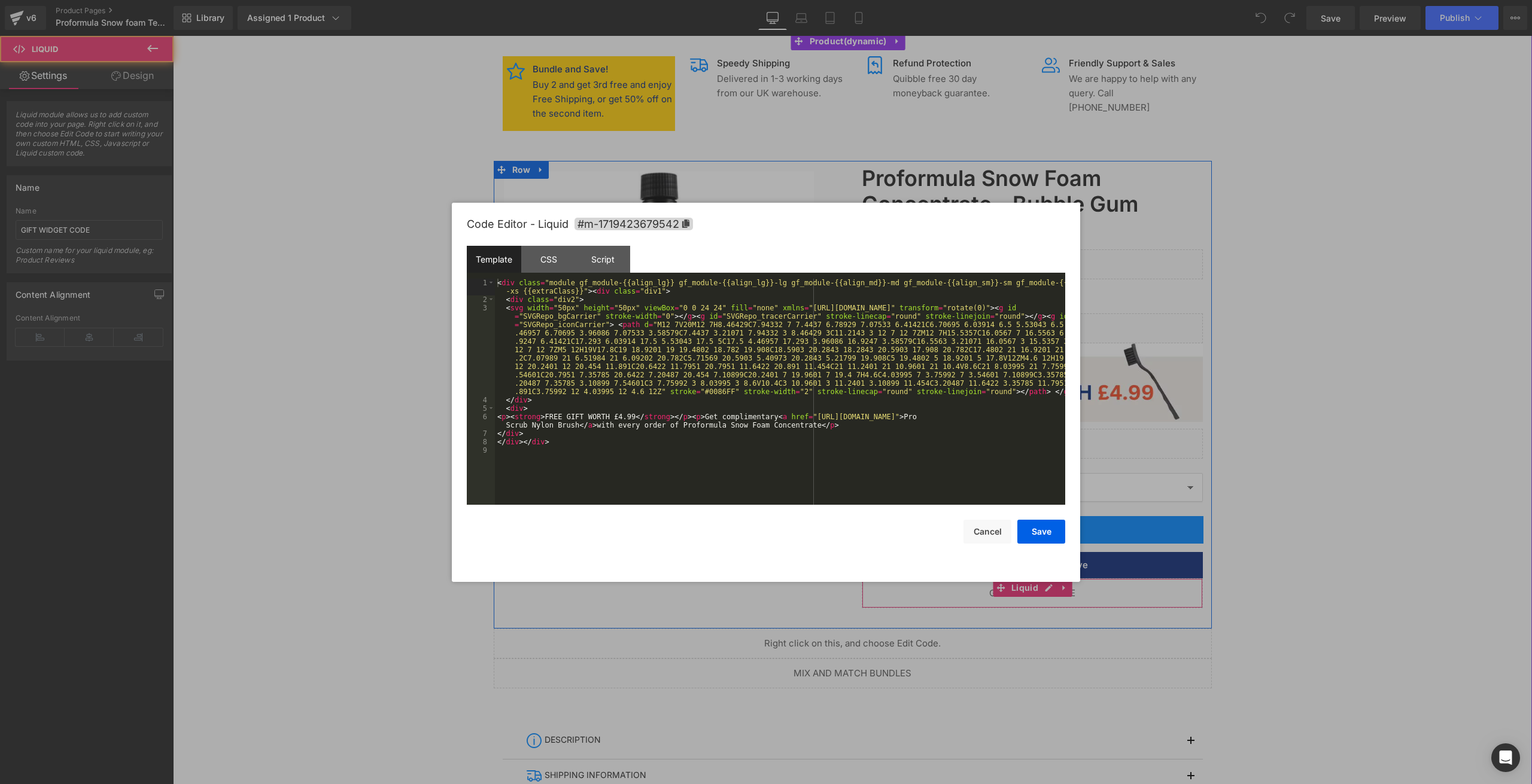
click at [1040, 588] on div "Liquid" at bounding box center [1032, 593] width 341 height 30
click at [1041, 528] on button "Save" at bounding box center [1041, 532] width 48 height 24
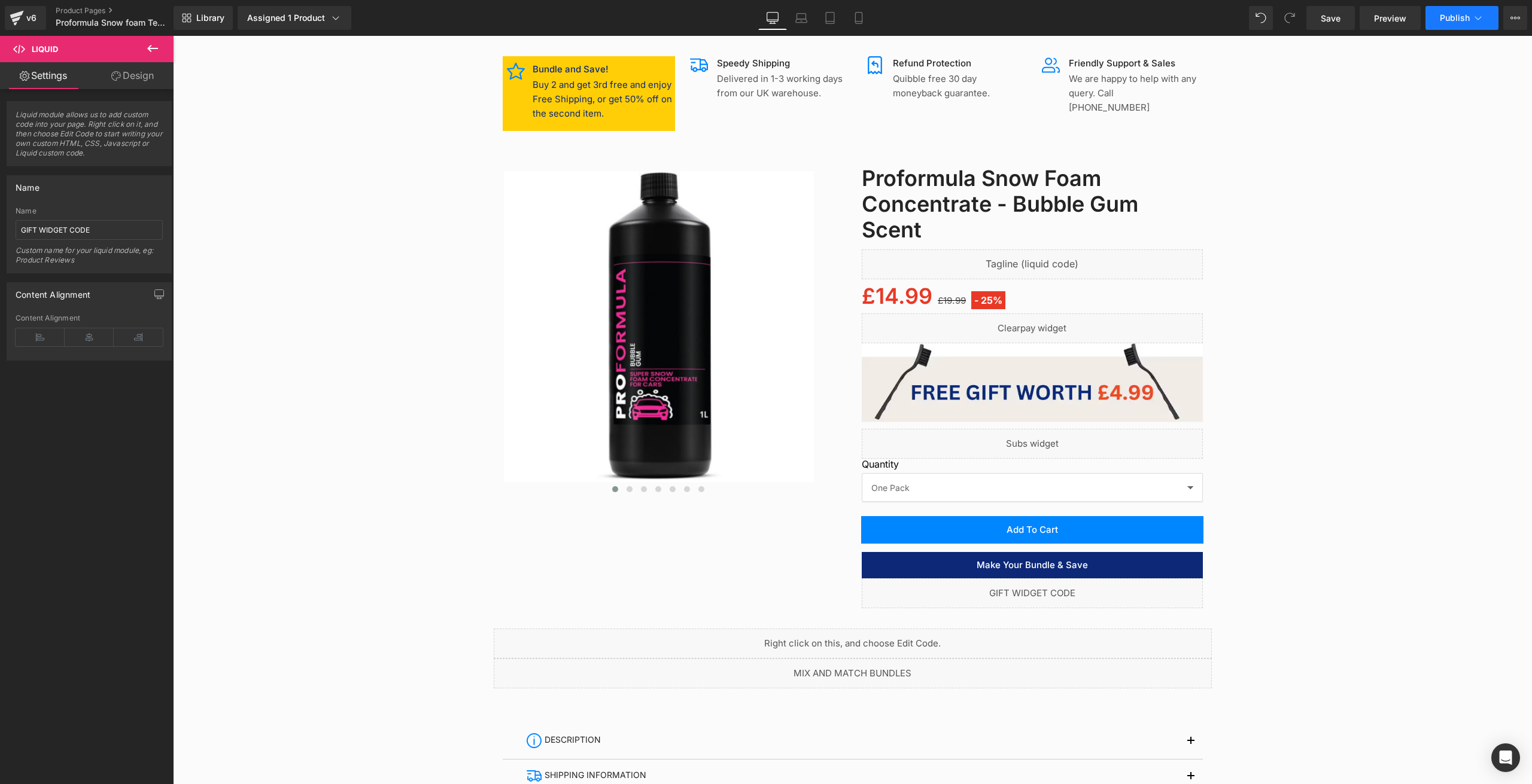
click at [1456, 18] on span "Publish" at bounding box center [1454, 18] width 30 height 9
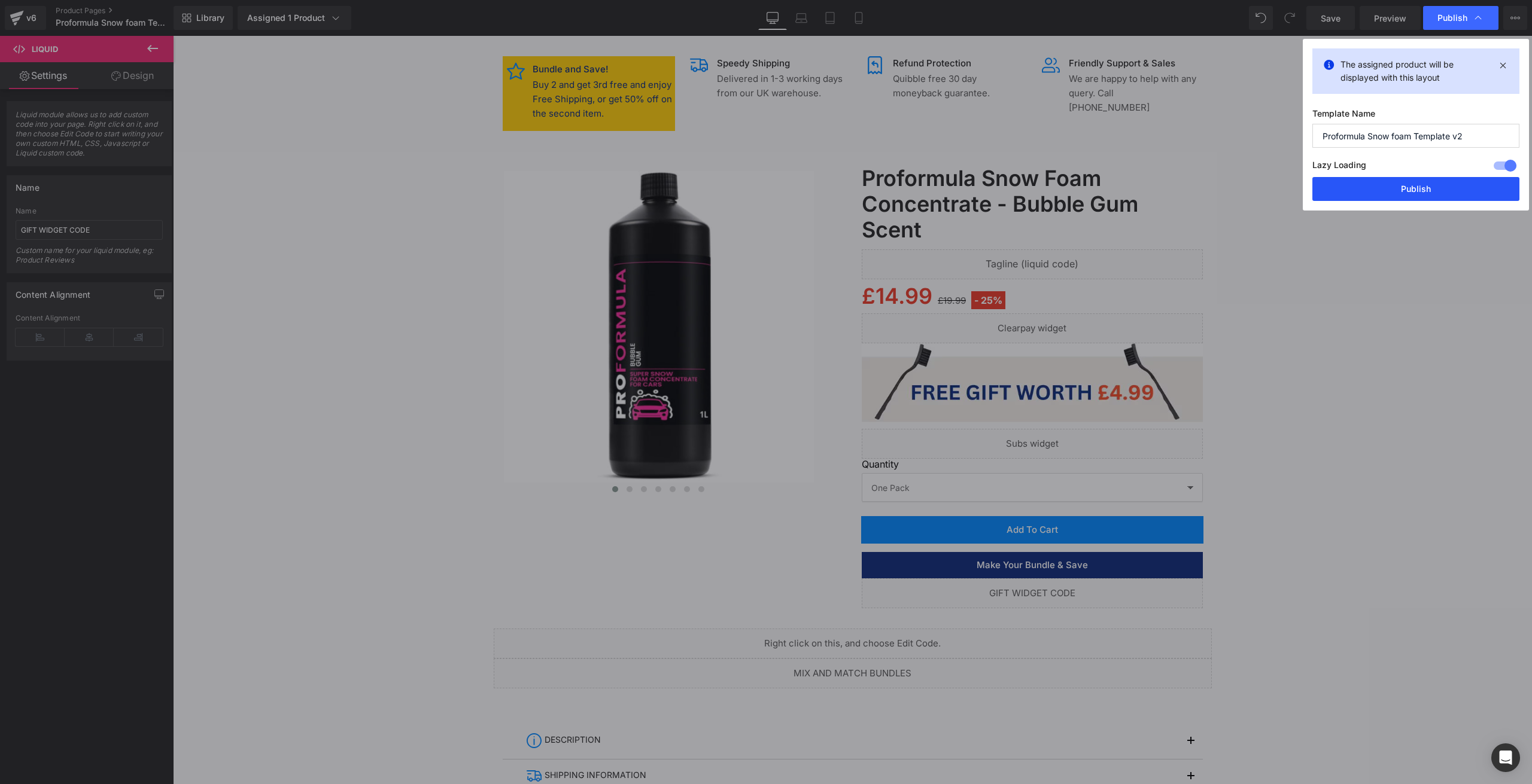
click at [1404, 196] on button "Publish" at bounding box center [1416, 189] width 207 height 24
